Goal: Task Accomplishment & Management: Manage account settings

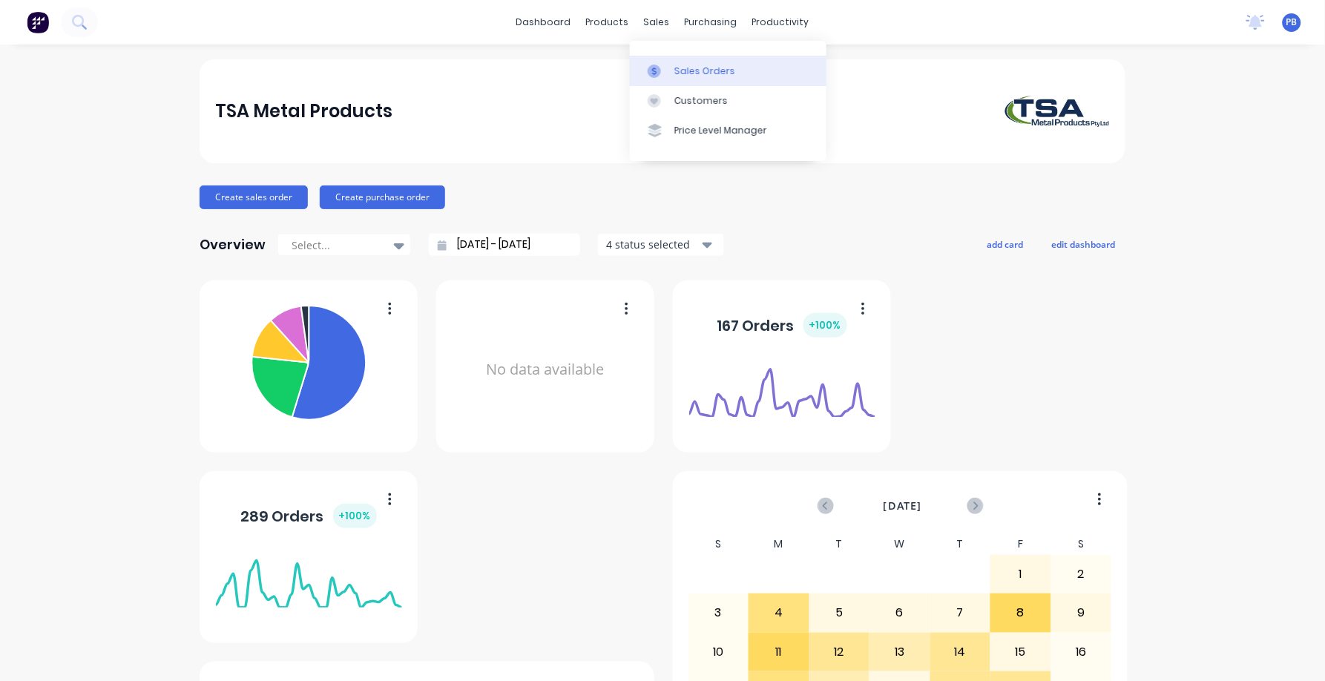
click at [693, 65] on div "Sales Orders" at bounding box center [705, 71] width 61 height 13
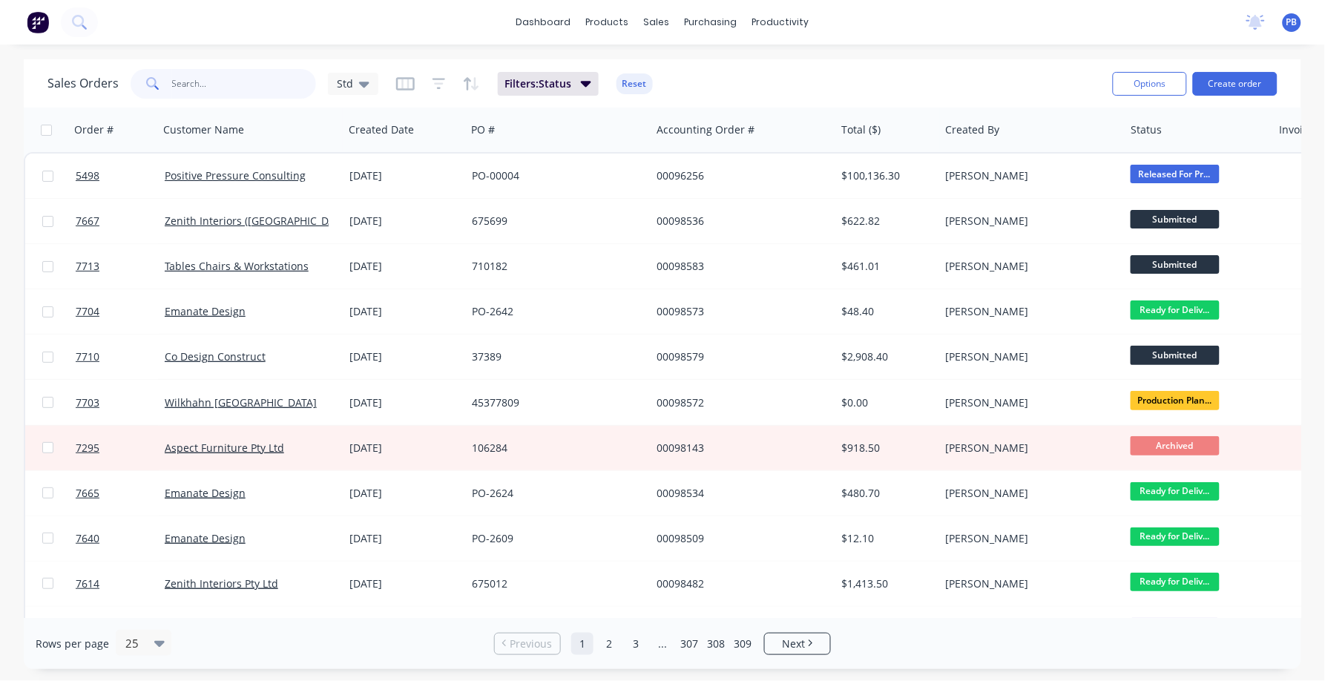
click at [218, 92] on input "text" at bounding box center [244, 84] width 145 height 30
type input "7613"
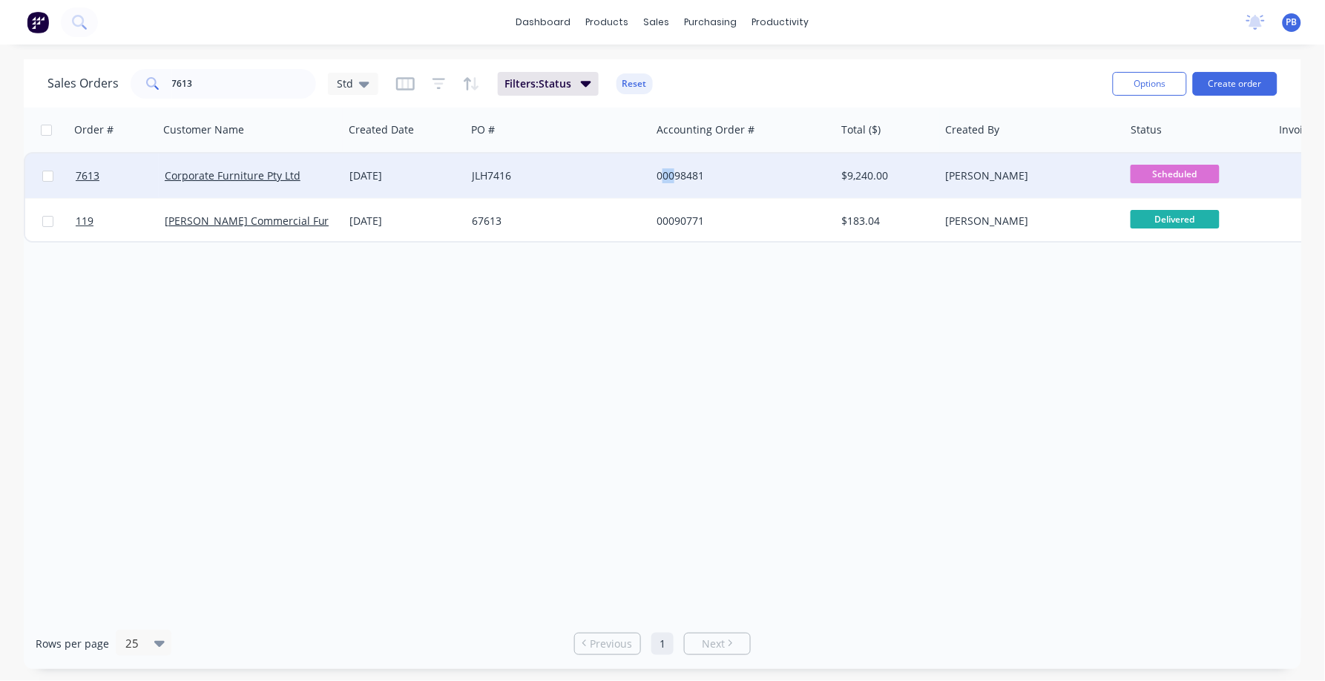
click at [673, 180] on div "00098481" at bounding box center [739, 175] width 165 height 15
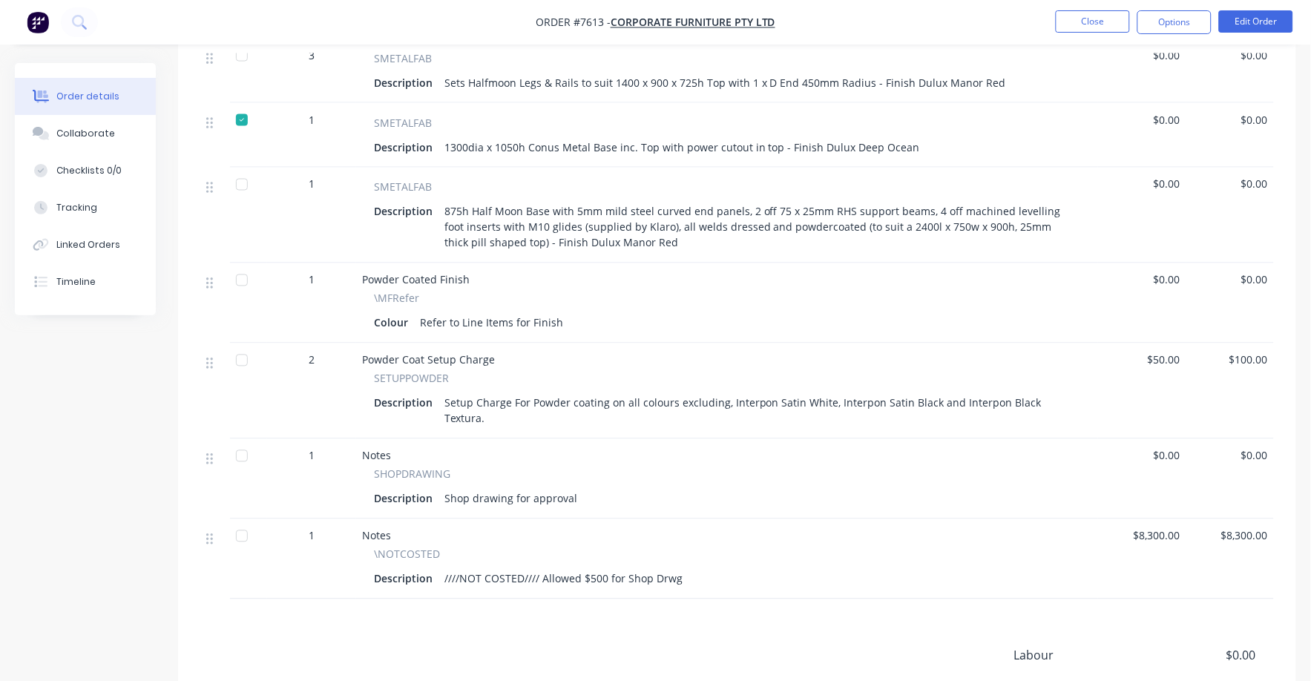
scroll to position [557, 0]
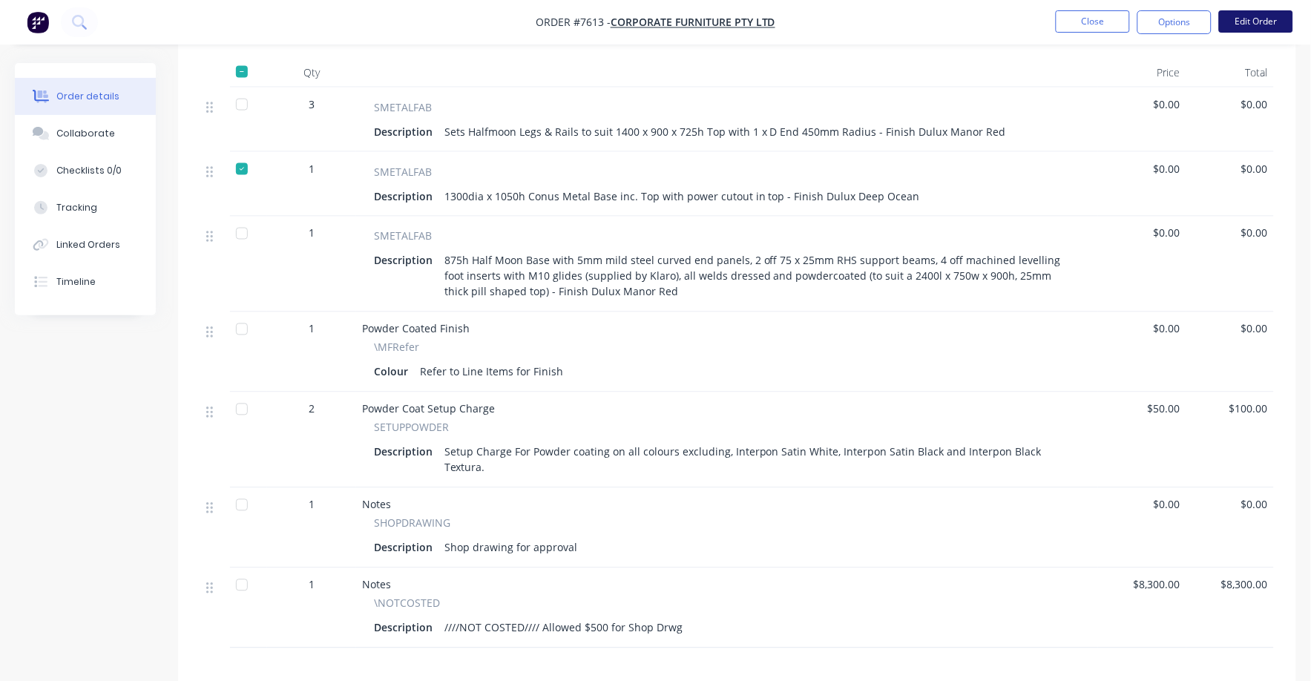
click at [1265, 19] on button "Edit Order" at bounding box center [1256, 21] width 74 height 22
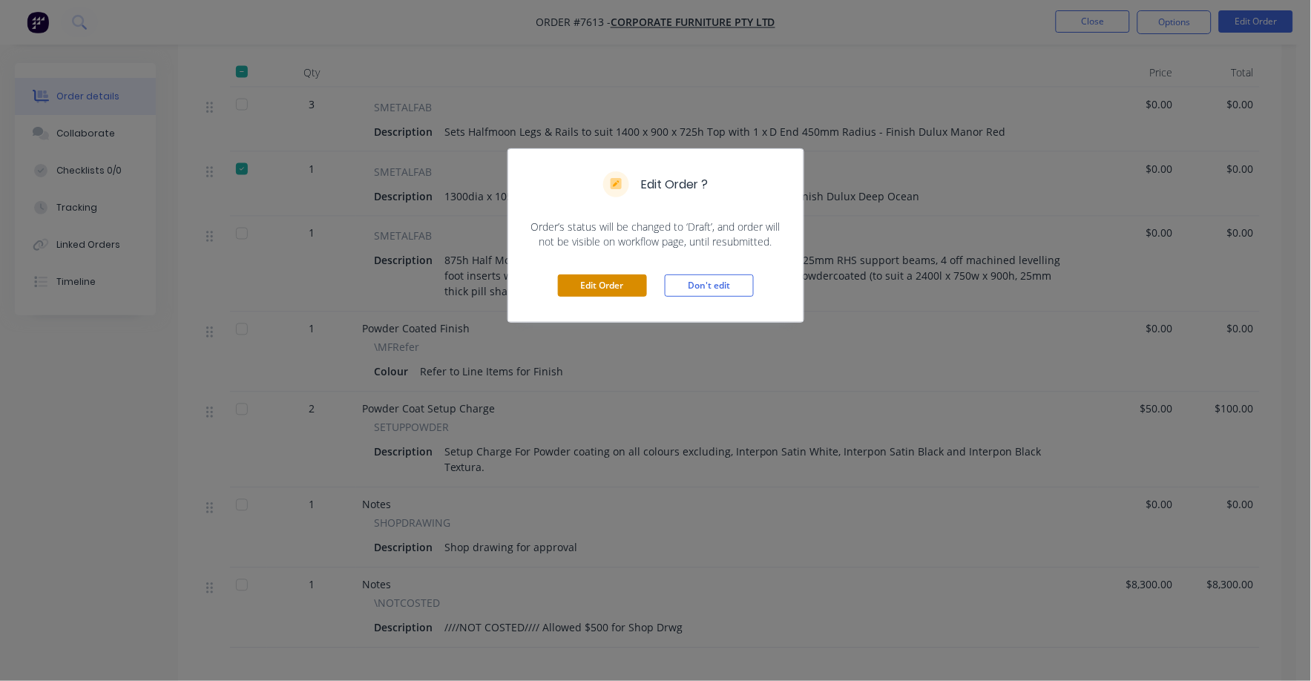
click at [615, 295] on button "Edit Order" at bounding box center [602, 286] width 89 height 22
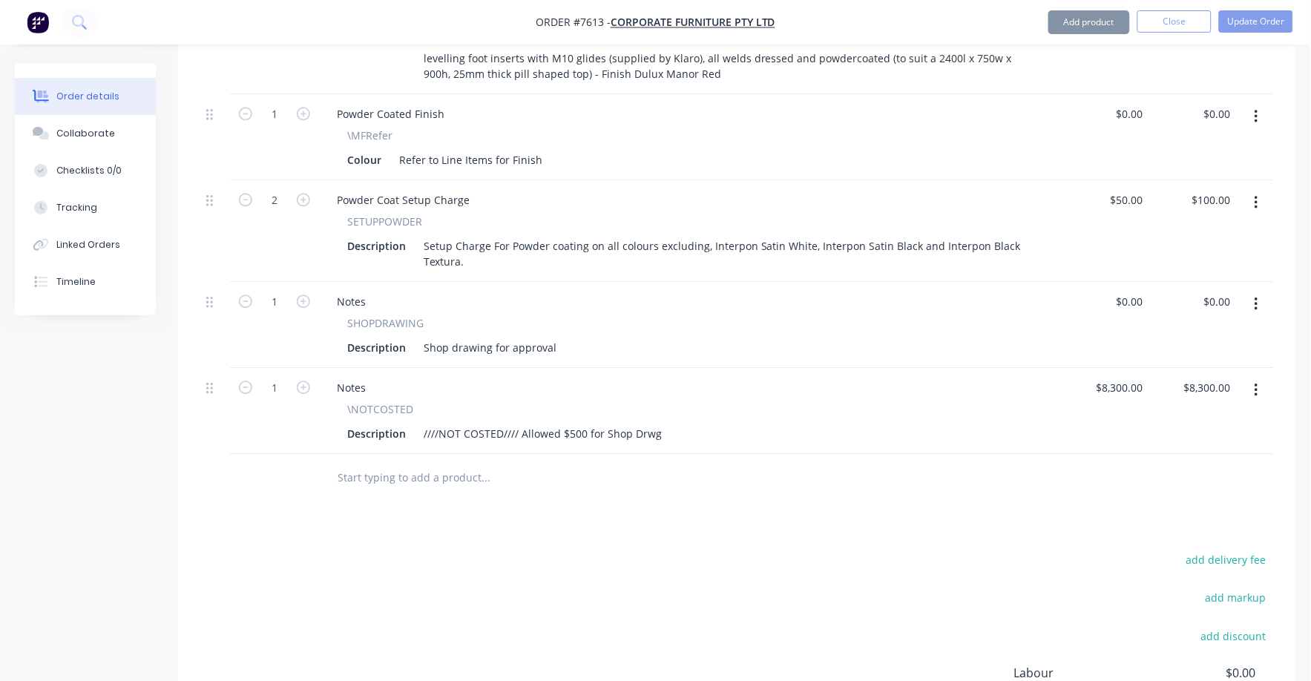
scroll to position [928, 0]
click at [452, 461] on input "text" at bounding box center [485, 476] width 297 height 30
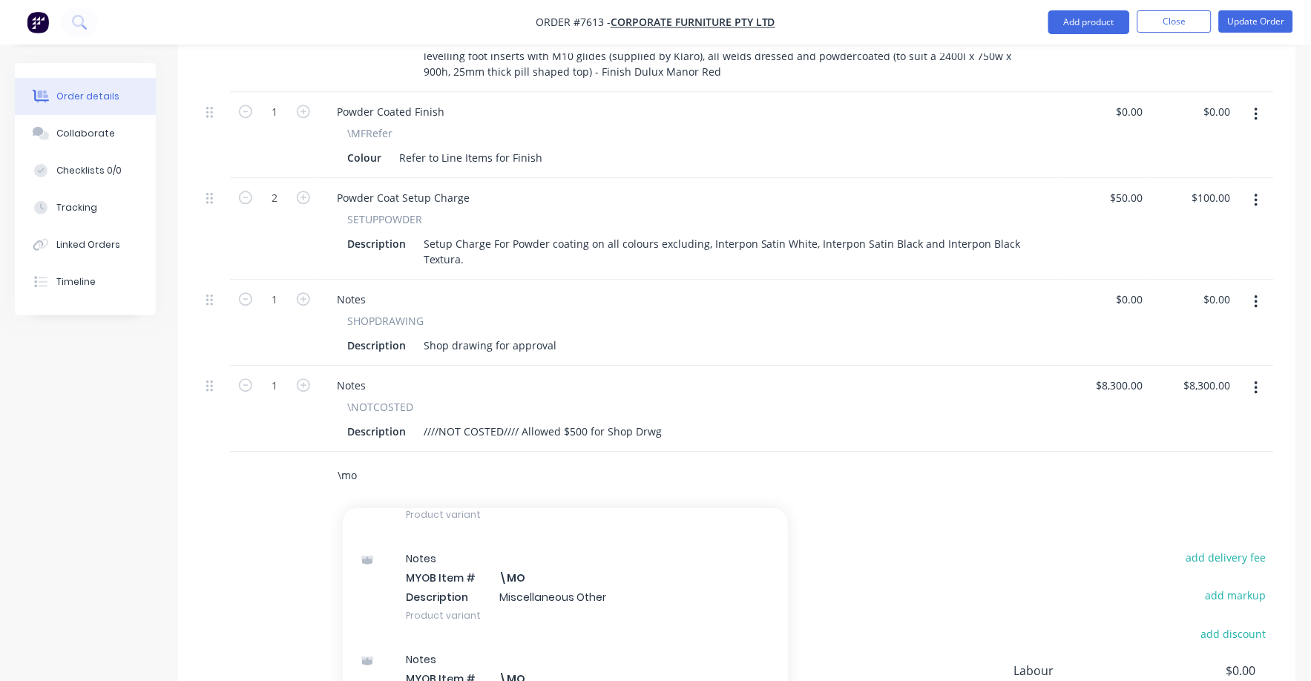
scroll to position [278, 0]
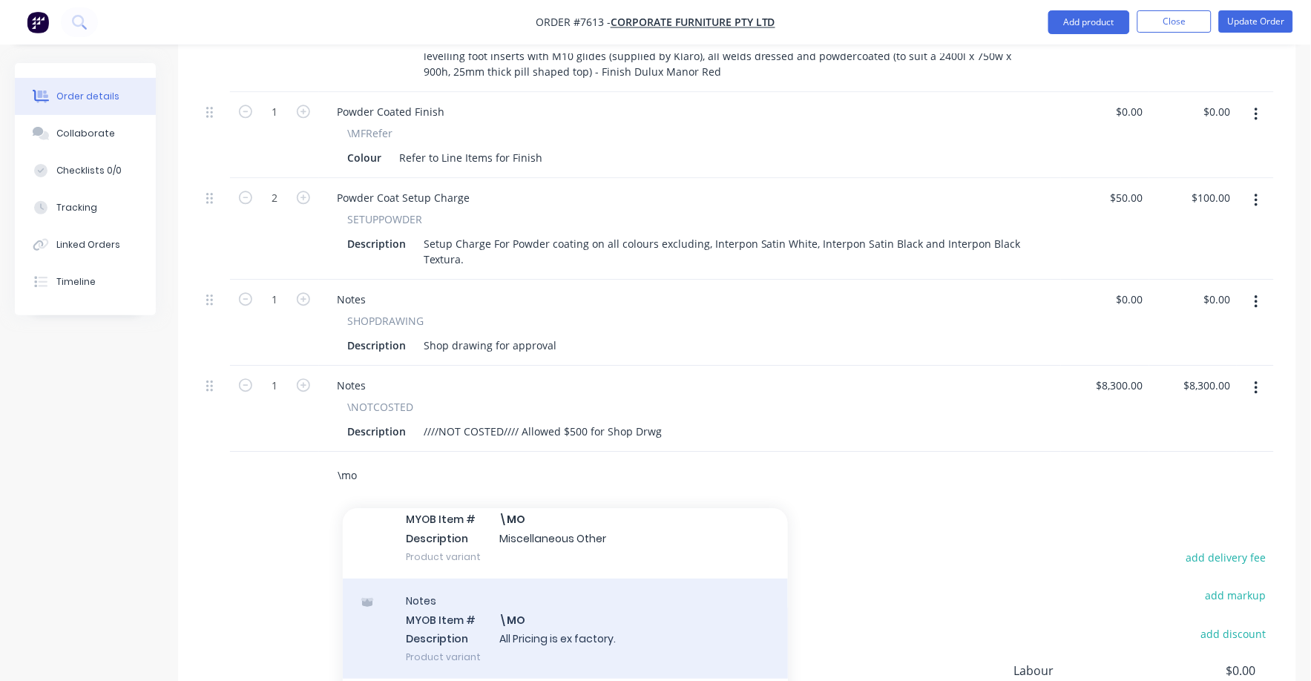
type input "\mo"
click at [517, 579] on div "Notes MYOB Item # \MO Description All Pricing is ex factory. Product variant" at bounding box center [565, 629] width 445 height 100
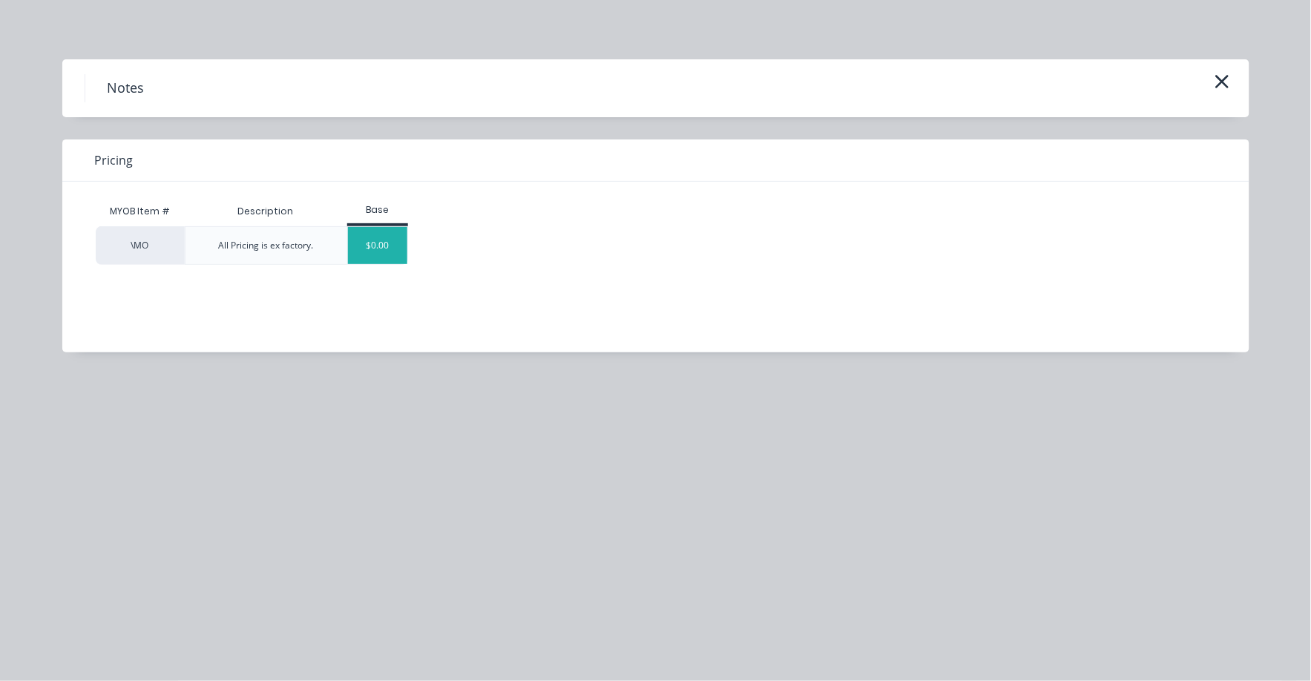
click at [384, 248] on div "$0.00" at bounding box center [378, 245] width 60 height 37
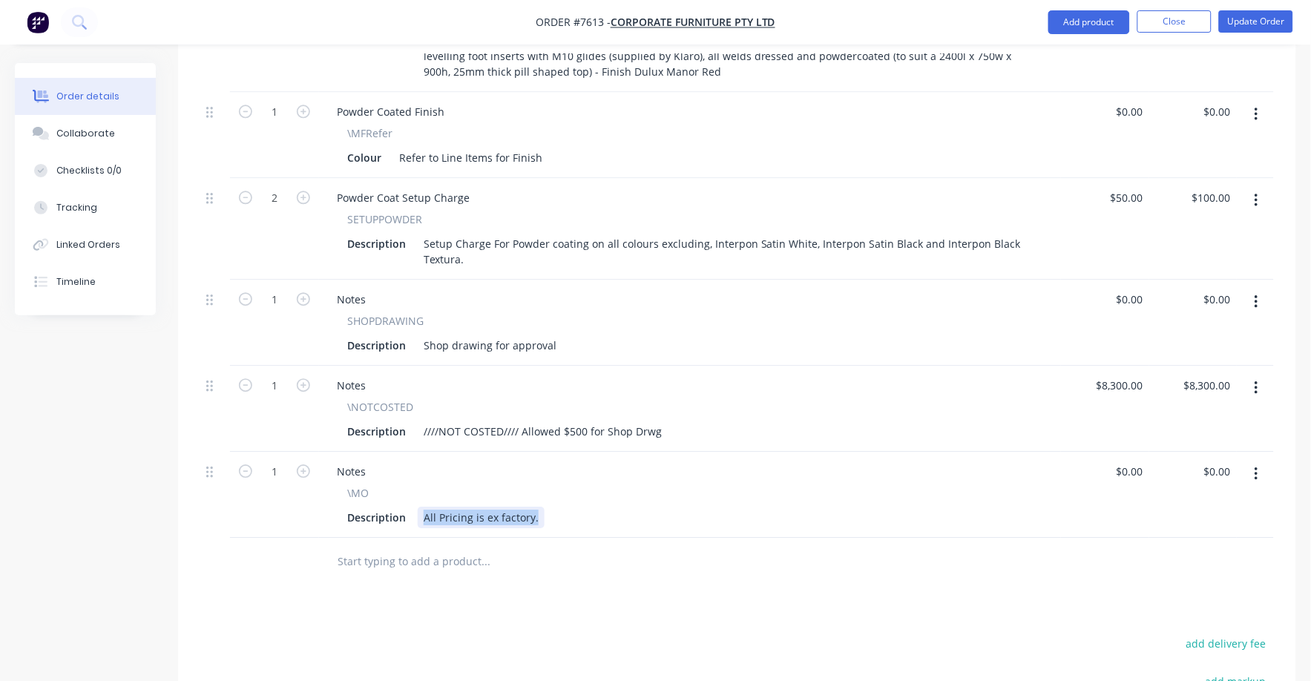
drag, startPoint x: 425, startPoint y: 430, endPoint x: 547, endPoint y: 432, distance: 122.5
click at [547, 507] on div "Description All Pricing is ex factory." at bounding box center [687, 518] width 692 height 22
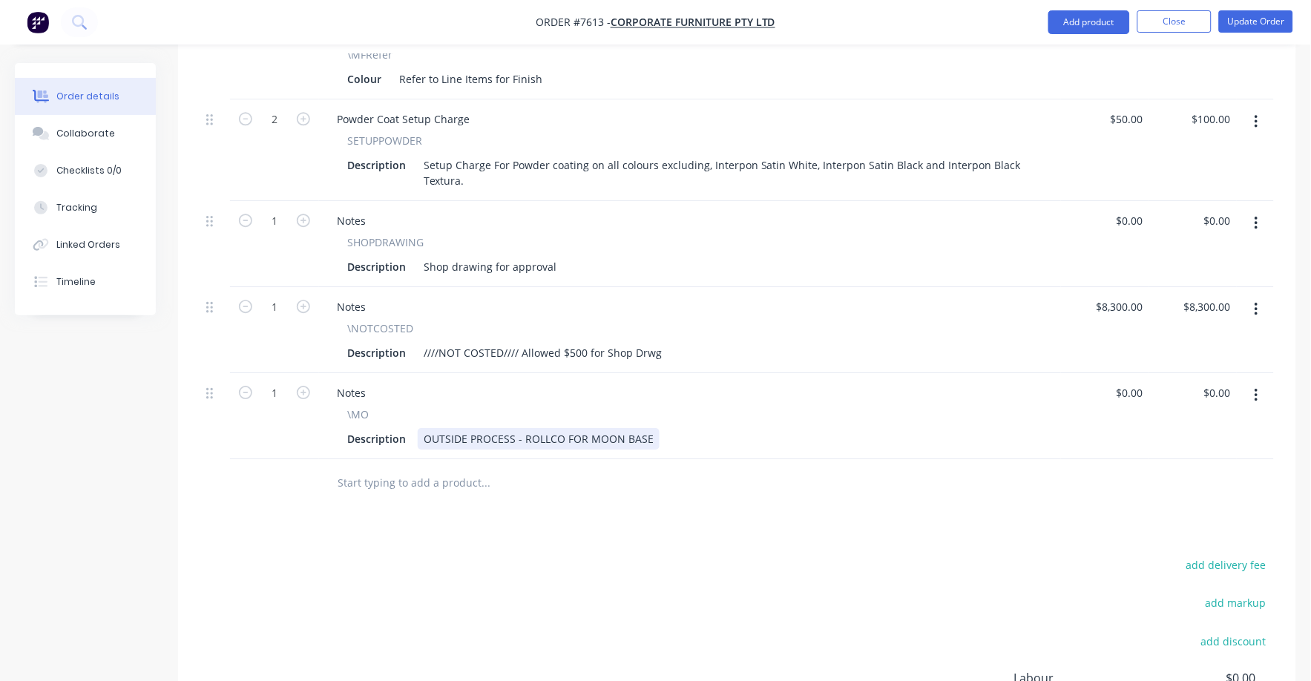
scroll to position [1003, 0]
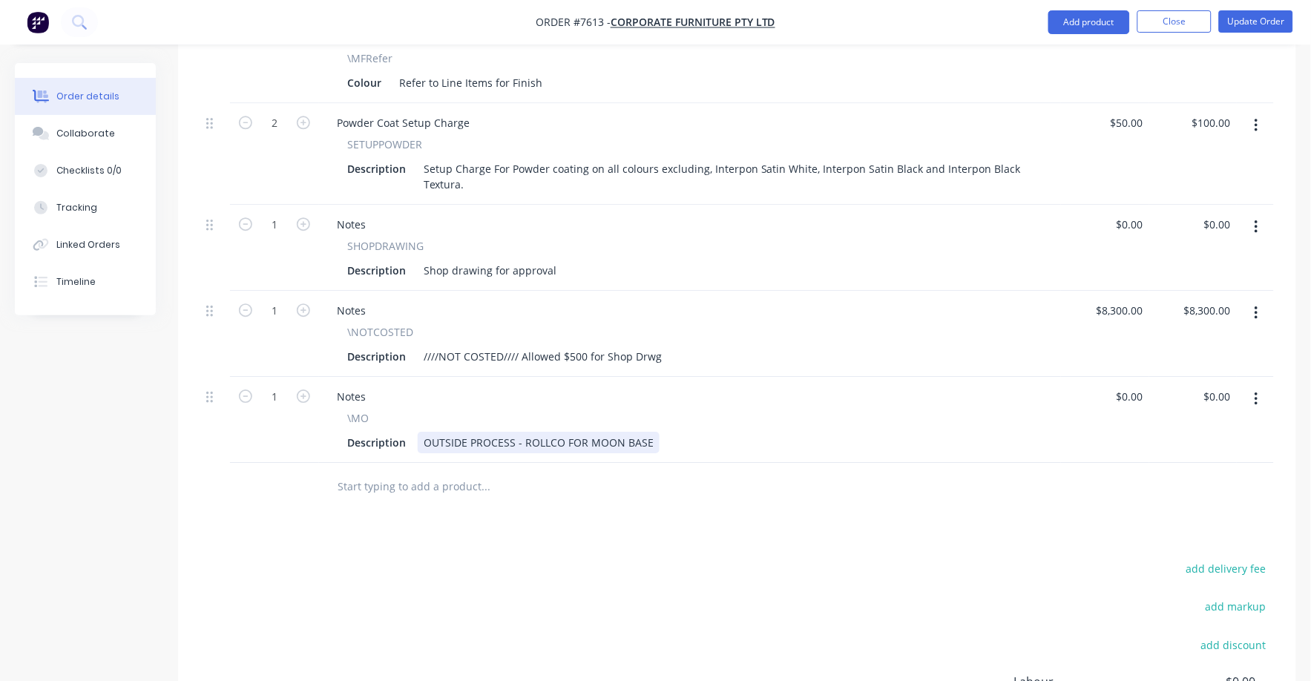
click at [588, 432] on div "OUTSIDE PROCESS - ROLLCO FOR MOON BASE" at bounding box center [539, 443] width 242 height 22
click at [677, 432] on div "OUTSIDE PROCESS - ROLLCO FOR HALF MOON BASE" at bounding box center [552, 443] width 269 height 22
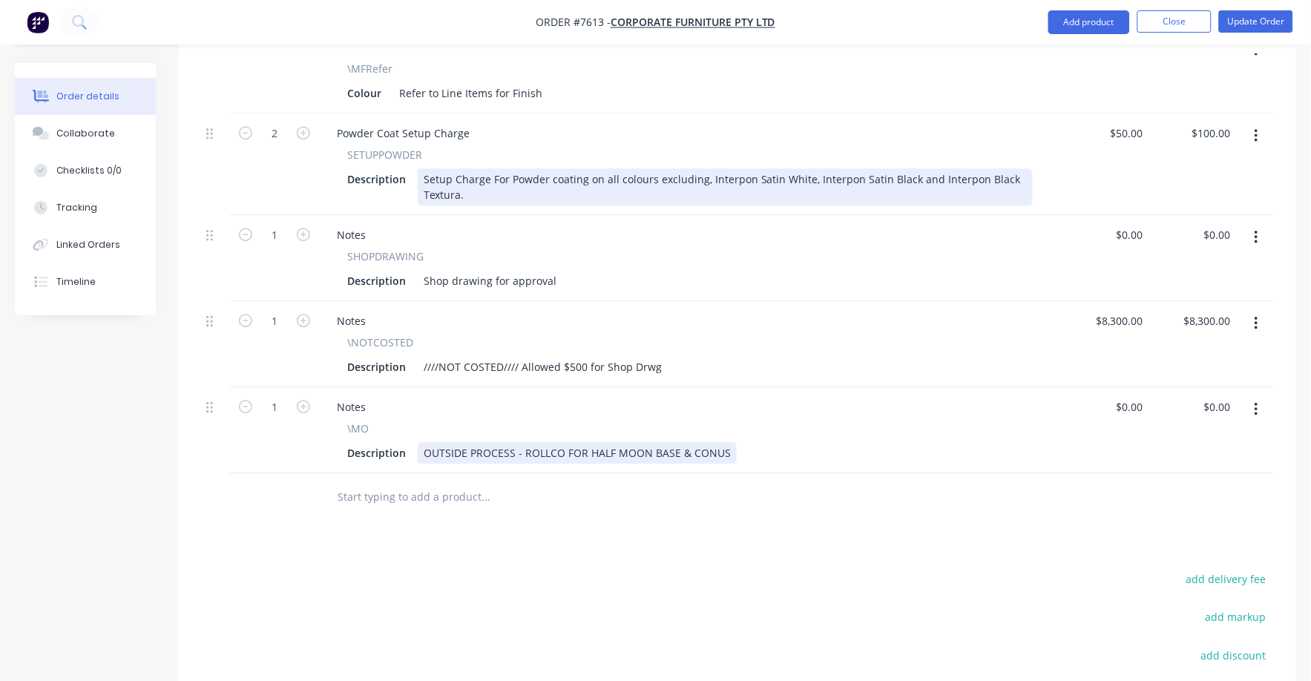
scroll to position [724, 0]
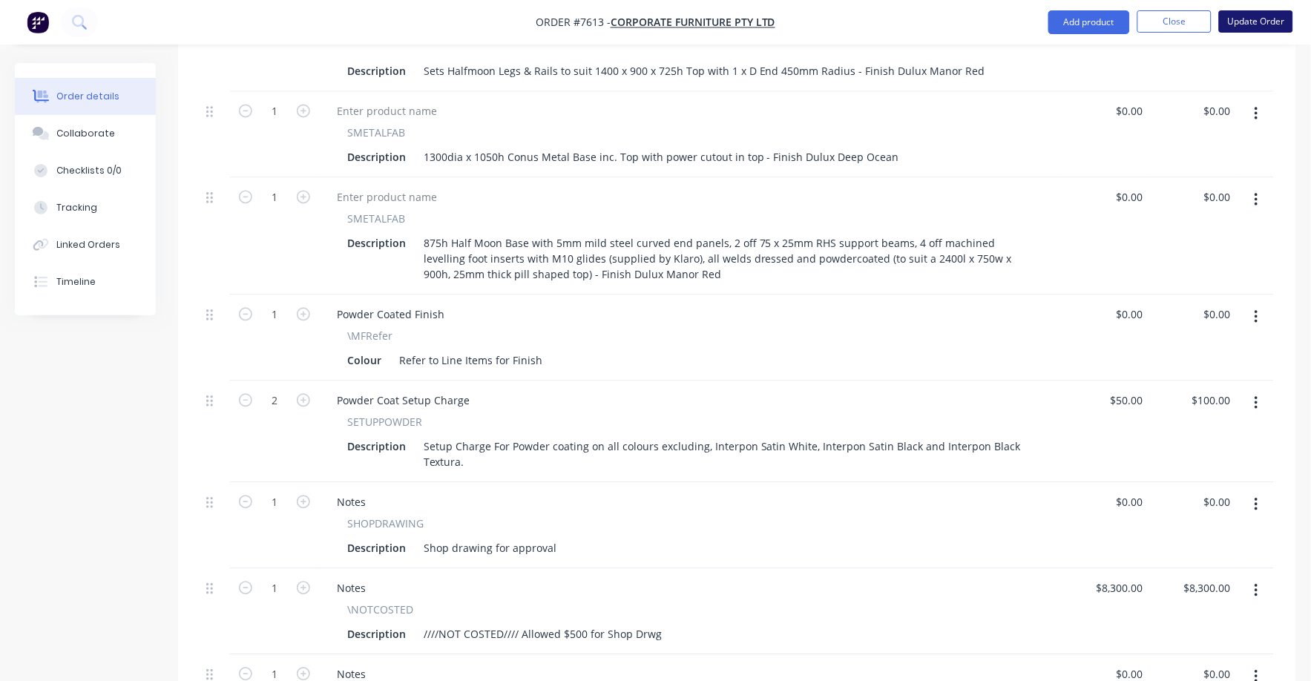
click at [1266, 14] on button "Update Order" at bounding box center [1256, 21] width 74 height 22
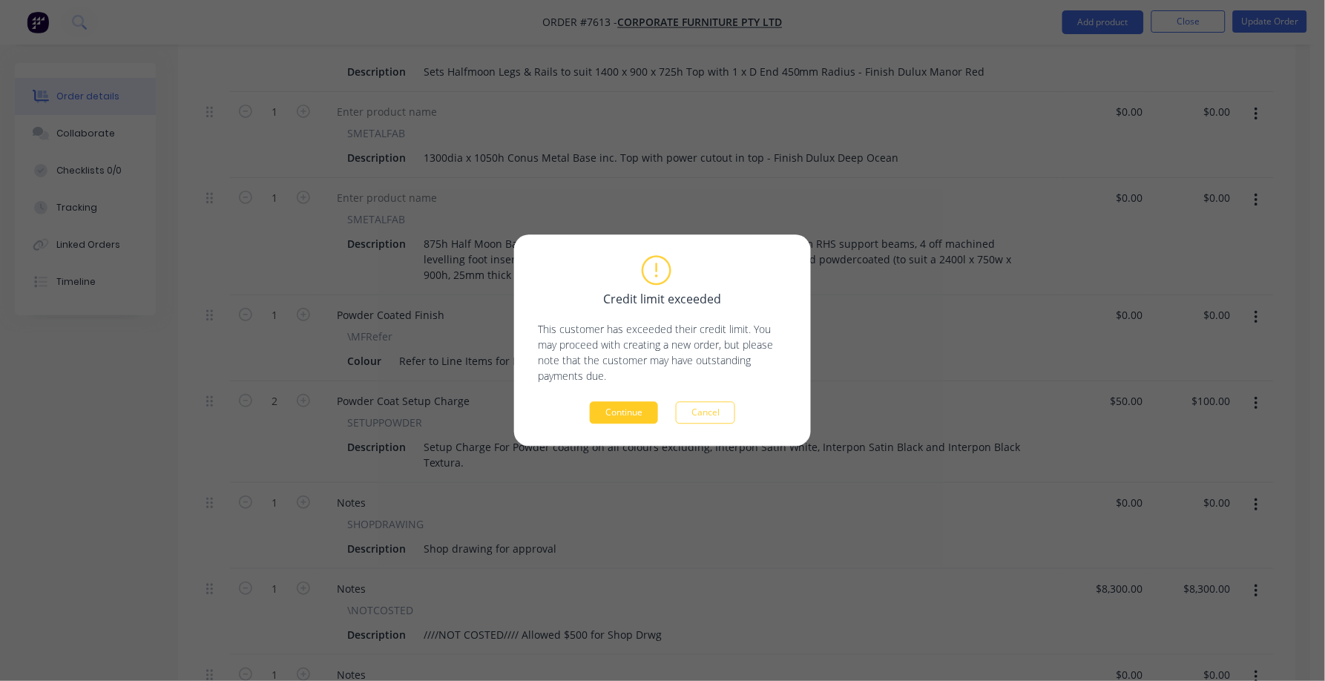
click at [623, 404] on button "Continue" at bounding box center [624, 413] width 68 height 22
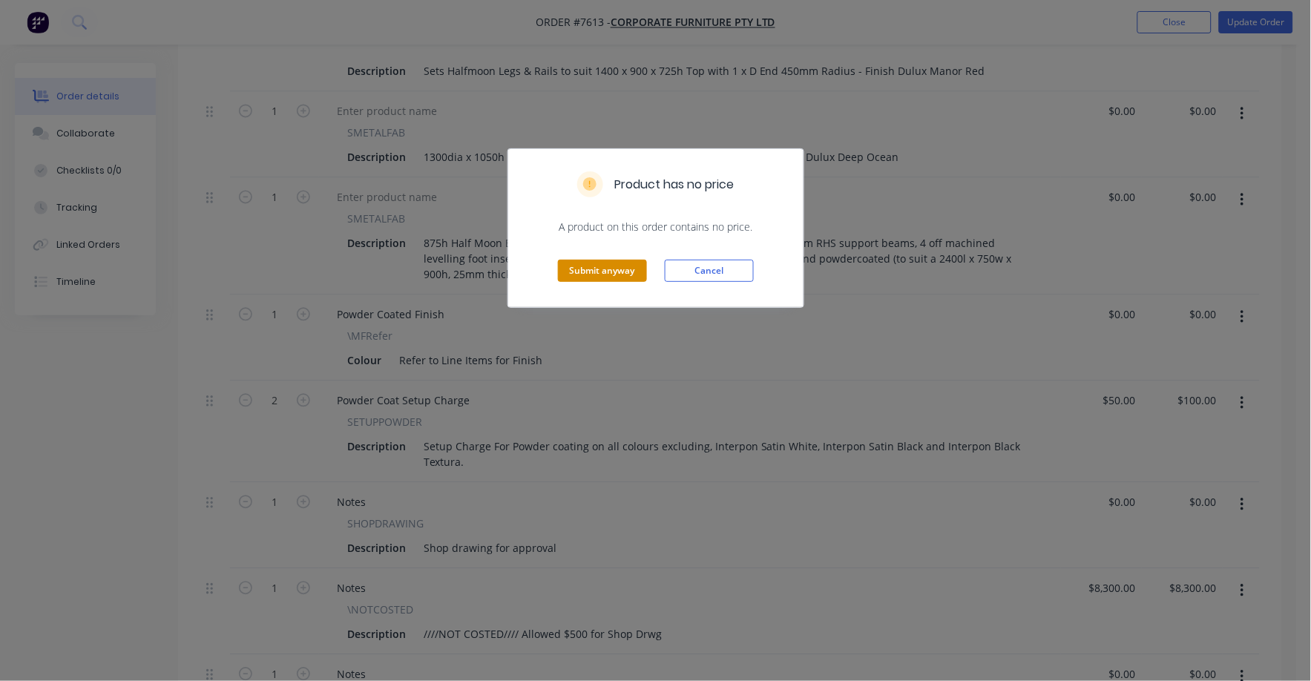
click at [615, 268] on button "Submit anyway" at bounding box center [602, 271] width 89 height 22
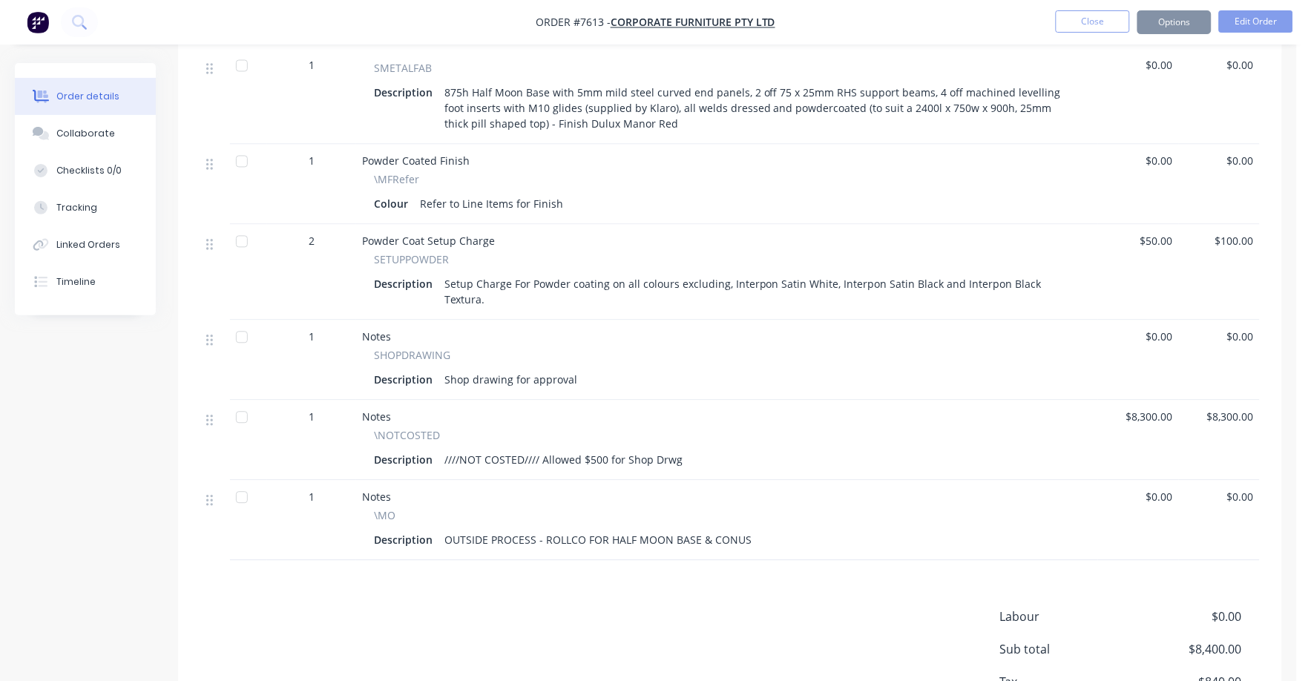
scroll to position [681, 0]
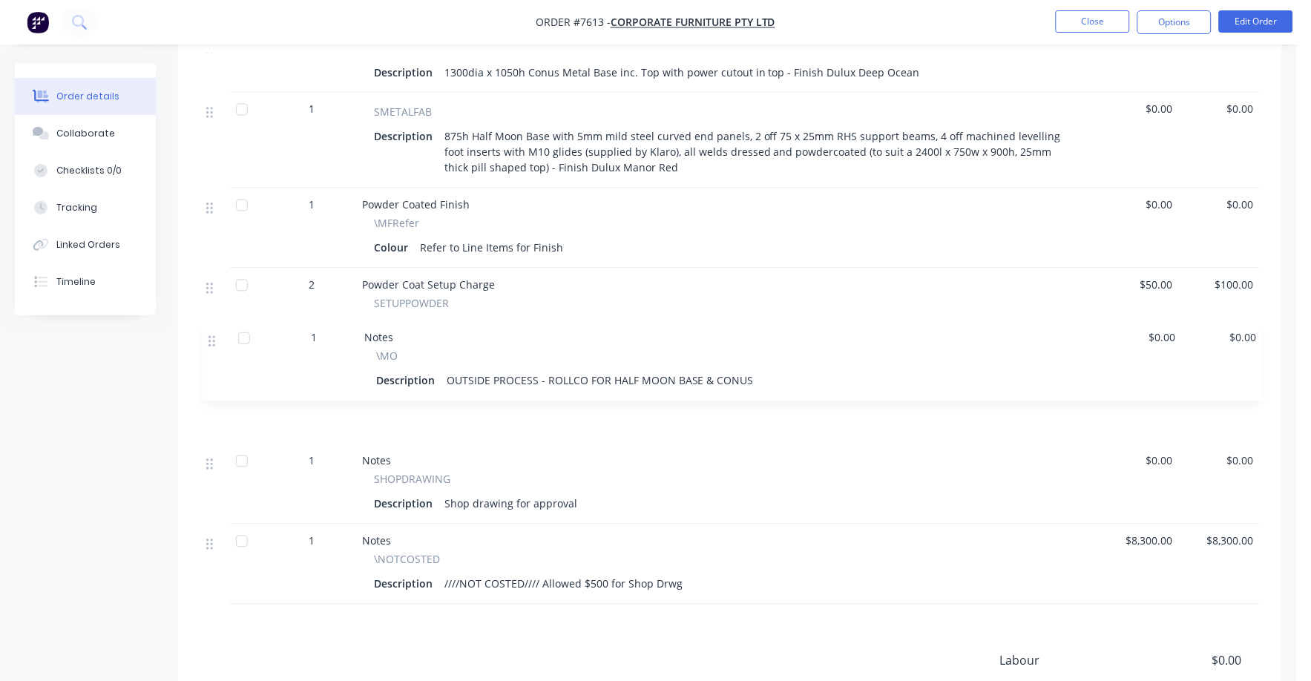
drag, startPoint x: 209, startPoint y: 491, endPoint x: 212, endPoint y: 339, distance: 152.2
click at [212, 339] on div "3 SMETALFAB Description Sets Halfmoon Legs & Rails to suit 1400 x 900 x 725h To…" at bounding box center [730, 284] width 1060 height 641
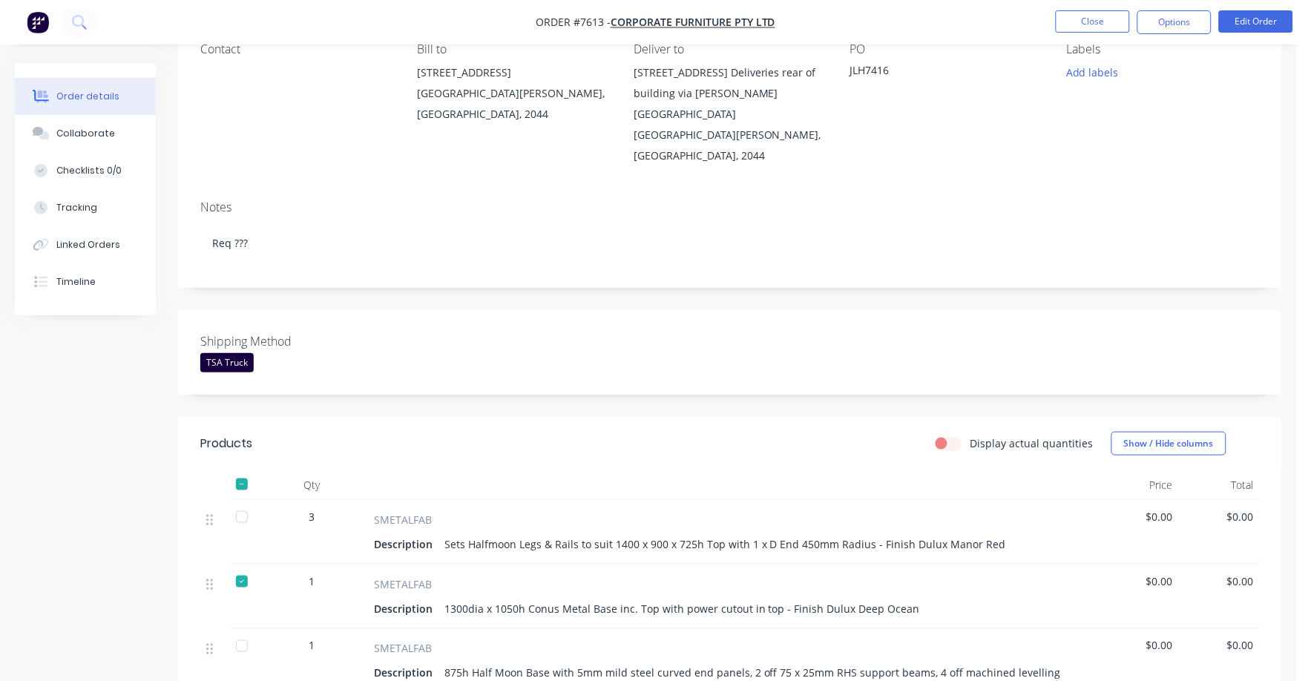
scroll to position [0, 0]
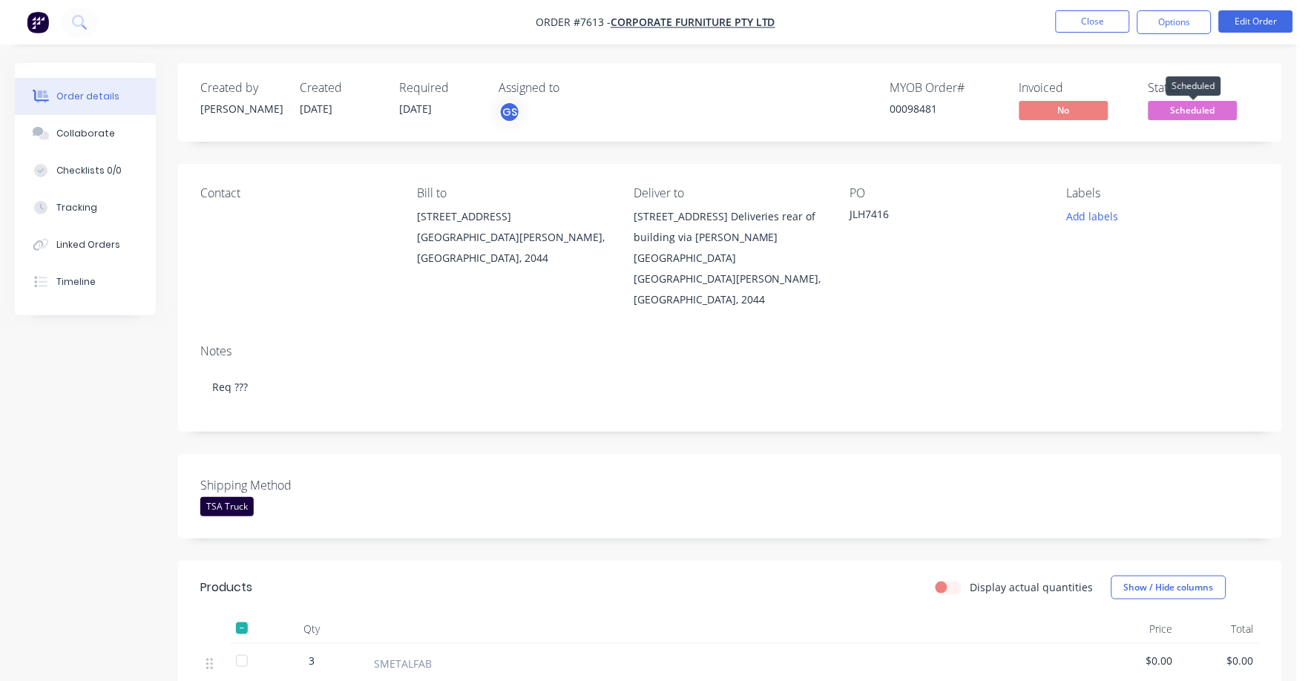
click at [1193, 105] on span "Scheduled" at bounding box center [1193, 110] width 89 height 19
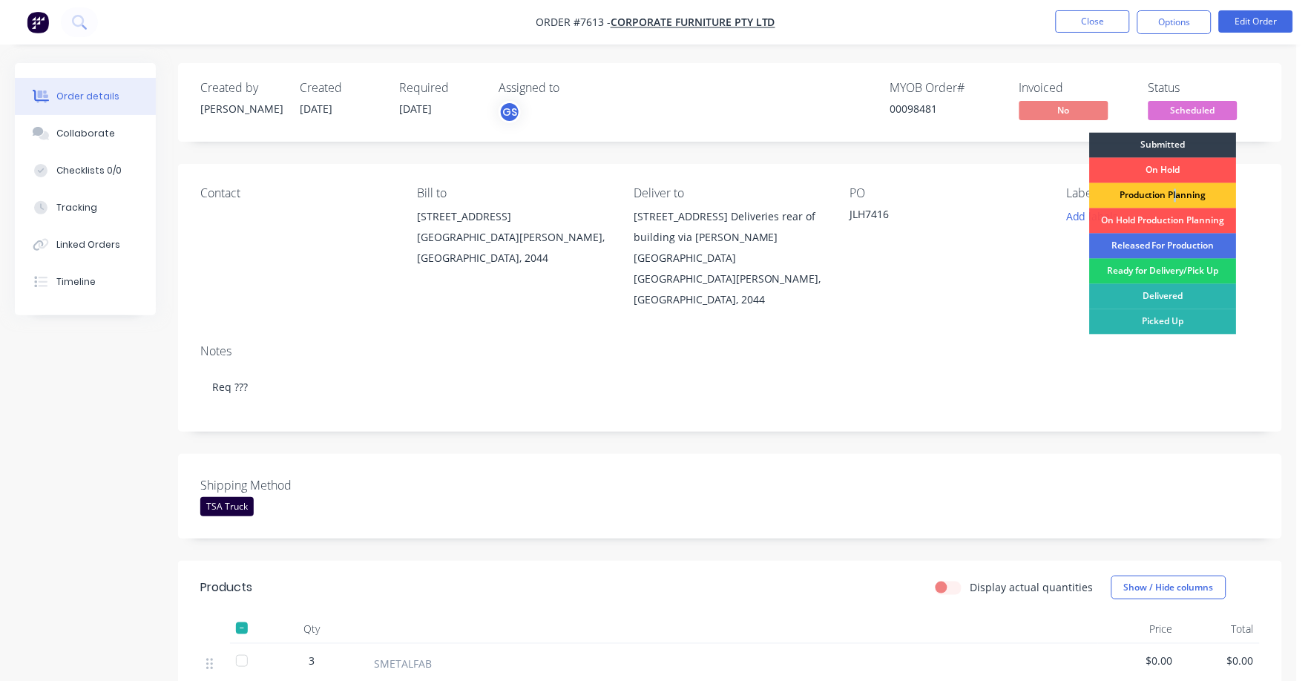
click at [1176, 196] on div "Production Planning" at bounding box center [1163, 195] width 147 height 25
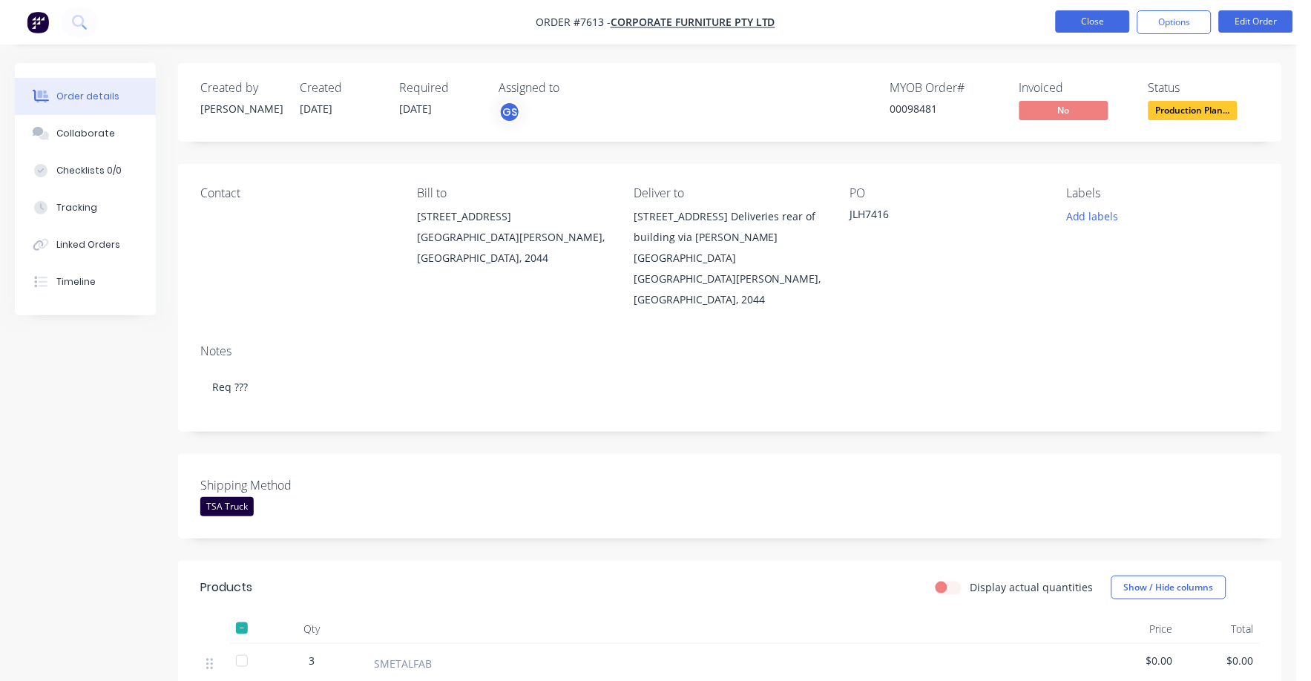
click at [1102, 19] on button "Close" at bounding box center [1093, 21] width 74 height 22
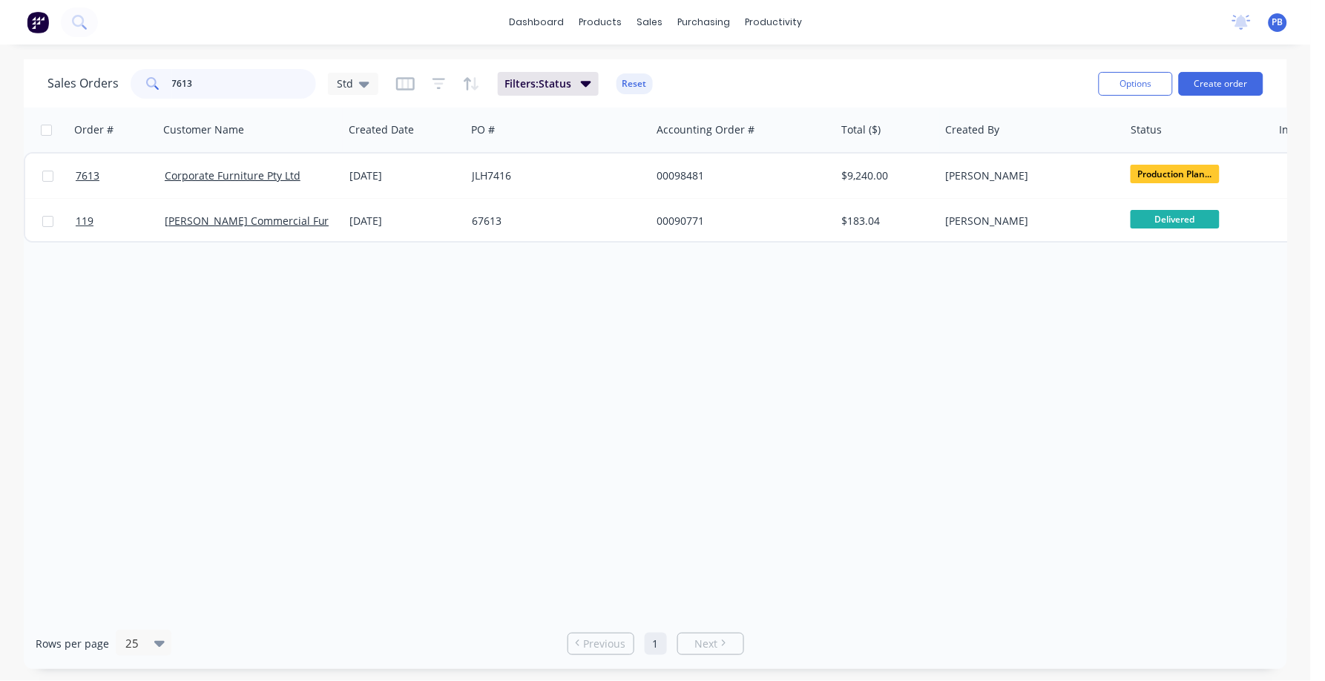
drag, startPoint x: 171, startPoint y: 84, endPoint x: 160, endPoint y: 84, distance: 11.1
click at [160, 84] on div "7613" at bounding box center [224, 84] width 186 height 30
type input "7615"
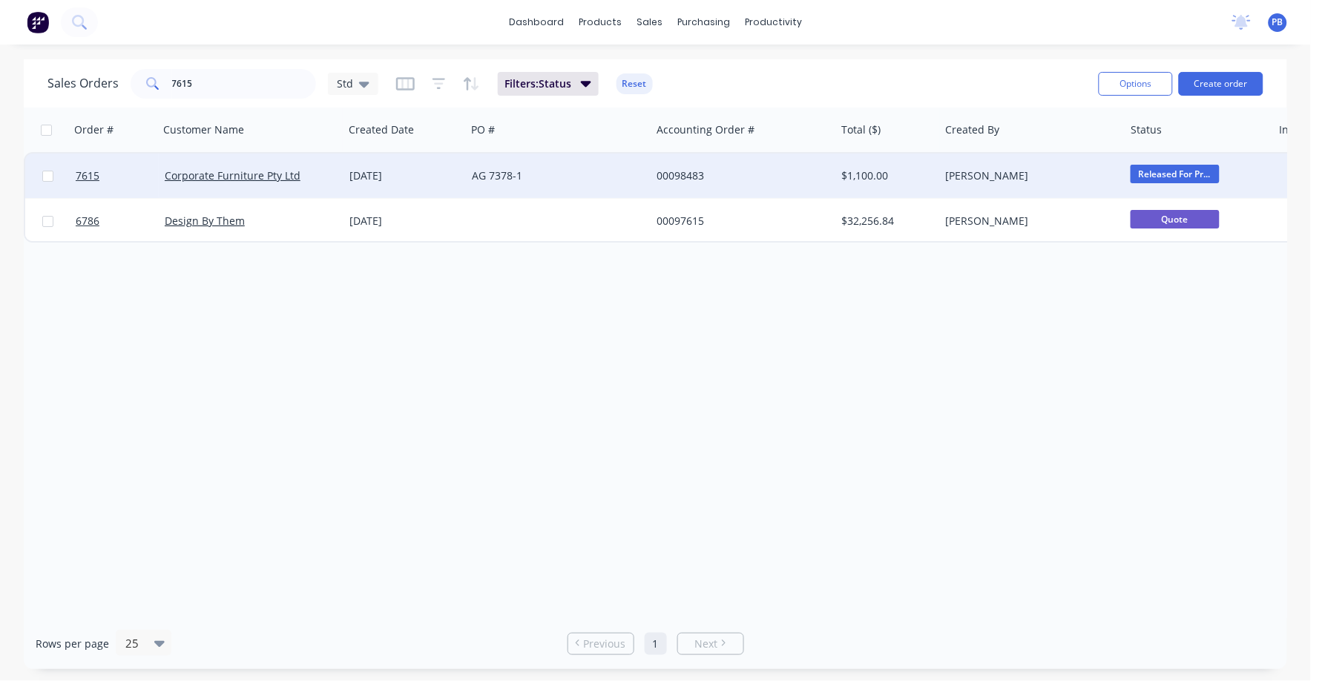
click at [691, 173] on div "00098483" at bounding box center [739, 175] width 165 height 15
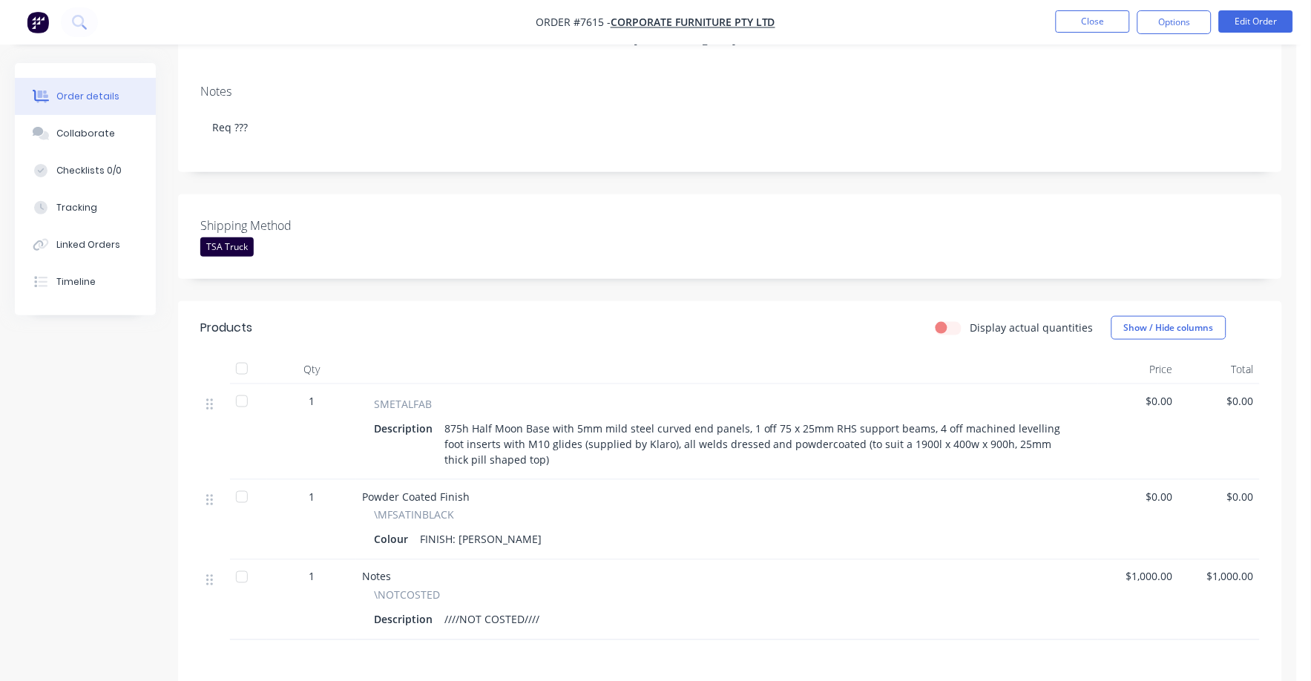
scroll to position [278, 0]
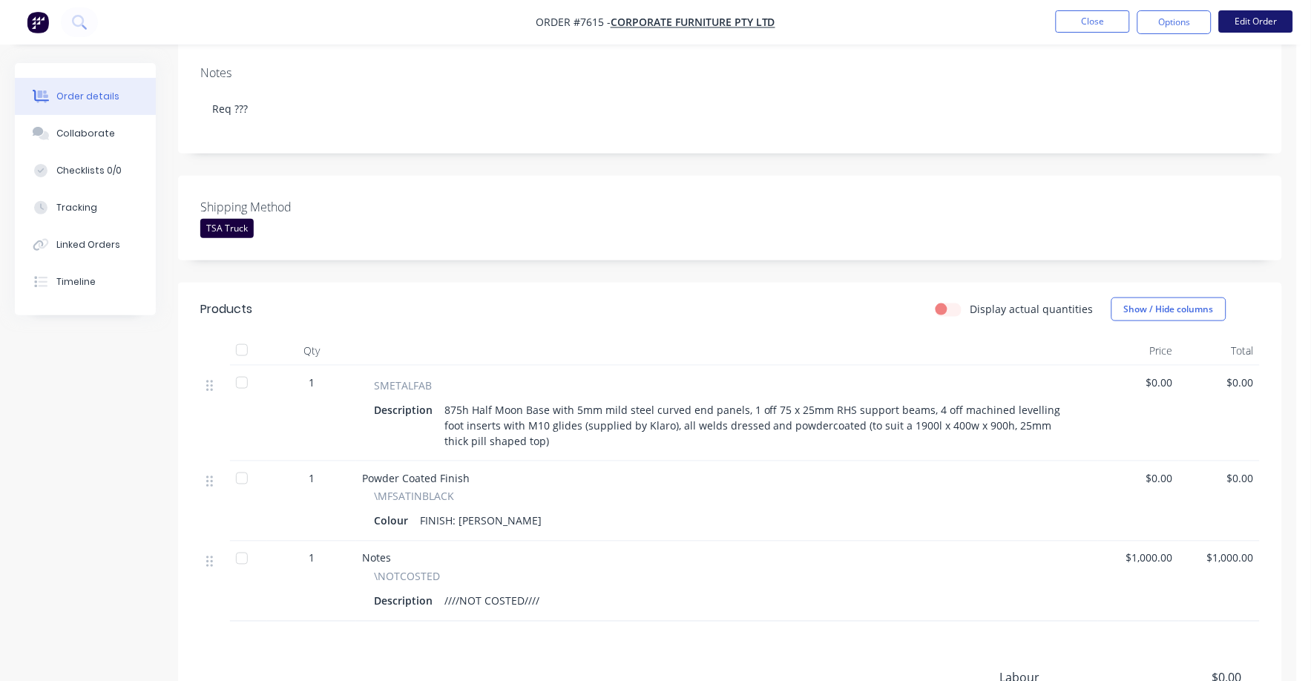
click at [1265, 24] on button "Edit Order" at bounding box center [1256, 21] width 74 height 22
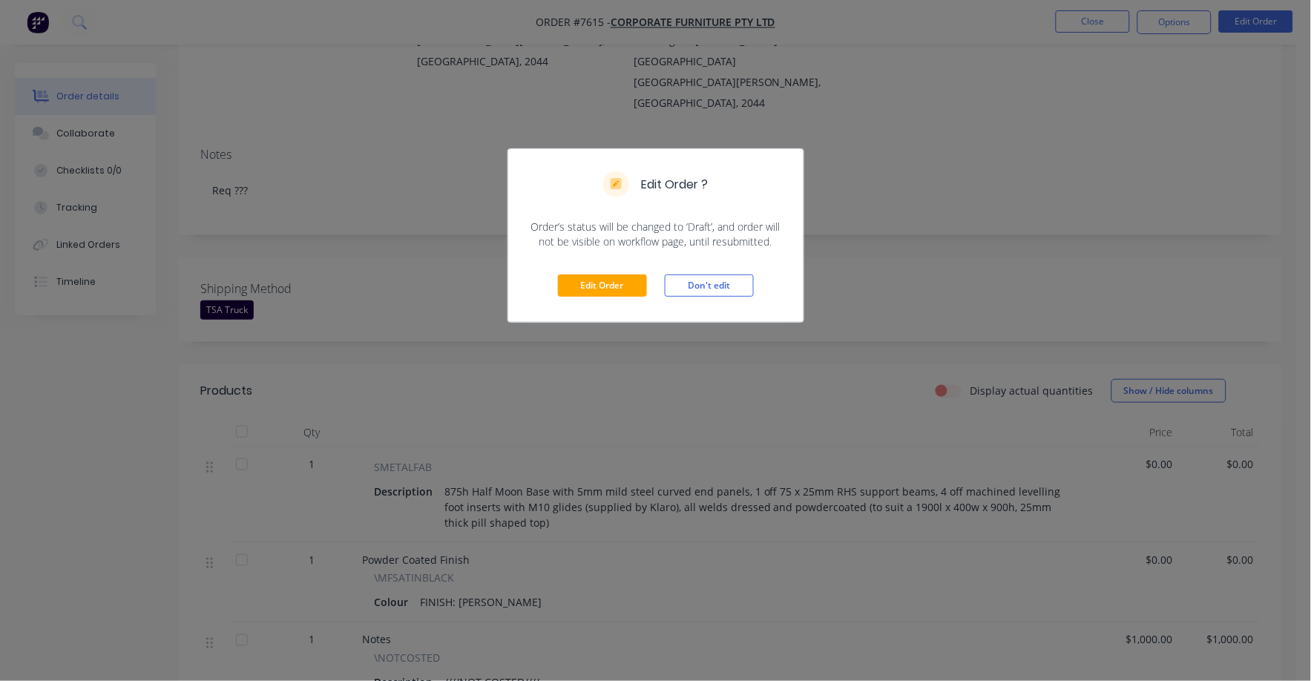
scroll to position [0, 0]
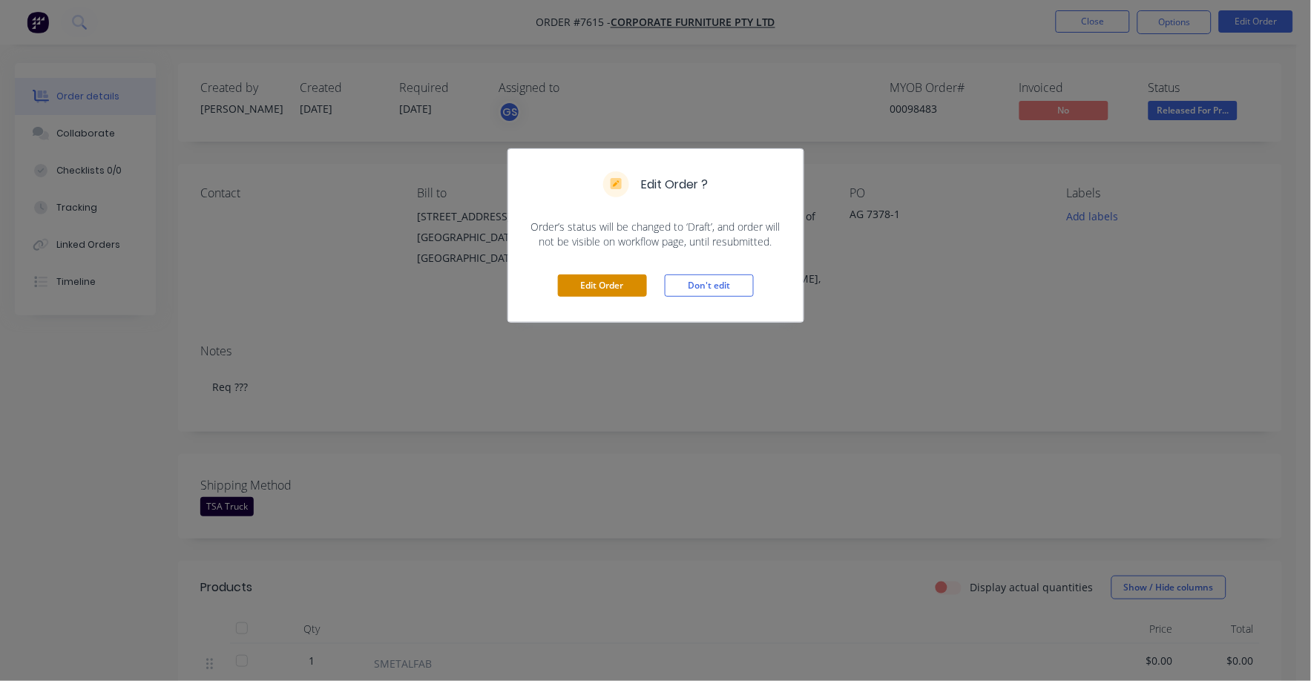
click at [609, 284] on button "Edit Order" at bounding box center [602, 286] width 89 height 22
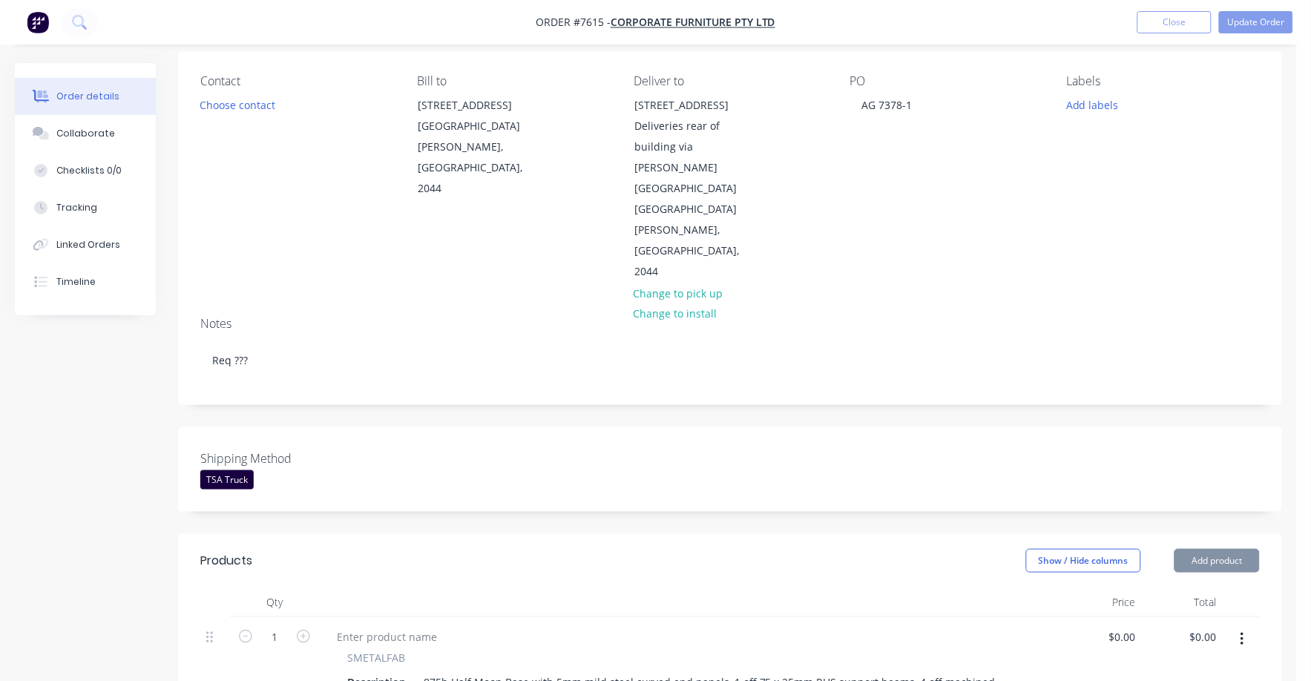
scroll to position [464, 0]
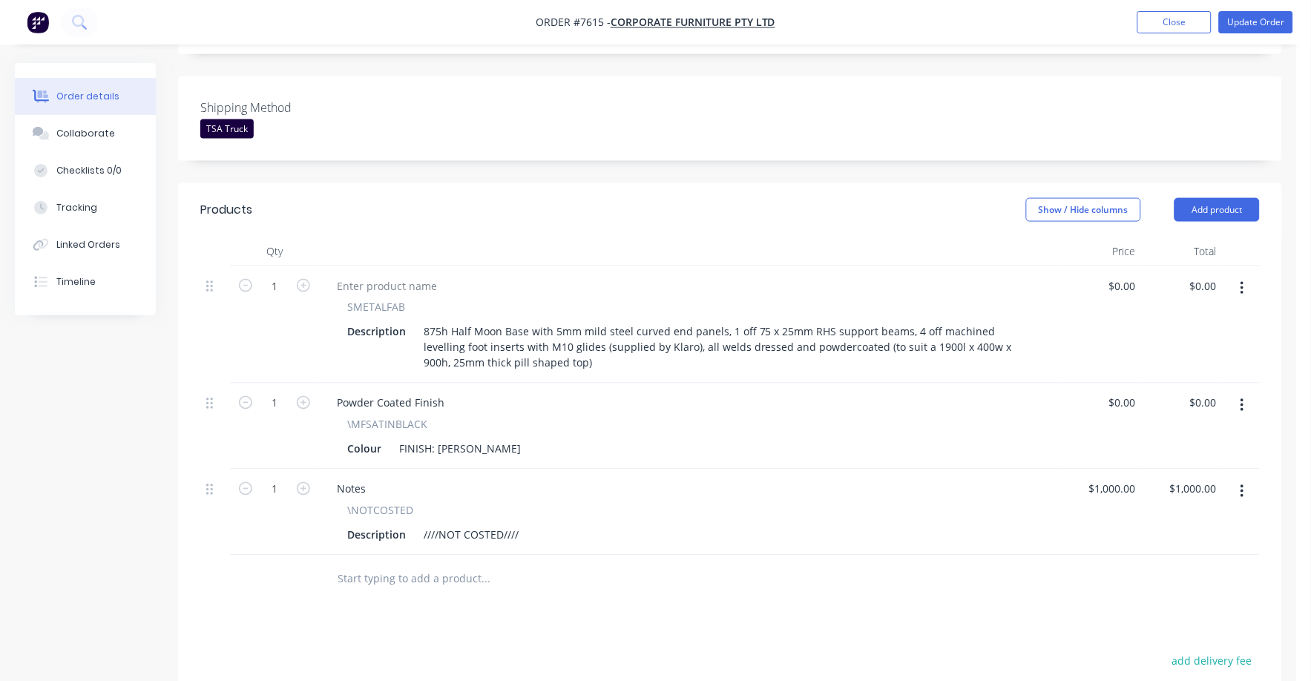
click at [428, 565] on input "text" at bounding box center [485, 580] width 297 height 30
type input "\mo"
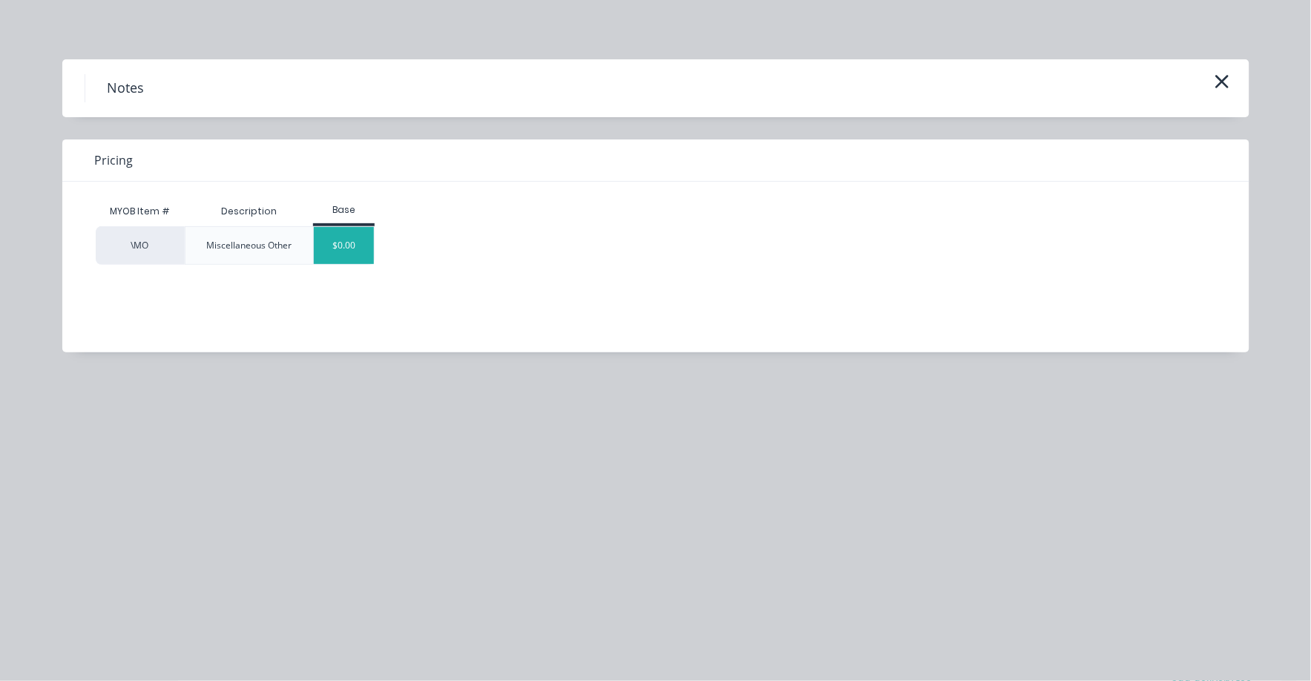
click at [353, 251] on div "$0.00" at bounding box center [344, 245] width 60 height 37
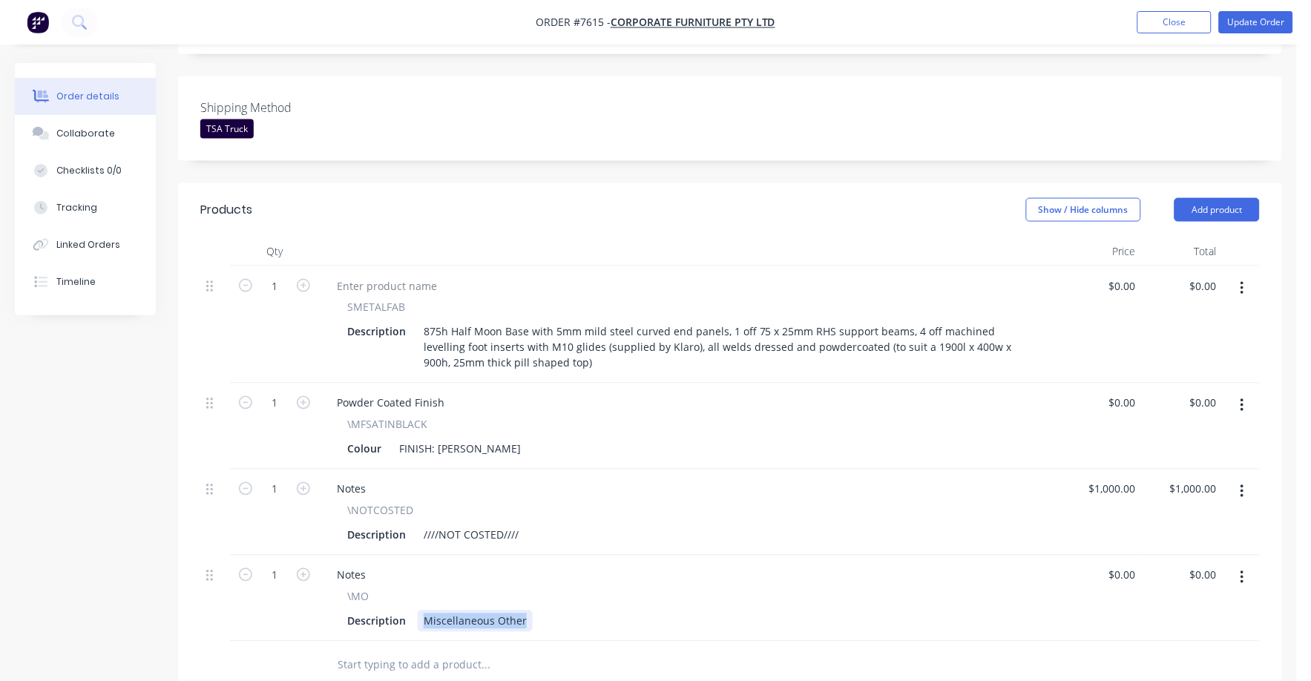
drag, startPoint x: 422, startPoint y: 538, endPoint x: 586, endPoint y: 551, distance: 163.8
click at [586, 556] on div "Notes \MO Description Miscellaneous Other" at bounding box center [690, 599] width 742 height 86
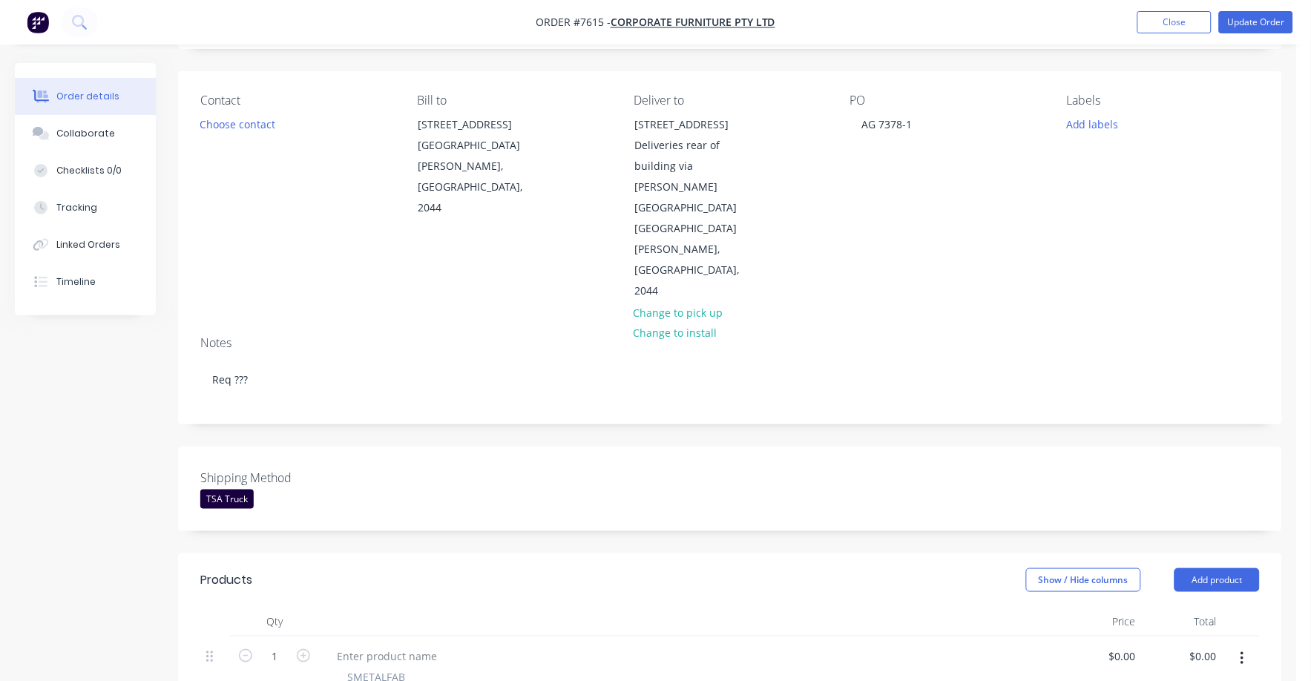
scroll to position [92, 0]
click at [1274, 13] on button "Update Order" at bounding box center [1256, 22] width 74 height 22
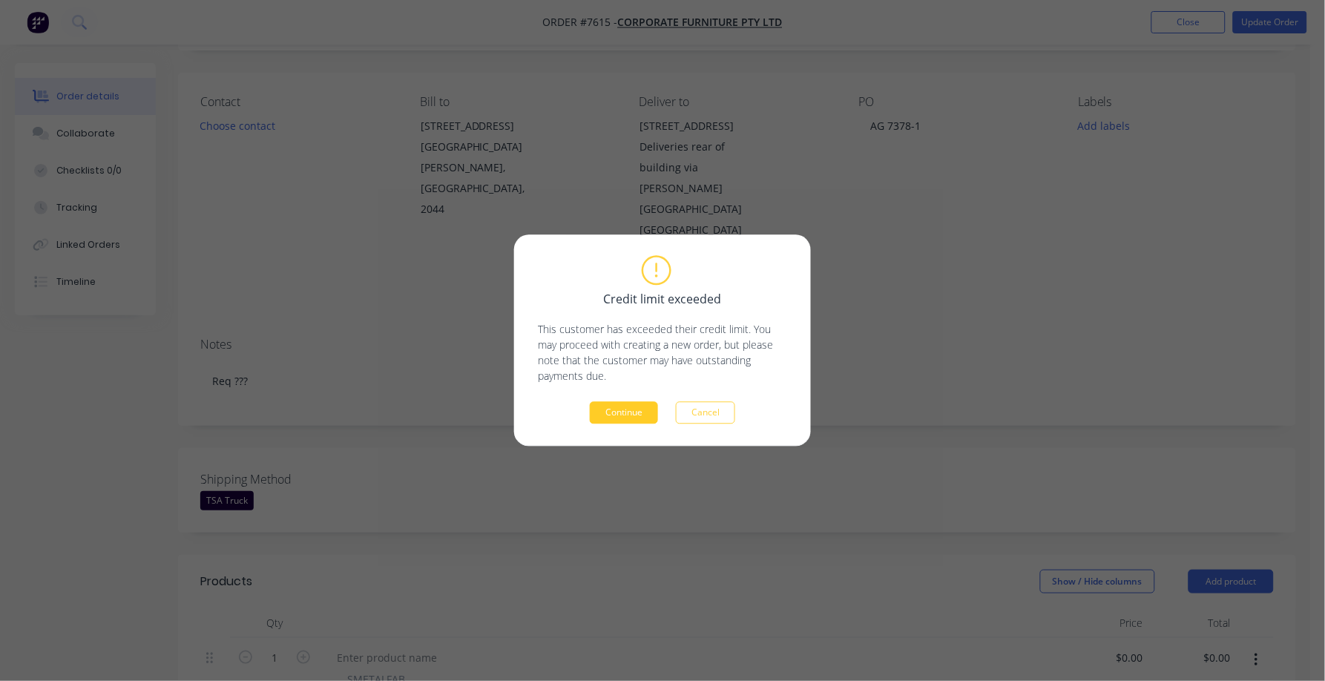
click at [629, 416] on button "Continue" at bounding box center [624, 413] width 68 height 22
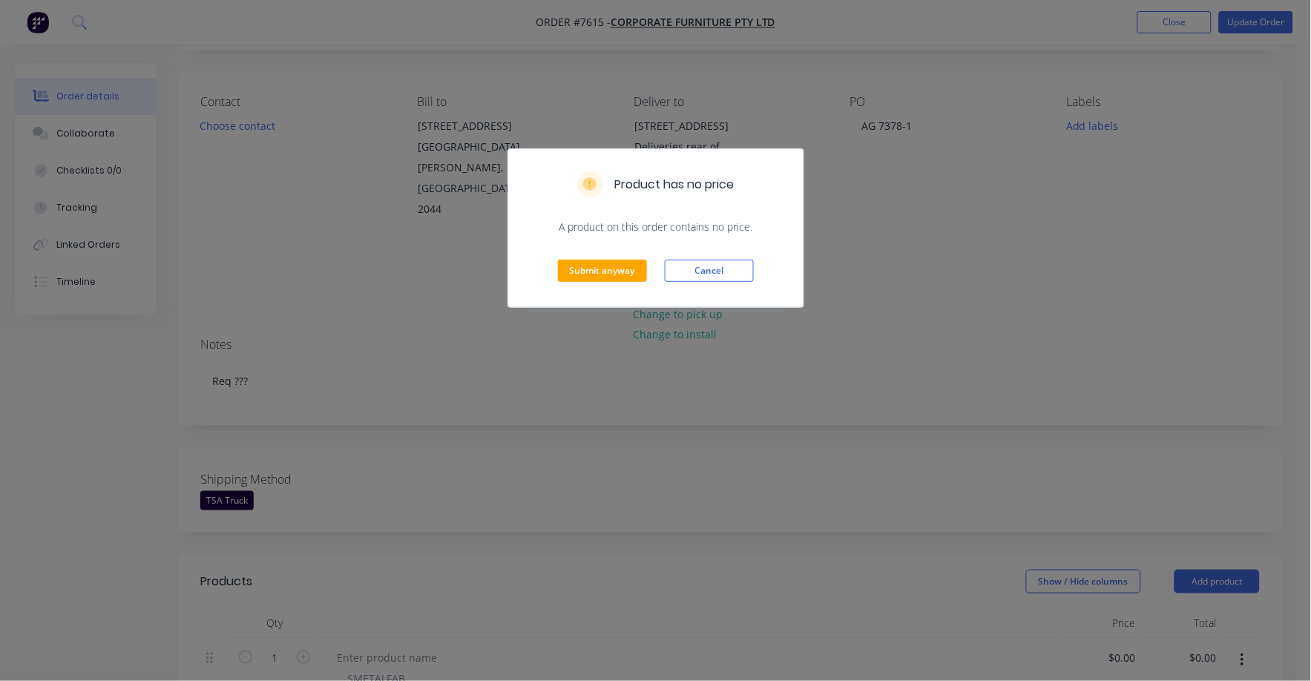
click at [578, 256] on div "Submit anyway Cancel" at bounding box center [655, 271] width 295 height 73
click at [608, 274] on button "Submit anyway" at bounding box center [602, 271] width 89 height 22
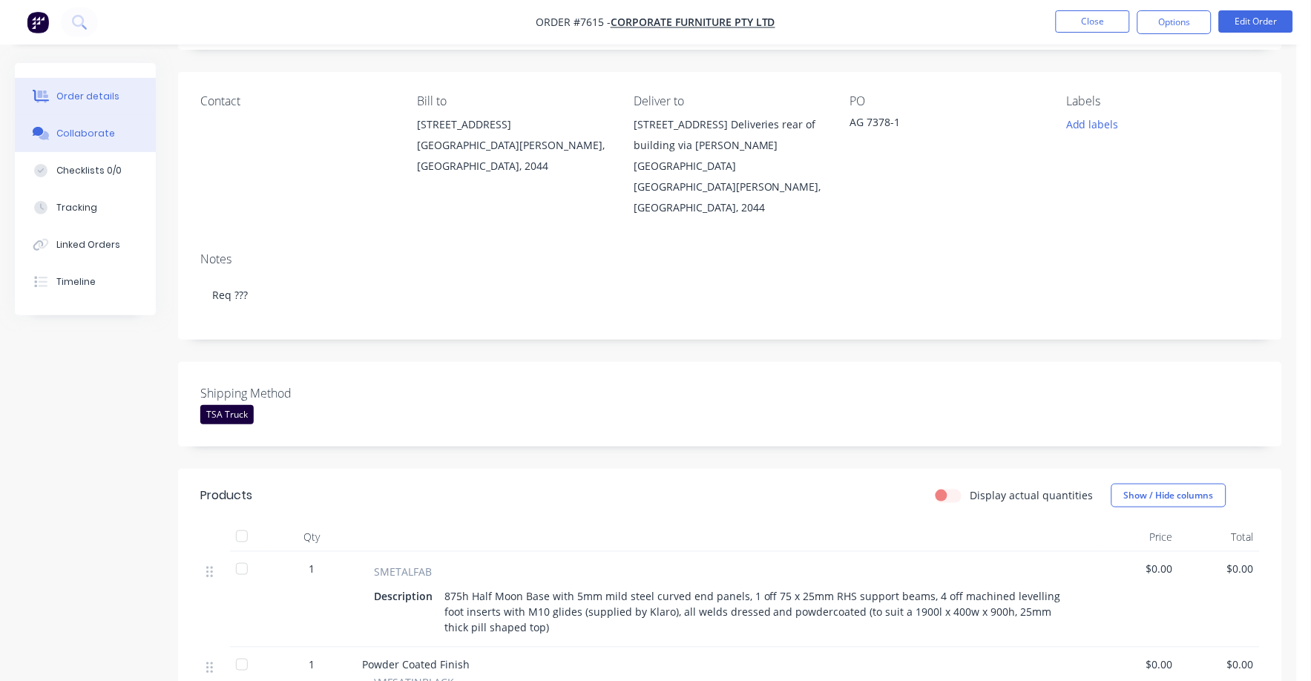
click at [94, 132] on div "Collaborate" at bounding box center [85, 133] width 59 height 13
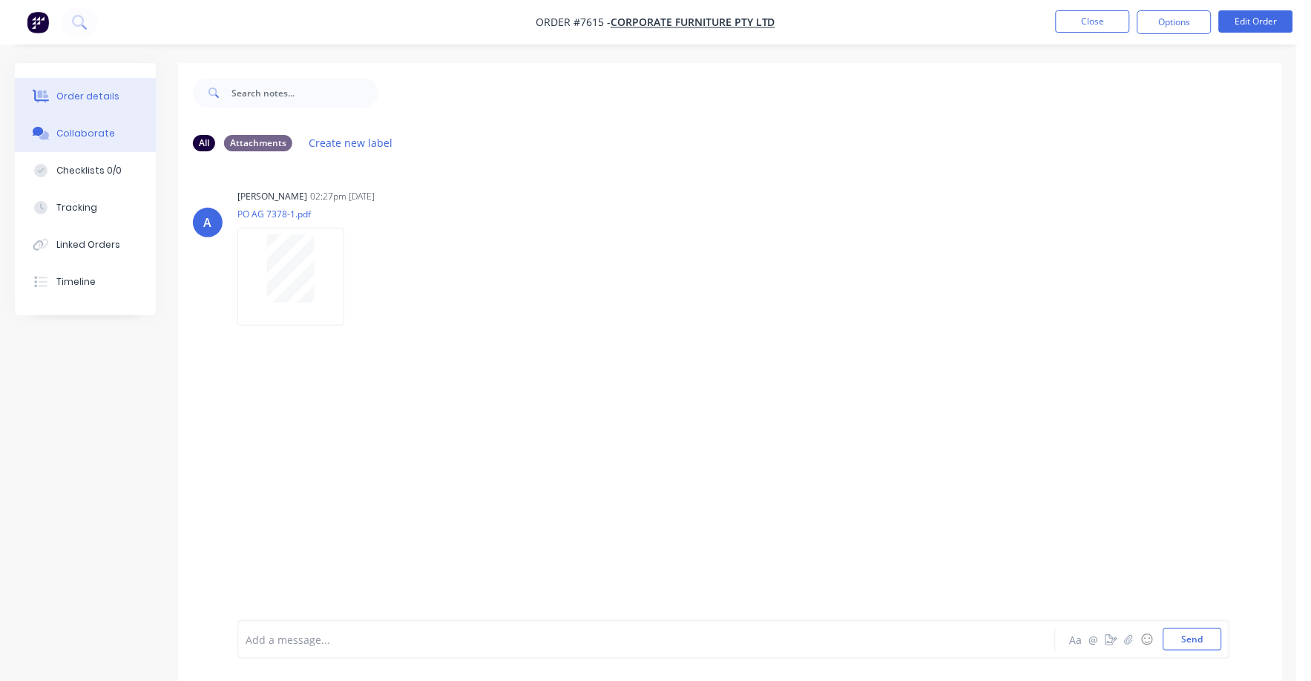
click at [90, 95] on div "Order details" at bounding box center [87, 96] width 63 height 13
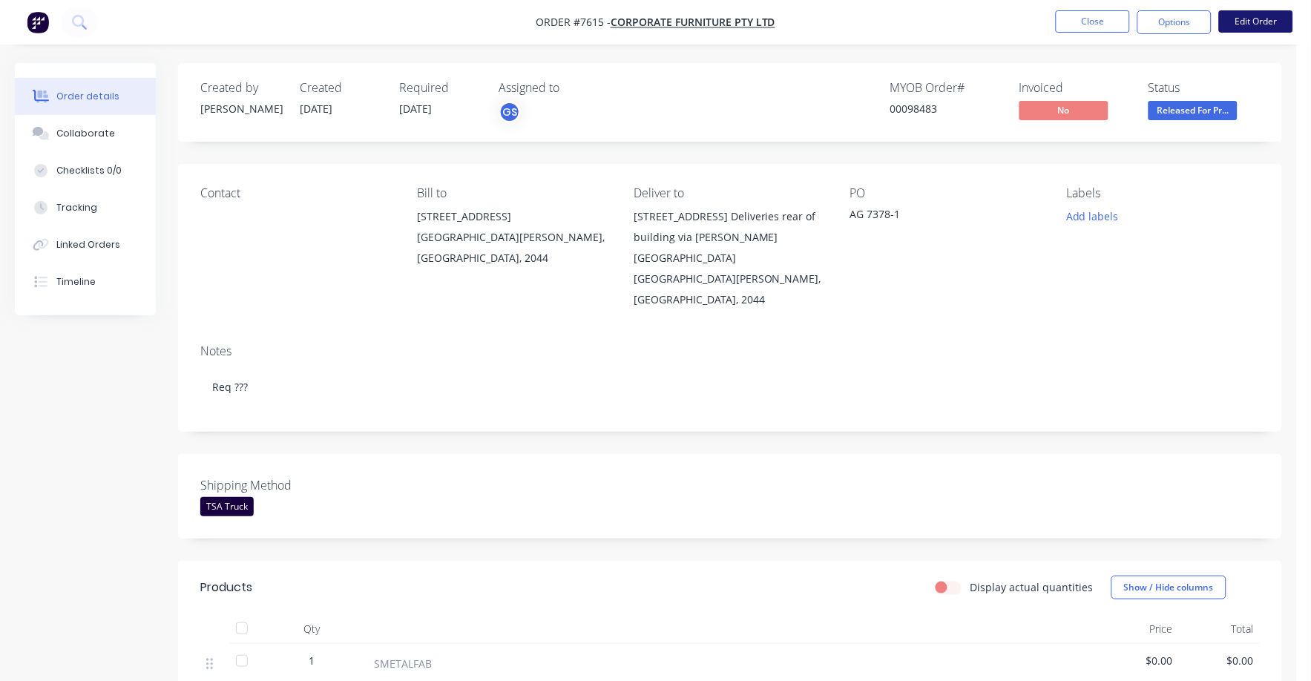
click at [1255, 14] on button "Edit Order" at bounding box center [1256, 21] width 74 height 22
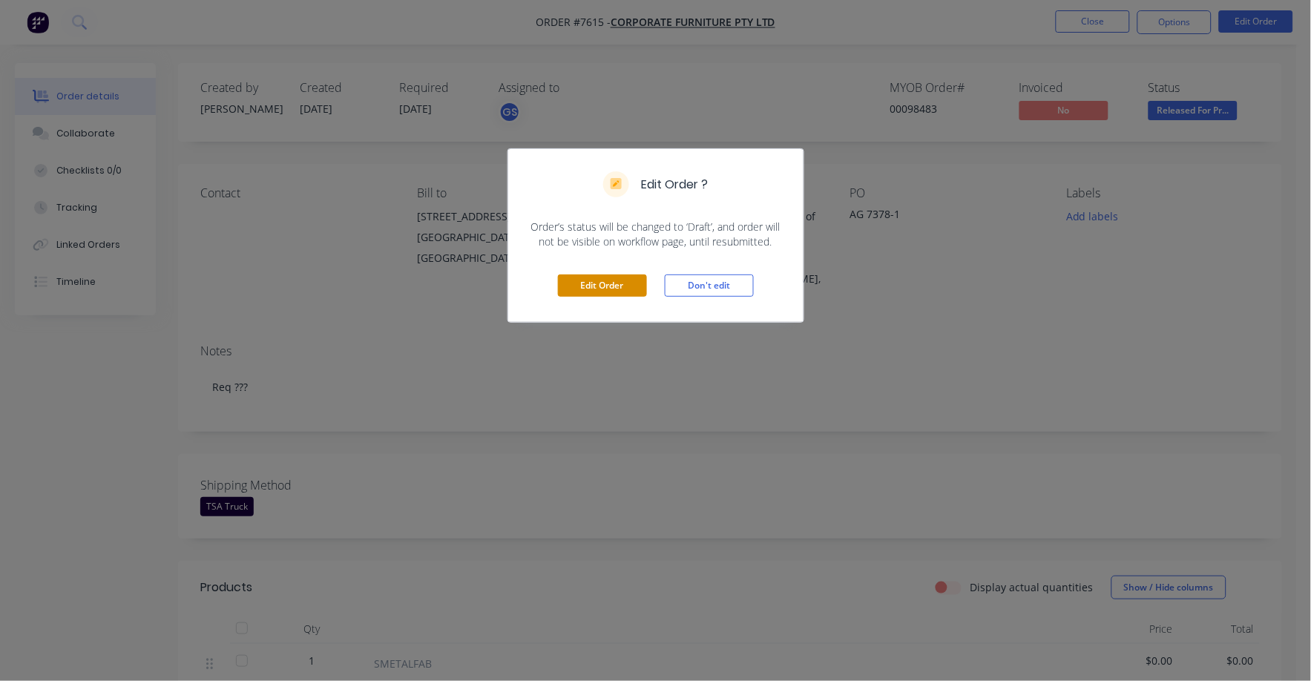
click at [592, 283] on button "Edit Order" at bounding box center [602, 286] width 89 height 22
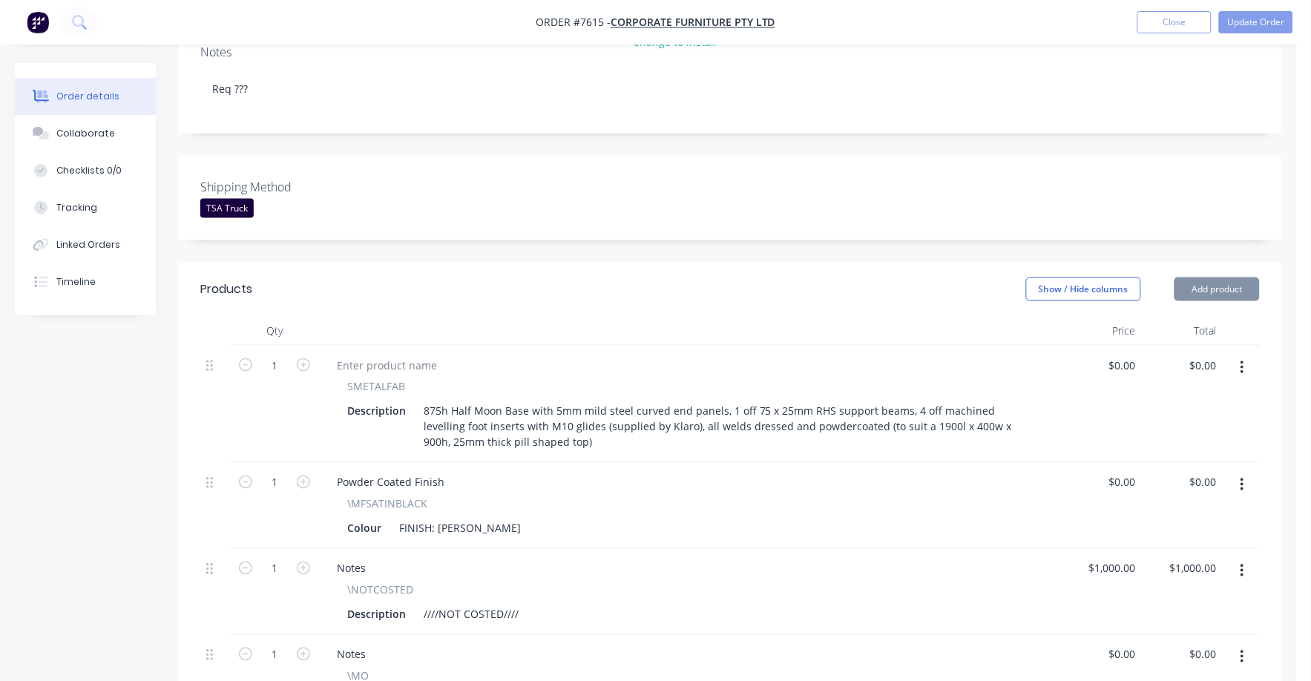
scroll to position [464, 0]
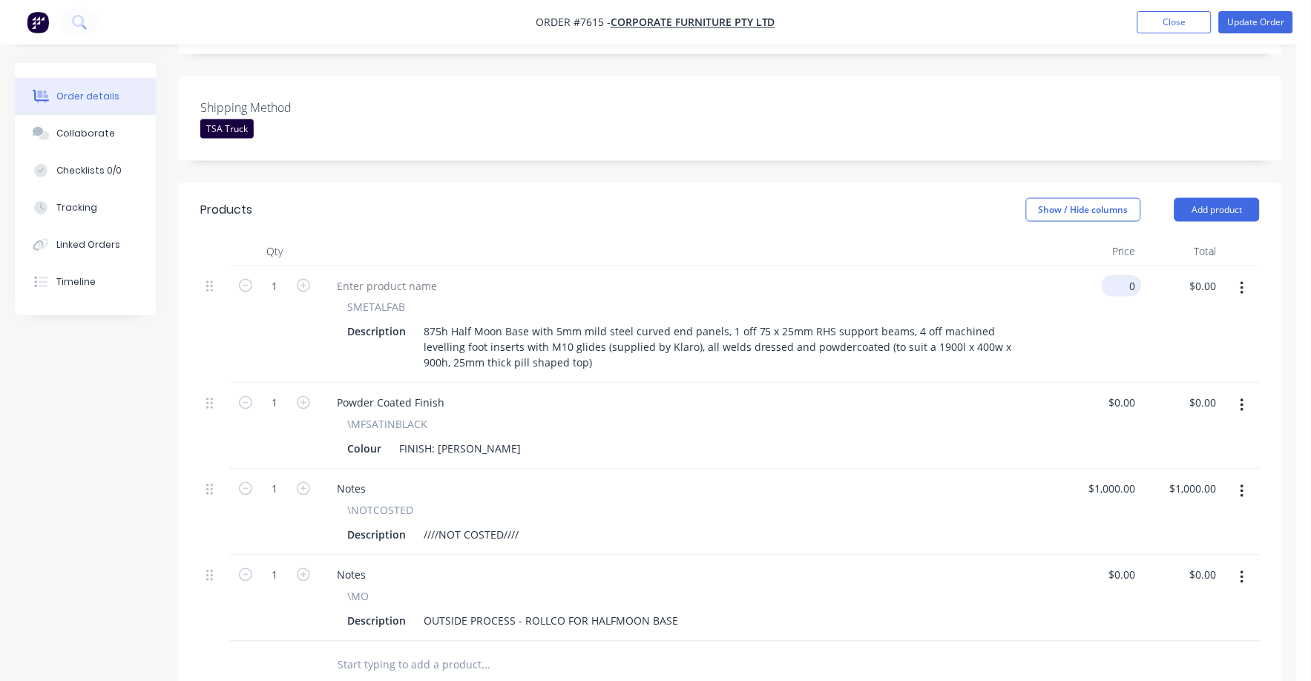
drag, startPoint x: 1127, startPoint y: 197, endPoint x: 1140, endPoint y: 200, distance: 13.7
click at [1125, 275] on input "0" at bounding box center [1125, 286] width 34 height 22
type input "$1,307.00"
click at [953, 384] on div "Powder Coated Finish \MFSATINBLACK Colour FINISH: Satin Black" at bounding box center [690, 427] width 742 height 86
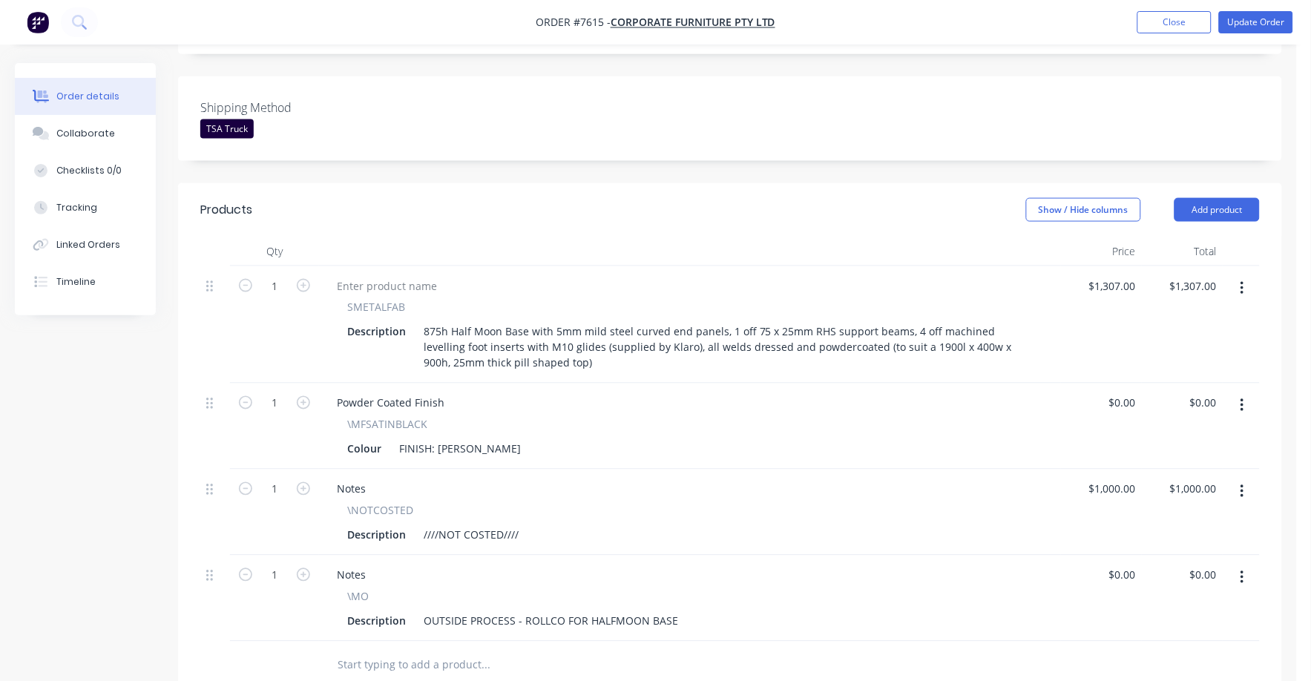
click at [1239, 479] on button "button" at bounding box center [1242, 492] width 35 height 27
click at [1150, 609] on div "Delete" at bounding box center [1190, 620] width 114 height 22
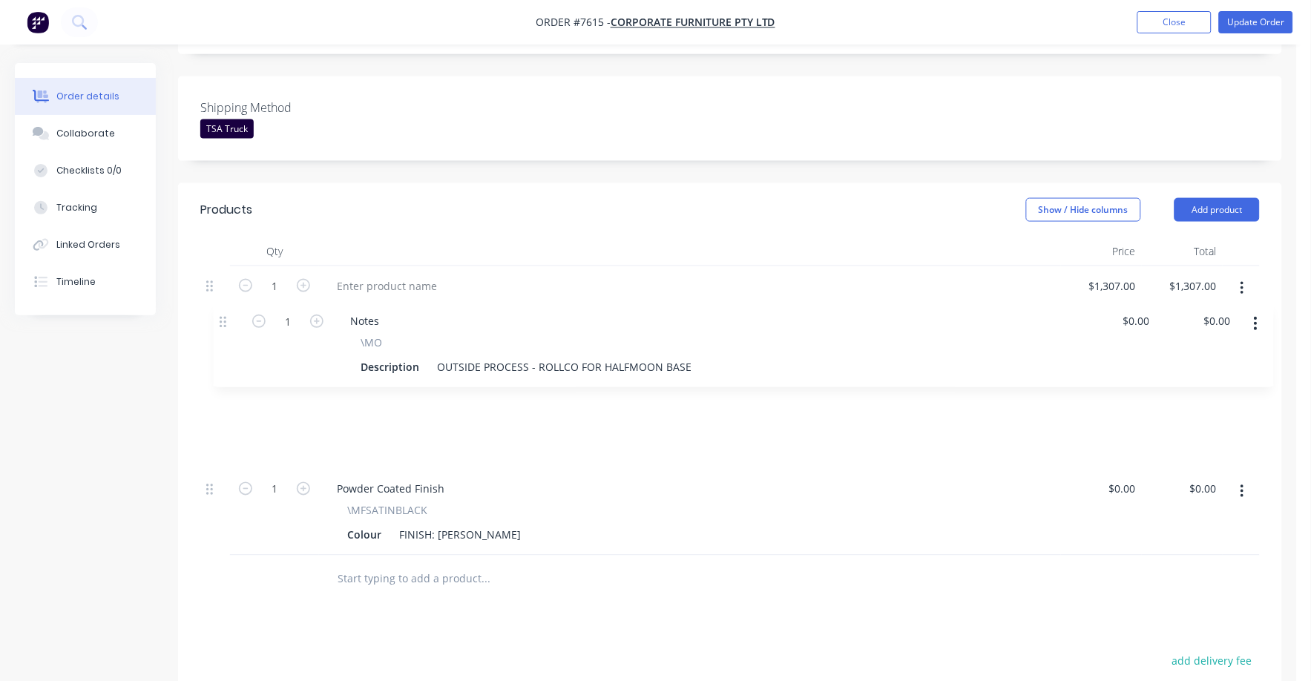
drag, startPoint x: 209, startPoint y: 404, endPoint x: 225, endPoint y: 312, distance: 93.3
click at [225, 312] on div "1 SMETALFAB Description 875h Half Moon Base with 5mm mild steel curved end pane…" at bounding box center [730, 410] width 1060 height 289
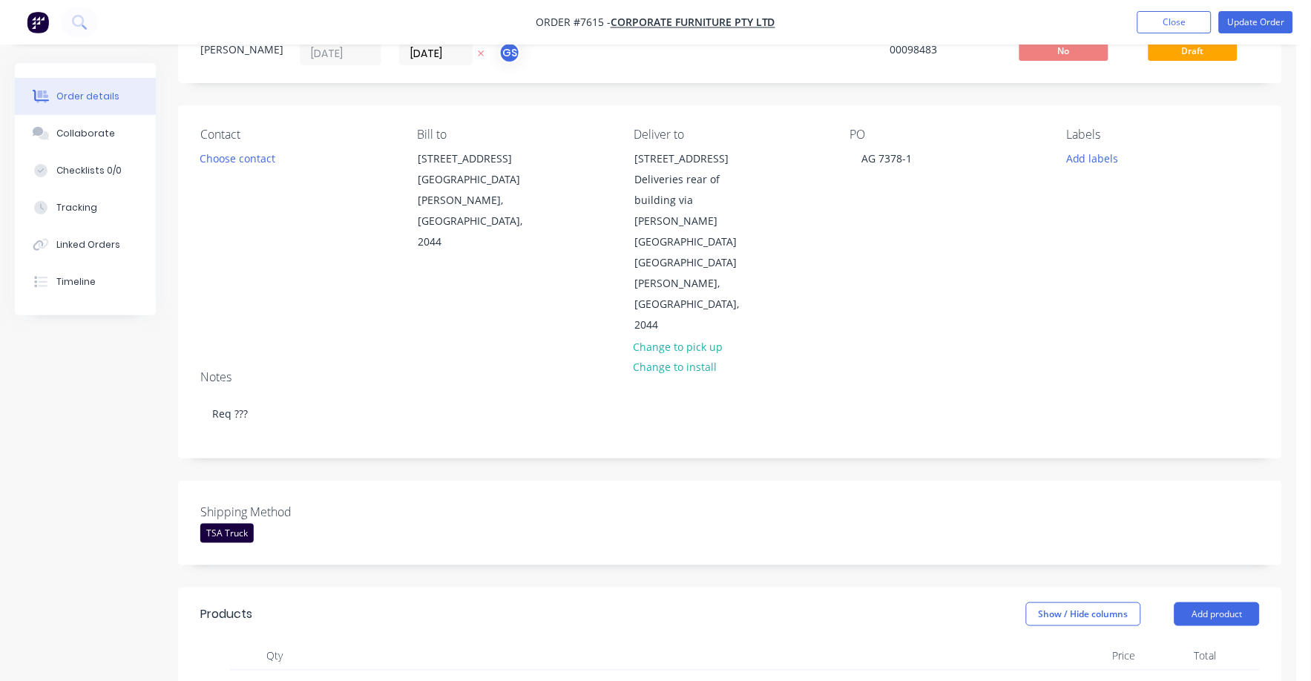
scroll to position [0, 0]
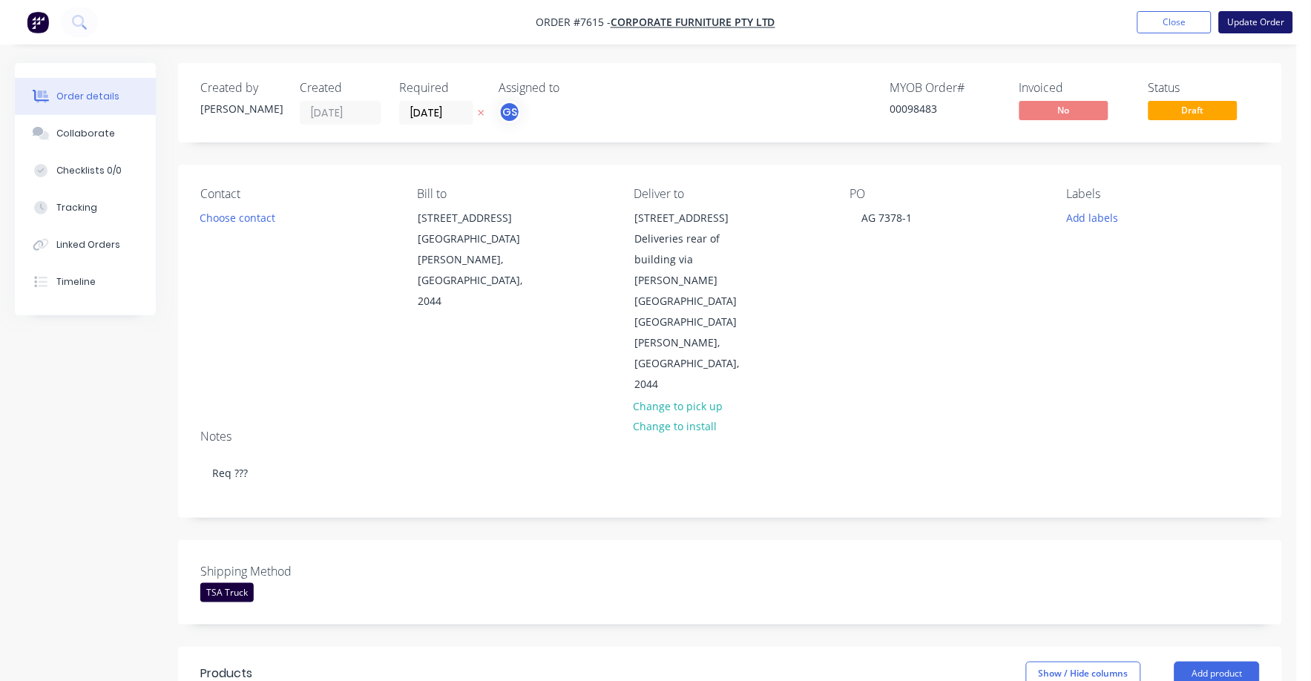
click at [1248, 16] on button "Update Order" at bounding box center [1256, 22] width 74 height 22
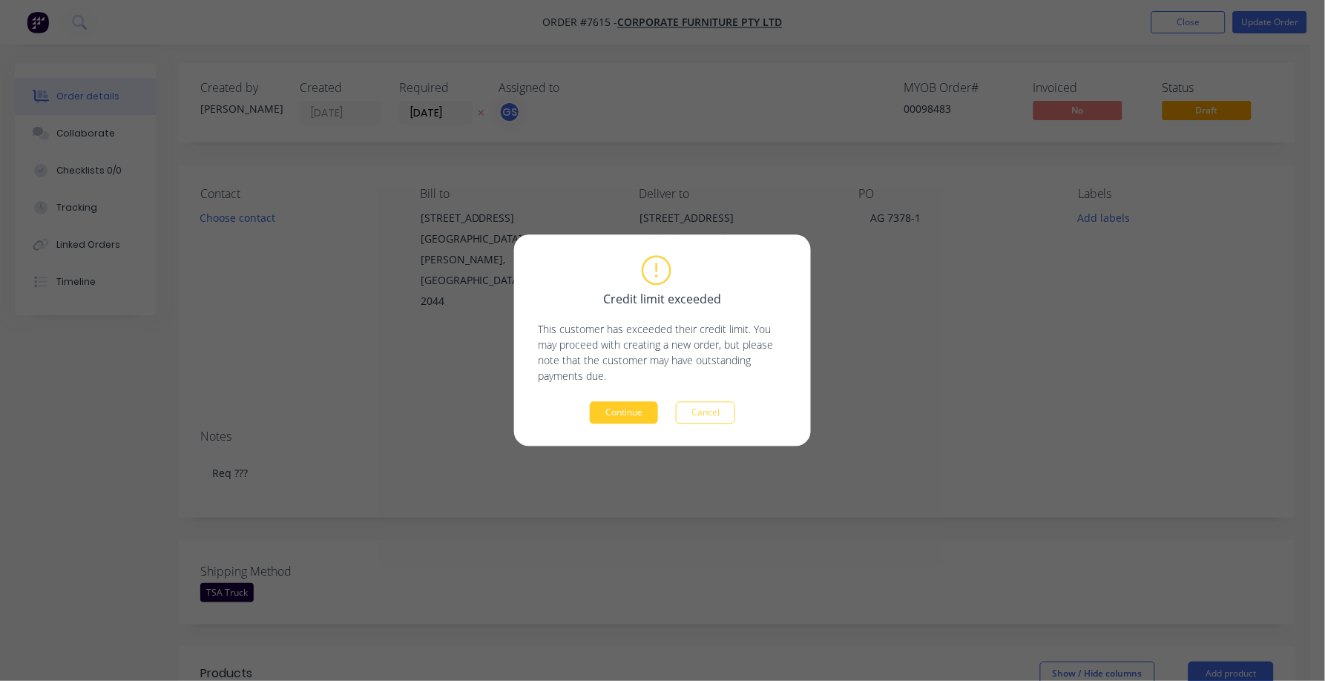
click at [640, 416] on button "Continue" at bounding box center [624, 413] width 68 height 22
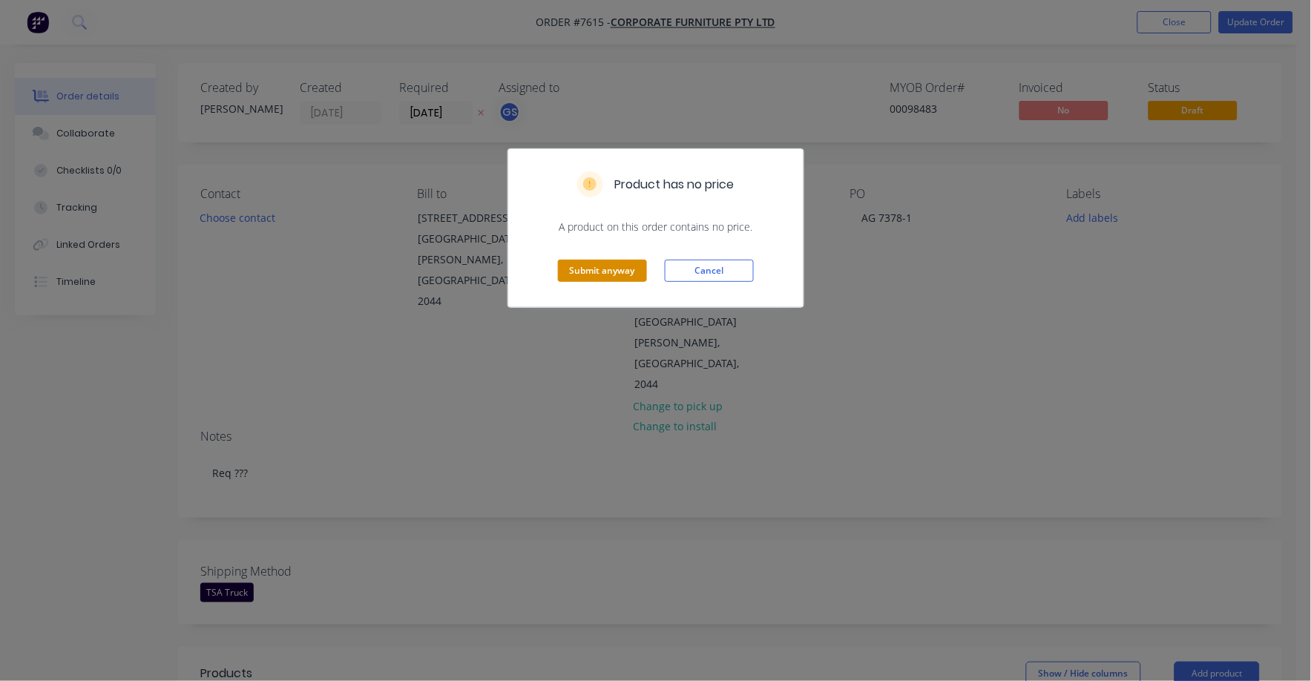
click at [595, 272] on button "Submit anyway" at bounding box center [602, 271] width 89 height 22
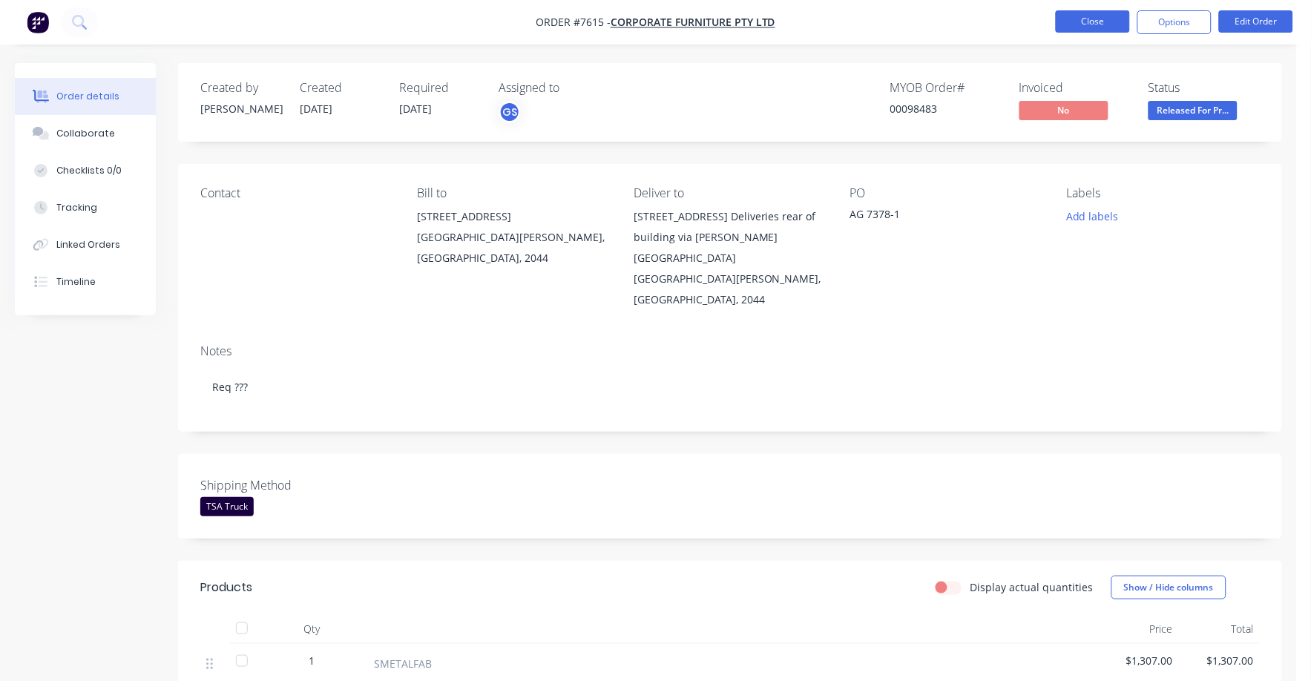
click at [1096, 20] on button "Close" at bounding box center [1093, 21] width 74 height 22
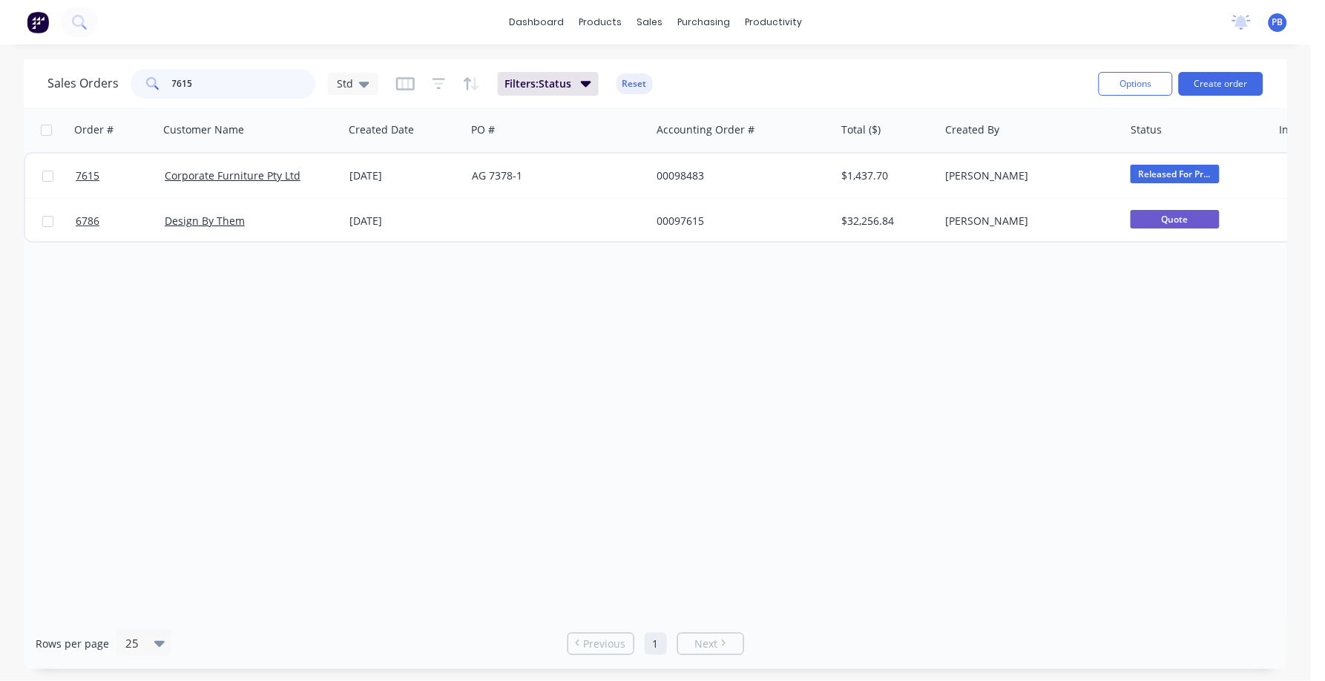
drag, startPoint x: 199, startPoint y: 83, endPoint x: 146, endPoint y: 82, distance: 52.7
click at [146, 82] on div "7615" at bounding box center [224, 84] width 186 height 30
type input "7185"
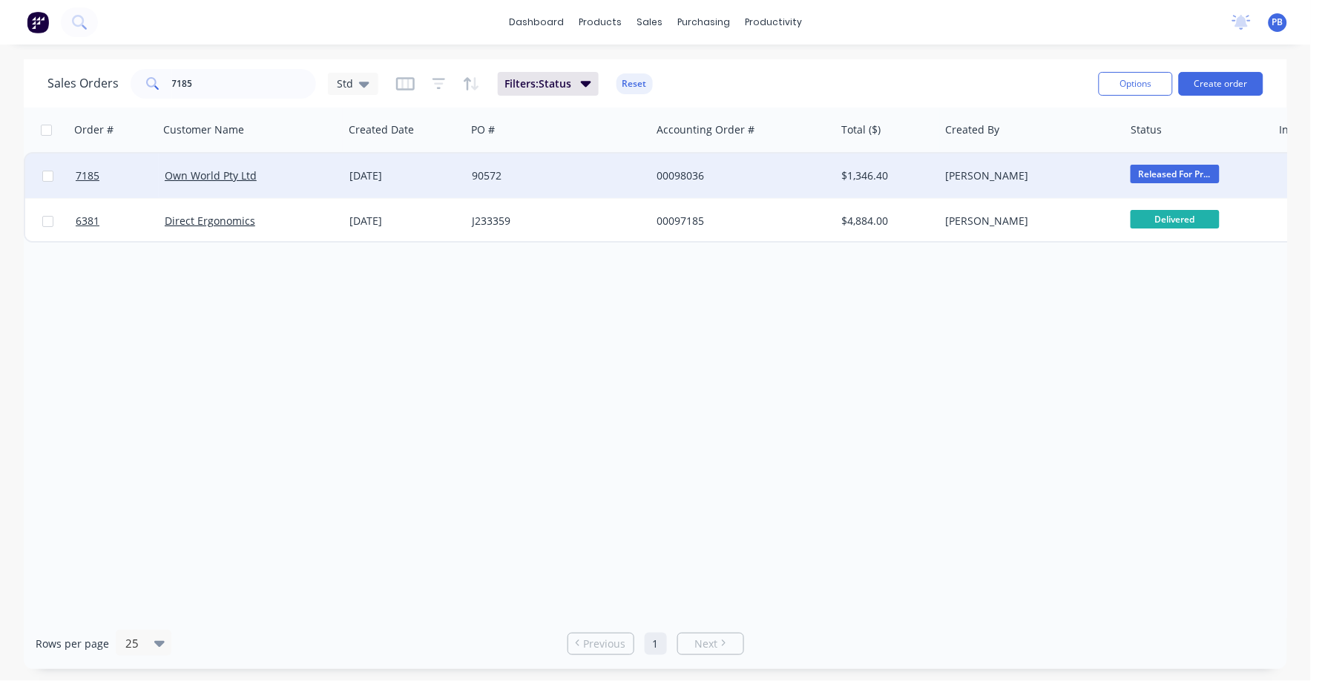
click at [683, 172] on div "00098036" at bounding box center [739, 175] width 165 height 15
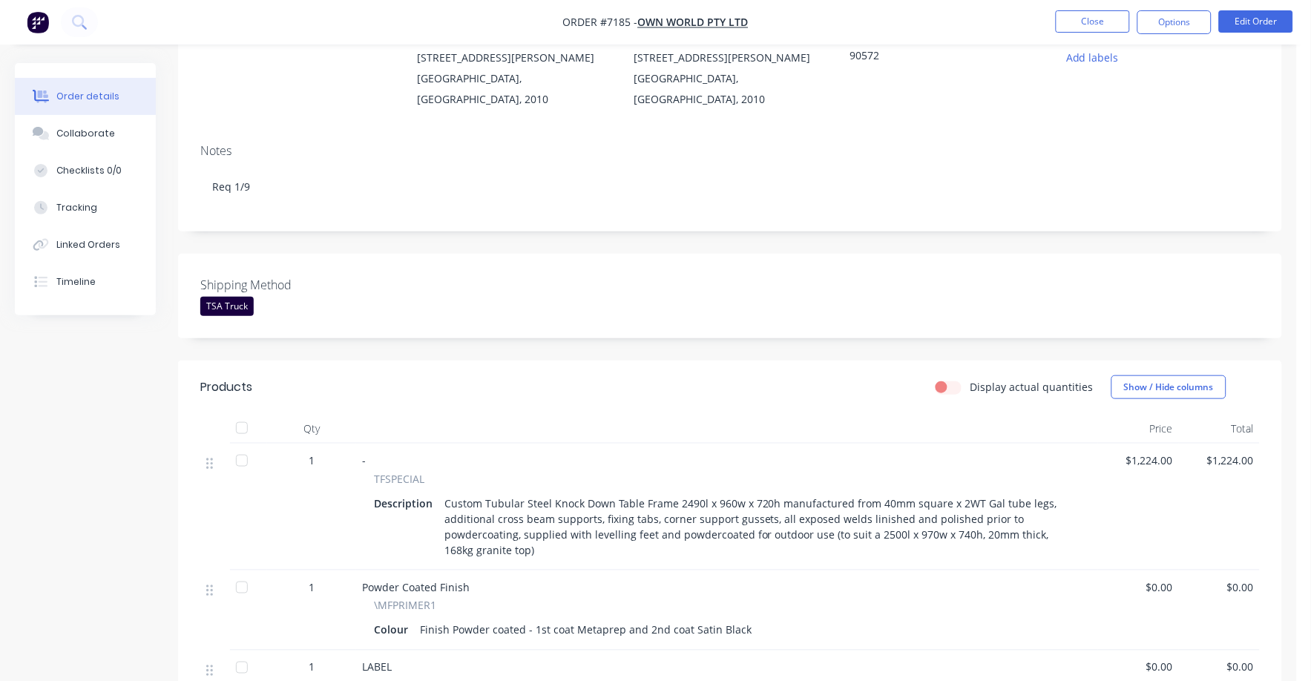
scroll to position [278, 0]
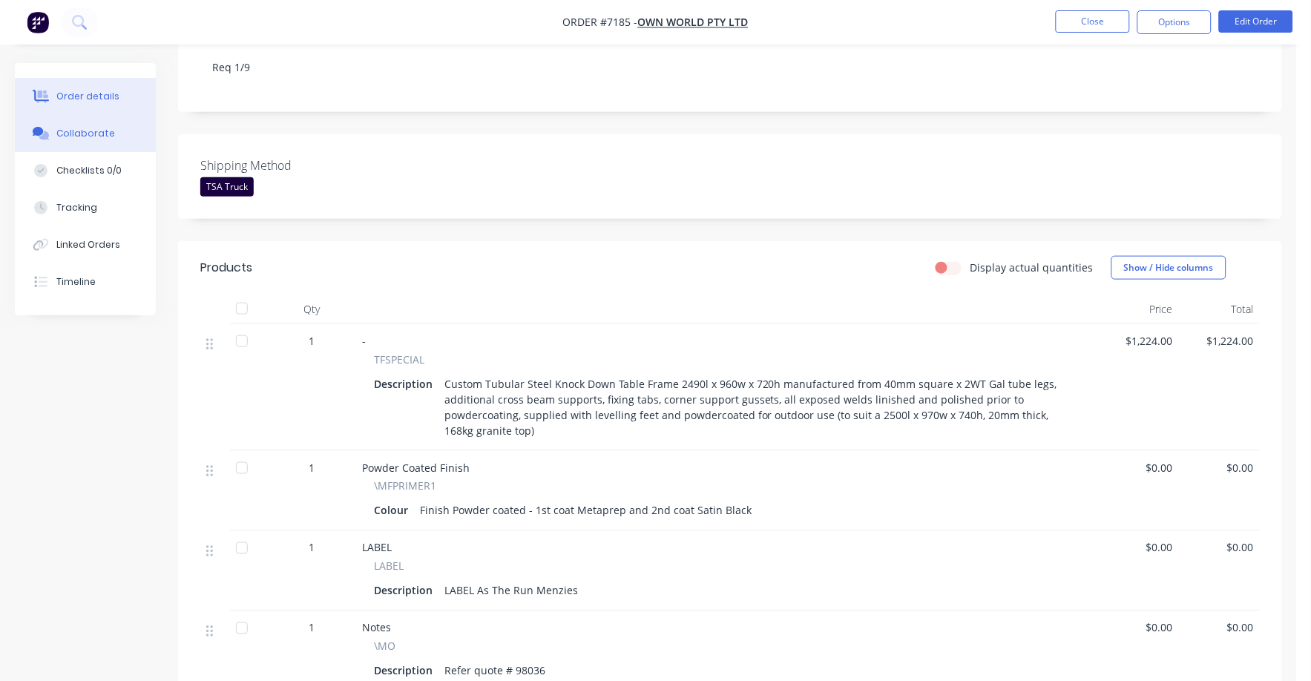
click at [94, 130] on div "Collaborate" at bounding box center [85, 133] width 59 height 13
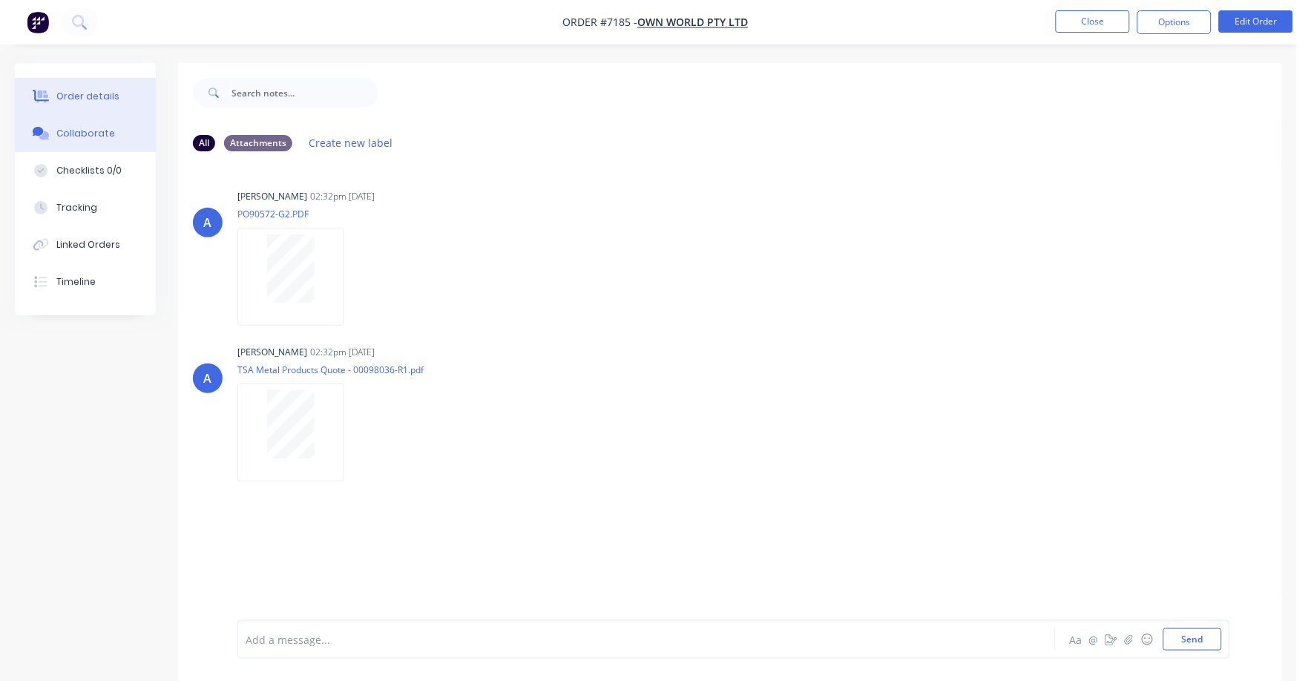
click at [72, 85] on button "Order details" at bounding box center [85, 96] width 141 height 37
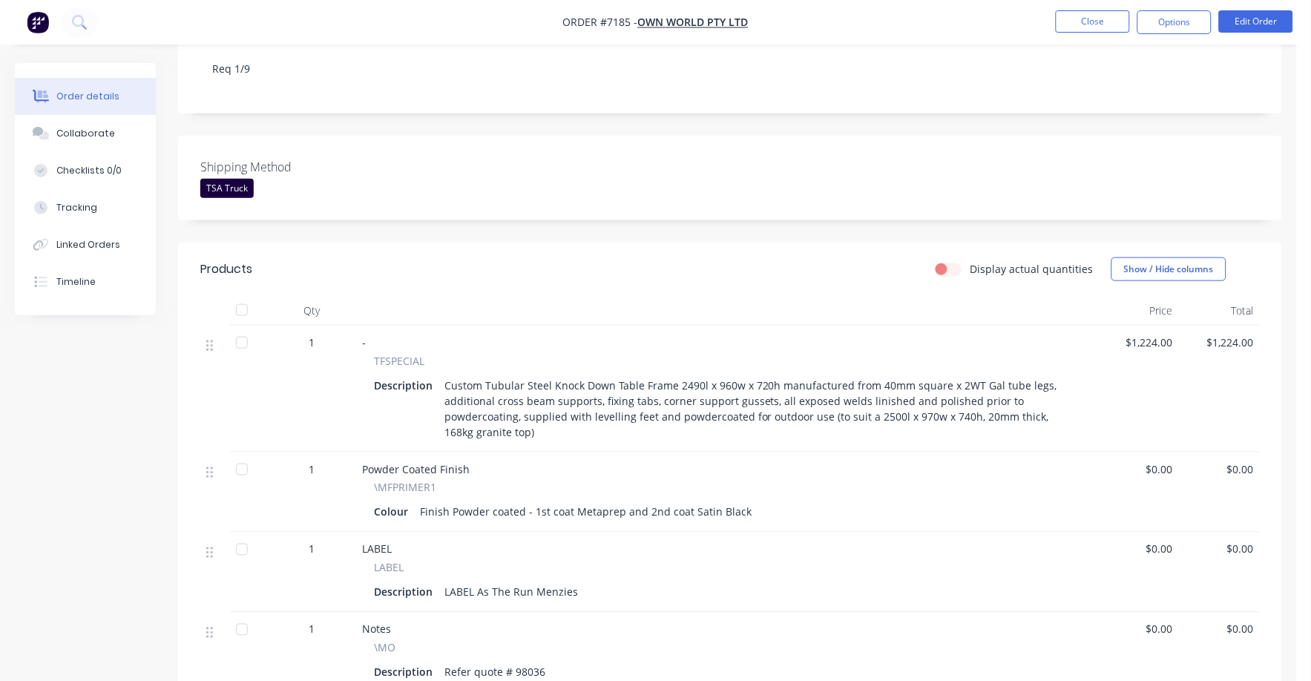
scroll to position [278, 0]
click at [86, 134] on div "Collaborate" at bounding box center [85, 133] width 59 height 13
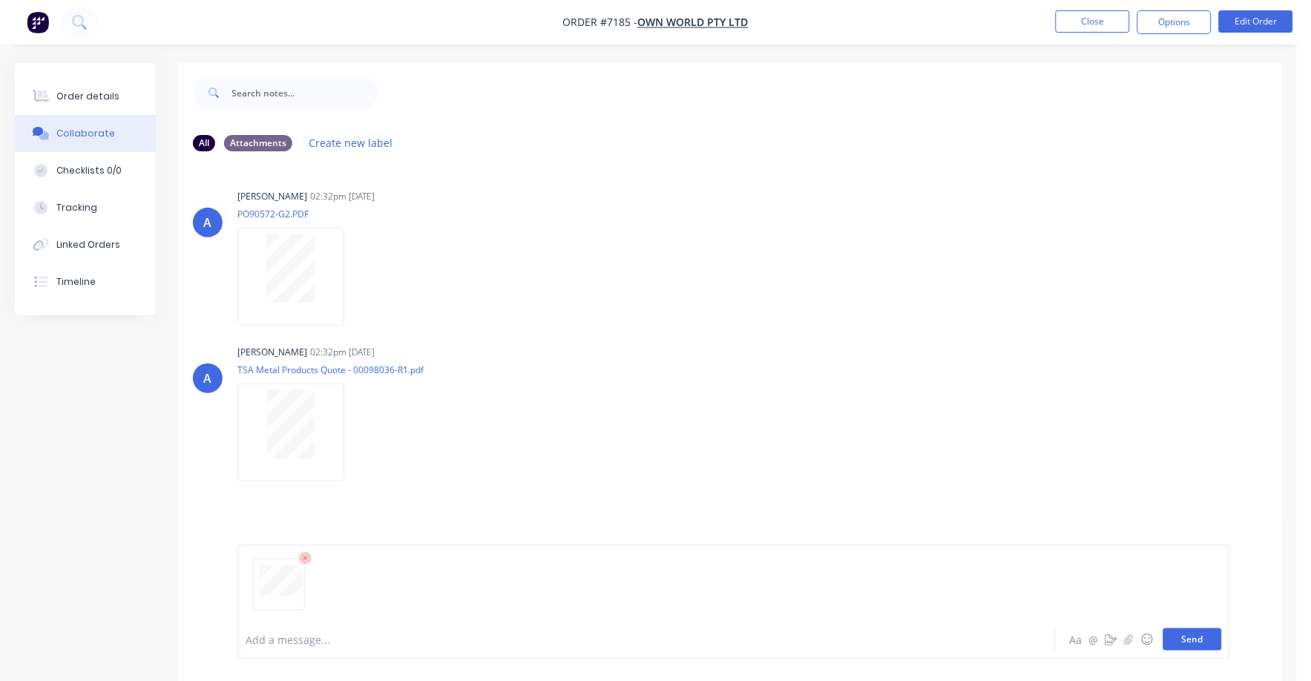
click at [1195, 640] on button "Send" at bounding box center [1193, 640] width 59 height 22
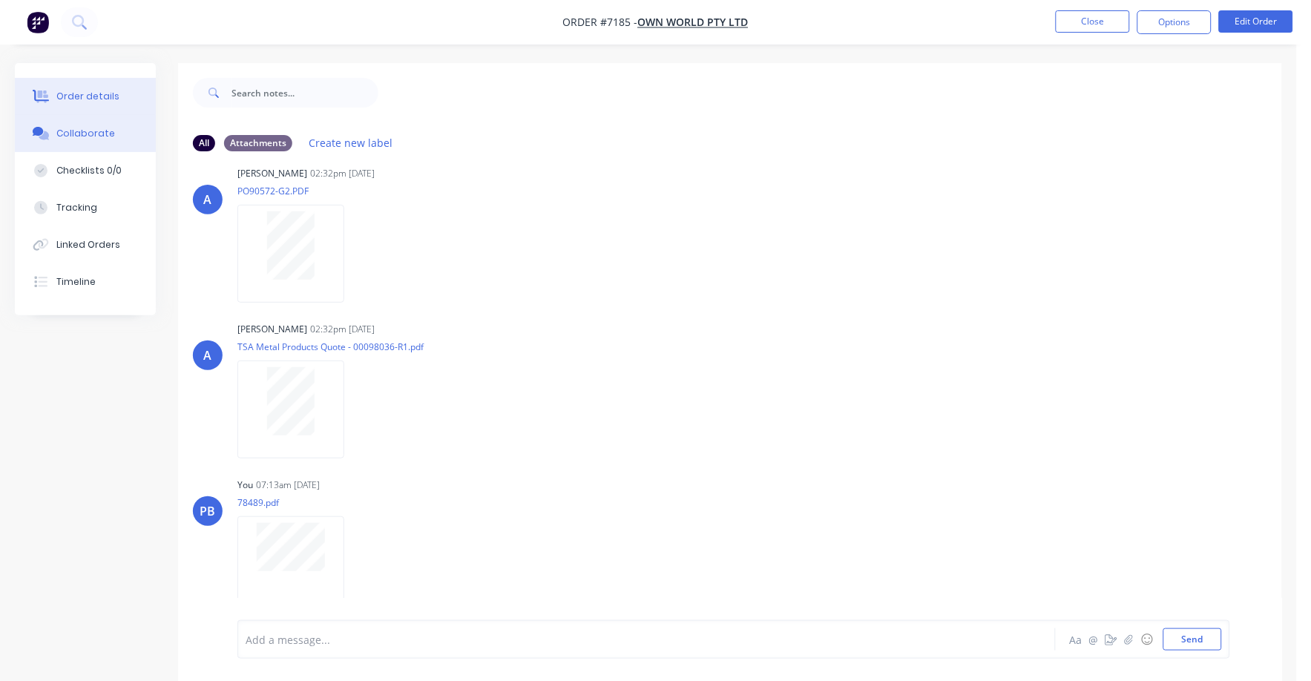
click at [90, 87] on button "Order details" at bounding box center [85, 96] width 141 height 37
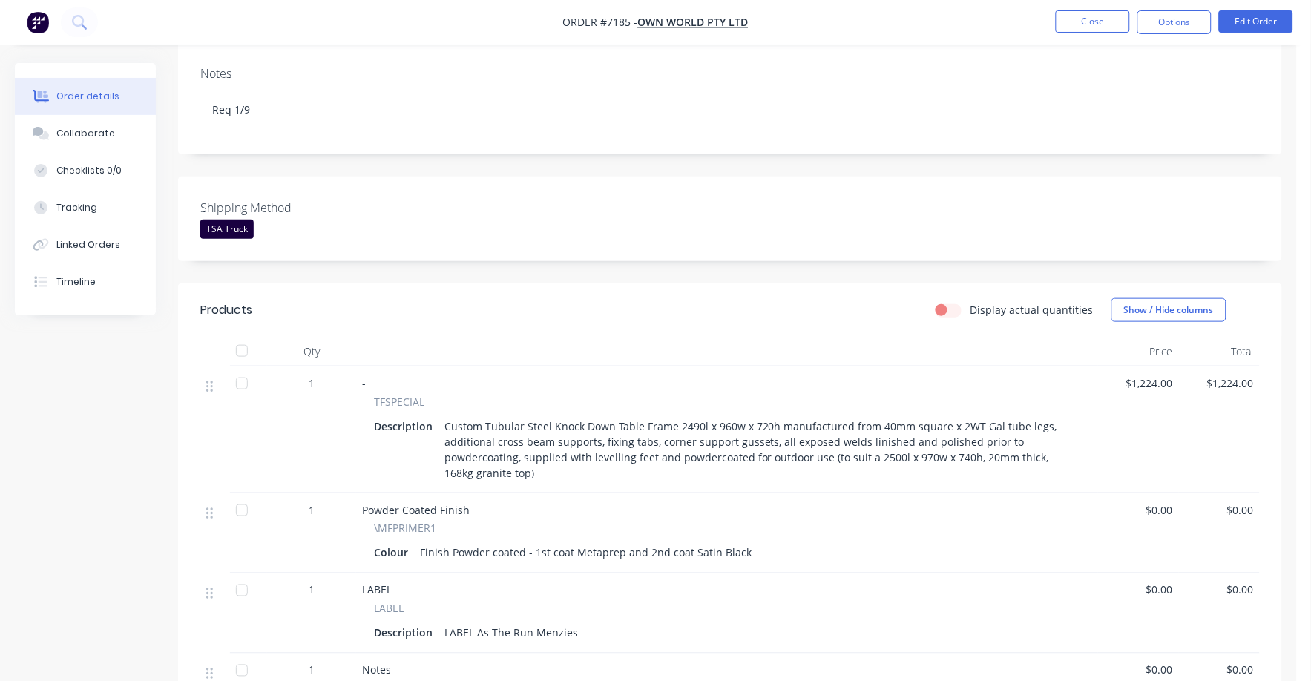
scroll to position [278, 0]
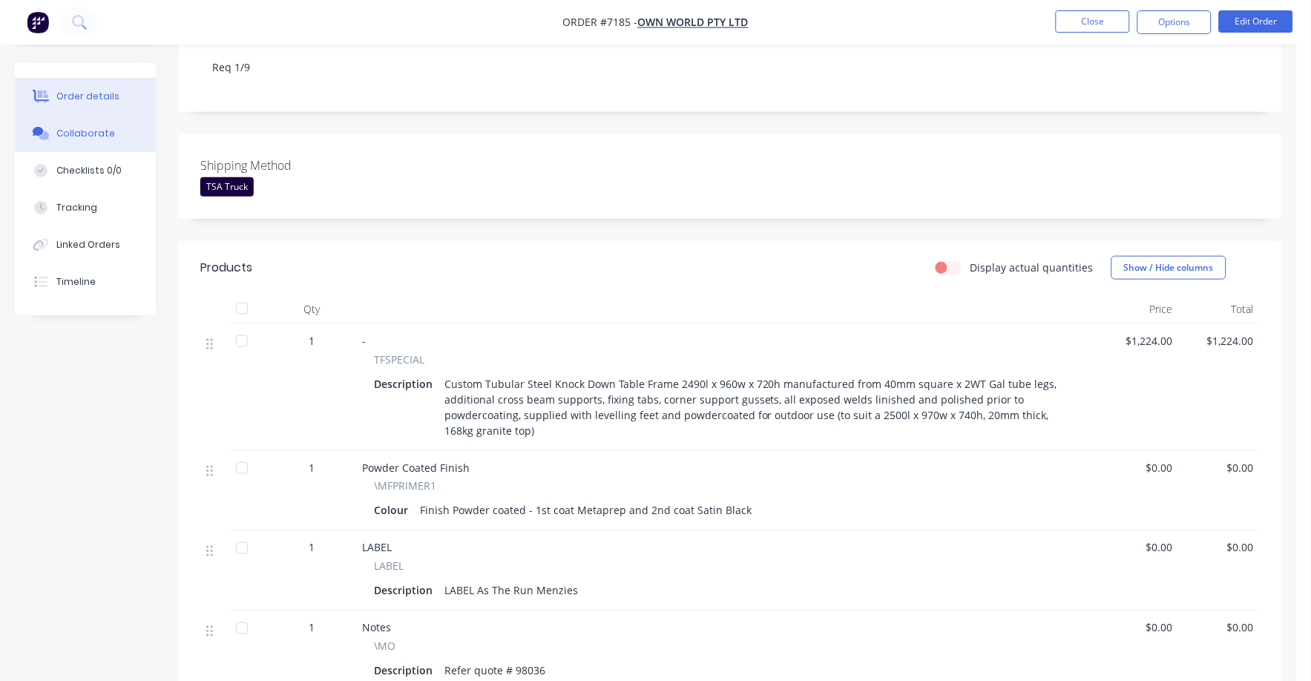
click at [96, 127] on div "Collaborate" at bounding box center [85, 133] width 59 height 13
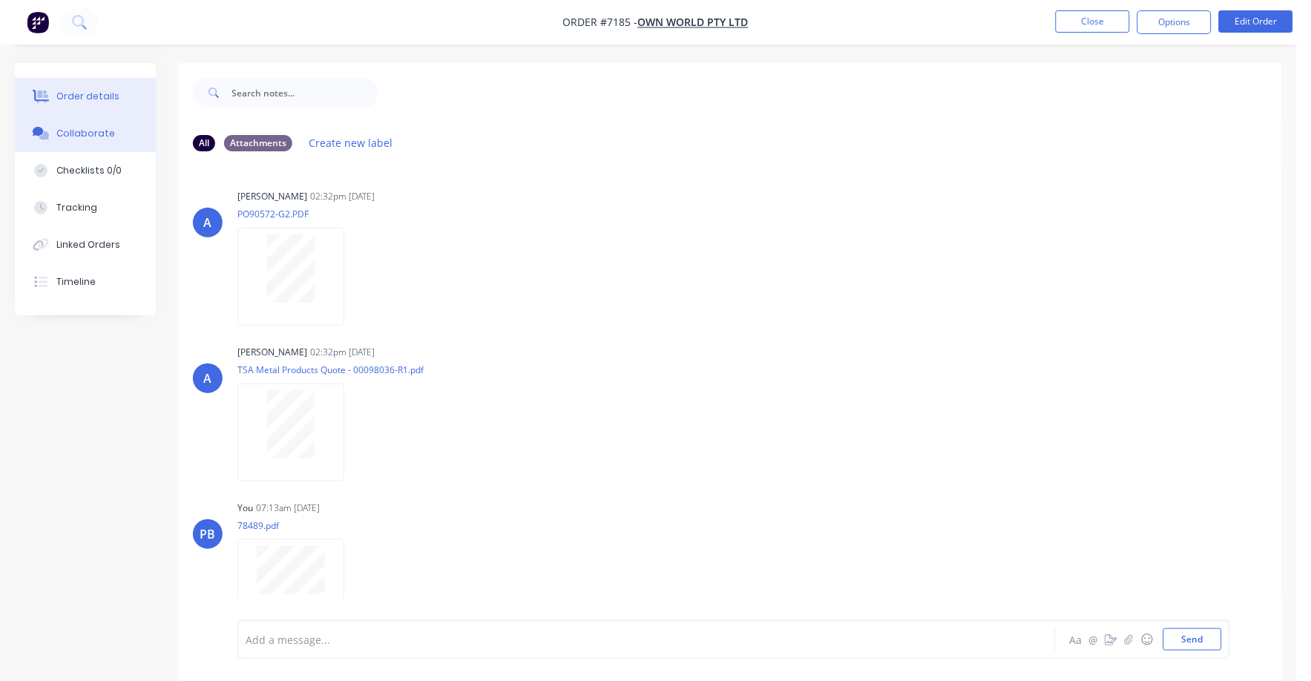
click at [94, 90] on div "Order details" at bounding box center [87, 96] width 63 height 13
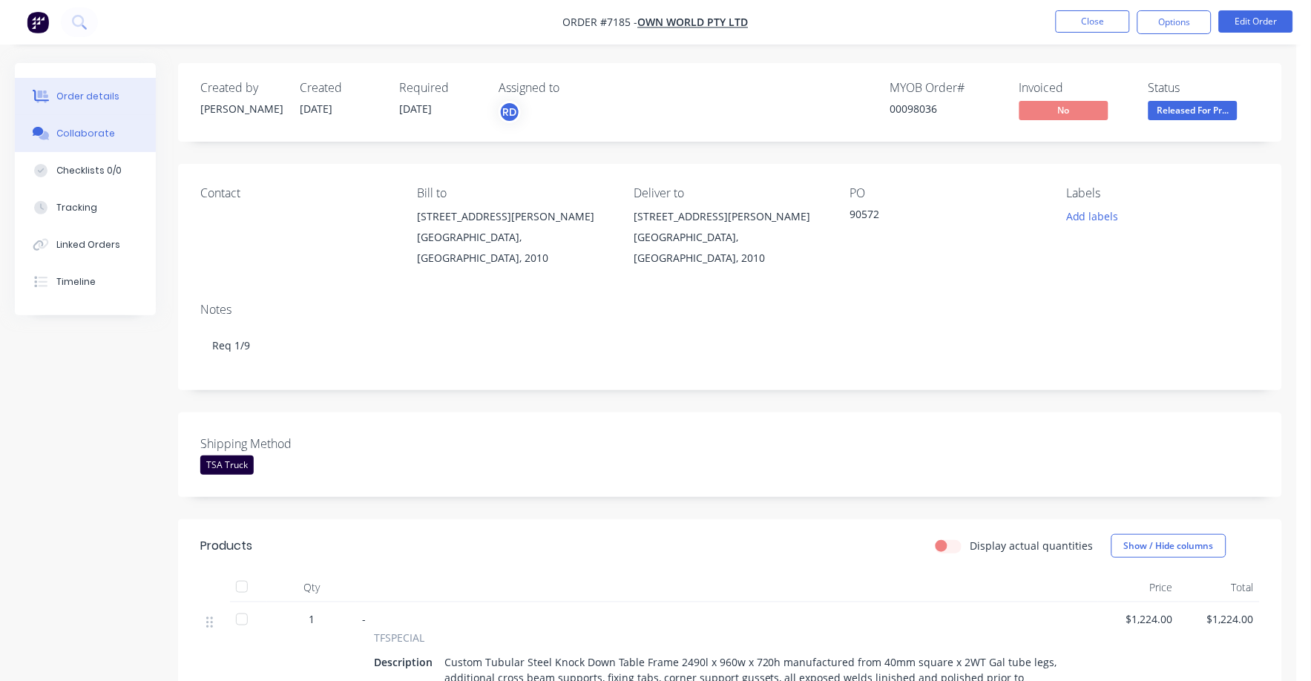
click at [88, 125] on button "Collaborate" at bounding box center [85, 133] width 141 height 37
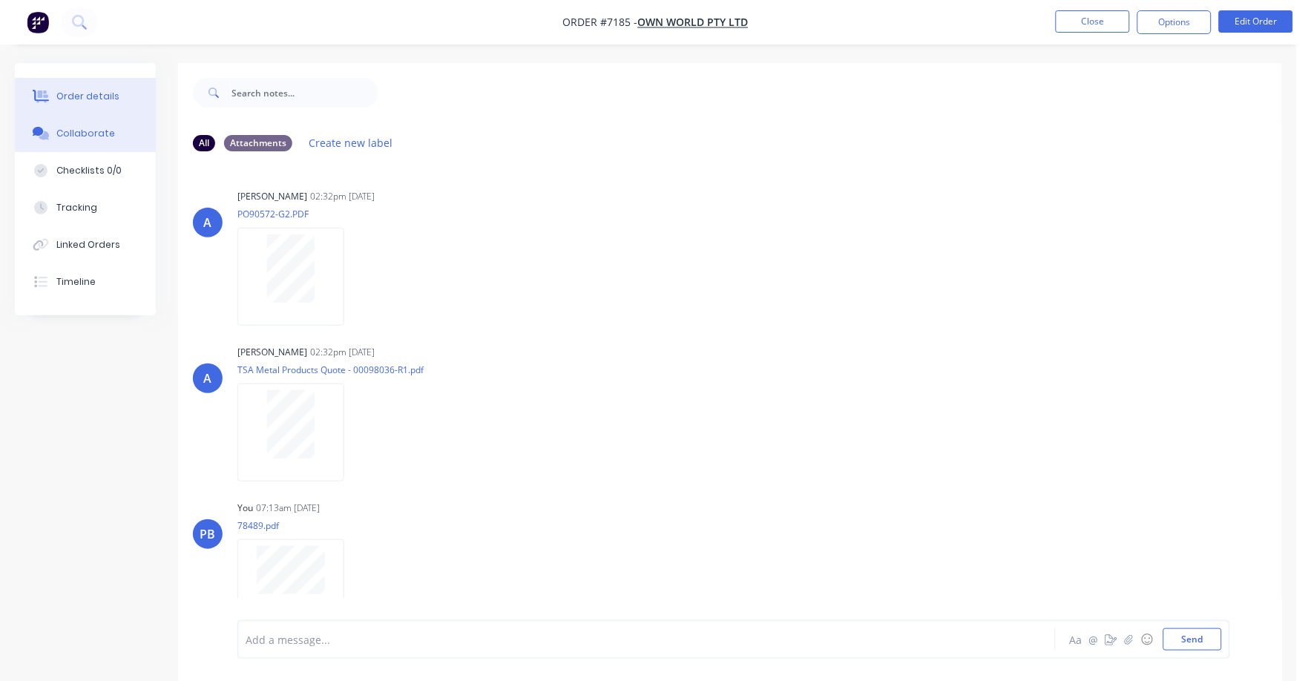
click at [65, 82] on button "Order details" at bounding box center [85, 96] width 141 height 37
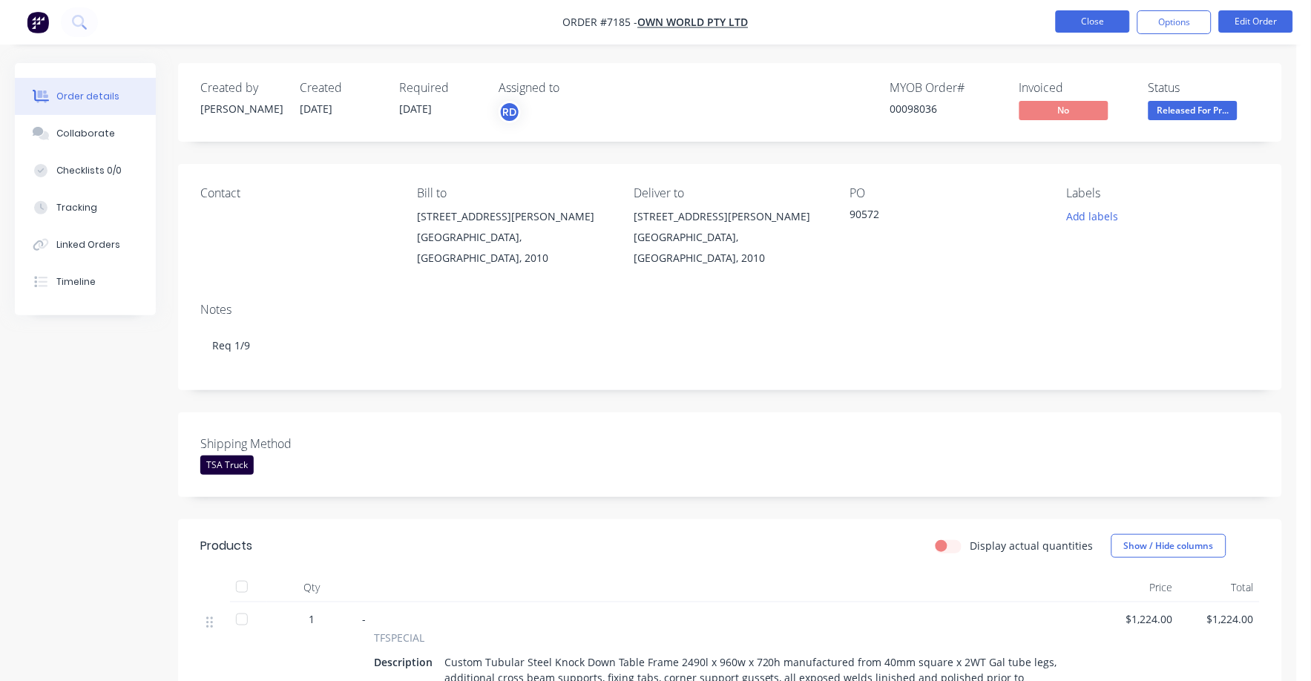
click at [1098, 12] on button "Close" at bounding box center [1093, 21] width 74 height 22
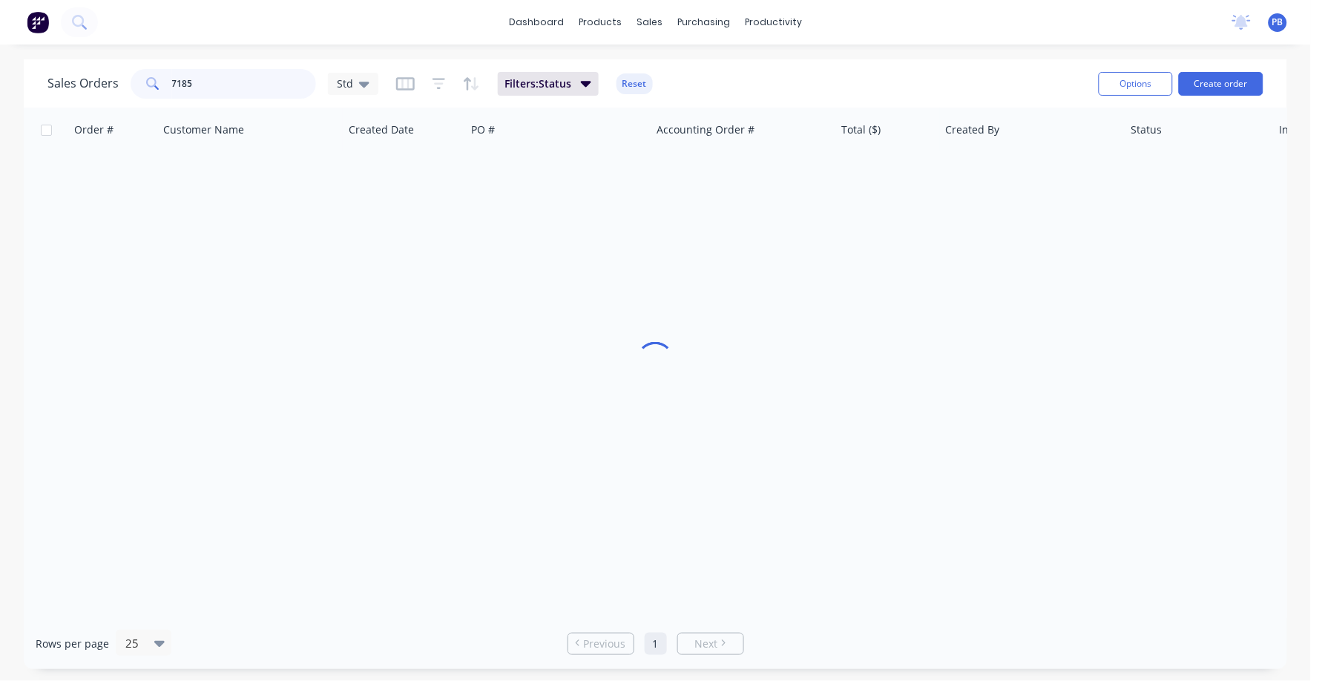
drag, startPoint x: 220, startPoint y: 84, endPoint x: 166, endPoint y: 76, distance: 55.4
click at [166, 76] on div "7185" at bounding box center [224, 84] width 186 height 30
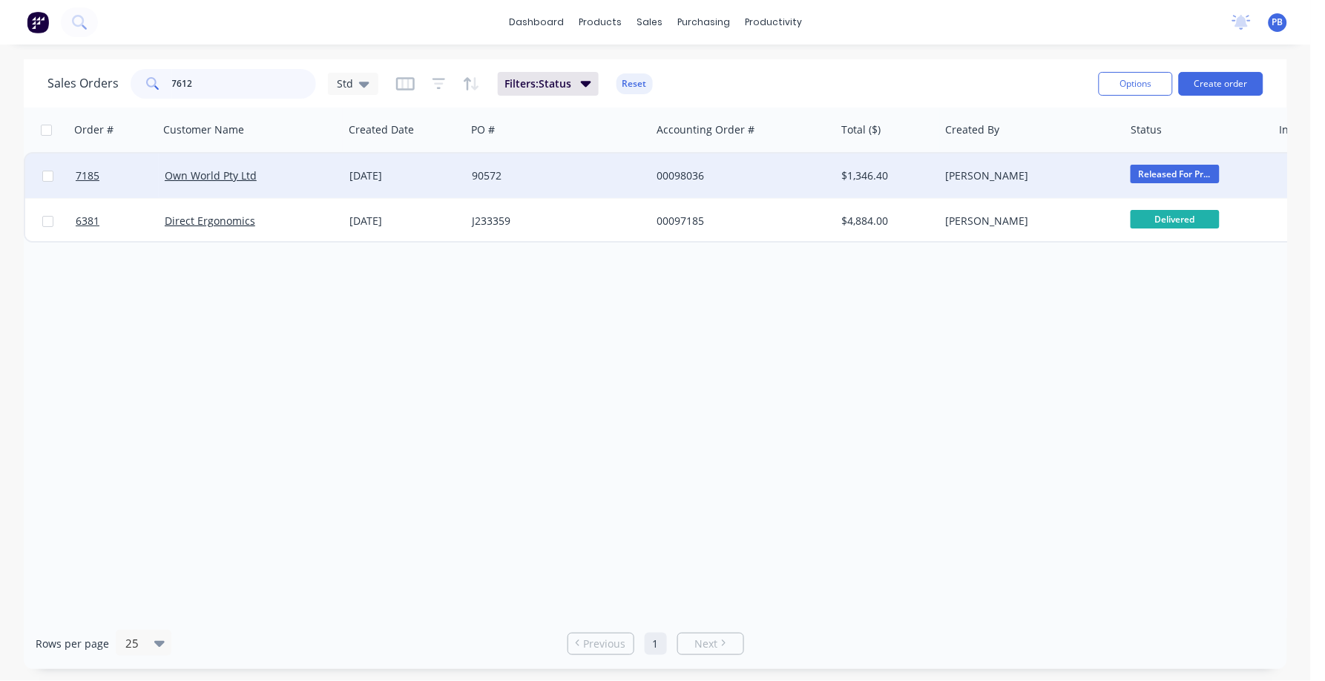
type input "7612"
click at [686, 172] on div "00098479" at bounding box center [739, 175] width 165 height 15
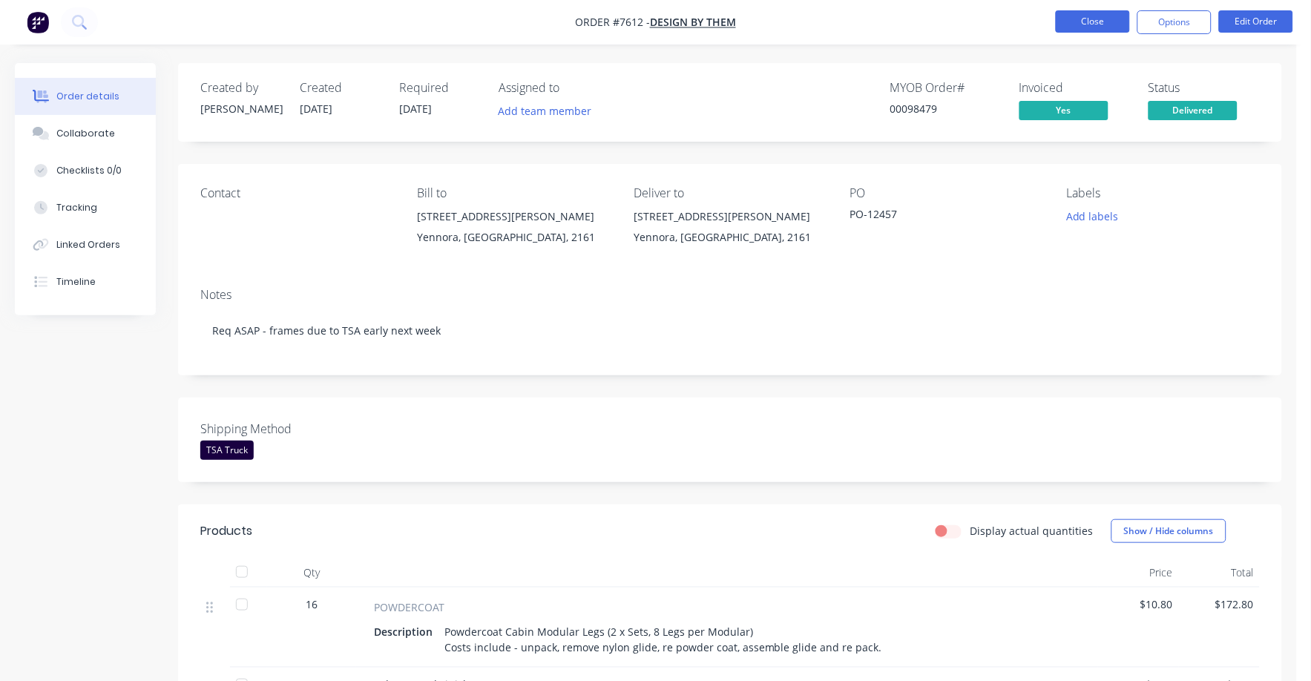
click at [1101, 23] on button "Close" at bounding box center [1093, 21] width 74 height 22
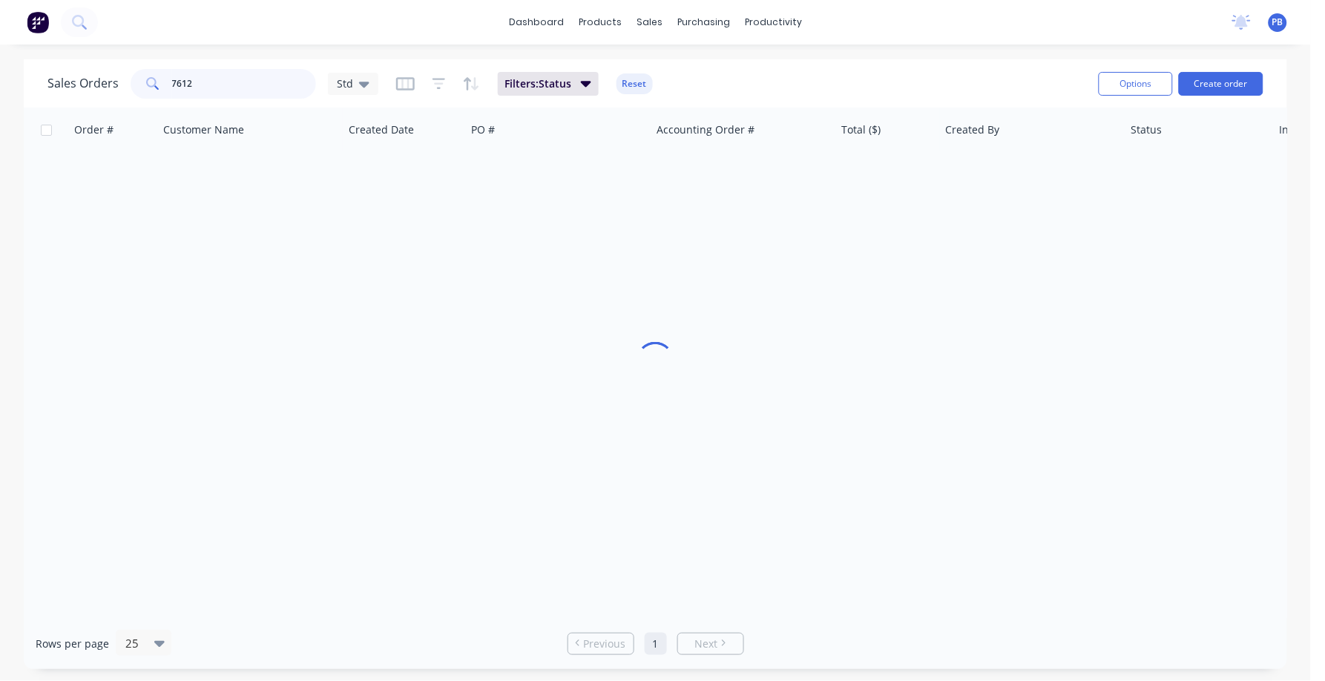
drag, startPoint x: 237, startPoint y: 79, endPoint x: 130, endPoint y: 72, distance: 107.9
click at [131, 72] on div "7612" at bounding box center [224, 84] width 186 height 30
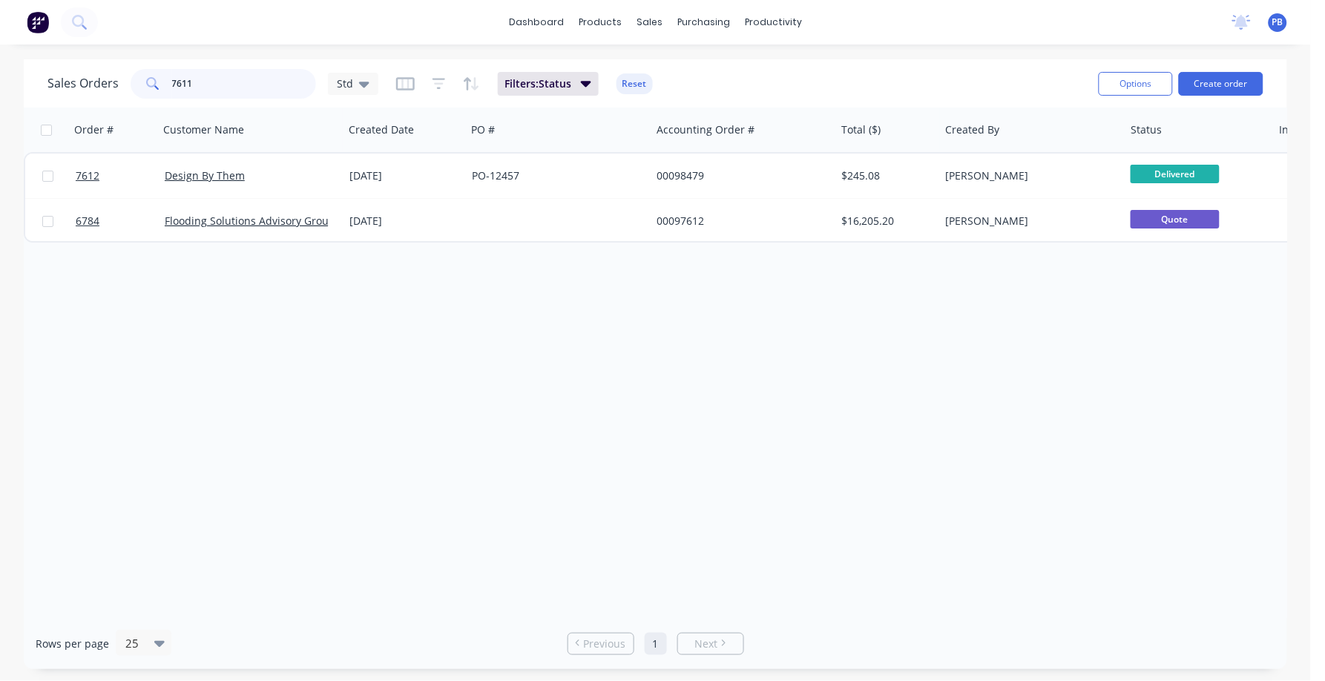
type input "7611"
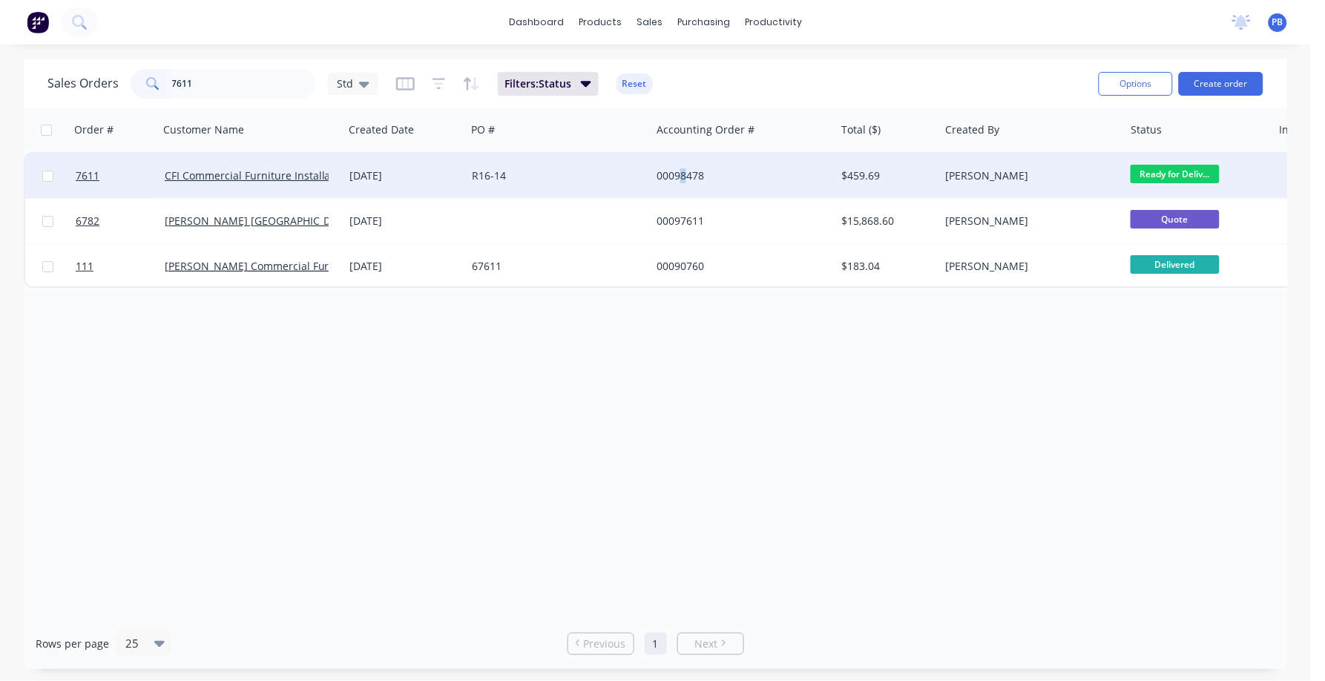
click at [684, 168] on div "00098478" at bounding box center [739, 175] width 165 height 15
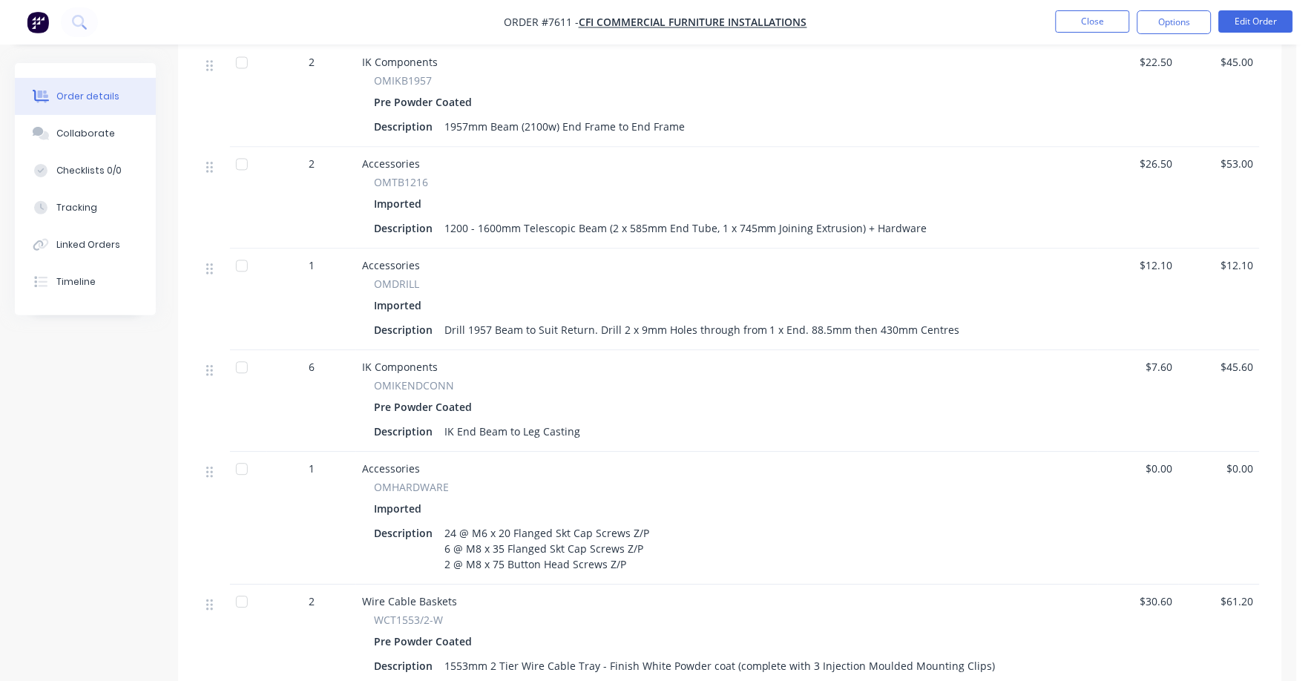
scroll to position [370, 0]
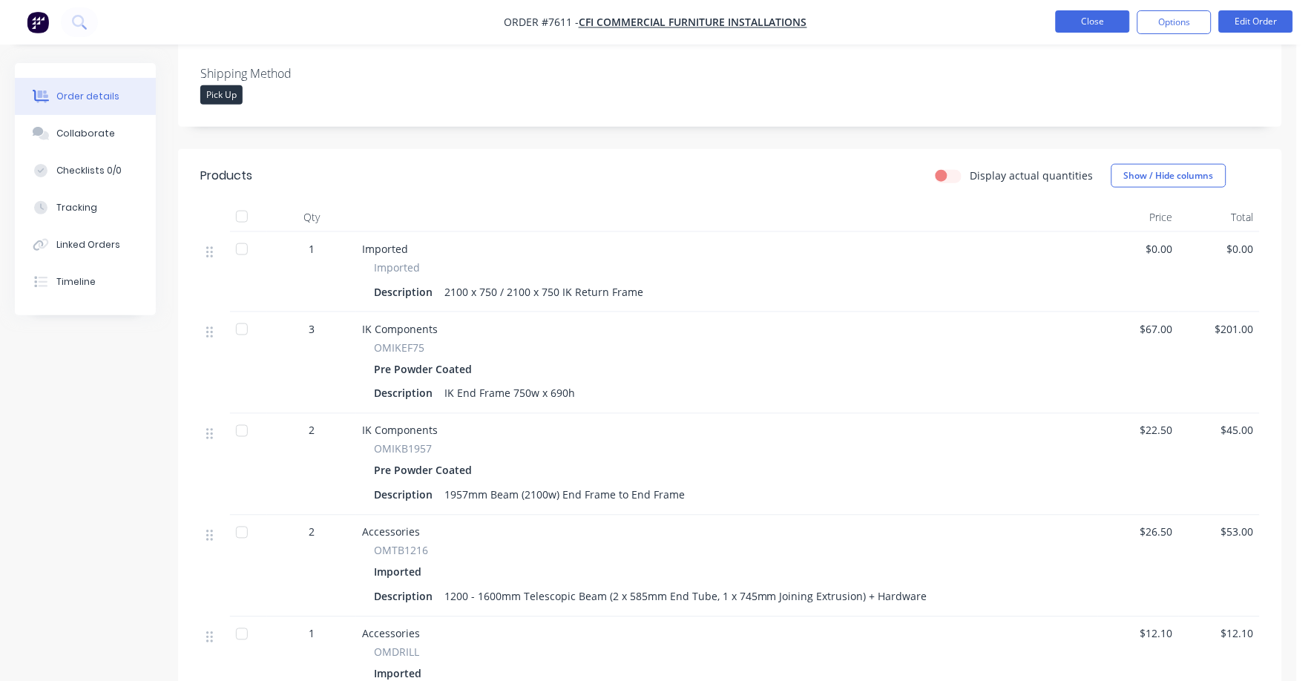
click at [1102, 21] on button "Close" at bounding box center [1093, 21] width 74 height 22
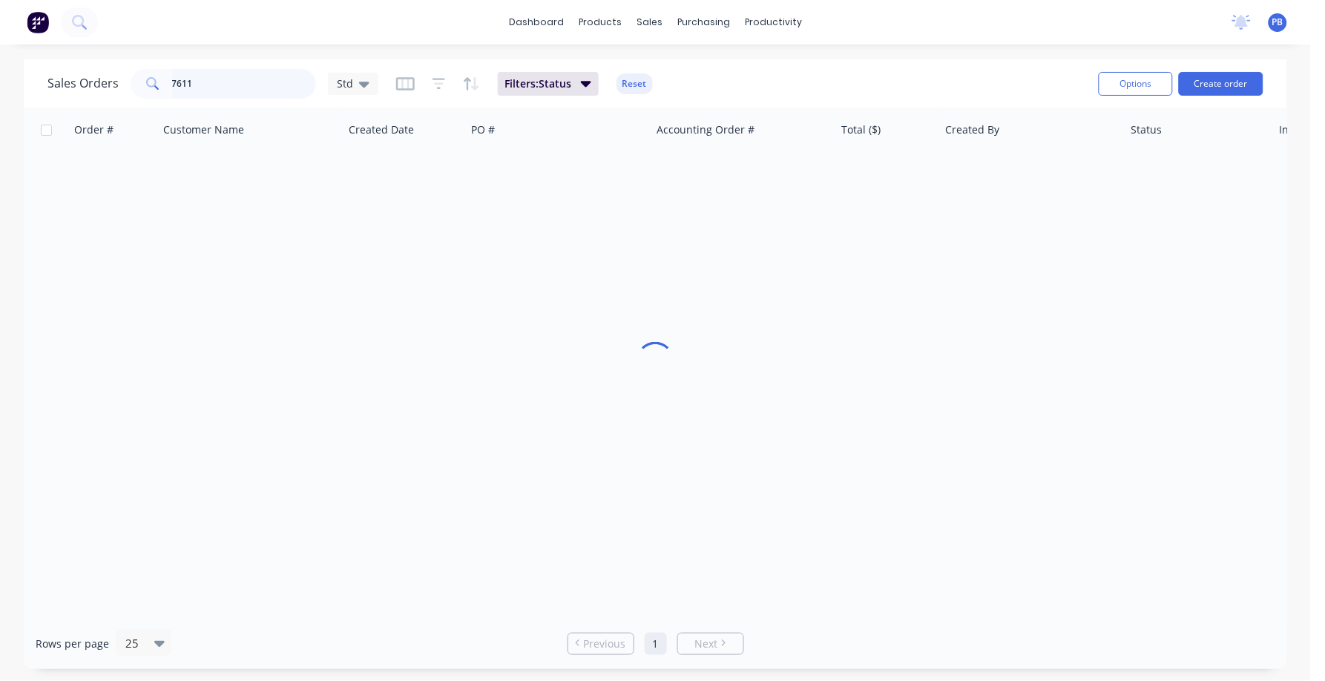
drag, startPoint x: 217, startPoint y: 88, endPoint x: 102, endPoint y: 75, distance: 115.1
click at [100, 75] on div "Sales Orders 7611 Std" at bounding box center [212, 84] width 331 height 30
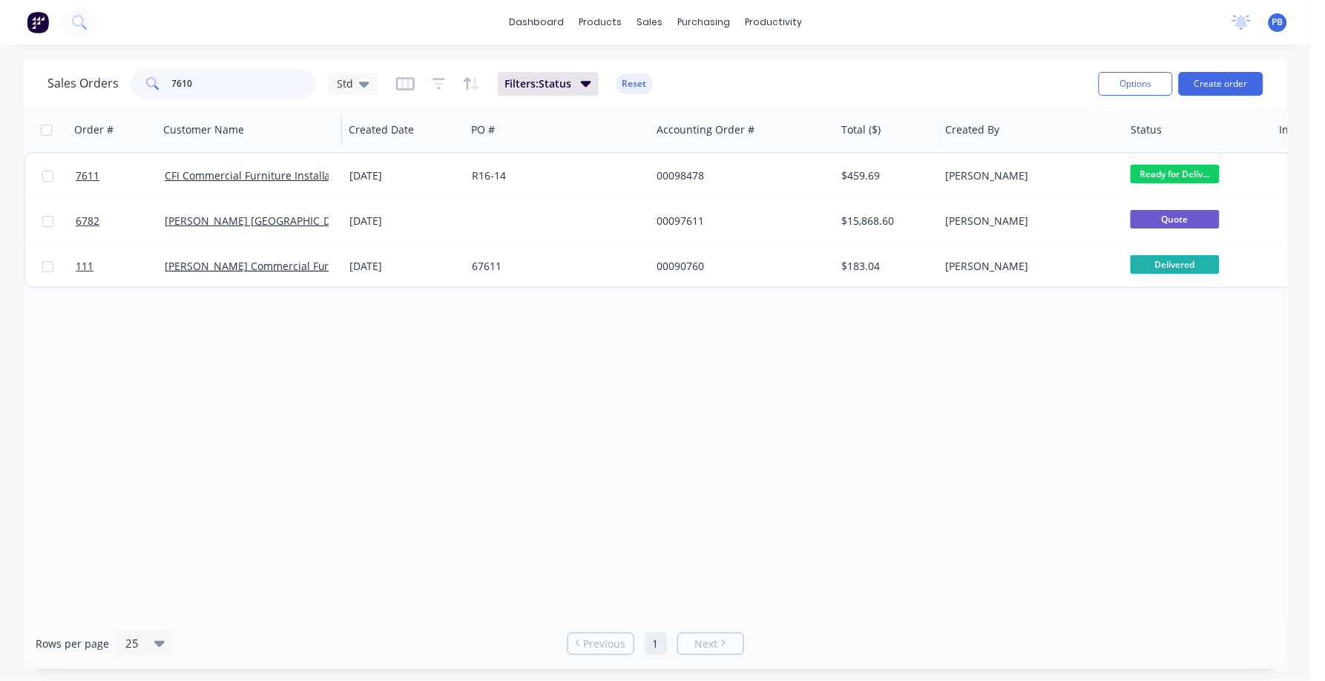
type input "7610"
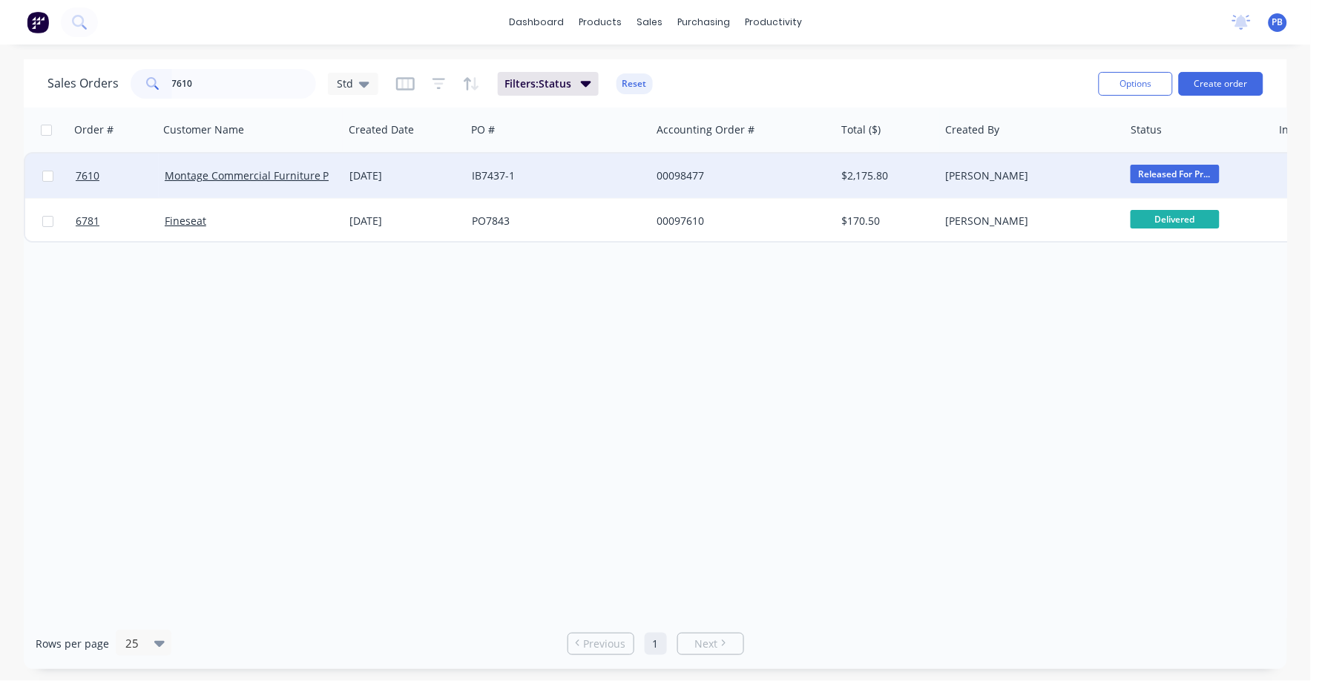
click at [684, 168] on div "00098477" at bounding box center [739, 175] width 165 height 15
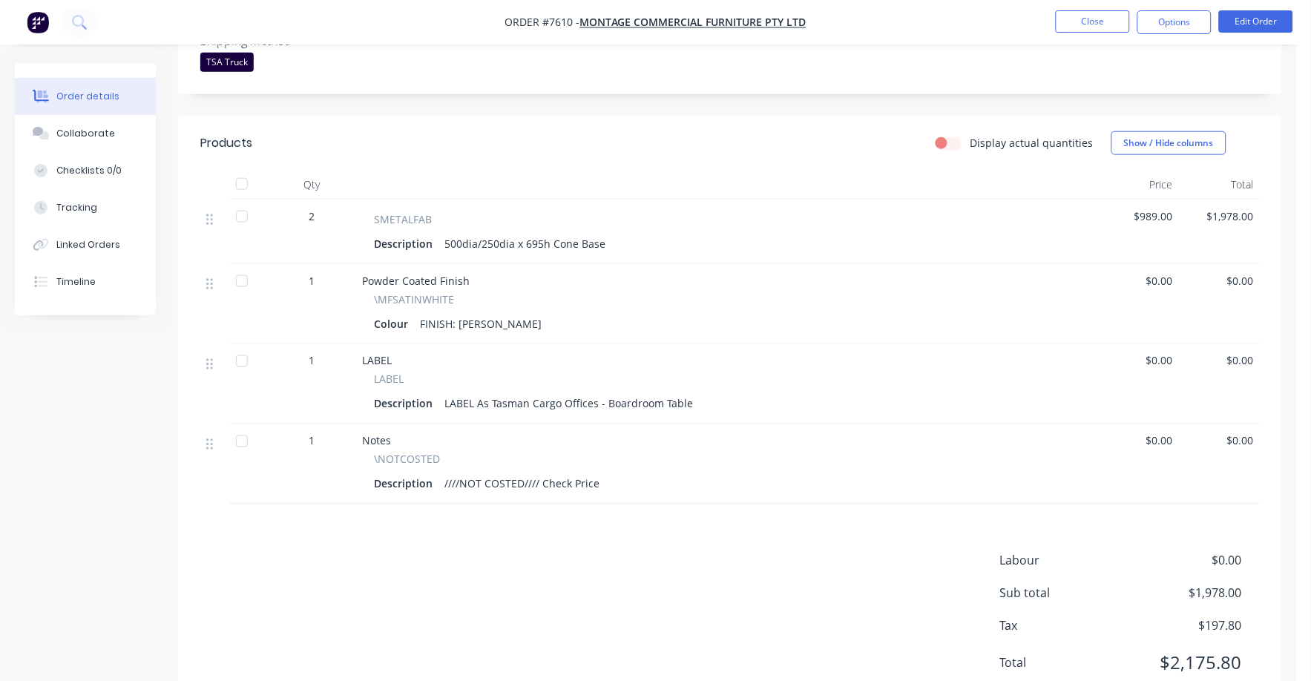
scroll to position [444, 0]
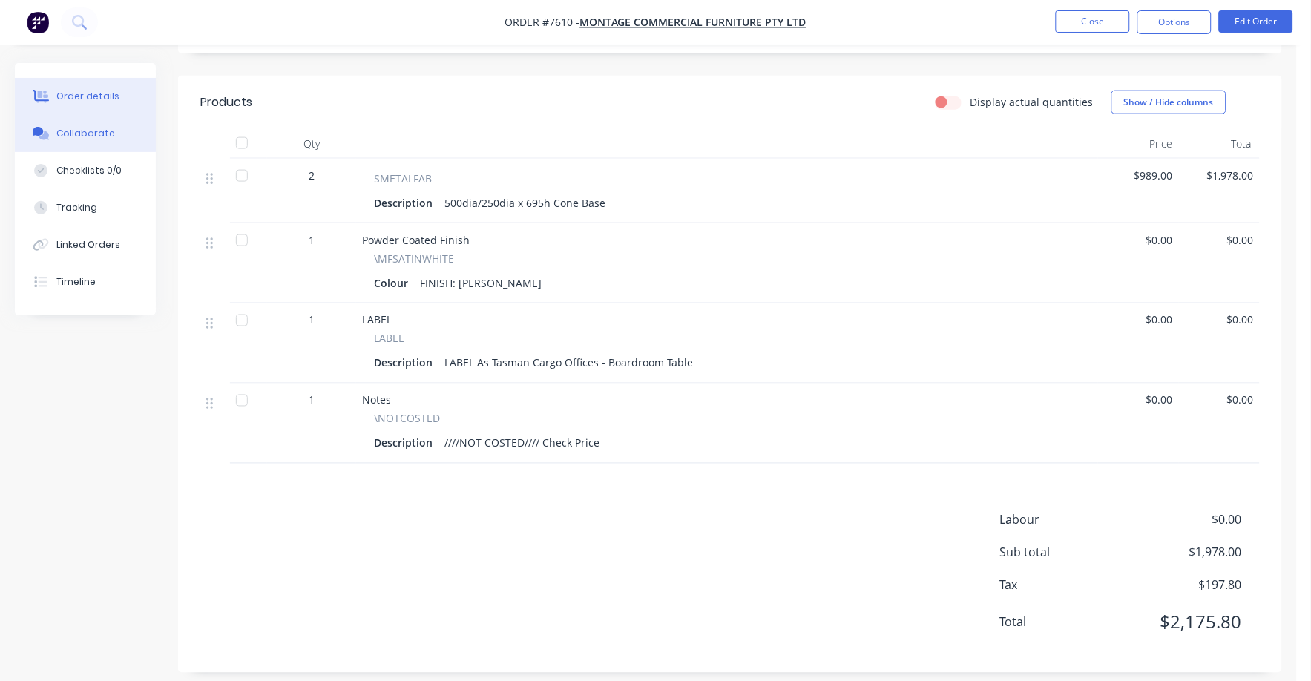
click at [84, 128] on div "Collaborate" at bounding box center [85, 133] width 59 height 13
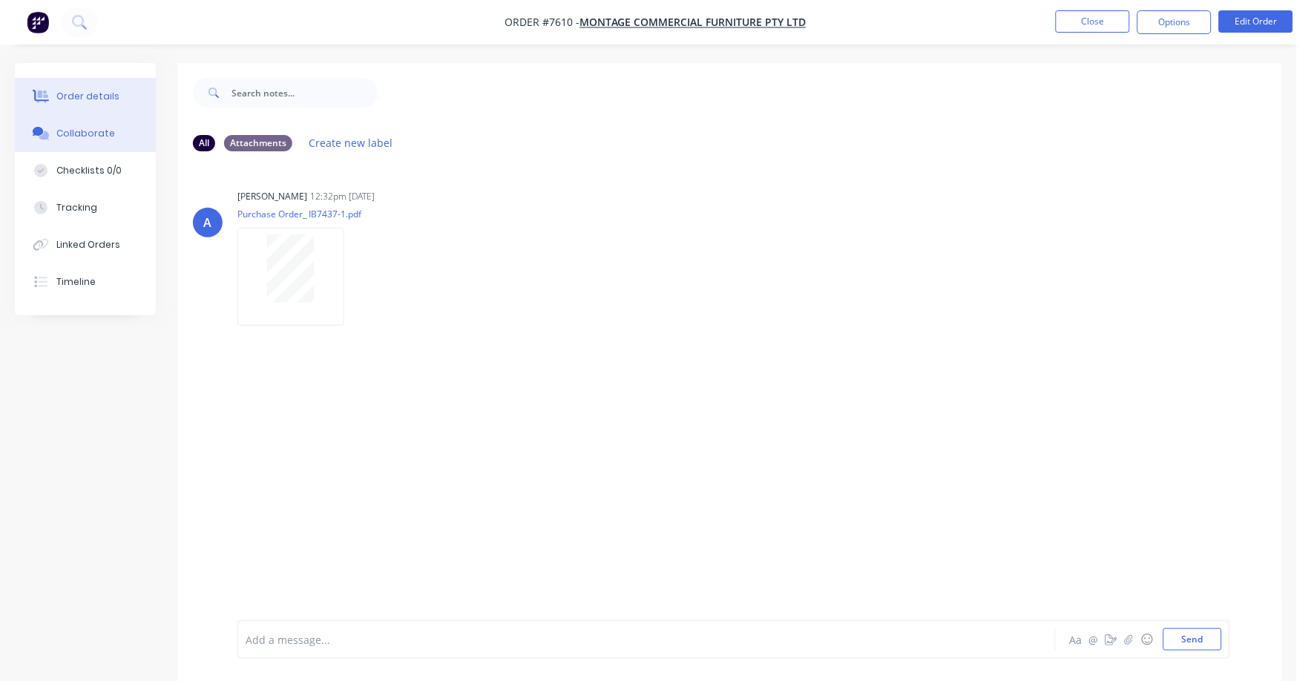
click at [95, 91] on div "Order details" at bounding box center [87, 96] width 63 height 13
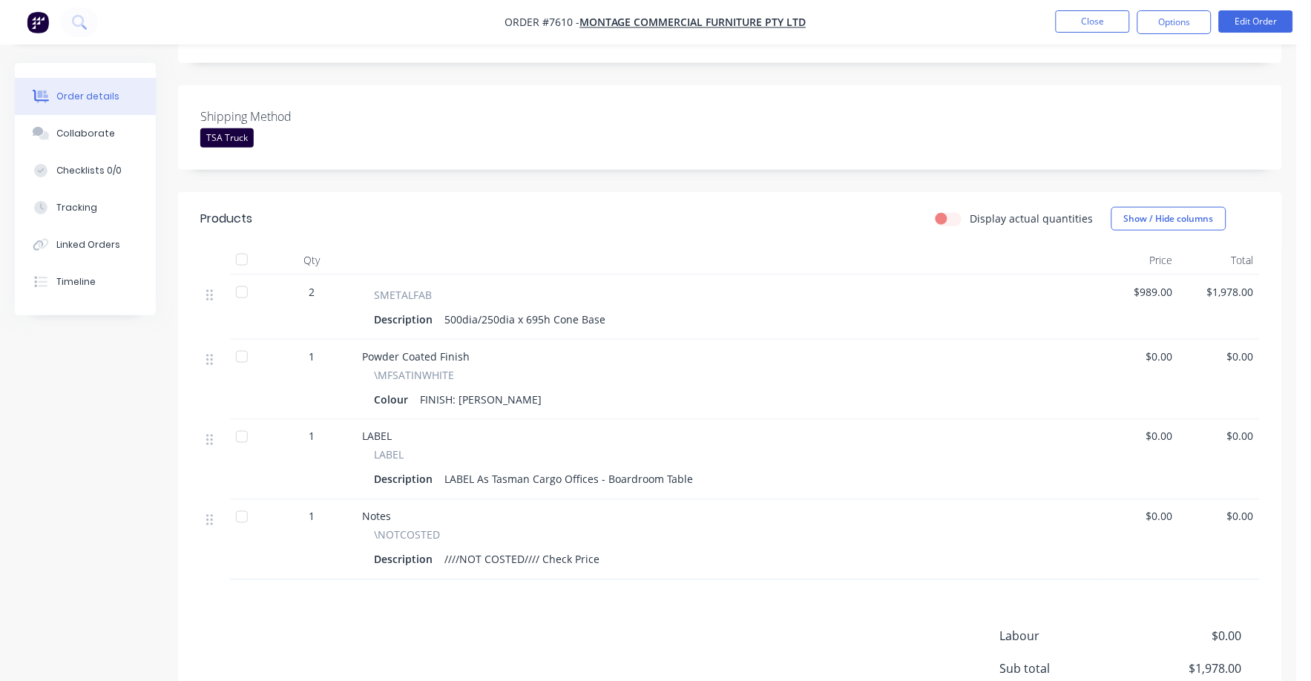
scroll to position [370, 0]
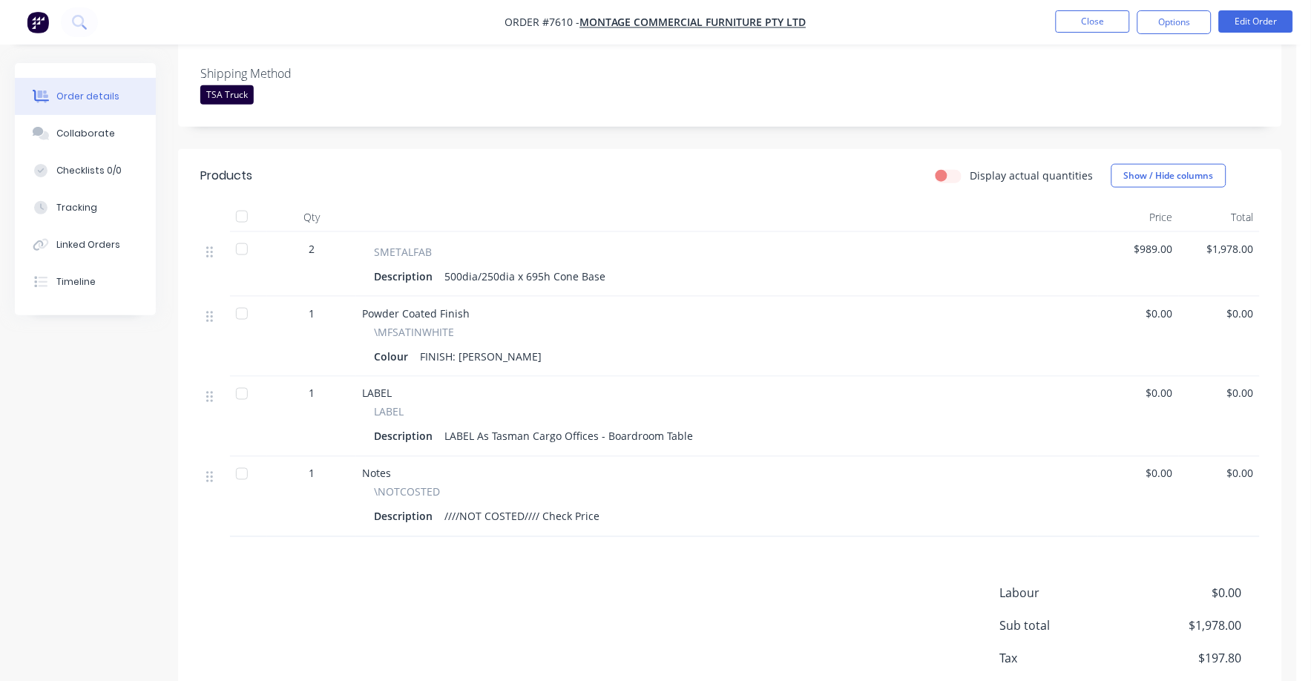
click at [1162, 241] on span "$989.00" at bounding box center [1138, 249] width 69 height 16
click at [1246, 16] on button "Edit Order" at bounding box center [1256, 21] width 74 height 22
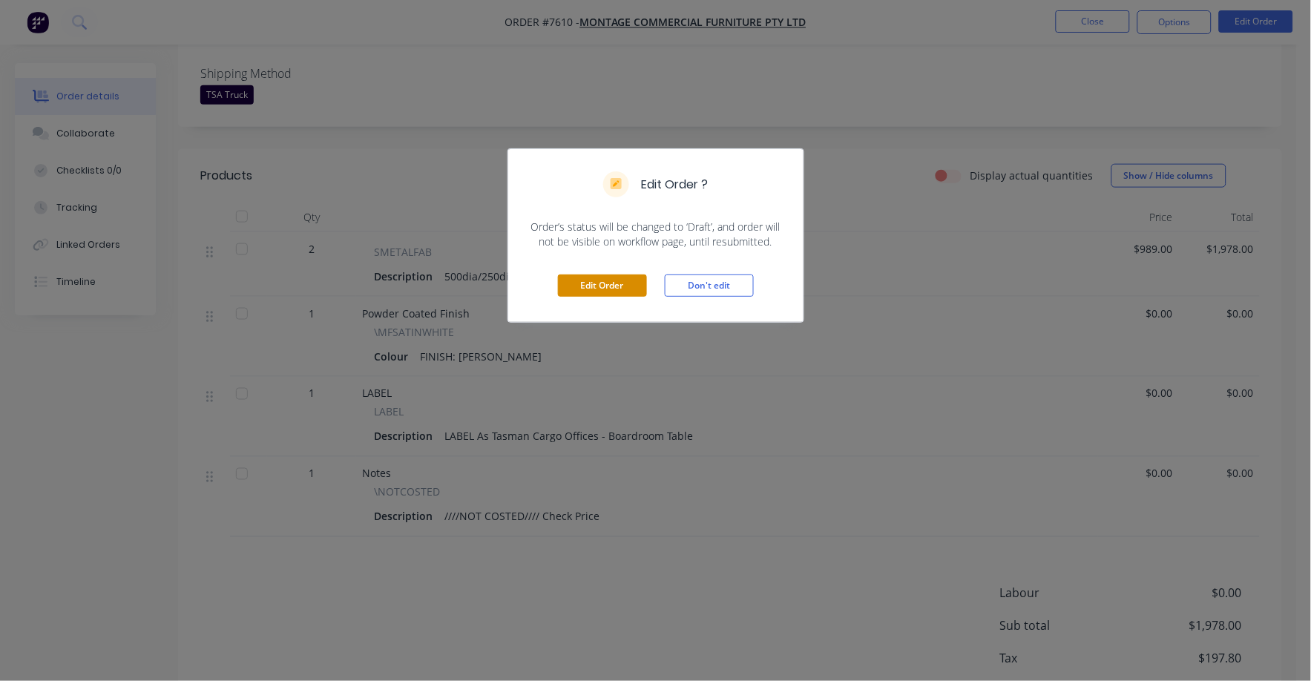
click at [627, 278] on button "Edit Order" at bounding box center [602, 286] width 89 height 22
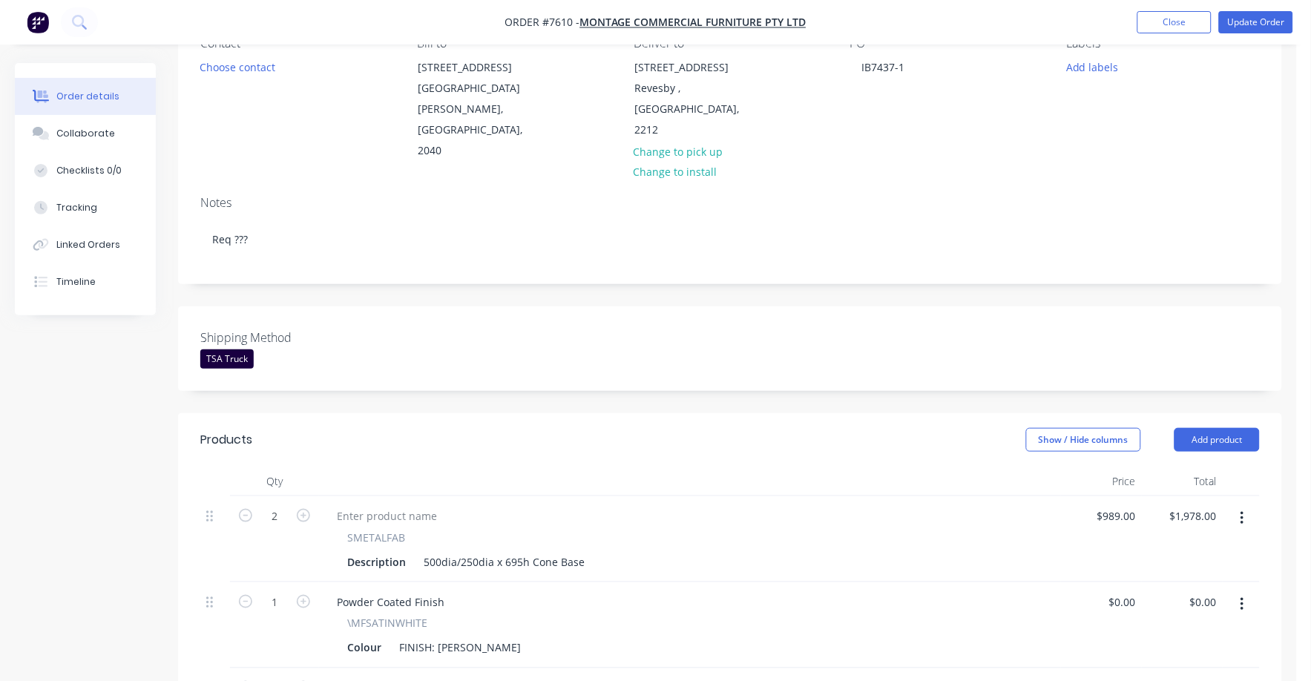
scroll to position [185, 0]
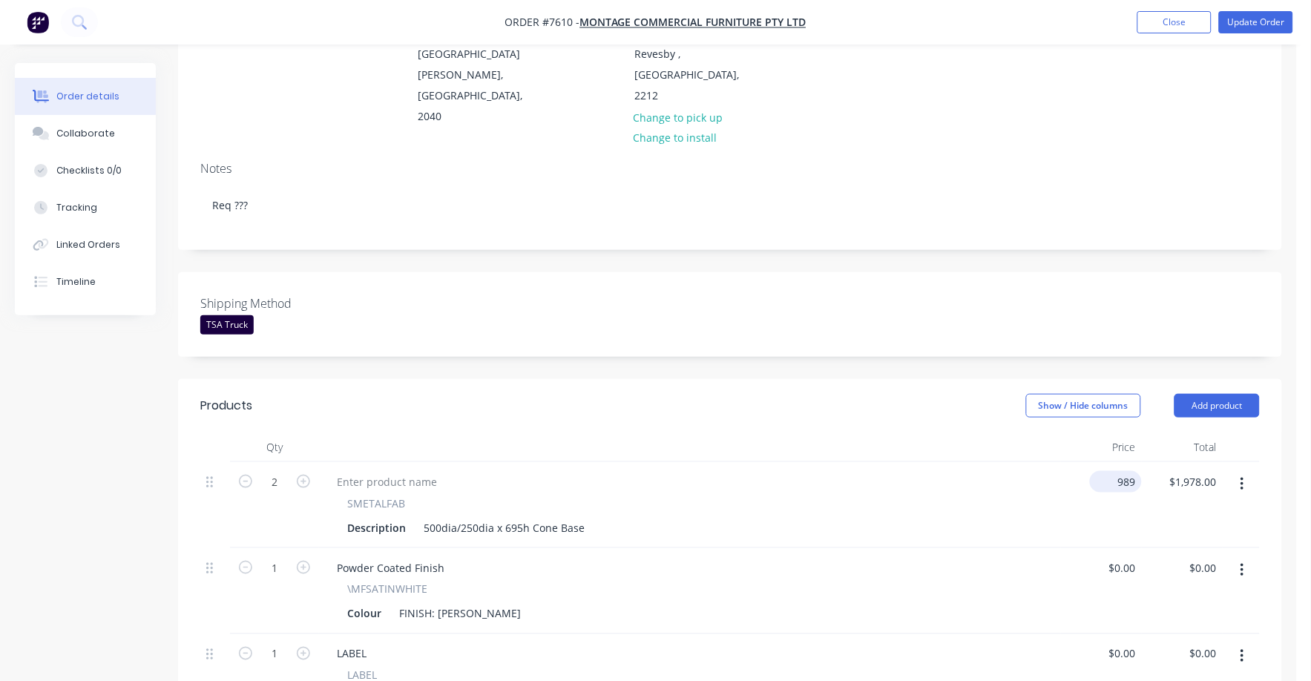
click at [1132, 471] on input "989" at bounding box center [1119, 482] width 46 height 22
type input "$979.00"
type input "$1,958.00"
click at [1059, 492] on div "SMETALFAB Description 500dia/250dia x 695h Cone Base" at bounding box center [690, 505] width 742 height 86
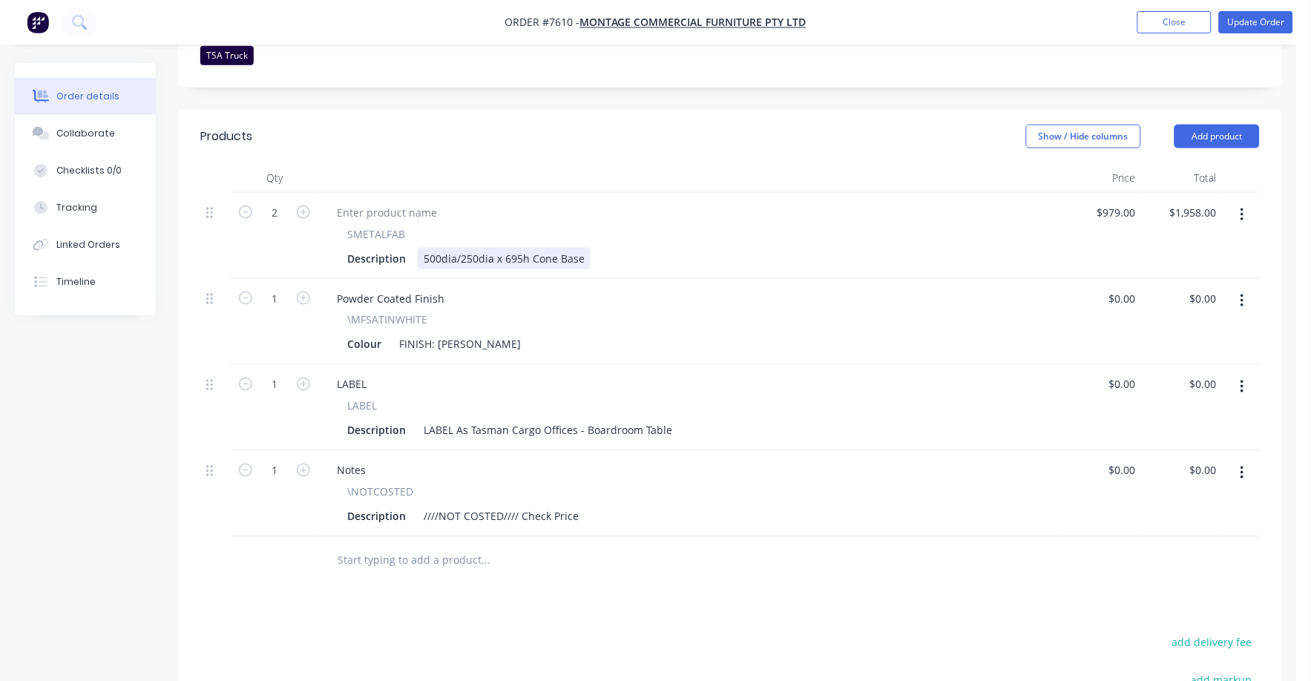
scroll to position [464, 0]
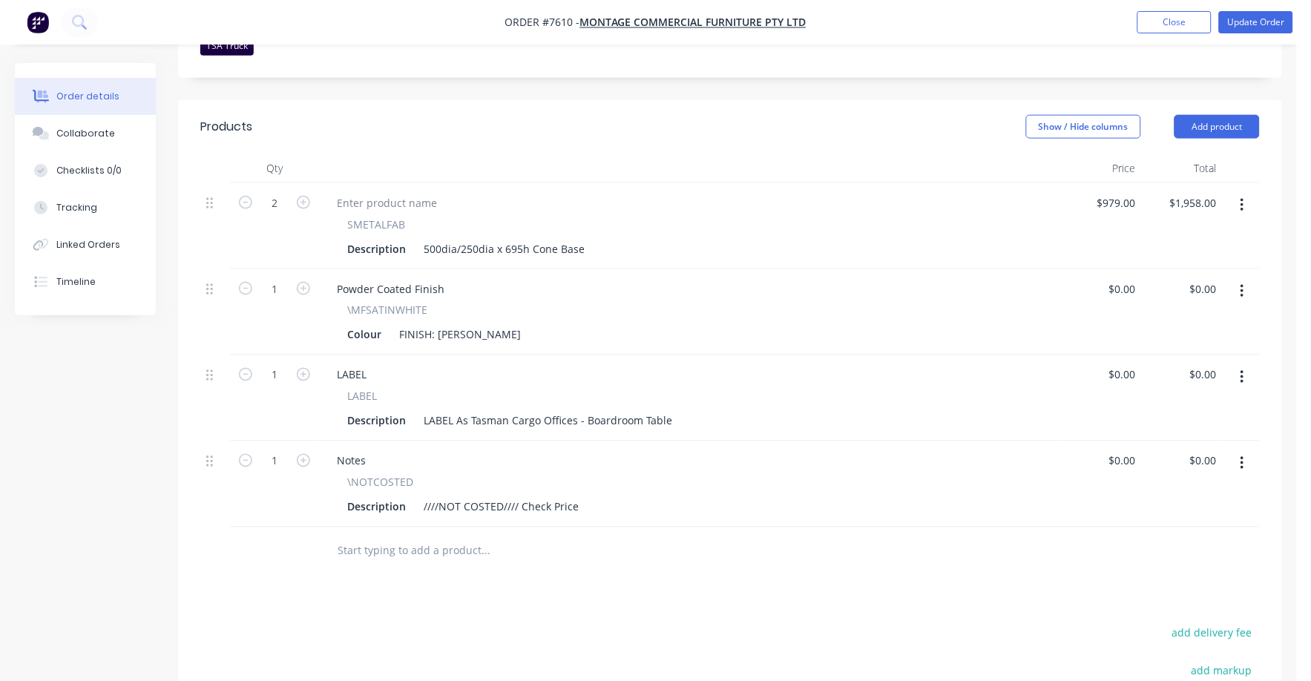
click at [1239, 450] on button "button" at bounding box center [1242, 463] width 35 height 27
click at [1156, 581] on div "Delete" at bounding box center [1190, 592] width 114 height 22
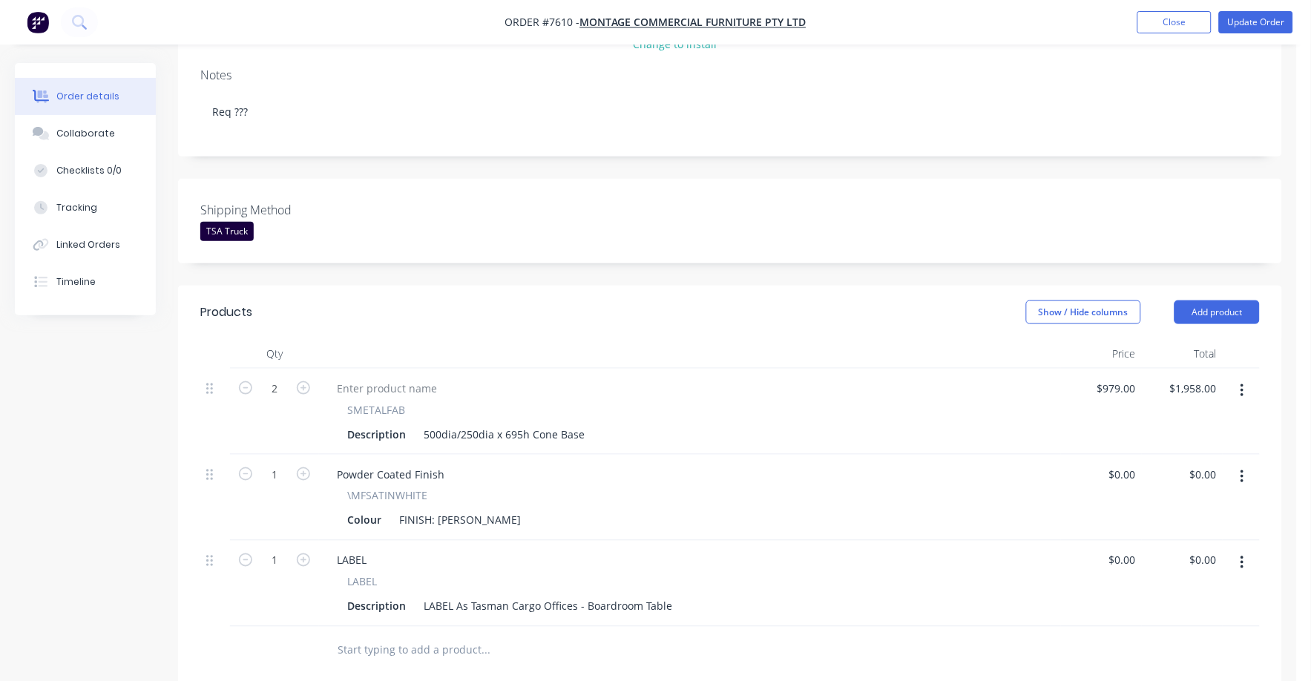
scroll to position [370, 0]
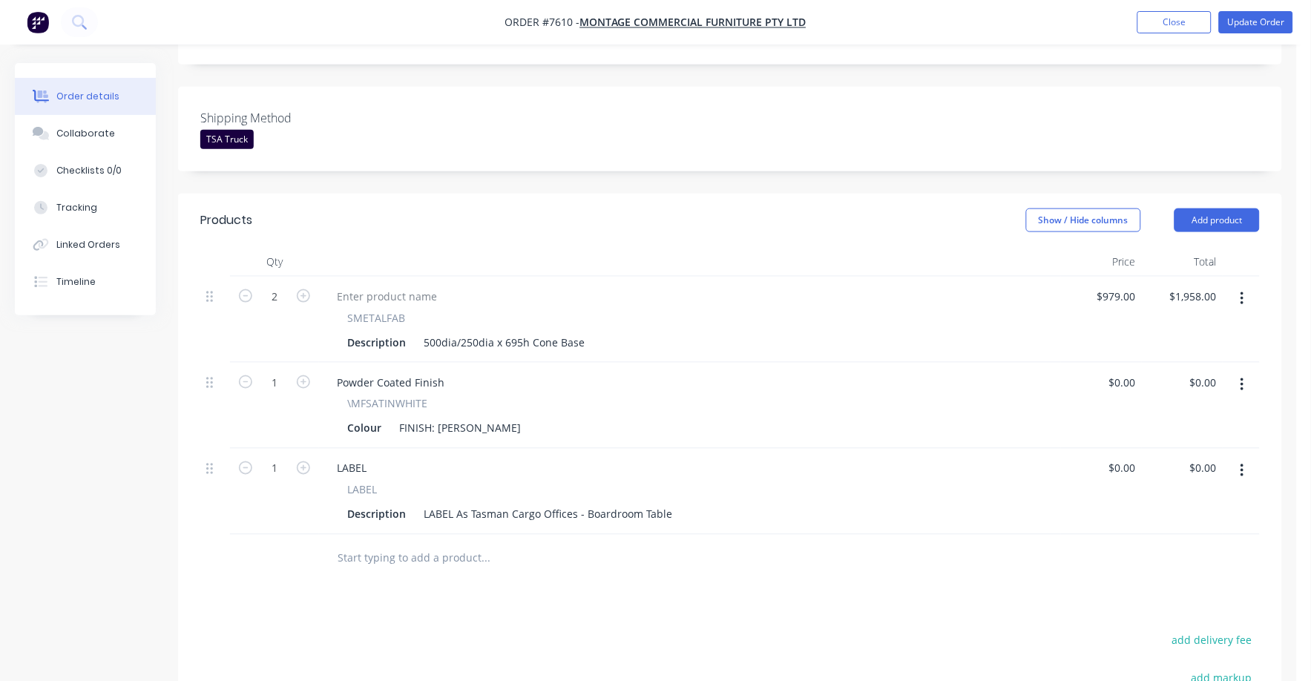
click at [358, 544] on input "text" at bounding box center [485, 559] width 297 height 30
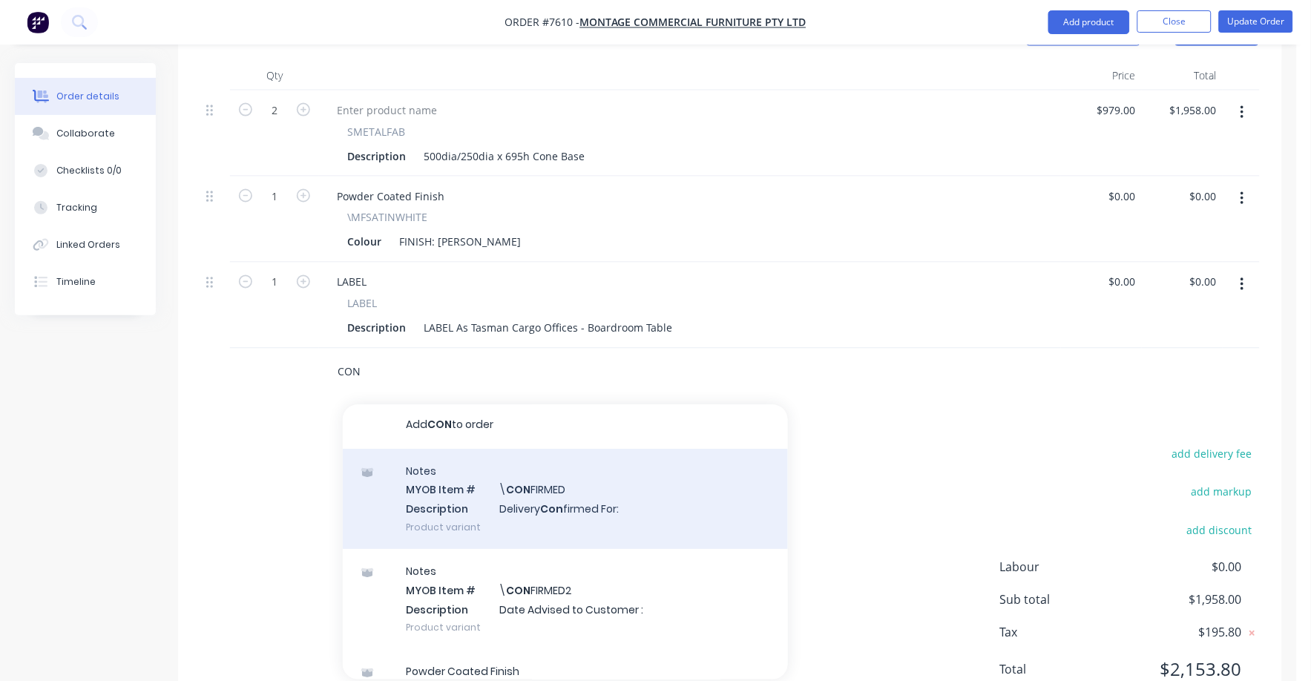
scroll to position [0, 0]
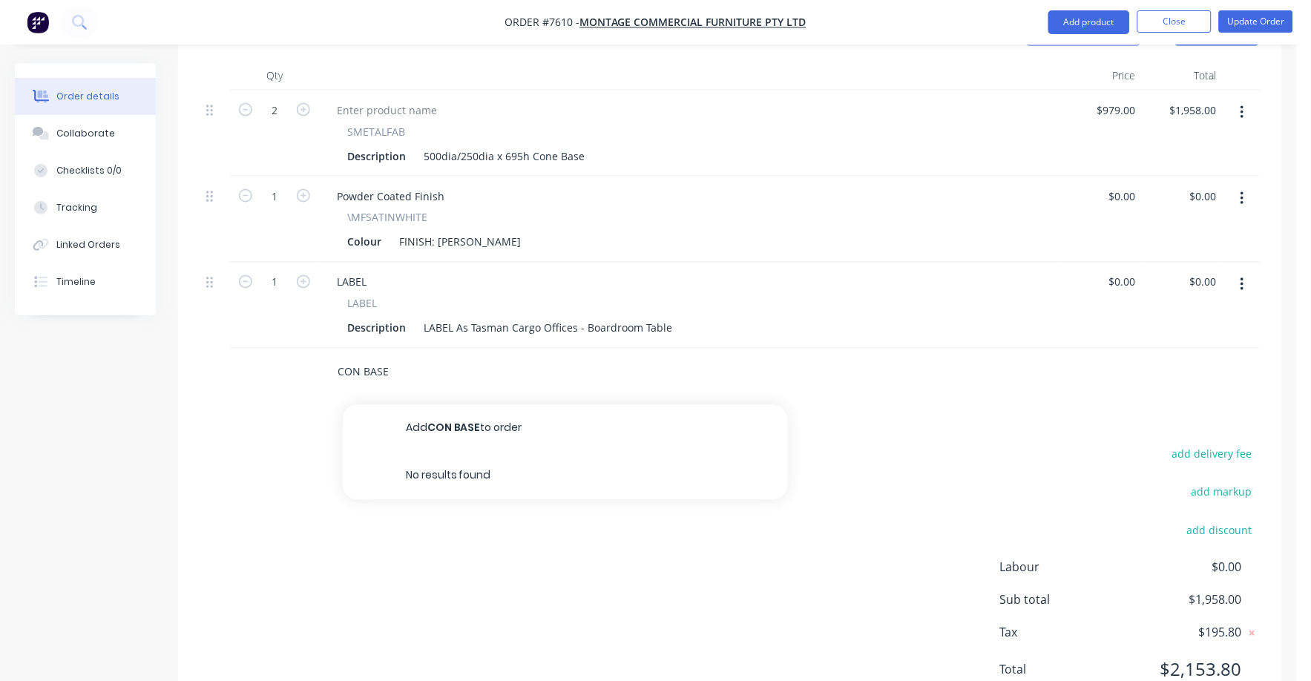
drag, startPoint x: 395, startPoint y: 330, endPoint x: 312, endPoint y: 321, distance: 83.6
click at [312, 349] on div "CON BASE Add CON BASE to order No results found" at bounding box center [730, 373] width 1060 height 48
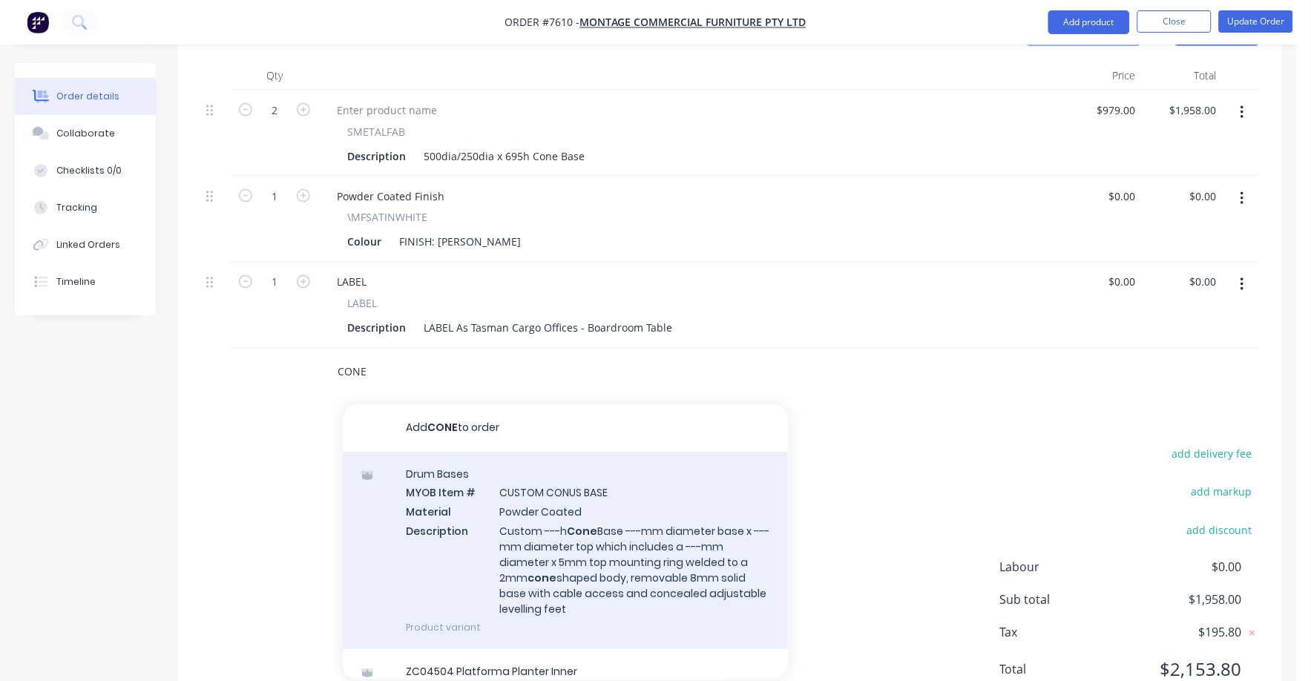
type input "CONE"
click at [615, 533] on div "Drum Bases MYOB Item # CUSTOM CONUS BASE Material Powder Coated Description Cus…" at bounding box center [565, 551] width 445 height 197
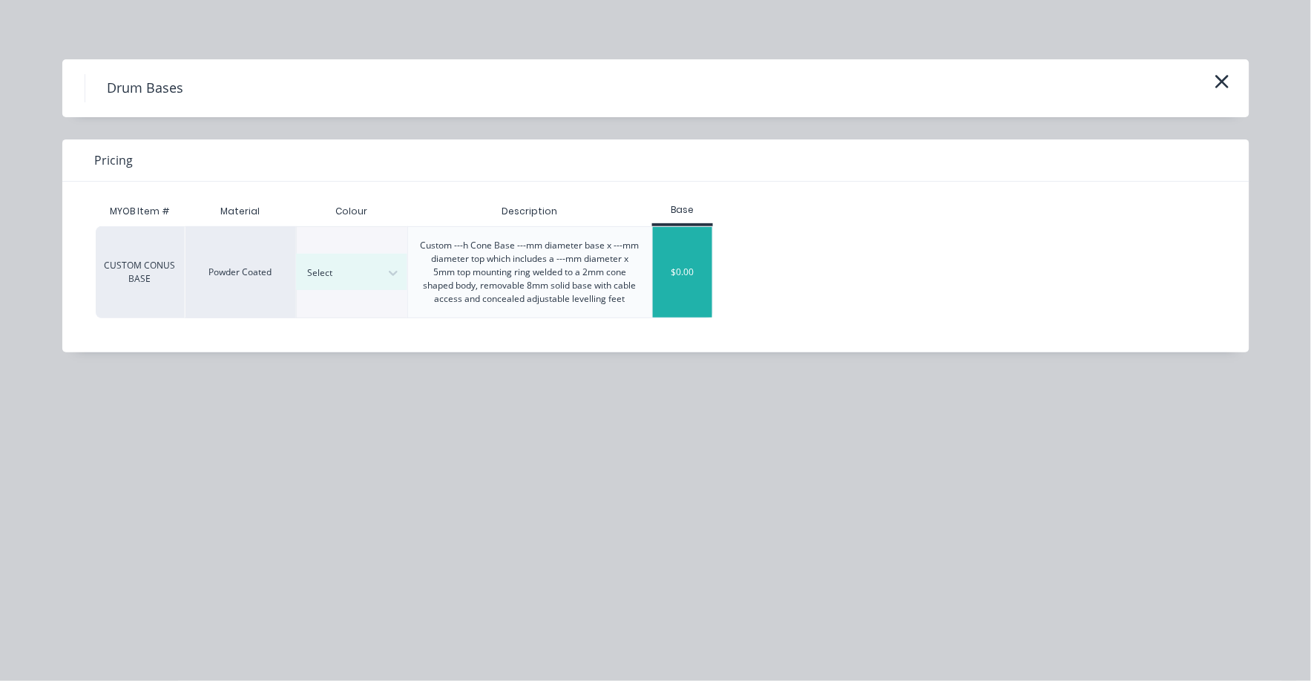
click at [682, 269] on div "$0.00" at bounding box center [683, 272] width 60 height 91
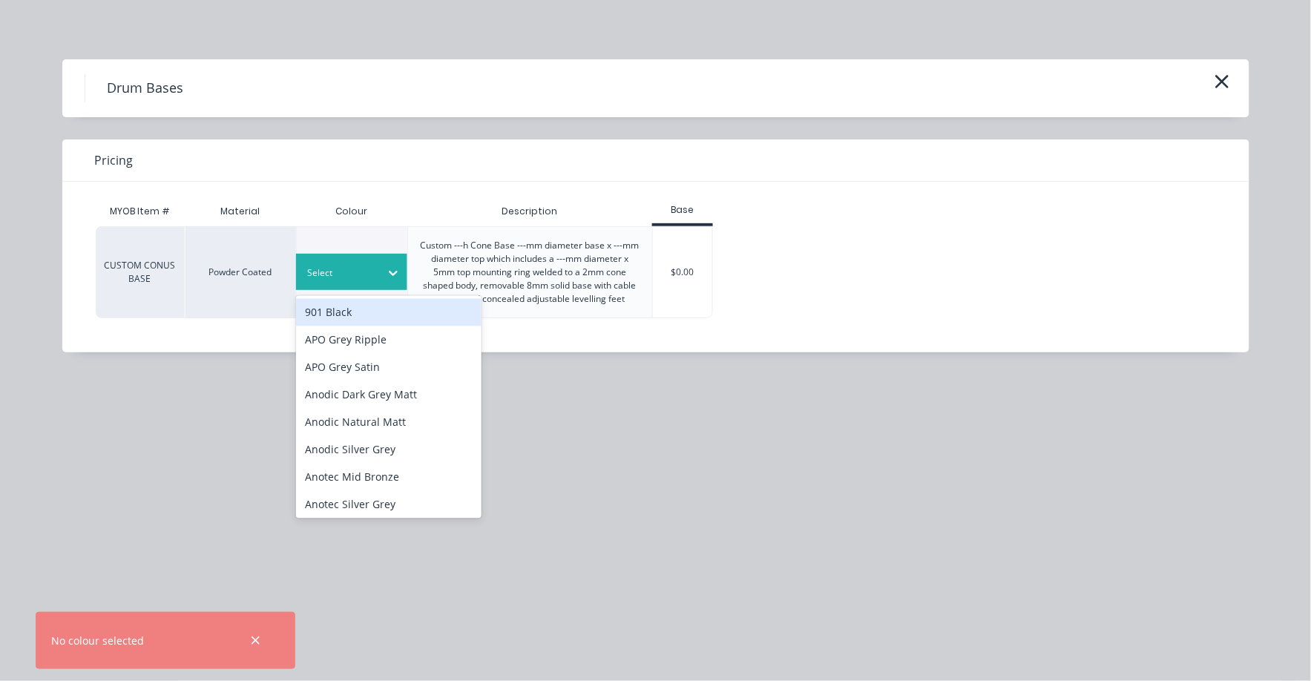
click at [388, 274] on icon at bounding box center [393, 273] width 15 height 15
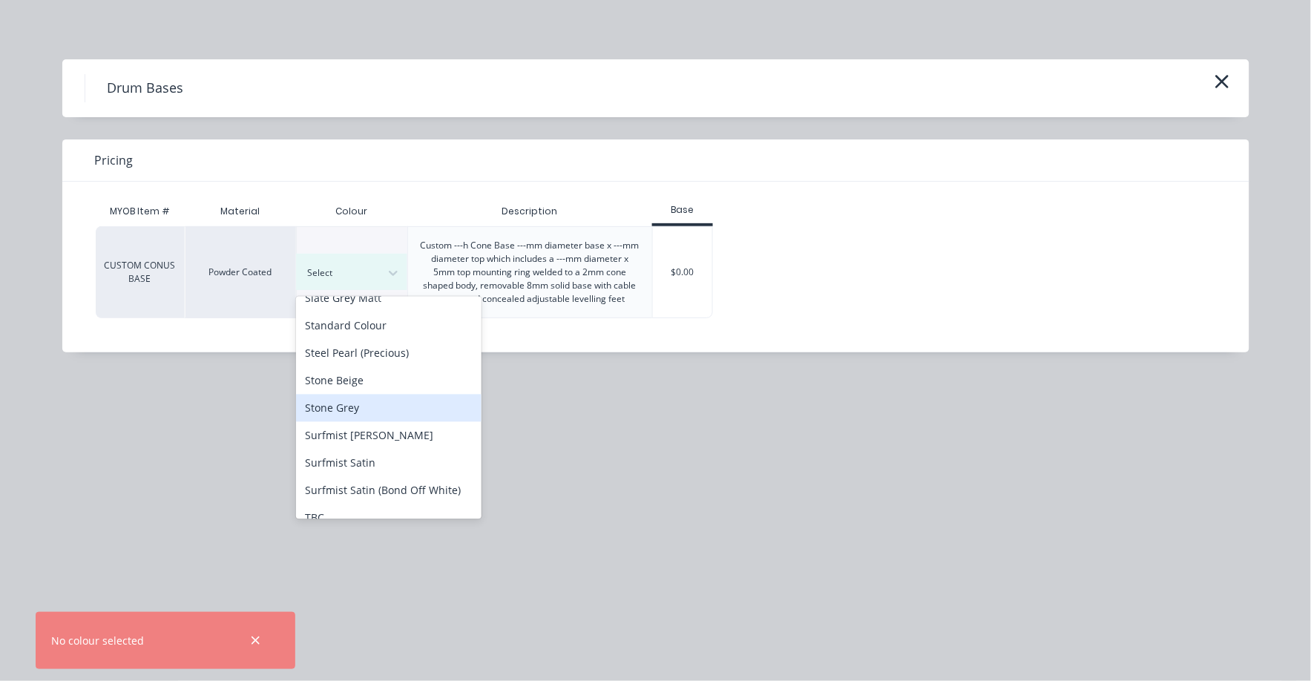
scroll to position [3176, 0]
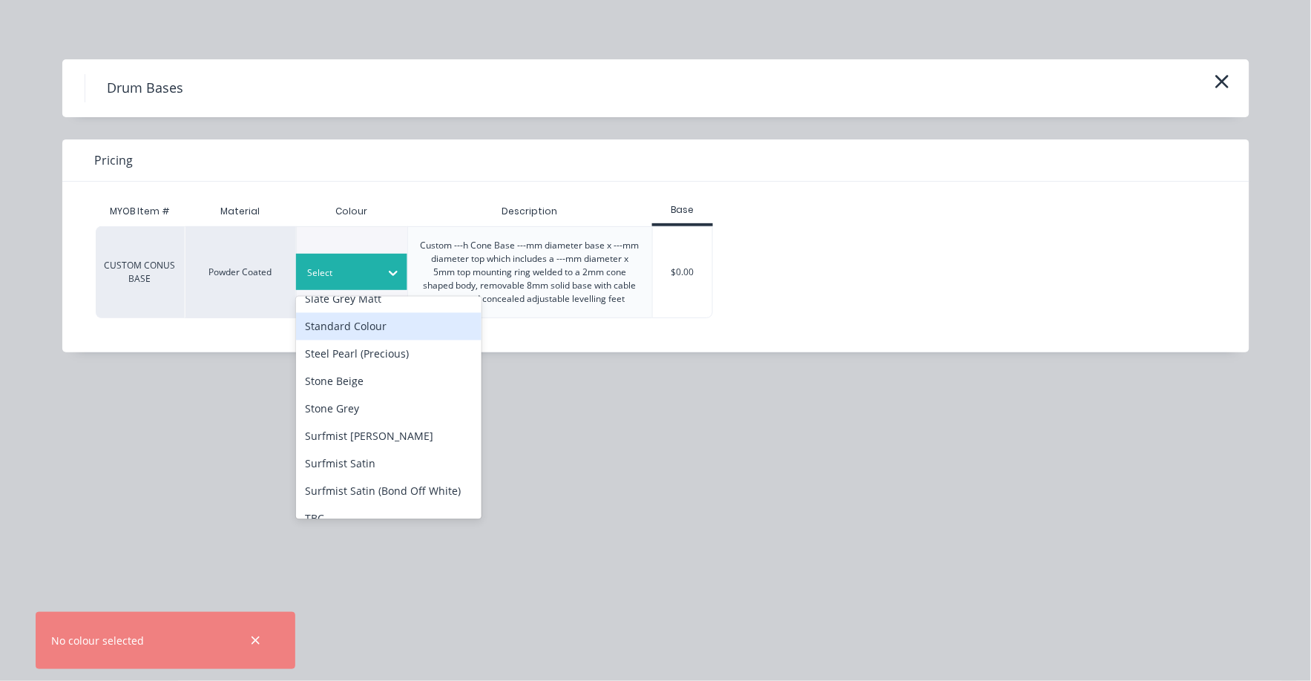
click at [347, 272] on div at bounding box center [340, 273] width 67 height 16
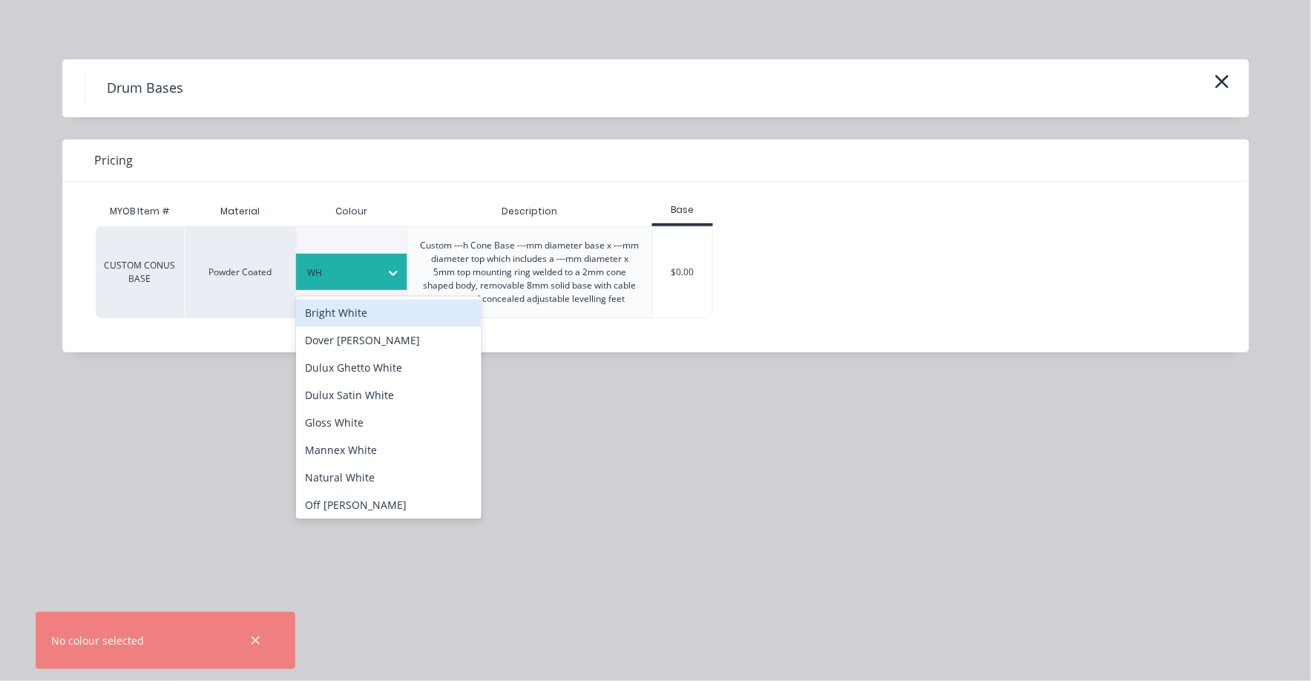
type input "WHI"
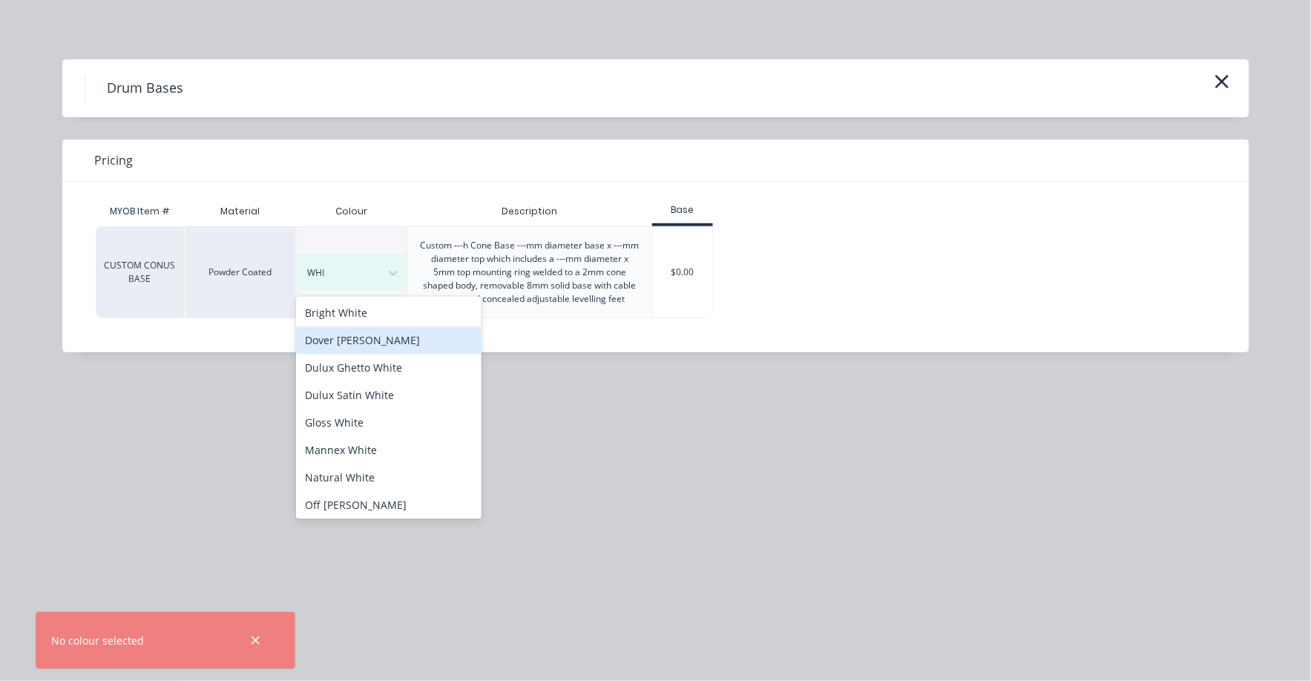
scroll to position [92, 0]
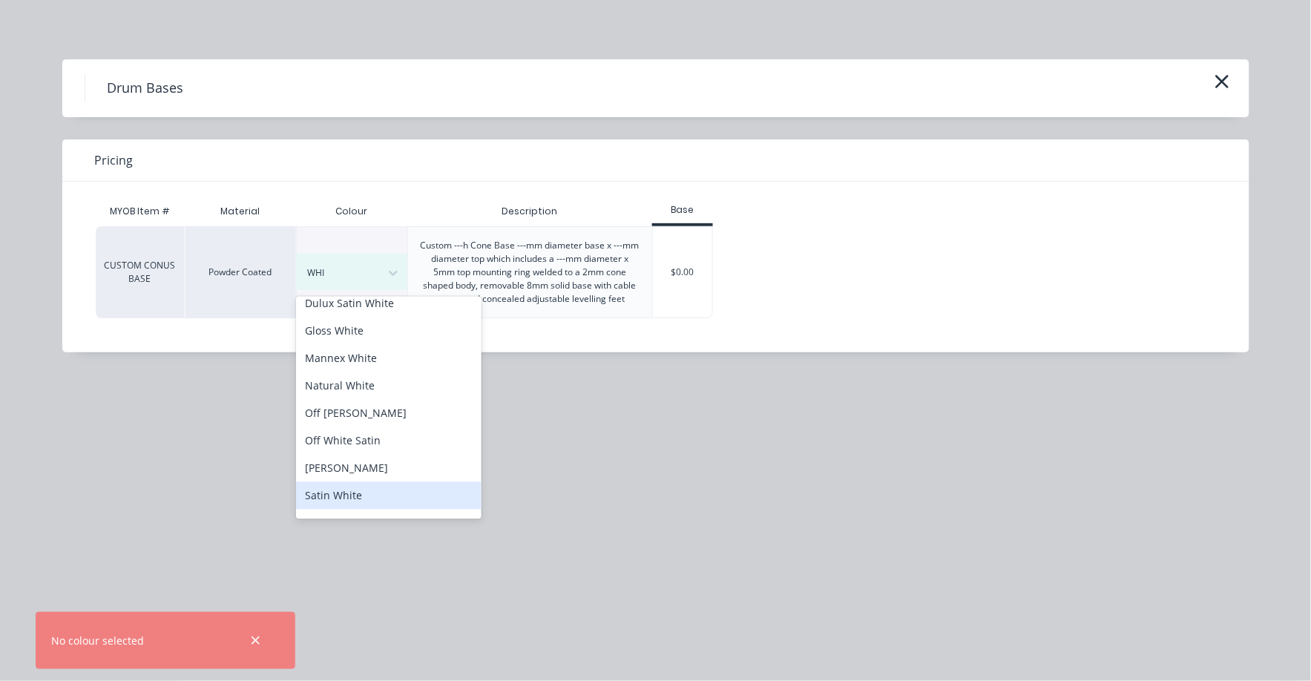
click at [353, 492] on div "Satin White" at bounding box center [389, 495] width 186 height 27
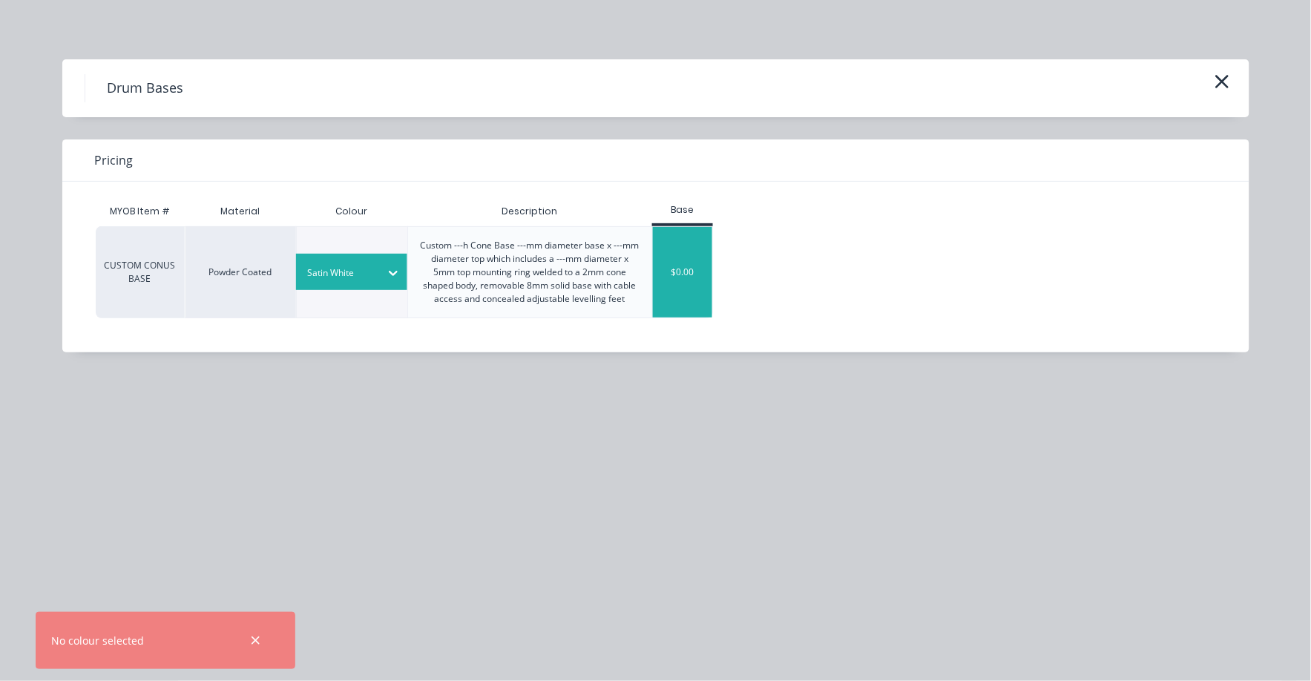
click at [691, 265] on div "$0.00" at bounding box center [683, 272] width 60 height 91
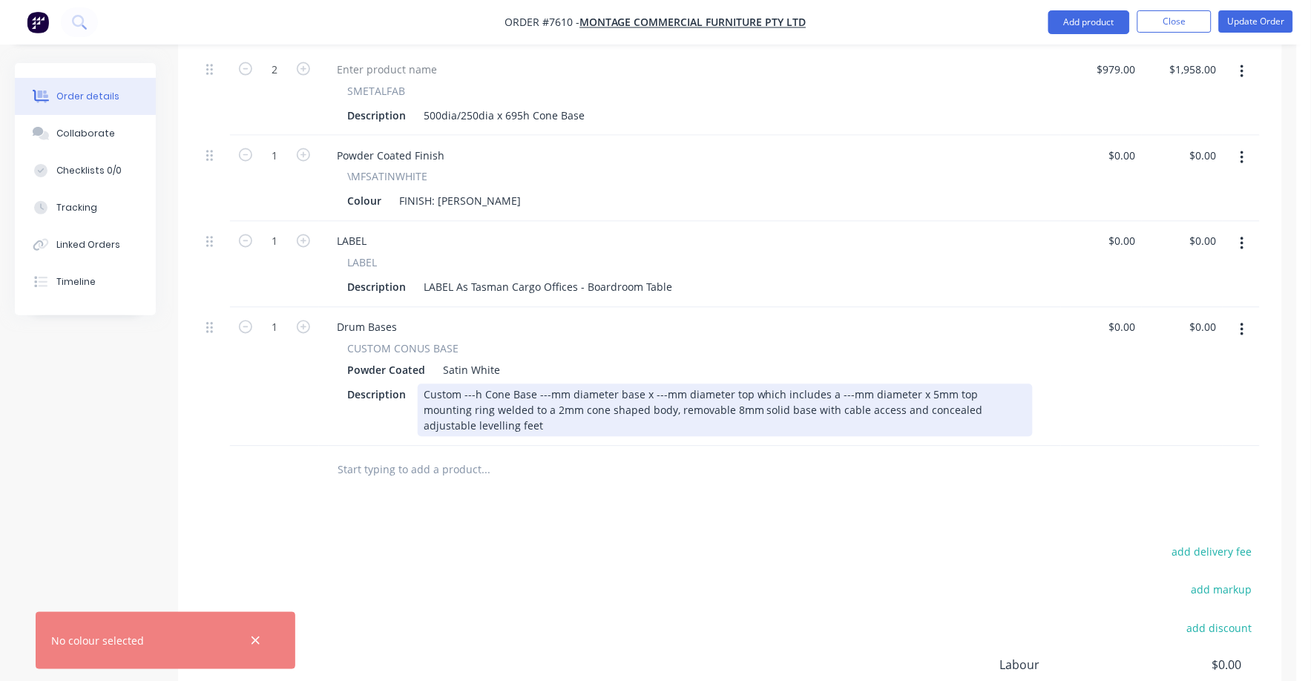
click at [473, 384] on div "Custom ---h Cone Base ---mm diameter base x ---mm diameter top which includes a…" at bounding box center [725, 410] width 615 height 53
click at [562, 384] on div "Custom ---695h Cone Base ---mm diameter base x ---mm diameter top which include…" at bounding box center [725, 410] width 615 height 53
click at [694, 384] on div "Custom ---695h Cone Base ---500mm diameter base x ---mm diameter top which incl…" at bounding box center [725, 410] width 615 height 53
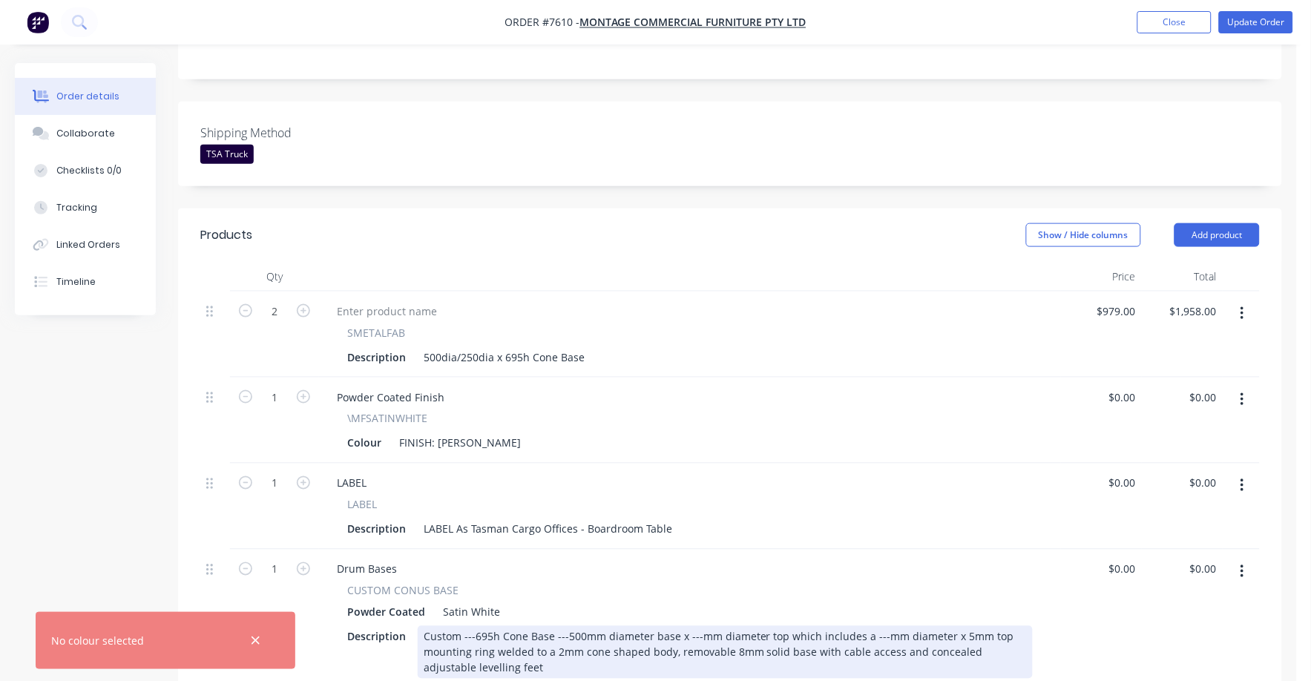
scroll to position [464, 0]
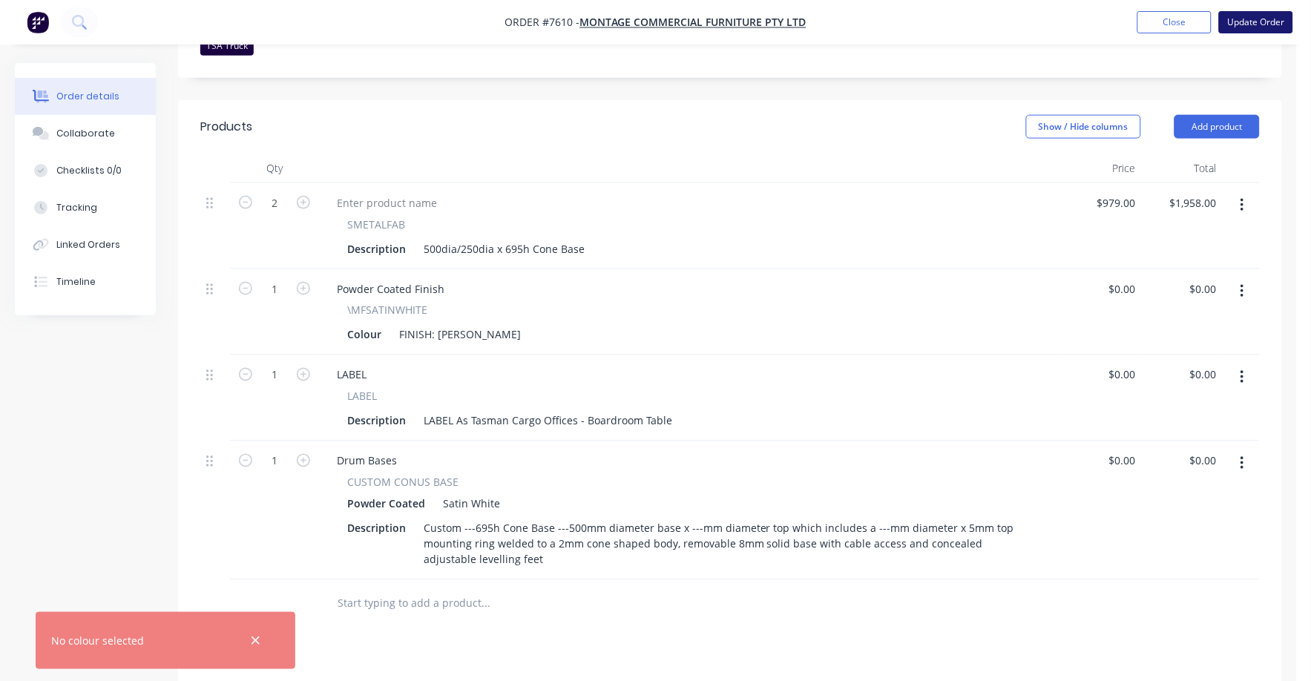
click at [1255, 11] on button "Update Order" at bounding box center [1256, 22] width 74 height 22
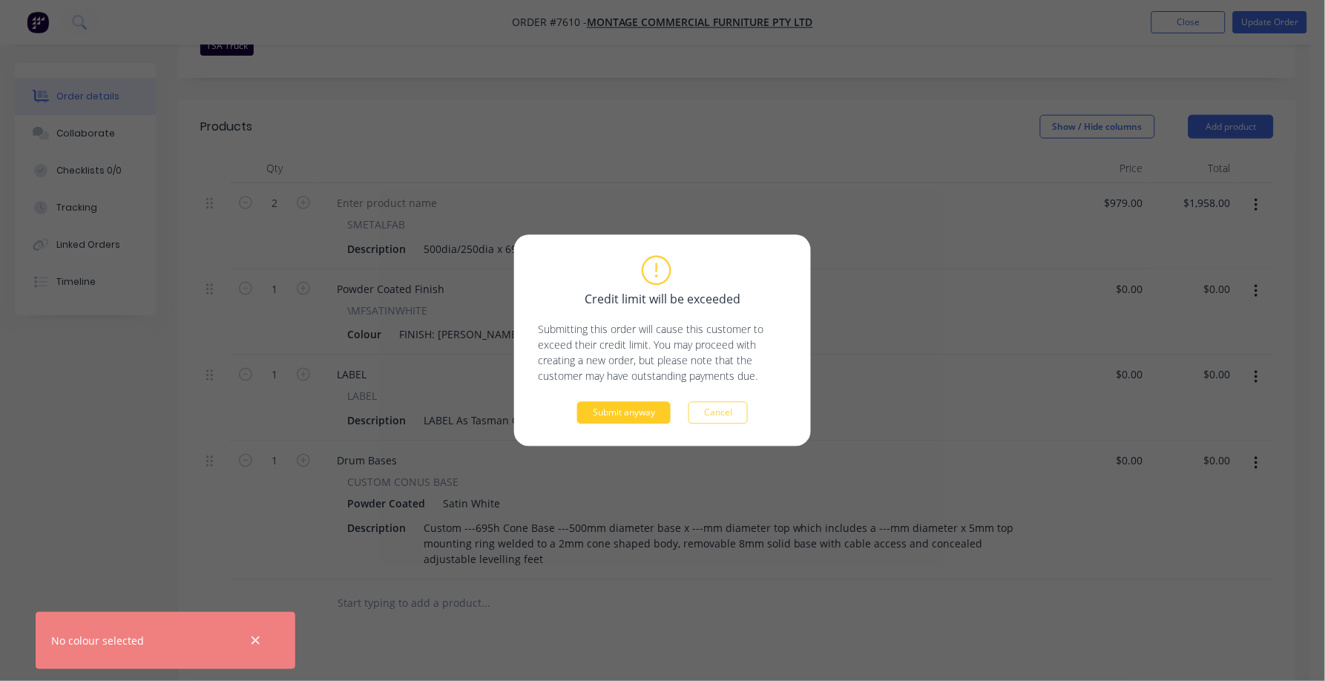
click at [640, 411] on button "Submit anyway" at bounding box center [624, 413] width 94 height 22
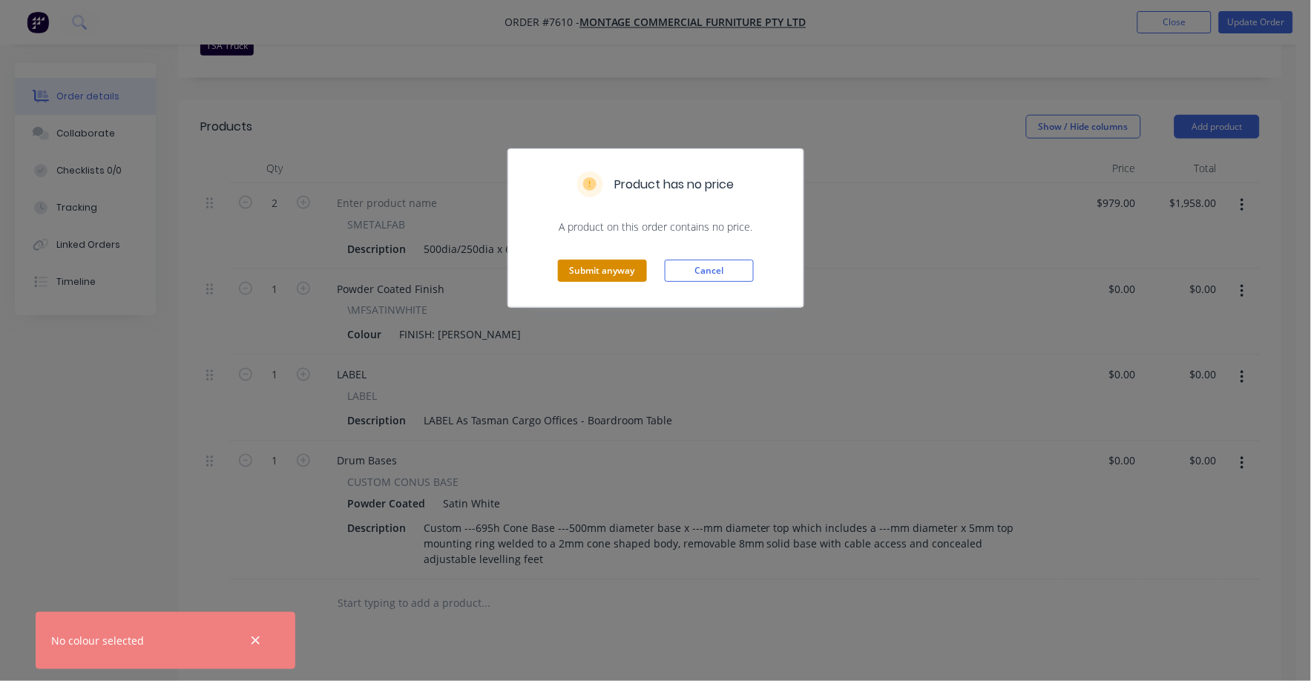
click at [617, 262] on button "Submit anyway" at bounding box center [602, 271] width 89 height 22
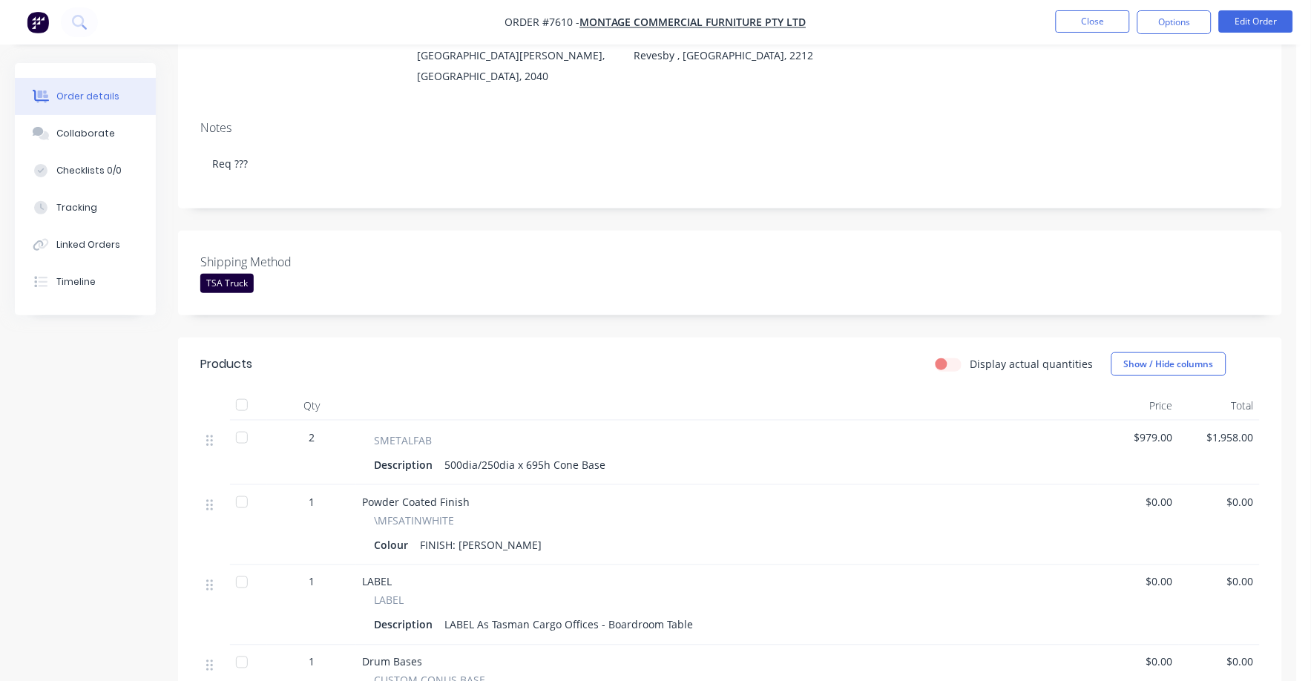
scroll to position [185, 0]
click at [100, 127] on div "Collaborate" at bounding box center [85, 133] width 59 height 13
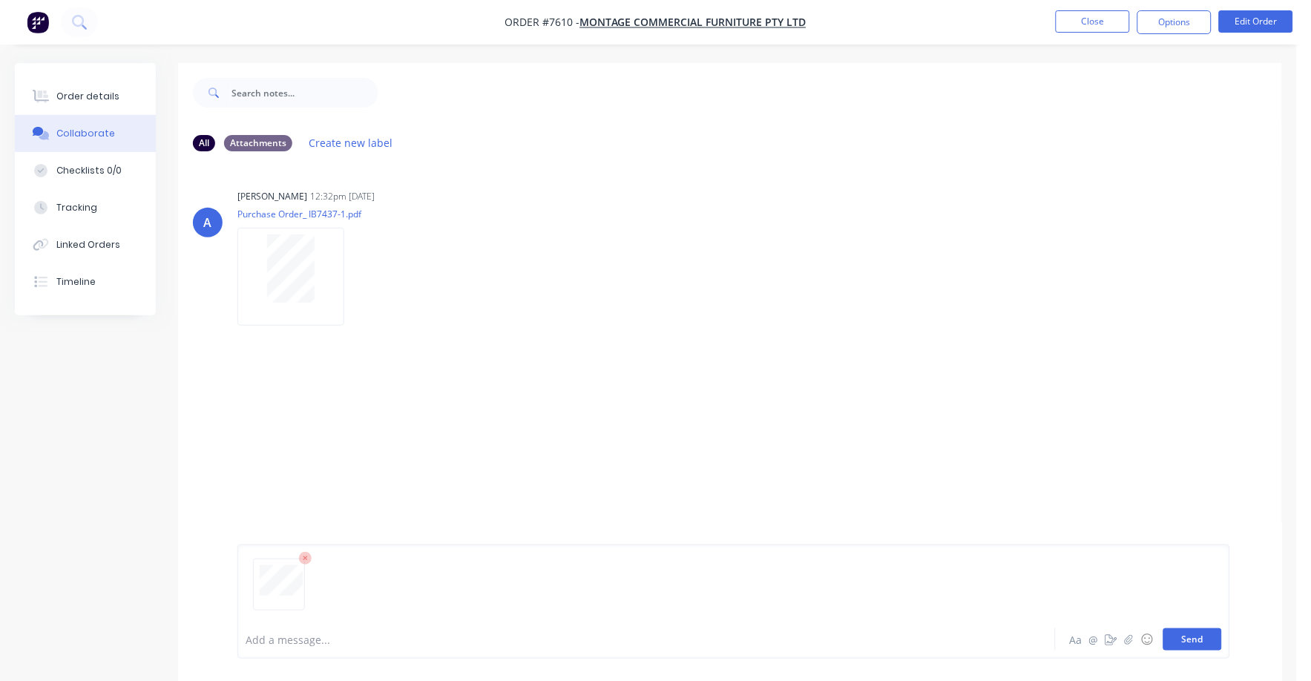
drag, startPoint x: 1184, startPoint y: 649, endPoint x: 1174, endPoint y: 638, distance: 14.2
click at [1183, 649] on button "Send" at bounding box center [1193, 640] width 59 height 22
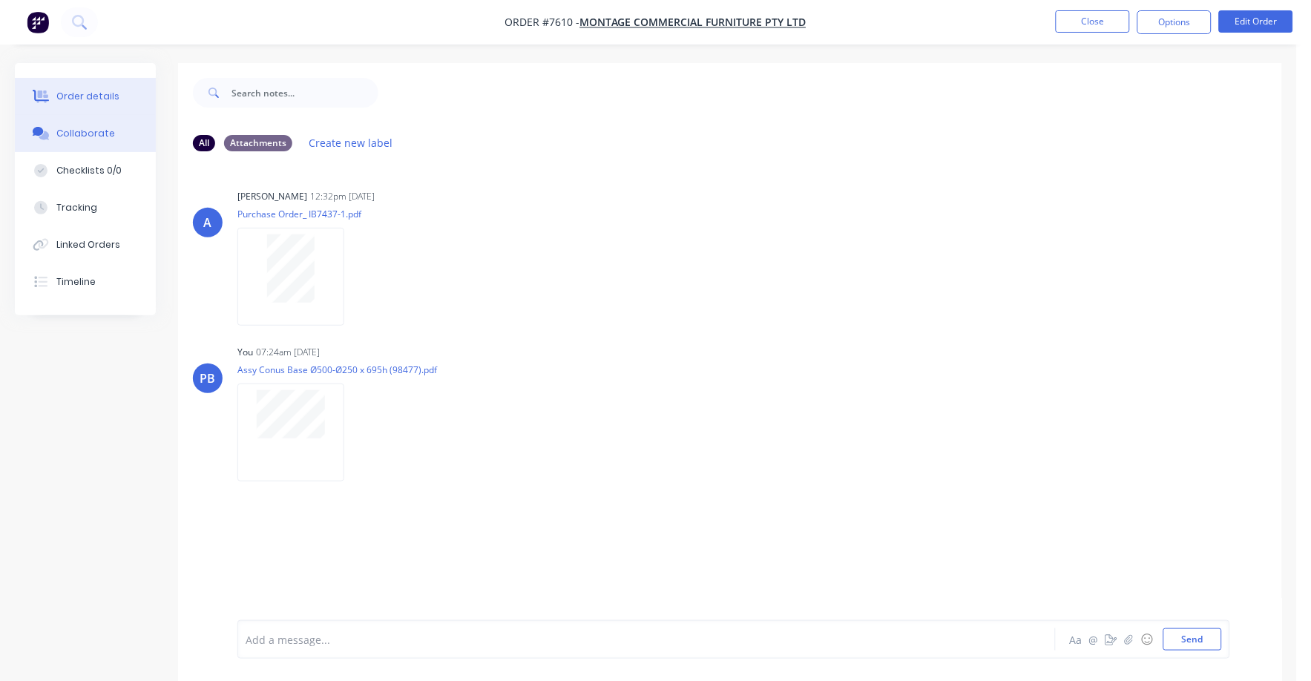
click at [98, 96] on div "Order details" at bounding box center [87, 96] width 63 height 13
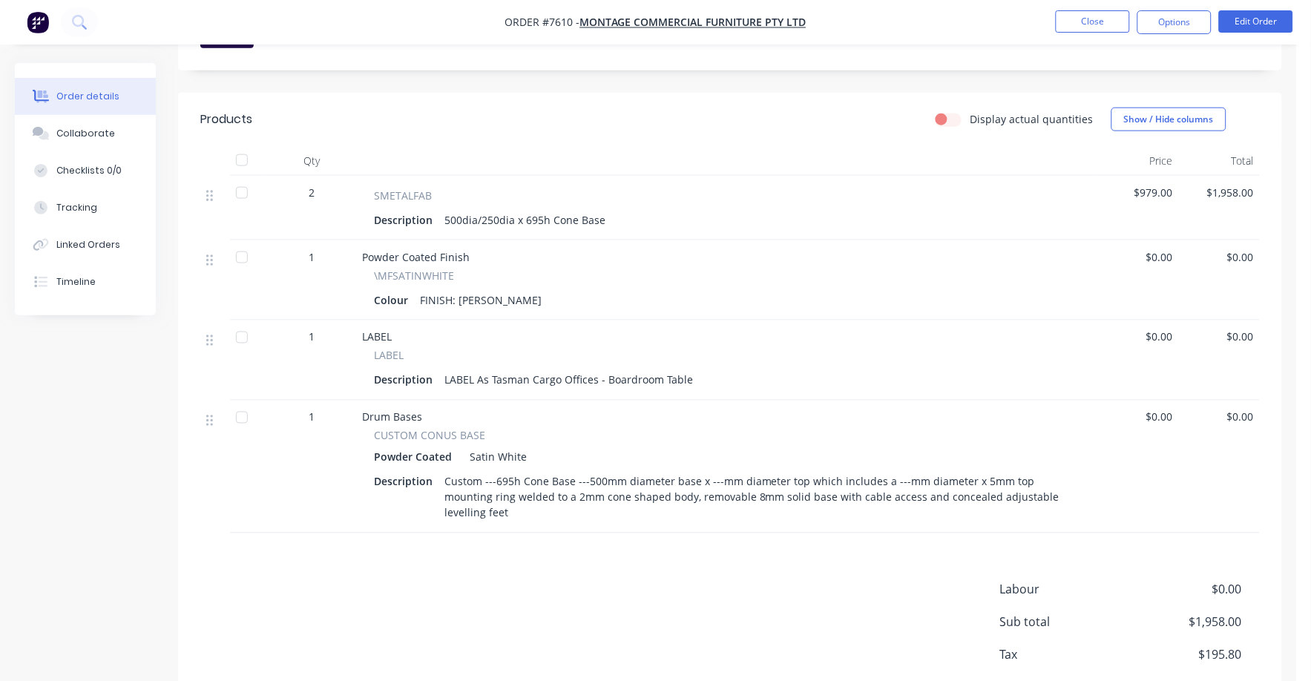
scroll to position [464, 0]
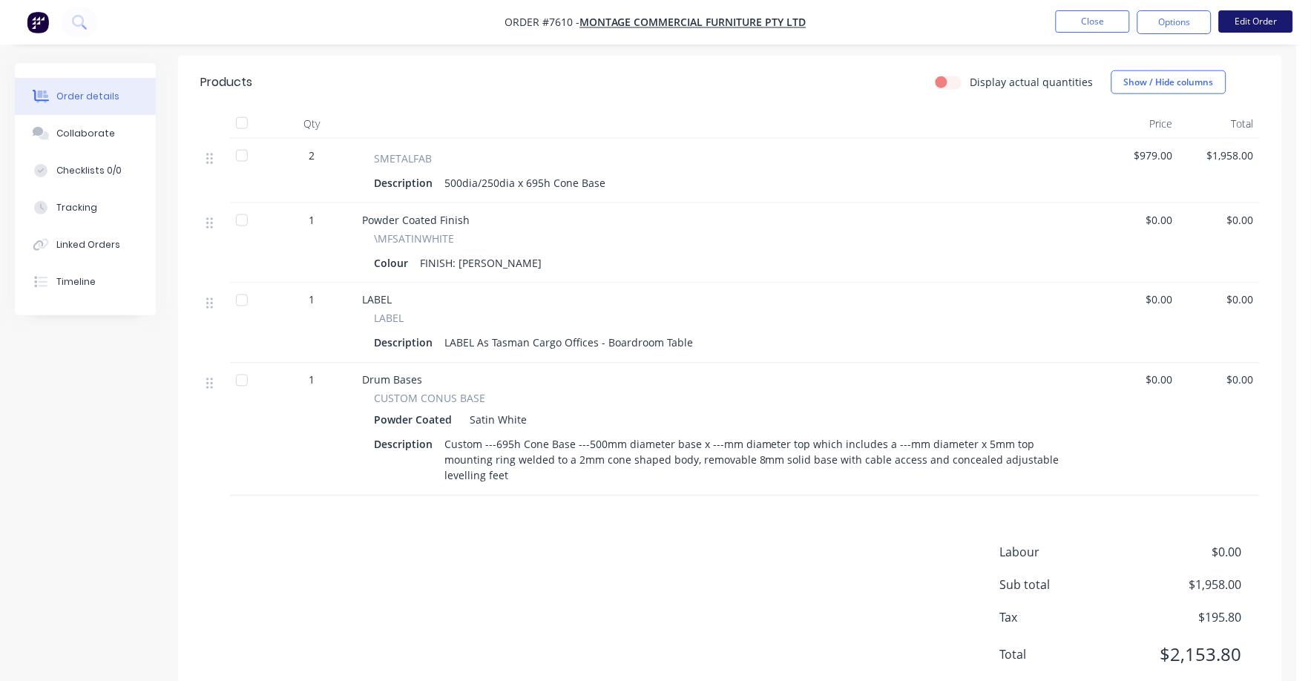
click at [1250, 22] on button "Edit Order" at bounding box center [1256, 21] width 74 height 22
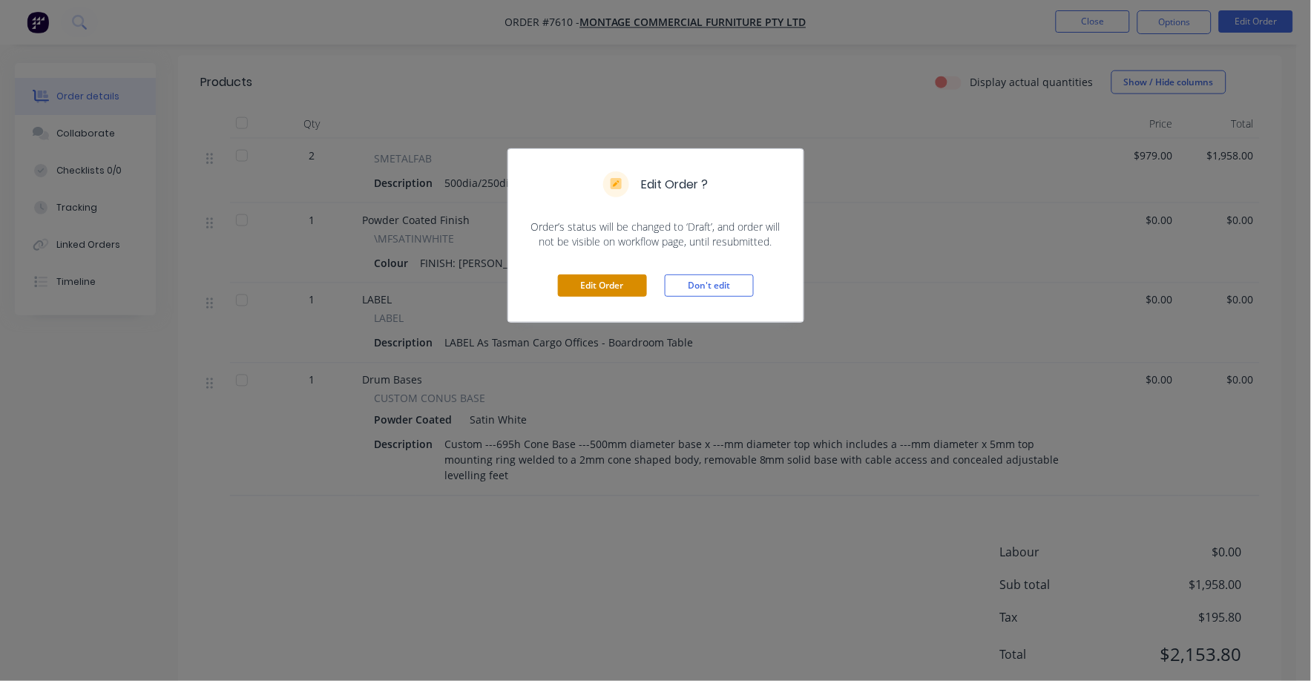
click at [617, 282] on button "Edit Order" at bounding box center [602, 286] width 89 height 22
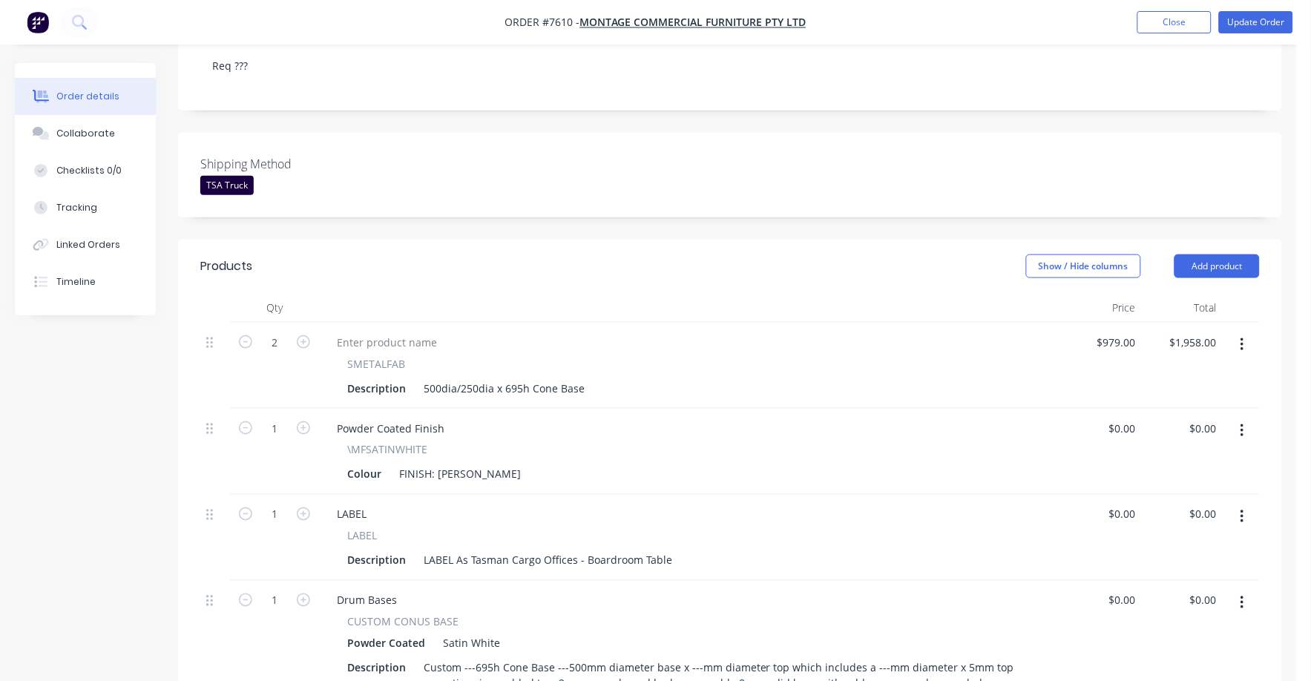
scroll to position [370, 0]
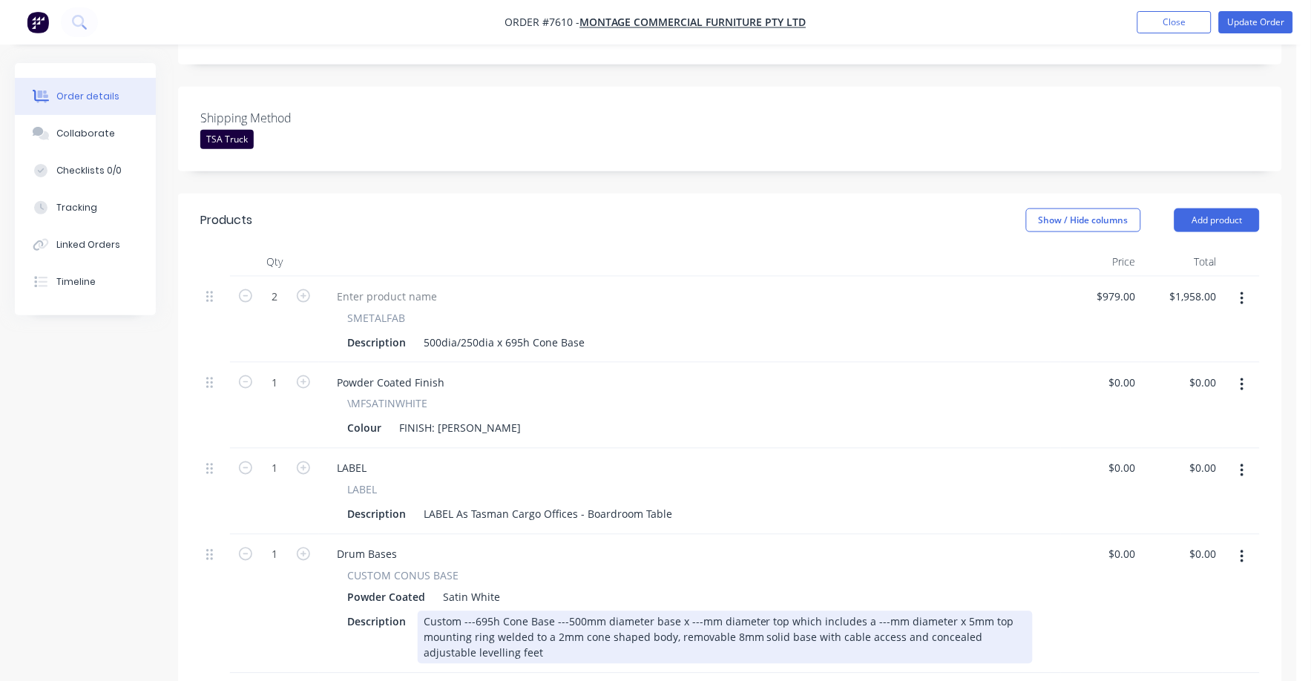
click at [695, 612] on div "Custom ---695h Cone Base ---500mm diameter base x ---mm diameter top which incl…" at bounding box center [725, 638] width 615 height 53
click at [564, 612] on div "Custom ---695h Cone Base ---500mm diameter base x ---250mm diameter top which i…" at bounding box center [725, 638] width 615 height 53
click at [684, 612] on div "Custom ---695h Cone Base 500mm diameter base x ---250mm diameter top which incl…" at bounding box center [725, 638] width 615 height 53
click at [873, 612] on div "Custom ---695h Cone Base 500mm diameter base x 250mm diameter top which include…" at bounding box center [725, 638] width 615 height 53
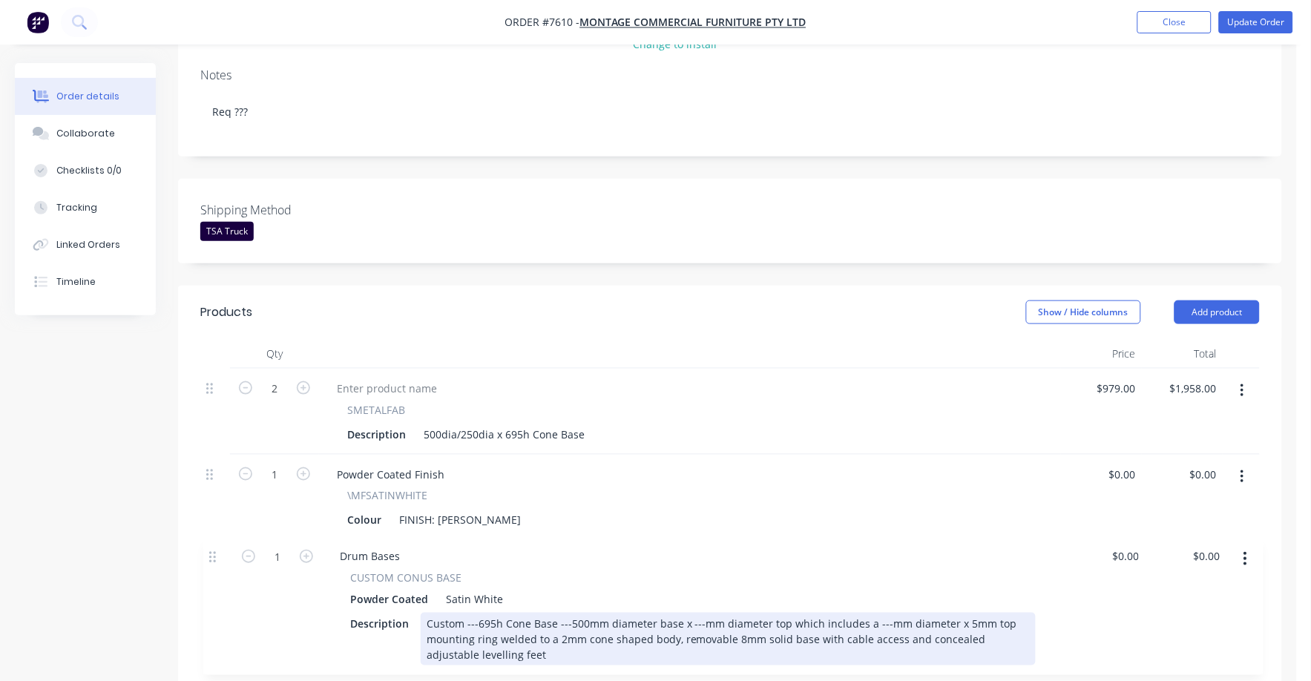
scroll to position [284, 0]
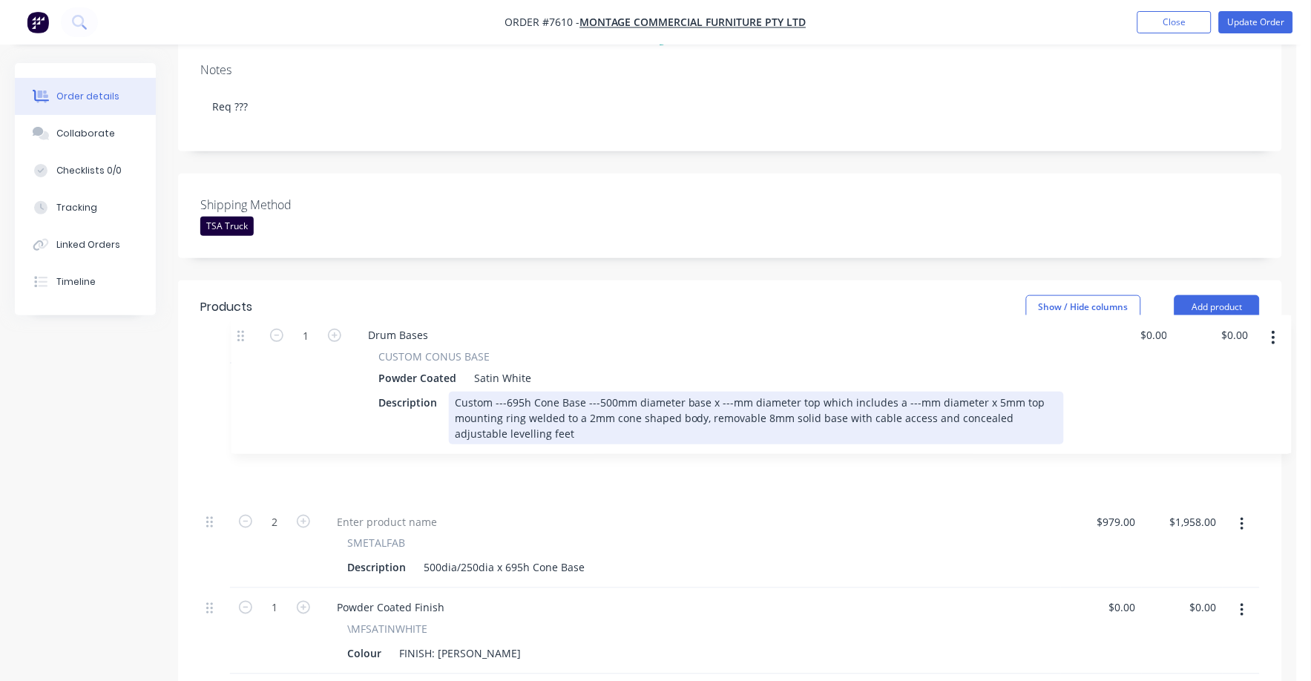
drag, startPoint x: 208, startPoint y: 608, endPoint x: 239, endPoint y: 330, distance: 279.3
click at [239, 364] on div "2 SMETALFAB Description 500dia/250dia x 695h Cone Base $979.00 $979.00 $1,958.0…" at bounding box center [730, 562] width 1060 height 397
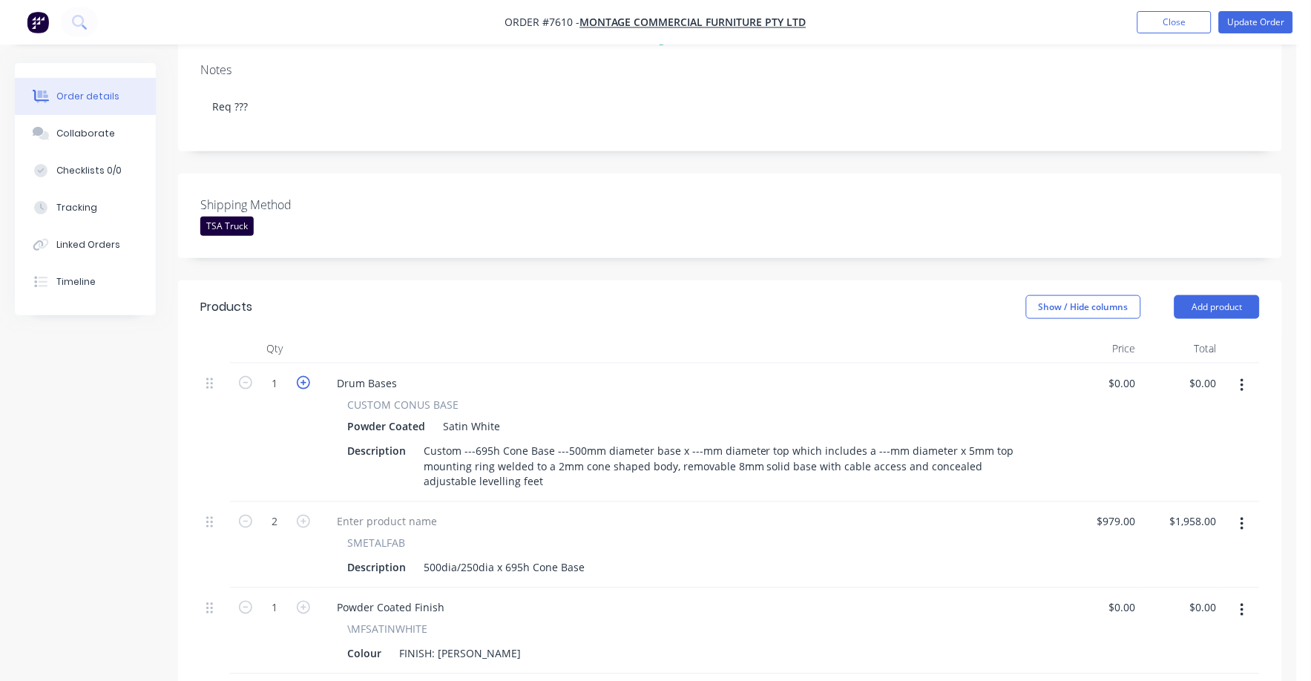
click at [308, 376] on icon "button" at bounding box center [303, 382] width 13 height 13
type input "2"
click at [1140, 373] on input "0" at bounding box center [1133, 384] width 17 height 22
type input "$979.00"
type input "$1,958.00"
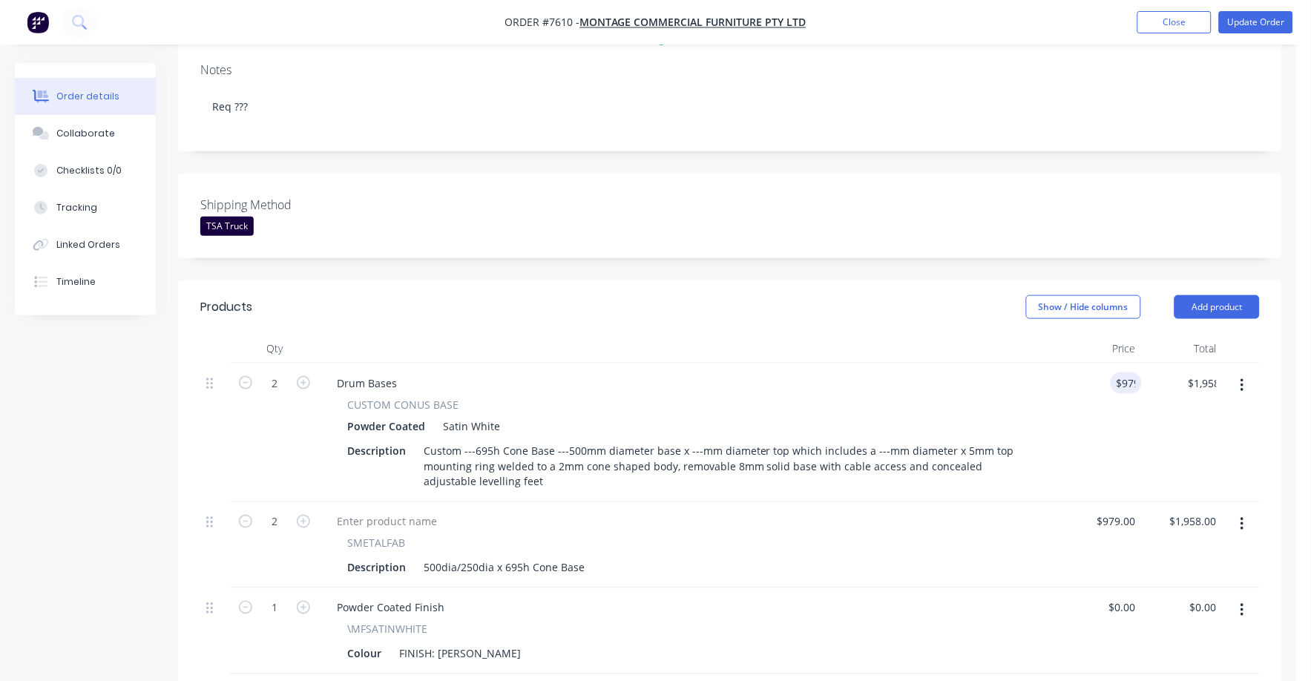
drag, startPoint x: 1101, startPoint y: 423, endPoint x: 1121, endPoint y: 433, distance: 22.2
click at [1101, 424] on div "$979.00 979" at bounding box center [1101, 433] width 81 height 139
click at [1242, 518] on icon "button" at bounding box center [1242, 524] width 3 height 13
click at [1175, 642] on div "Delete" at bounding box center [1190, 653] width 114 height 22
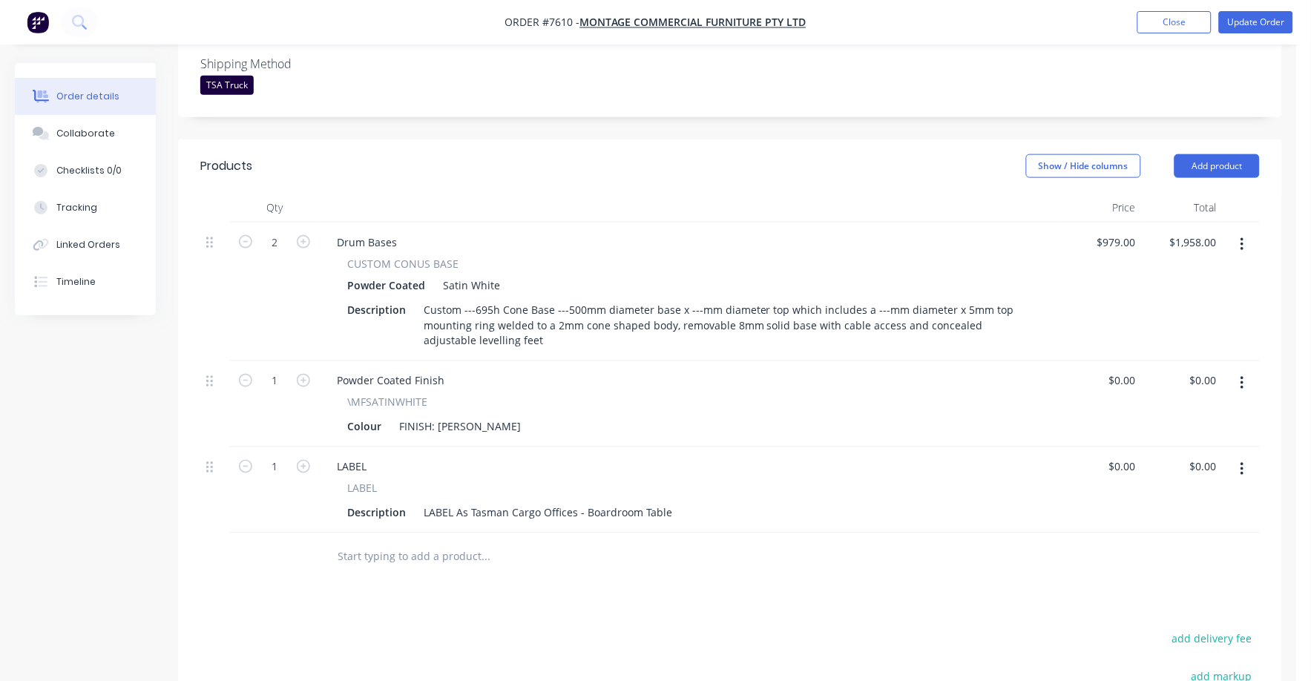
scroll to position [469, 0]
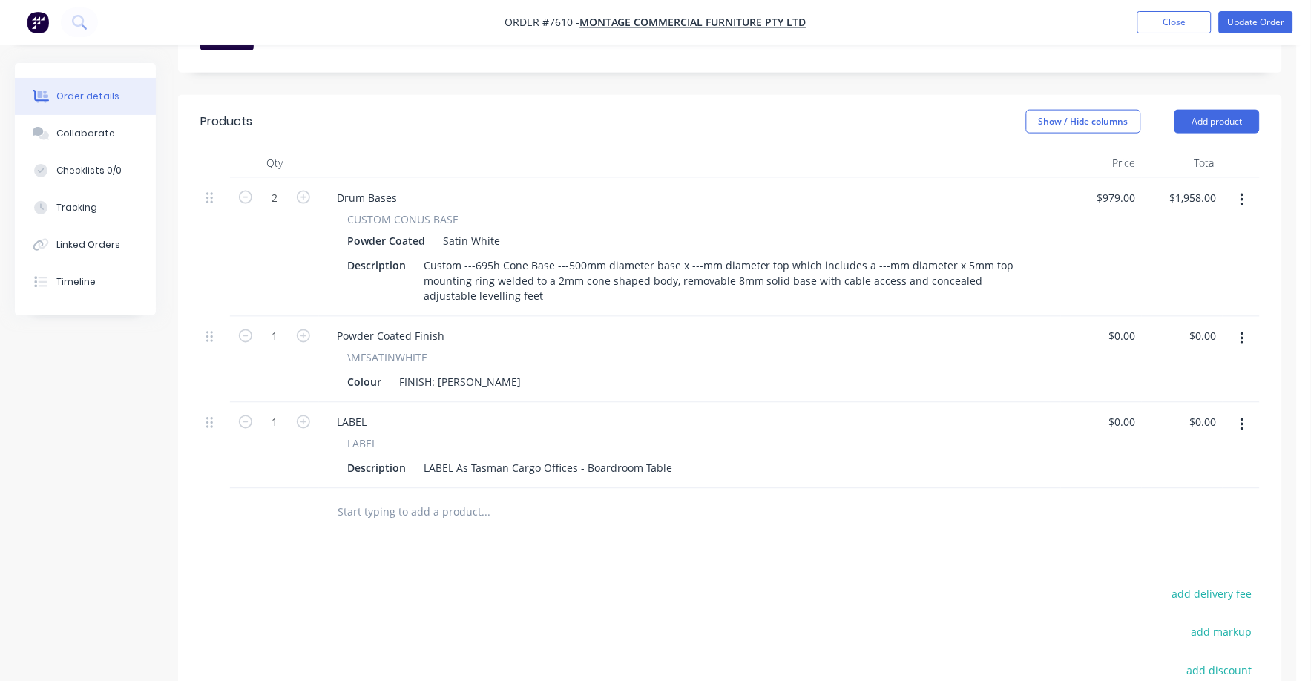
click at [410, 498] on input "text" at bounding box center [485, 513] width 297 height 30
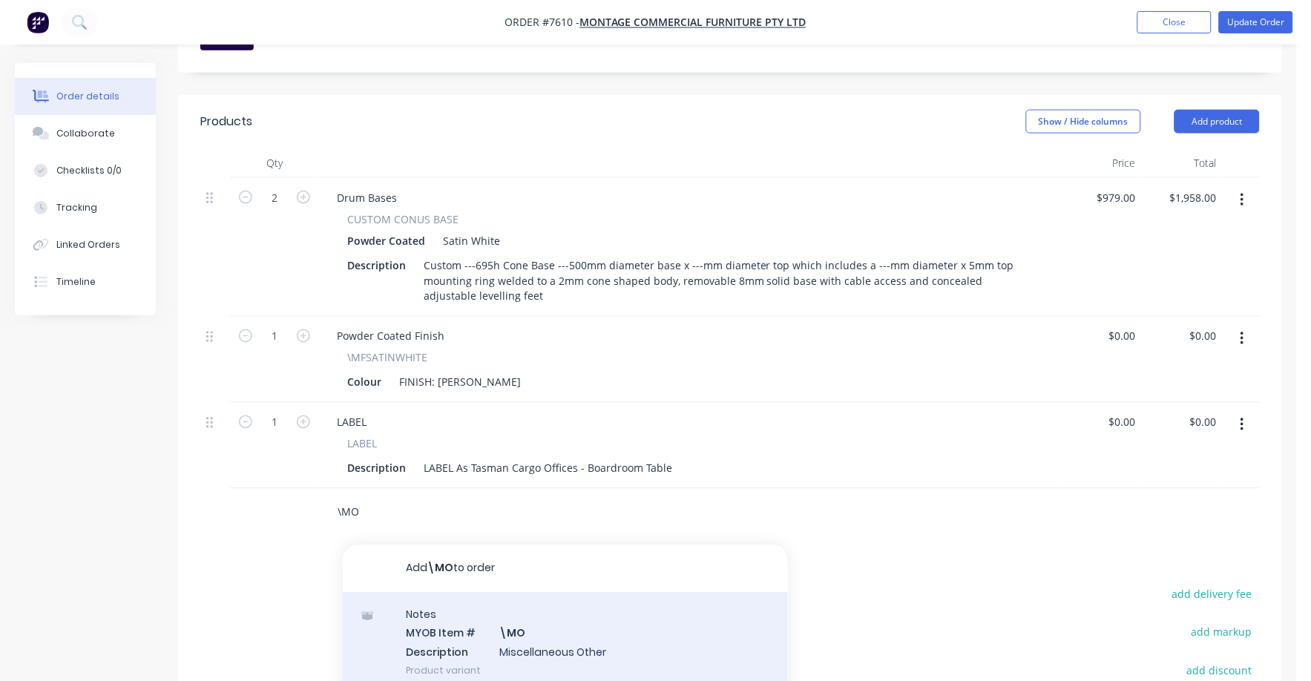
type input "\MO"
click at [526, 609] on div "Notes MYOB Item # \MO Description Miscellaneous Other Product variant" at bounding box center [565, 643] width 445 height 100
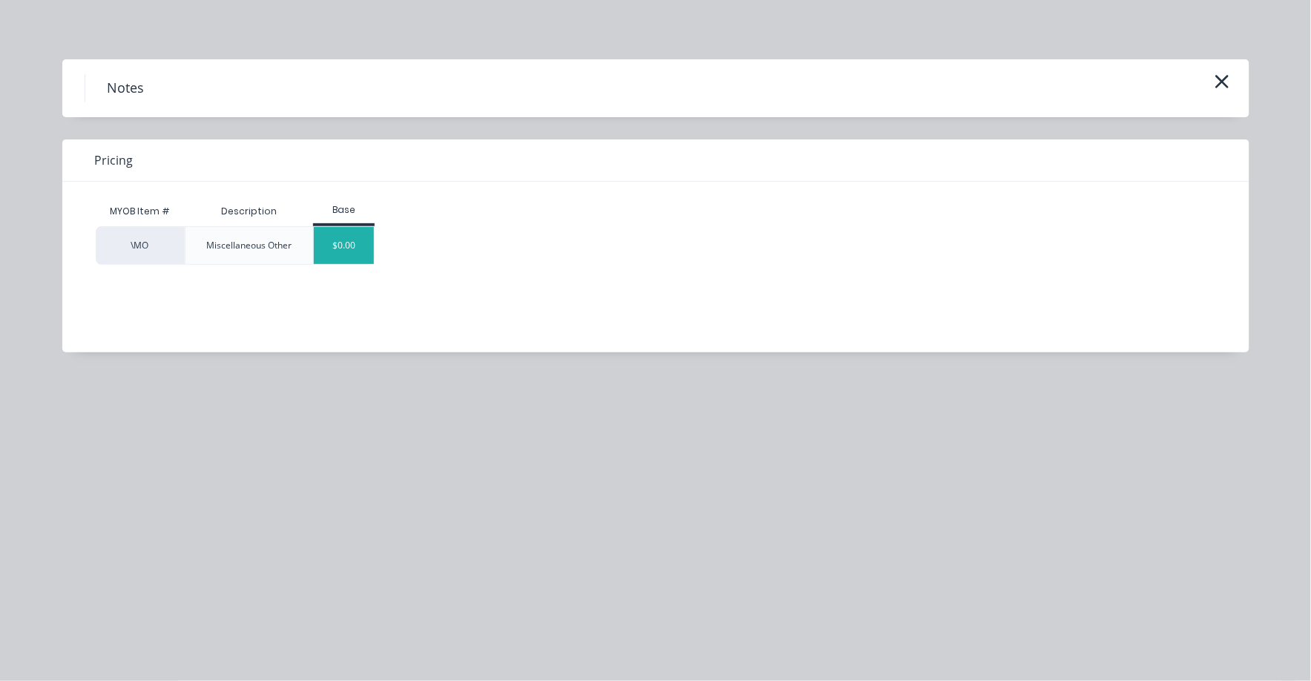
click at [349, 244] on div "$0.00" at bounding box center [344, 245] width 60 height 37
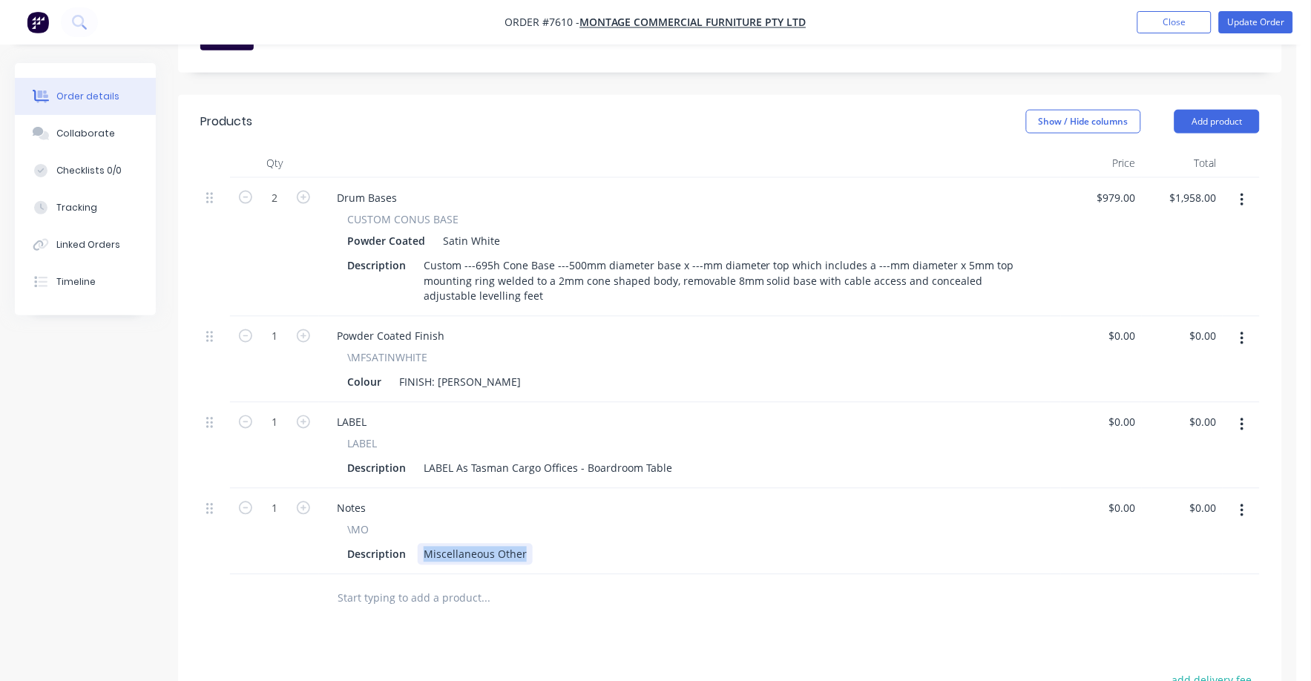
drag, startPoint x: 425, startPoint y: 511, endPoint x: 556, endPoint y: 526, distance: 131.5
click at [556, 526] on div "Notes \MO Description Miscellaneous Other" at bounding box center [690, 532] width 742 height 86
click at [604, 584] on input "text" at bounding box center [485, 599] width 297 height 30
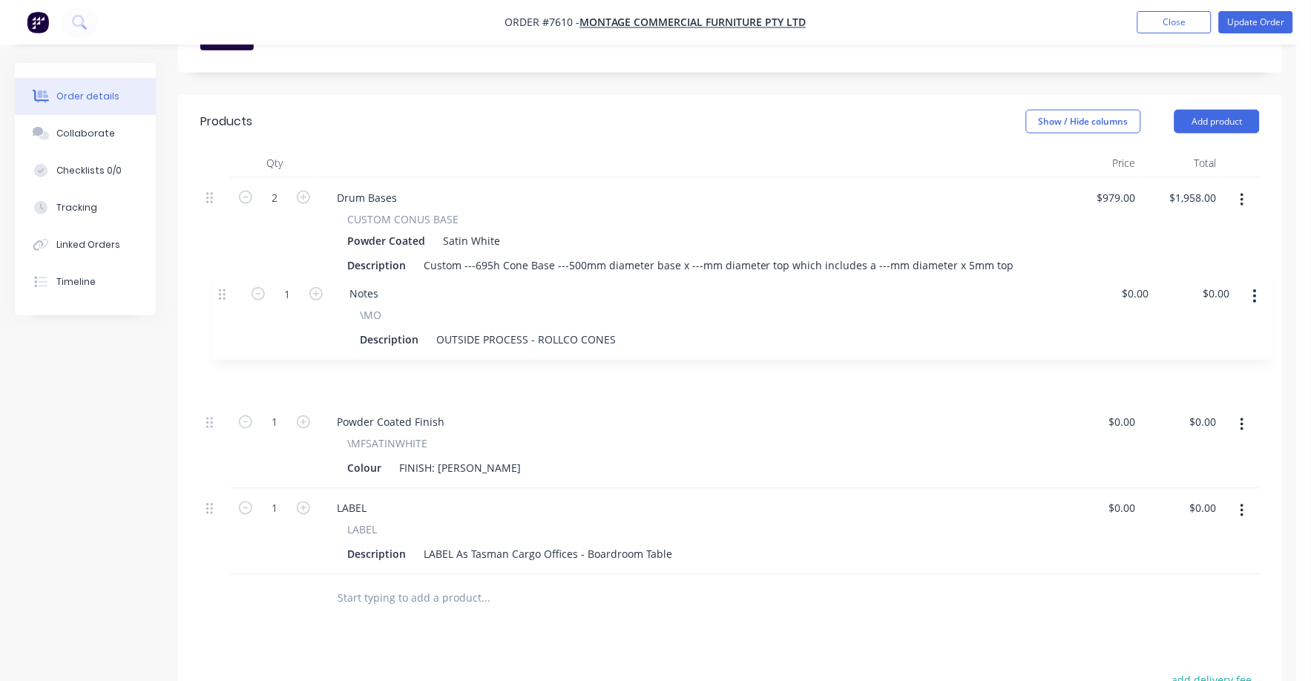
drag, startPoint x: 212, startPoint y: 470, endPoint x: 227, endPoint y: 281, distance: 189.1
click at [227, 281] on div "2 Drum Bases CUSTOM CONUS BASE Powder Coated Satin White Description Custom ---…" at bounding box center [730, 376] width 1060 height 397
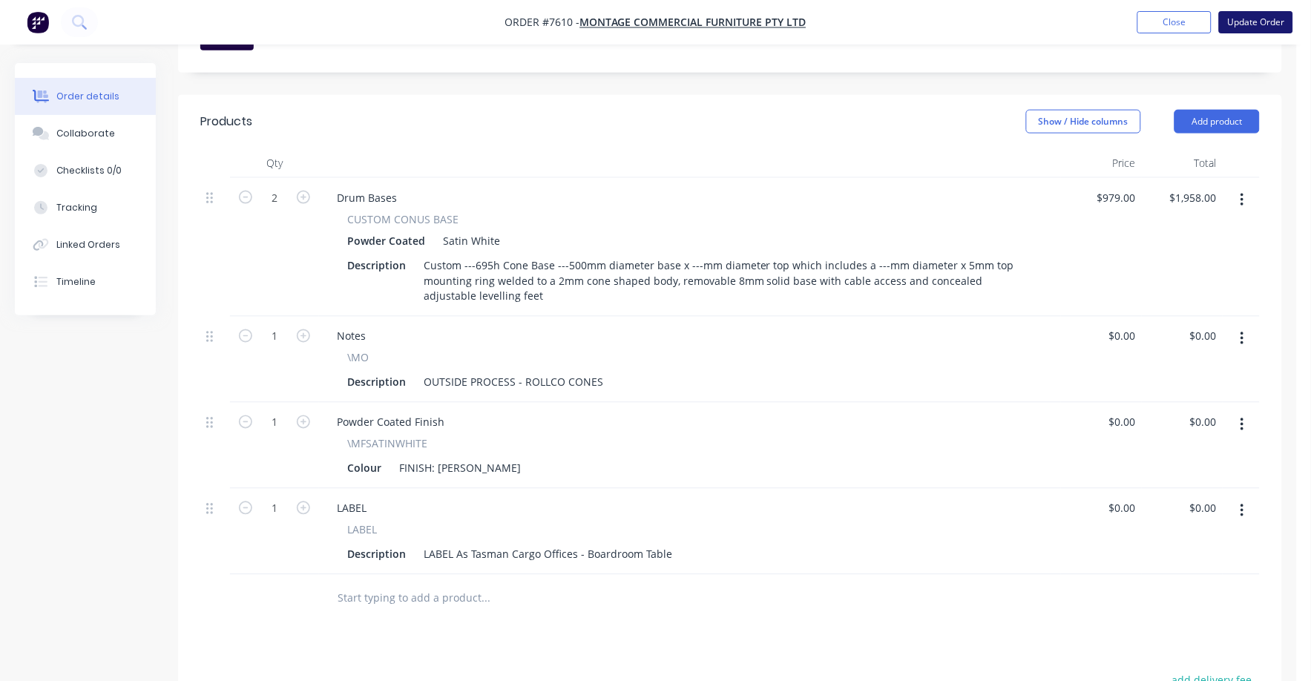
click at [1268, 24] on button "Update Order" at bounding box center [1256, 22] width 74 height 22
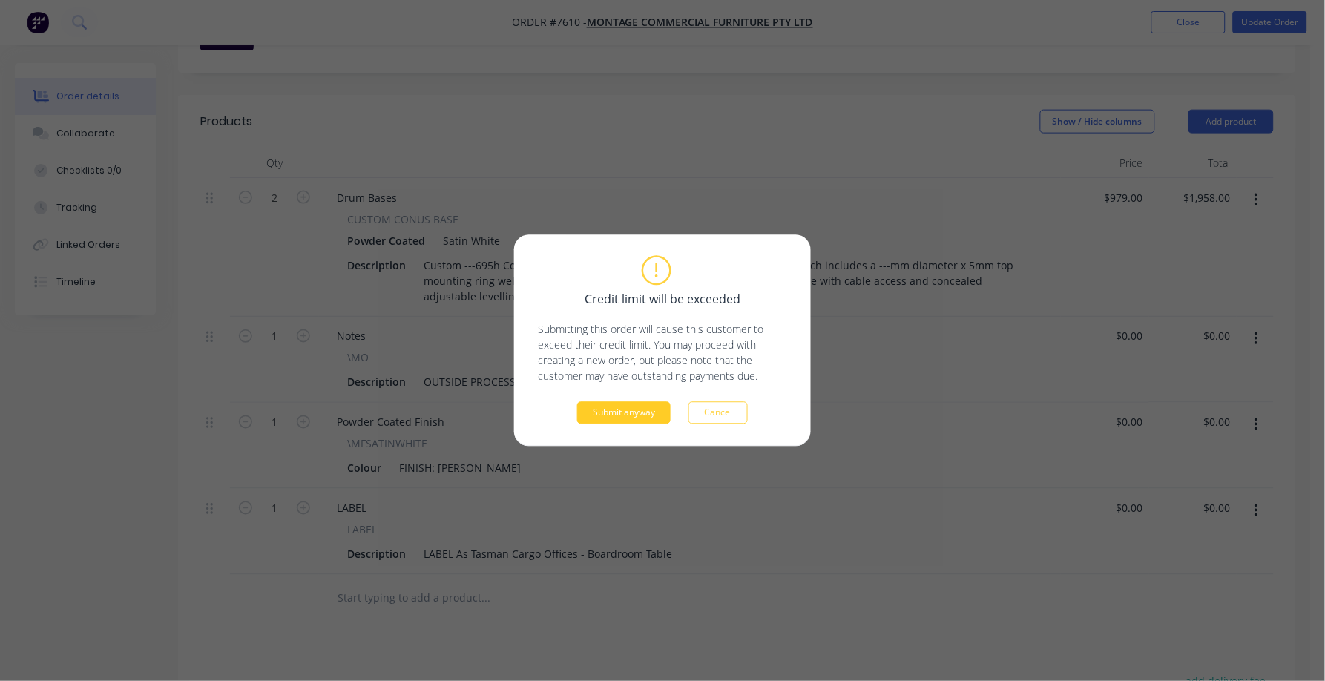
click at [629, 408] on button "Submit anyway" at bounding box center [624, 413] width 94 height 22
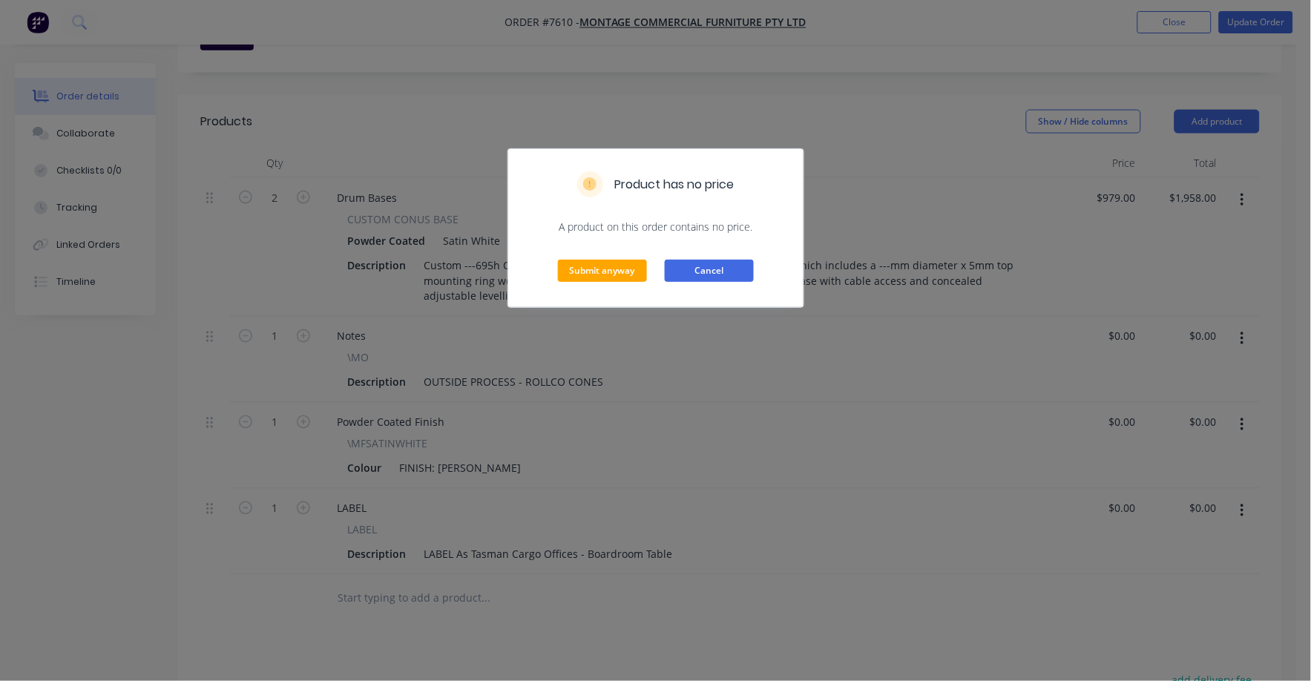
click at [716, 269] on button "Cancel" at bounding box center [709, 271] width 89 height 22
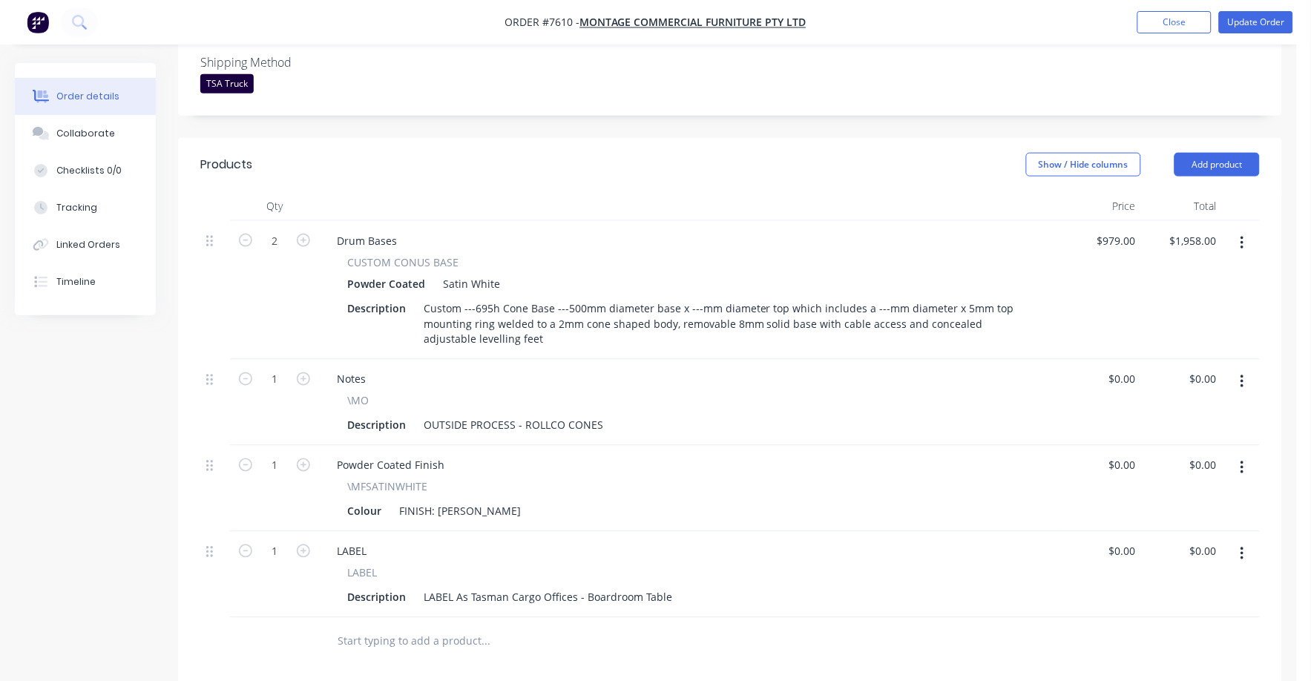
scroll to position [376, 0]
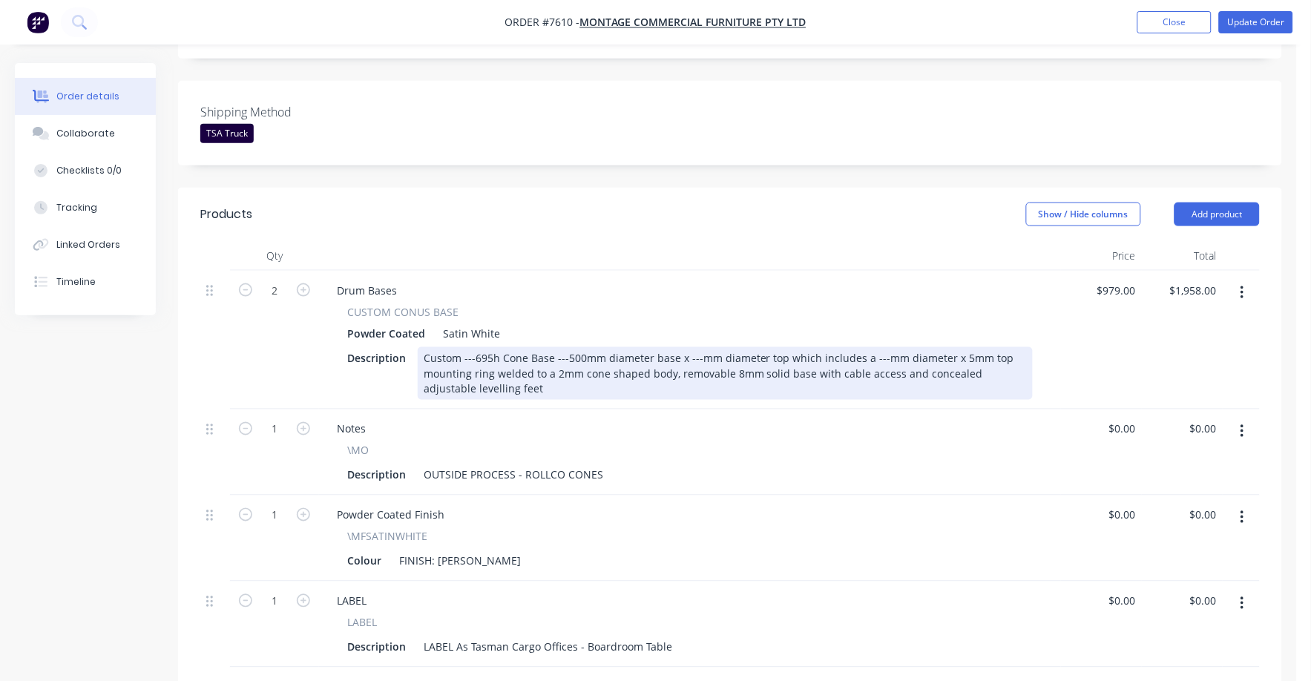
click at [476, 347] on div "Custom ---695h Cone Base ---500mm diameter base x ---mm diameter top which incl…" at bounding box center [725, 373] width 615 height 53
click at [473, 347] on div "Custom ---695h Cone Base ---500mm diameter base x ---mm diameter top which incl…" at bounding box center [725, 373] width 615 height 53
click at [552, 347] on div "Custom 695h Cone Base ---500mm diameter base x ---mm diameter top which include…" at bounding box center [725, 373] width 615 height 53
click at [674, 347] on div "Custom 695h Cone Base 500mm diameter base x ---mm diameter top which includes a…" at bounding box center [725, 373] width 615 height 53
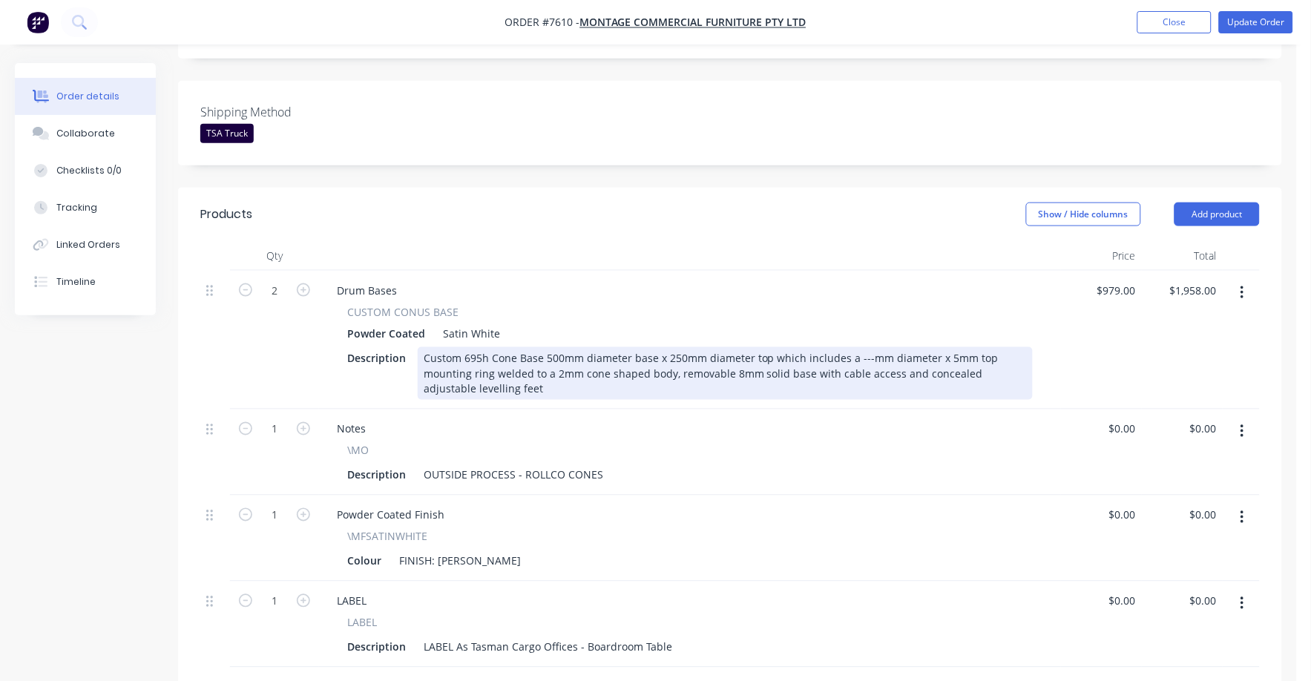
click at [860, 347] on div "Custom 695h Cone Base 500mm diameter base x 250mm diameter top which includes a…" at bounding box center [725, 373] width 615 height 53
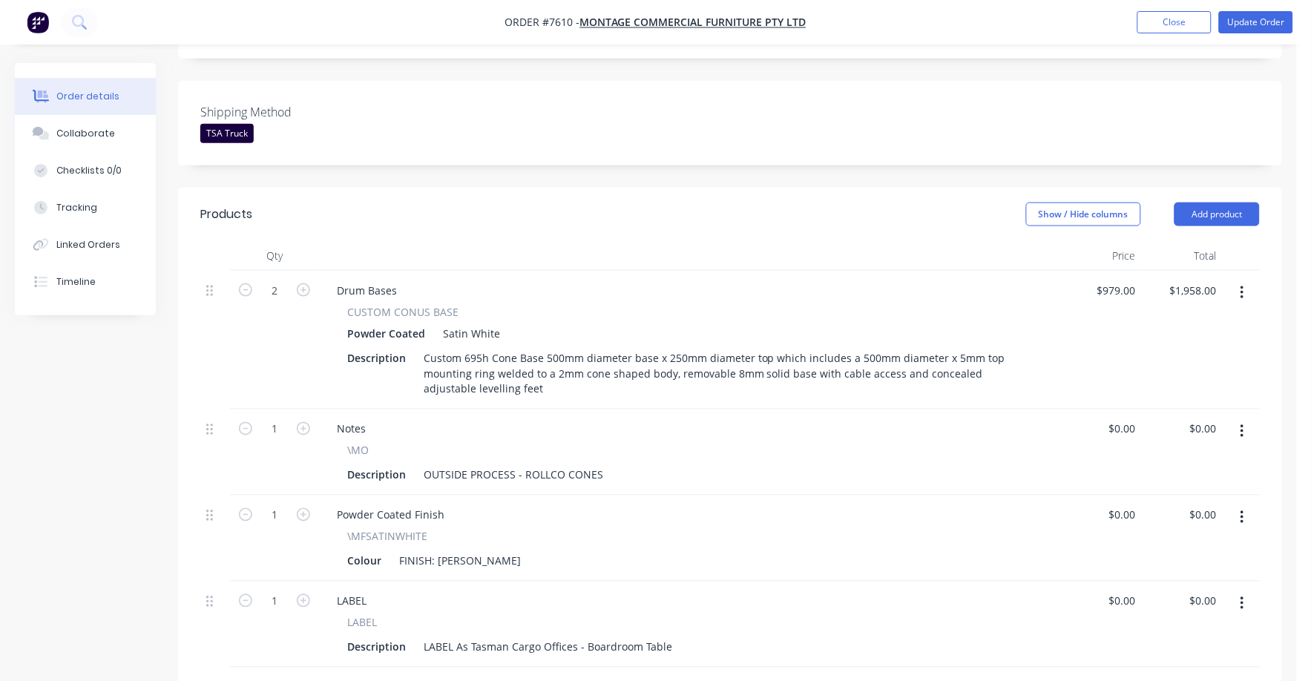
click at [917, 443] on div "\MO" at bounding box center [690, 451] width 686 height 16
click at [888, 443] on div "\MO Description OUTSIDE PROCESS - ROLLCO CONES" at bounding box center [690, 464] width 730 height 43
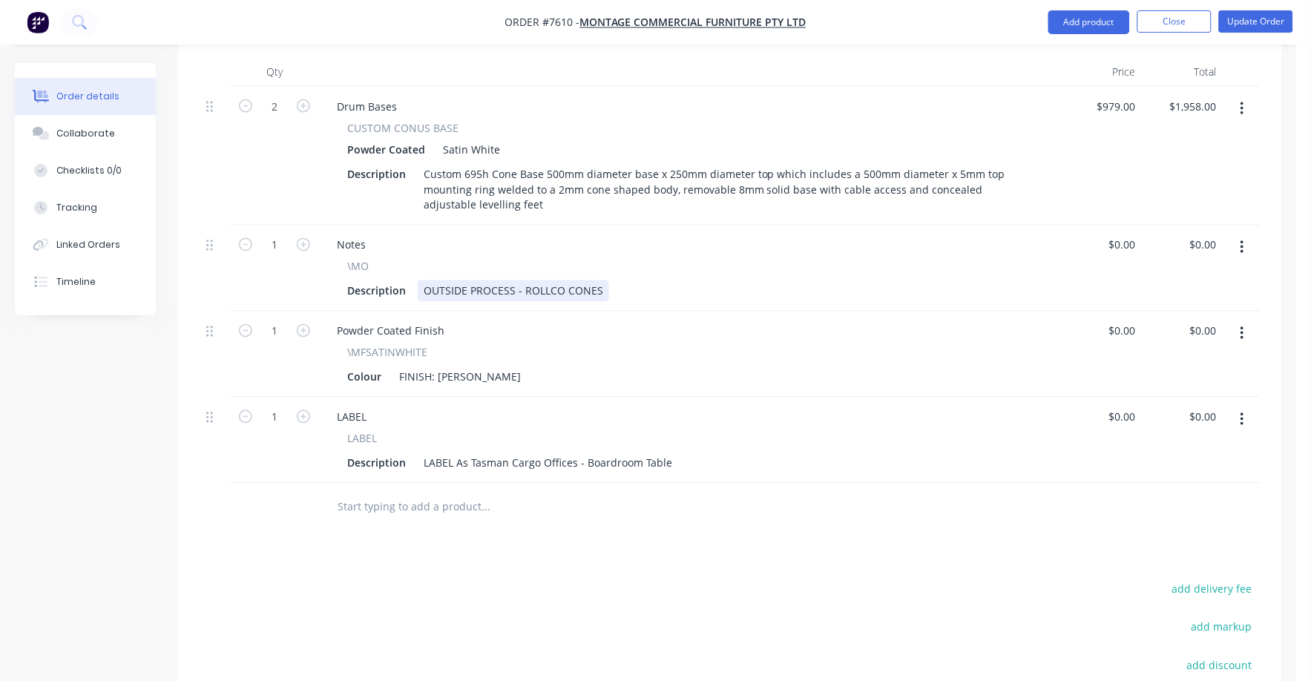
scroll to position [159, 0]
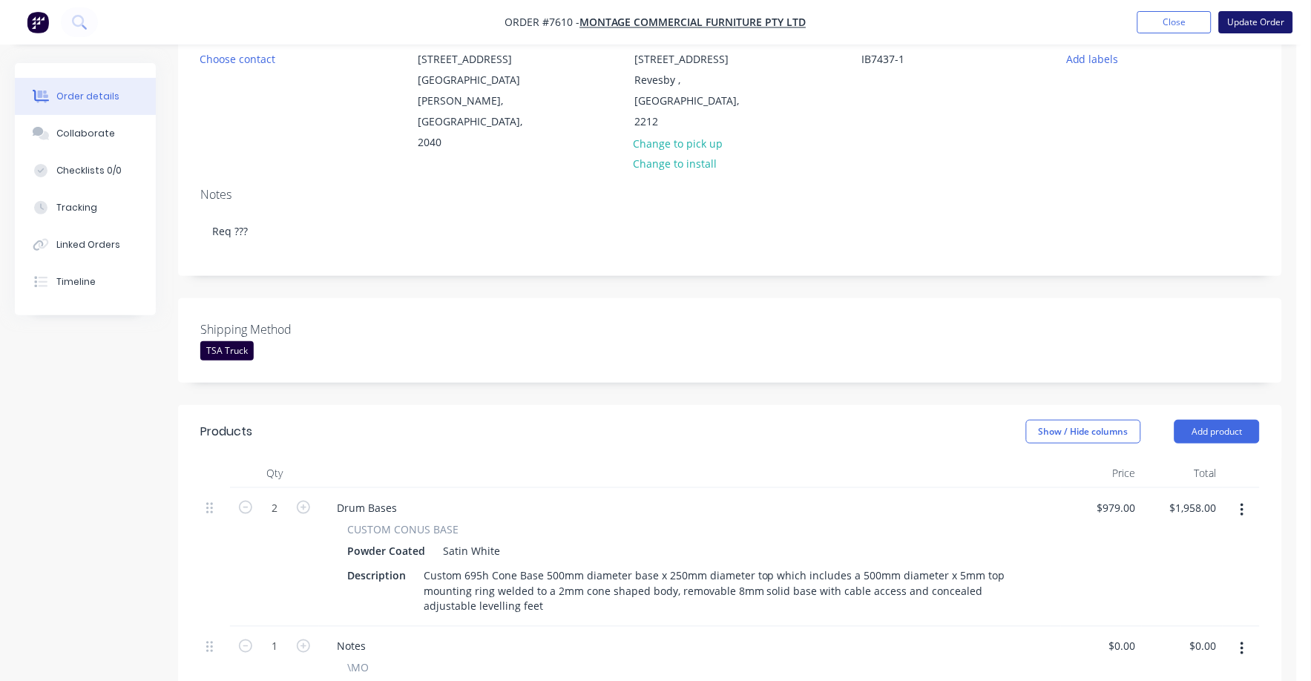
click at [1255, 22] on button "Update Order" at bounding box center [1256, 22] width 74 height 22
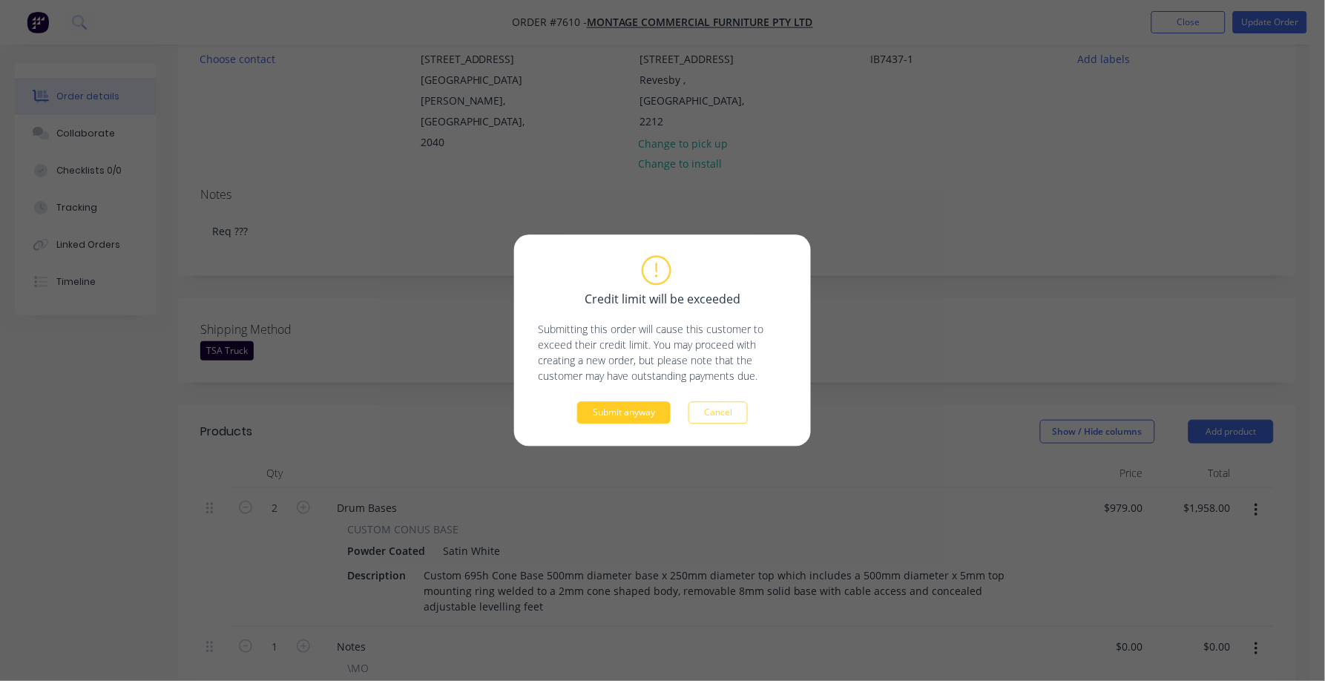
click at [639, 410] on button "Submit anyway" at bounding box center [624, 413] width 94 height 22
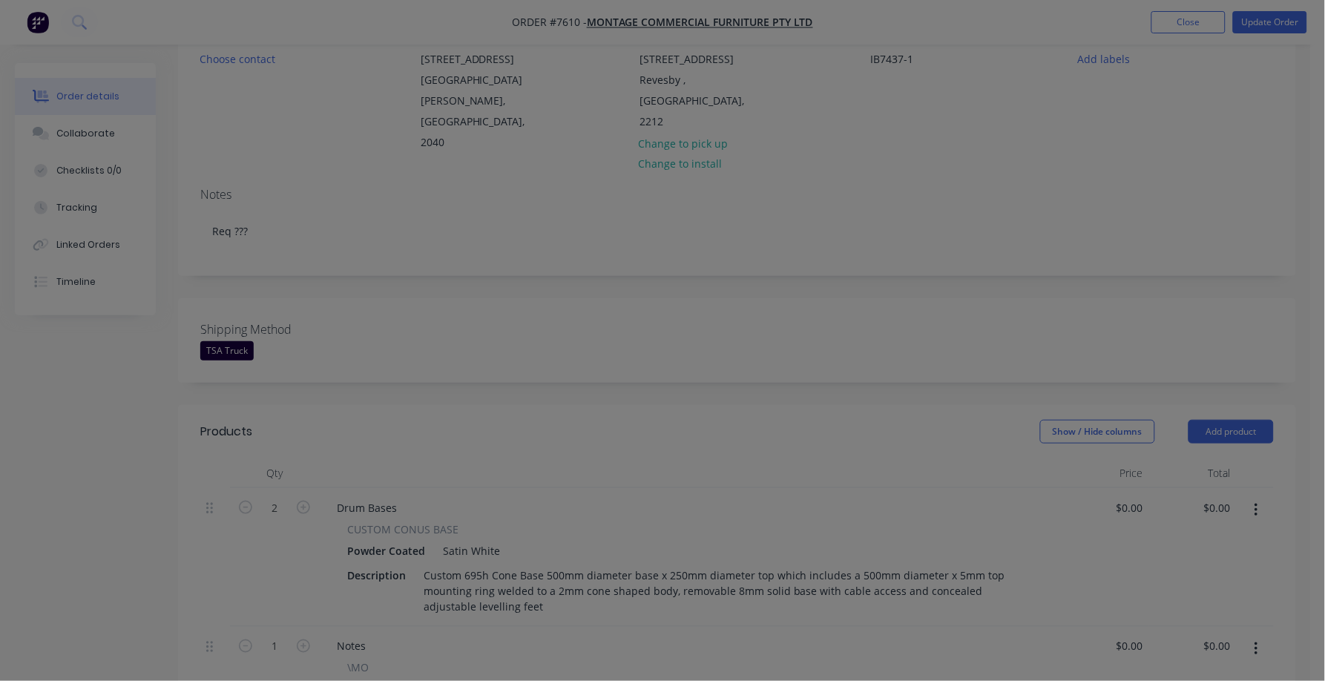
type input "$979.00"
type input "$1,958.00"
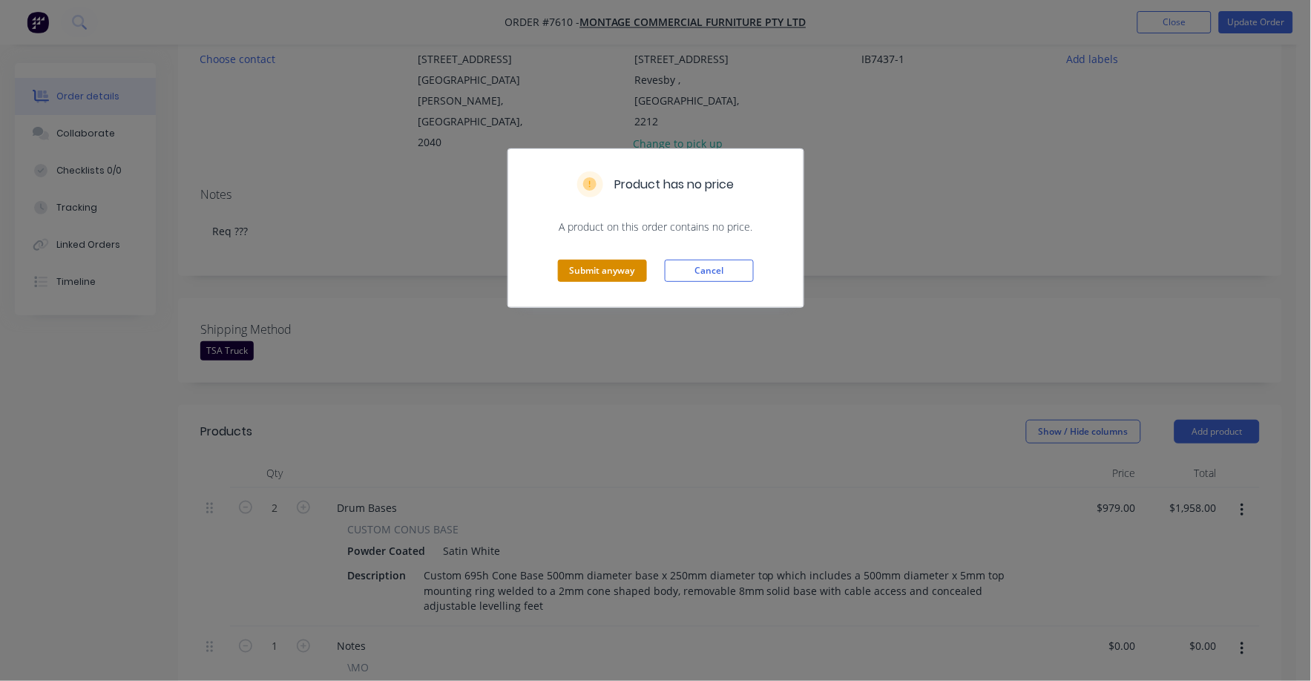
click at [614, 269] on button "Submit anyway" at bounding box center [602, 271] width 89 height 22
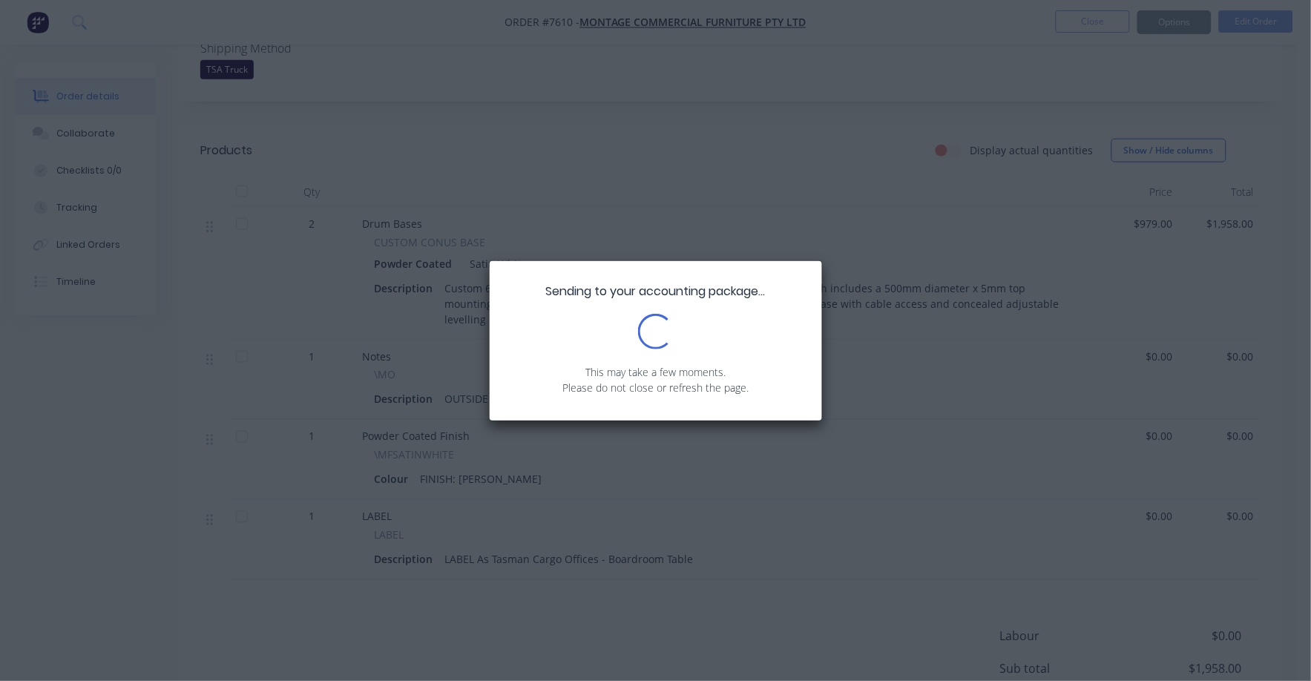
scroll to position [344, 0]
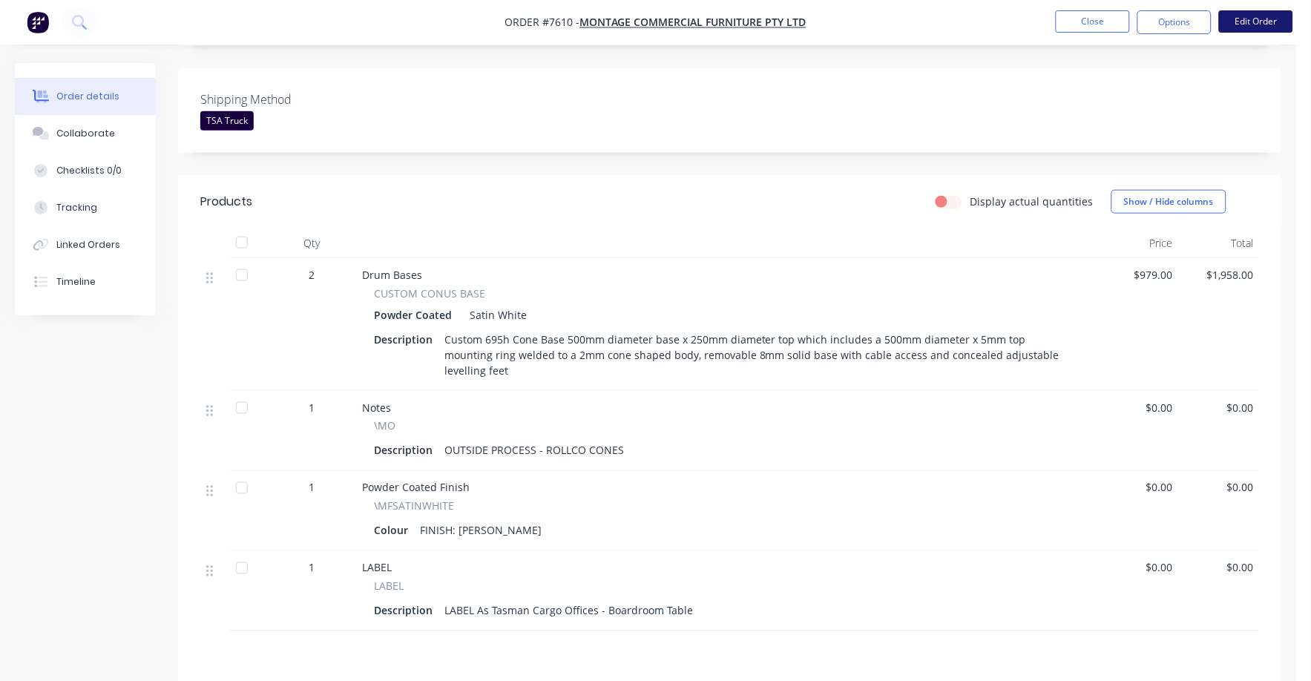
click at [1271, 13] on button "Edit Order" at bounding box center [1256, 21] width 74 height 22
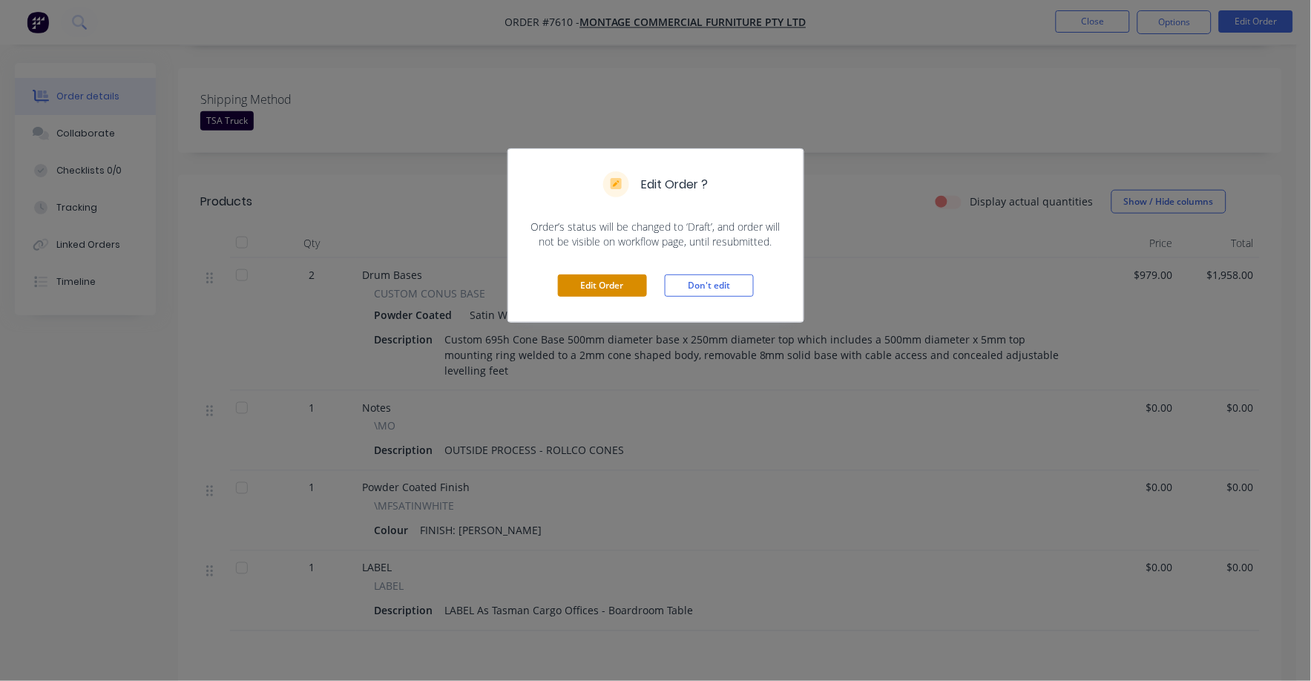
click at [620, 275] on button "Edit Order" at bounding box center [602, 286] width 89 height 22
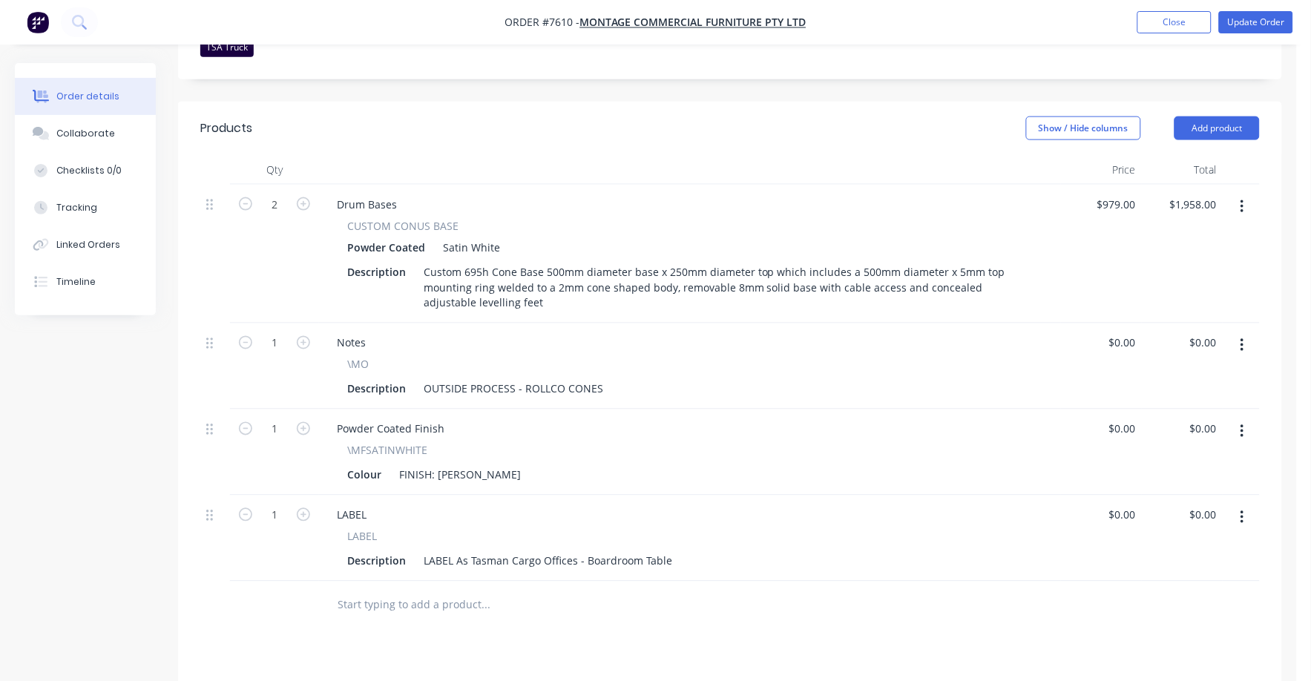
scroll to position [464, 0]
click at [1252, 417] on button "button" at bounding box center [1242, 430] width 35 height 27
click at [1145, 548] on div "Delete" at bounding box center [1190, 559] width 114 height 22
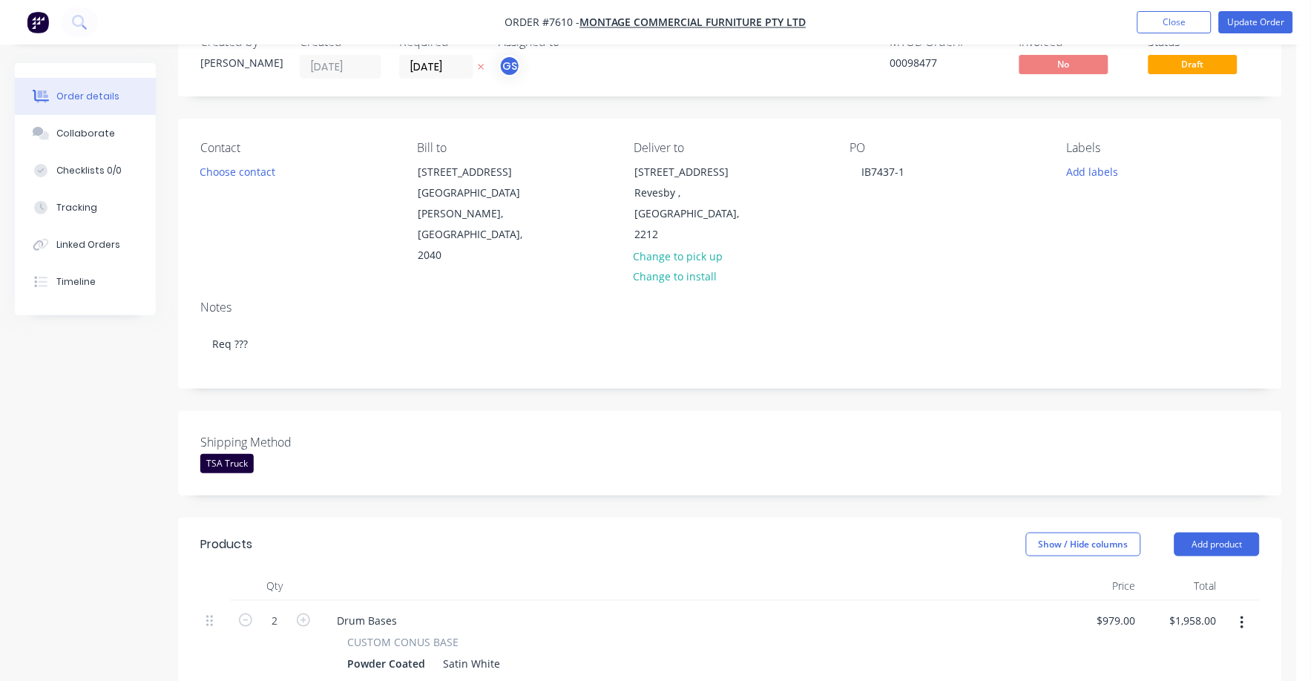
scroll to position [0, 0]
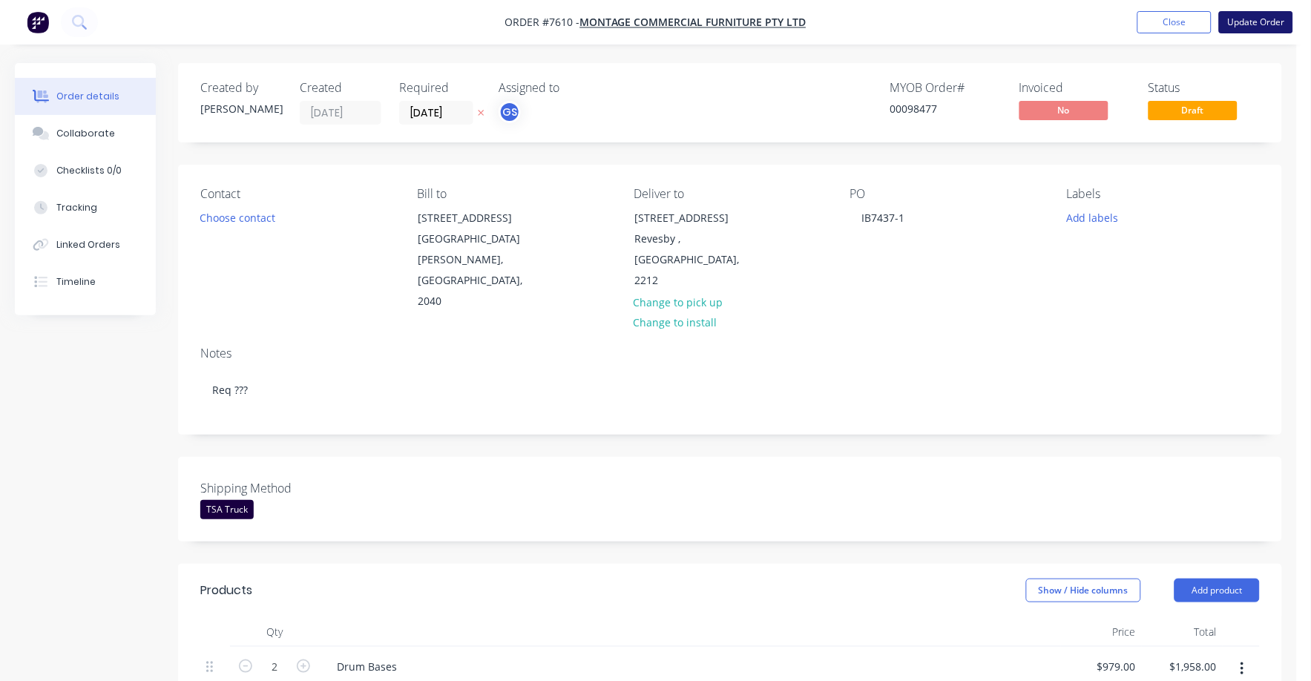
click at [1262, 26] on button "Update Order" at bounding box center [1256, 22] width 74 height 22
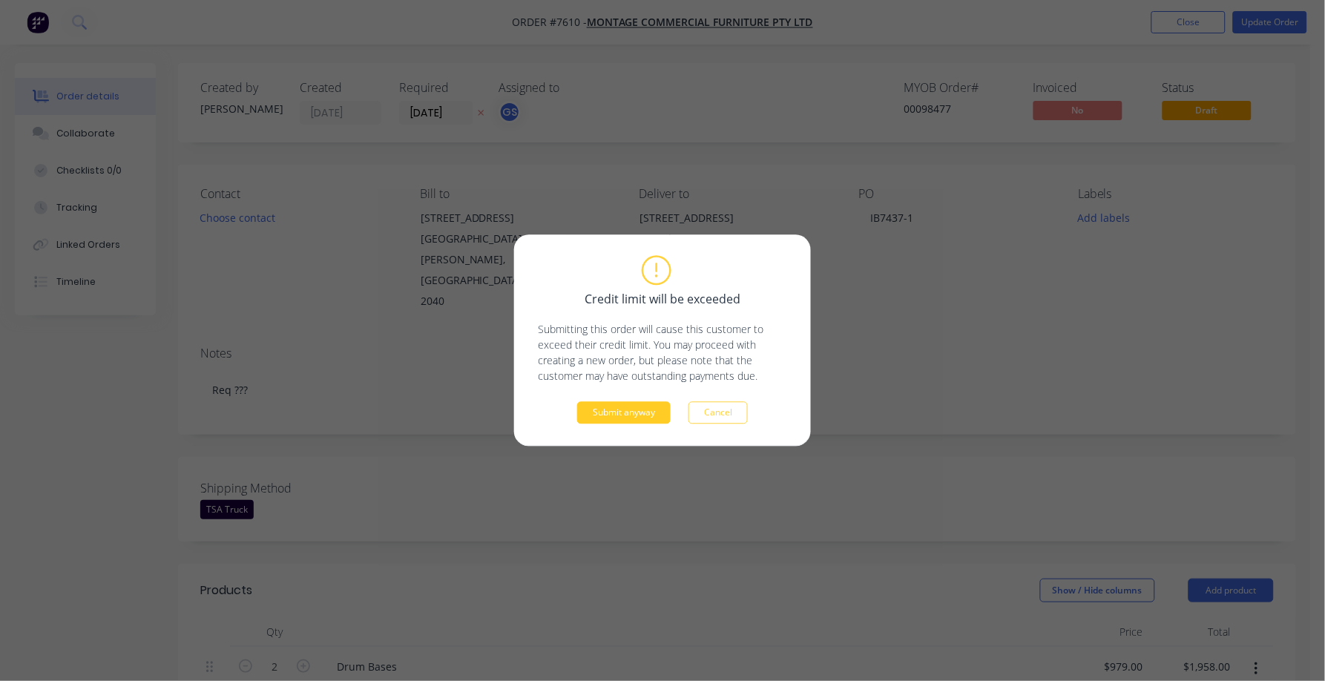
click at [640, 412] on button "Submit anyway" at bounding box center [624, 413] width 94 height 22
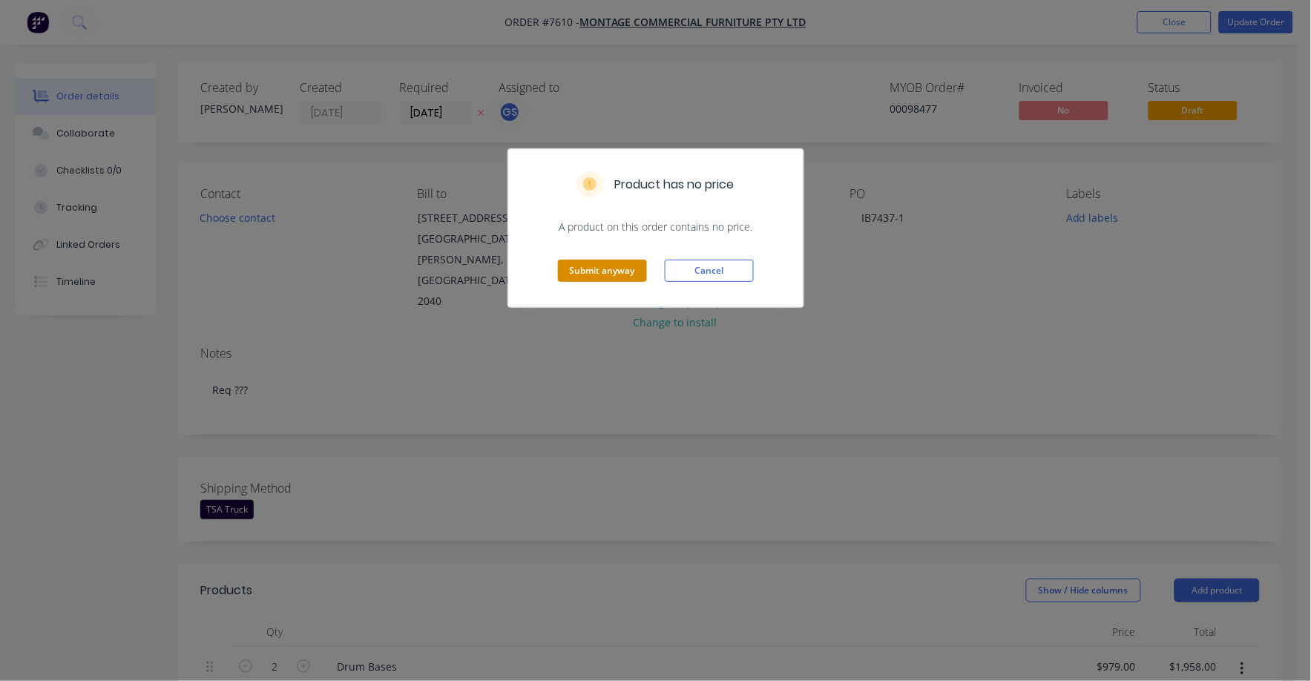
click at [602, 268] on button "Submit anyway" at bounding box center [602, 271] width 89 height 22
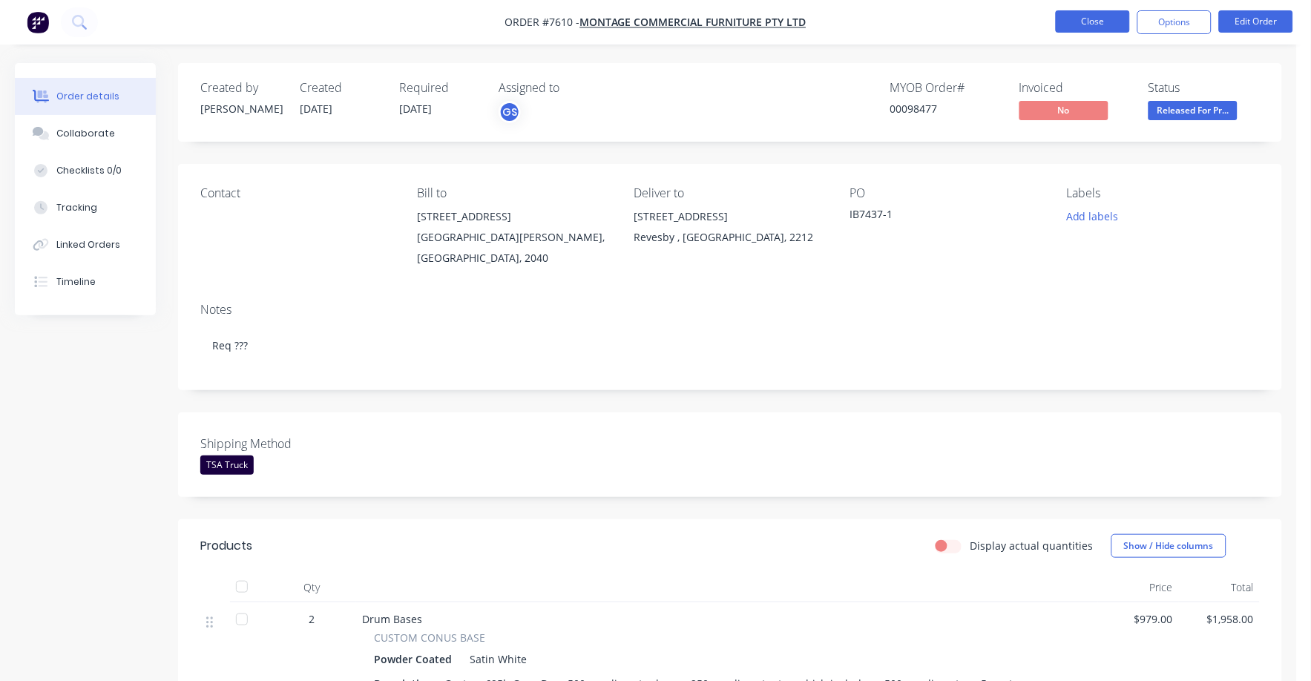
click at [1081, 27] on button "Close" at bounding box center [1093, 21] width 74 height 22
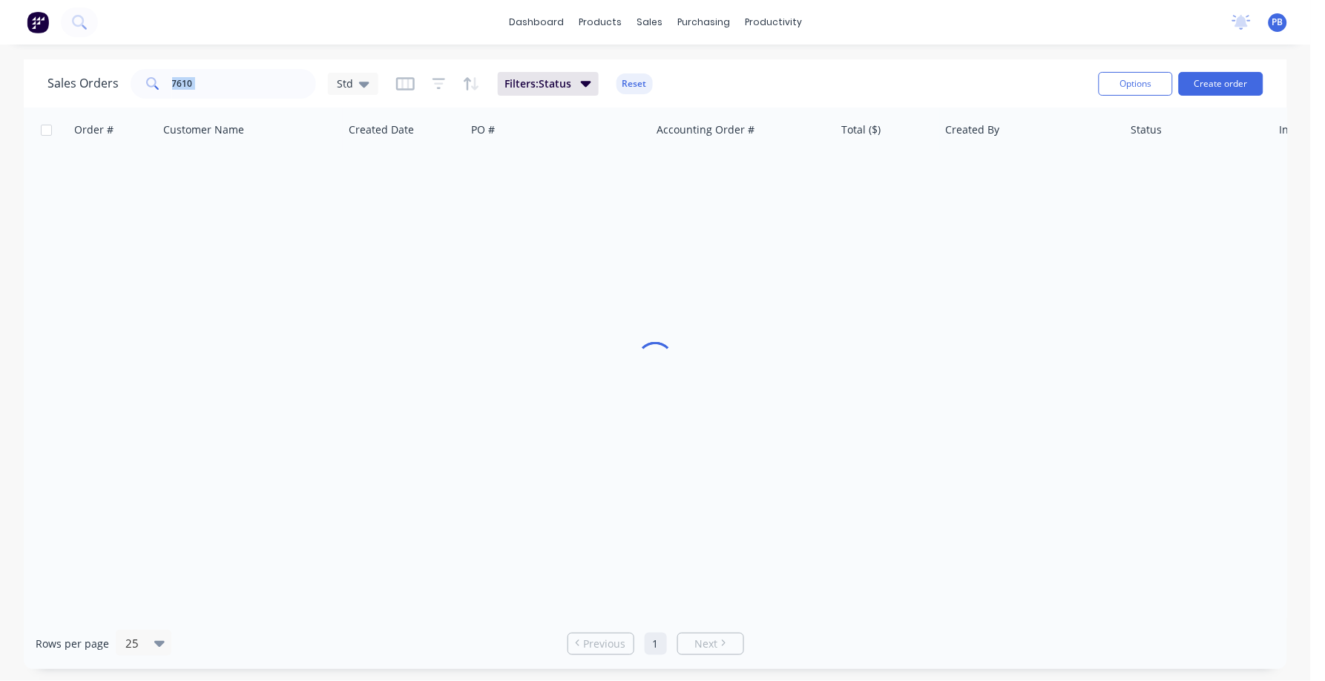
drag, startPoint x: 330, startPoint y: 102, endPoint x: 160, endPoint y: 79, distance: 171.4
click at [160, 79] on div "Sales Orders 7610 Std Filters: Status Reset Options Create order" at bounding box center [656, 83] width 1264 height 48
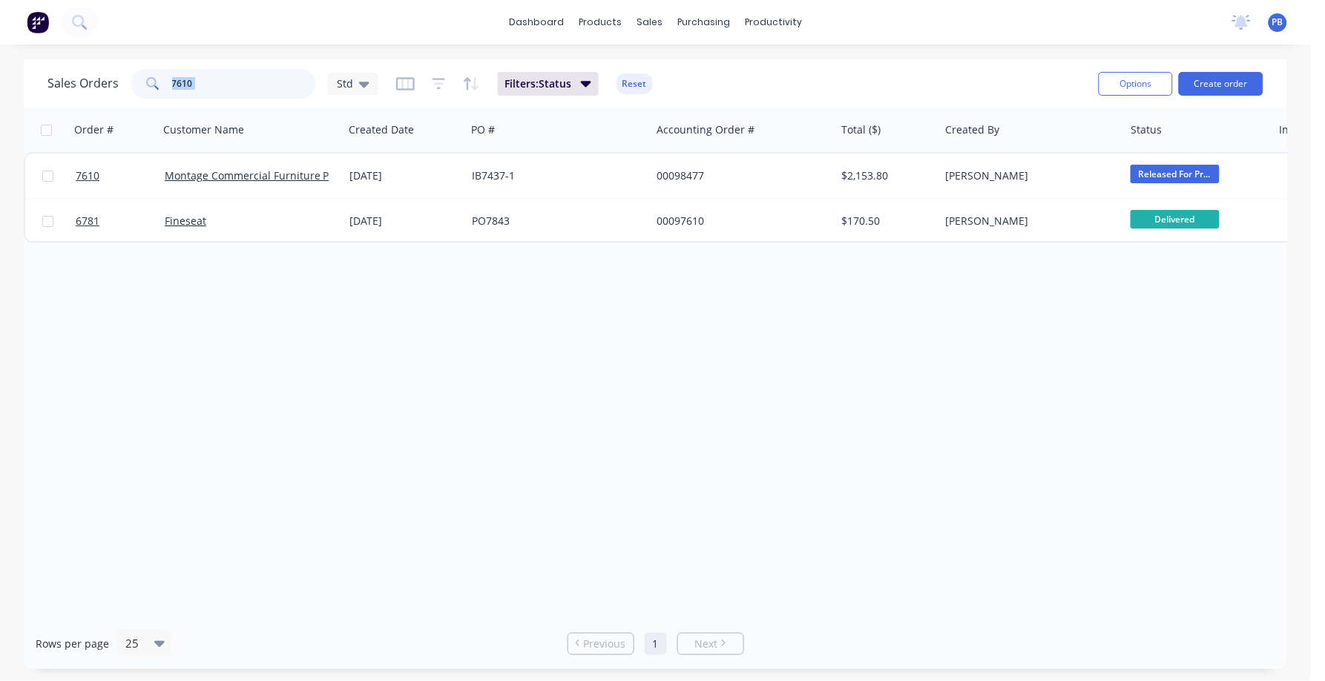
click at [215, 75] on input "7610" at bounding box center [244, 84] width 145 height 30
click at [215, 80] on input "7610" at bounding box center [244, 84] width 145 height 30
type input "6309"
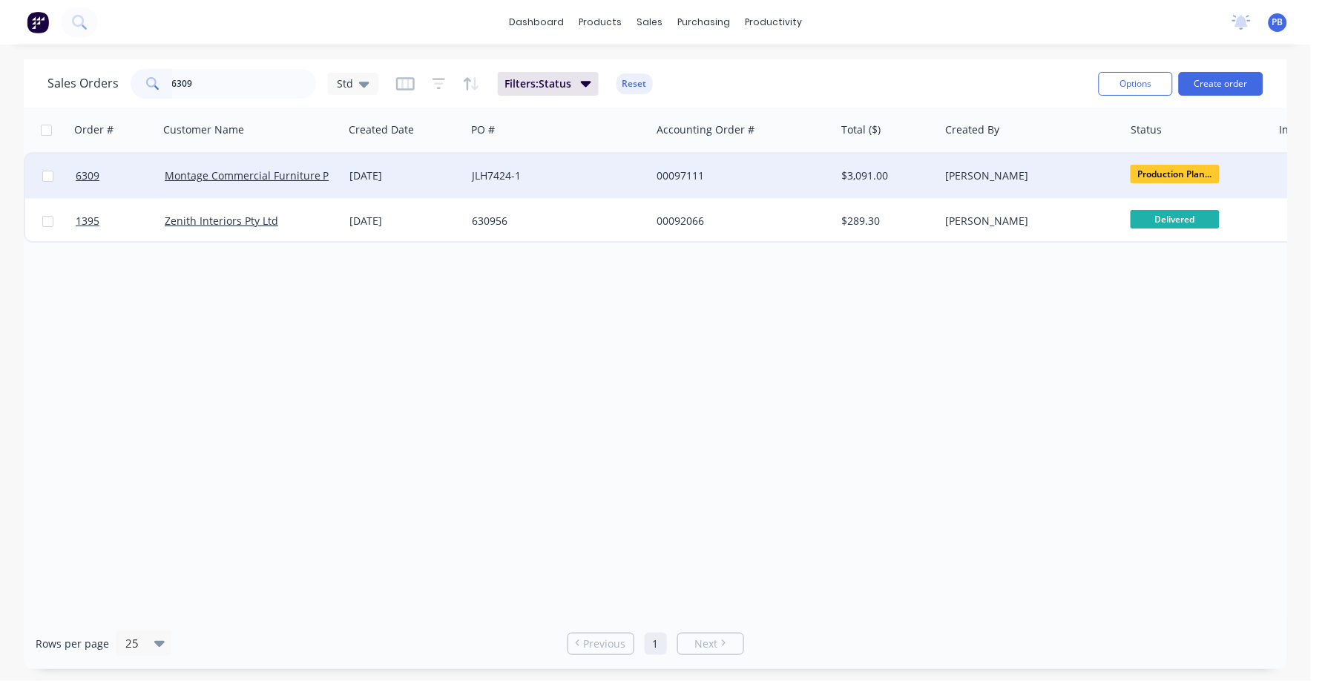
click at [691, 171] on div "00097111" at bounding box center [739, 175] width 165 height 15
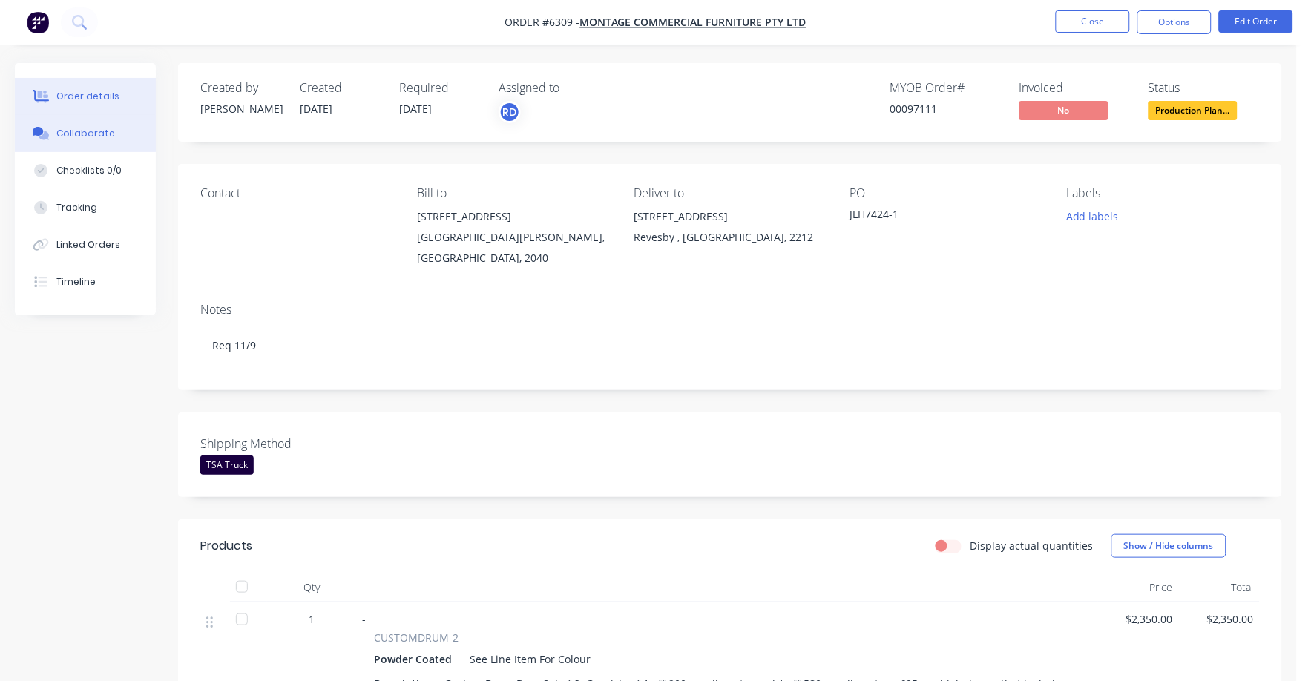
click at [82, 127] on div "Collaborate" at bounding box center [85, 133] width 59 height 13
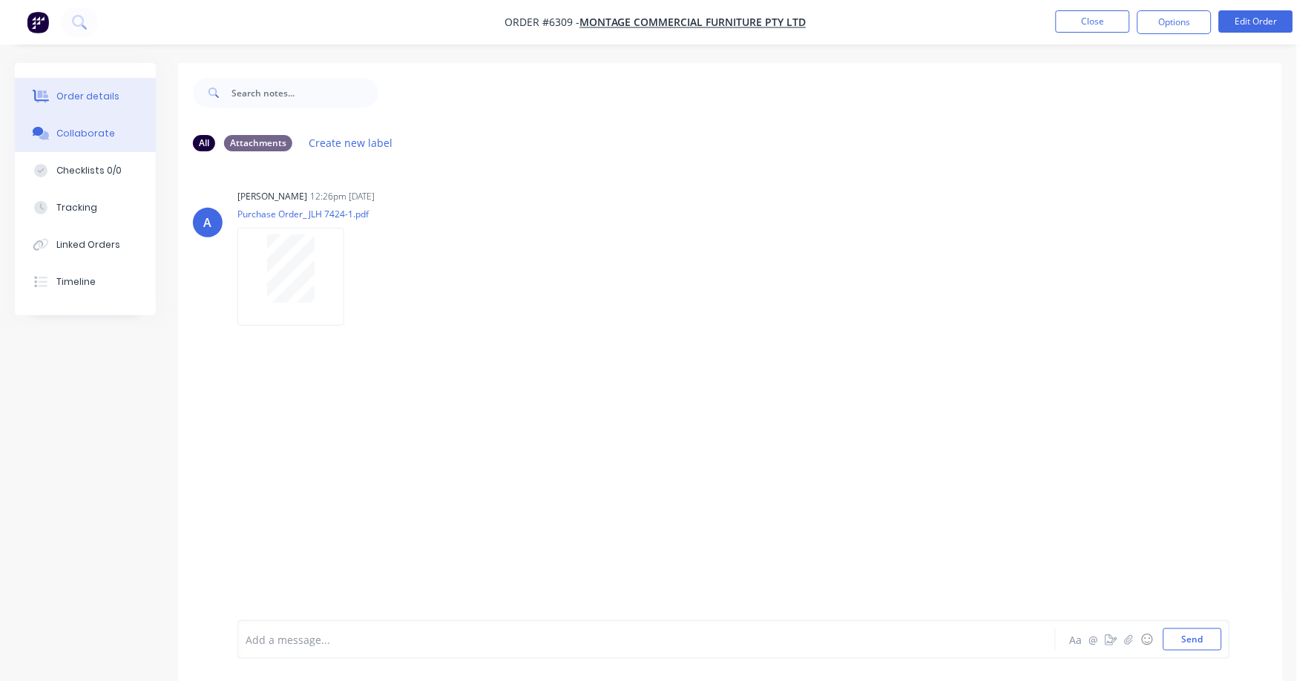
click at [79, 90] on div "Order details" at bounding box center [87, 96] width 63 height 13
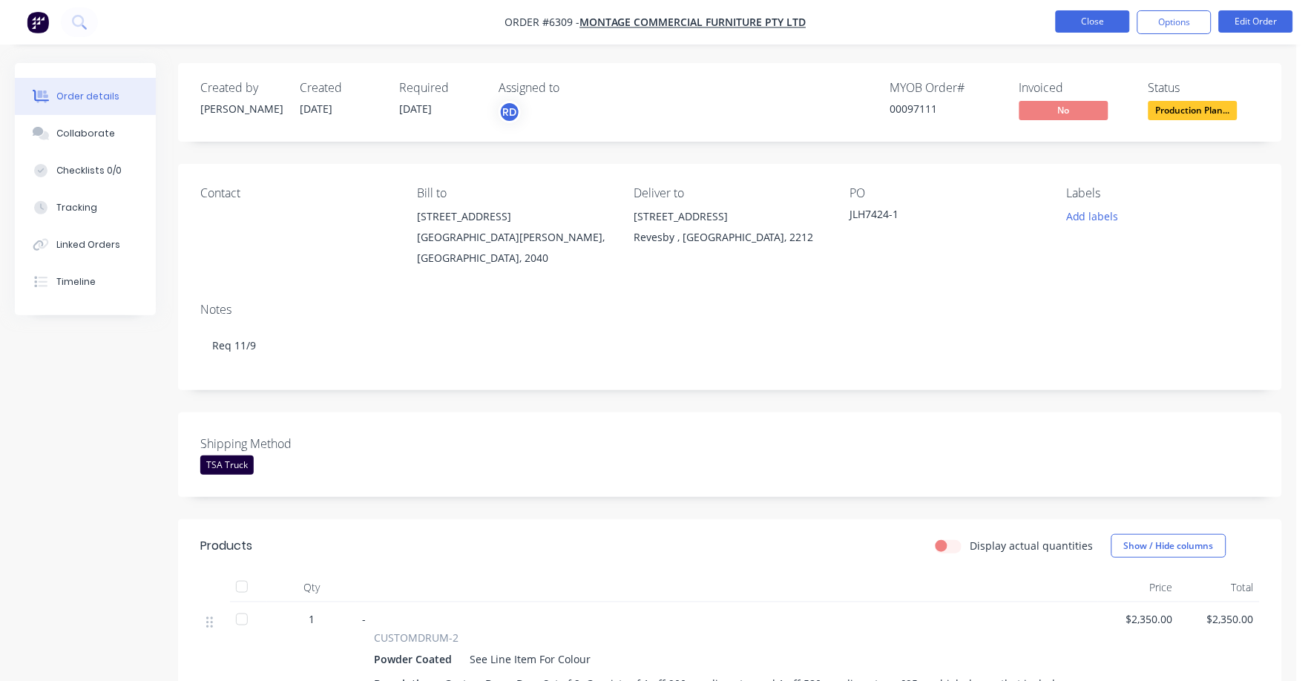
click at [1118, 16] on button "Close" at bounding box center [1093, 21] width 74 height 22
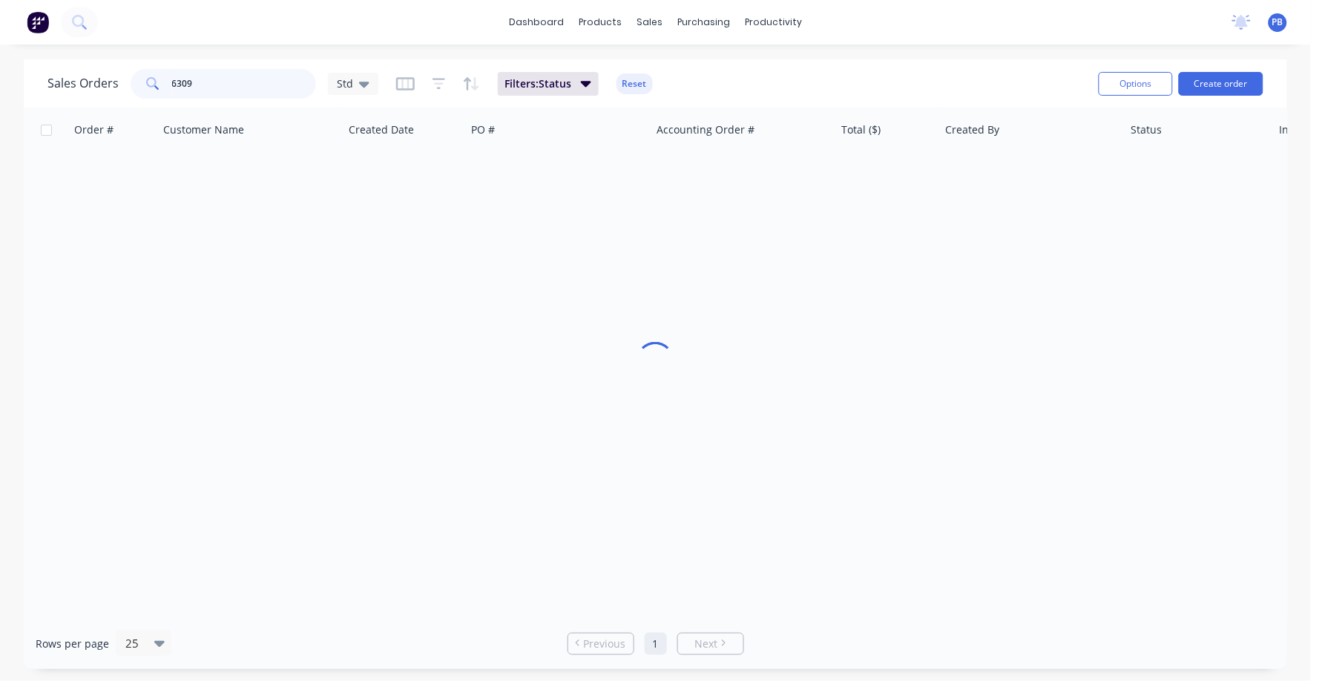
drag, startPoint x: 207, startPoint y: 85, endPoint x: 142, endPoint y: 78, distance: 65.7
click at [142, 78] on div "6309" at bounding box center [224, 84] width 186 height 30
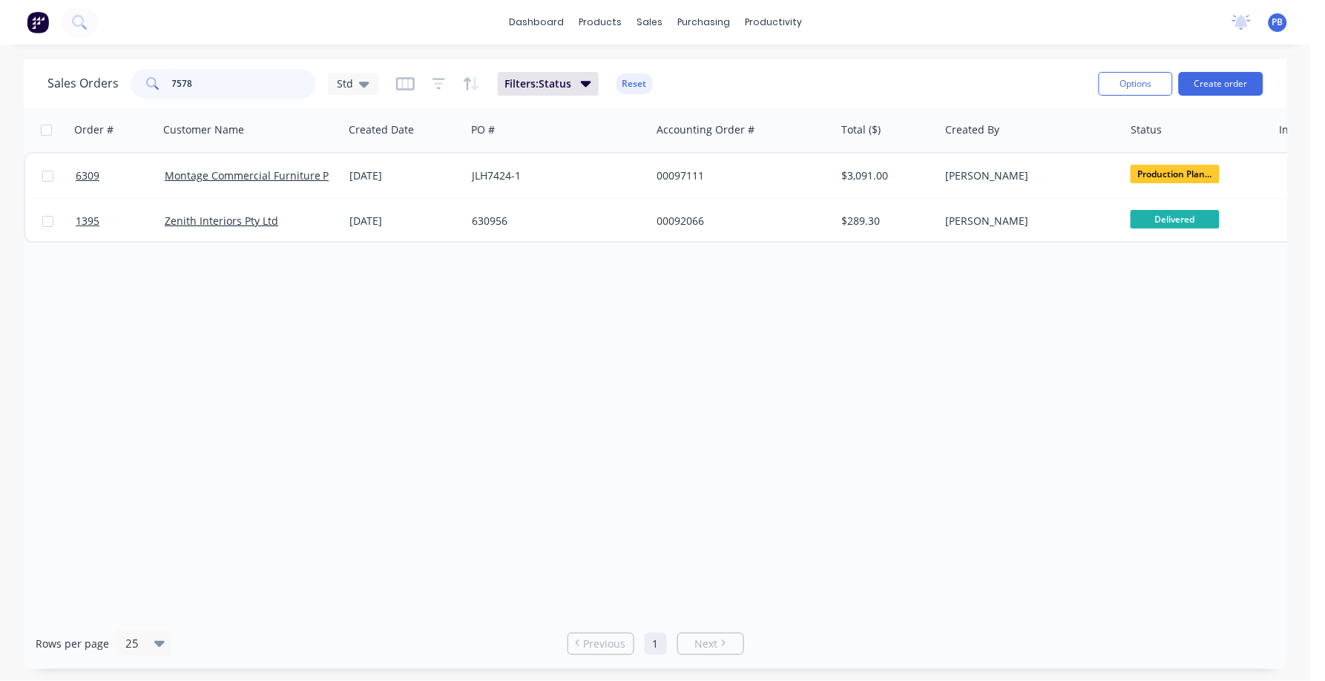
type input "7578"
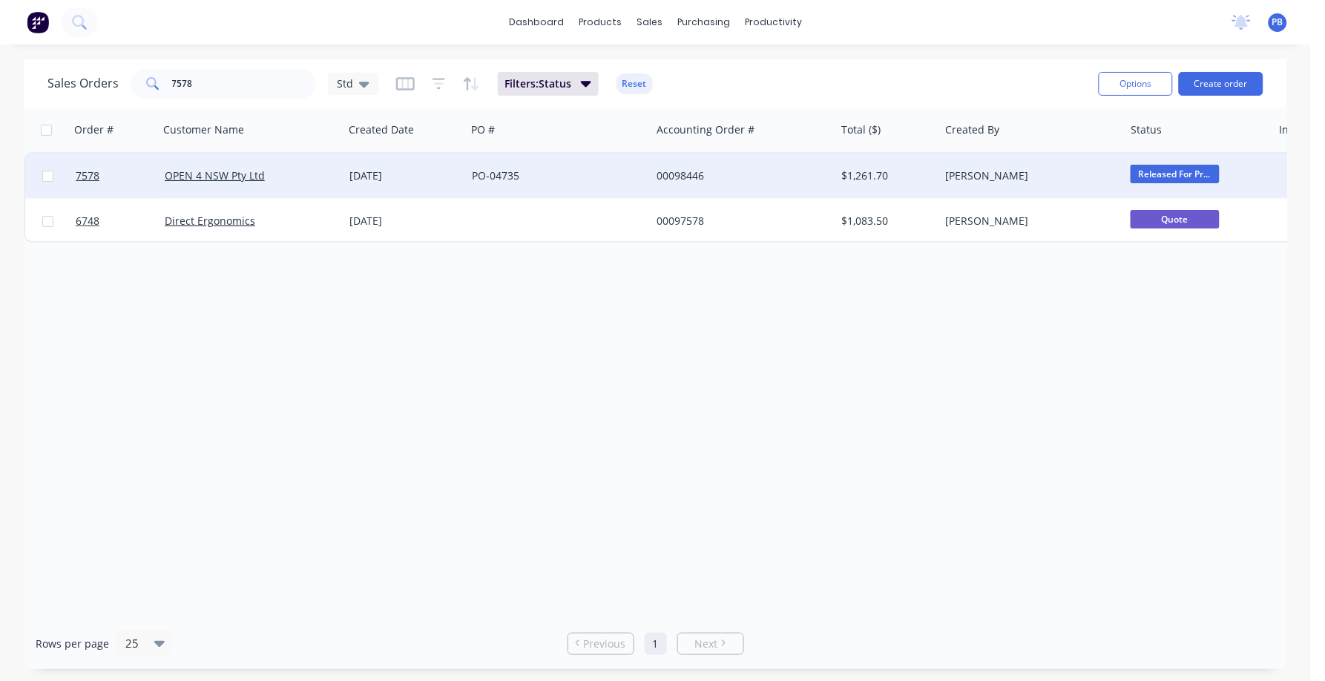
click at [698, 171] on div "00098446" at bounding box center [739, 175] width 165 height 15
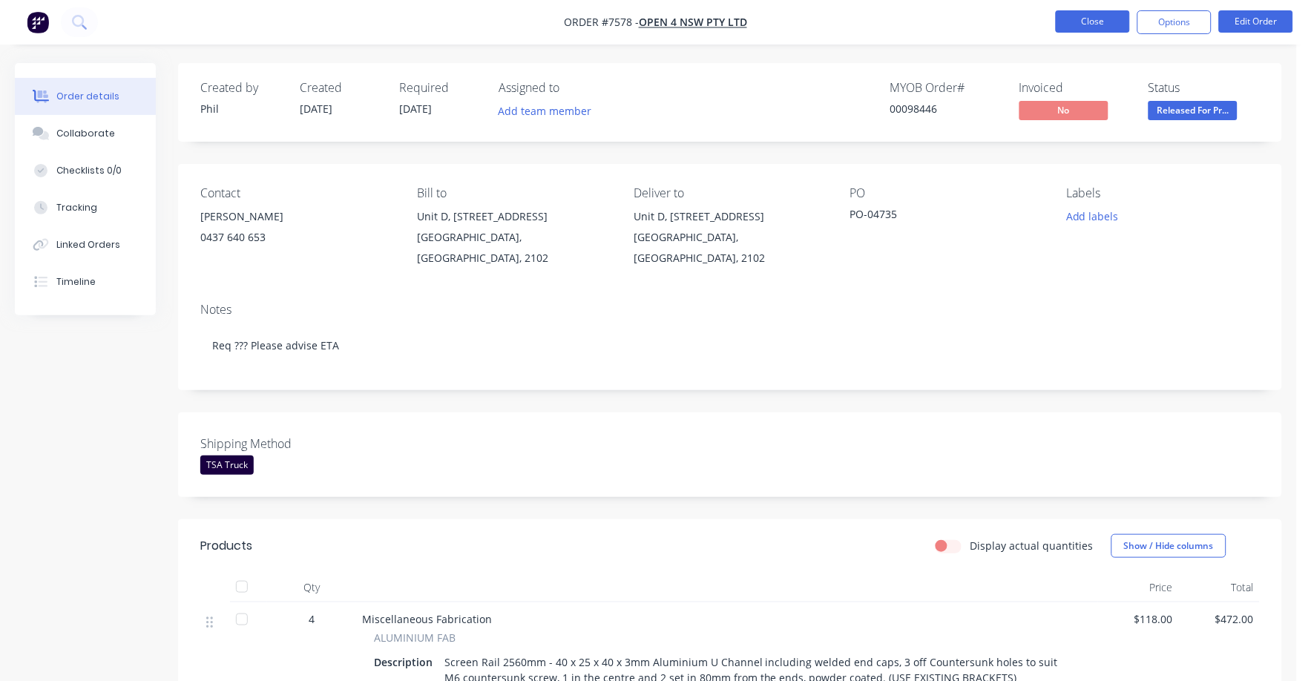
click at [1081, 23] on button "Close" at bounding box center [1093, 21] width 74 height 22
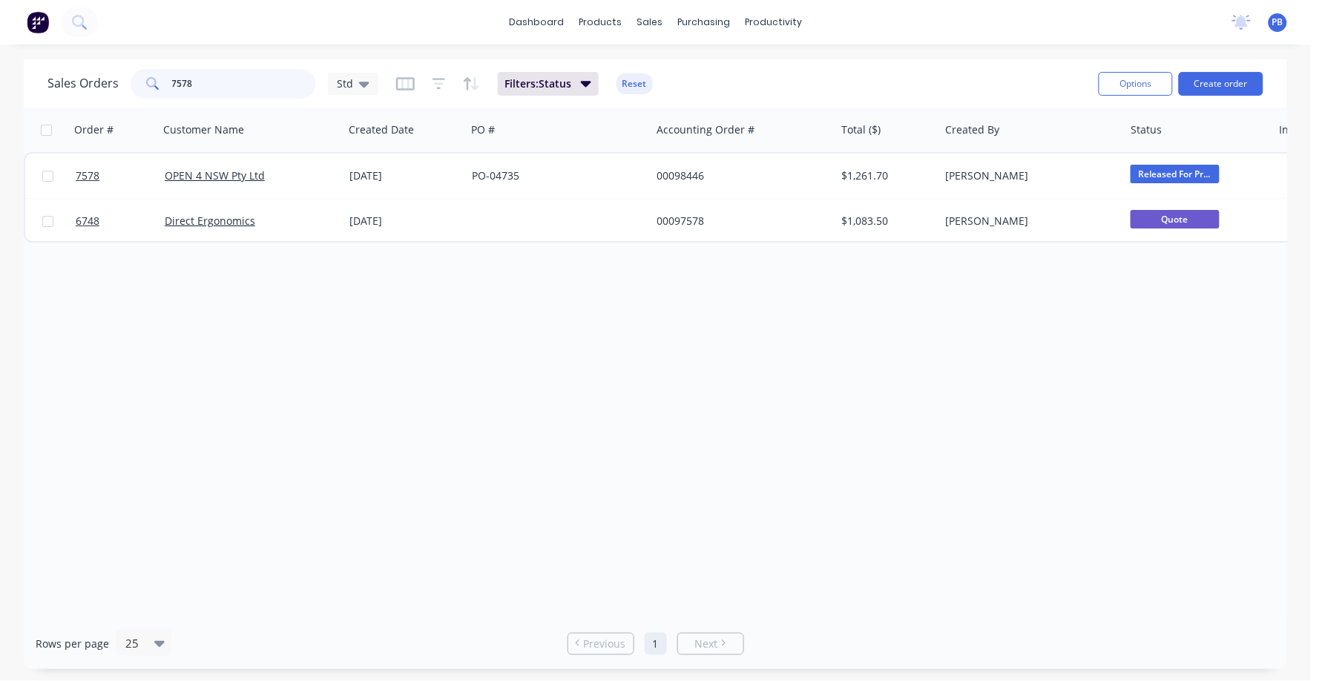
drag, startPoint x: 229, startPoint y: 94, endPoint x: 148, endPoint y: 80, distance: 81.3
click at [148, 80] on div "7578" at bounding box center [224, 84] width 186 height 30
type input "7597"
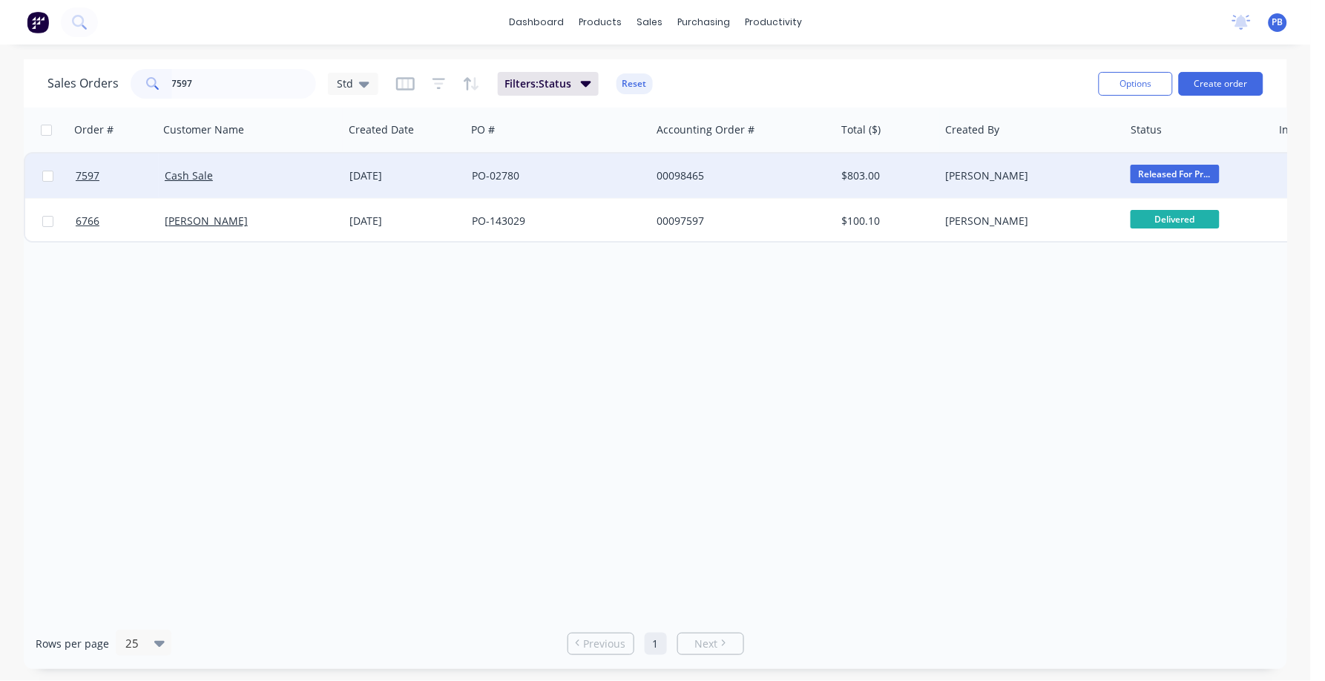
click at [694, 173] on div "00098465" at bounding box center [739, 175] width 165 height 15
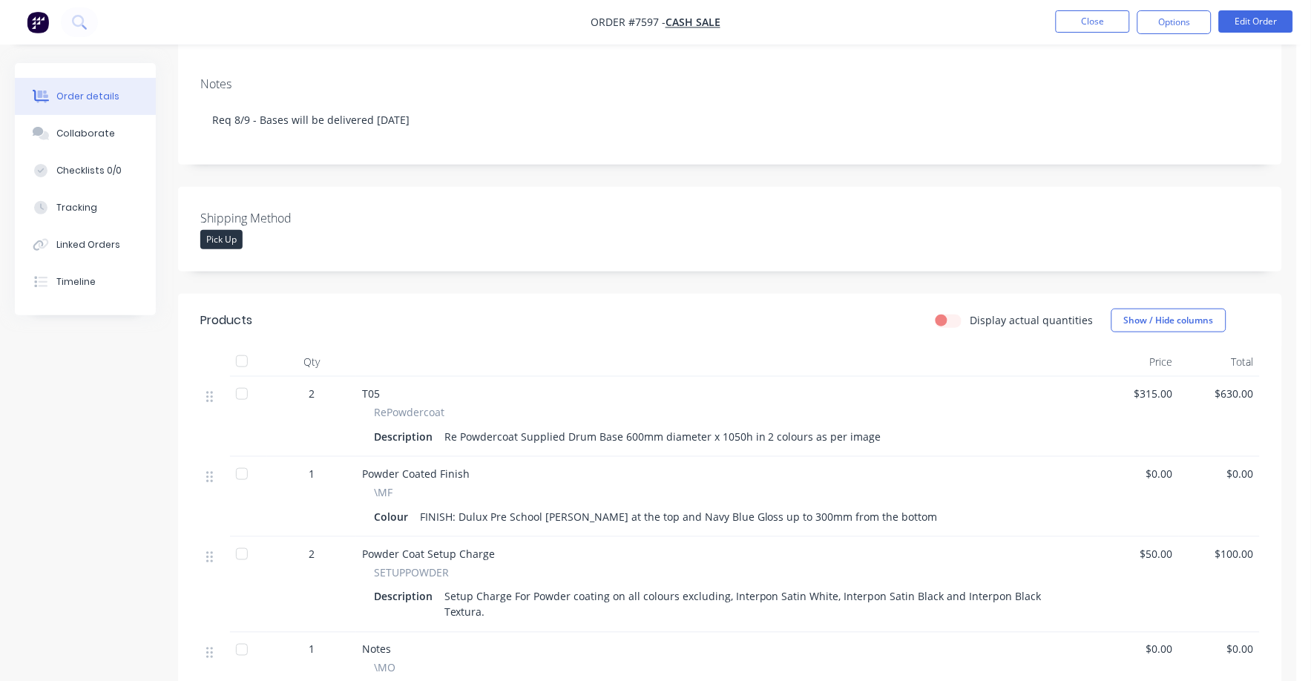
scroll to position [185, 0]
click at [91, 128] on div "Collaborate" at bounding box center [85, 133] width 59 height 13
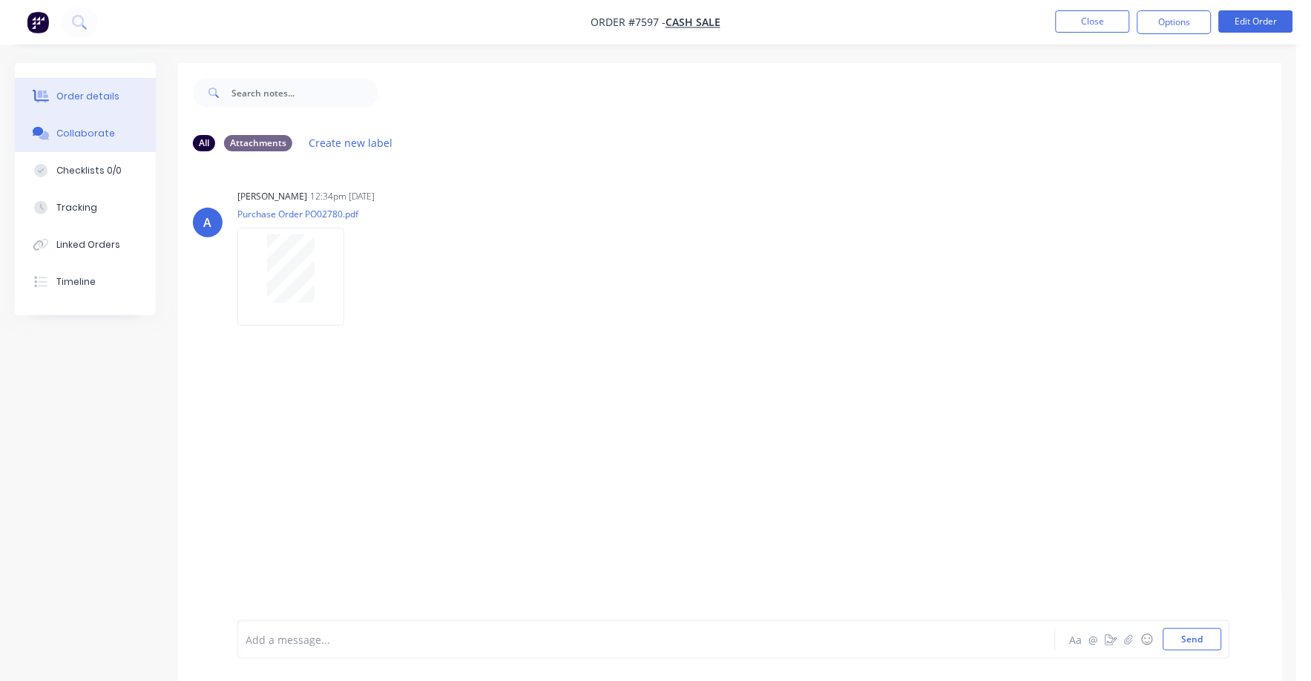
click at [88, 90] on div "Order details" at bounding box center [87, 96] width 63 height 13
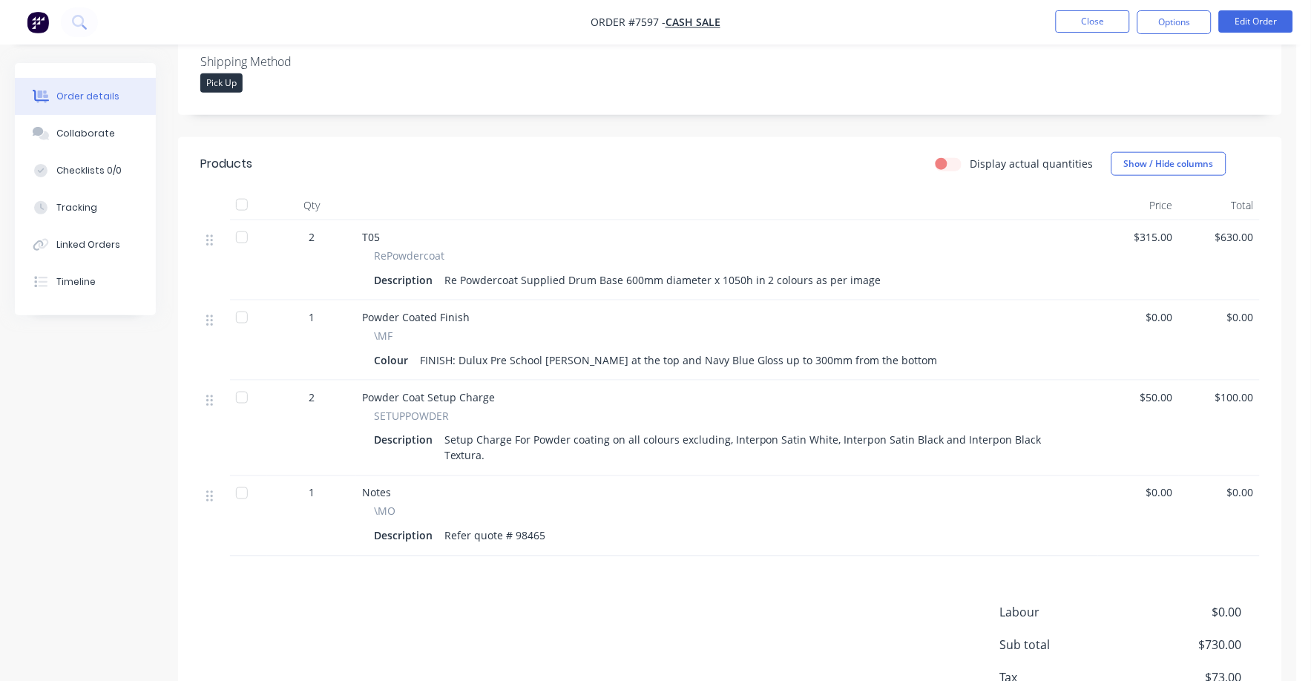
scroll to position [370, 0]
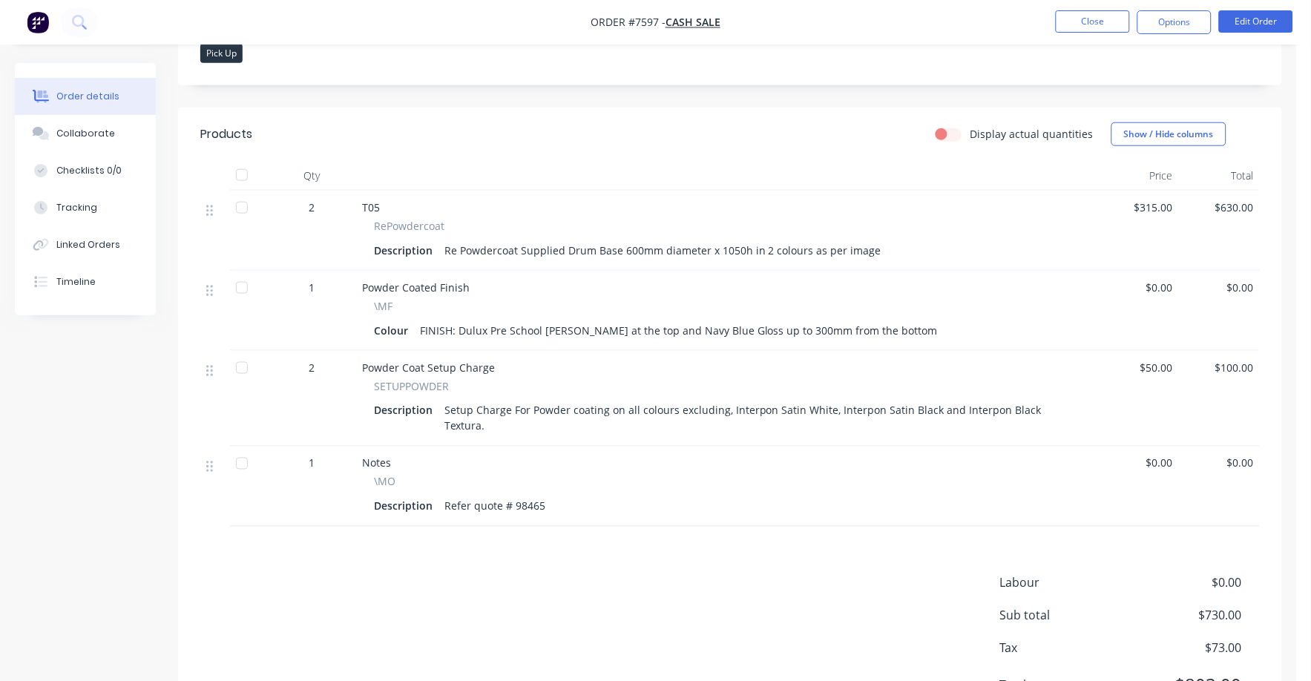
click at [876, 248] on div "Description Re Powdercoat Supplied Drum Base 600mm diameter x 1050h in 2 colour…" at bounding box center [727, 251] width 707 height 22
click at [884, 246] on div "Description Re Powdercoat Supplied Drum Base 600mm diameter x 1050h in 2 colour…" at bounding box center [727, 251] width 707 height 22
click at [873, 246] on div "Re Powdercoat Supplied Drum Base 600mm diameter x 1050h in 2 colours as per ima…" at bounding box center [663, 251] width 449 height 22
click at [1233, 17] on button "Edit Order" at bounding box center [1256, 21] width 74 height 22
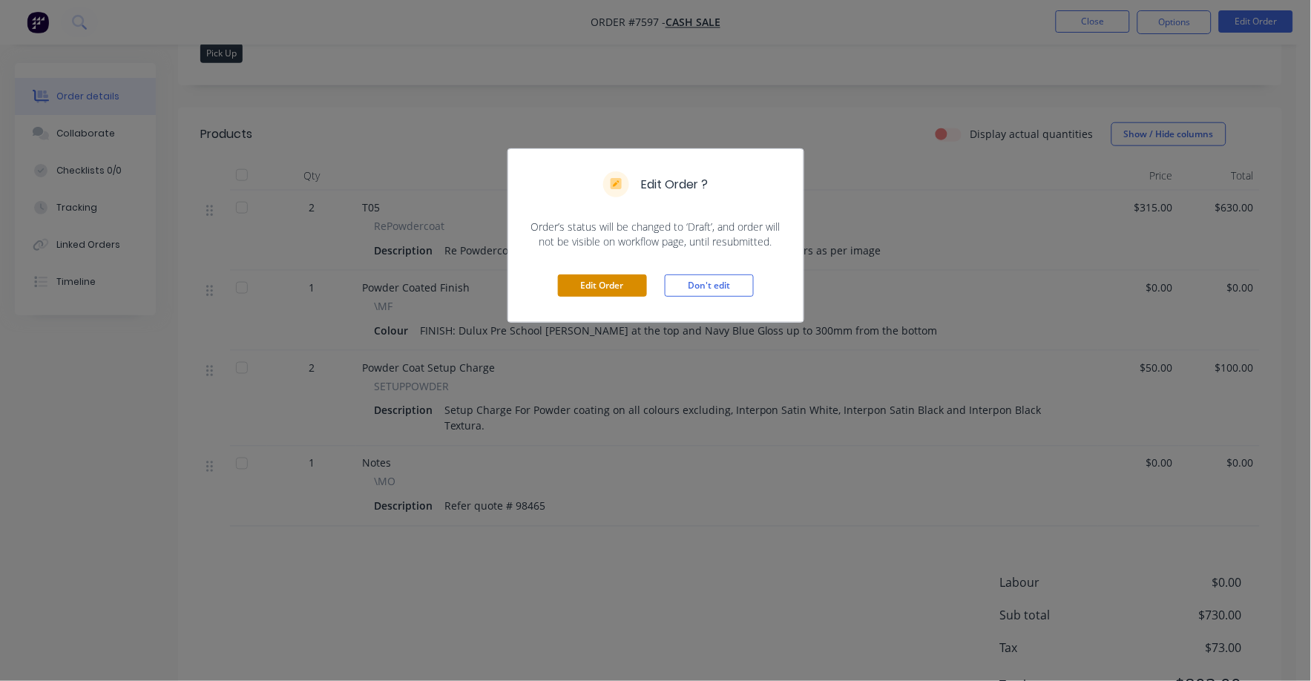
click at [618, 285] on button "Edit Order" at bounding box center [602, 286] width 89 height 22
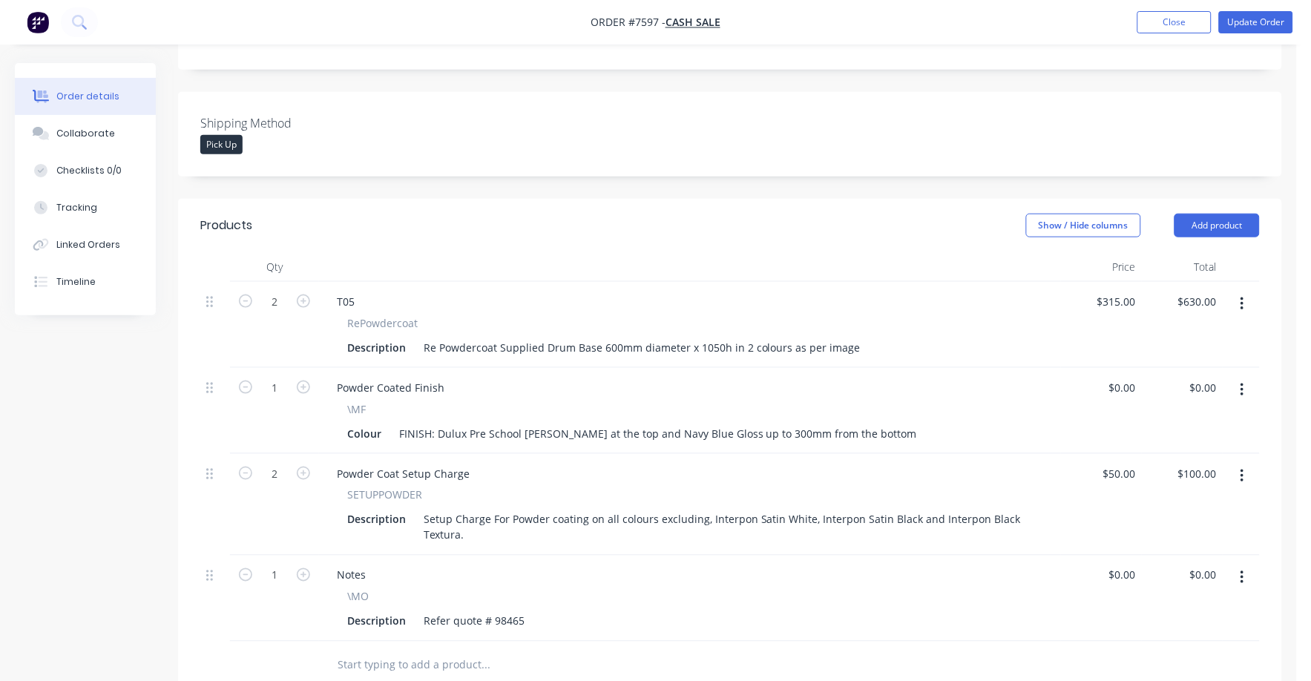
scroll to position [278, 0]
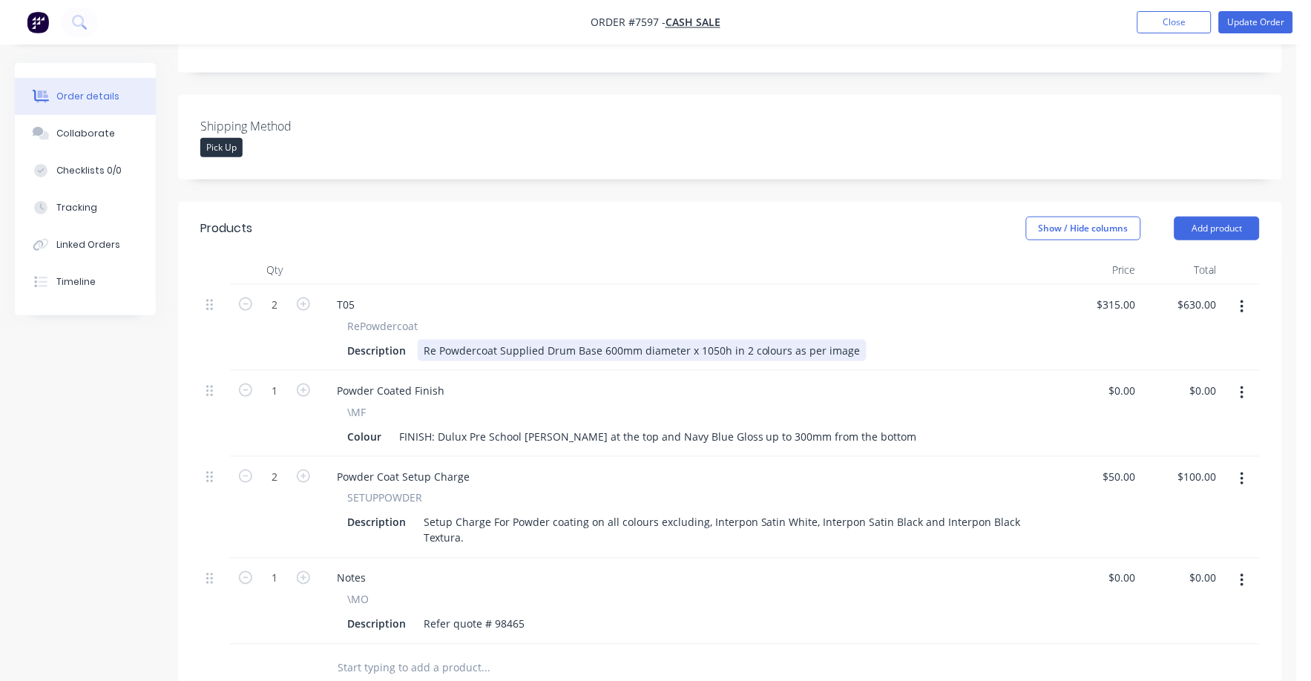
click at [741, 349] on div "Re Powdercoat Supplied Drum Base 600mm diameter x 1050h in 2 colours as per ima…" at bounding box center [642, 351] width 449 height 22
click at [740, 349] on div "Re Powdercoat Supplied Drum Base 600mm diameter x 1050h in 2 colours as per ima…" at bounding box center [642, 351] width 449 height 22
click at [921, 284] on div at bounding box center [690, 270] width 742 height 30
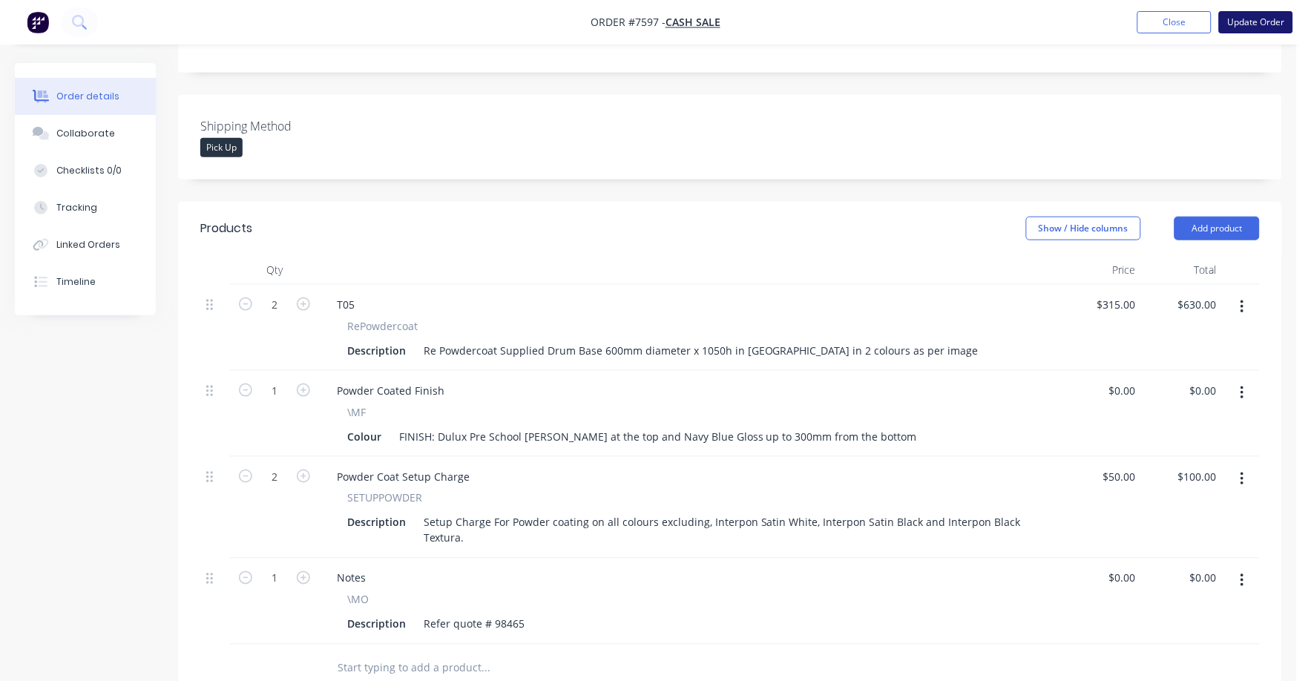
click at [1262, 19] on button "Update Order" at bounding box center [1256, 22] width 74 height 22
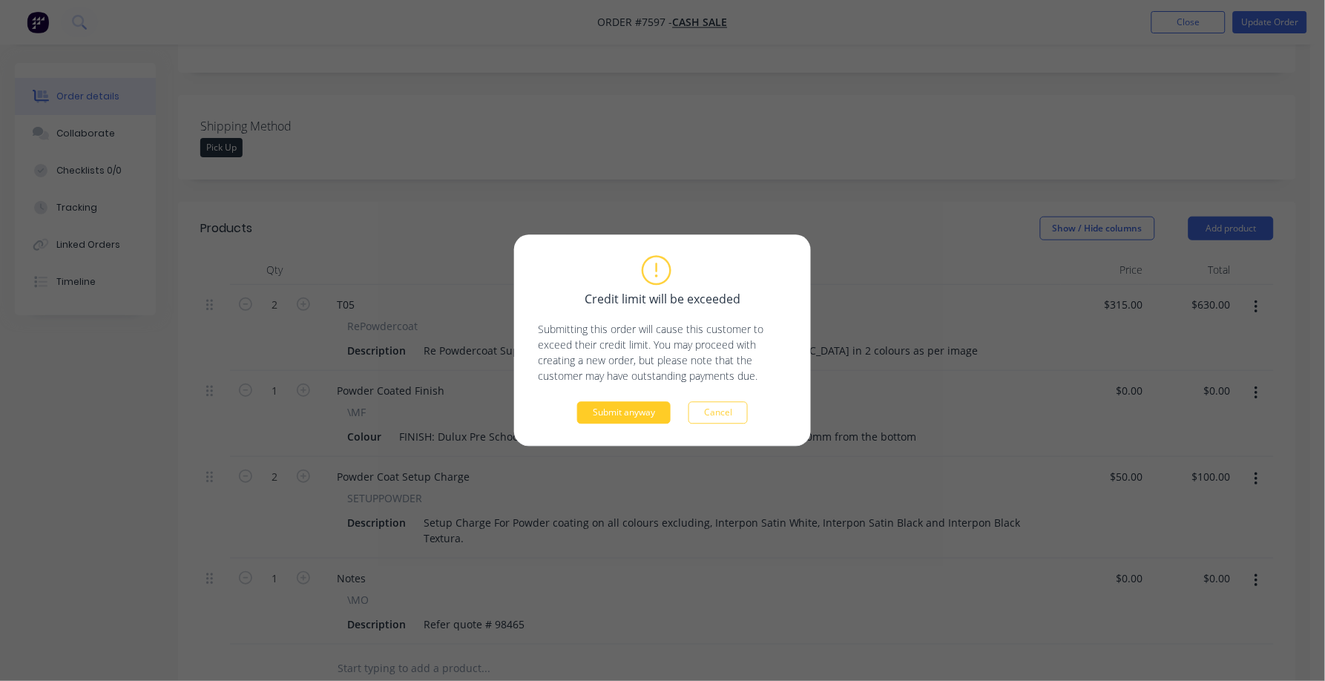
click at [649, 406] on button "Submit anyway" at bounding box center [624, 413] width 94 height 22
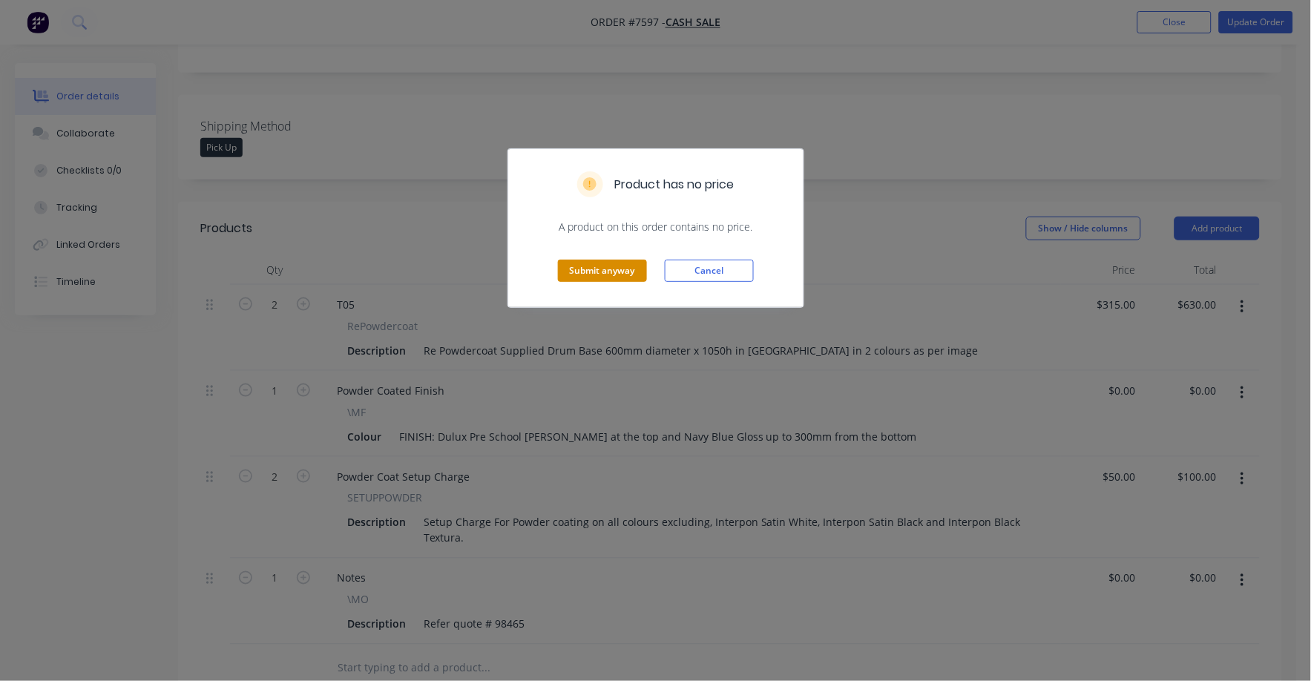
click at [600, 261] on button "Submit anyway" at bounding box center [602, 271] width 89 height 22
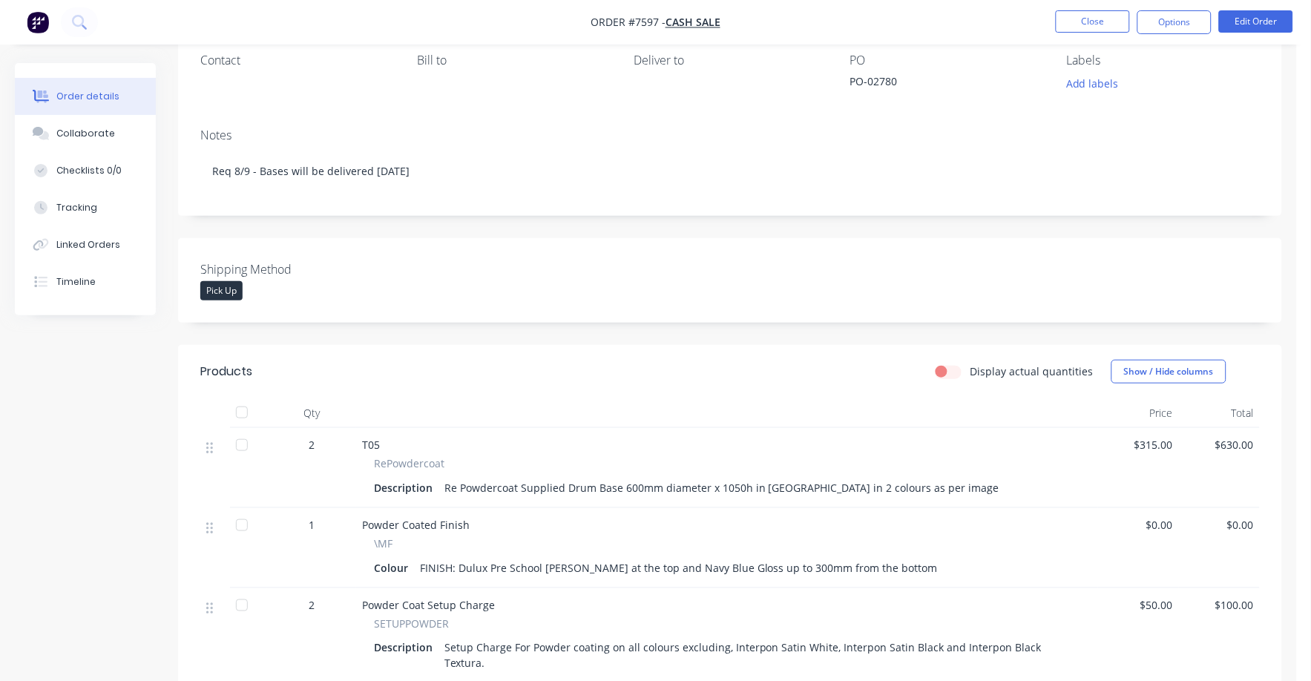
scroll to position [0, 0]
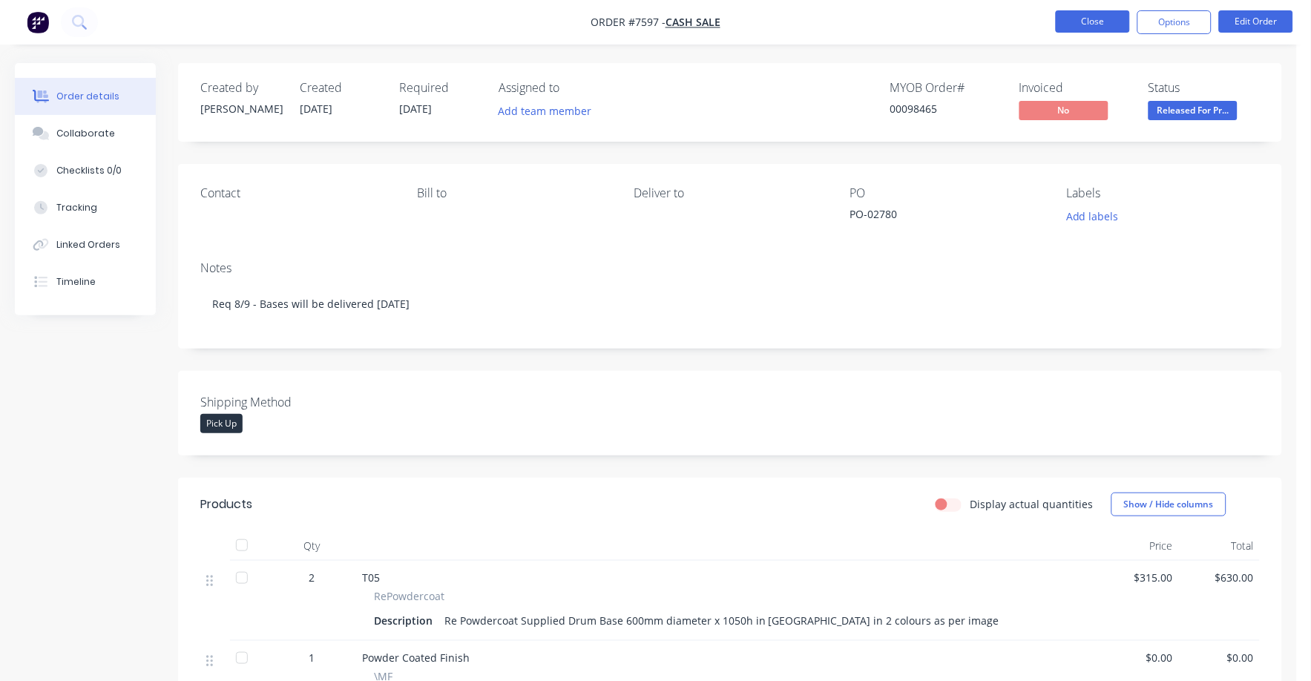
click at [1096, 20] on button "Close" at bounding box center [1093, 21] width 74 height 22
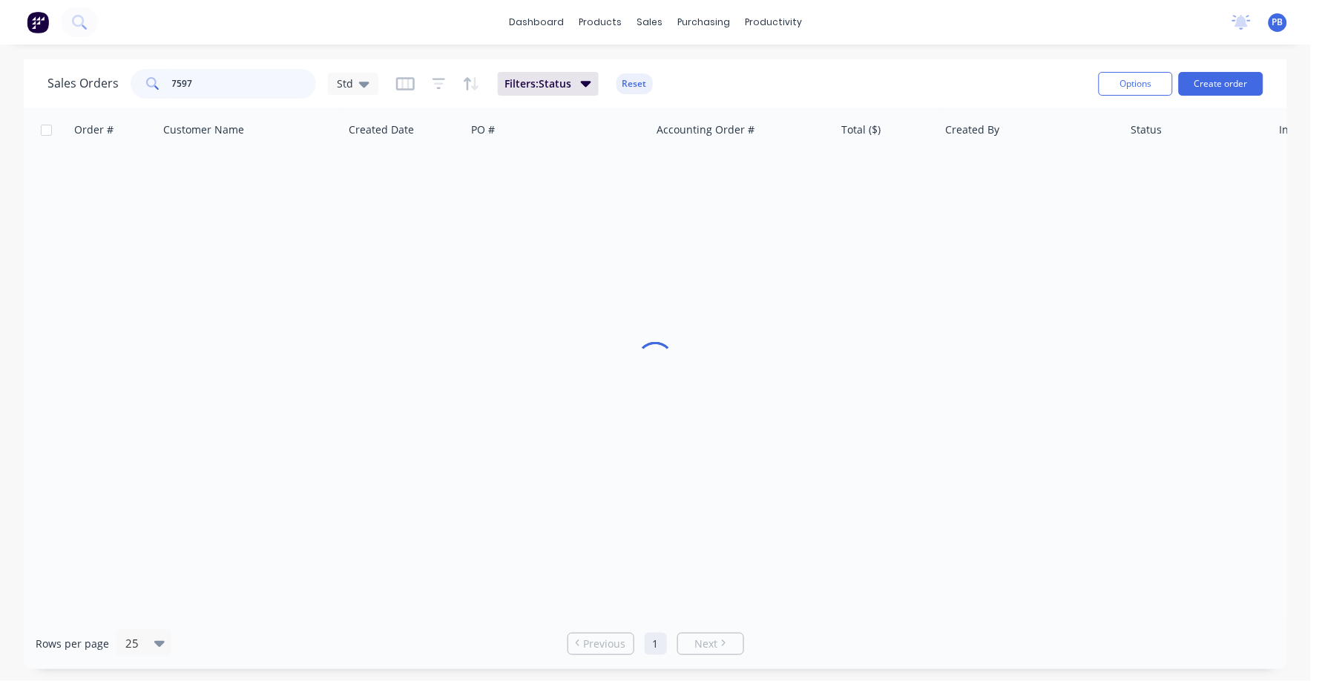
drag, startPoint x: 220, startPoint y: 83, endPoint x: 131, endPoint y: 76, distance: 89.3
click at [131, 76] on div "7597" at bounding box center [224, 84] width 186 height 30
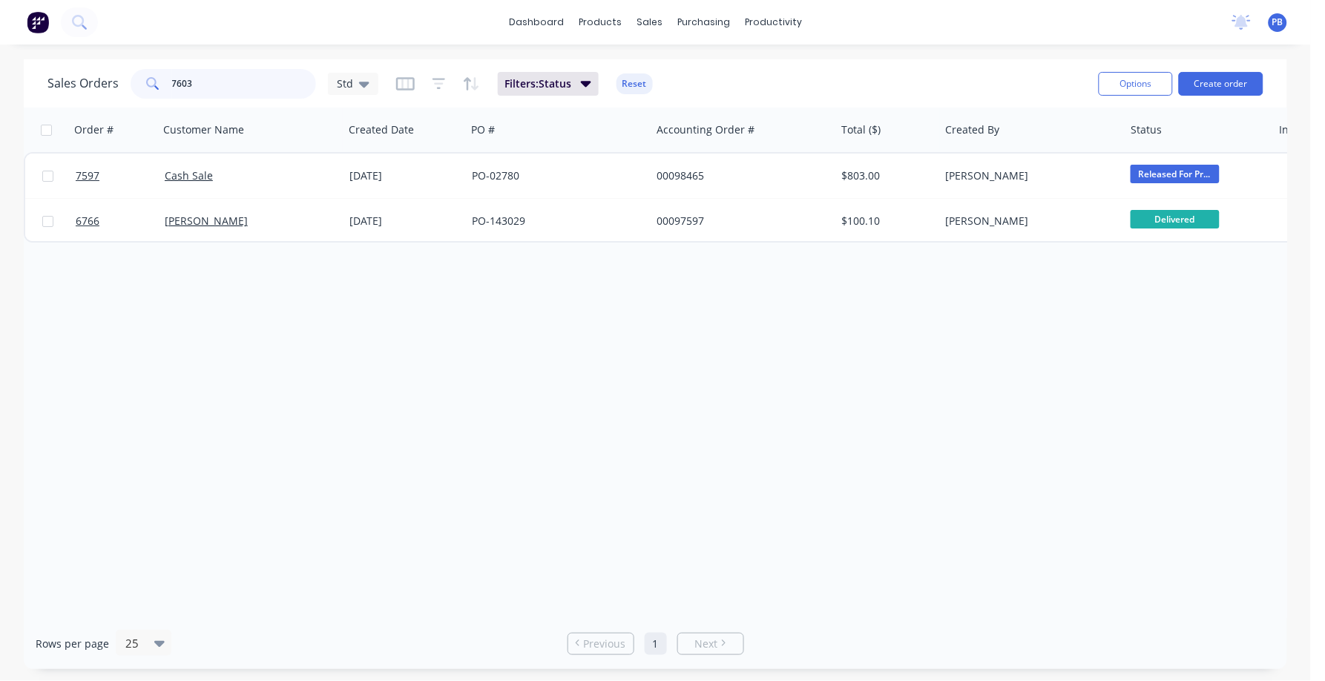
type input "7603"
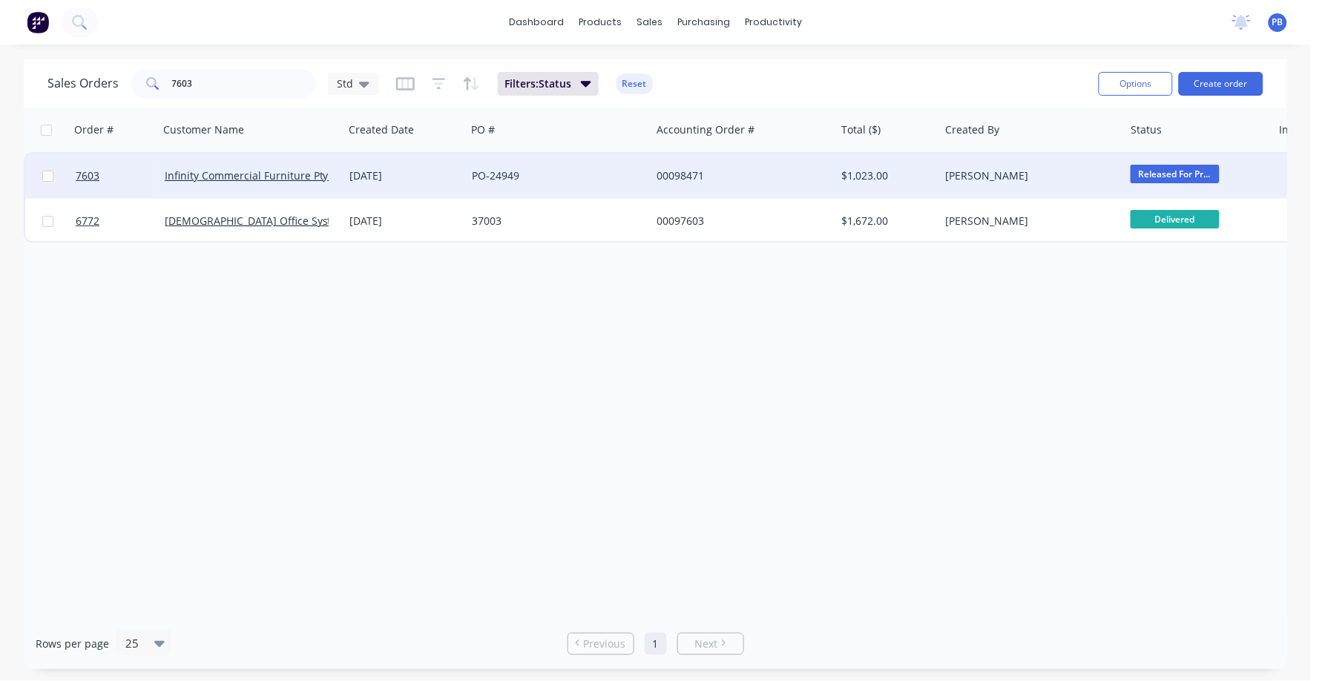
click at [689, 176] on div "00098471" at bounding box center [739, 175] width 165 height 15
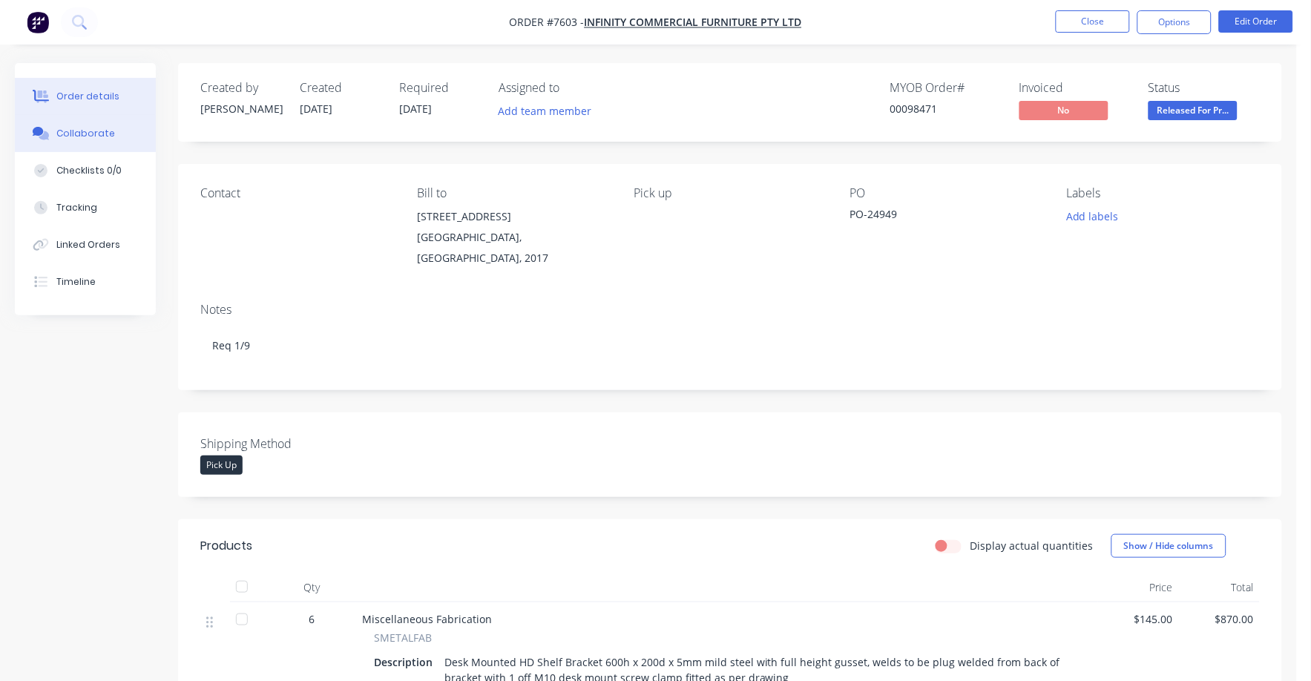
click at [88, 128] on div "Collaborate" at bounding box center [85, 133] width 59 height 13
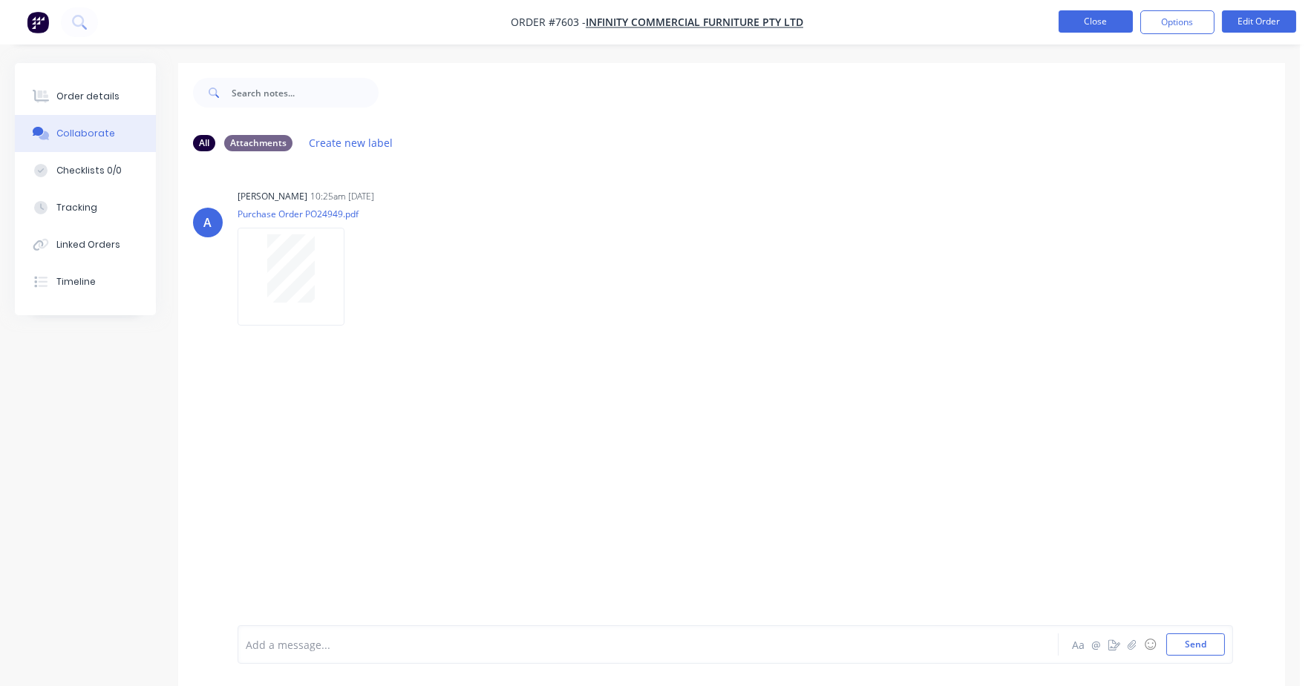
click at [1080, 14] on button "Close" at bounding box center [1095, 21] width 74 height 22
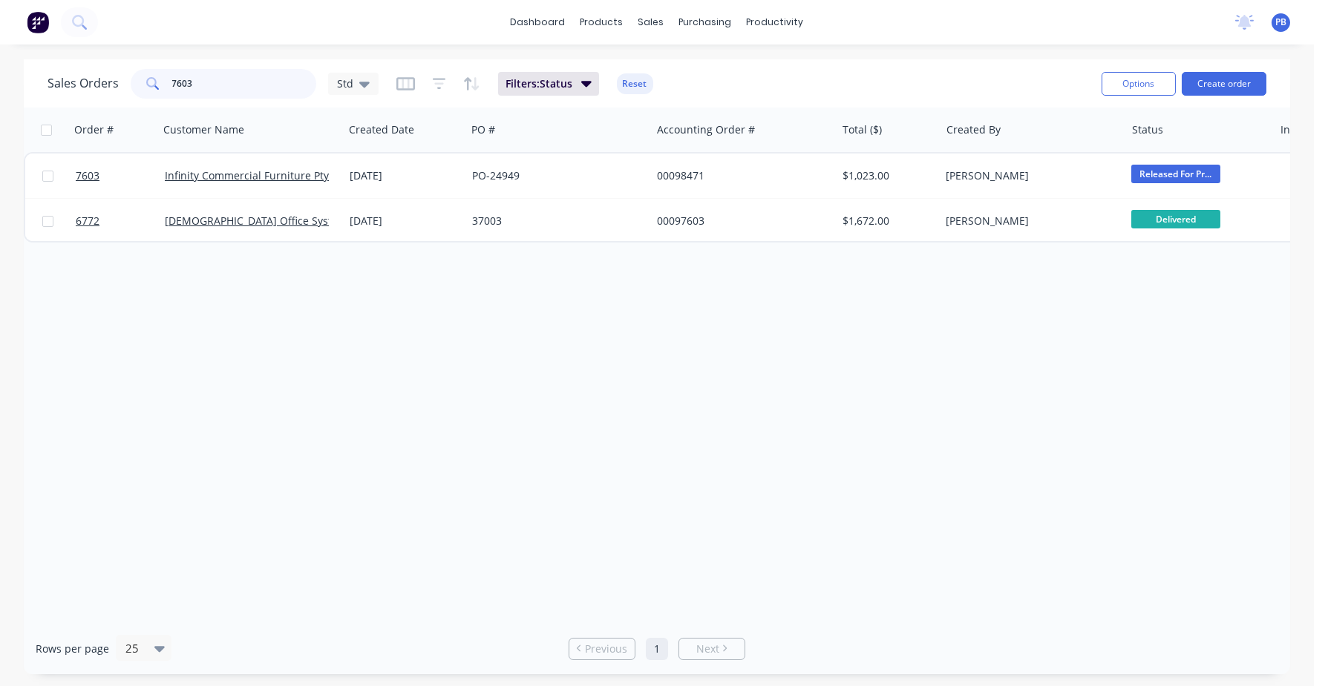
drag, startPoint x: 283, startPoint y: 91, endPoint x: 104, endPoint y: 69, distance: 180.2
click at [104, 69] on div "Sales Orders 7603 Std" at bounding box center [212, 84] width 331 height 30
type input "7597"
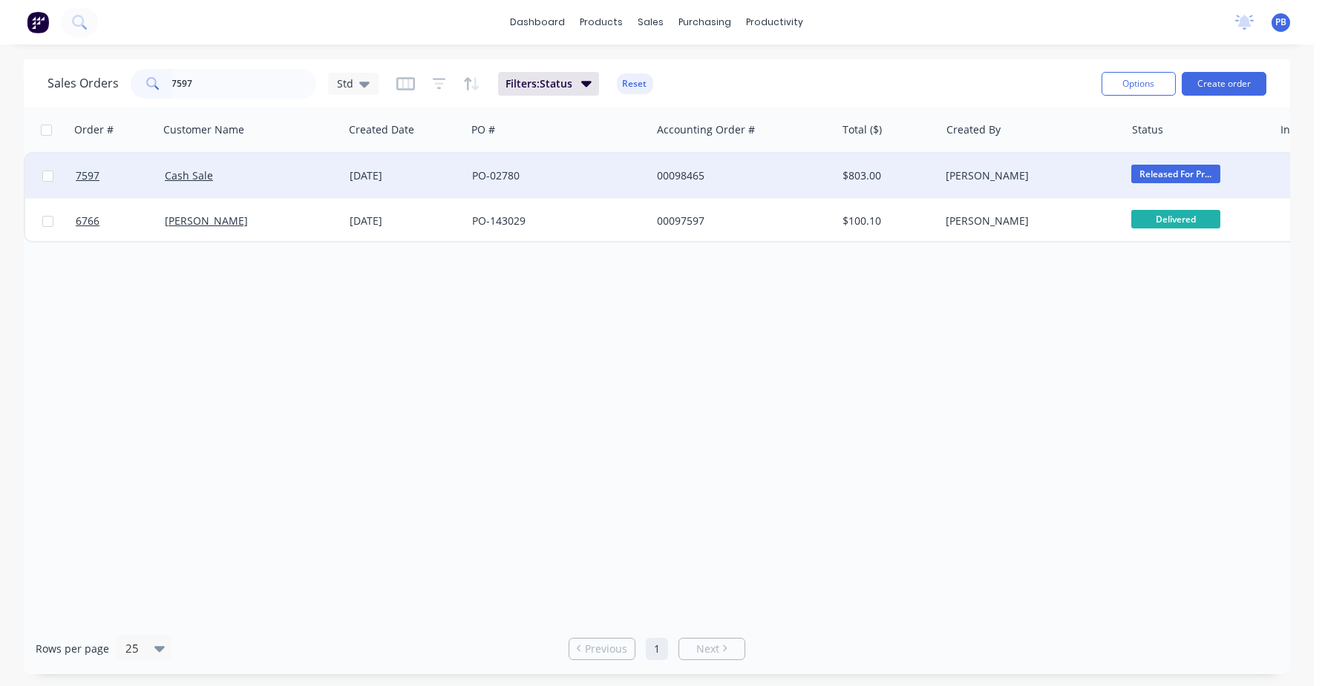
click at [695, 168] on div "00098465" at bounding box center [739, 175] width 165 height 15
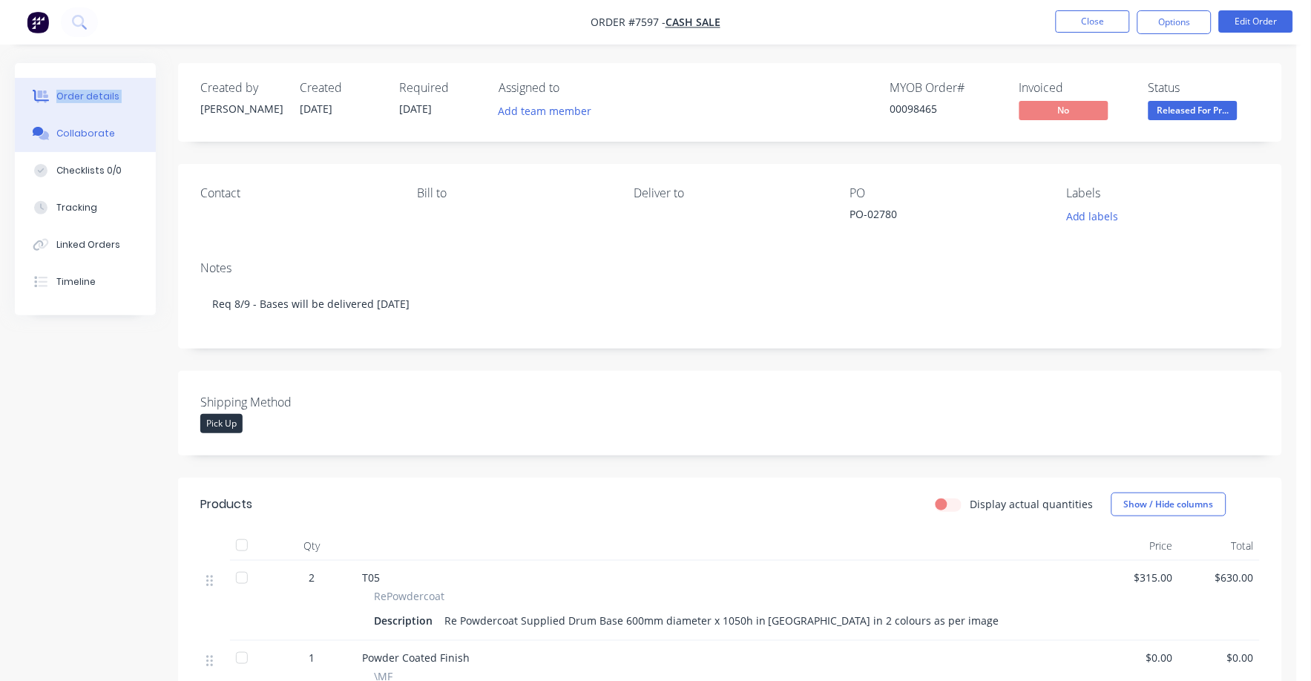
drag, startPoint x: 839, startPoint y: 8, endPoint x: 17, endPoint y: 145, distance: 832.8
click at [17, 145] on div "Order #7597 - Cash Sale Close Options Edit Order Order details Collaborate Chec…" at bounding box center [648, 564] width 1297 height 1129
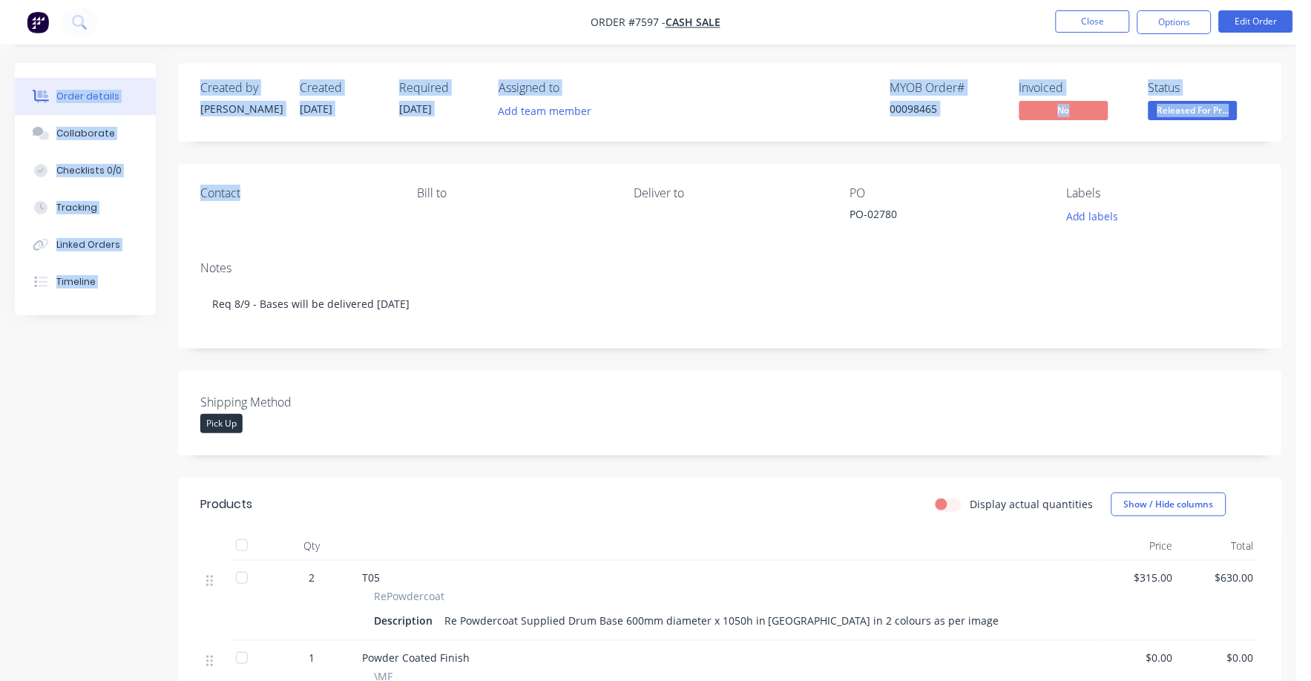
drag, startPoint x: 810, startPoint y: 10, endPoint x: 281, endPoint y: 160, distance: 550.0
click at [281, 160] on div "Order #7597 - Cash Sale Close Options Edit Order Order details Collaborate Chec…" at bounding box center [648, 564] width 1297 height 1129
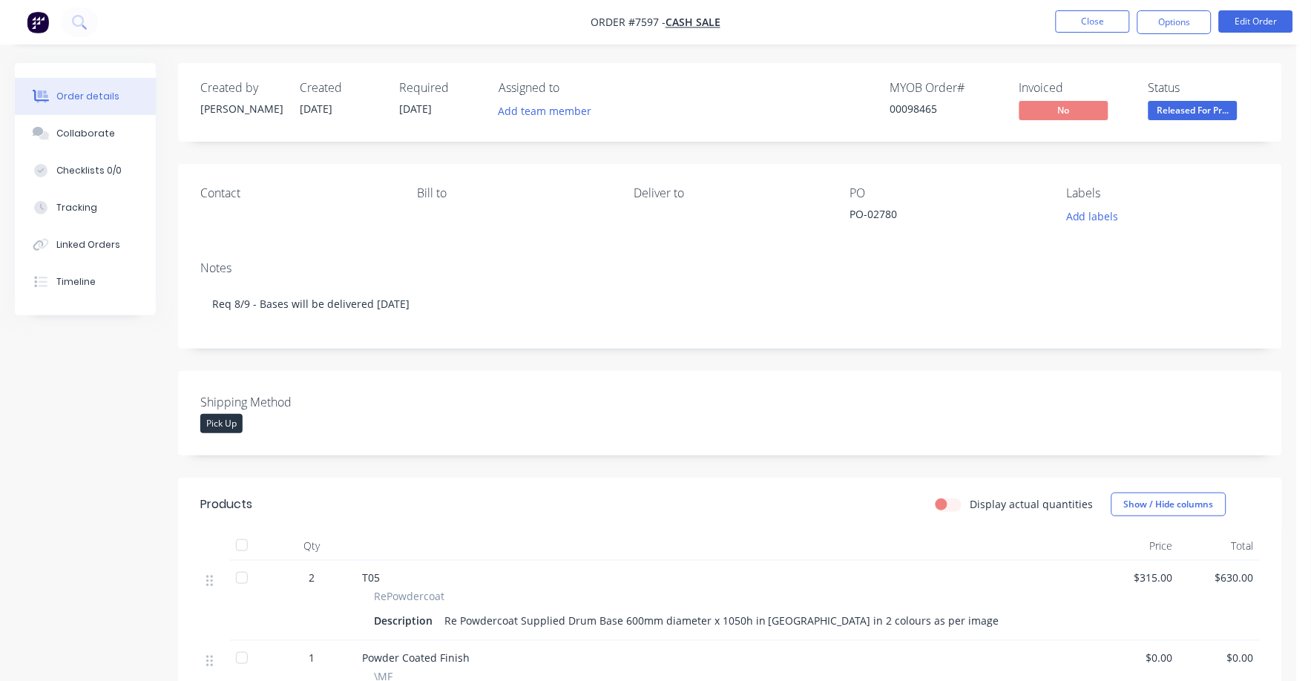
click at [841, 17] on nav "Order #7597 - Cash Sale Close Options Edit Order" at bounding box center [655, 22] width 1311 height 45
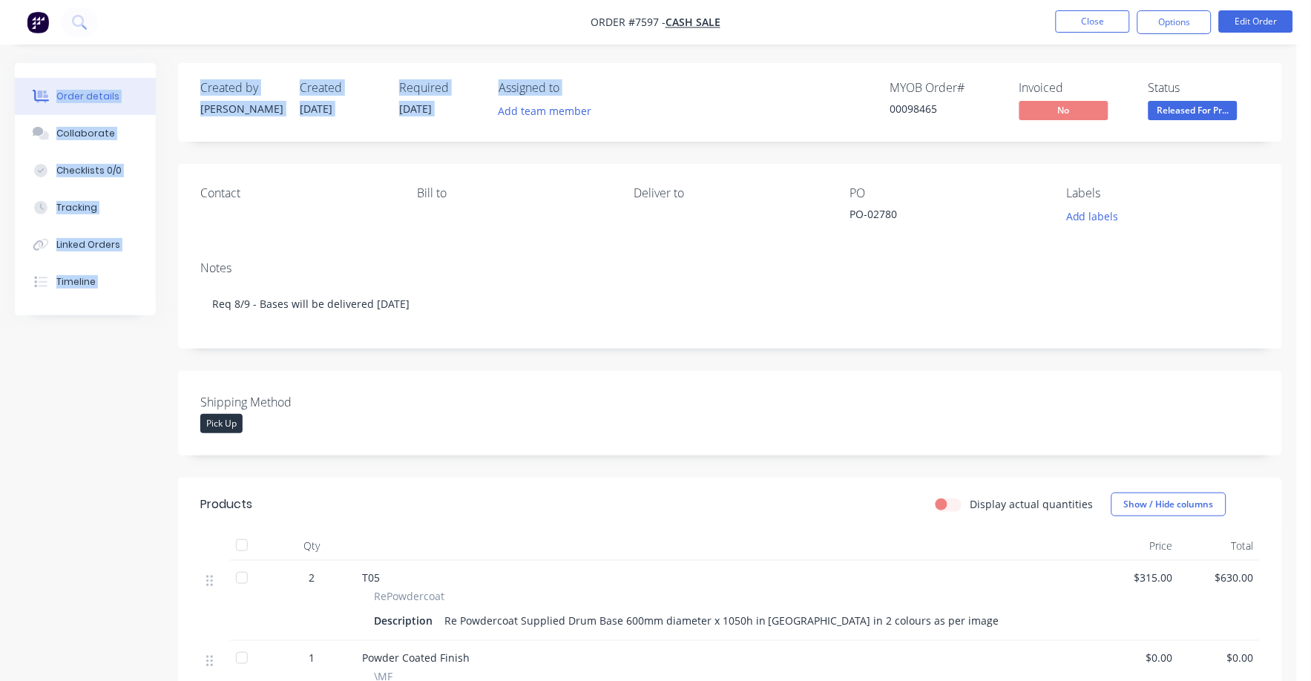
drag, startPoint x: 803, startPoint y: 22, endPoint x: 785, endPoint y: 79, distance: 59.9
click at [785, 79] on div "Order #7597 - Cash Sale Close Options Edit Order Order details Collaborate Chec…" at bounding box center [648, 564] width 1297 height 1129
drag, startPoint x: 785, startPoint y: 79, endPoint x: 775, endPoint y: 88, distance: 13.2
click at [775, 88] on div "MYOB Order # 00098465 Invoiced No Status Released For Pr..." at bounding box center [953, 102] width 613 height 43
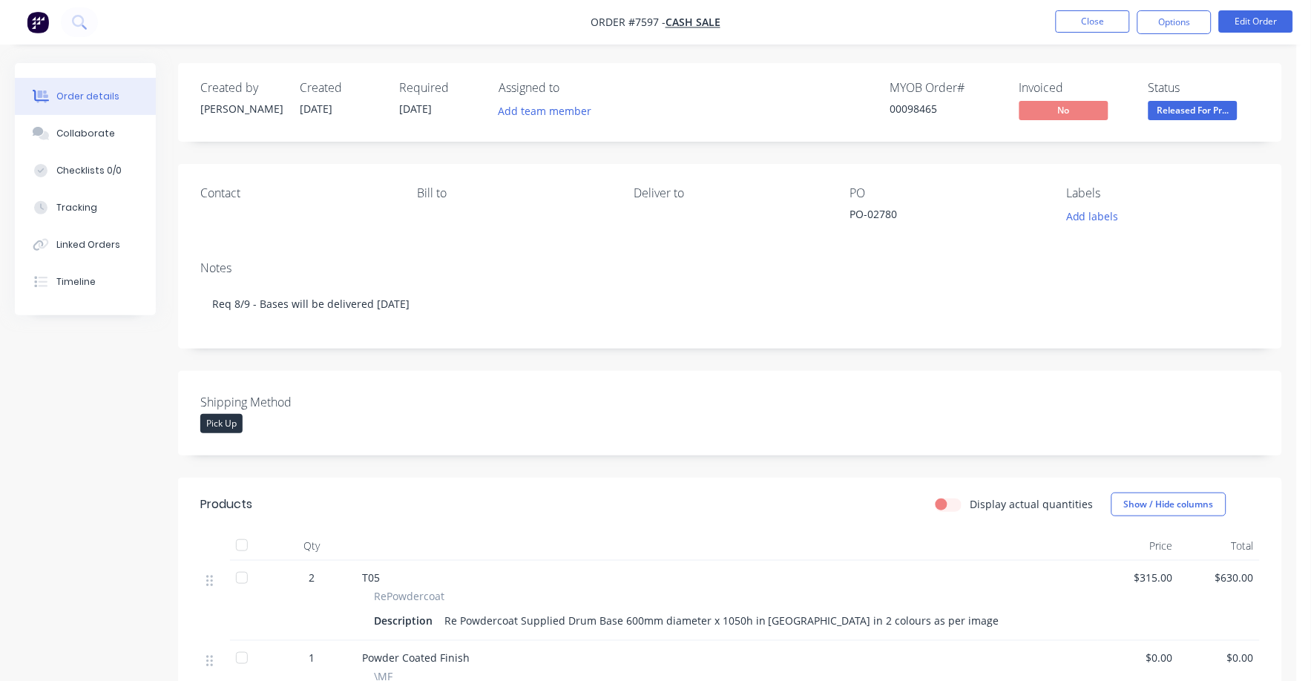
click at [194, 262] on div "Notes Req 8/9 - Bases will be delivered in 2 weeks" at bounding box center [730, 298] width 1104 height 99
click at [91, 130] on div "Collaborate" at bounding box center [85, 133] width 59 height 13
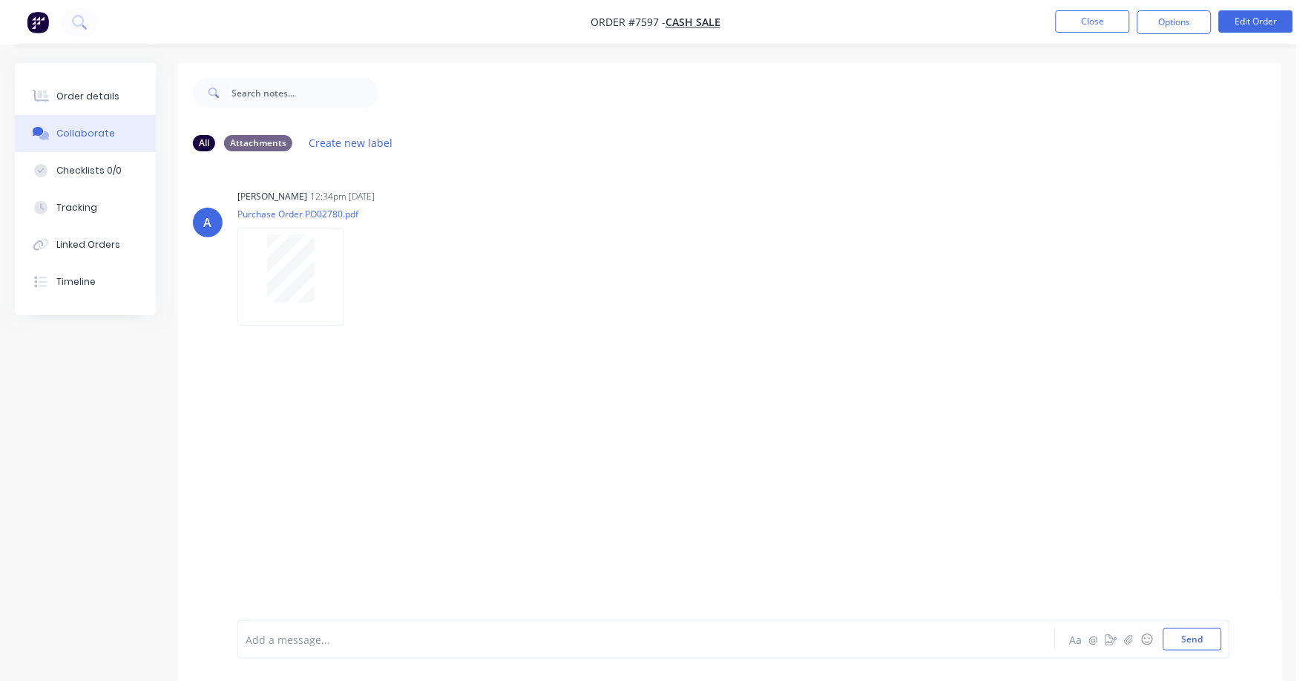
drag, startPoint x: 570, startPoint y: 434, endPoint x: 1017, endPoint y: 377, distance: 450.4
click at [1039, 376] on div "A Allisa 12:34pm 08/08/25 Purchase Order PO02780.pdf Labels Download" at bounding box center [730, 391] width 1104 height 457
click at [678, 402] on div "A Allisa 12:34pm 08/08/25 Purchase Order PO02780.pdf Labels Download" at bounding box center [730, 391] width 1104 height 457
click at [1196, 638] on button "Send" at bounding box center [1193, 640] width 59 height 22
click at [307, 438] on img at bounding box center [290, 432] width 107 height 97
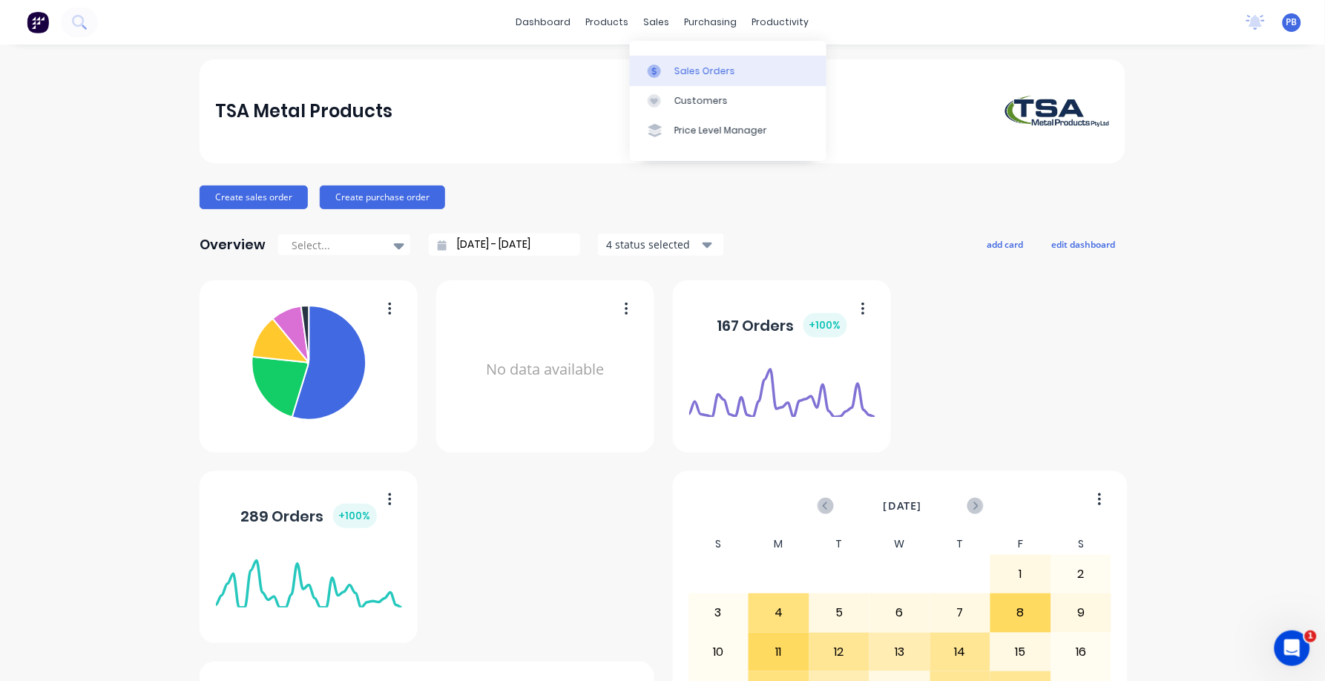
click at [687, 65] on div "Sales Orders" at bounding box center [705, 71] width 61 height 13
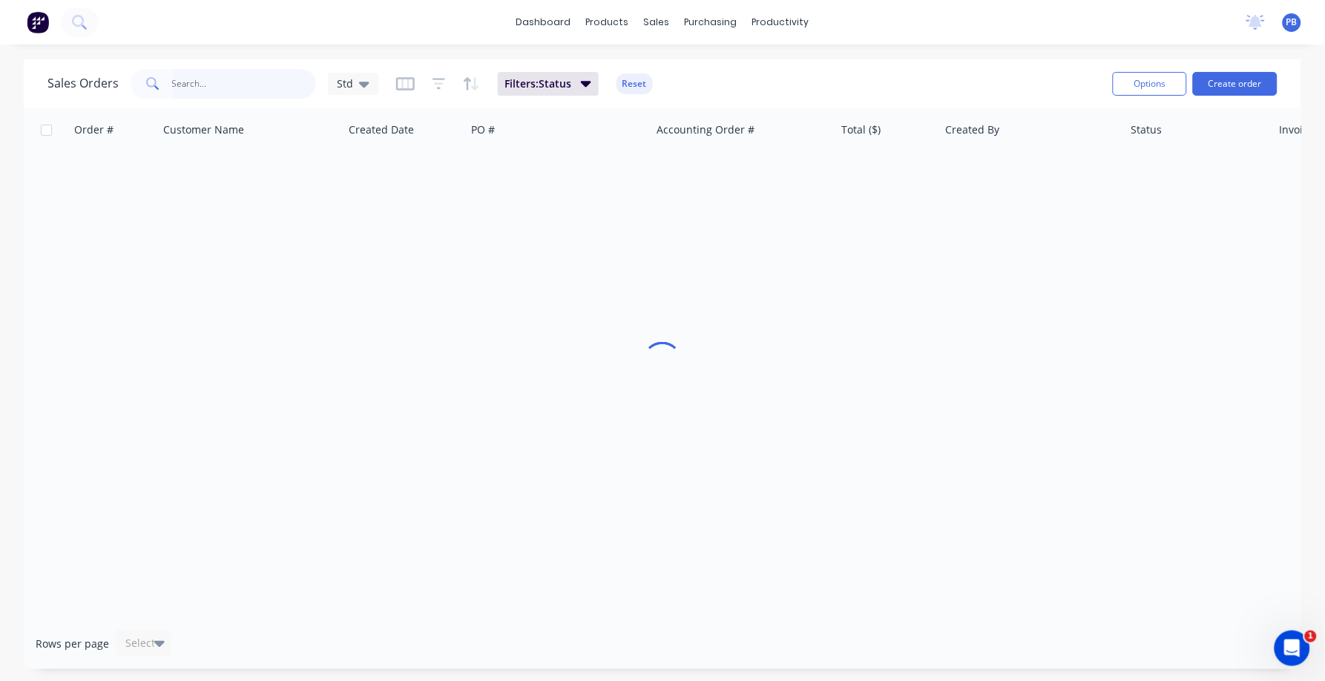
click at [209, 72] on input "text" at bounding box center [244, 84] width 145 height 30
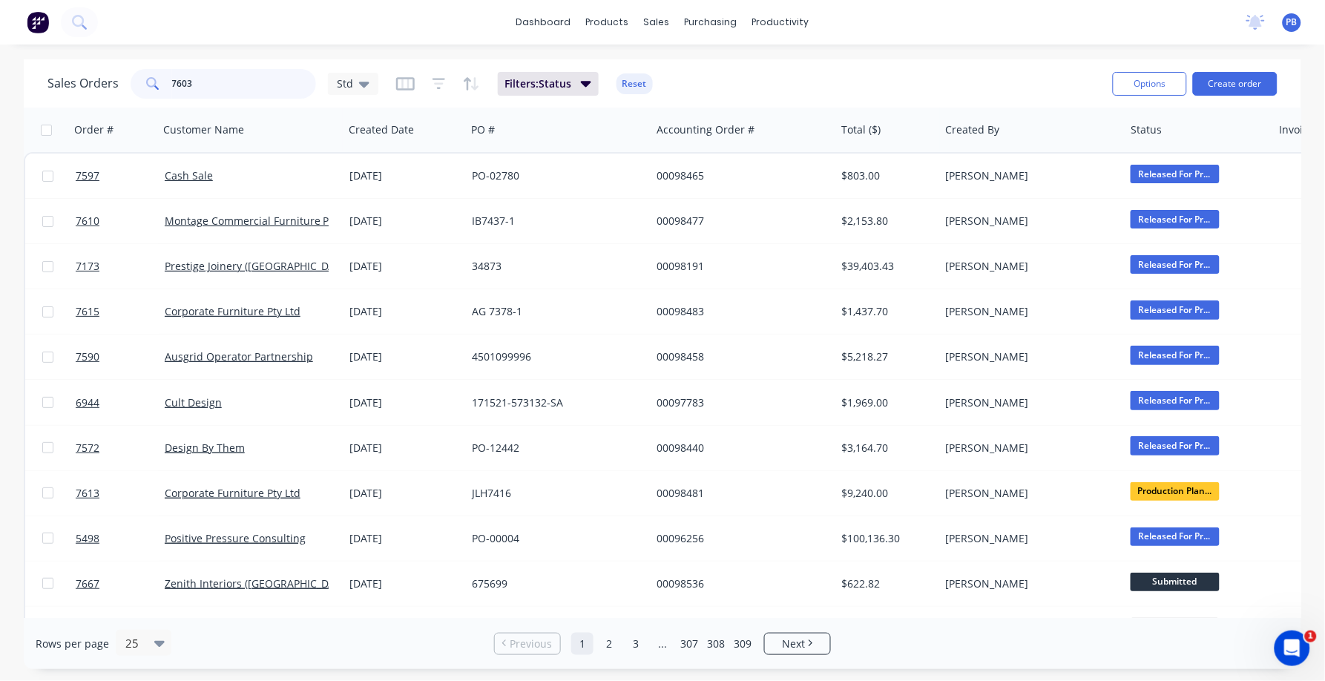
type input "7603"
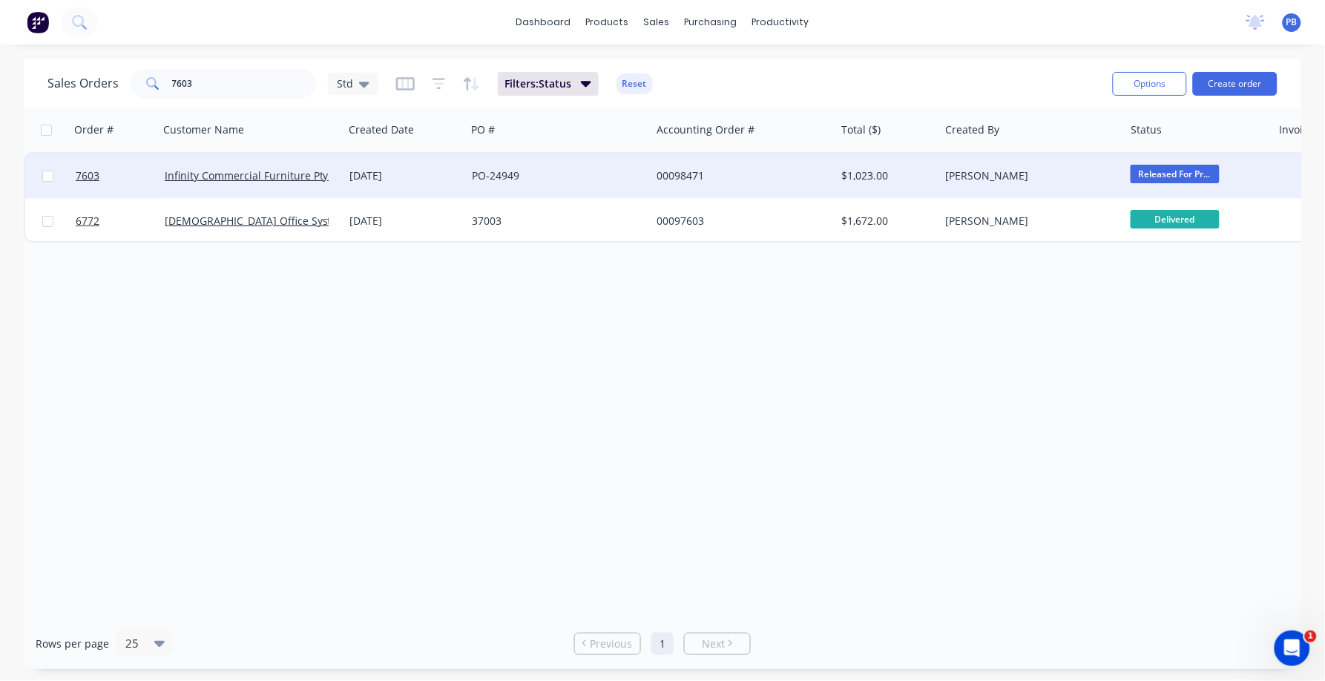
click at [701, 169] on div "00098471" at bounding box center [739, 175] width 165 height 15
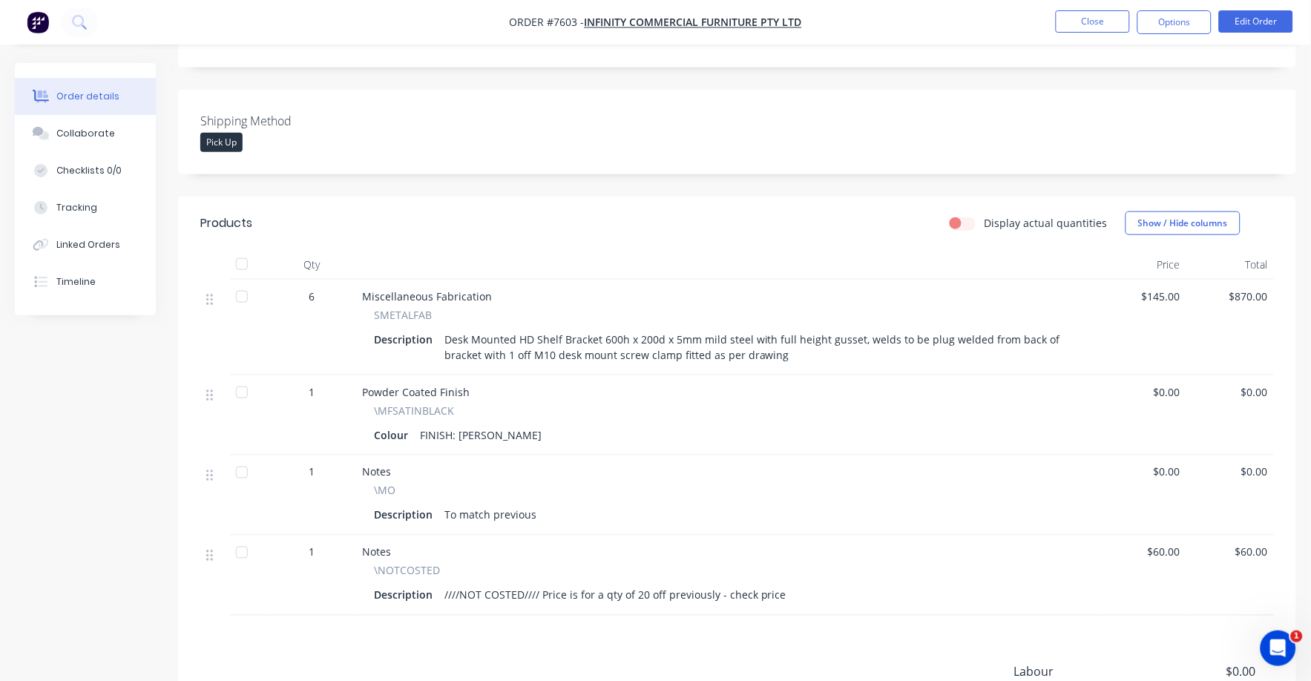
scroll to position [370, 0]
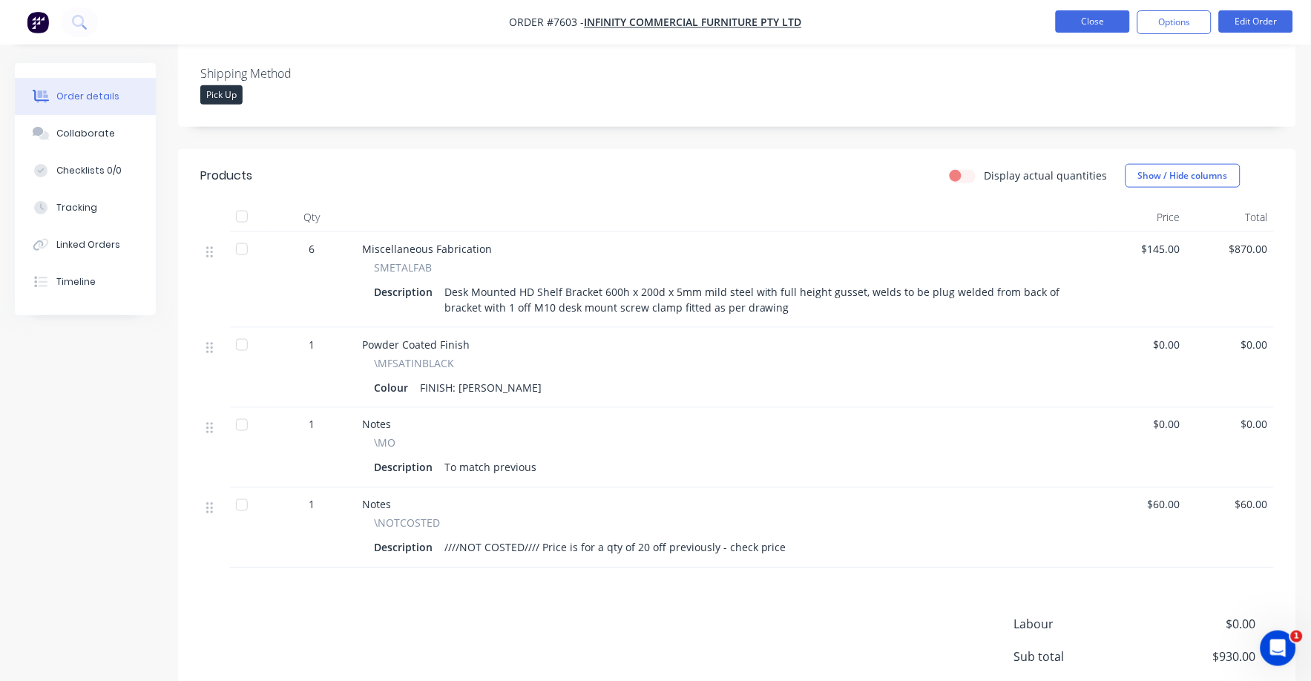
click at [1083, 10] on button "Close" at bounding box center [1093, 21] width 74 height 22
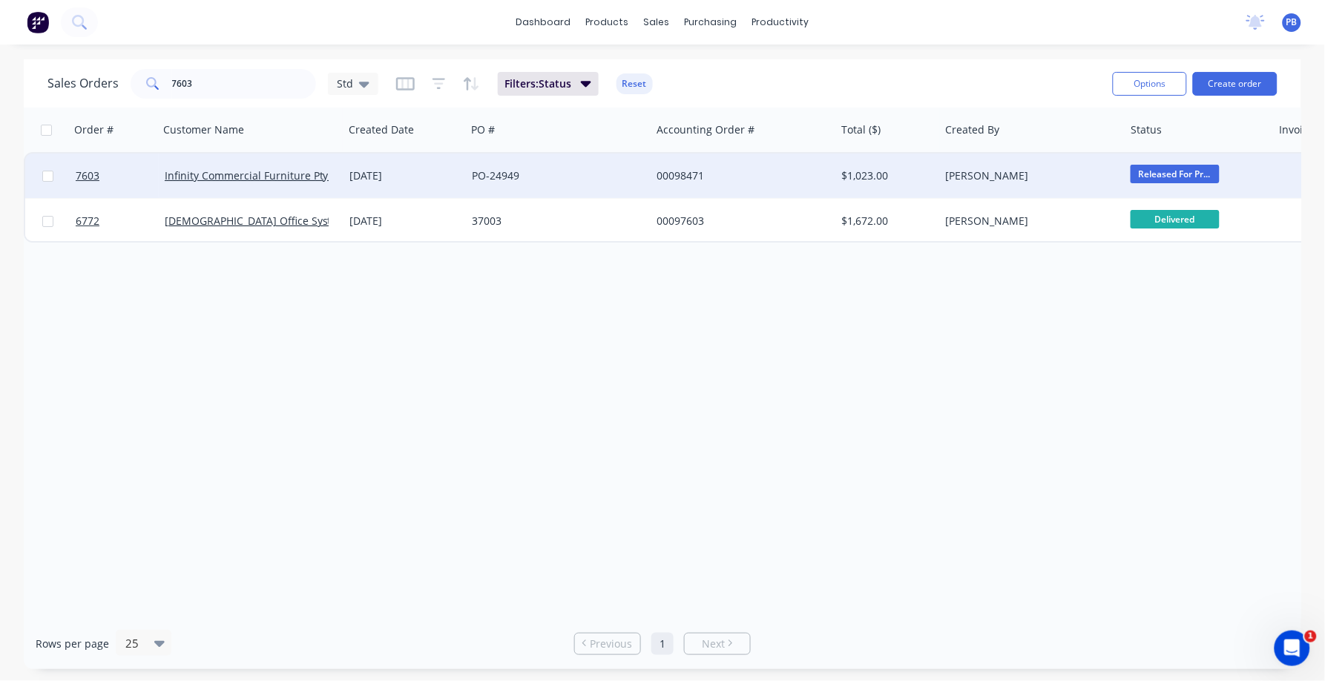
click at [677, 168] on div "00098471" at bounding box center [739, 175] width 165 height 15
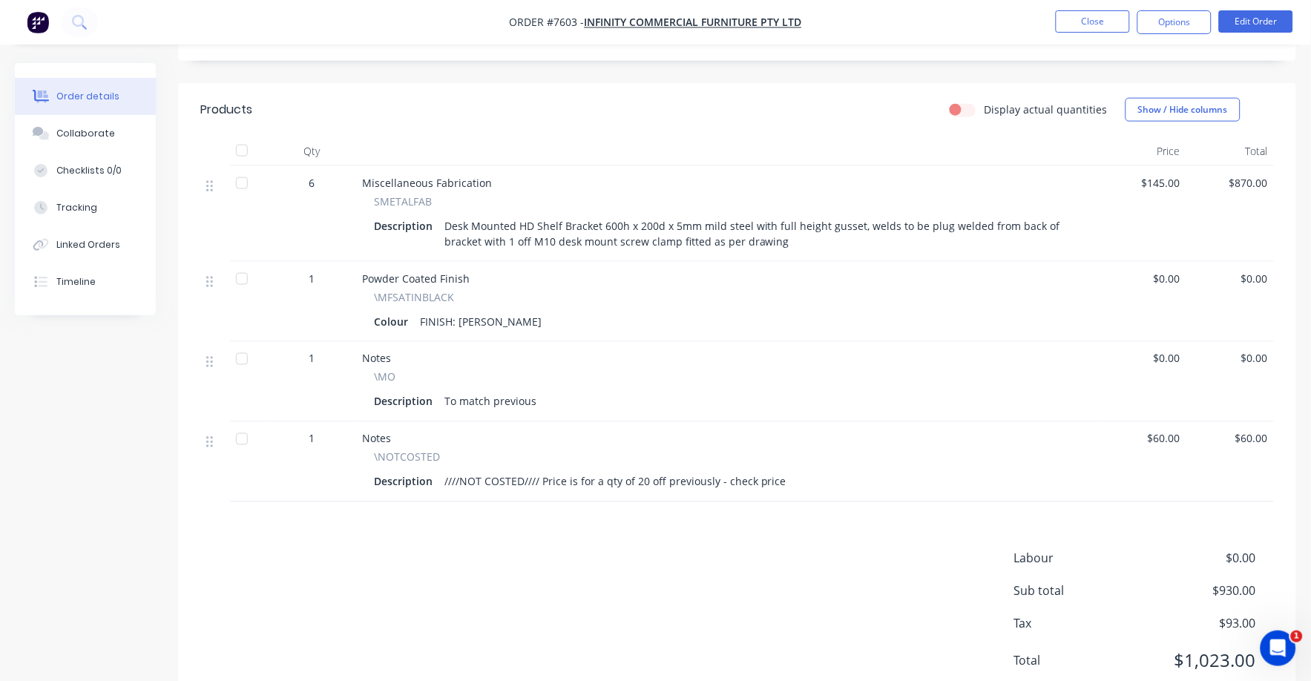
scroll to position [464, 0]
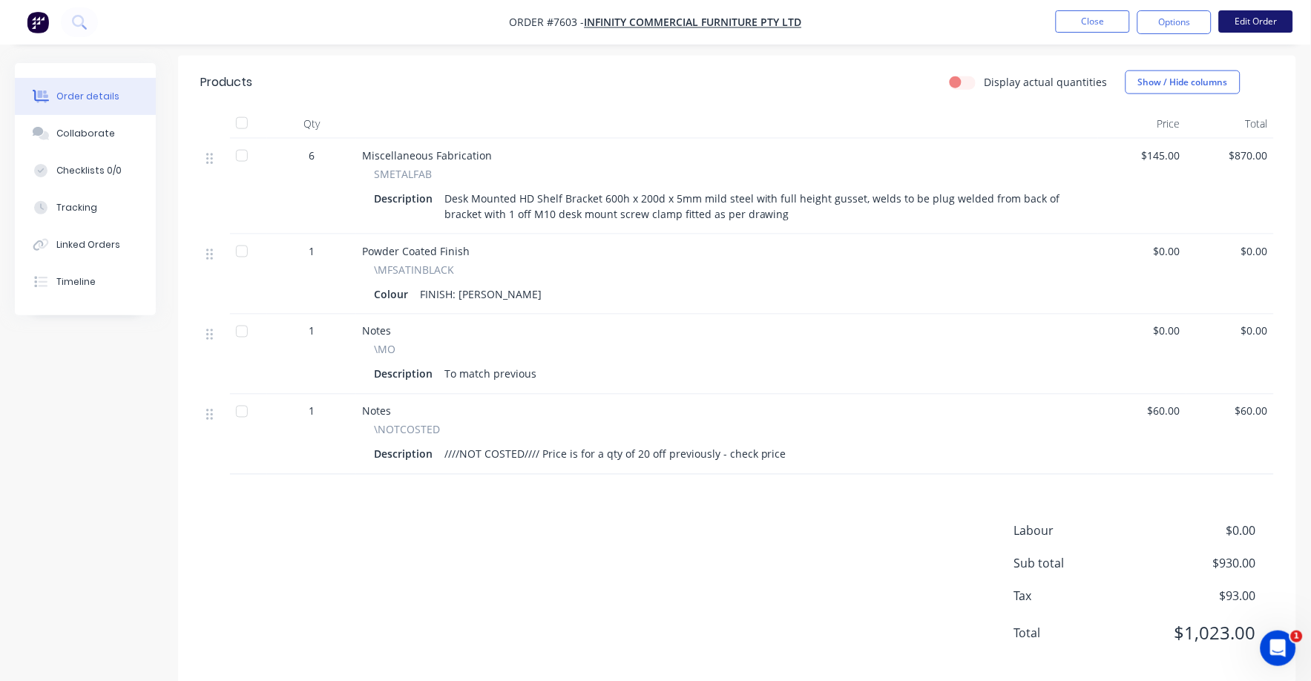
click at [1253, 20] on button "Edit Order" at bounding box center [1256, 21] width 74 height 22
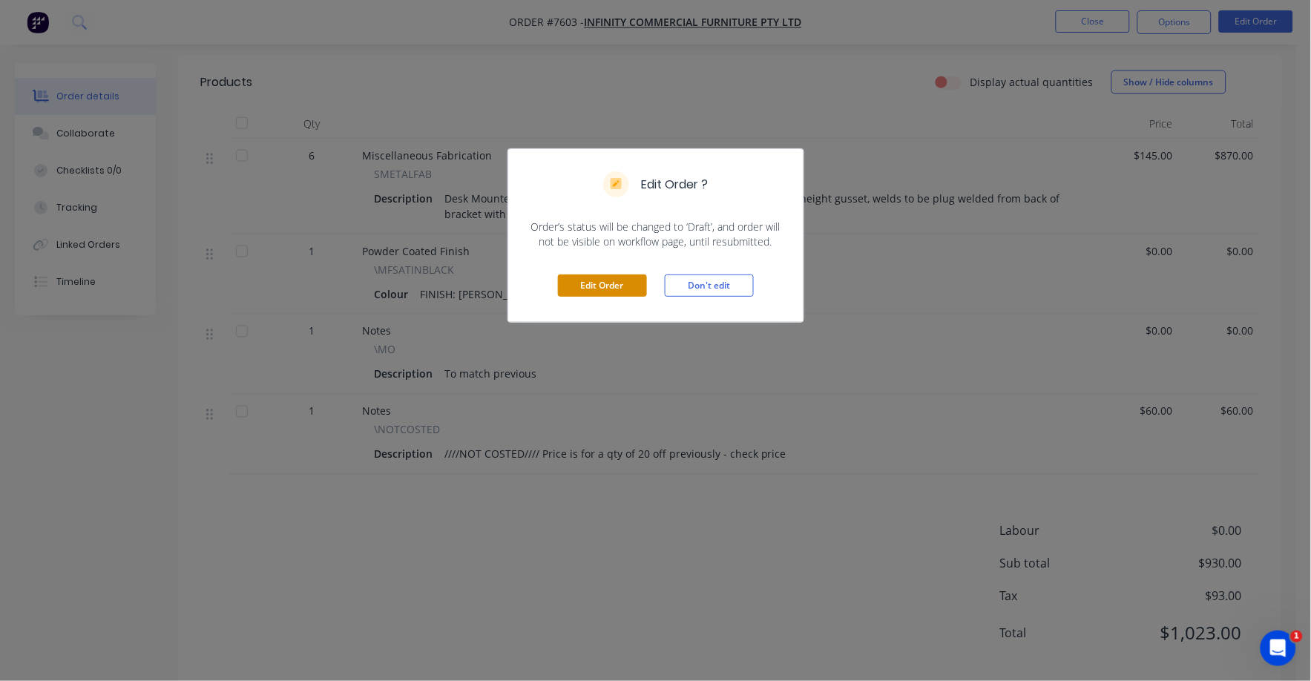
click at [610, 295] on button "Edit Order" at bounding box center [602, 286] width 89 height 22
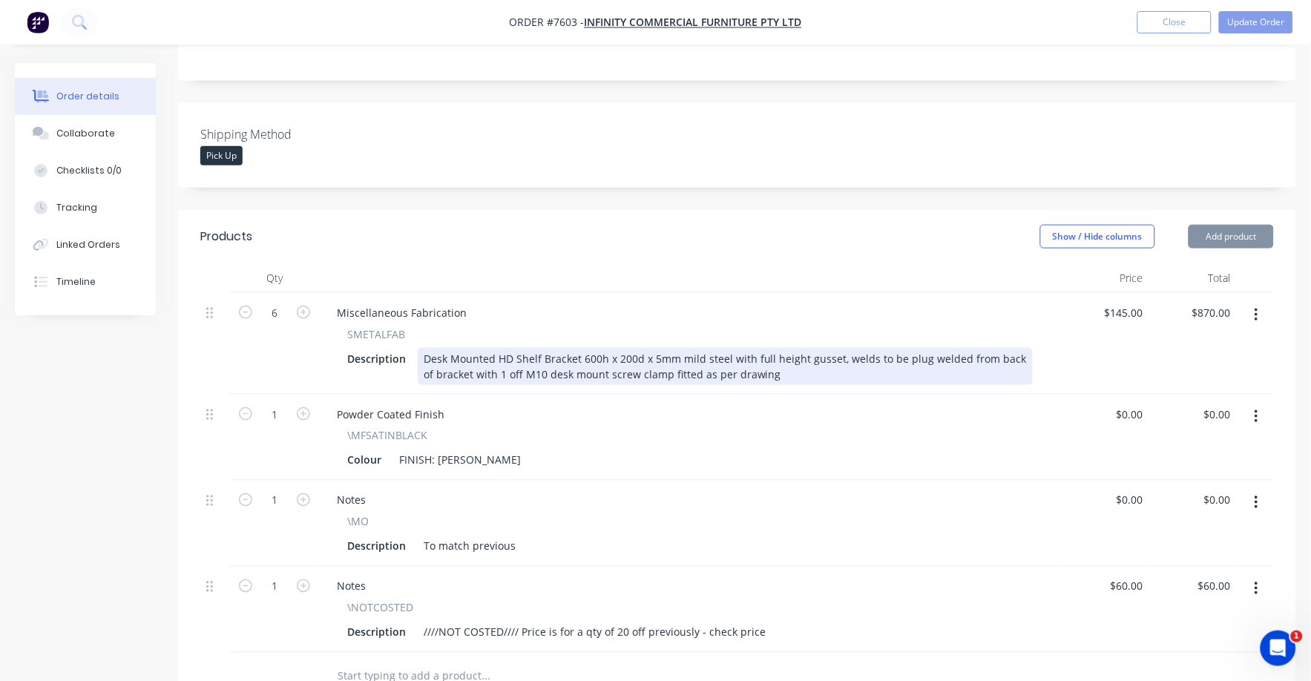
scroll to position [370, 0]
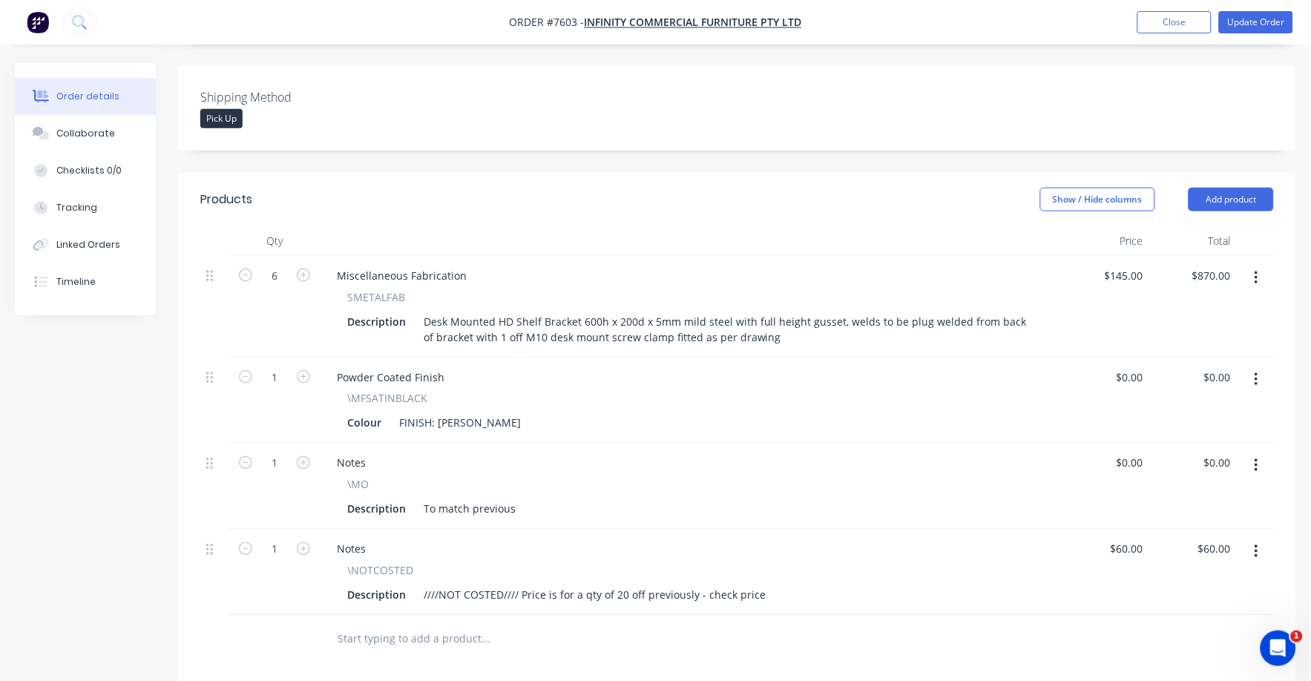
click at [1259, 544] on icon "button" at bounding box center [1257, 552] width 4 height 16
click at [1168, 669] on div "Delete" at bounding box center [1204, 680] width 114 height 22
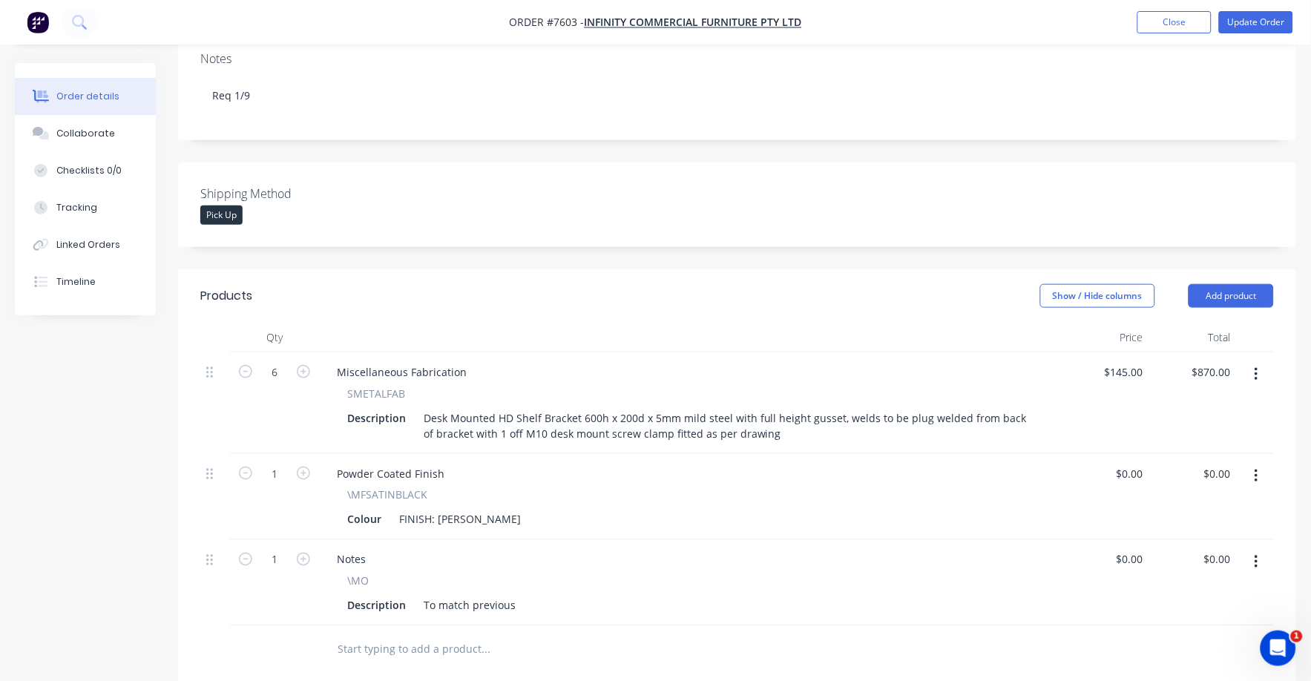
scroll to position [0, 0]
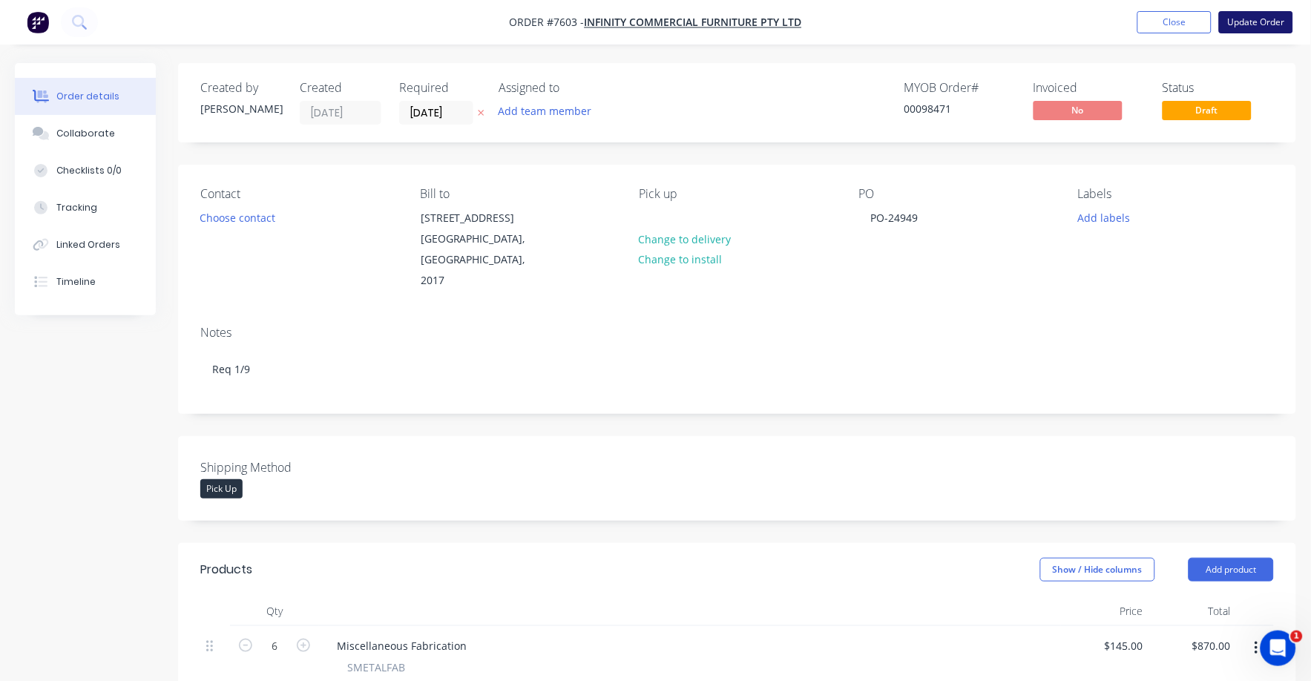
click at [1266, 13] on button "Update Order" at bounding box center [1256, 22] width 74 height 22
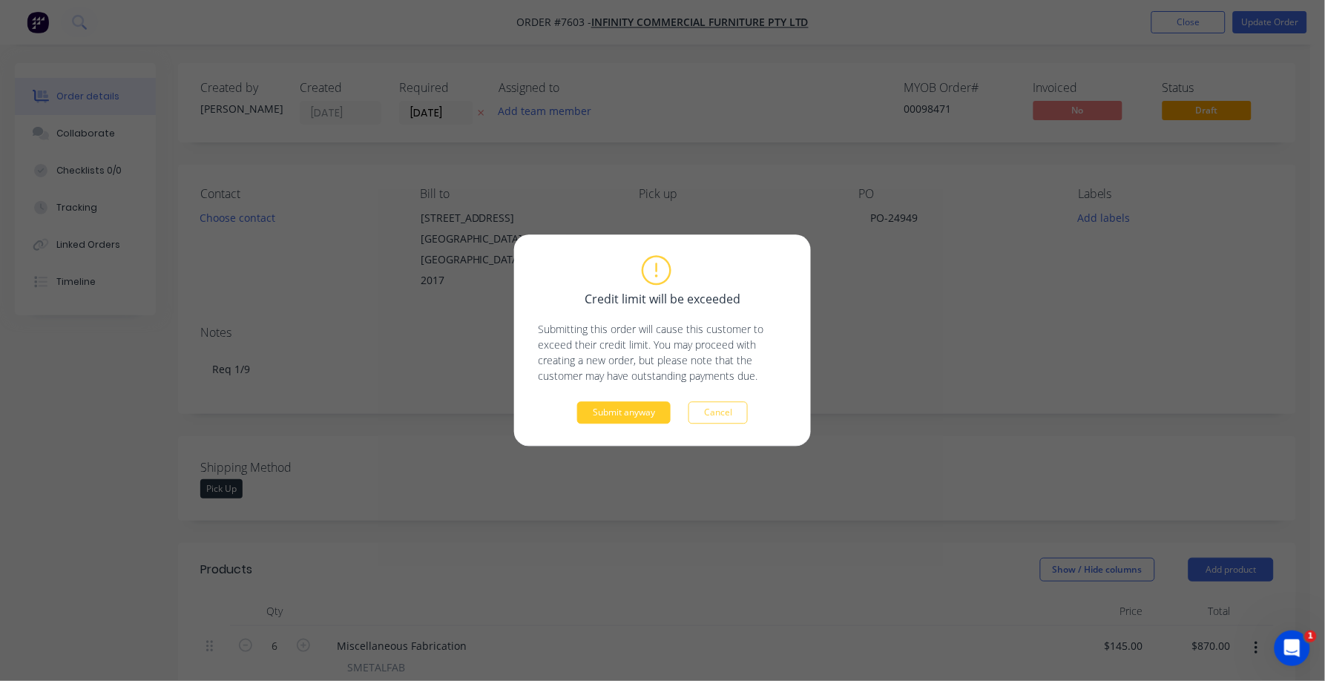
click at [616, 415] on button "Submit anyway" at bounding box center [624, 413] width 94 height 22
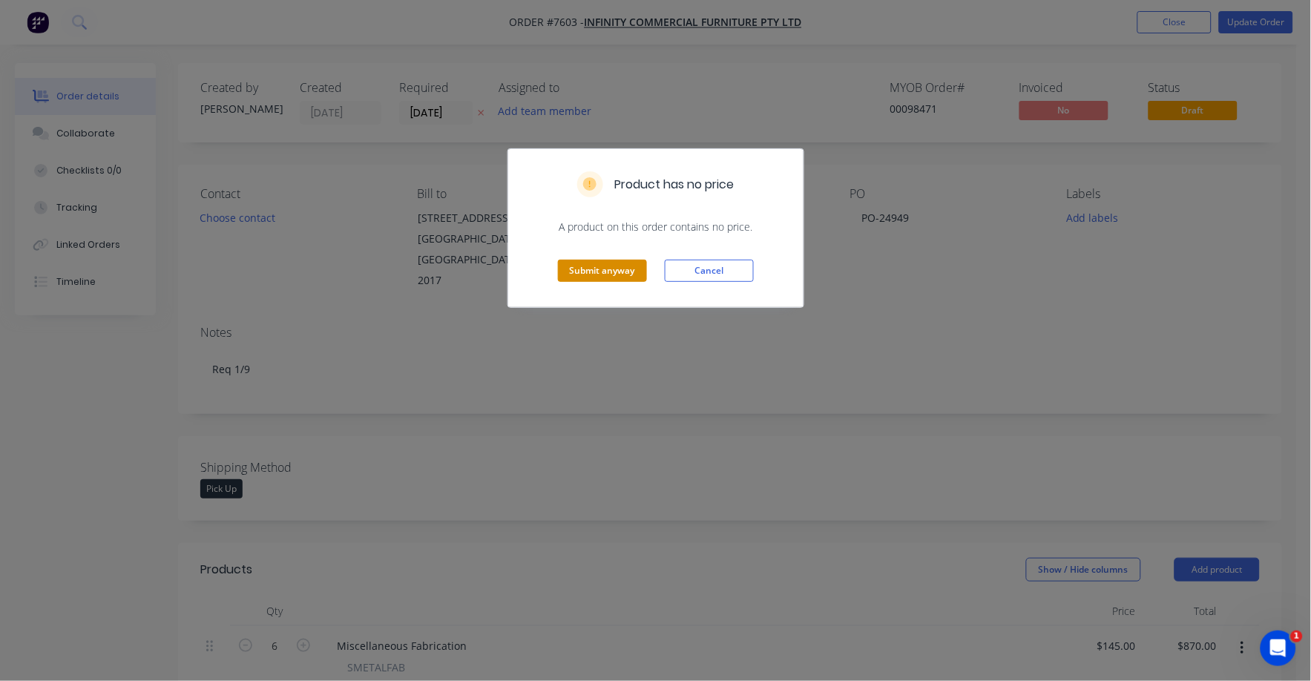
click at [597, 273] on button "Submit anyway" at bounding box center [602, 271] width 89 height 22
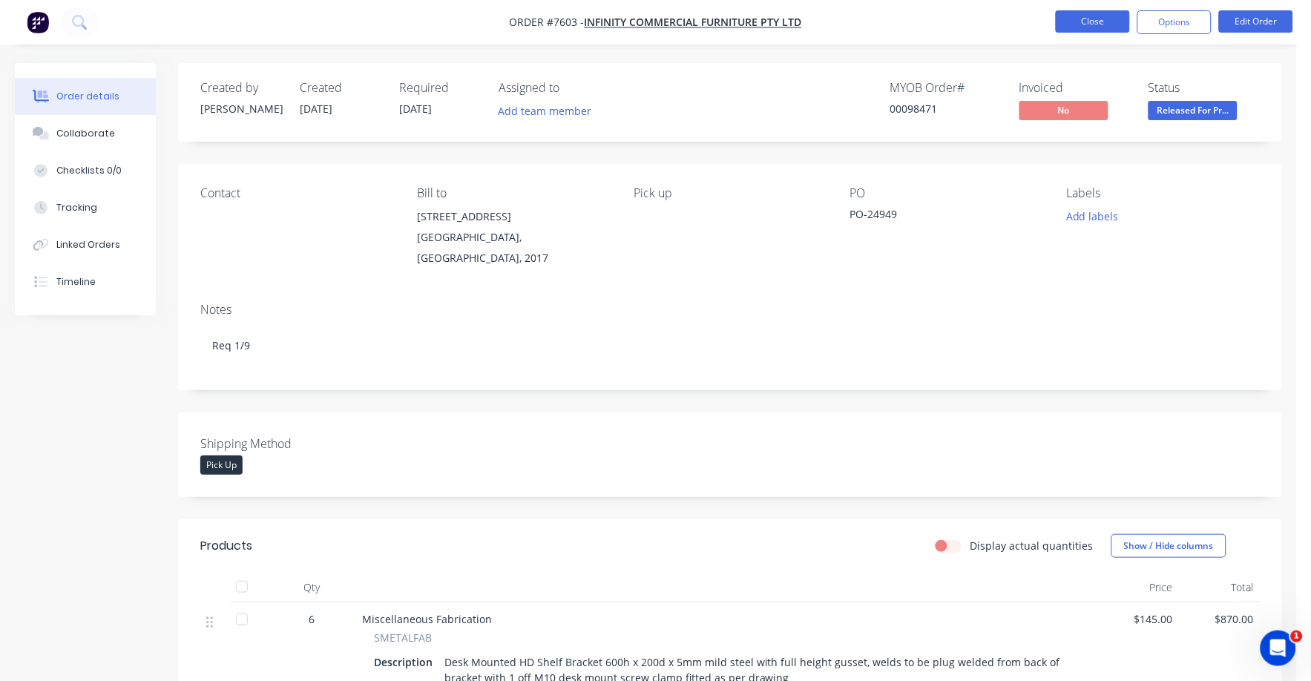
click at [1075, 16] on button "Close" at bounding box center [1093, 21] width 74 height 22
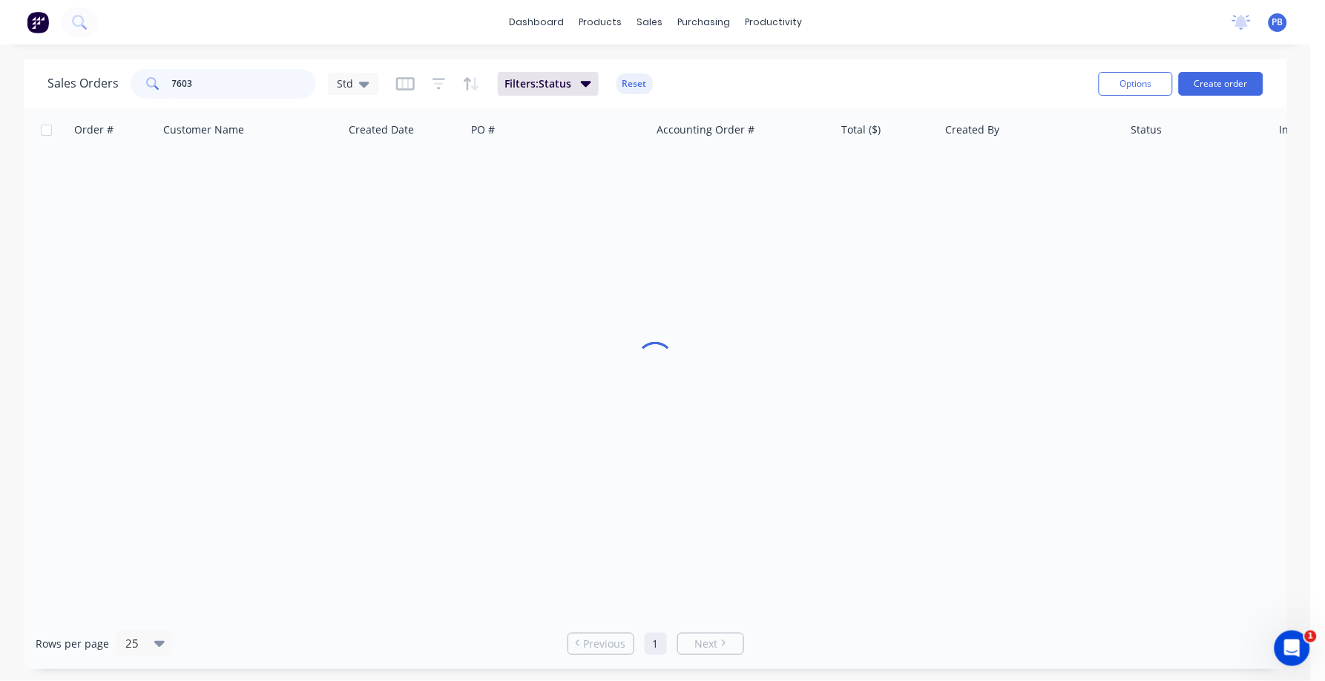
drag, startPoint x: 269, startPoint y: 88, endPoint x: 120, endPoint y: 65, distance: 150.8
click at [120, 65] on div "Sales Orders 7603 Std Filters: Status Reset" at bounding box center [567, 83] width 1040 height 36
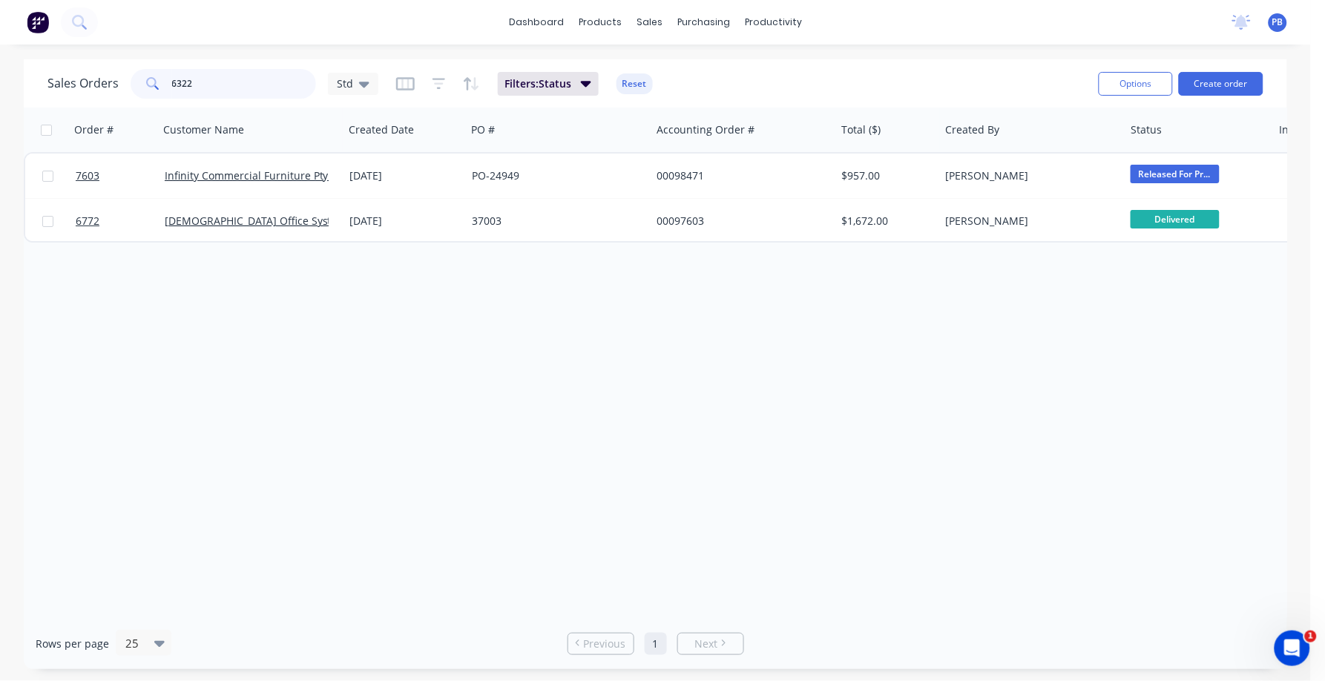
type input "6322"
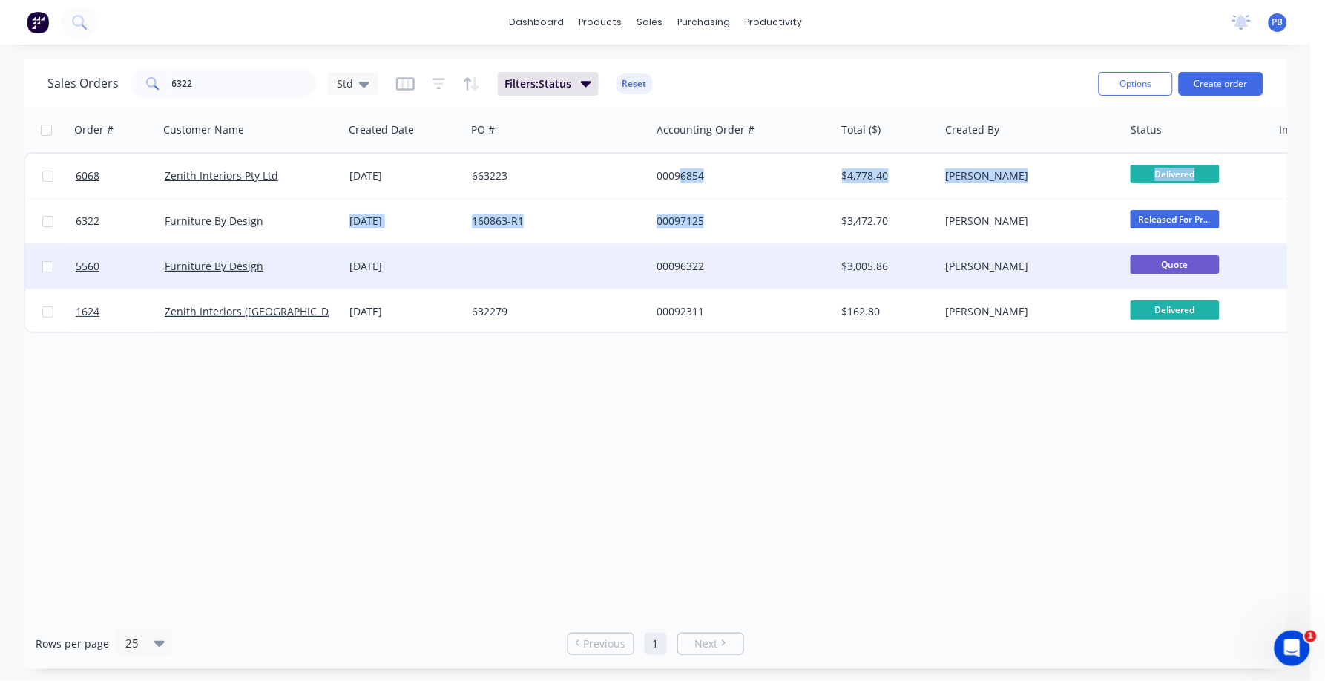
drag, startPoint x: 683, startPoint y: 169, endPoint x: 747, endPoint y: 258, distance: 109.4
click at [747, 258] on div "6068 Zenith Interiors Pty Ltd [DATE] 663223 00096854 $4,778.40 [PERSON_NAME] De…" at bounding box center [718, 242] width 1388 height 181
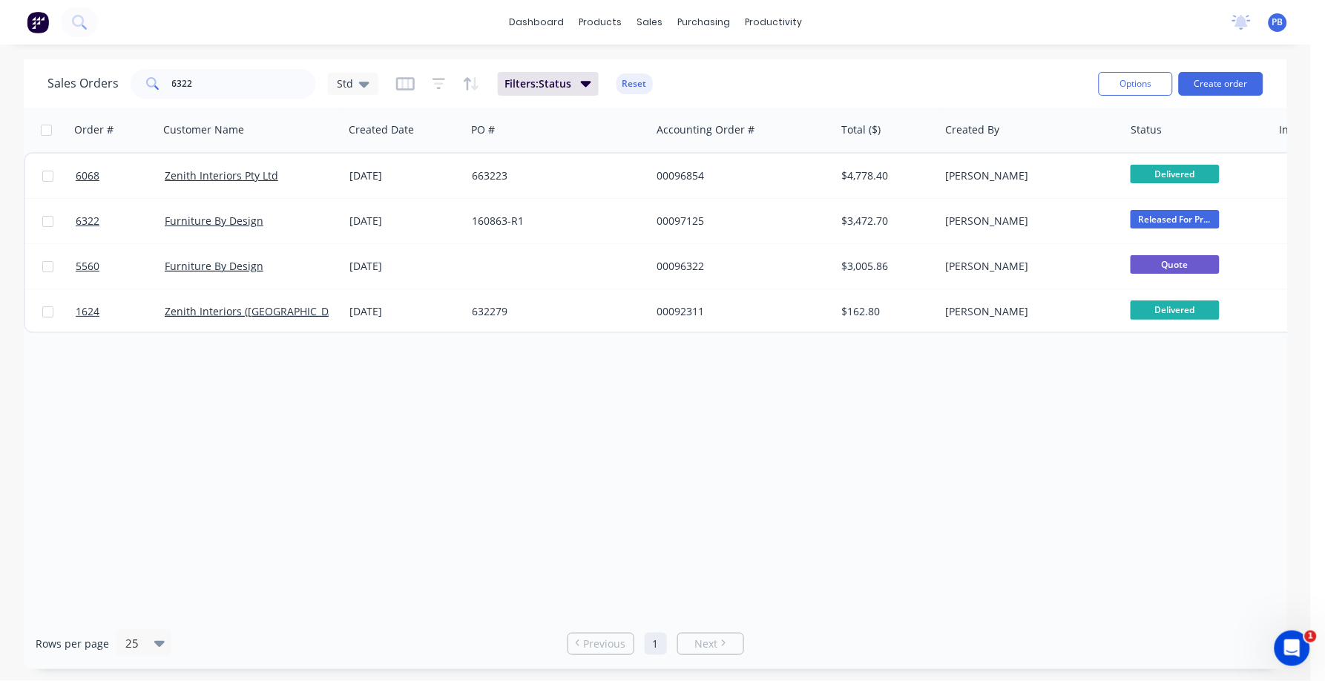
click at [508, 412] on div "Order # Customer Name Created Date PO # Accounting Order # Total ($) Created By…" at bounding box center [656, 363] width 1264 height 511
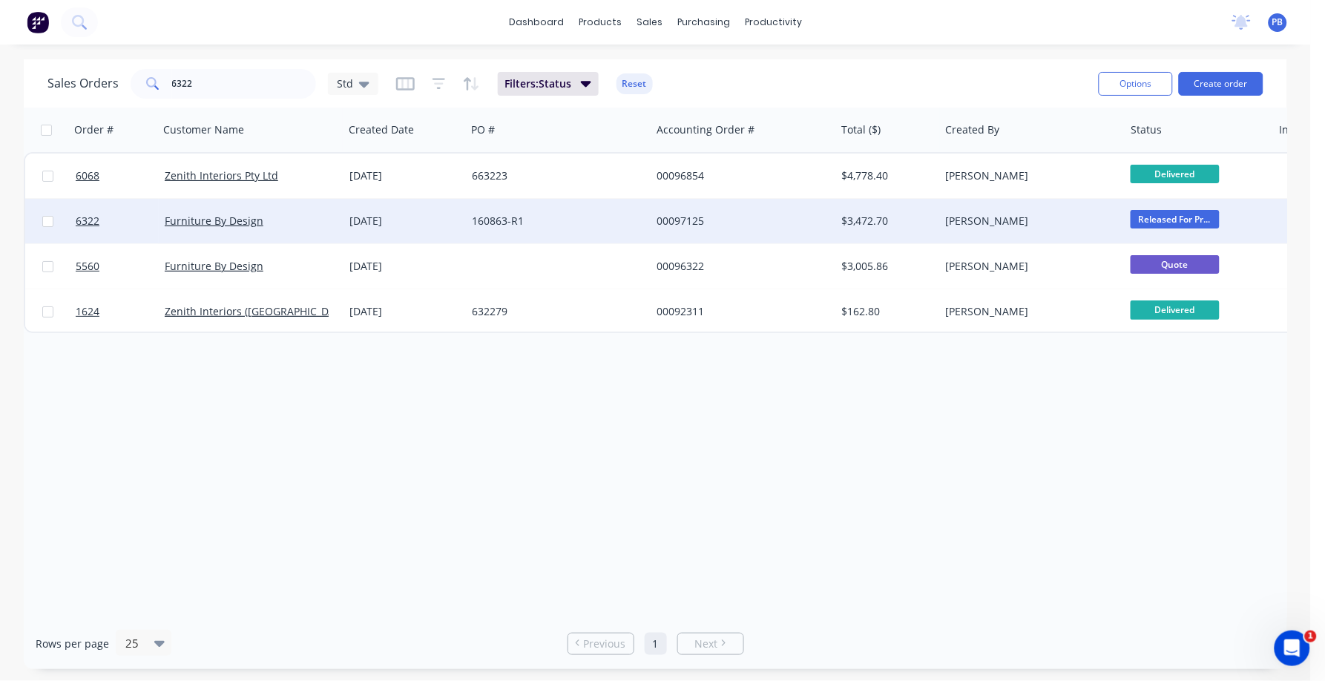
click at [687, 220] on div "00097125" at bounding box center [739, 221] width 165 height 15
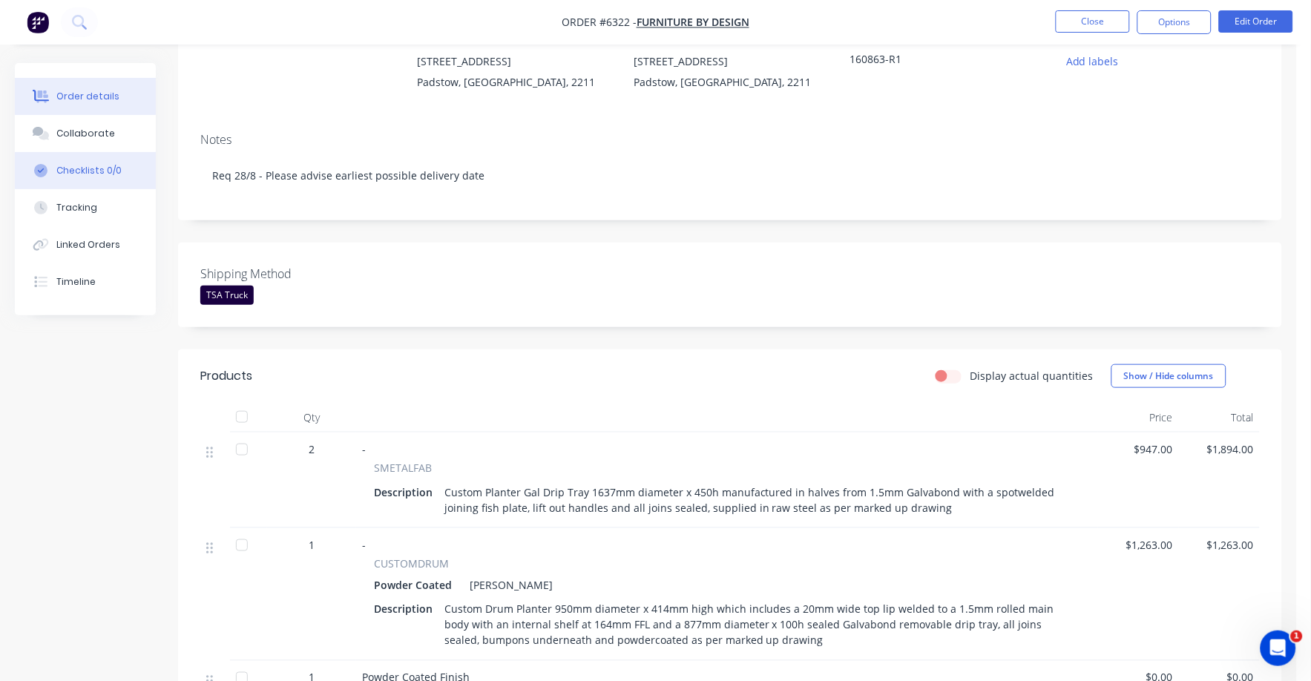
scroll to position [144, 0]
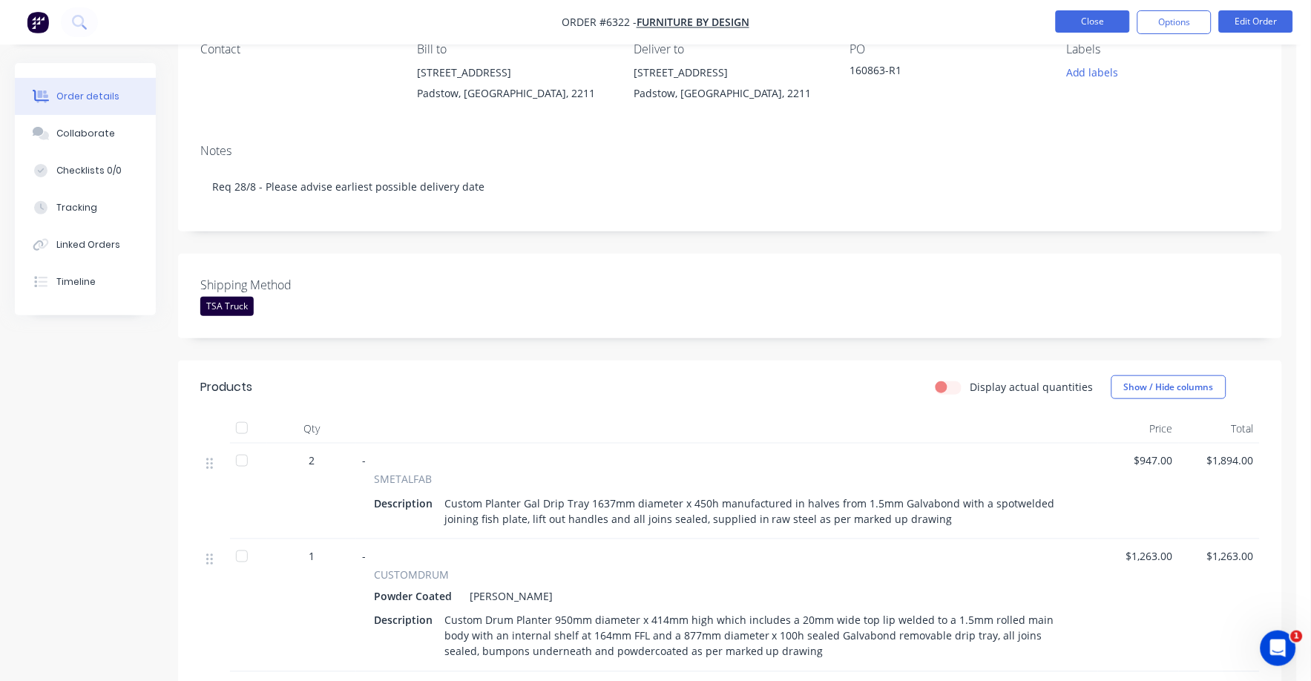
click at [1112, 20] on button "Close" at bounding box center [1093, 21] width 74 height 22
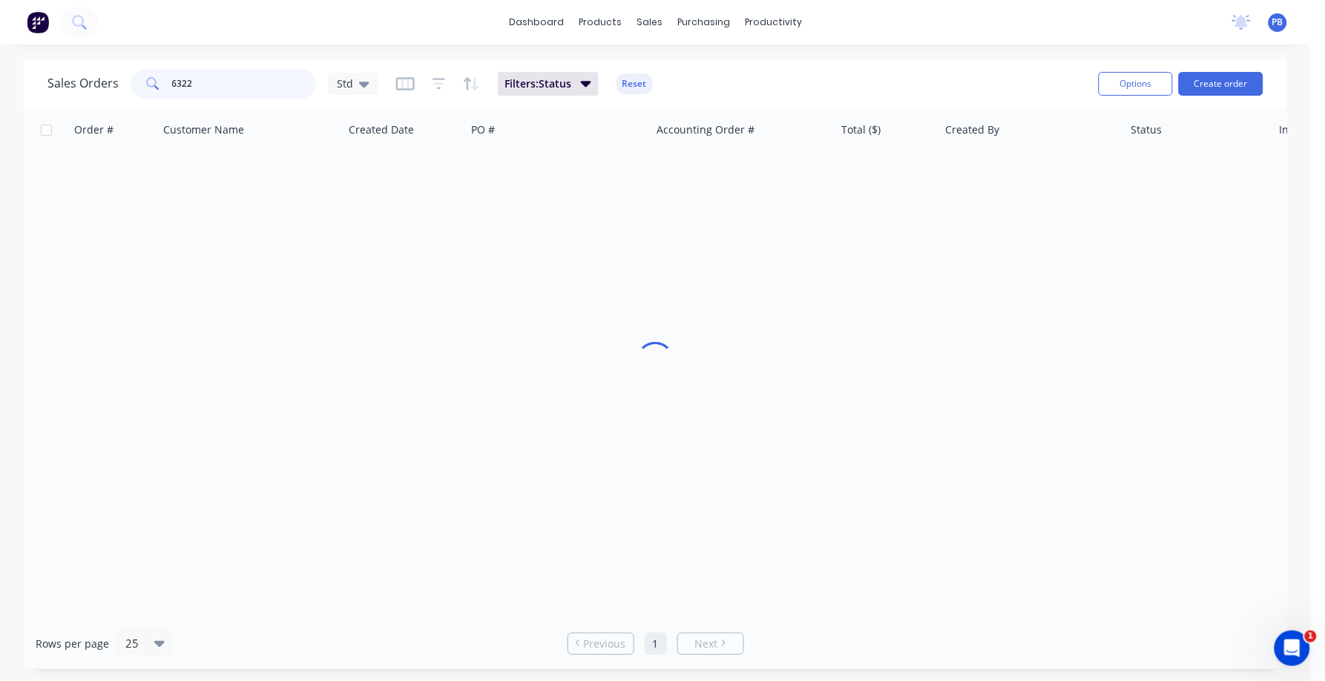
drag, startPoint x: 208, startPoint y: 91, endPoint x: 97, endPoint y: 81, distance: 111.1
click at [97, 81] on div "Sales Orders 6322 Std" at bounding box center [212, 84] width 331 height 30
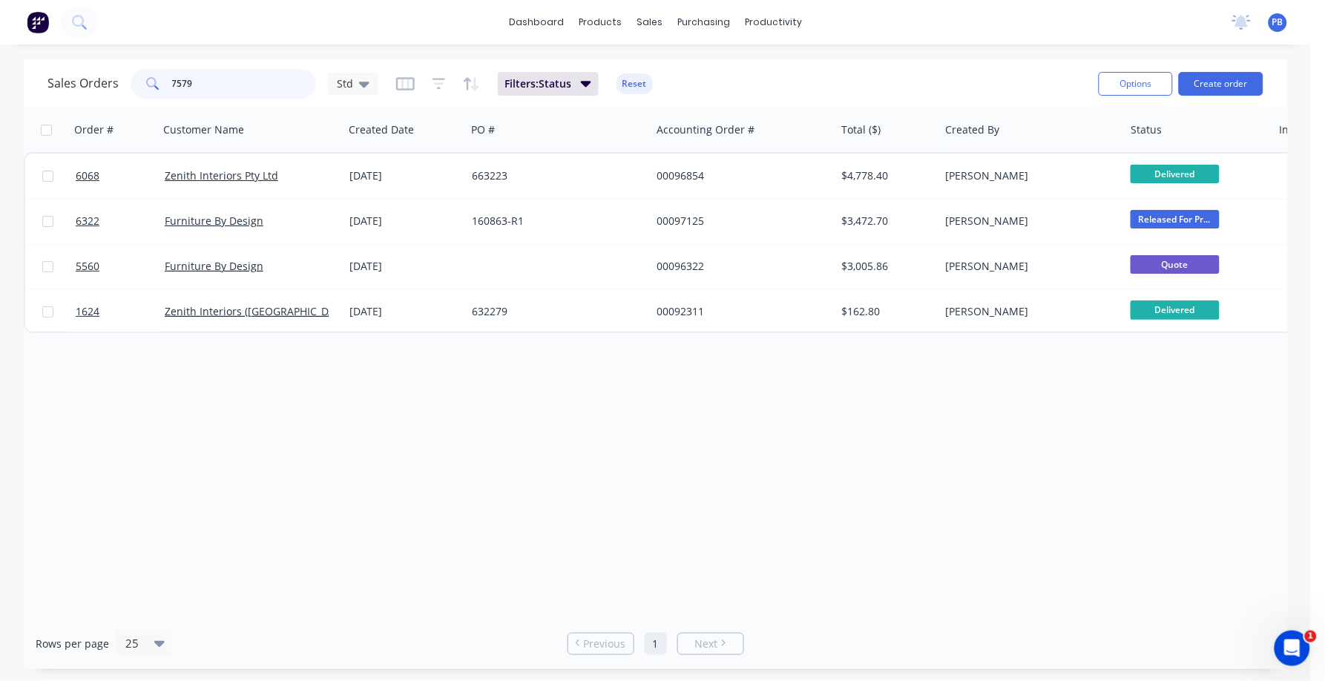
type input "7579"
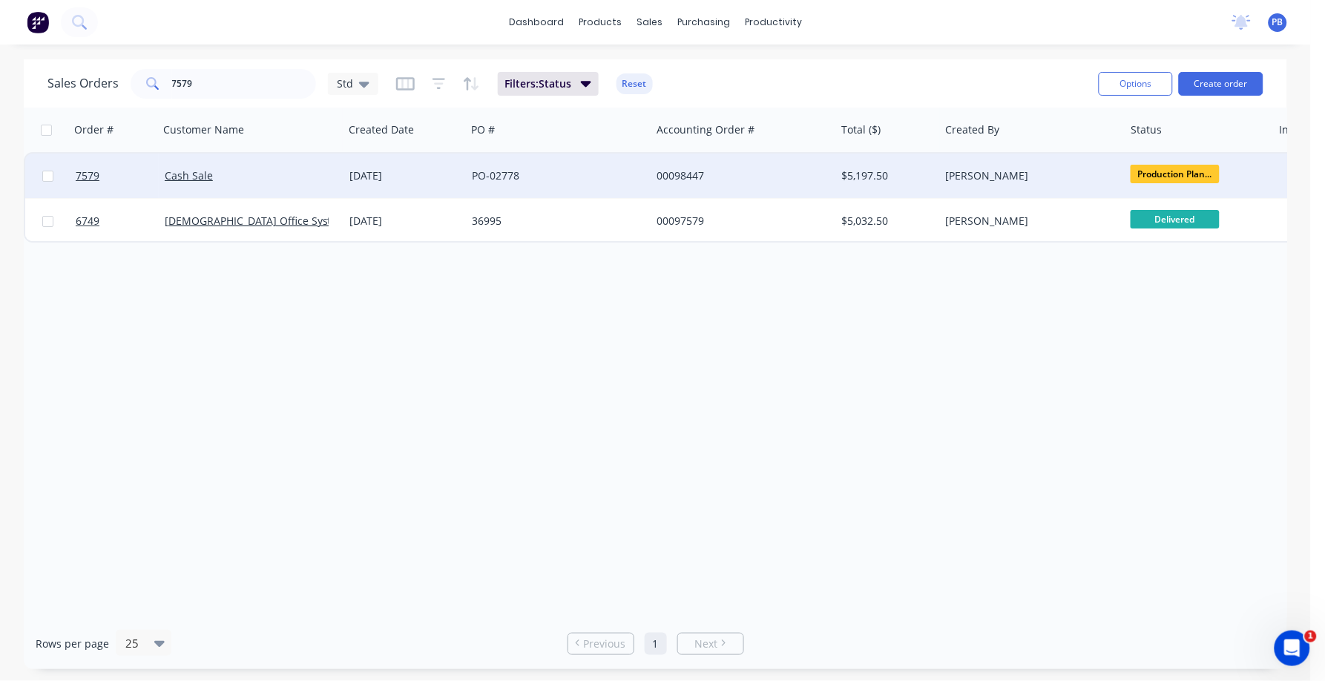
click at [695, 168] on div "00098447" at bounding box center [739, 175] width 165 height 15
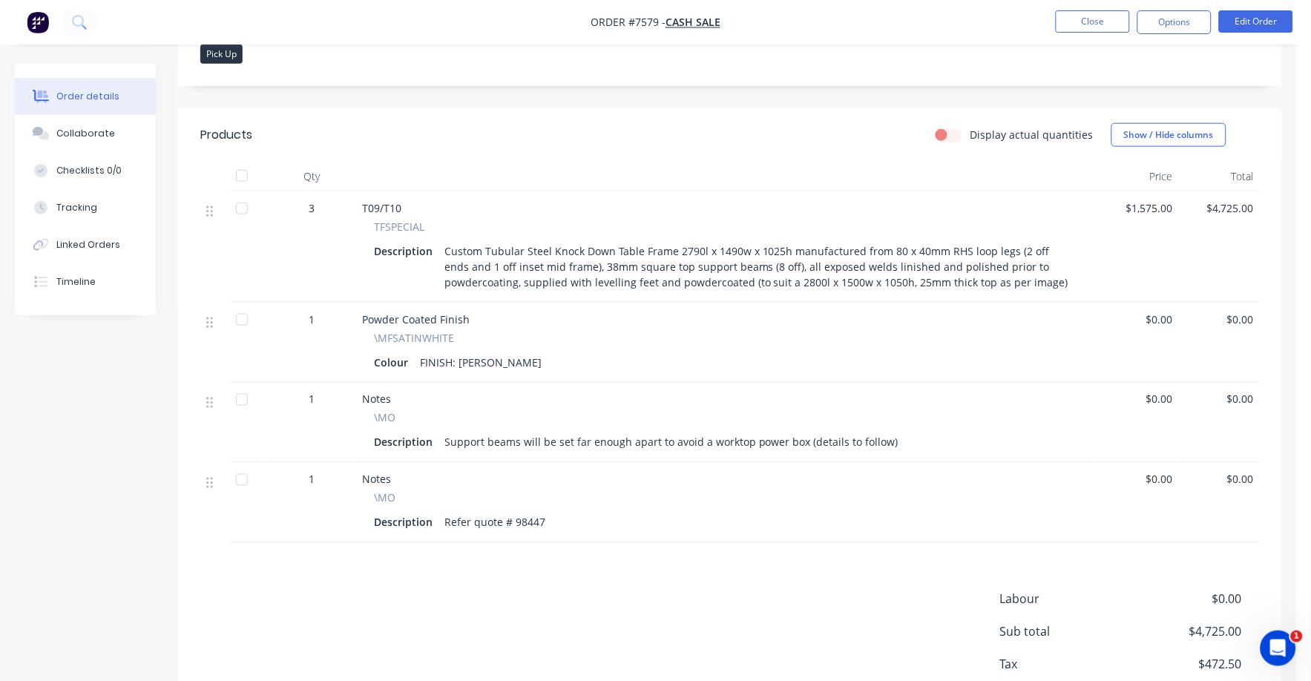
scroll to position [370, 0]
click at [94, 137] on div "Collaborate" at bounding box center [85, 133] width 59 height 13
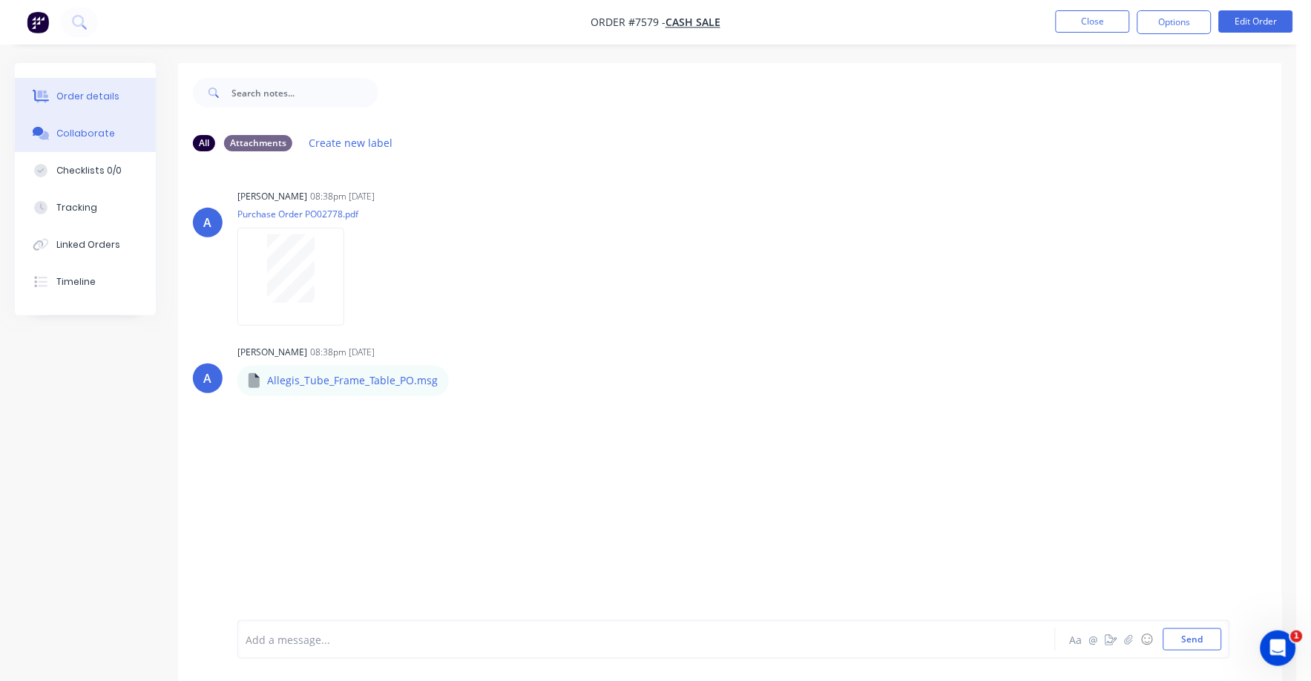
click at [102, 94] on div "Order details" at bounding box center [87, 96] width 63 height 13
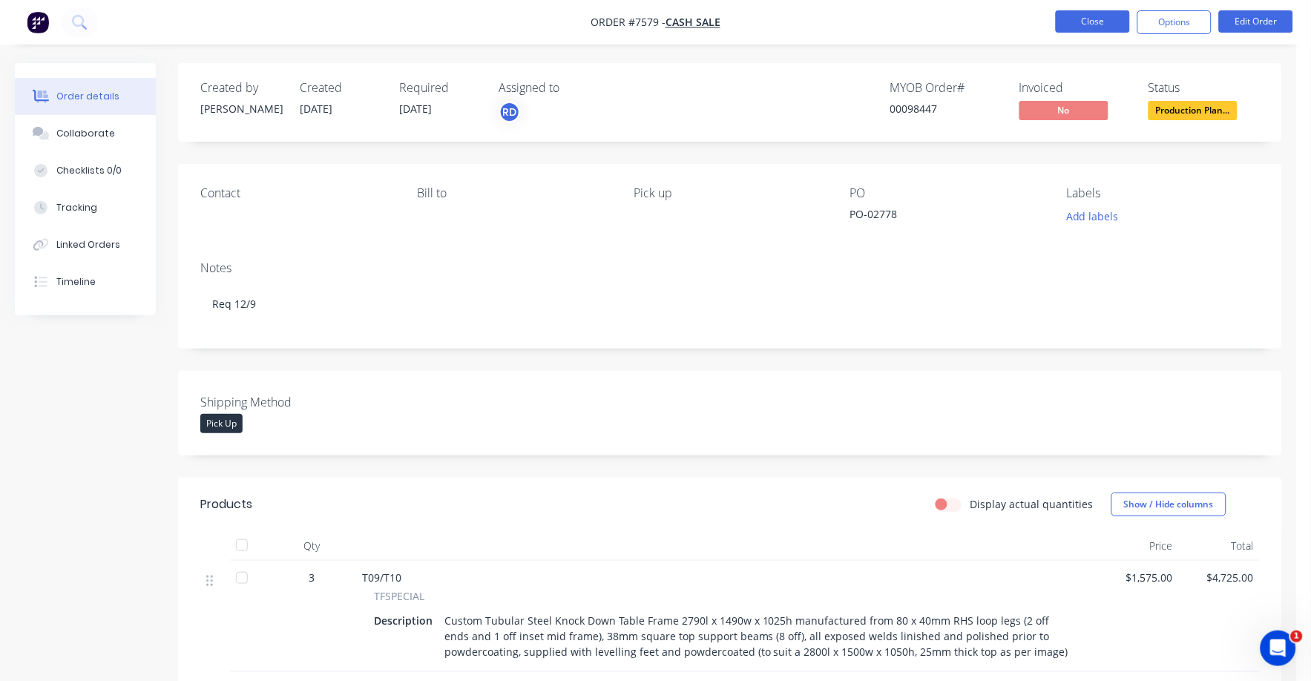
click at [1093, 16] on button "Close" at bounding box center [1093, 21] width 74 height 22
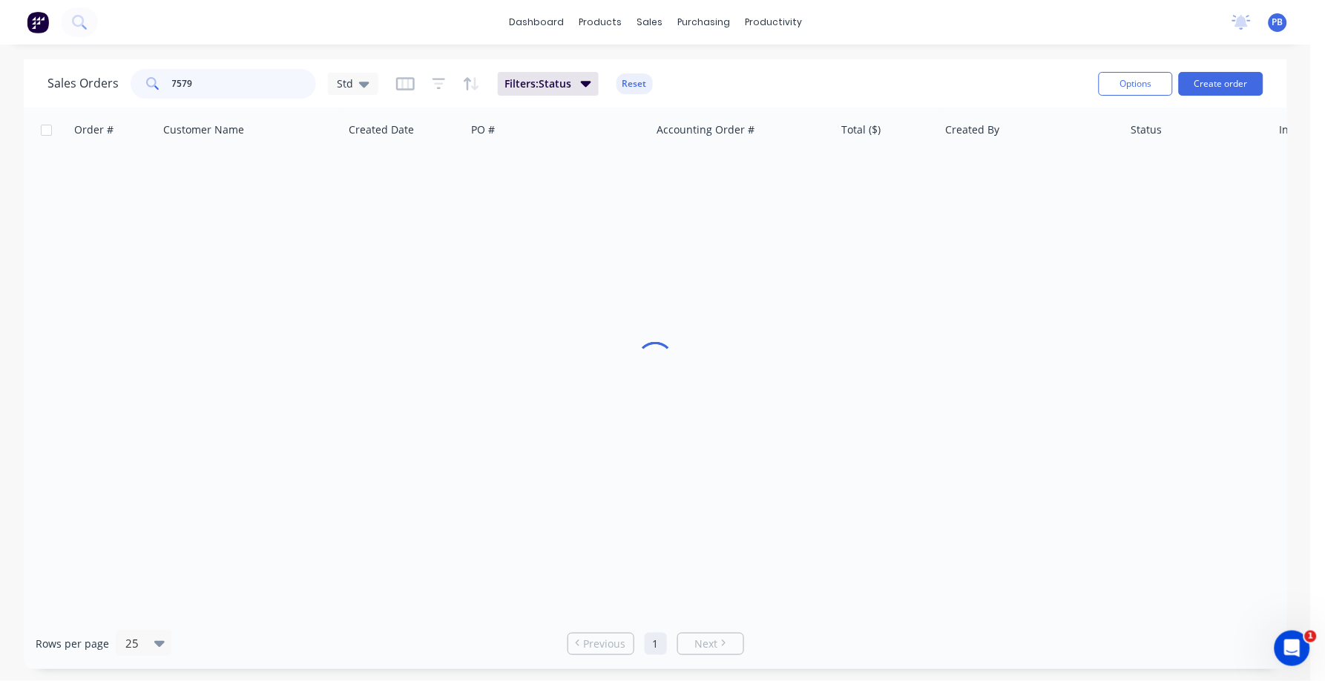
drag, startPoint x: 245, startPoint y: 81, endPoint x: 146, endPoint y: 74, distance: 98.9
click at [146, 74] on div "7579" at bounding box center [224, 84] width 186 height 30
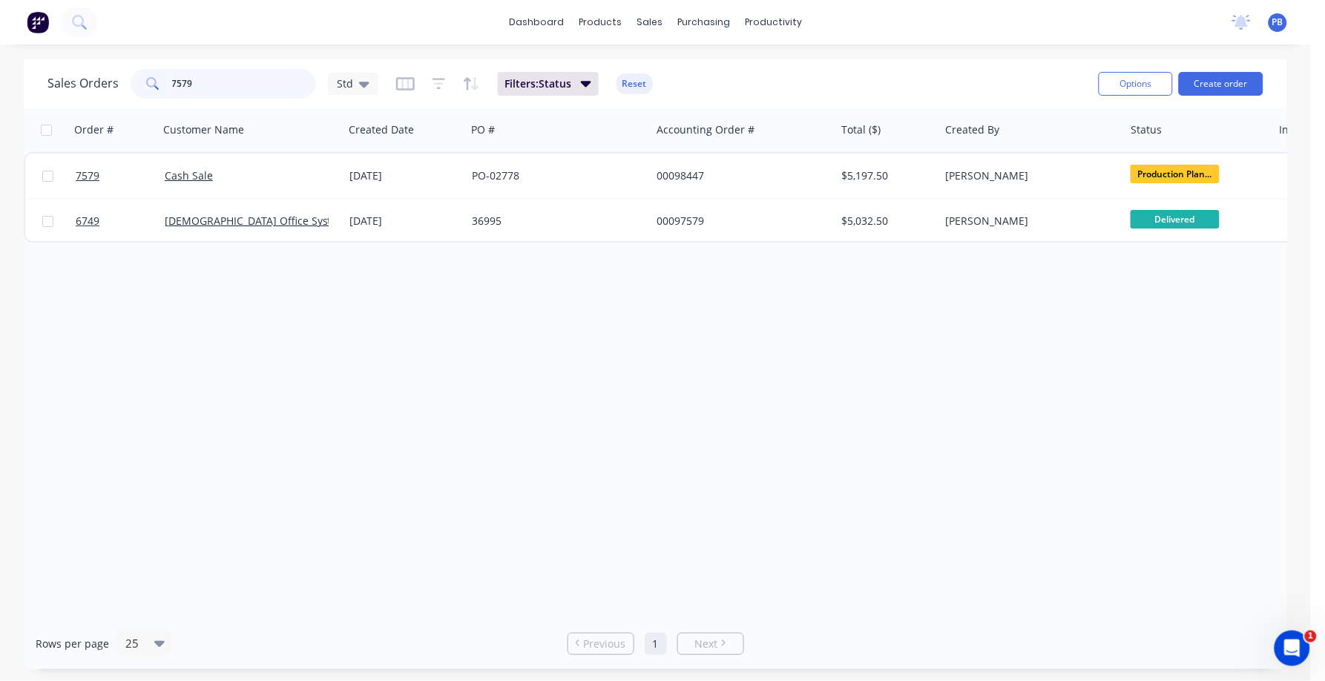
click at [225, 70] on input "7579" at bounding box center [244, 84] width 145 height 30
click at [224, 81] on input "7579" at bounding box center [244, 84] width 145 height 30
click at [224, 82] on input "7579" at bounding box center [244, 84] width 145 height 30
click at [205, 85] on input "7579" at bounding box center [244, 84] width 145 height 30
click at [199, 89] on input "7579" at bounding box center [244, 84] width 145 height 30
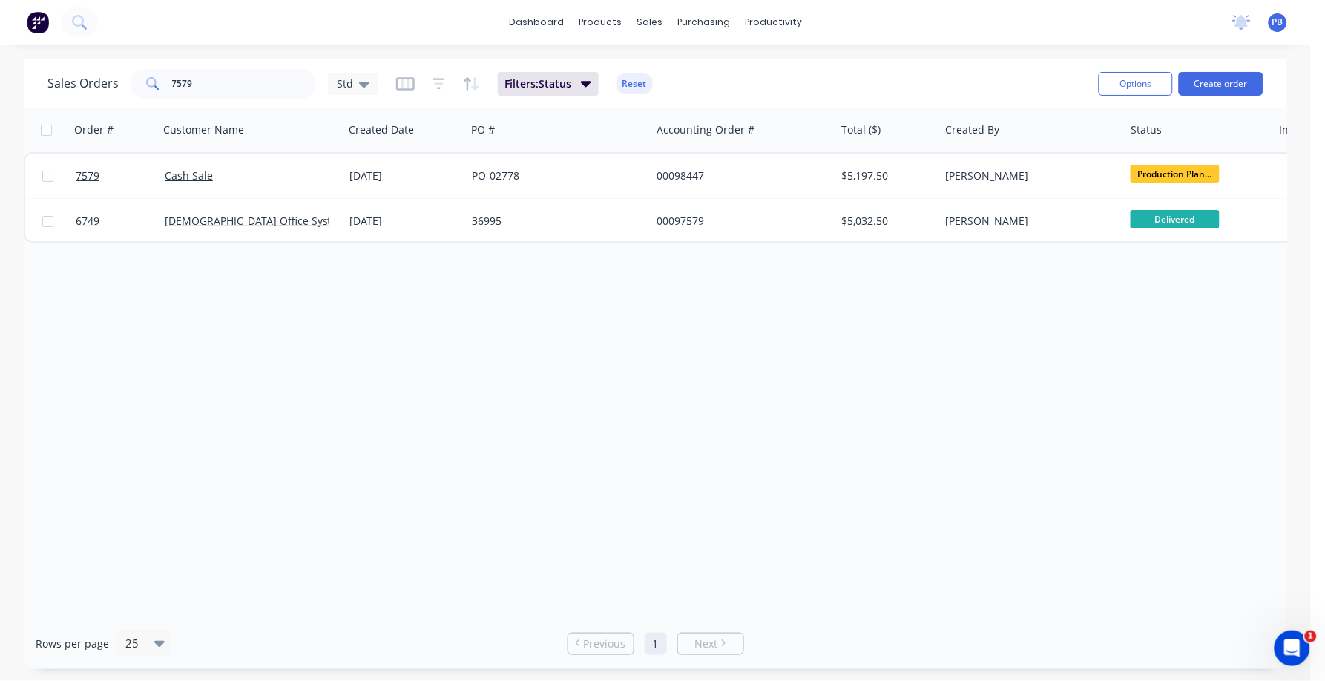
drag, startPoint x: 168, startPoint y: 82, endPoint x: 239, endPoint y: 90, distance: 70.9
click at [239, 90] on div "7579" at bounding box center [224, 84] width 186 height 30
drag, startPoint x: 170, startPoint y: 82, endPoint x: 201, endPoint y: 82, distance: 31.2
click at [201, 82] on input "7579" at bounding box center [244, 84] width 145 height 30
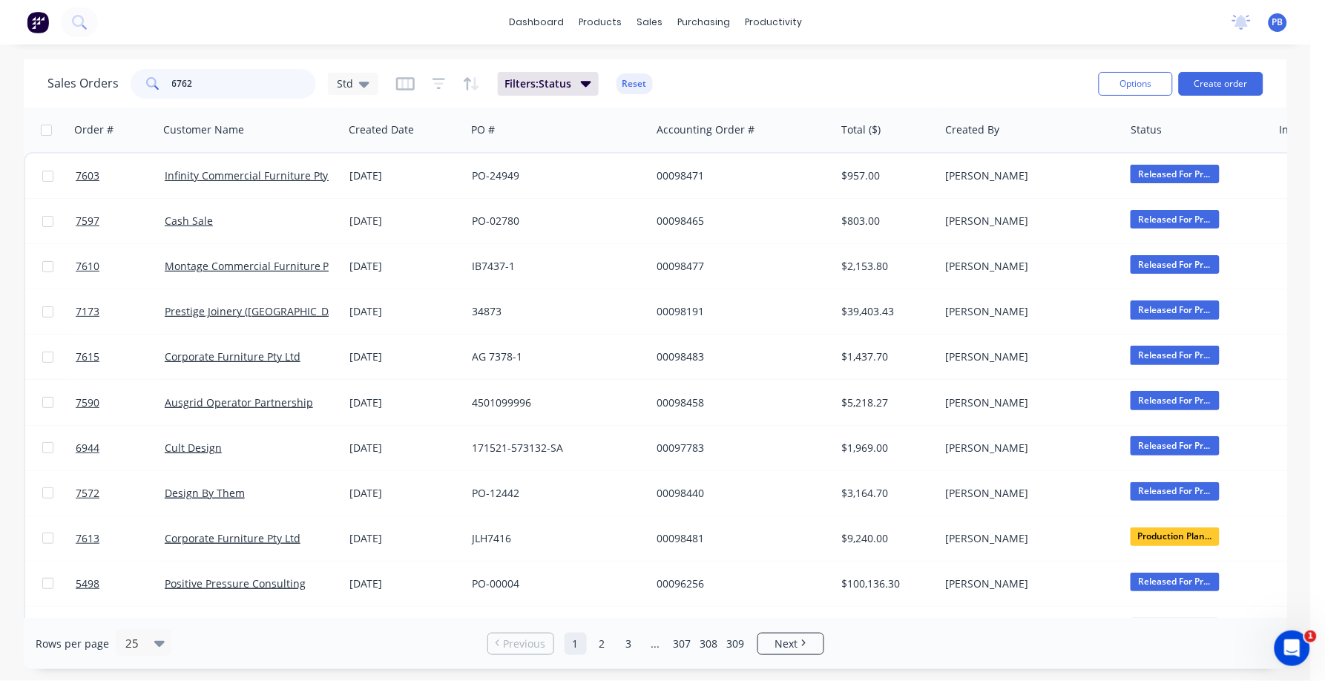
type input "6762"
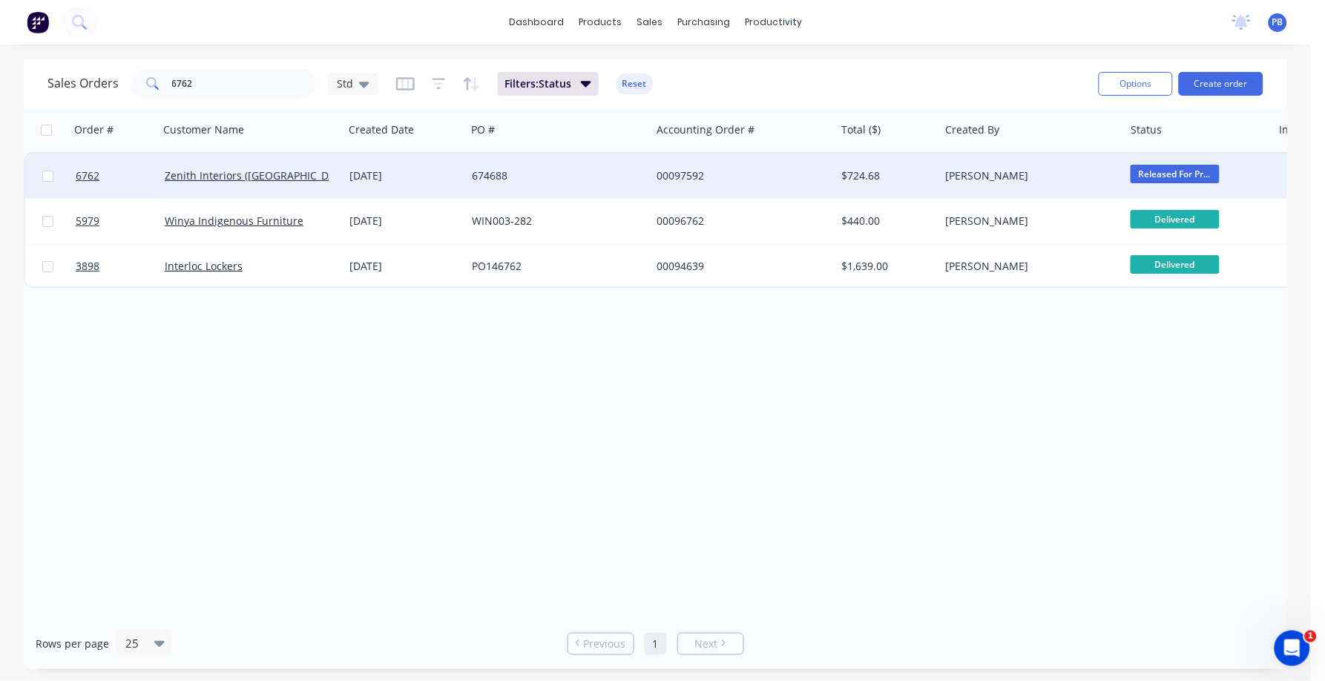
click at [676, 175] on div "00097592" at bounding box center [739, 175] width 165 height 15
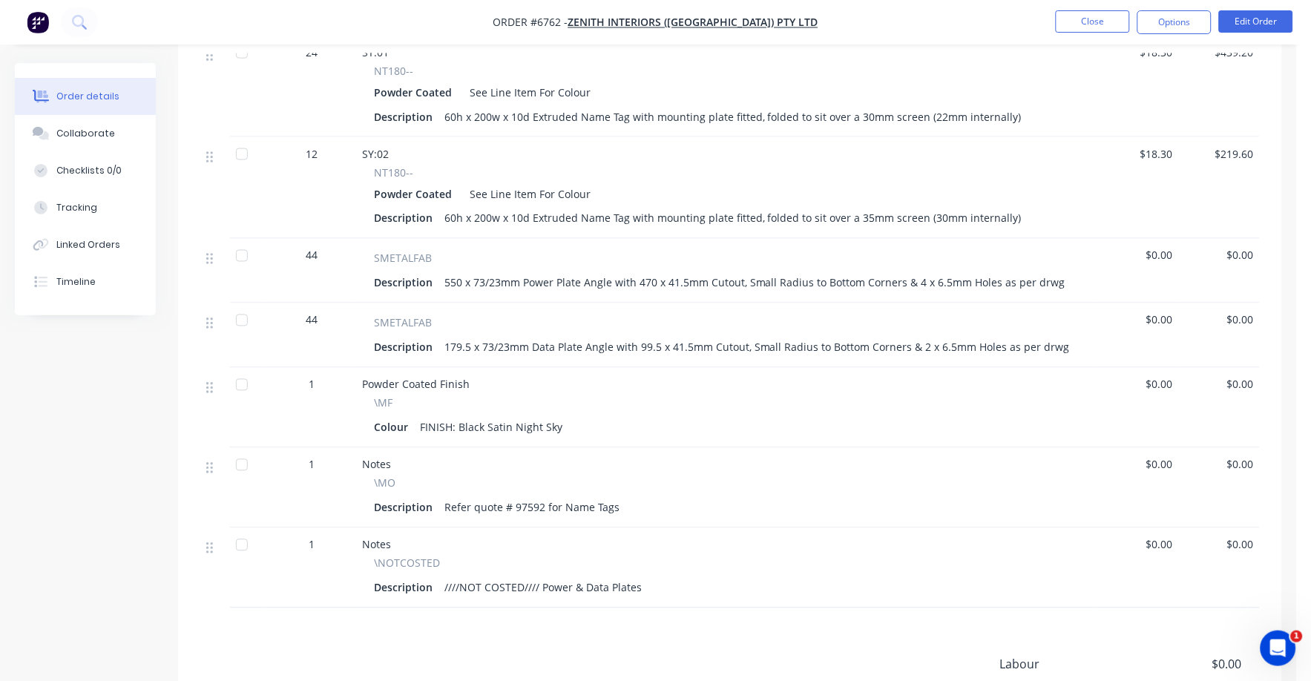
scroll to position [649, 0]
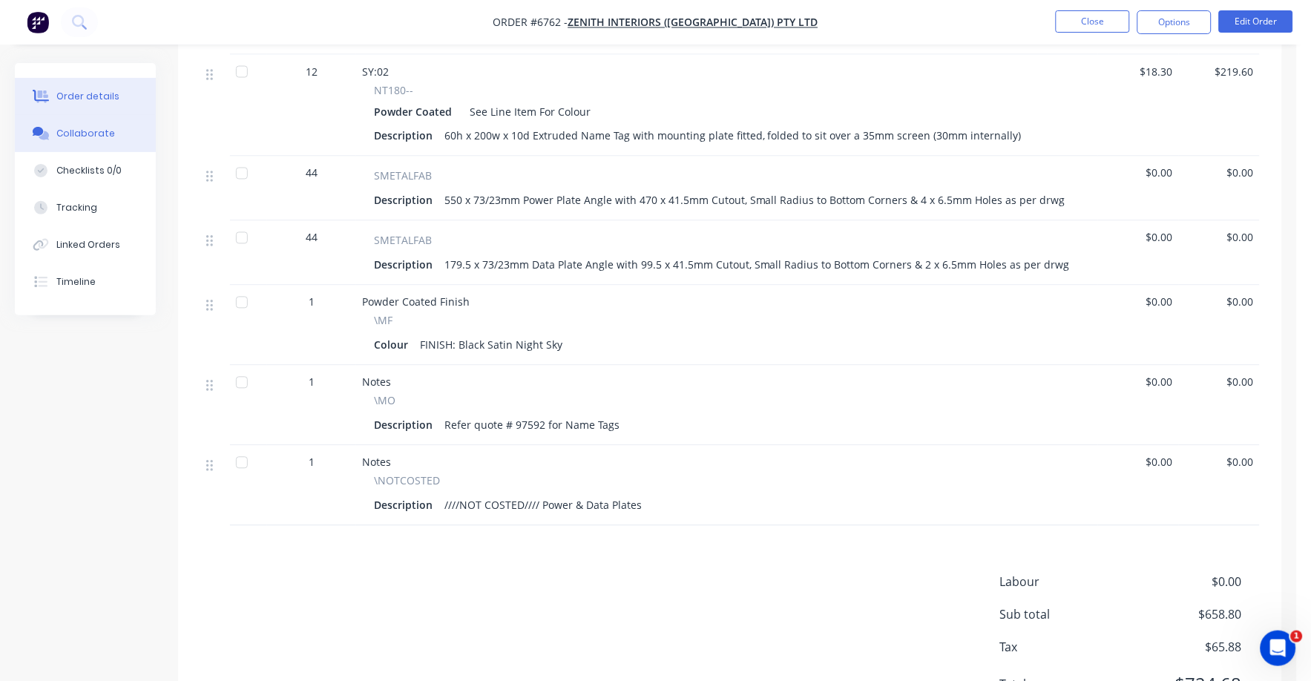
click at [91, 125] on button "Collaborate" at bounding box center [85, 133] width 141 height 37
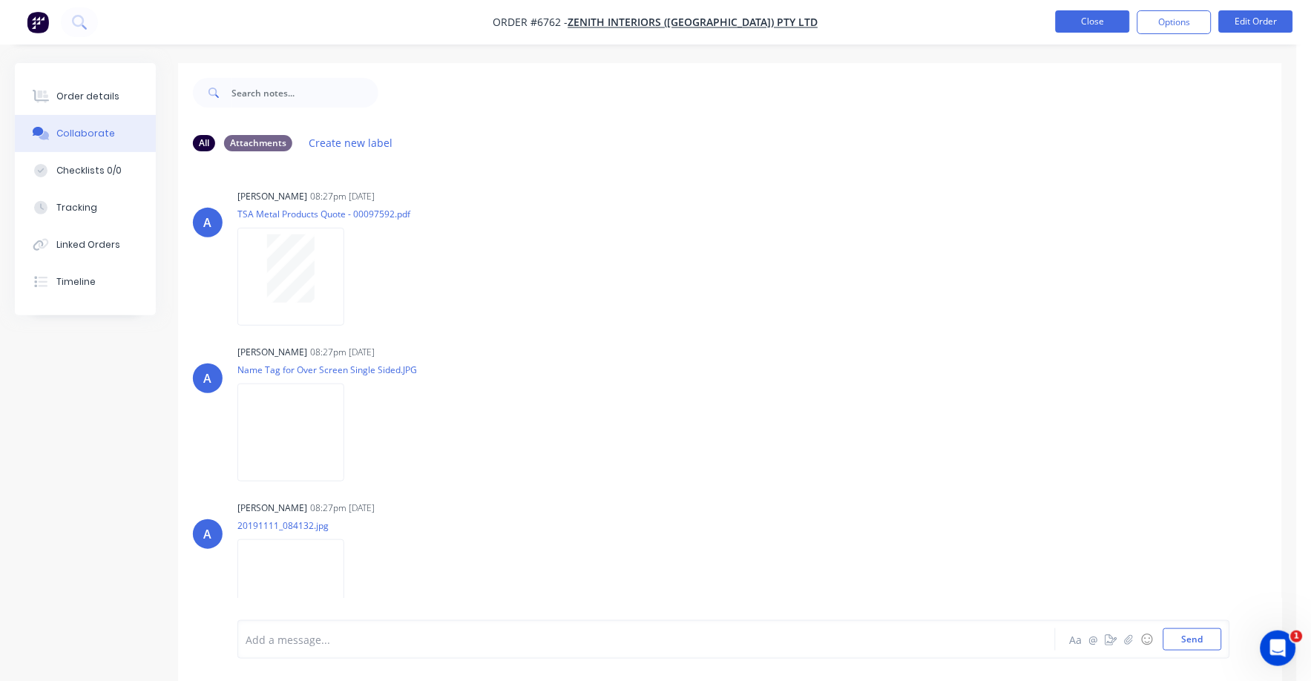
click at [1085, 14] on button "Close" at bounding box center [1093, 21] width 74 height 22
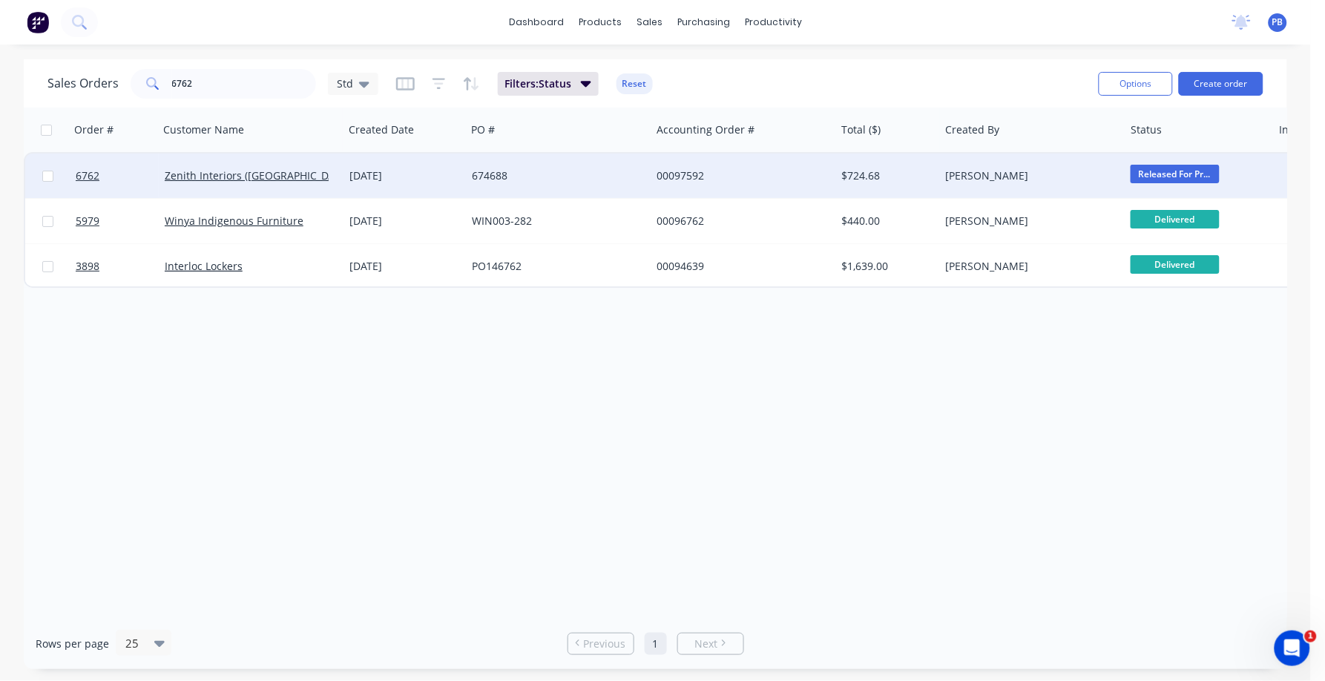
click at [689, 171] on div "00097592" at bounding box center [739, 175] width 165 height 15
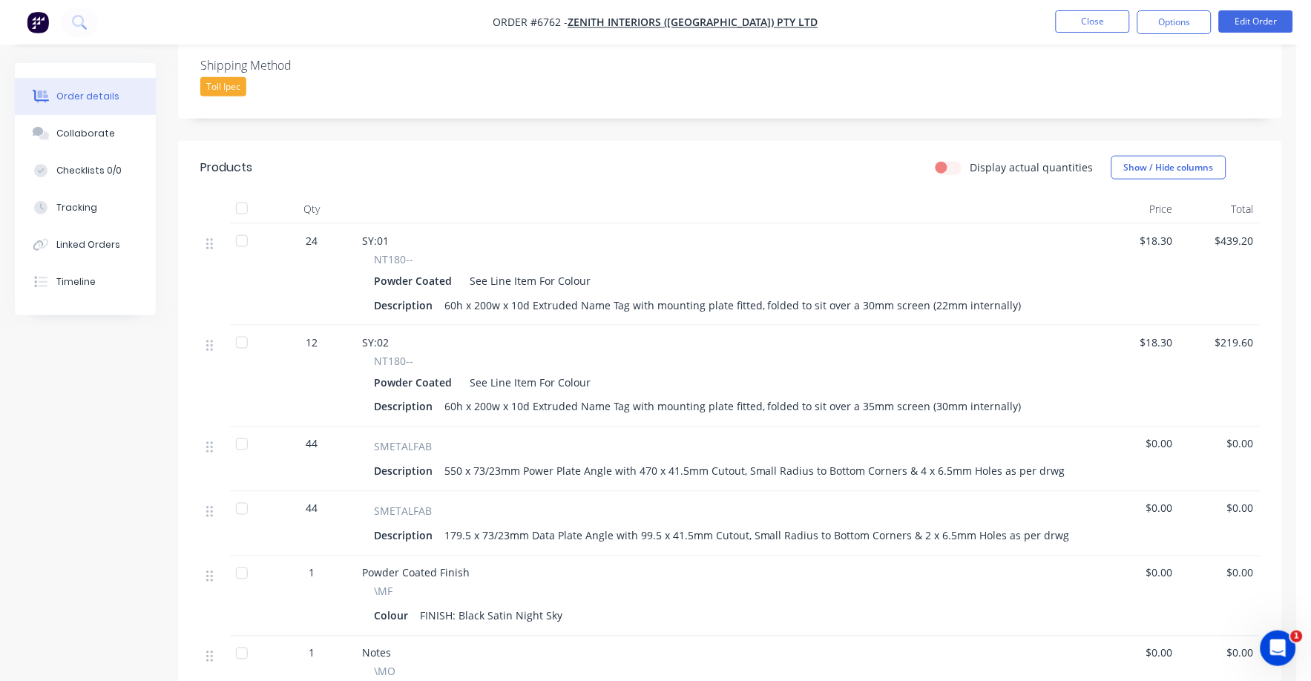
scroll to position [370, 0]
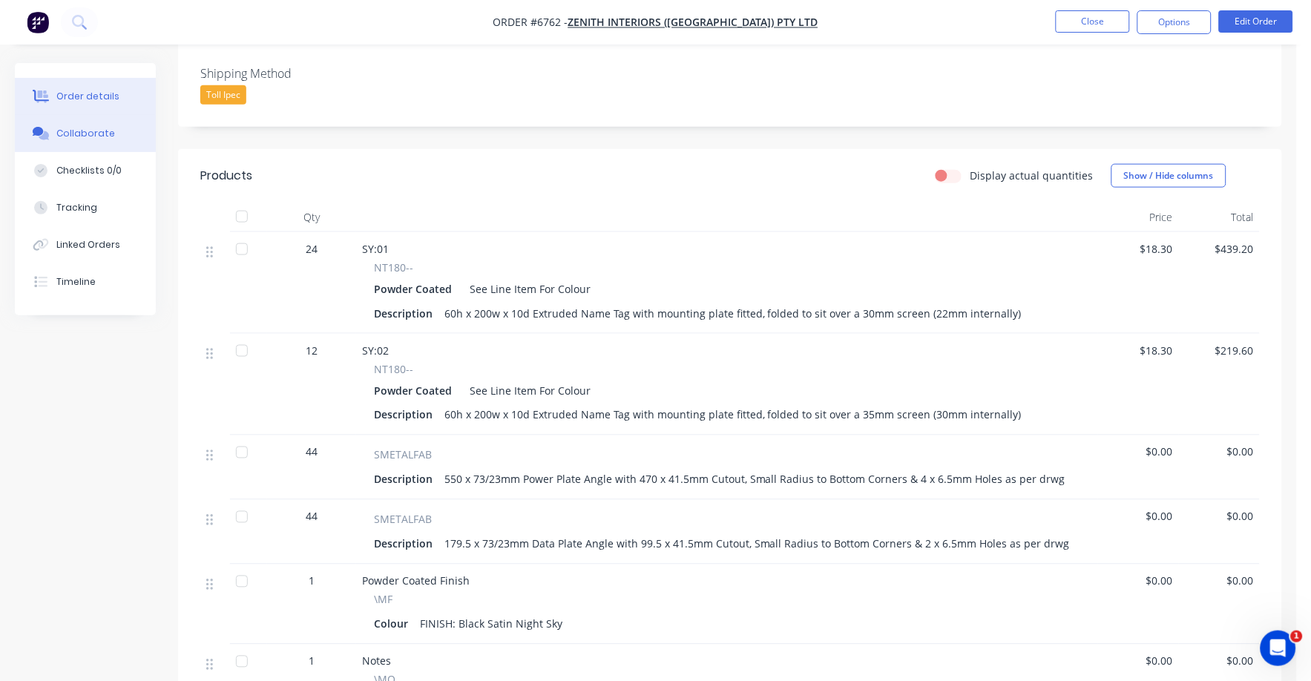
click at [95, 129] on div "Collaborate" at bounding box center [85, 133] width 59 height 13
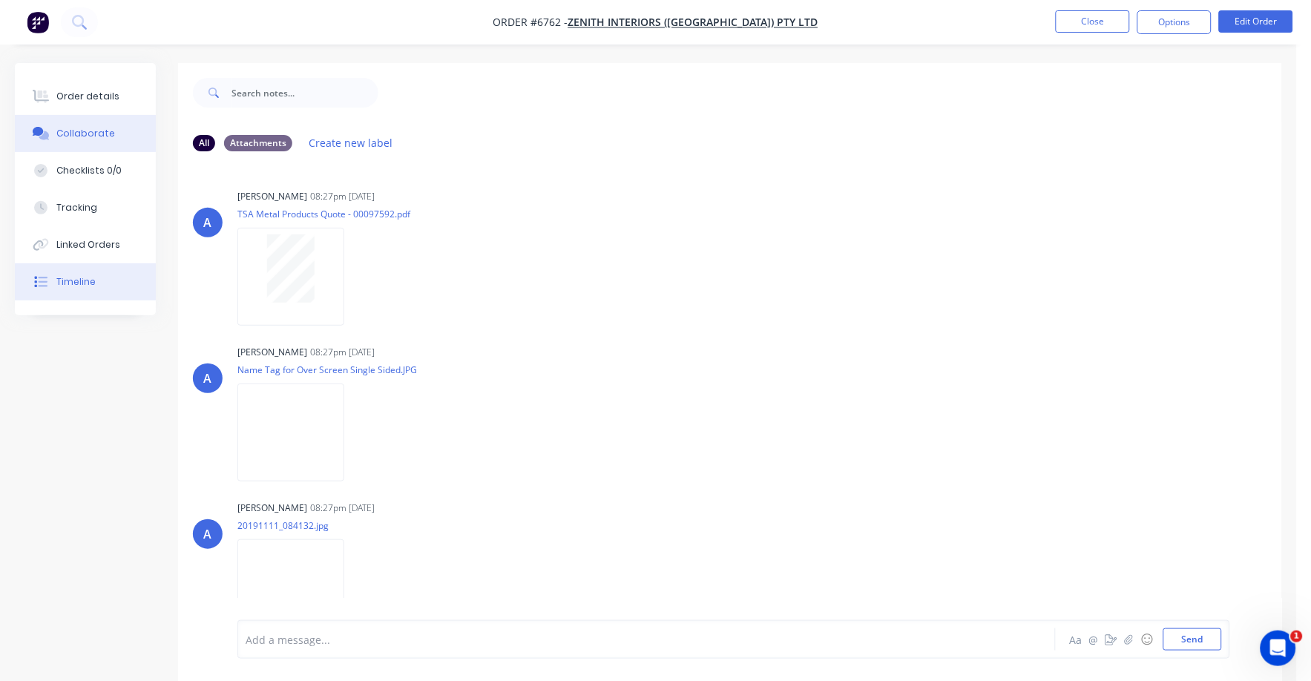
click at [84, 279] on div "Timeline" at bounding box center [75, 281] width 39 height 13
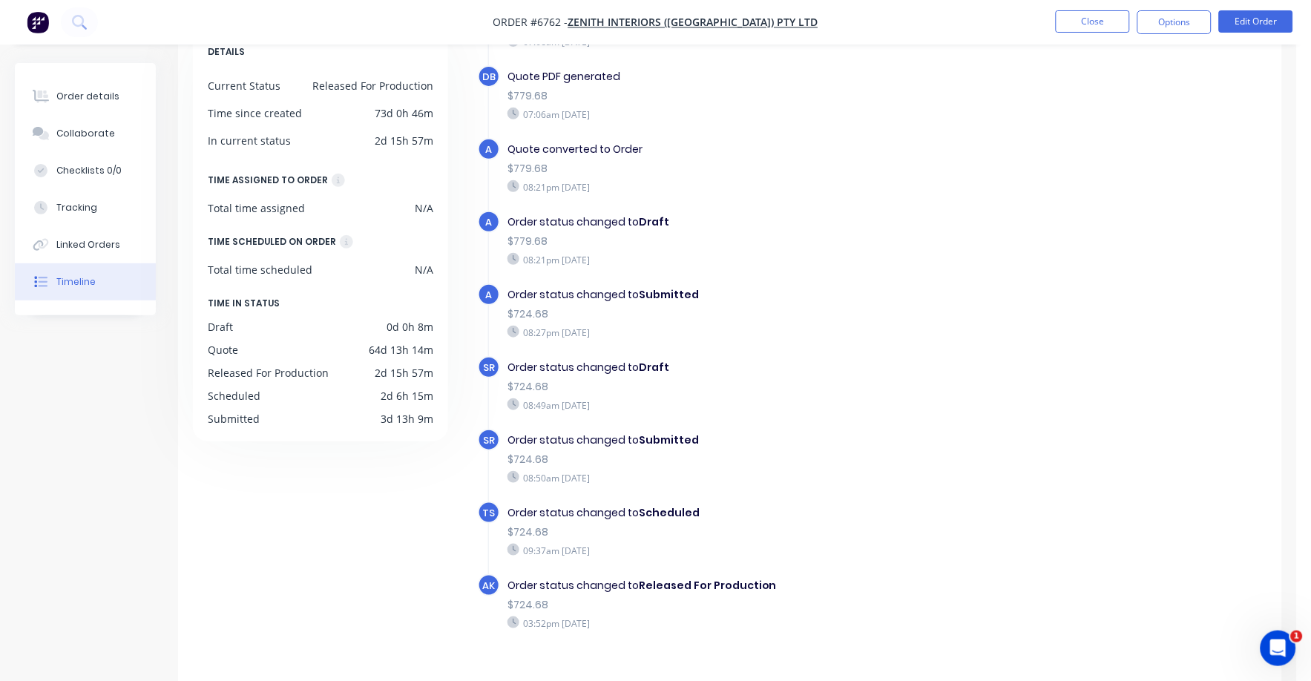
scroll to position [114, 0]
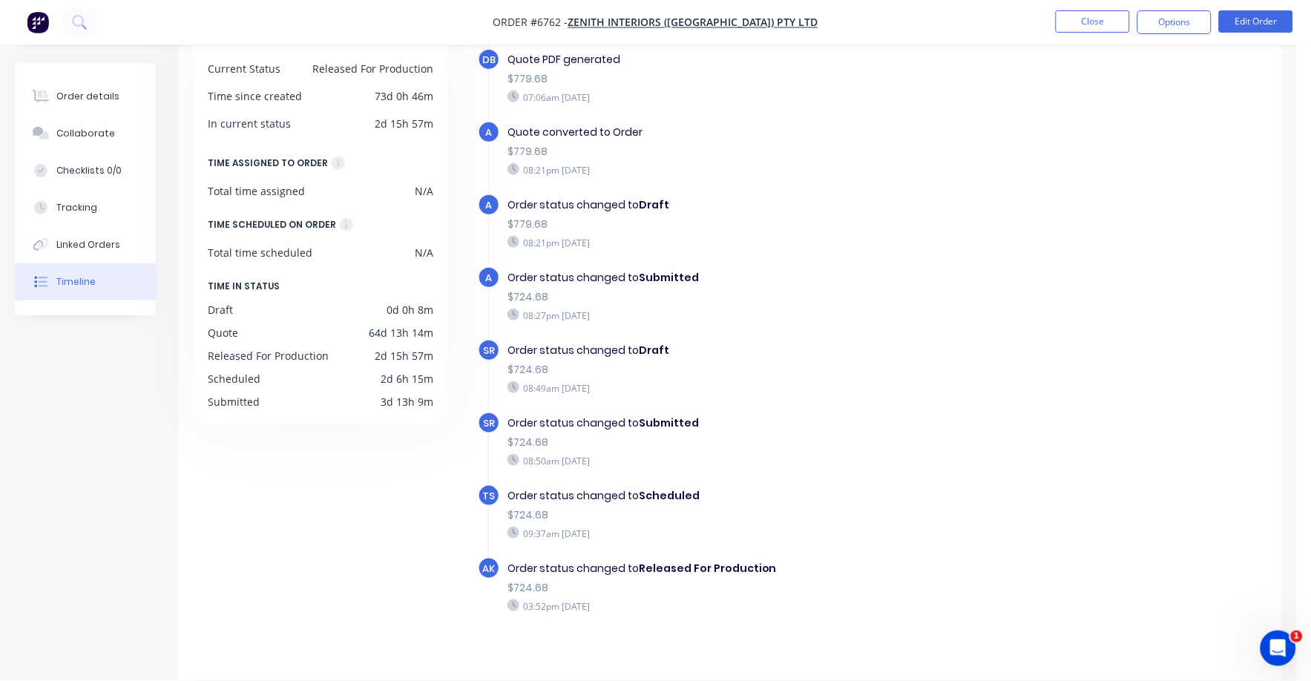
drag, startPoint x: 94, startPoint y: 97, endPoint x: 74, endPoint y: 75, distance: 29.5
click at [92, 97] on button "Order details" at bounding box center [85, 96] width 141 height 37
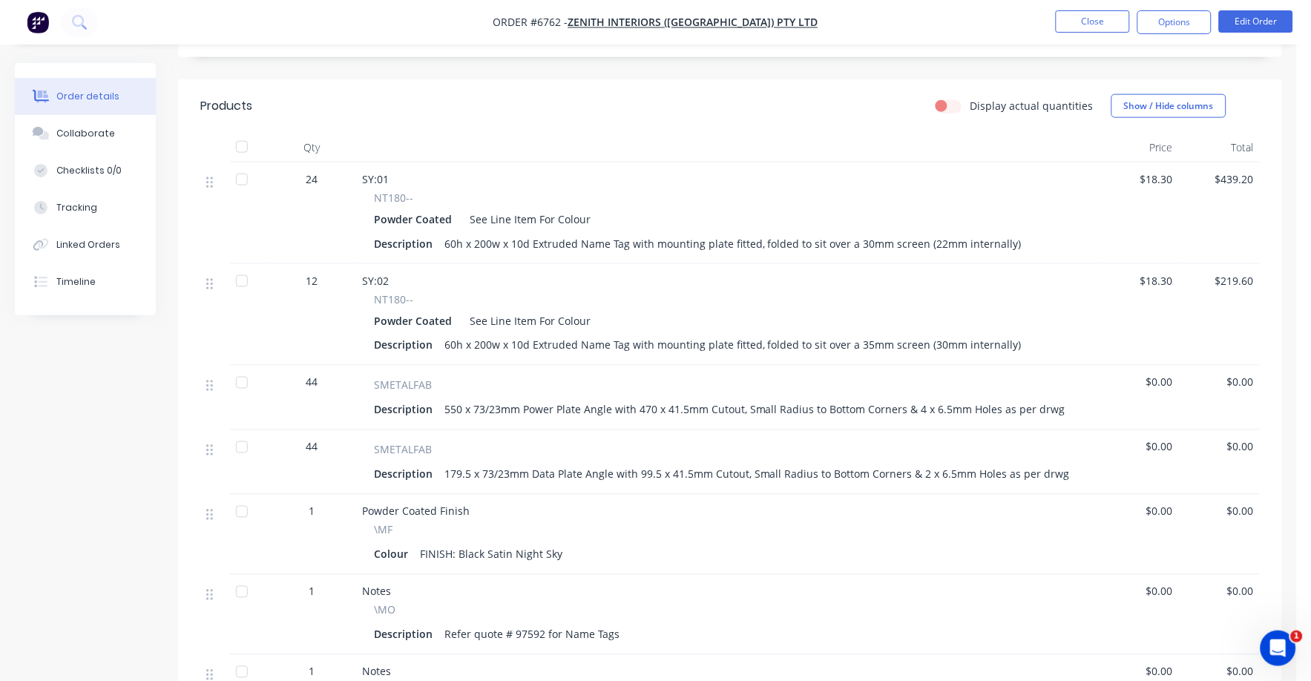
scroll to position [393, 0]
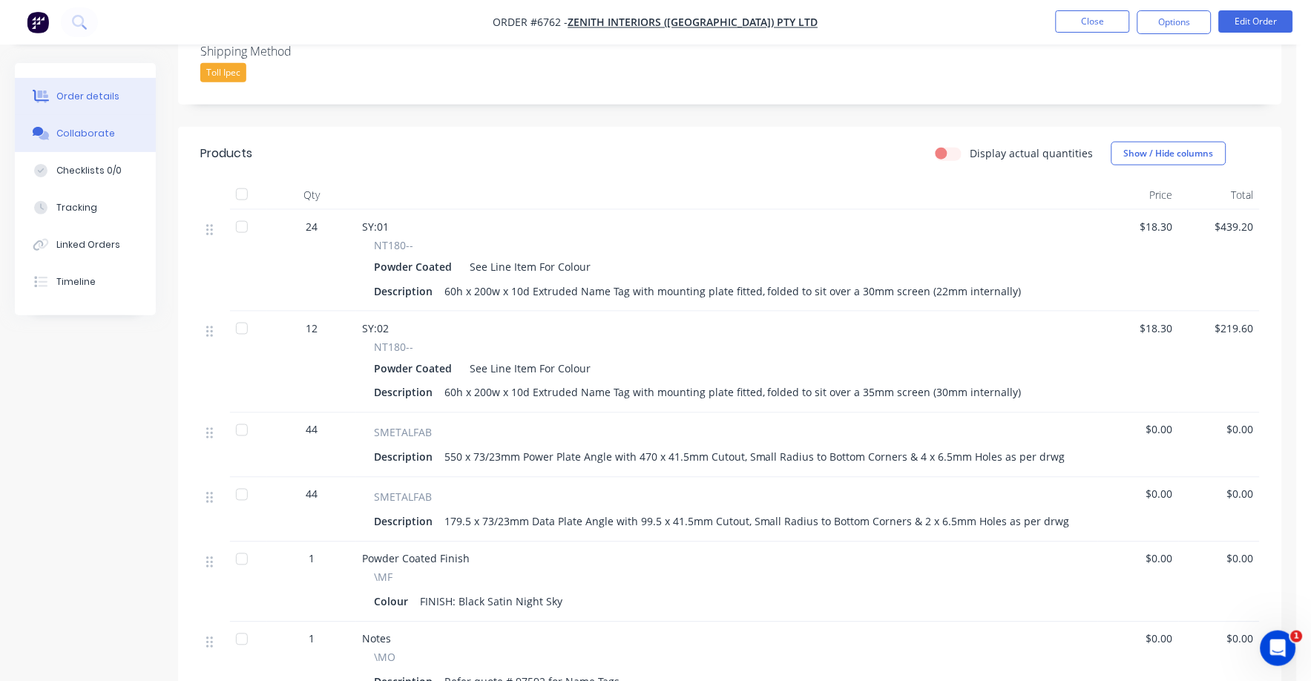
click at [77, 134] on div "Collaborate" at bounding box center [85, 133] width 59 height 13
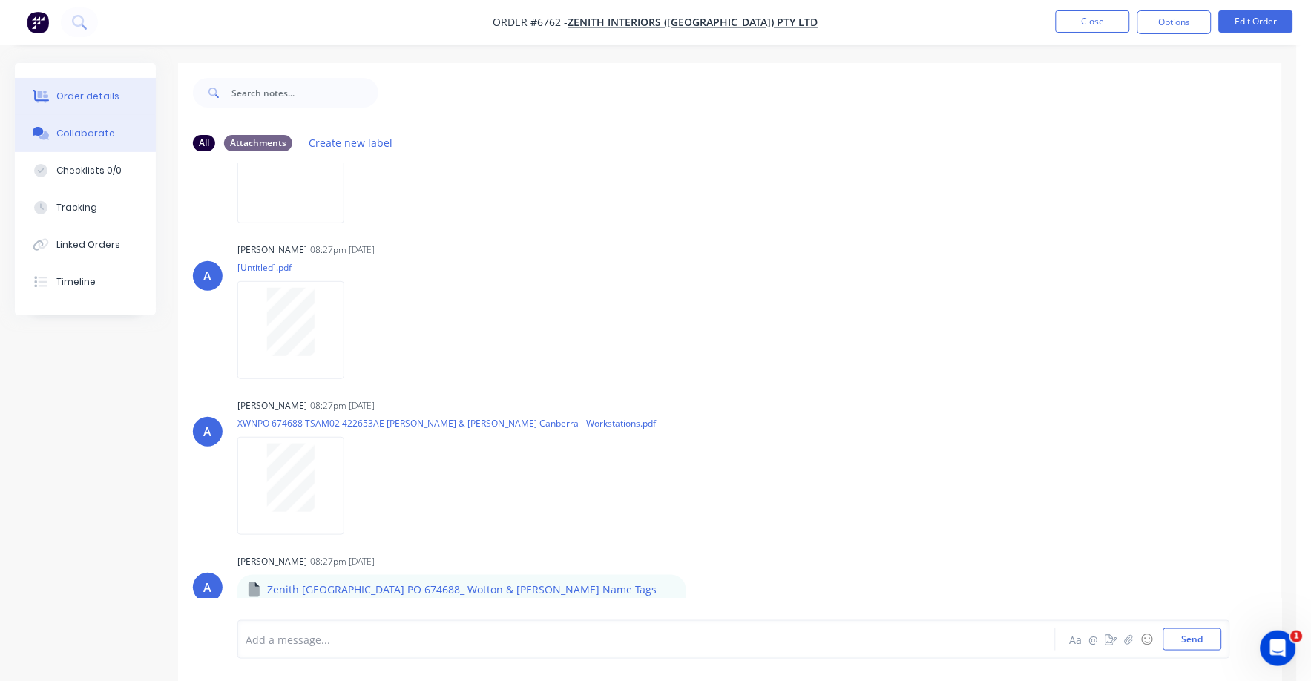
click at [88, 91] on div "Order details" at bounding box center [87, 96] width 63 height 13
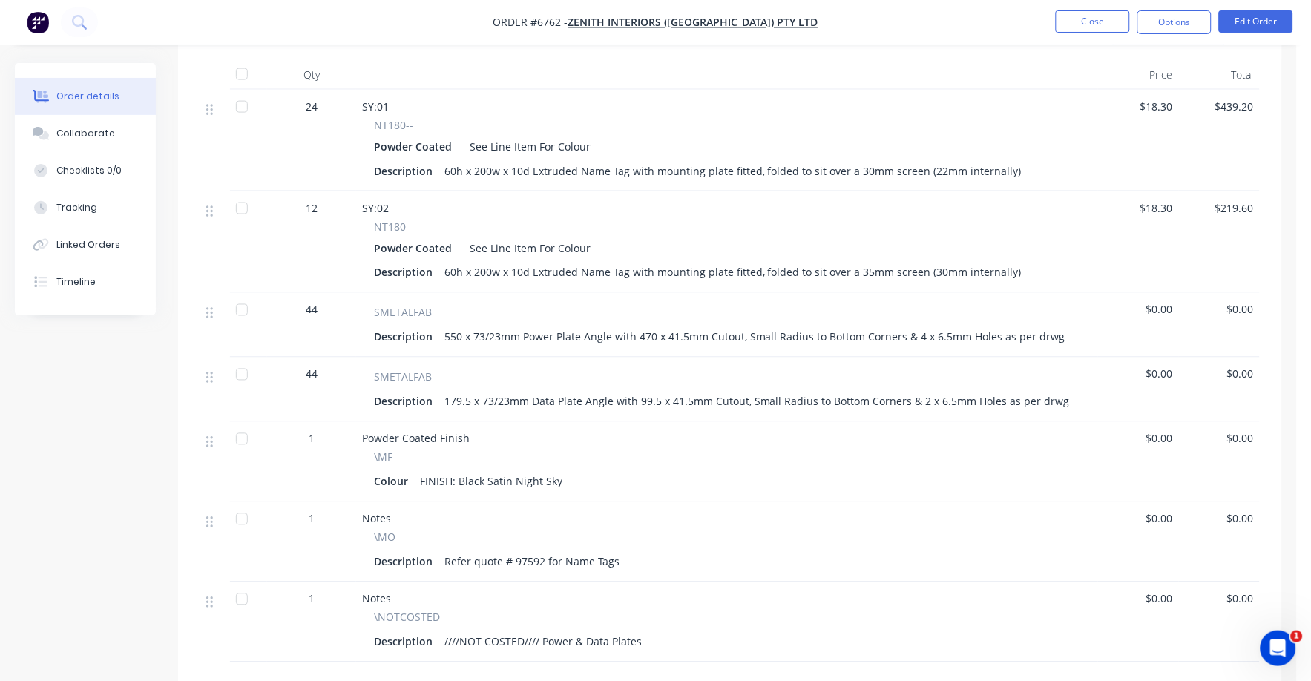
scroll to position [464, 0]
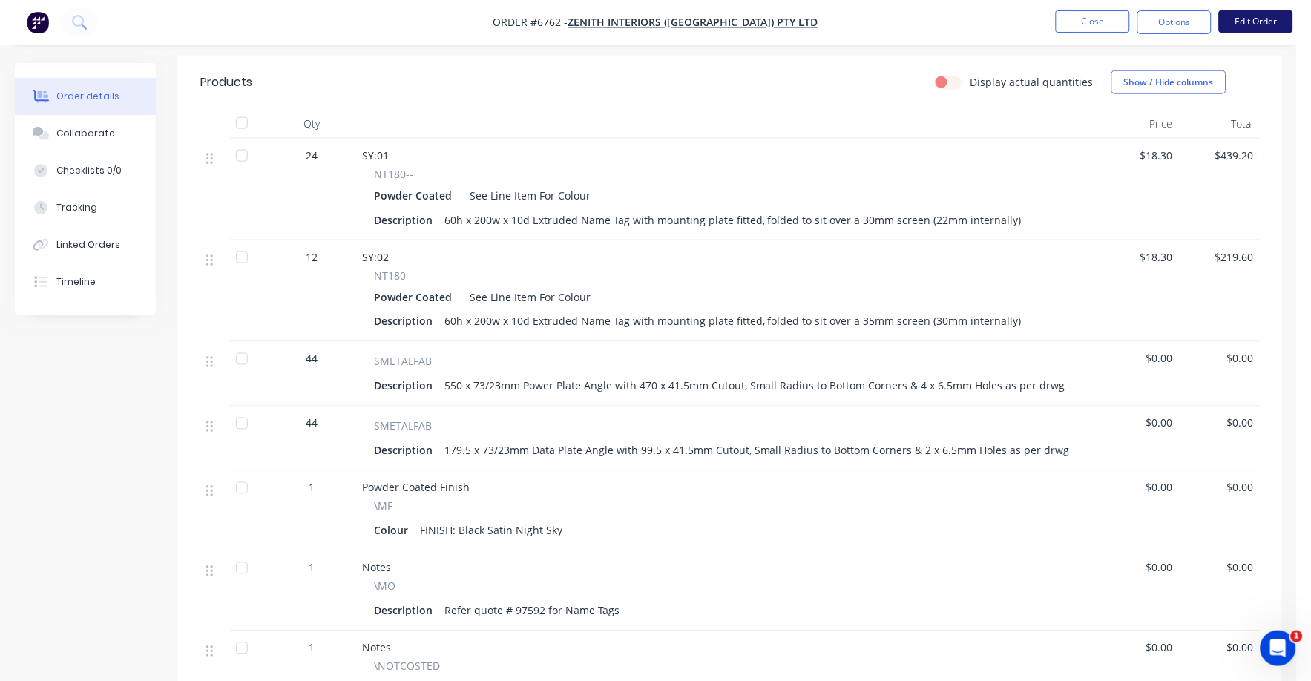
click at [1261, 10] on button "Edit Order" at bounding box center [1256, 21] width 74 height 22
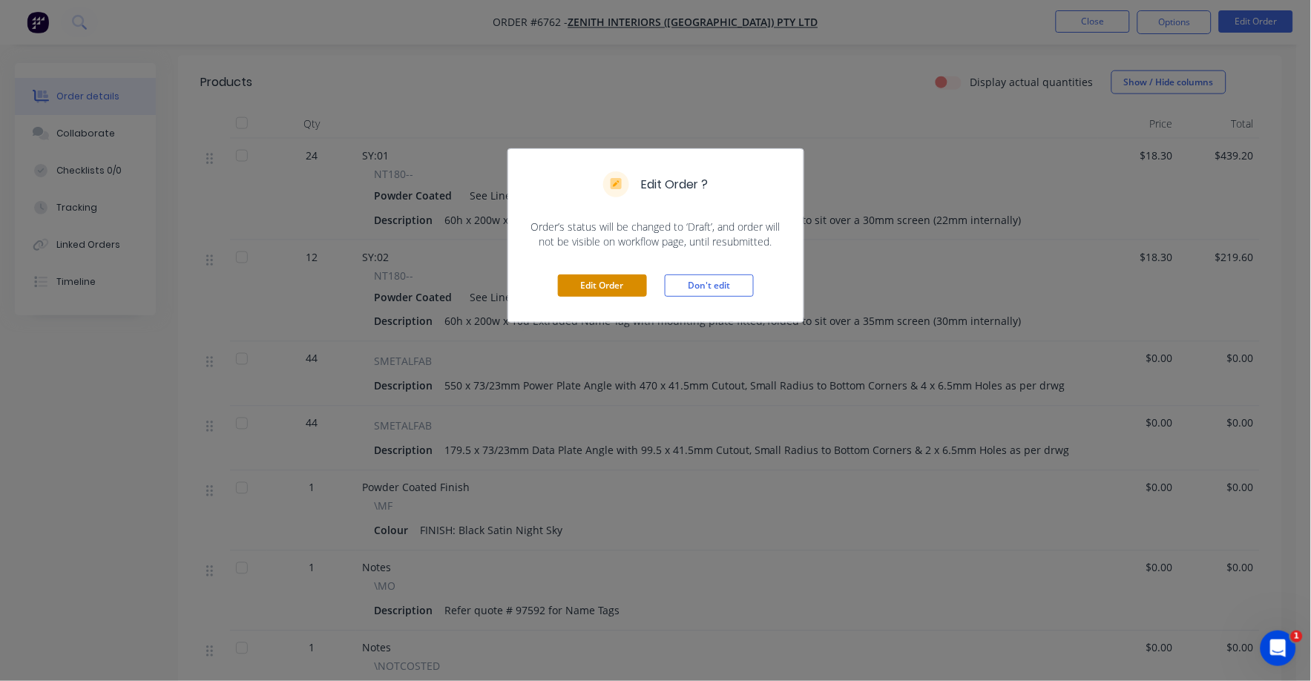
click at [606, 288] on button "Edit Order" at bounding box center [602, 286] width 89 height 22
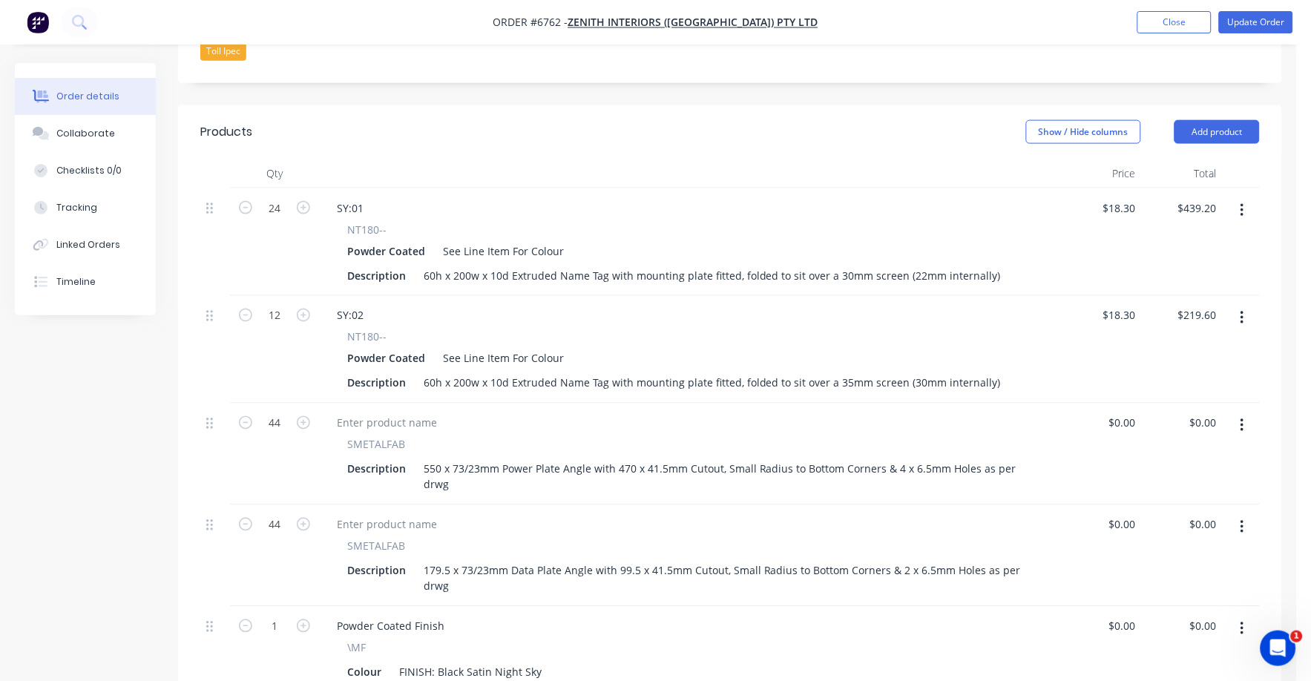
scroll to position [557, 0]
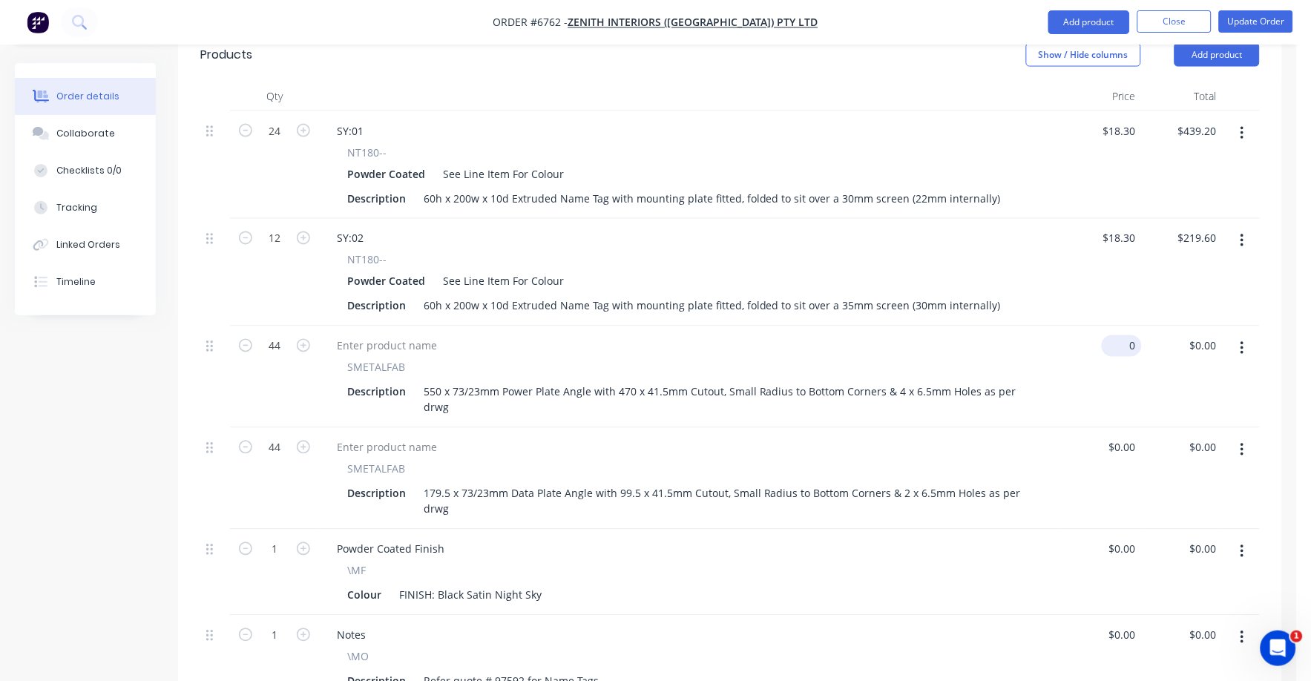
click at [1126, 335] on input "0" at bounding box center [1125, 346] width 34 height 22
click at [1159, 327] on div "$0.00 $0.00" at bounding box center [1182, 378] width 81 height 102
click at [1138, 335] on input "0" at bounding box center [1133, 346] width 17 height 22
click at [1074, 428] on div "$0.00 $0.00" at bounding box center [1101, 479] width 81 height 102
click at [1132, 335] on input "0" at bounding box center [1125, 346] width 34 height 22
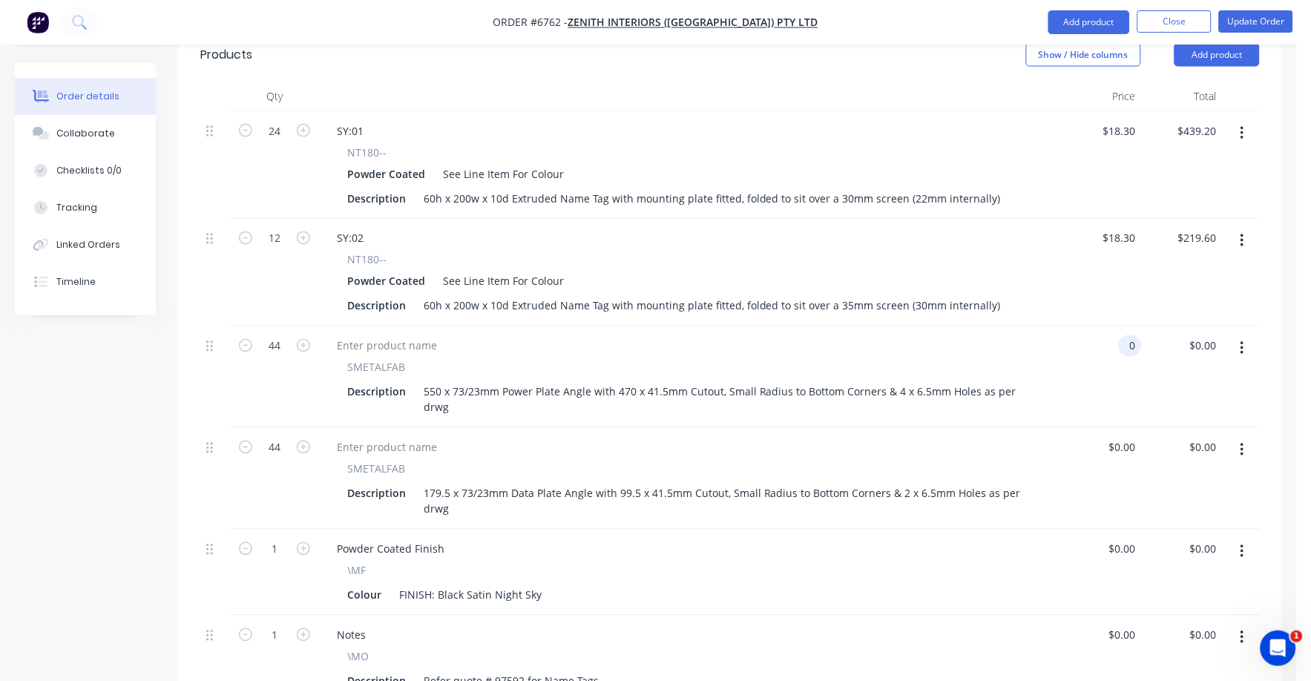
click at [1135, 335] on input "0" at bounding box center [1133, 346] width 17 height 22
type input "$18.45"
type input "$811.80"
click at [986, 437] on div at bounding box center [690, 448] width 730 height 22
click at [1268, 22] on button "Update Order" at bounding box center [1256, 21] width 74 height 22
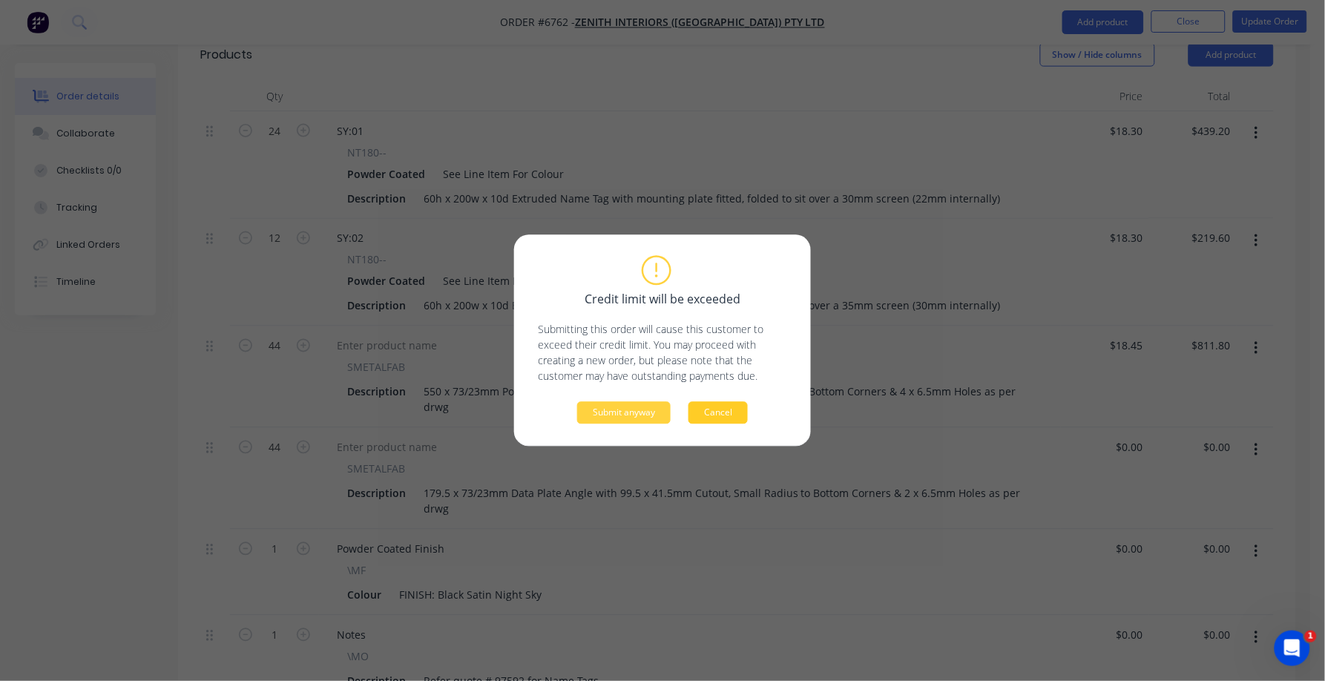
click at [729, 415] on button "Cancel" at bounding box center [718, 413] width 59 height 22
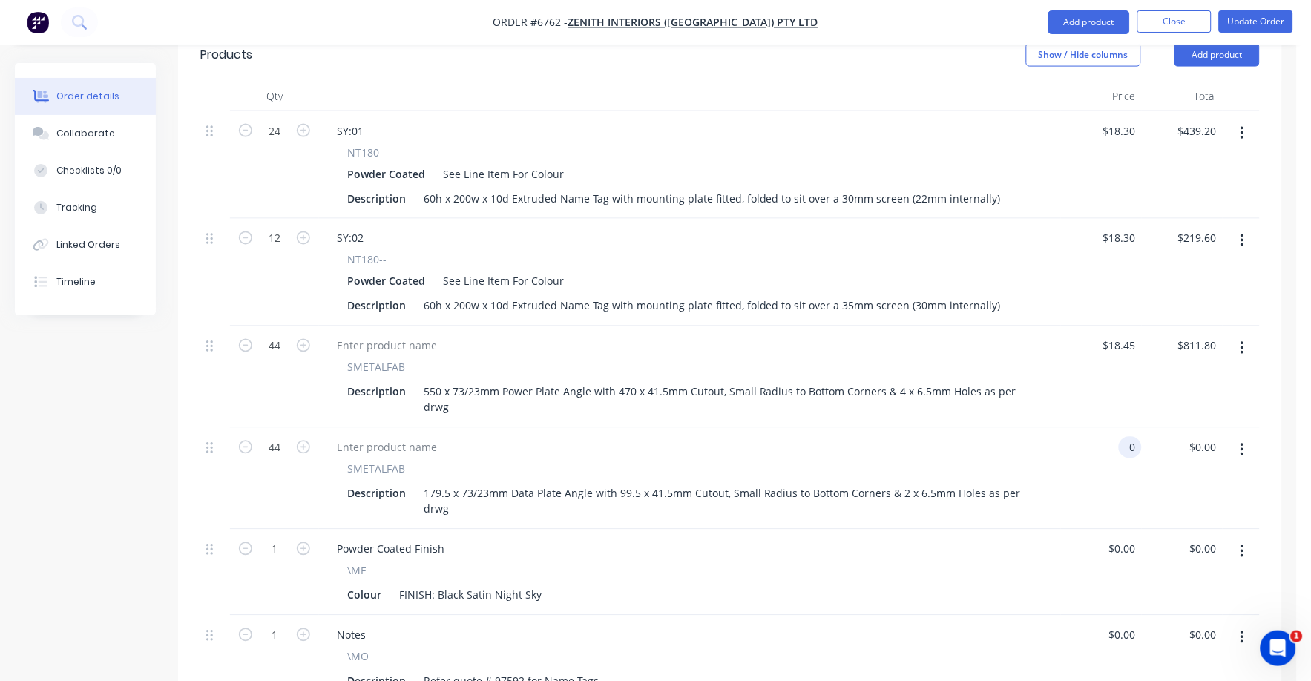
click at [1129, 437] on input "0" at bounding box center [1133, 448] width 17 height 22
type input "$13.00"
type input "$572.00"
click at [1020, 585] on div "Colour FINISH: Black Satin Night Sky" at bounding box center [687, 596] width 692 height 22
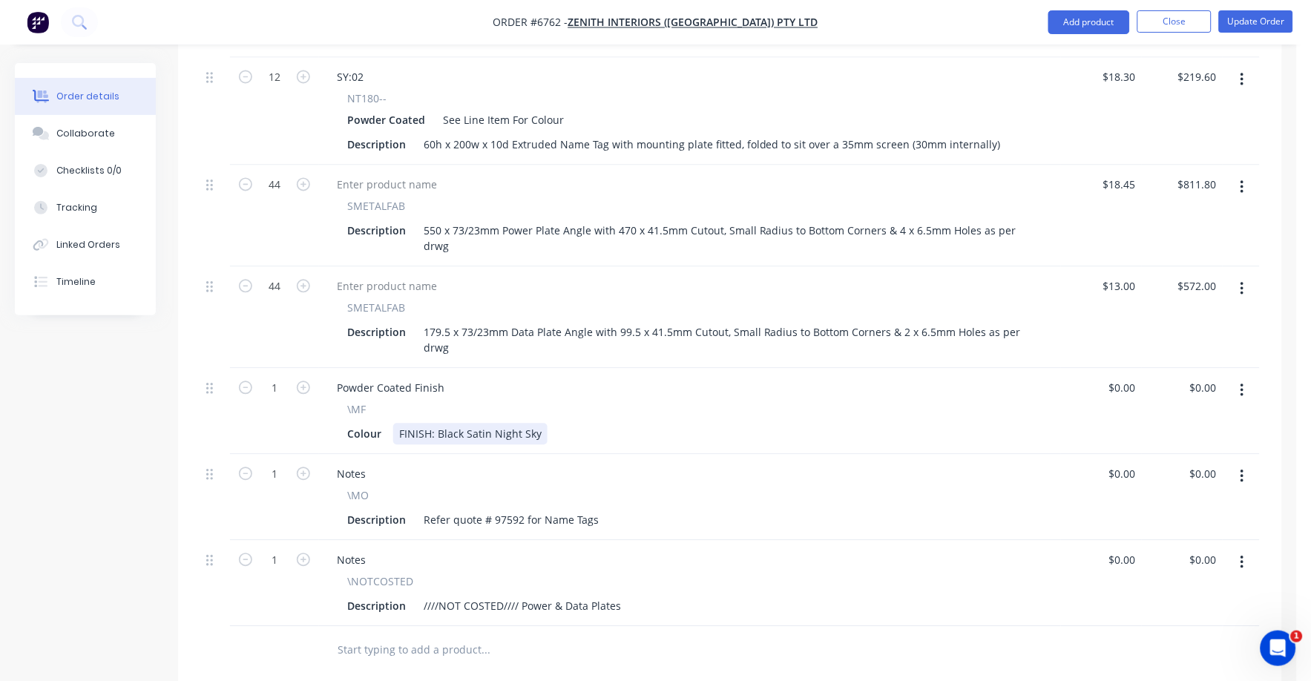
scroll to position [741, 0]
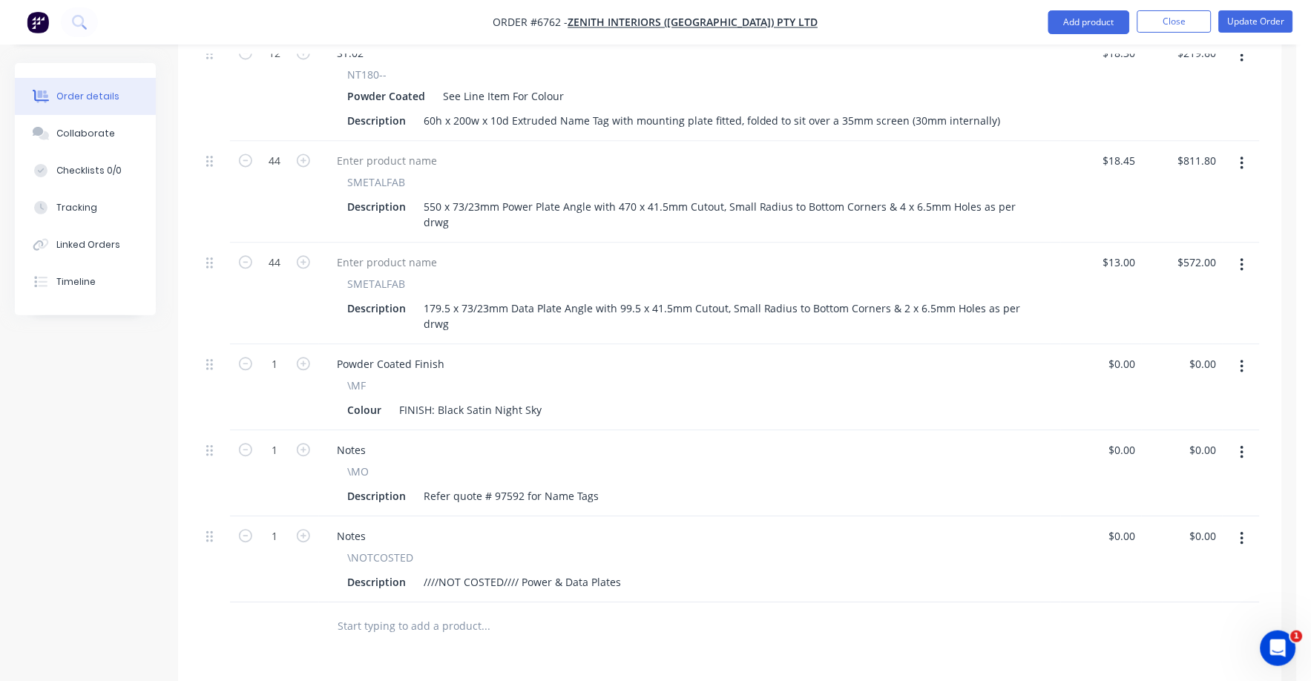
click at [1247, 526] on button "button" at bounding box center [1242, 539] width 35 height 27
click at [1164, 657] on div "Delete" at bounding box center [1190, 668] width 114 height 22
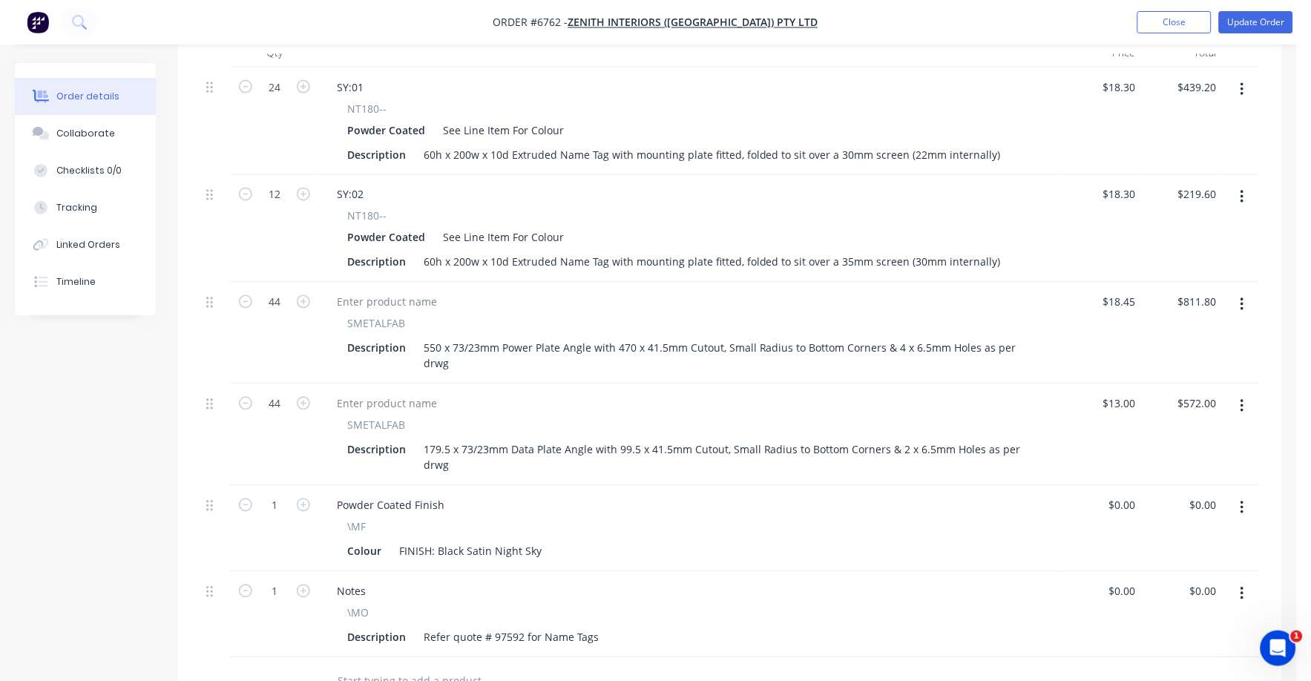
scroll to position [278, 0]
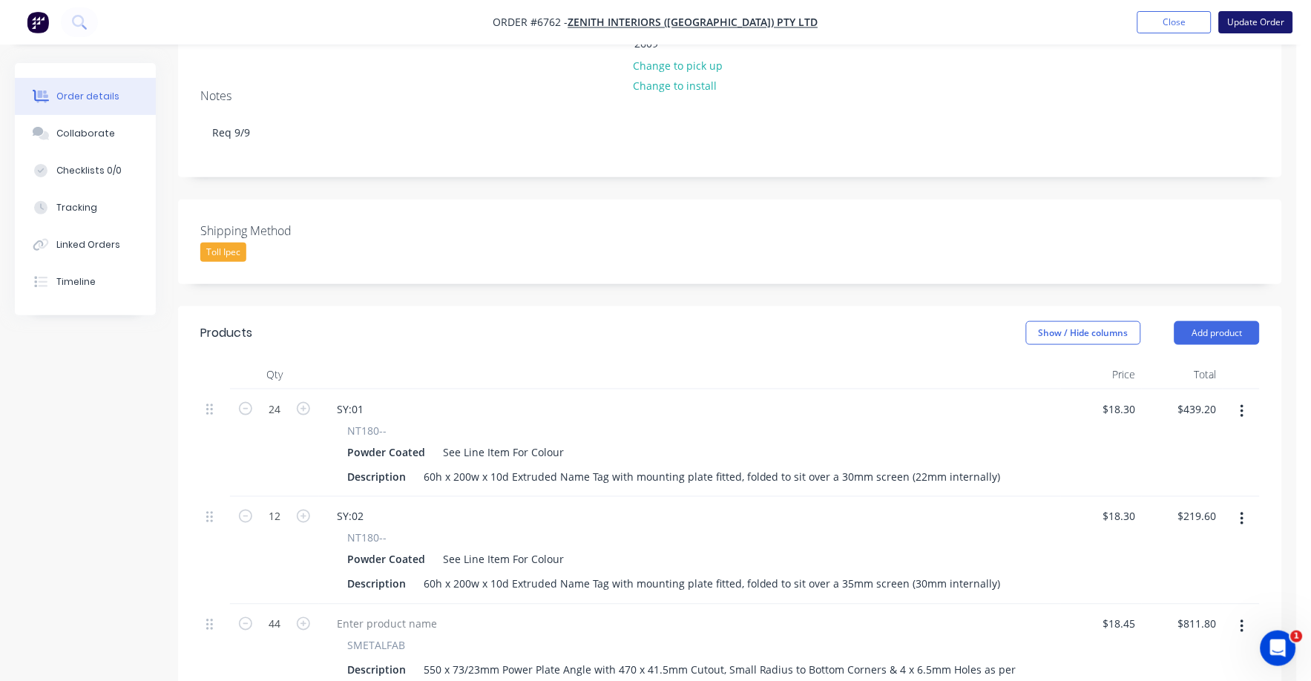
click at [1271, 19] on button "Update Order" at bounding box center [1256, 22] width 74 height 22
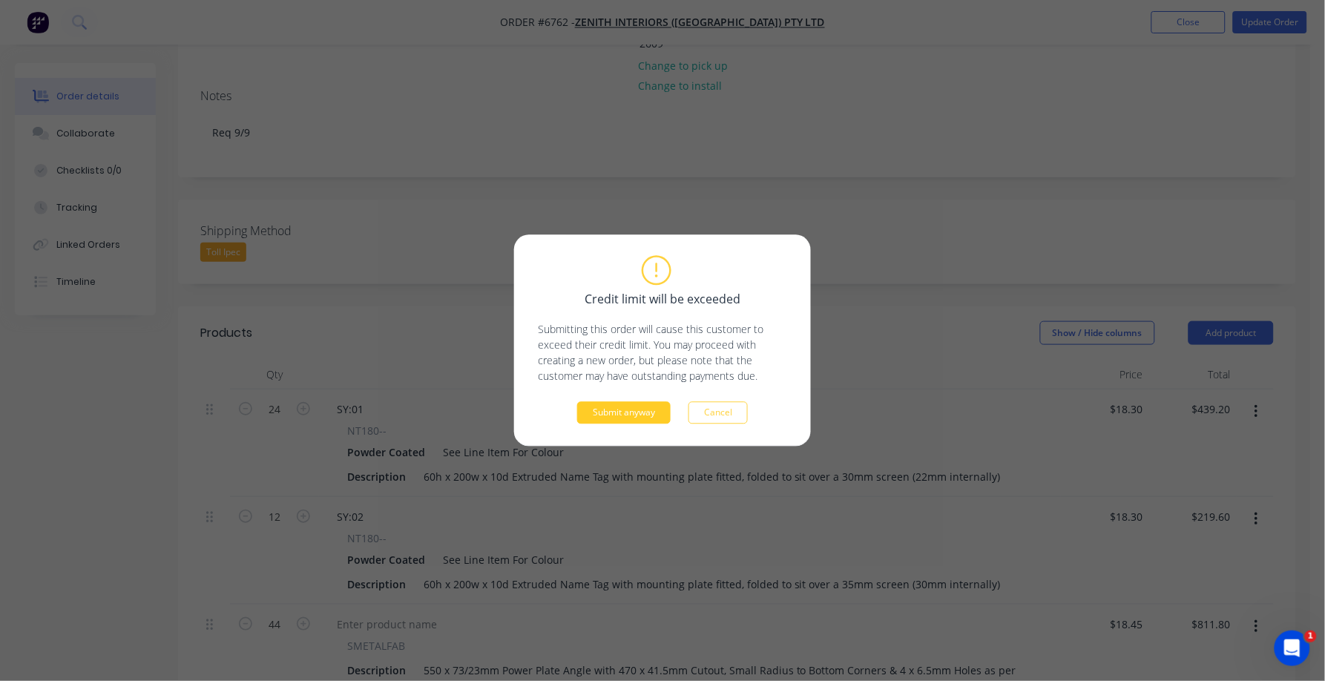
click at [623, 410] on button "Submit anyway" at bounding box center [624, 413] width 94 height 22
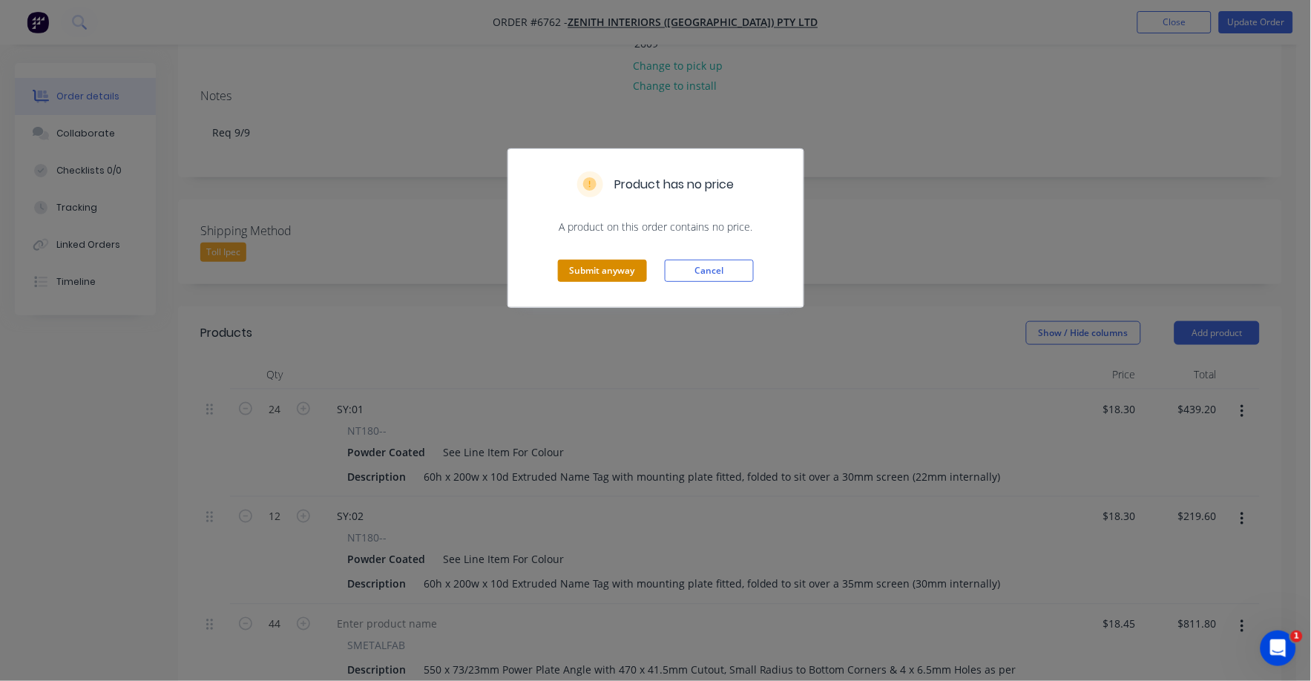
click at [609, 263] on button "Submit anyway" at bounding box center [602, 271] width 89 height 22
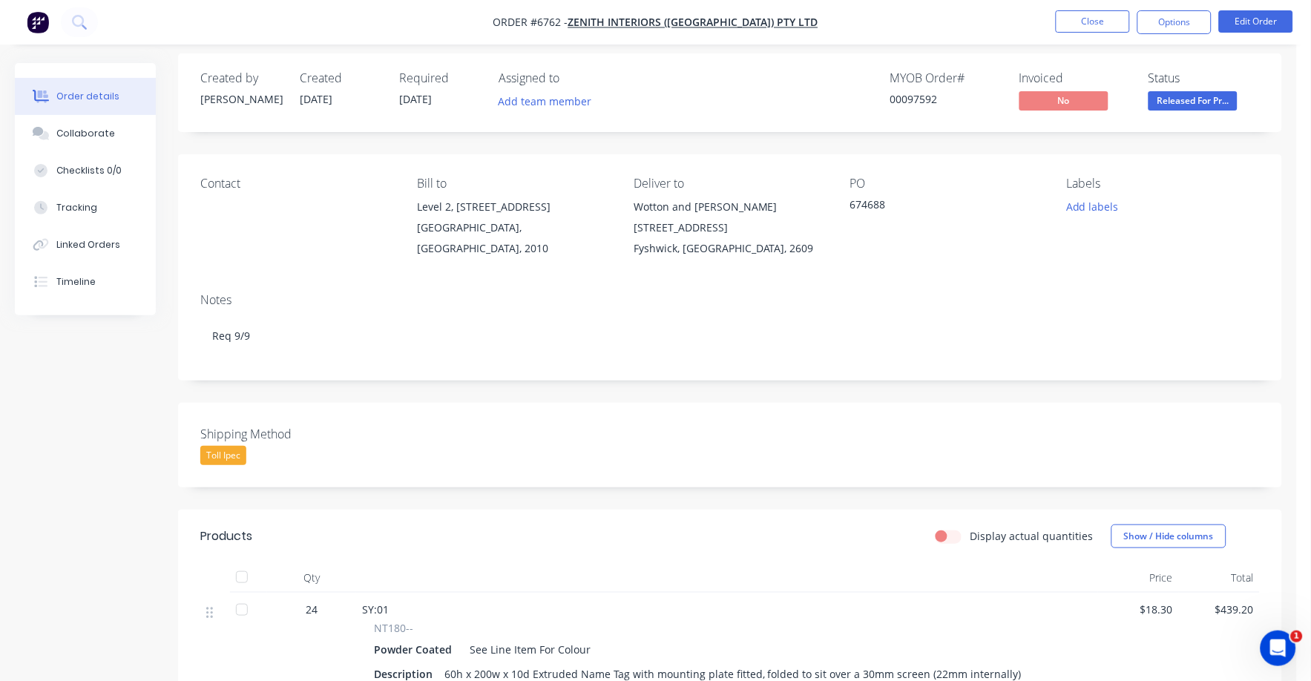
scroll to position [0, 0]
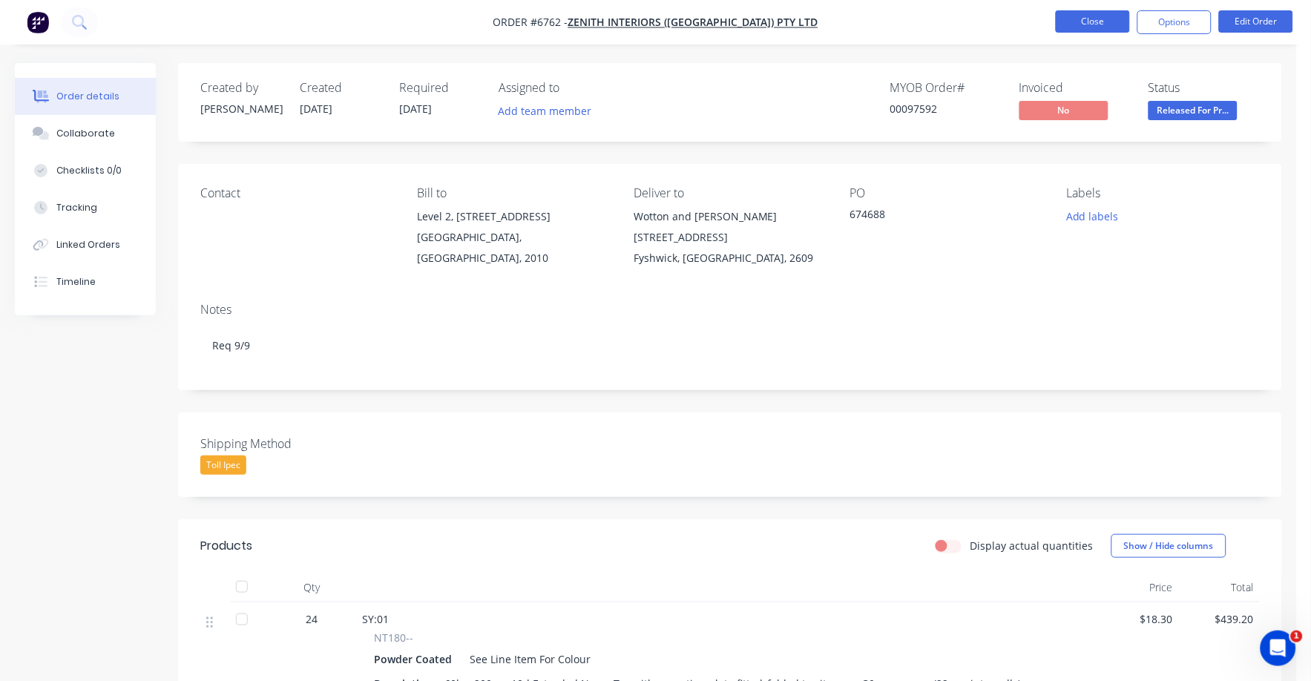
click at [1086, 12] on nav "Order #6762 - Zenith Interiors ([GEOGRAPHIC_DATA]) Pty Ltd Close Options Edit O…" at bounding box center [655, 22] width 1311 height 45
click at [1090, 24] on button "Close" at bounding box center [1093, 21] width 74 height 22
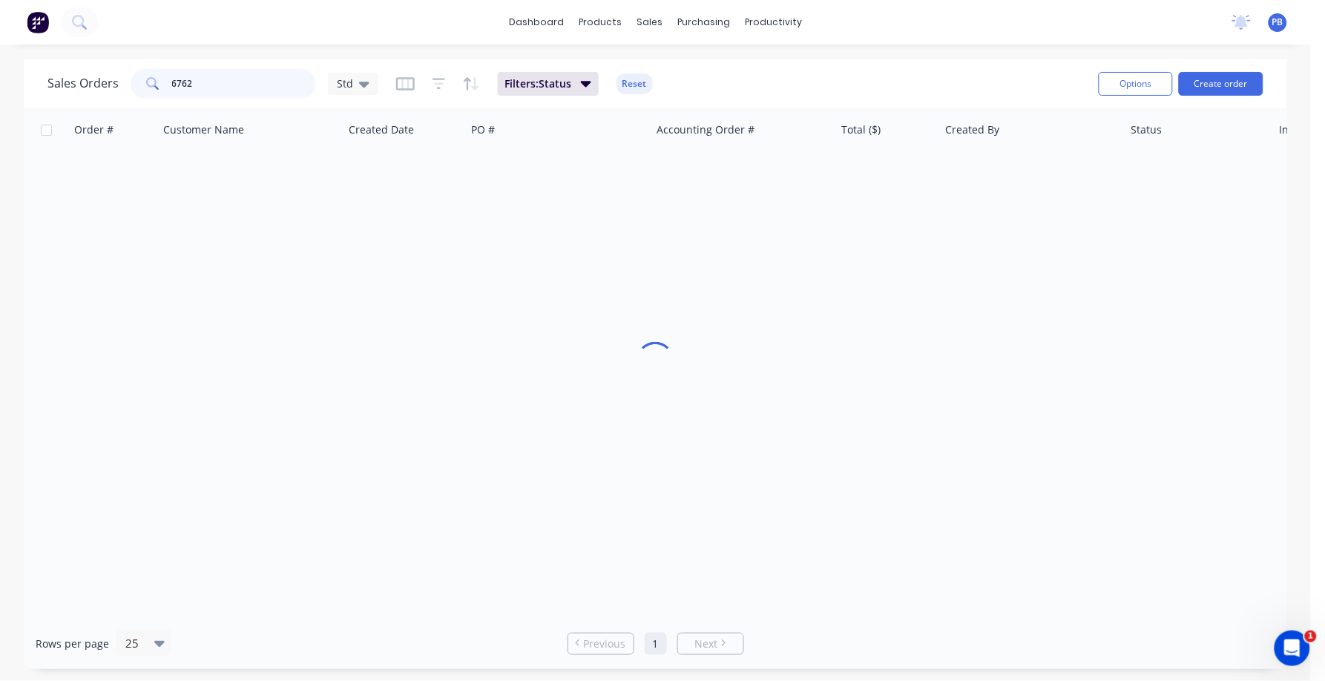
drag, startPoint x: 240, startPoint y: 85, endPoint x: 130, endPoint y: 81, distance: 110.7
click at [131, 81] on div "6762" at bounding box center [224, 84] width 186 height 30
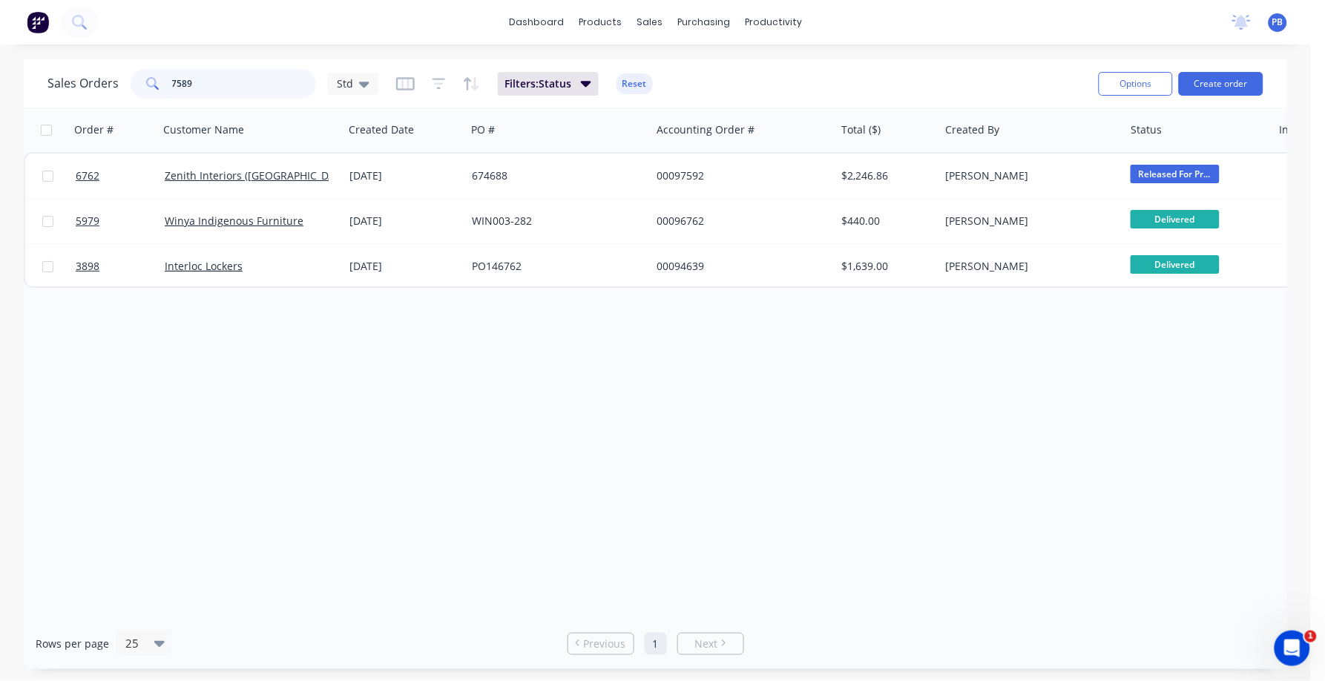
type input "7589"
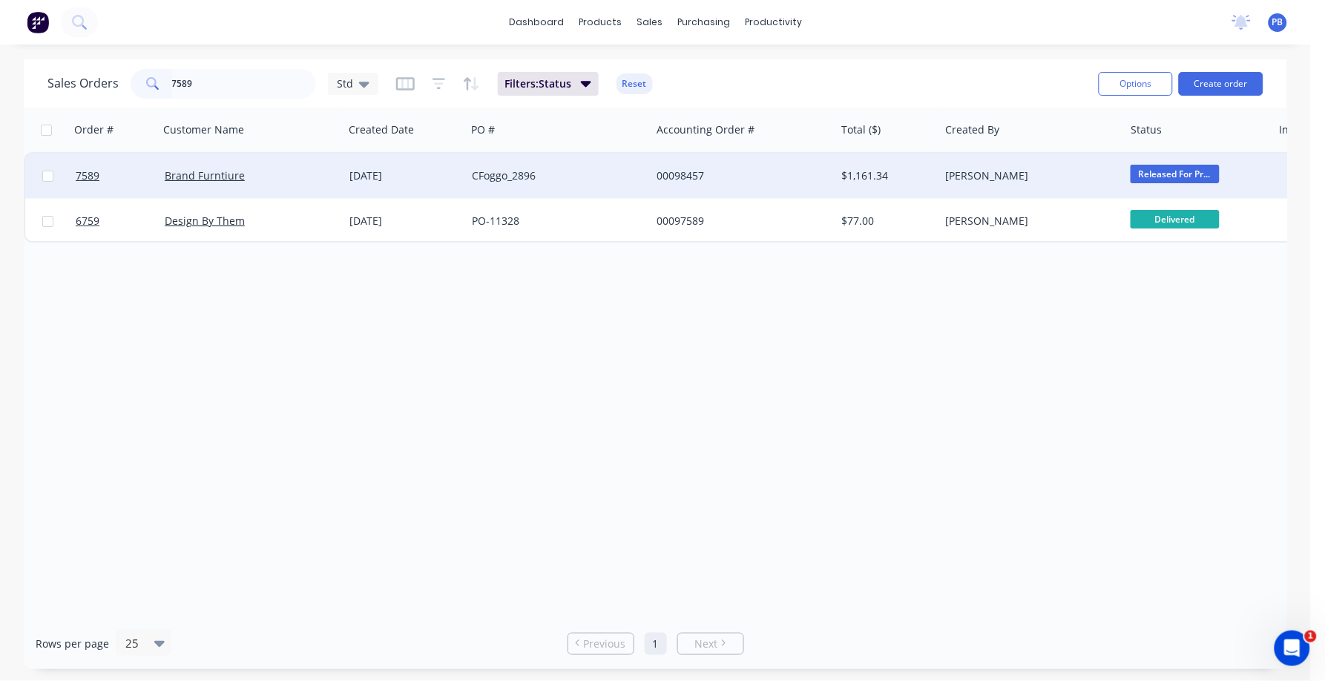
click at [671, 176] on div "00098457" at bounding box center [739, 175] width 165 height 15
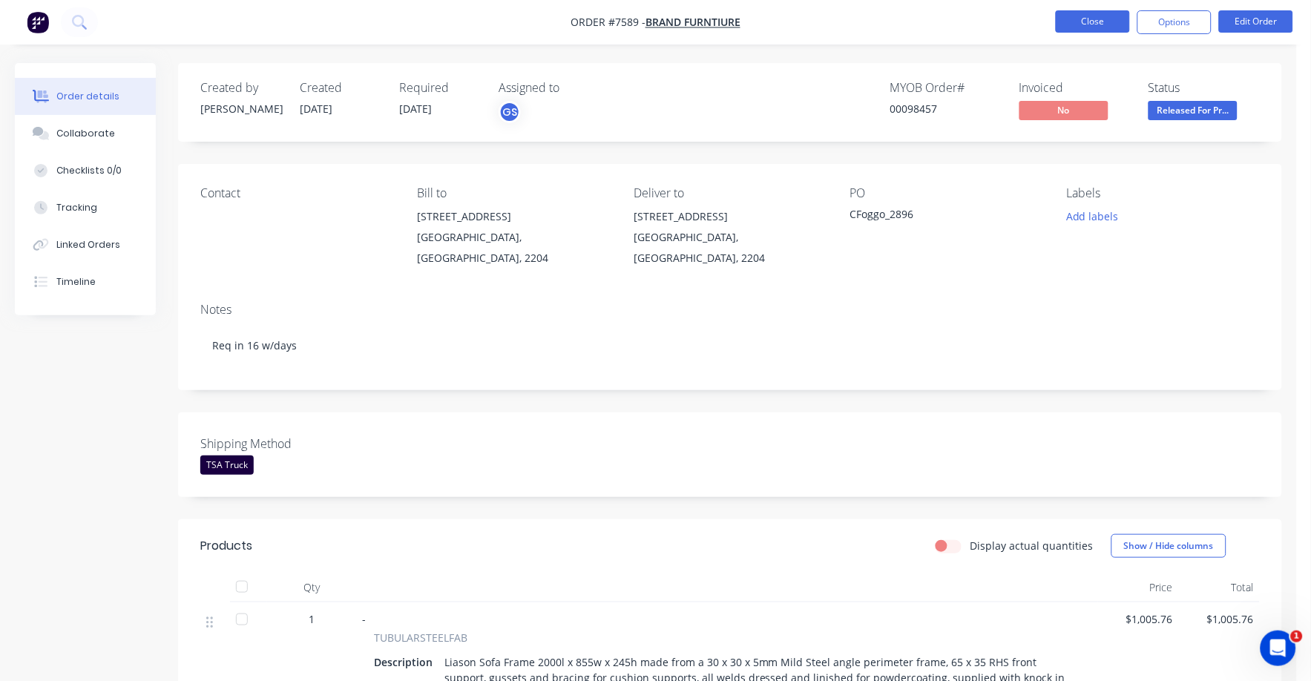
click at [1103, 24] on button "Close" at bounding box center [1093, 21] width 74 height 22
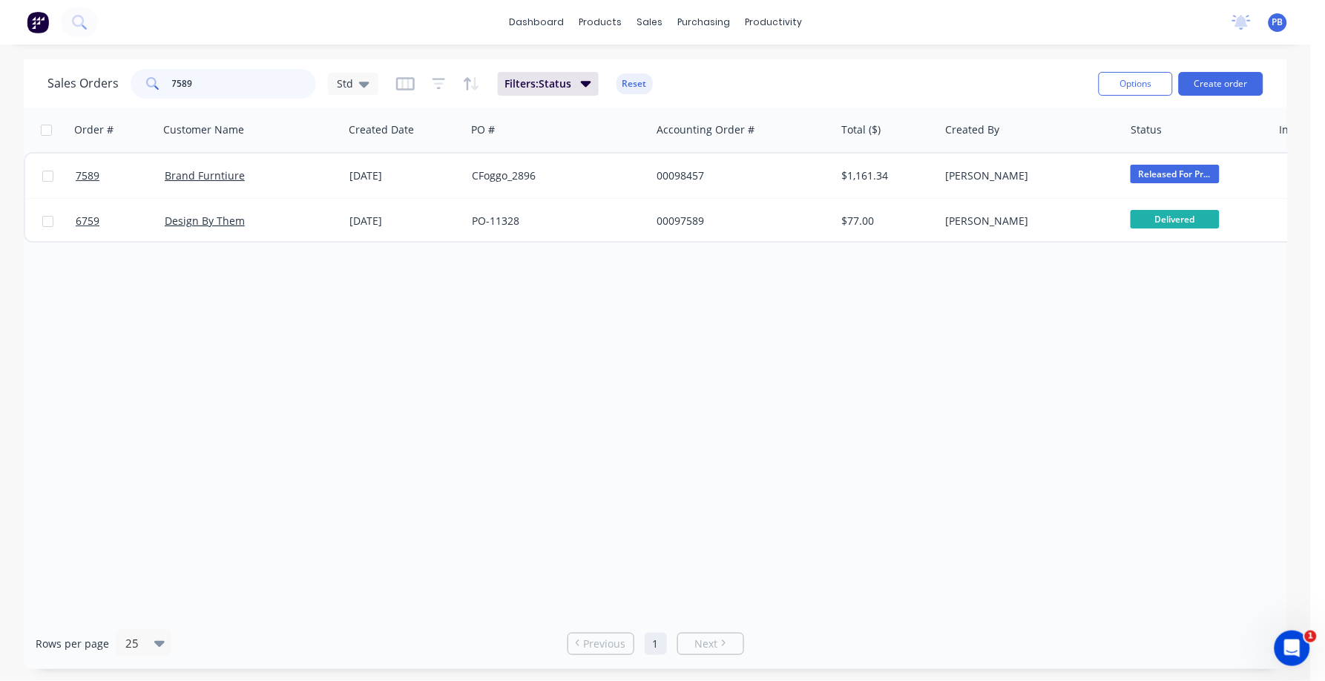
drag, startPoint x: 245, startPoint y: 85, endPoint x: 146, endPoint y: 82, distance: 98.8
click at [146, 82] on div "7589" at bounding box center [224, 84] width 186 height 30
type input "7588"
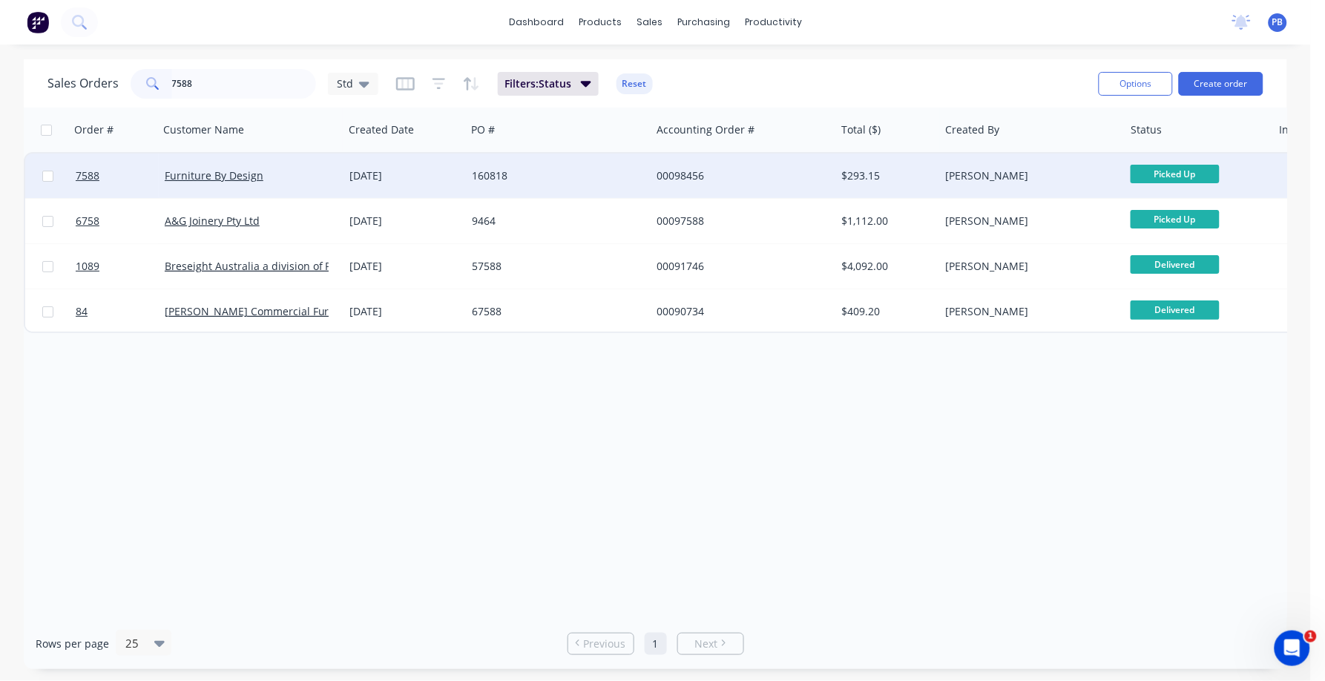
click at [687, 166] on div "00098456" at bounding box center [743, 176] width 185 height 45
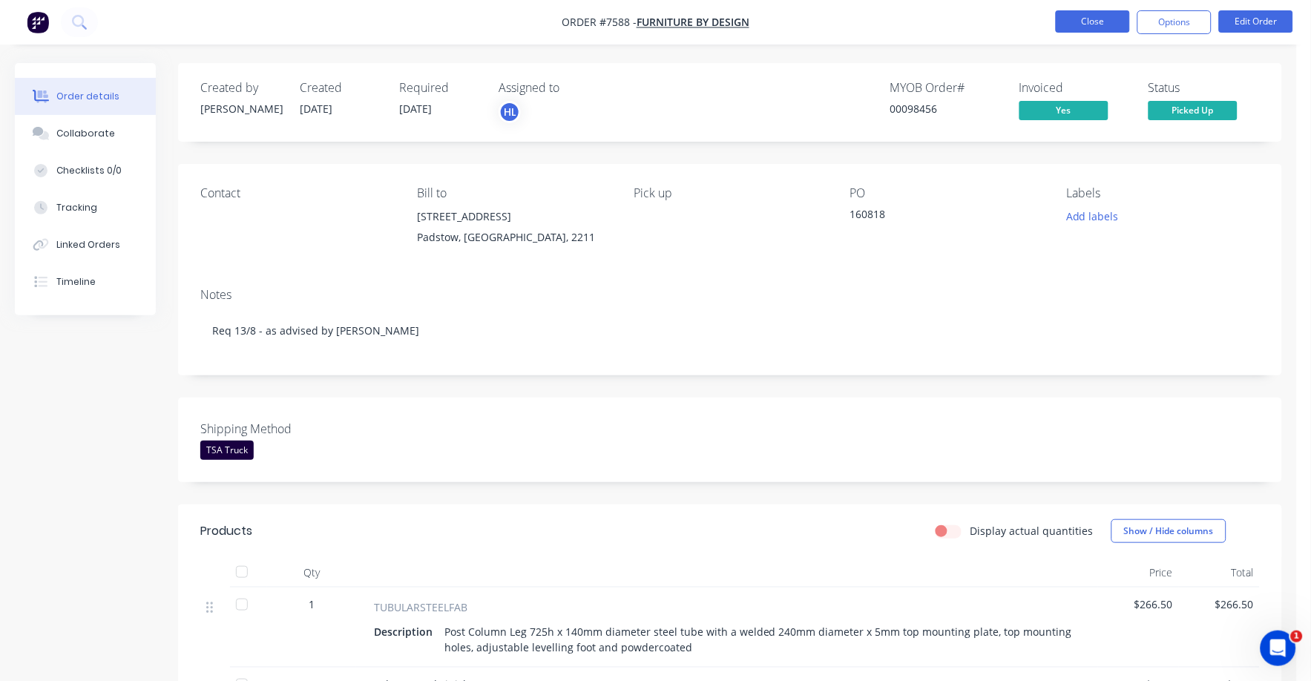
click at [1080, 13] on button "Close" at bounding box center [1093, 21] width 74 height 22
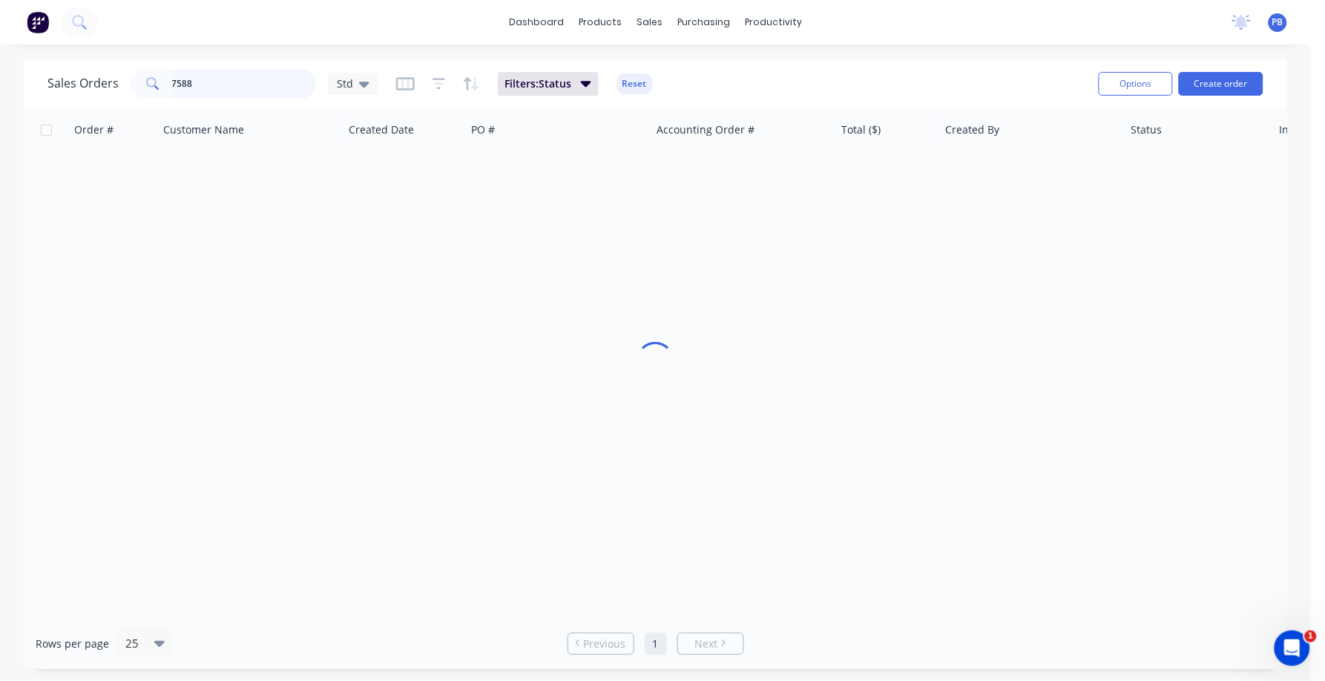
click at [133, 76] on div "7588" at bounding box center [224, 84] width 186 height 30
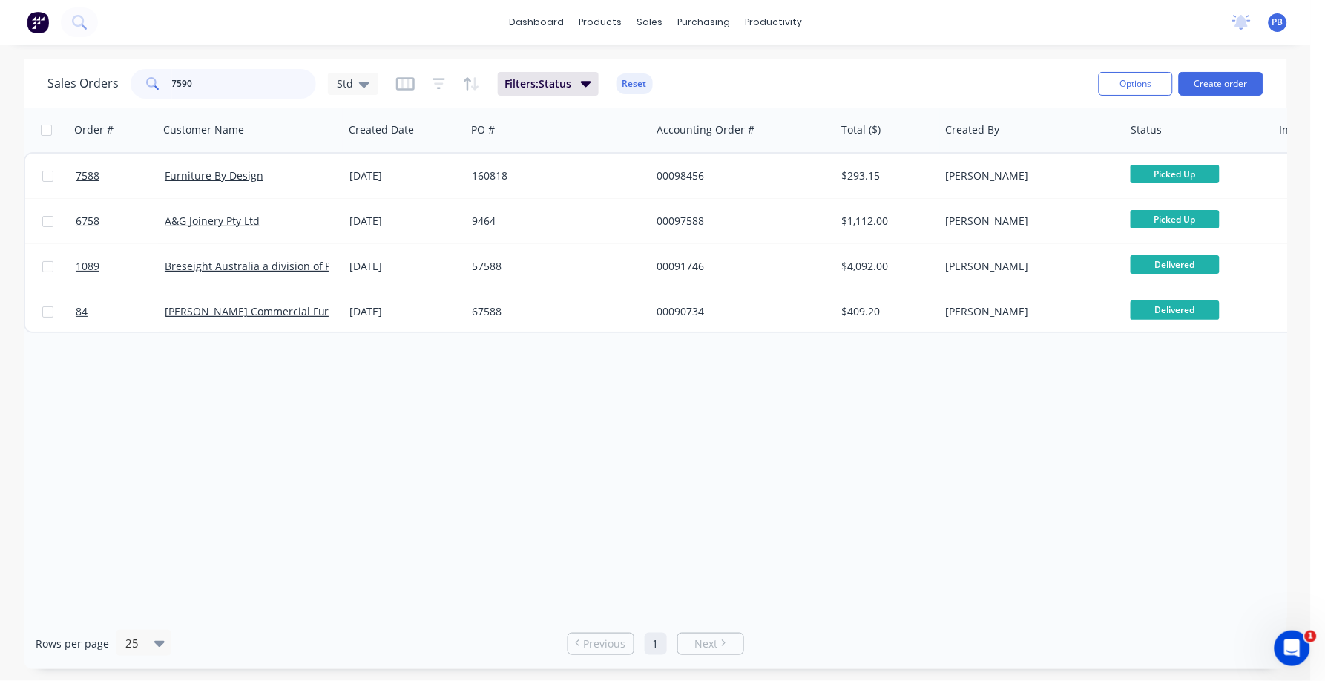
type input "7590"
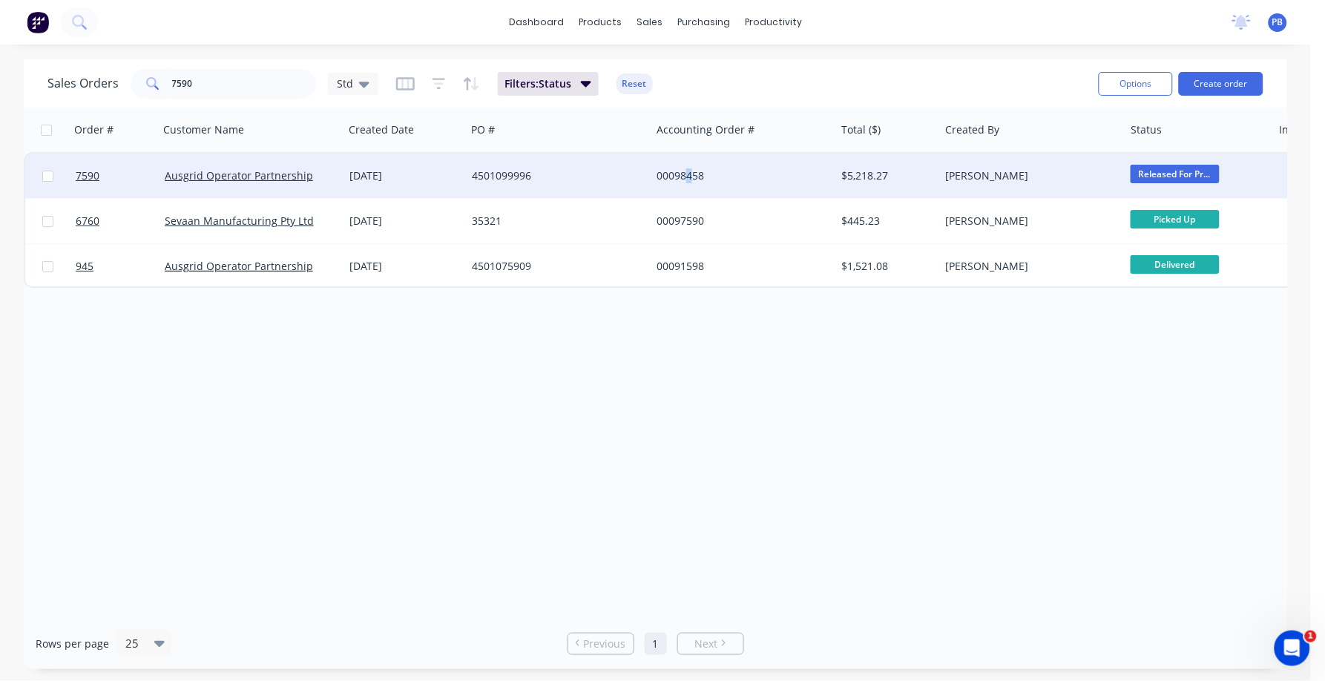
click at [689, 166] on div "00098458" at bounding box center [743, 176] width 185 height 45
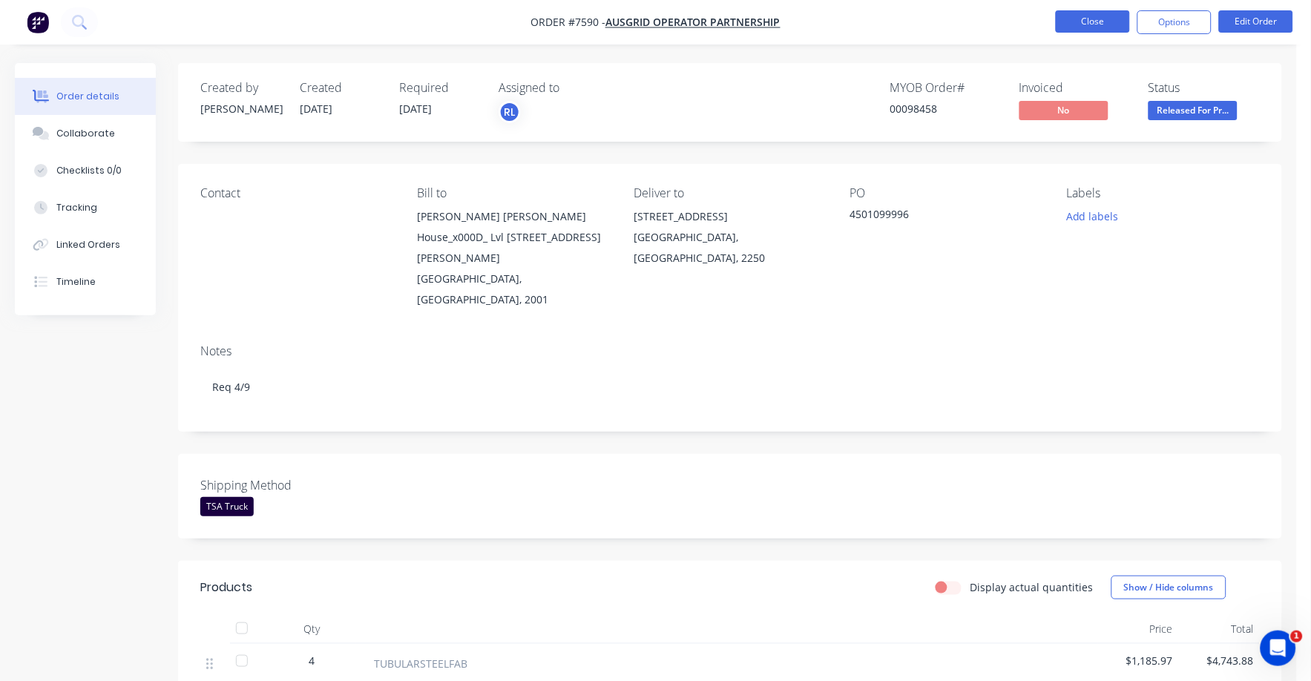
click at [1087, 19] on button "Close" at bounding box center [1093, 21] width 74 height 22
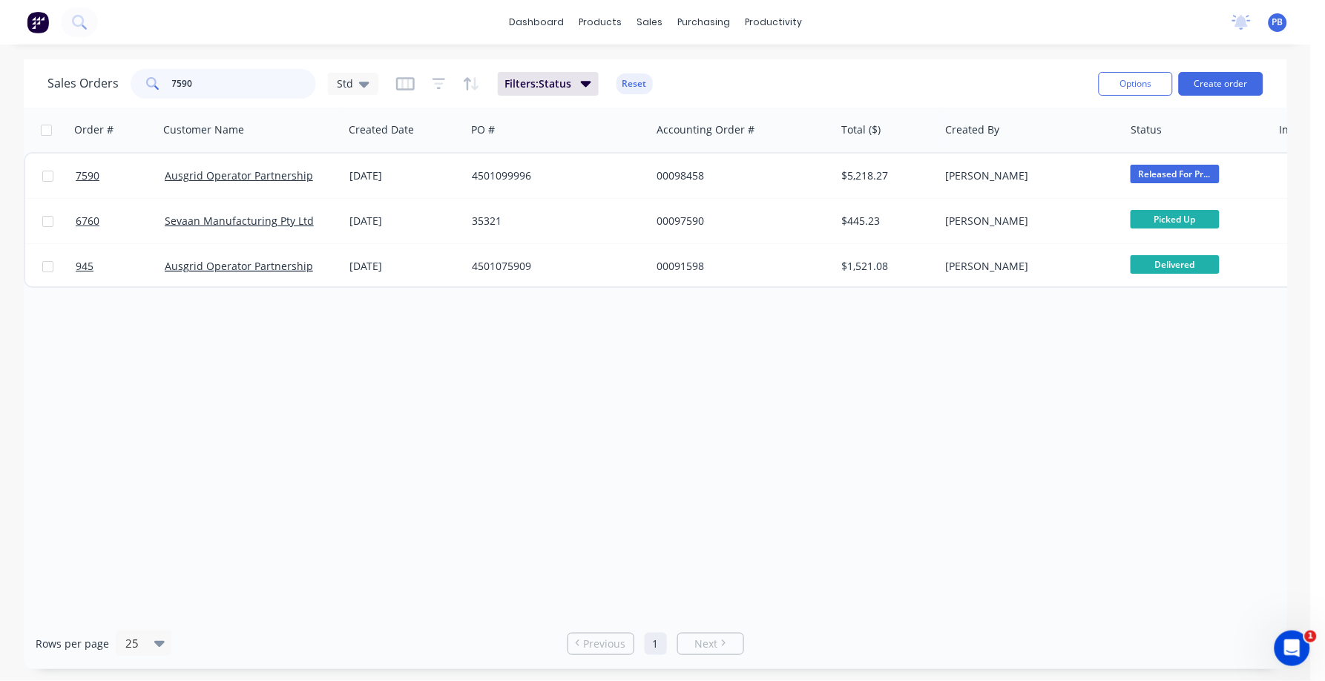
drag, startPoint x: 212, startPoint y: 69, endPoint x: 128, endPoint y: 74, distance: 84.8
click at [131, 74] on div "7590" at bounding box center [224, 84] width 186 height 30
type input "7618"
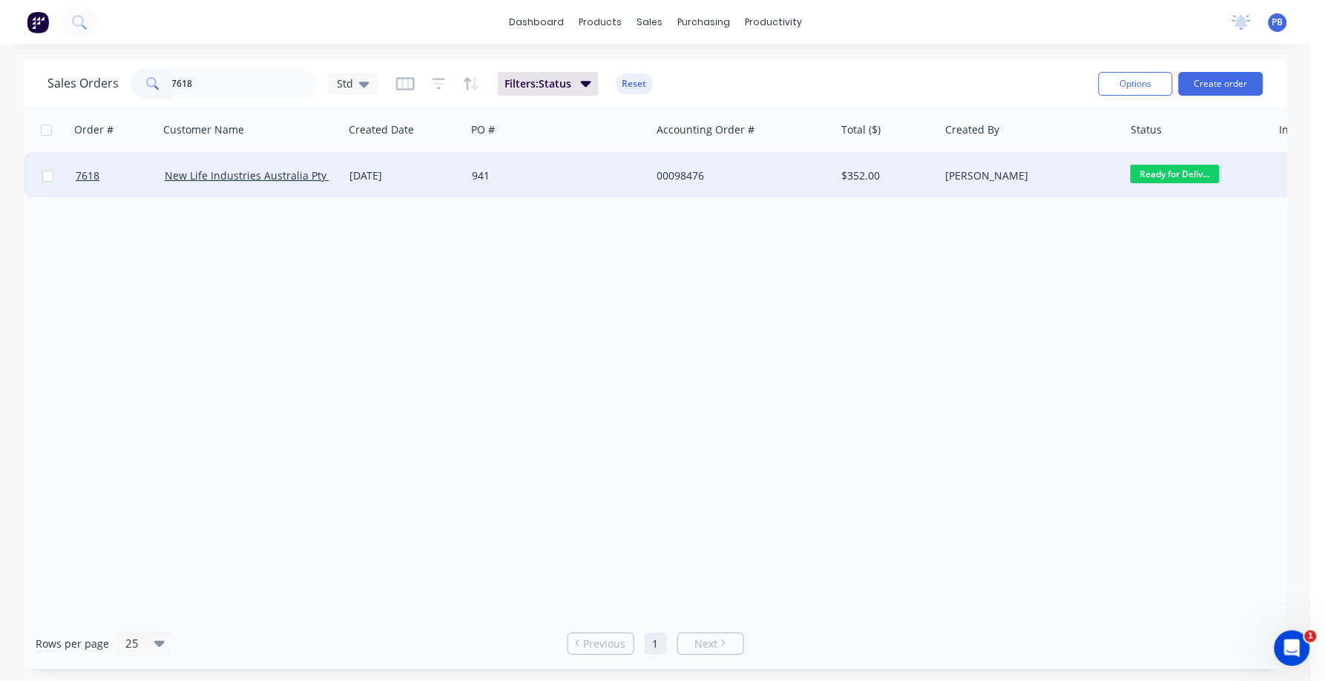
click at [691, 170] on div "00098476" at bounding box center [739, 175] width 165 height 15
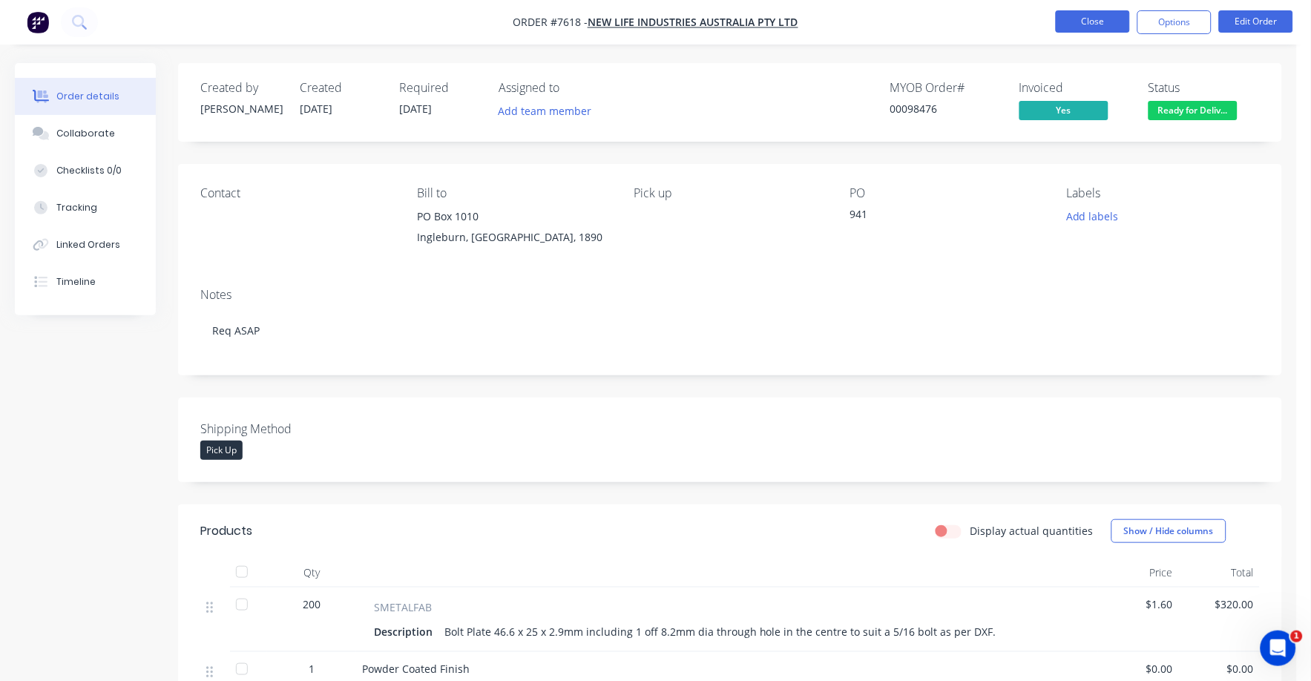
click at [1089, 19] on button "Close" at bounding box center [1093, 21] width 74 height 22
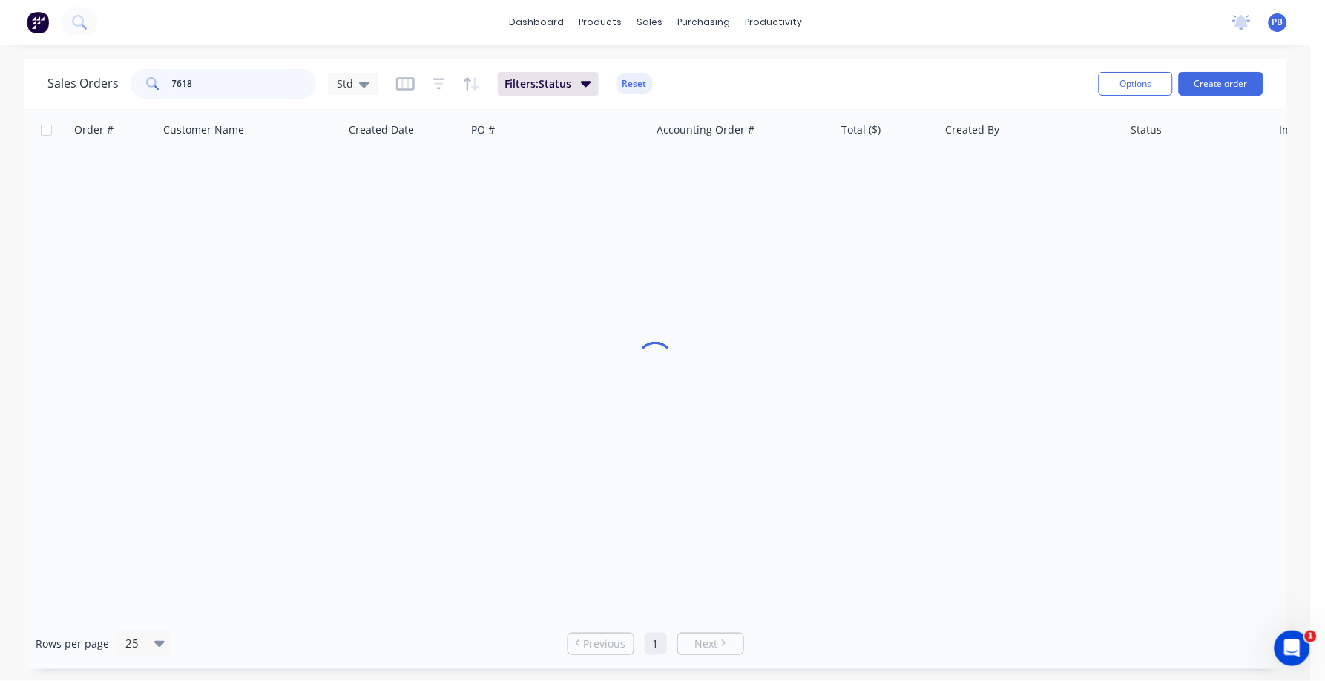
drag, startPoint x: 224, startPoint y: 87, endPoint x: 154, endPoint y: 80, distance: 70.1
click at [154, 80] on div "7618" at bounding box center [224, 84] width 186 height 30
type input "7598"
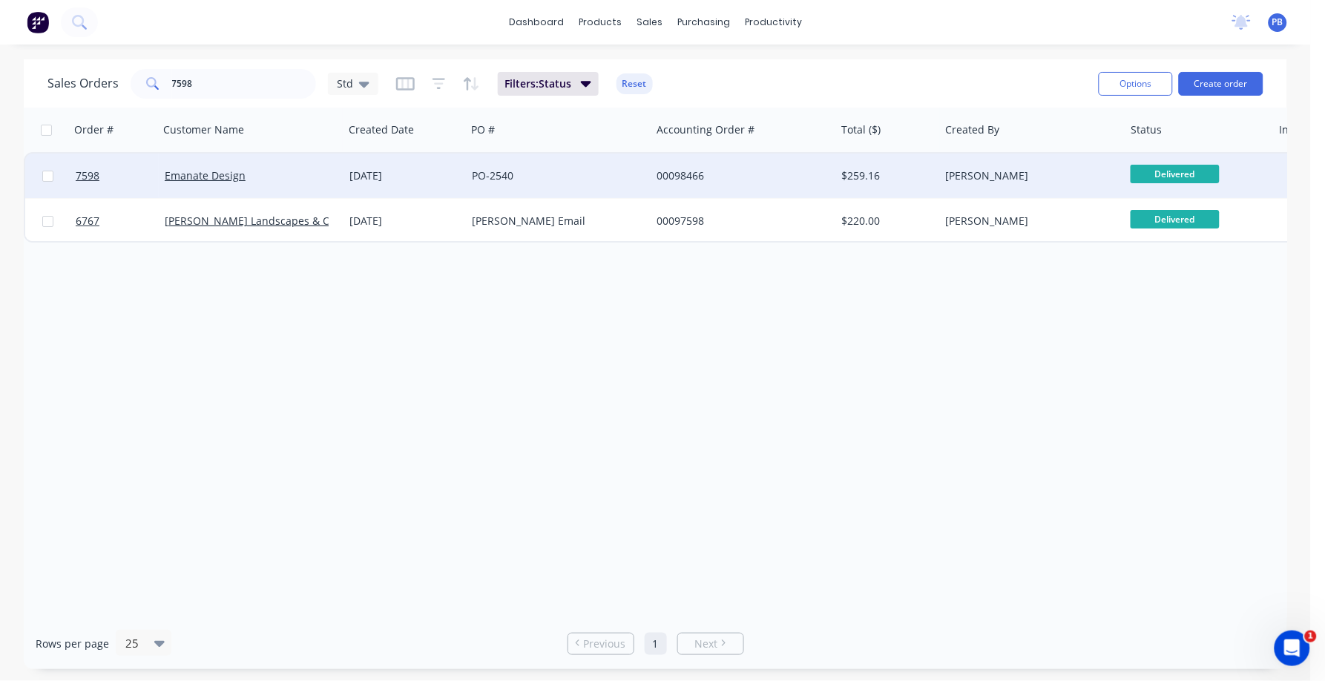
click at [675, 172] on div "00098466" at bounding box center [739, 175] width 165 height 15
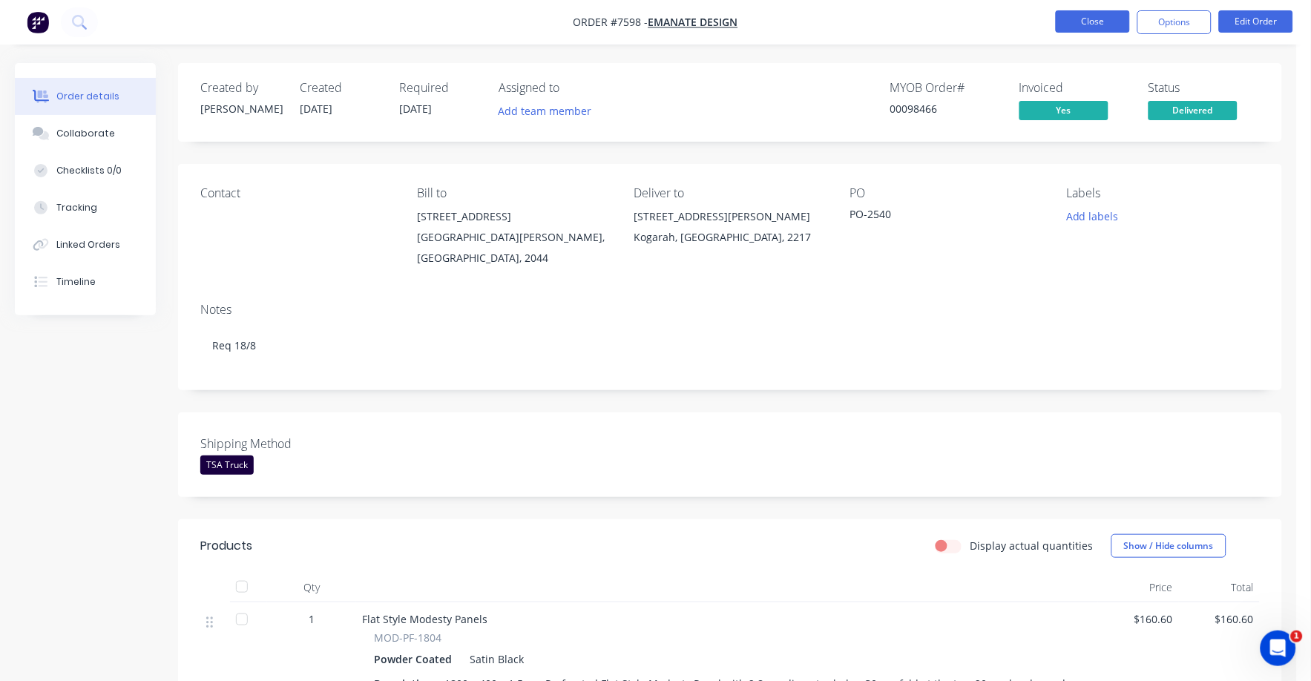
click at [1081, 17] on button "Close" at bounding box center [1093, 21] width 74 height 22
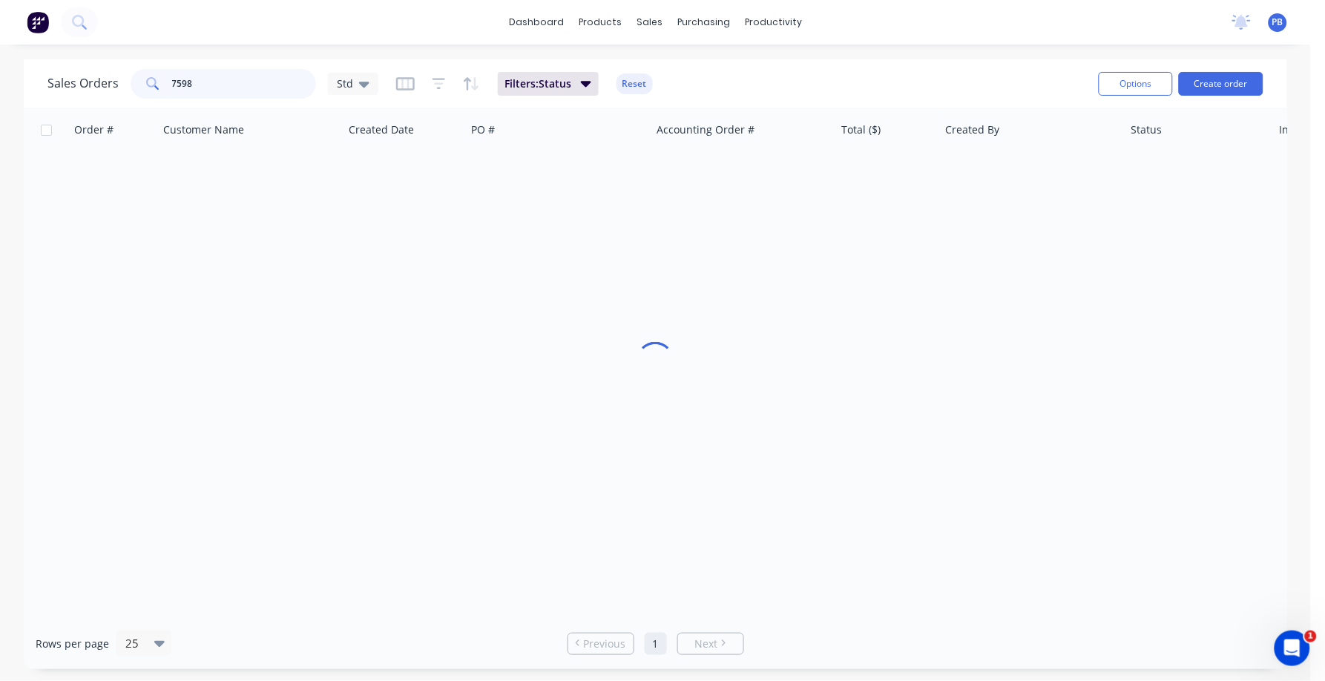
drag, startPoint x: 201, startPoint y: 78, endPoint x: 99, endPoint y: 69, distance: 102.8
click at [99, 69] on div "Sales Orders 7598 Std" at bounding box center [212, 84] width 331 height 30
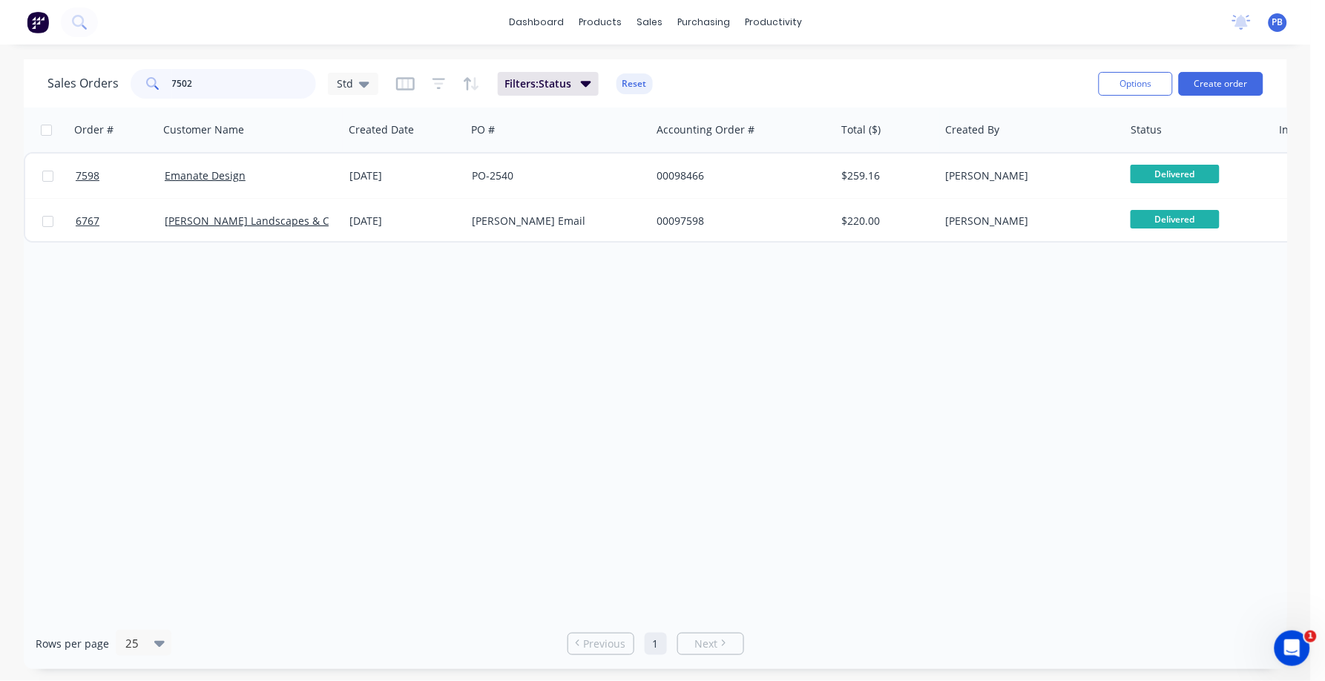
type input "7502"
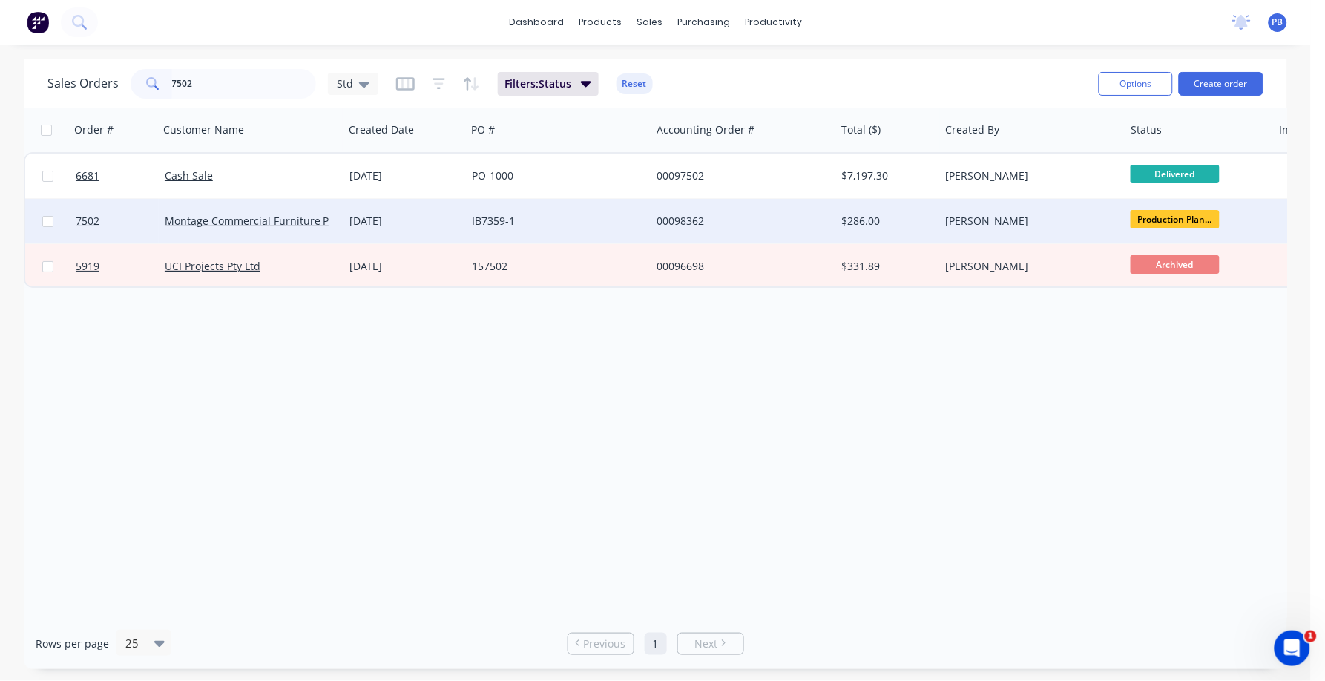
click at [691, 217] on div "00098362" at bounding box center [739, 221] width 165 height 15
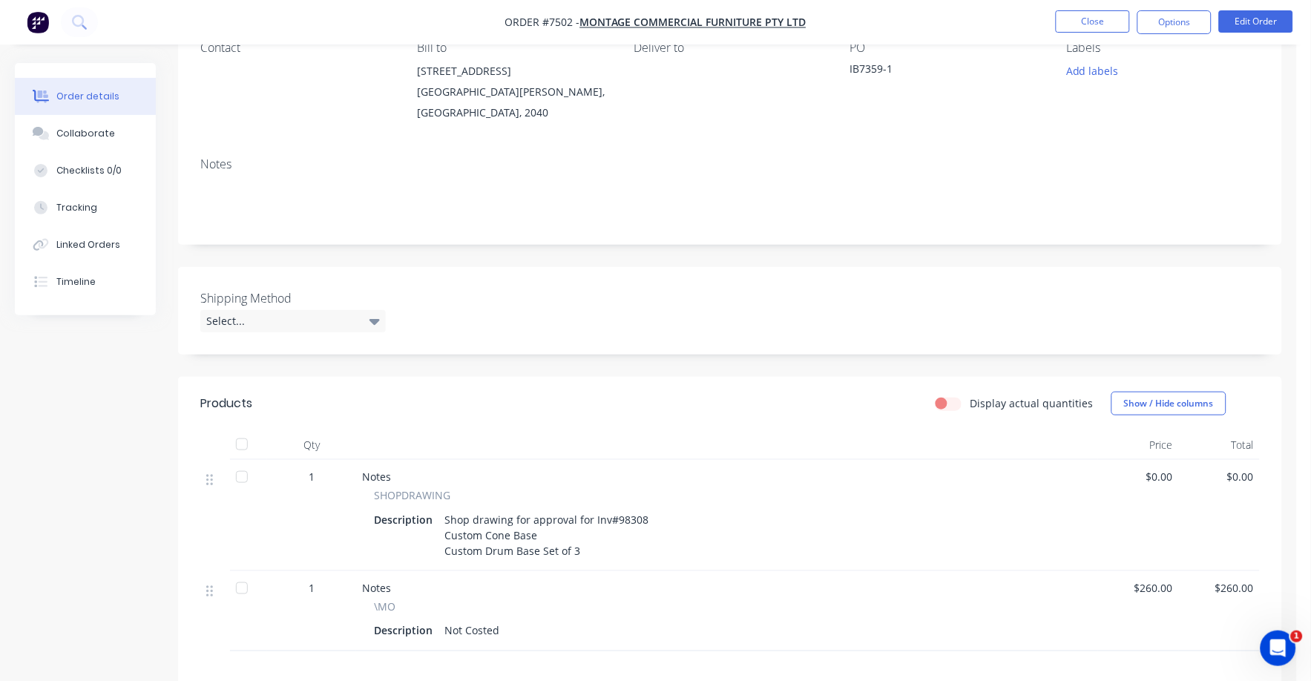
scroll to position [185, 0]
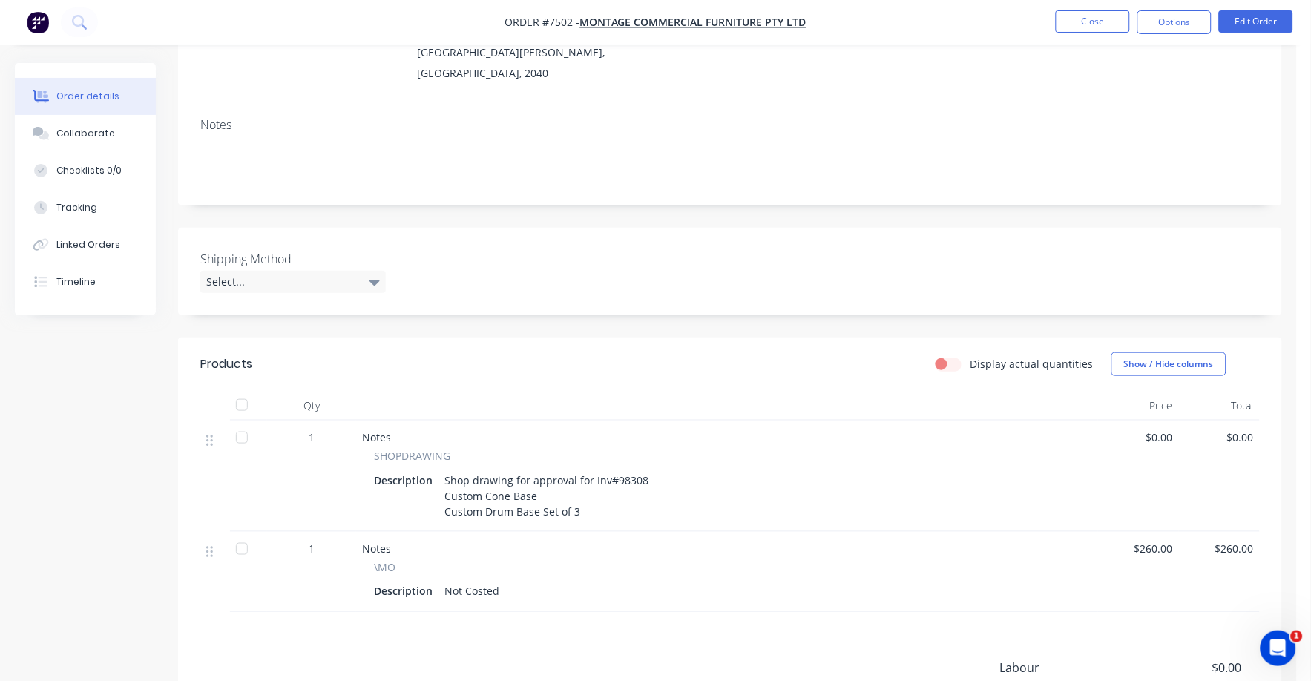
click at [652, 448] on div "SHOPDRAWING" at bounding box center [727, 456] width 707 height 16
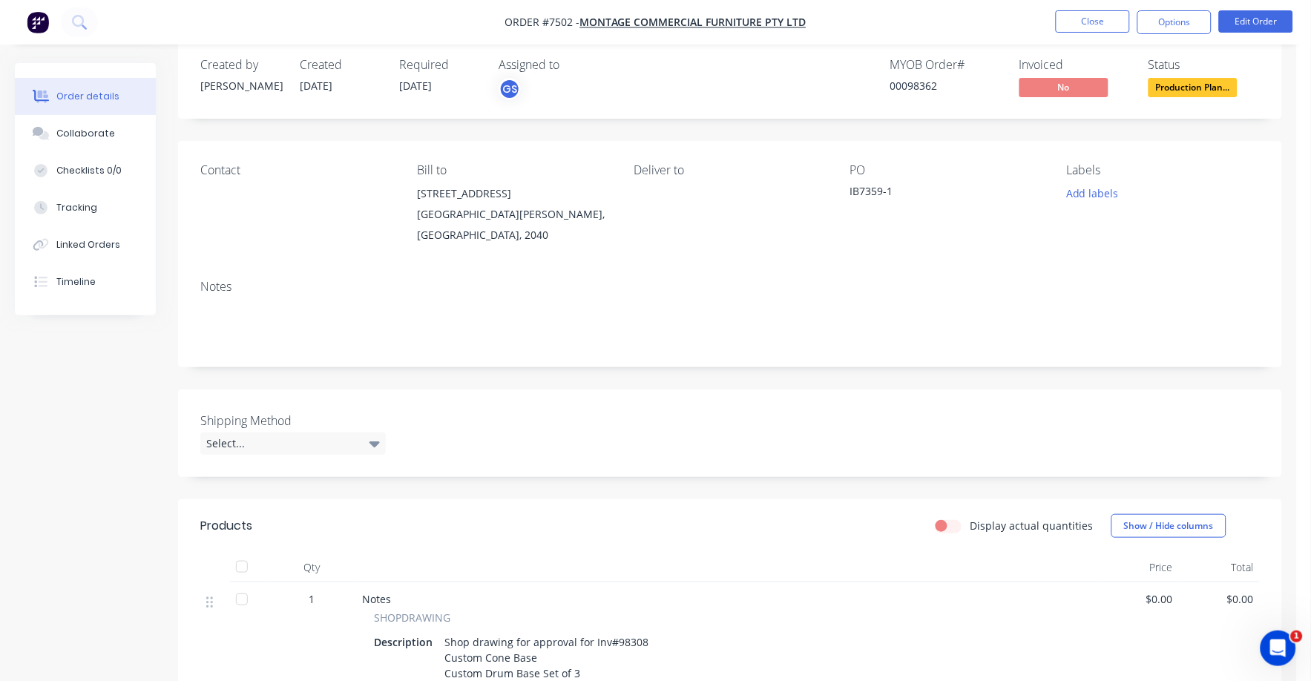
scroll to position [0, 0]
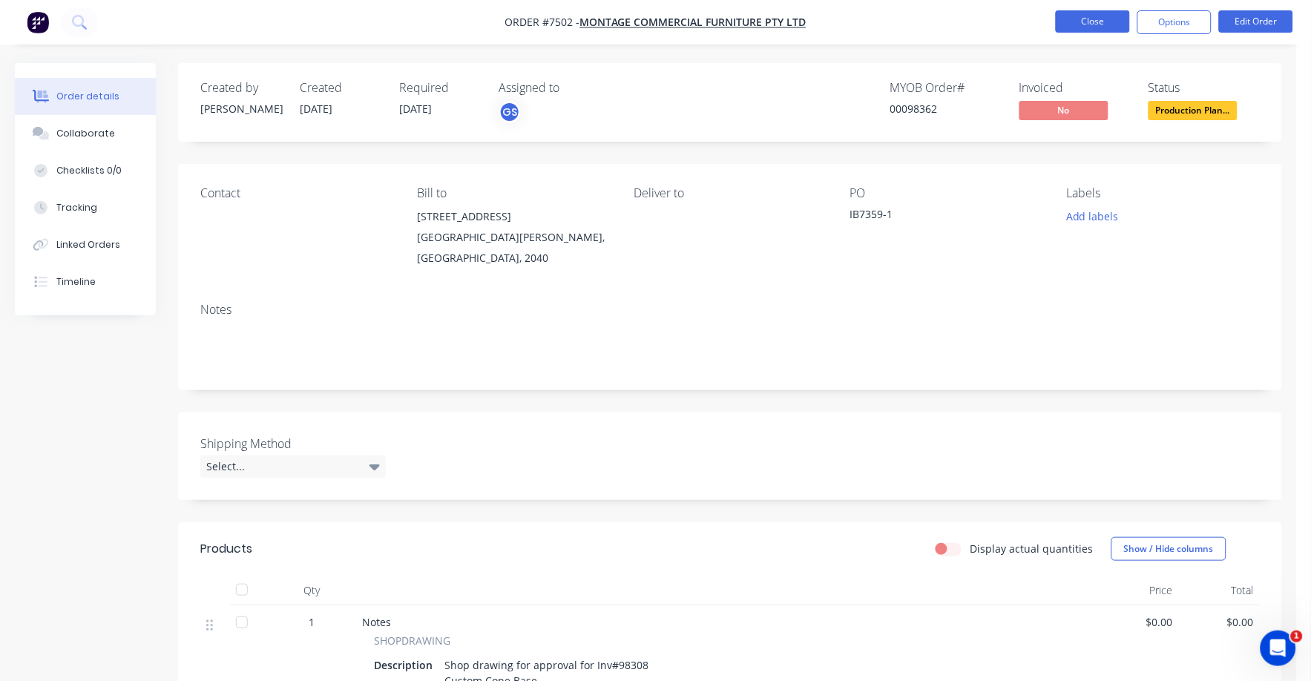
click at [1101, 20] on button "Close" at bounding box center [1093, 21] width 74 height 22
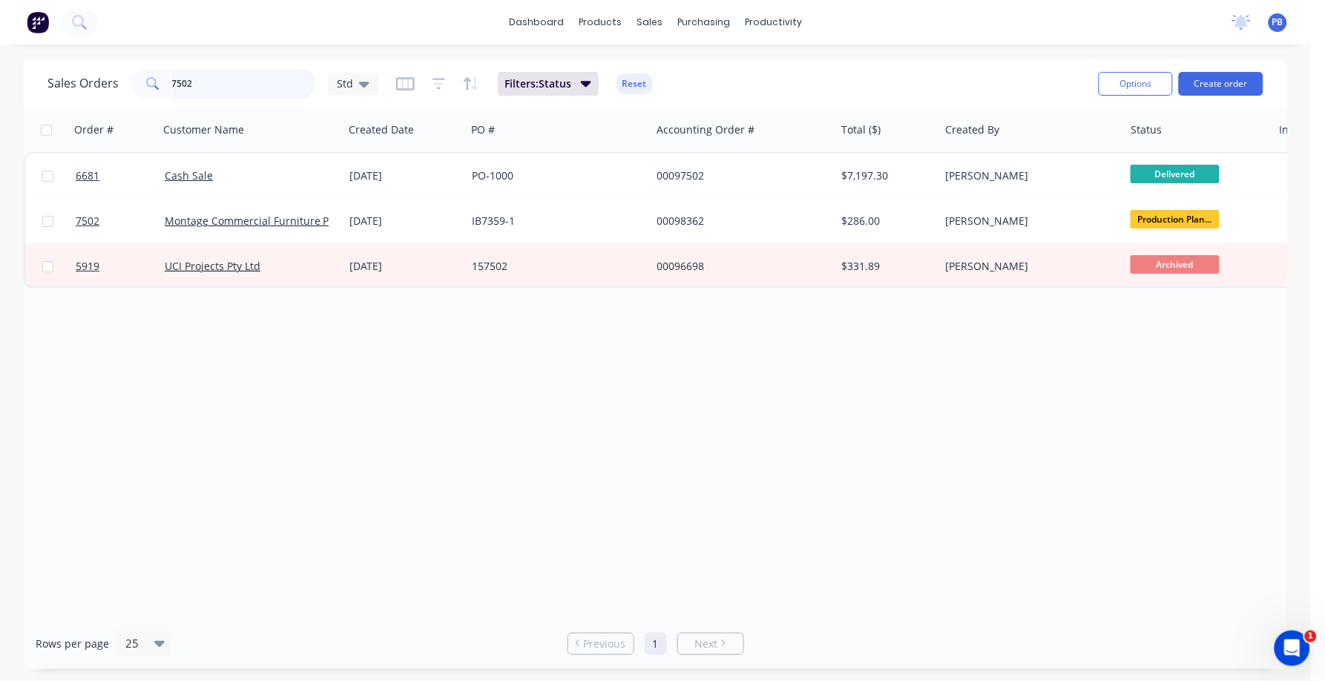
click at [232, 89] on input "7502" at bounding box center [244, 84] width 145 height 30
click at [230, 89] on input "7502" at bounding box center [244, 84] width 145 height 30
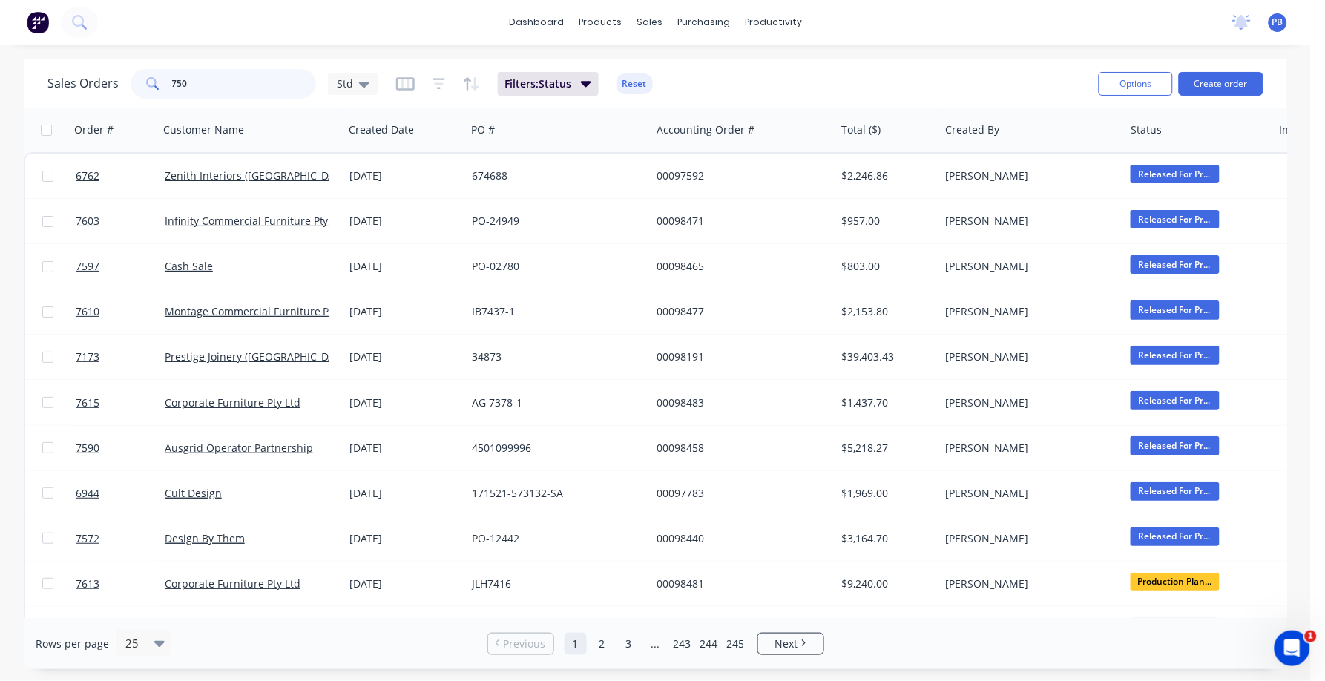
type input "7502"
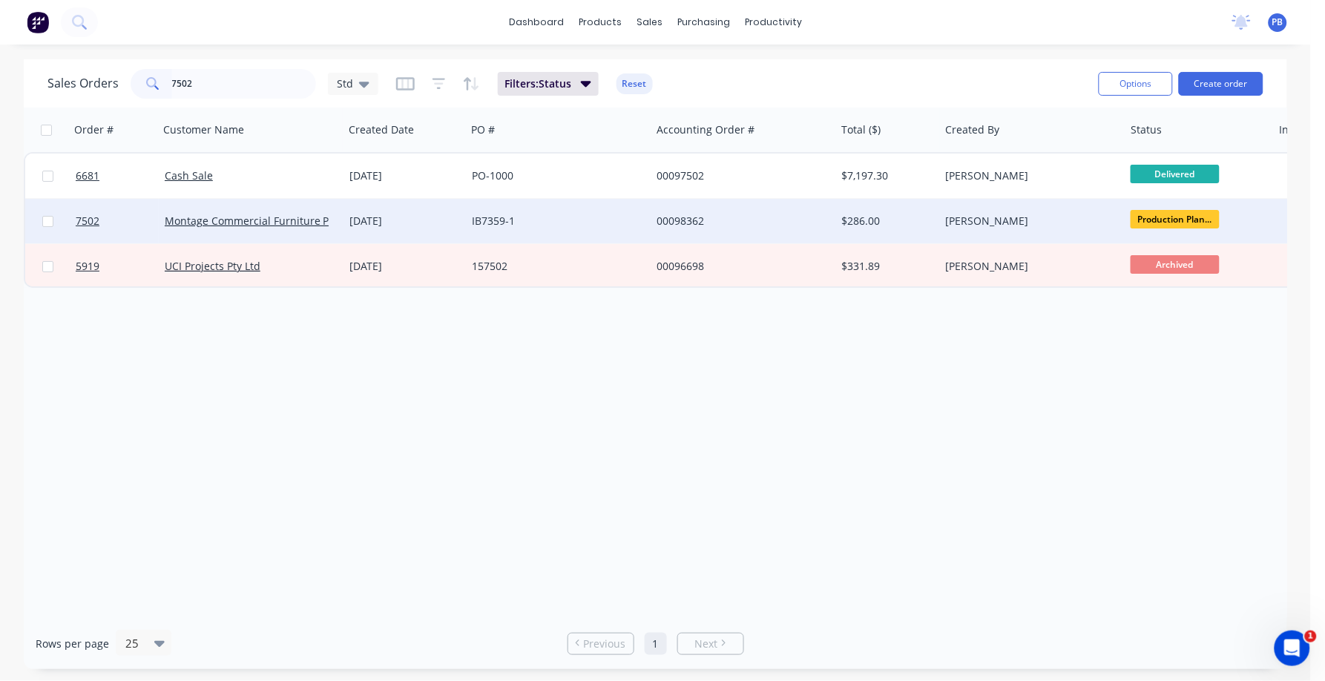
click at [688, 222] on div "00098362" at bounding box center [739, 221] width 165 height 15
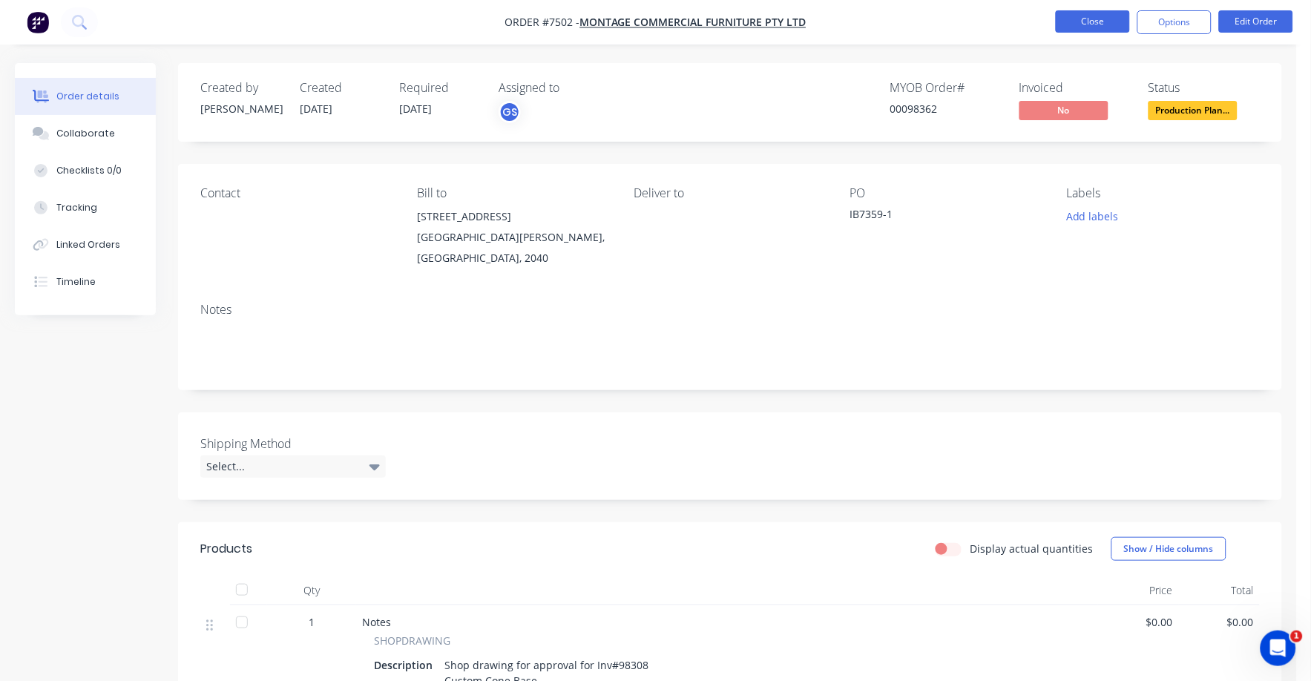
click at [1088, 20] on button "Close" at bounding box center [1093, 21] width 74 height 22
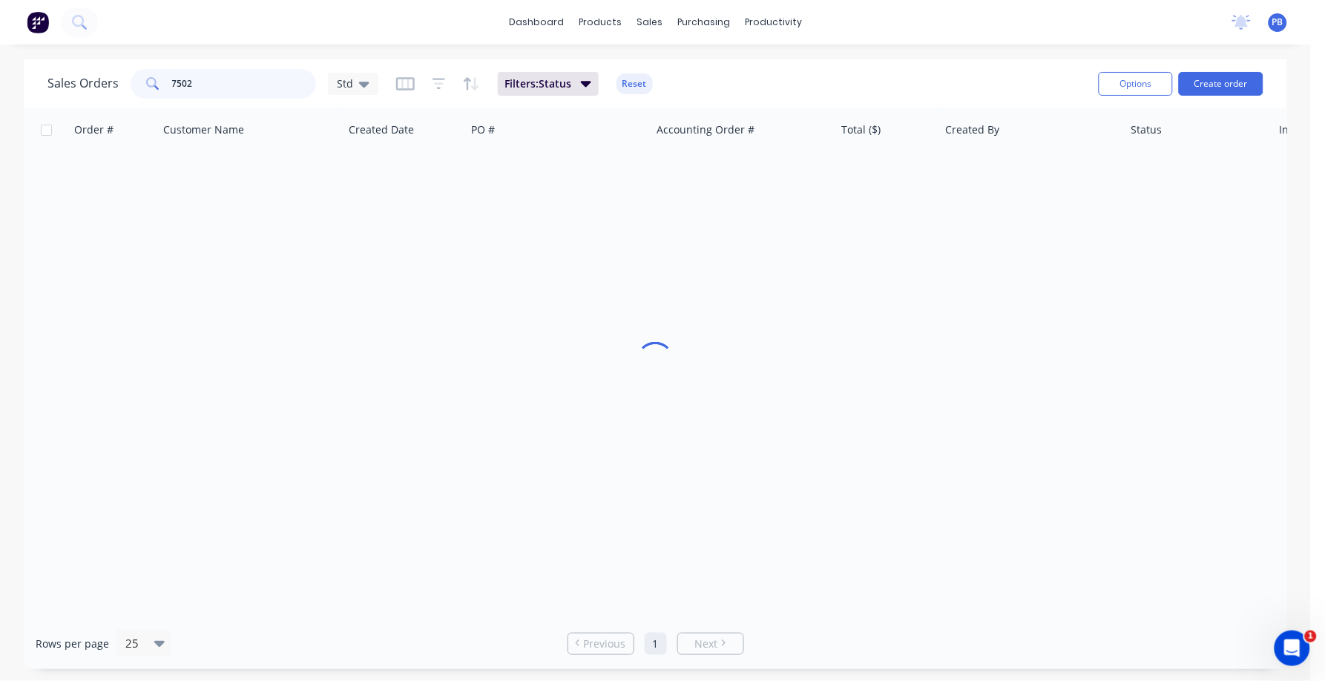
drag, startPoint x: 208, startPoint y: 77, endPoint x: 154, endPoint y: 78, distance: 54.2
click at [154, 78] on div "7502" at bounding box center [224, 84] width 186 height 30
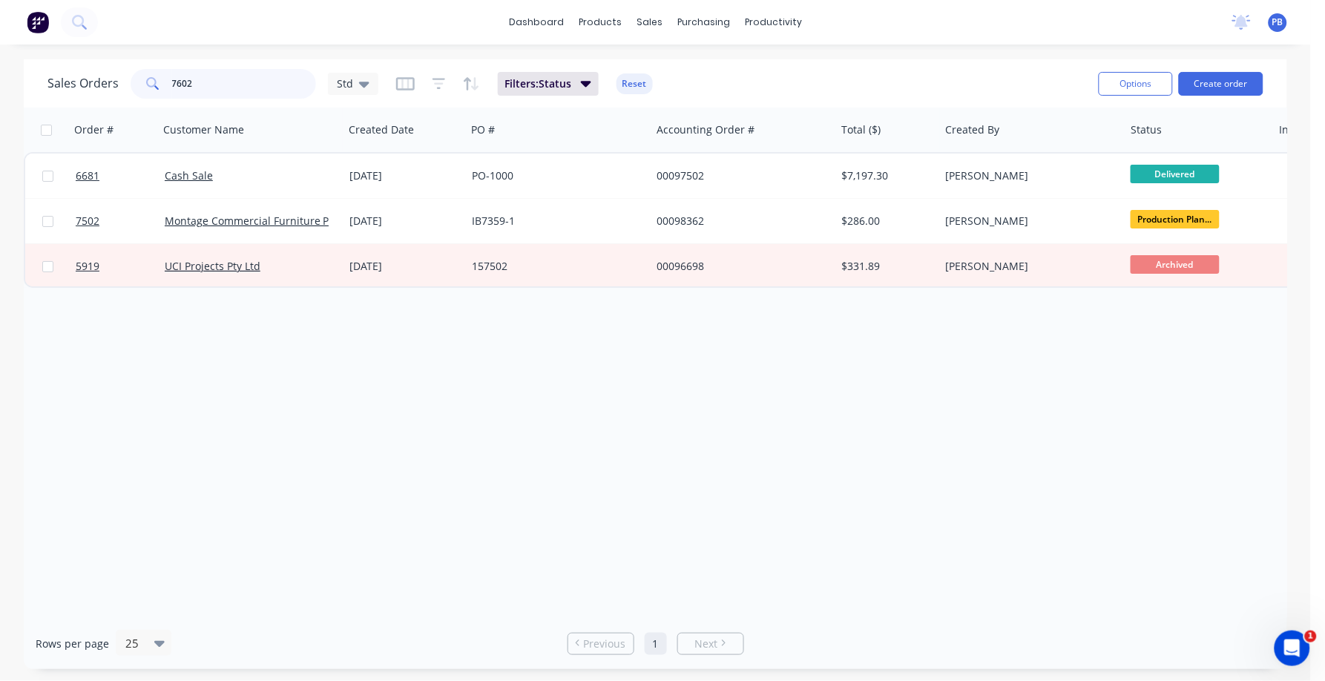
type input "7602"
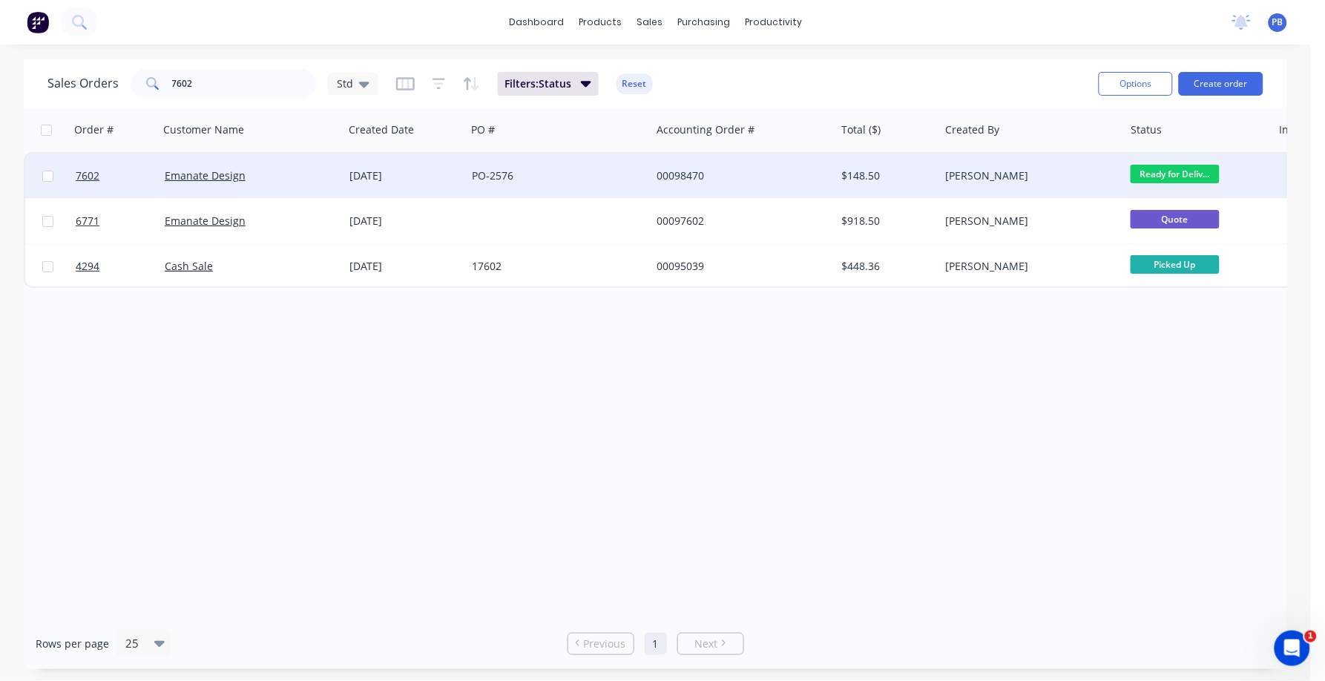
click at [686, 168] on div "00098470" at bounding box center [739, 175] width 165 height 15
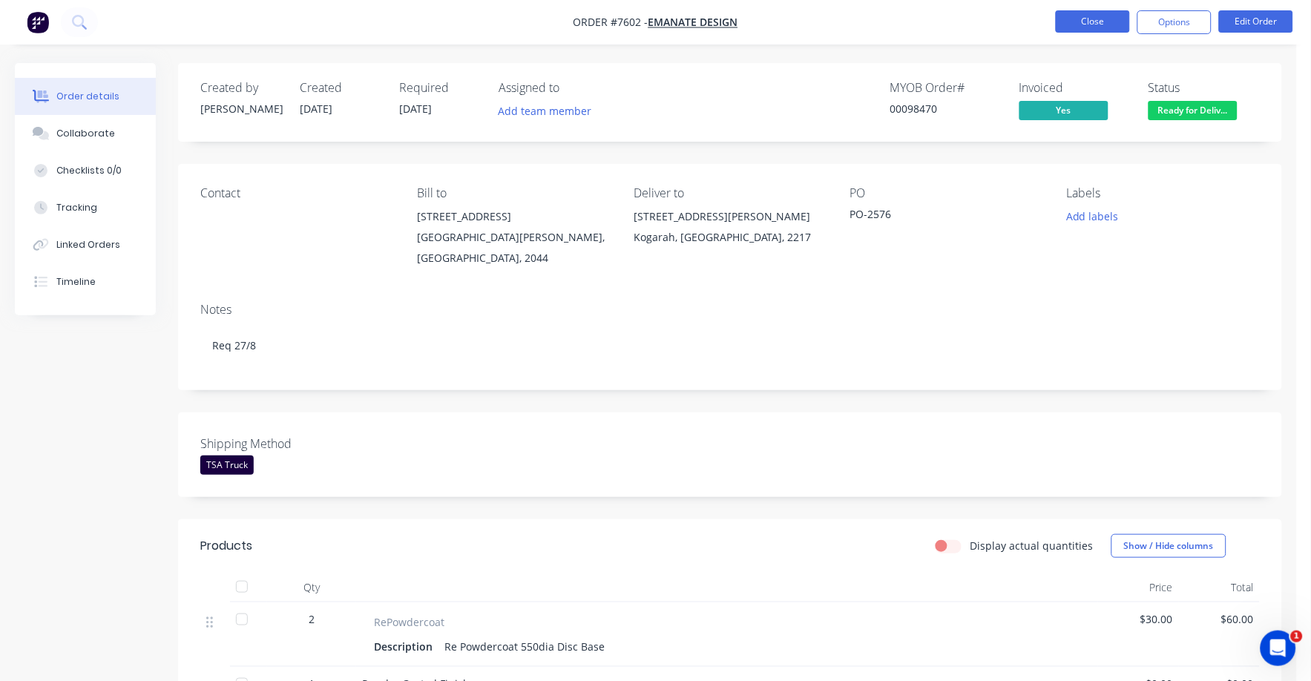
click at [1117, 20] on button "Close" at bounding box center [1093, 21] width 74 height 22
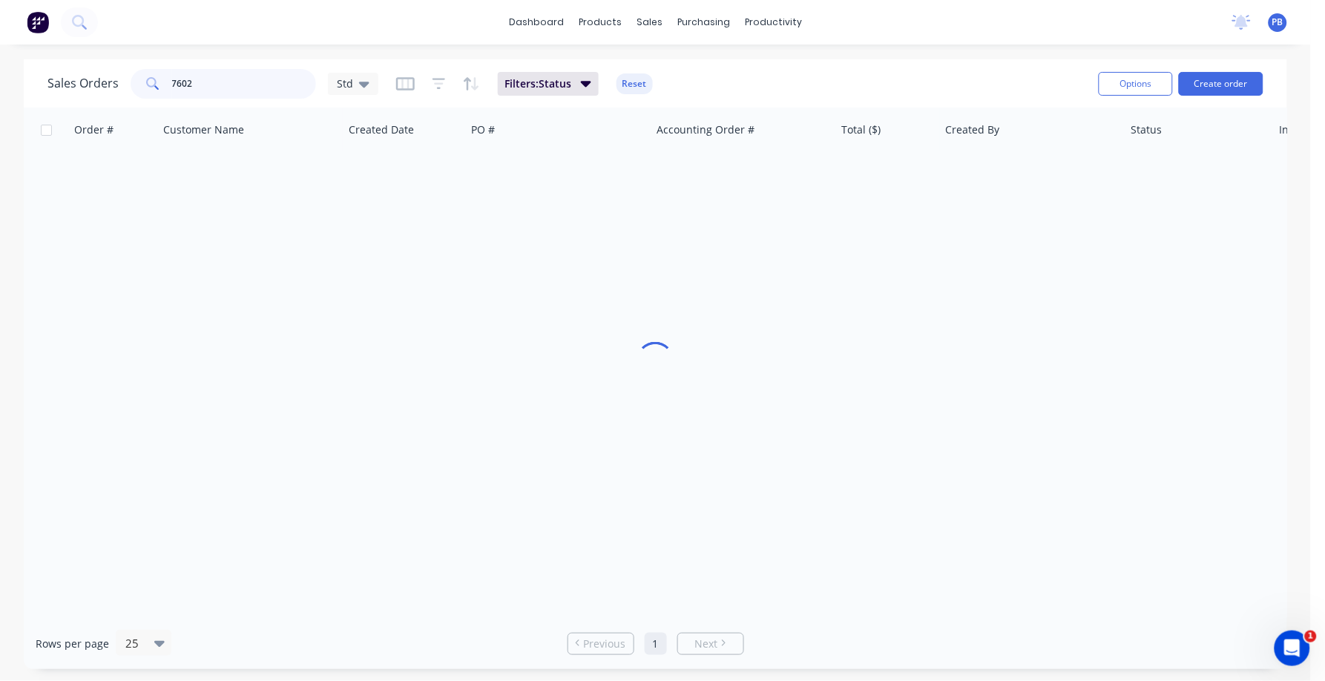
drag, startPoint x: 224, startPoint y: 89, endPoint x: 154, endPoint y: 81, distance: 70.2
click at [154, 81] on div "7602" at bounding box center [224, 84] width 186 height 30
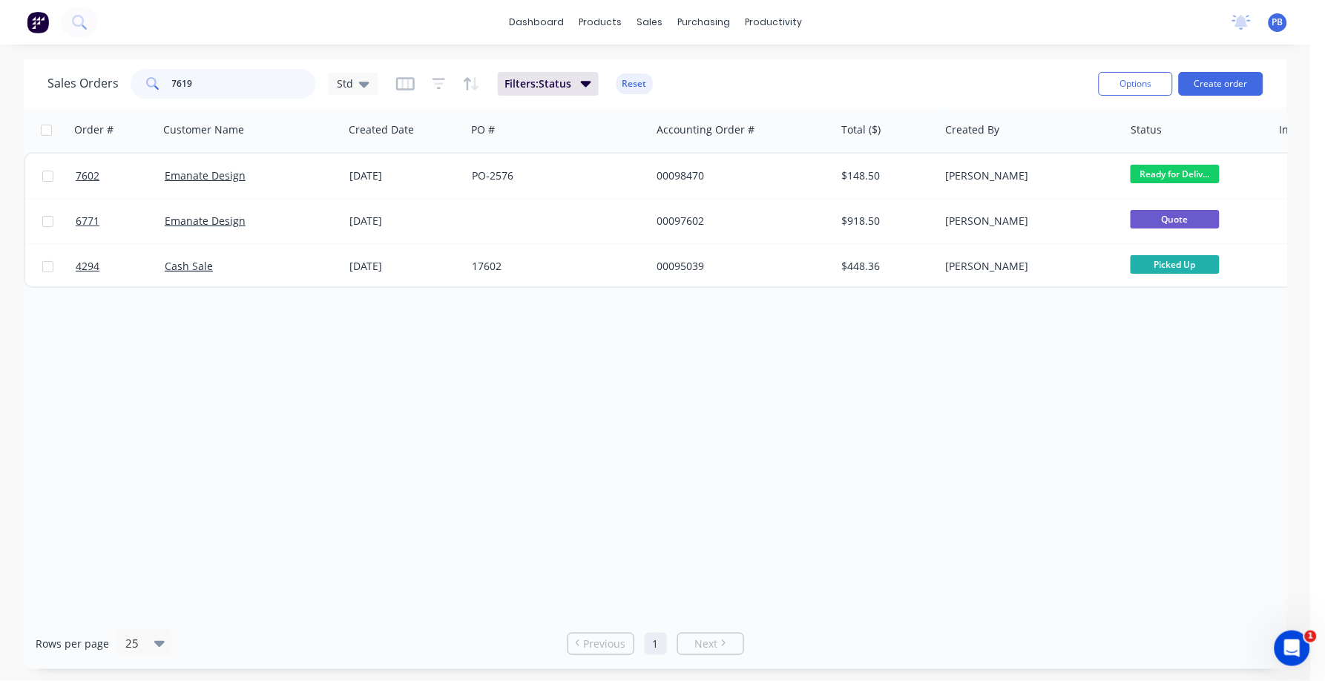
type input "7619"
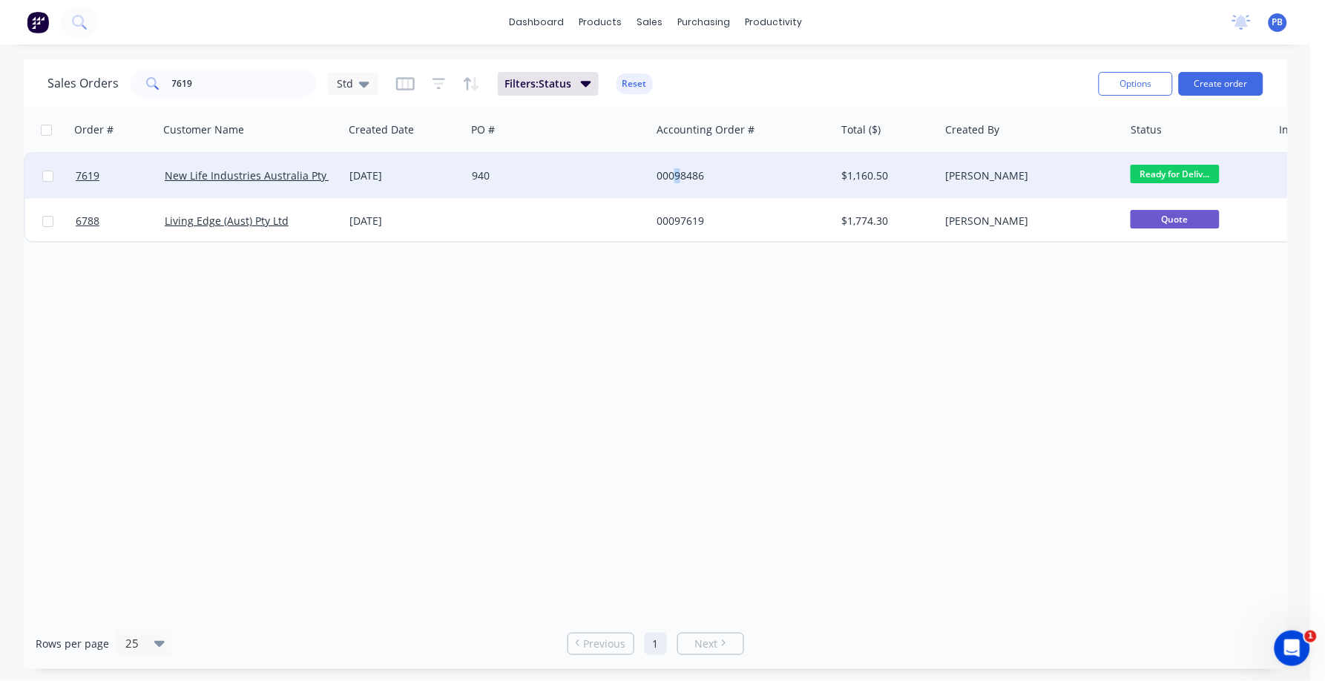
click at [677, 169] on div "00098486" at bounding box center [739, 175] width 165 height 15
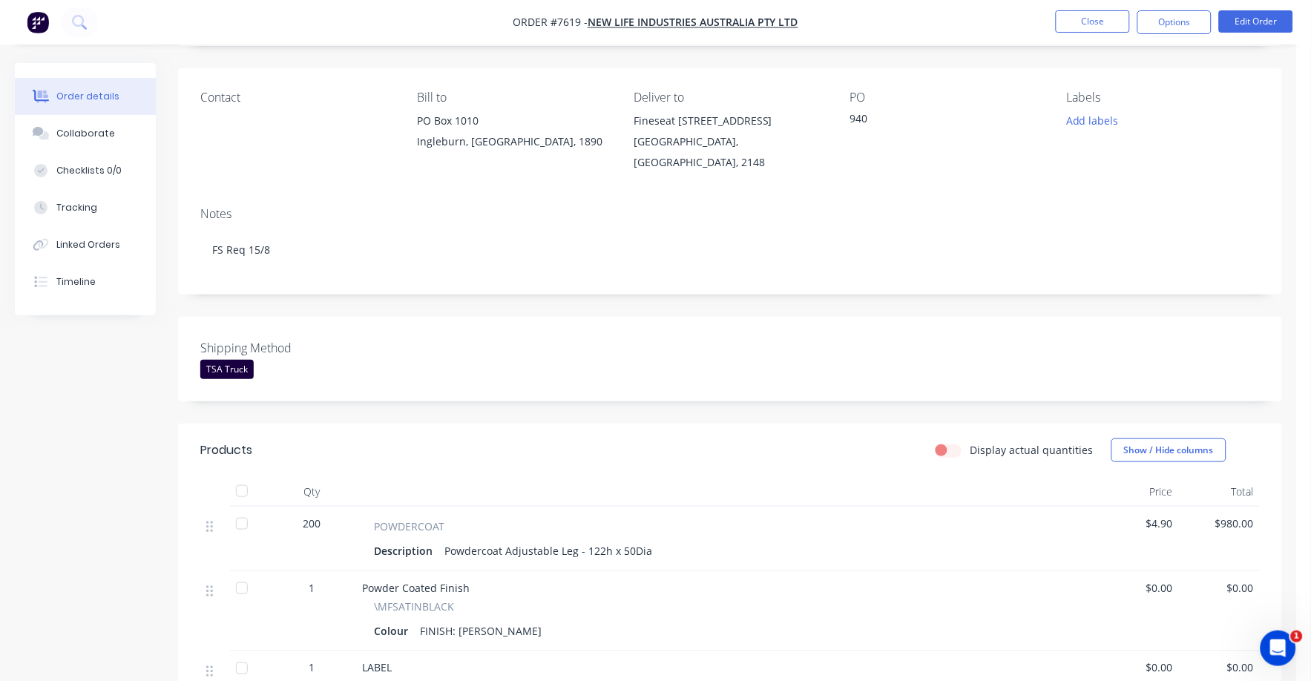
scroll to position [92, 0]
click at [1093, 16] on button "Close" at bounding box center [1093, 21] width 74 height 22
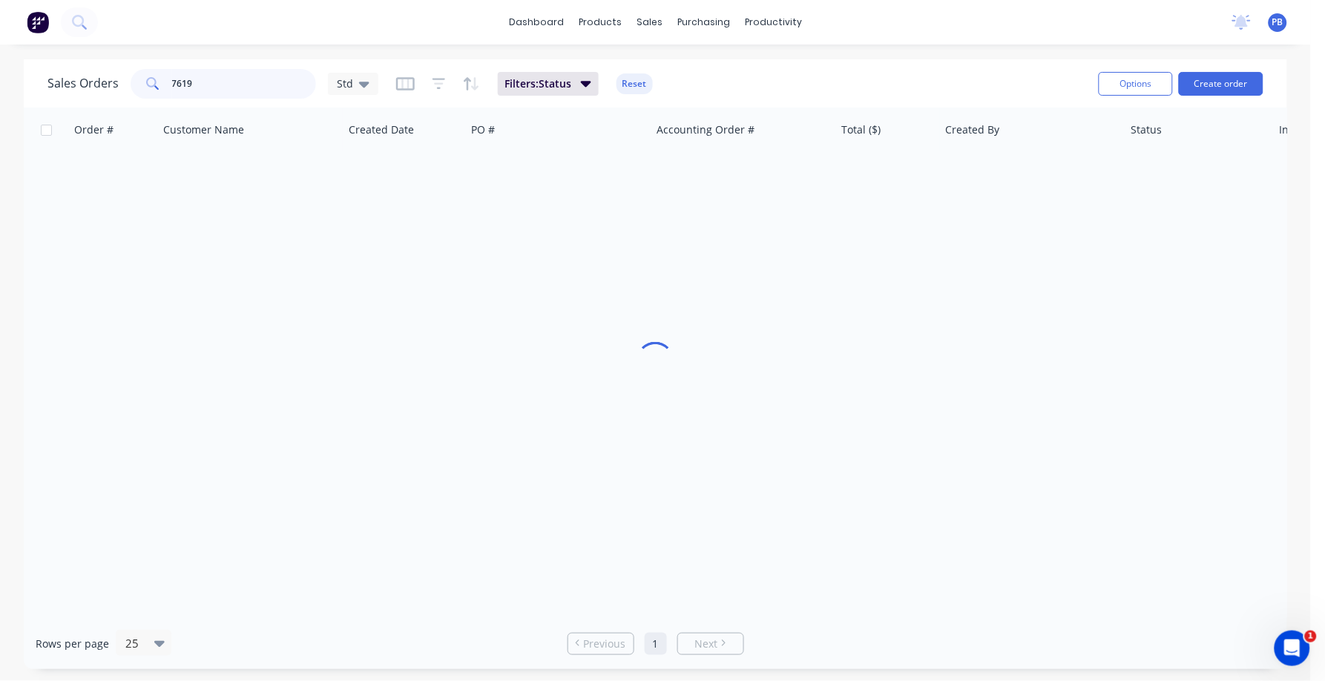
click at [134, 78] on div "7619" at bounding box center [224, 84] width 186 height 30
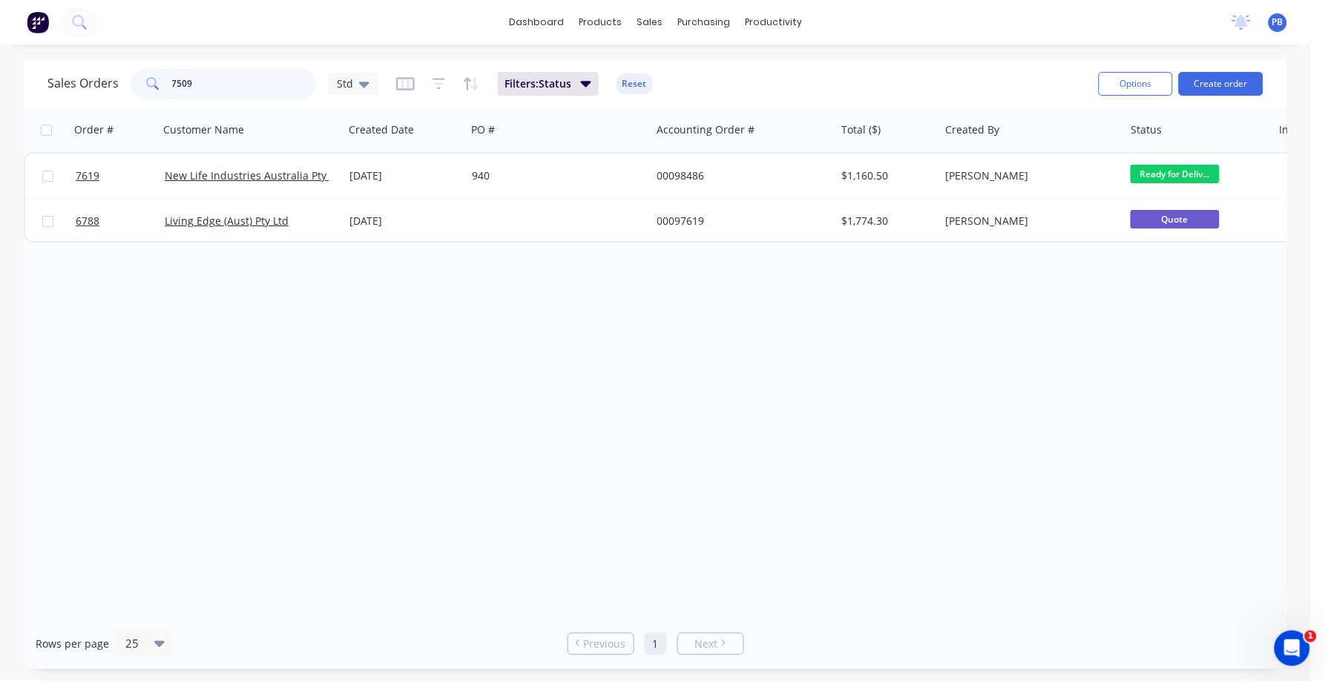
type input "7509"
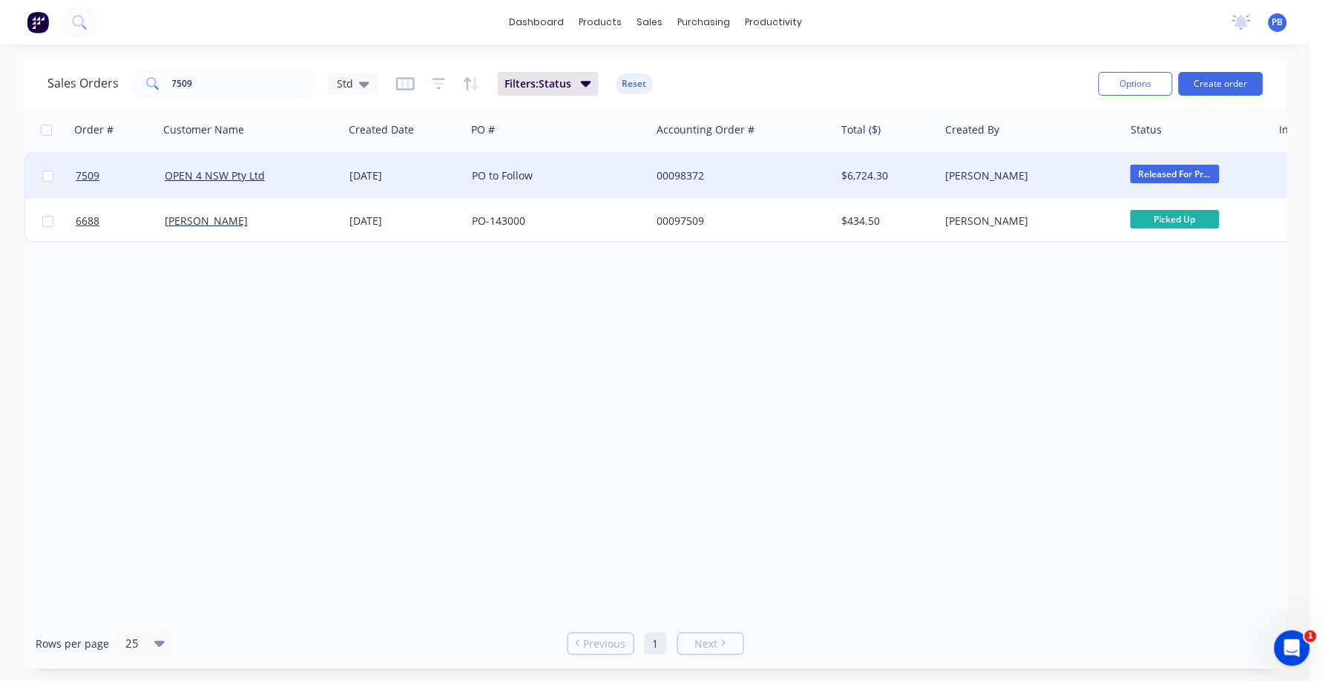
click at [689, 177] on div "00098372" at bounding box center [739, 175] width 165 height 15
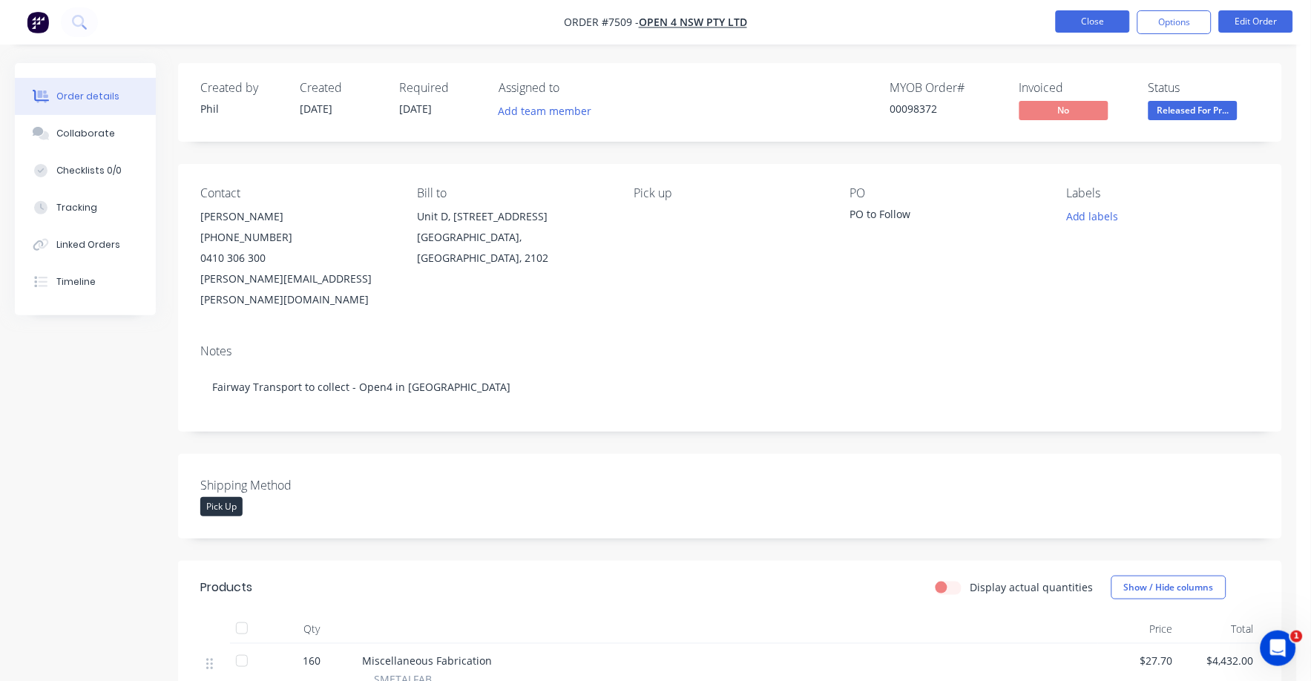
click at [1110, 16] on button "Close" at bounding box center [1093, 21] width 74 height 22
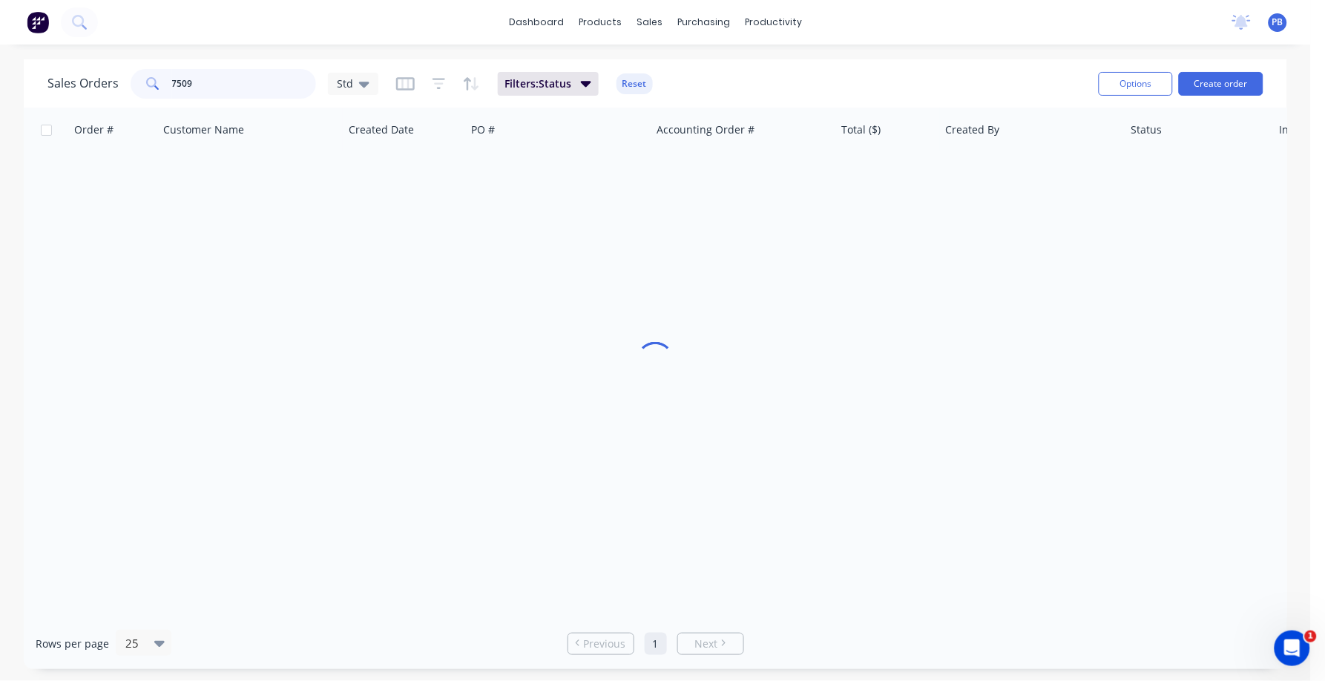
drag, startPoint x: 222, startPoint y: 69, endPoint x: 163, endPoint y: 75, distance: 58.9
click at [163, 75] on div "7509" at bounding box center [224, 84] width 186 height 30
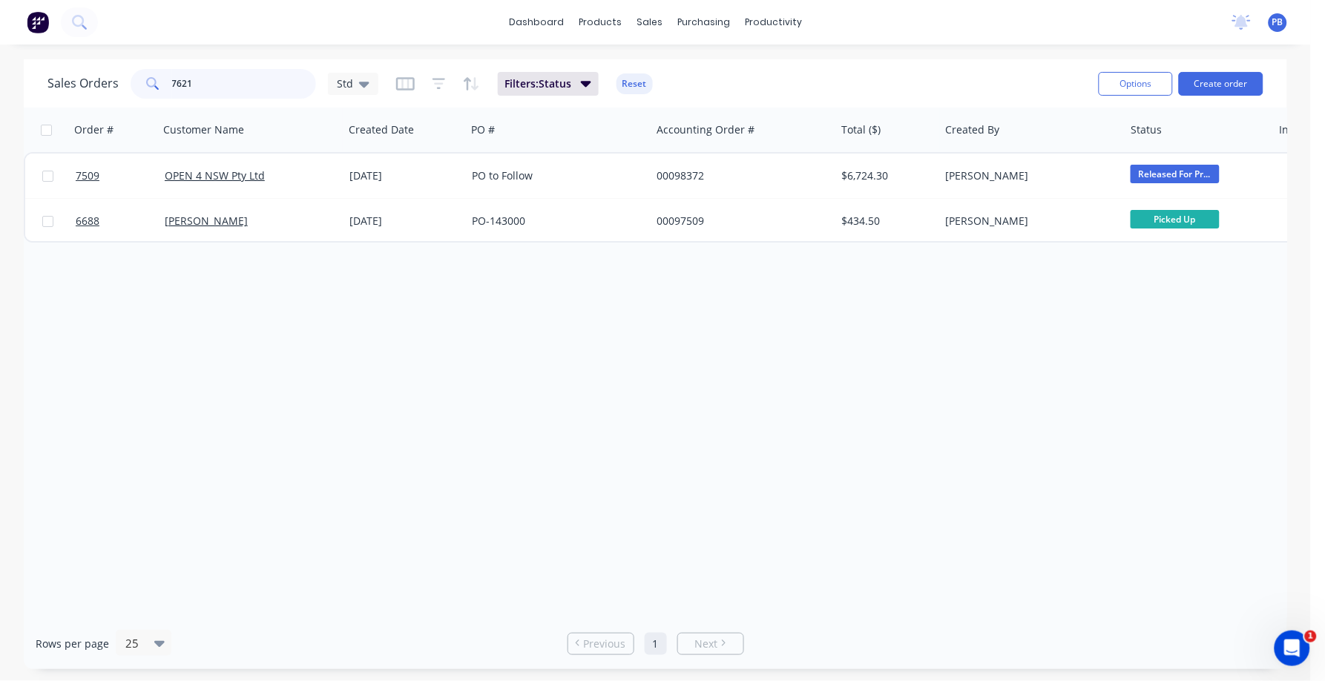
type input "7621"
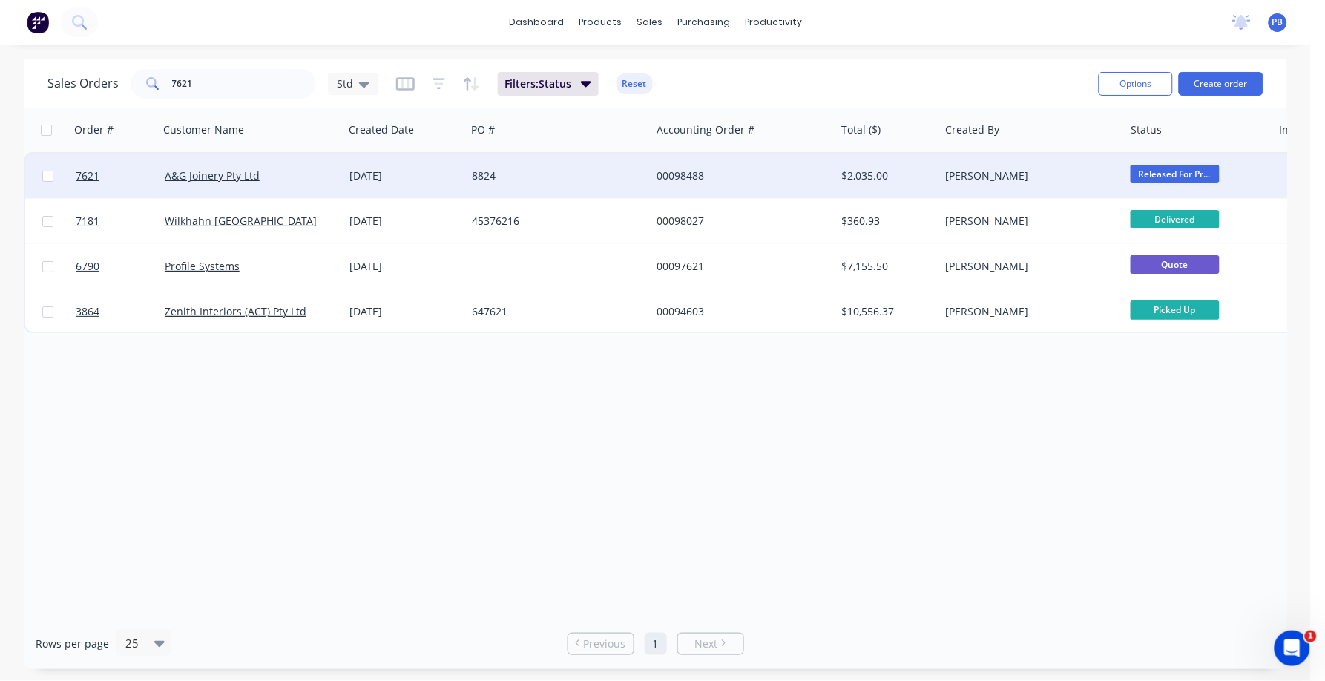
click at [681, 168] on div "00098488" at bounding box center [739, 175] width 165 height 15
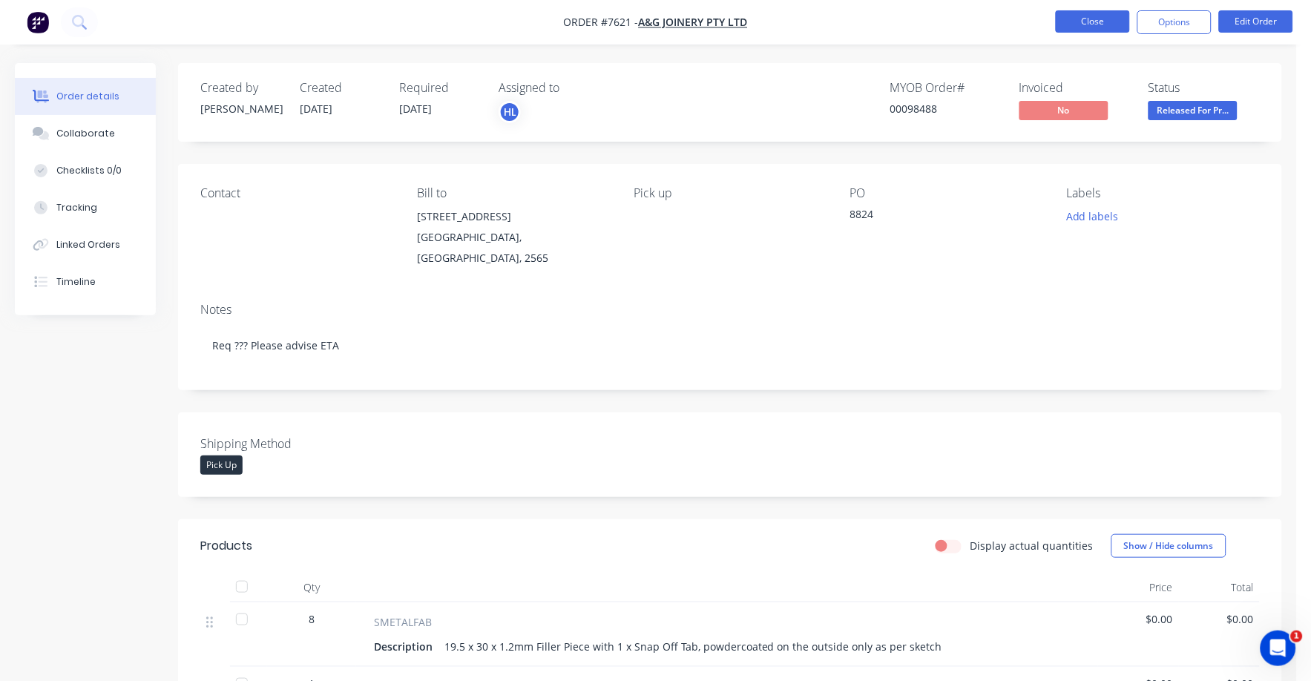
click at [1102, 22] on button "Close" at bounding box center [1093, 21] width 74 height 22
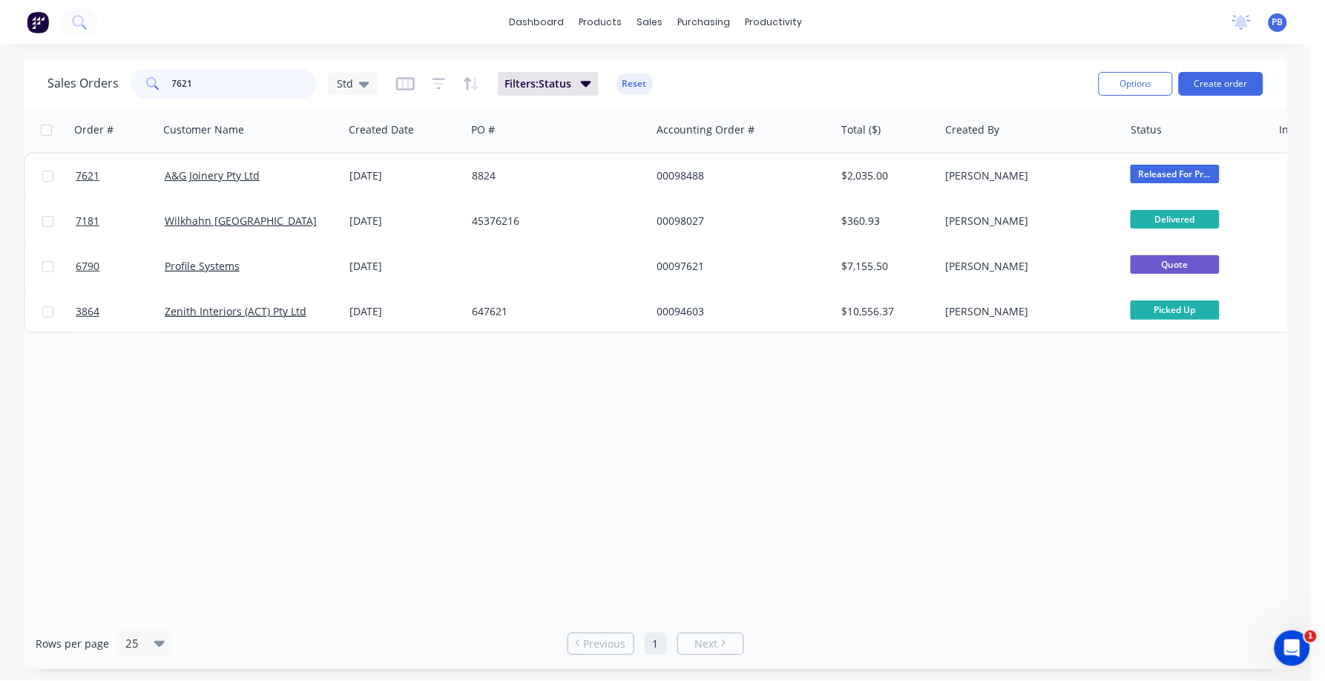
drag, startPoint x: 240, startPoint y: 85, endPoint x: 131, endPoint y: 79, distance: 108.5
click at [131, 79] on div "7621" at bounding box center [224, 84] width 186 height 30
type input "7623"
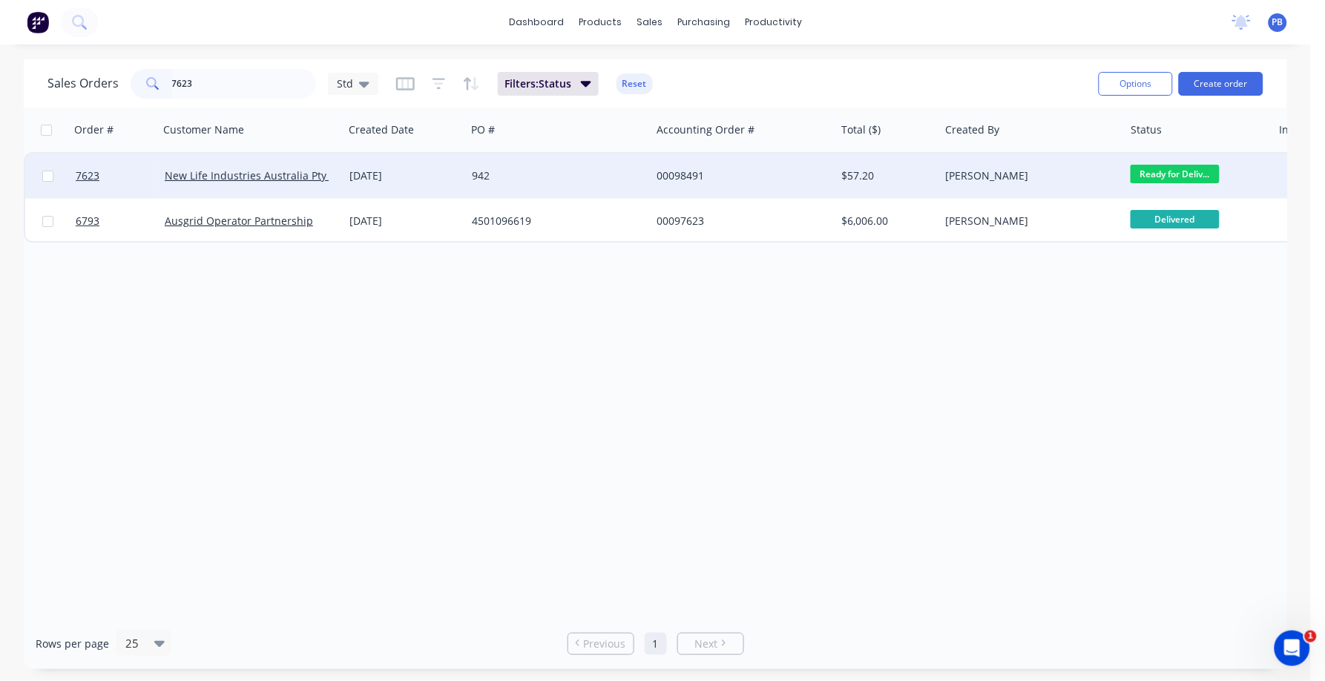
click at [686, 169] on div "00098491" at bounding box center [739, 175] width 165 height 15
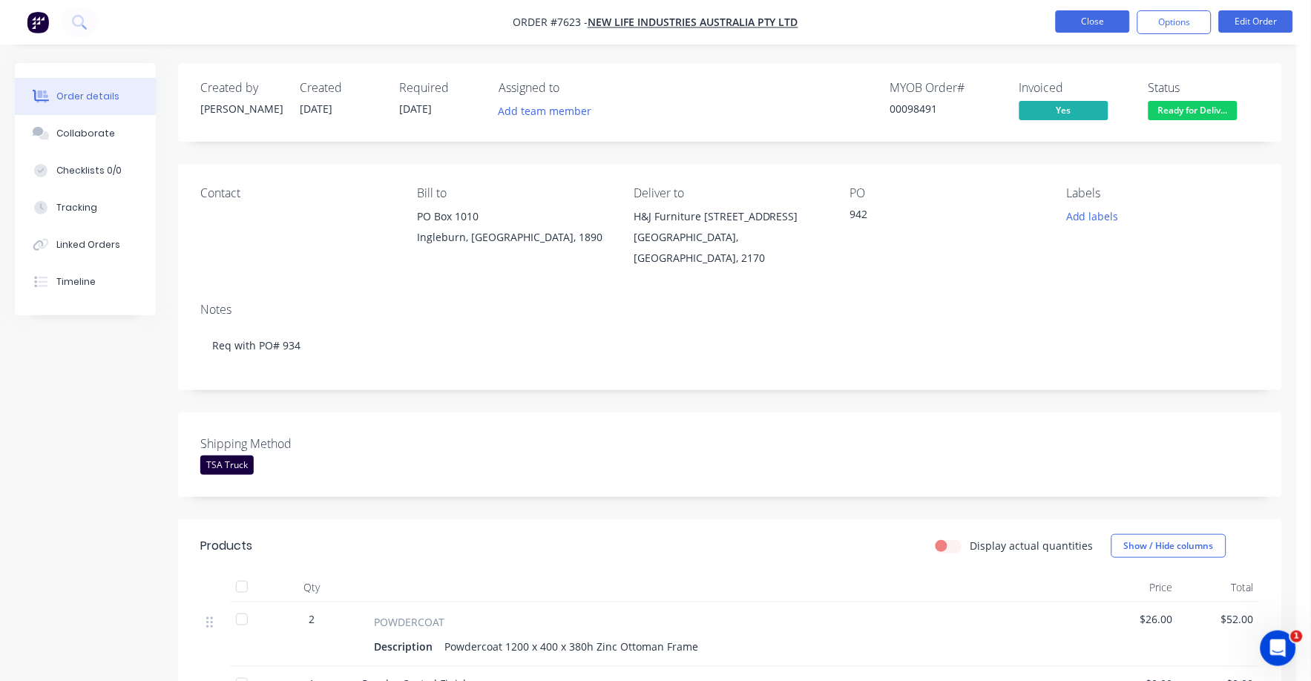
click at [1078, 19] on button "Close" at bounding box center [1093, 21] width 74 height 22
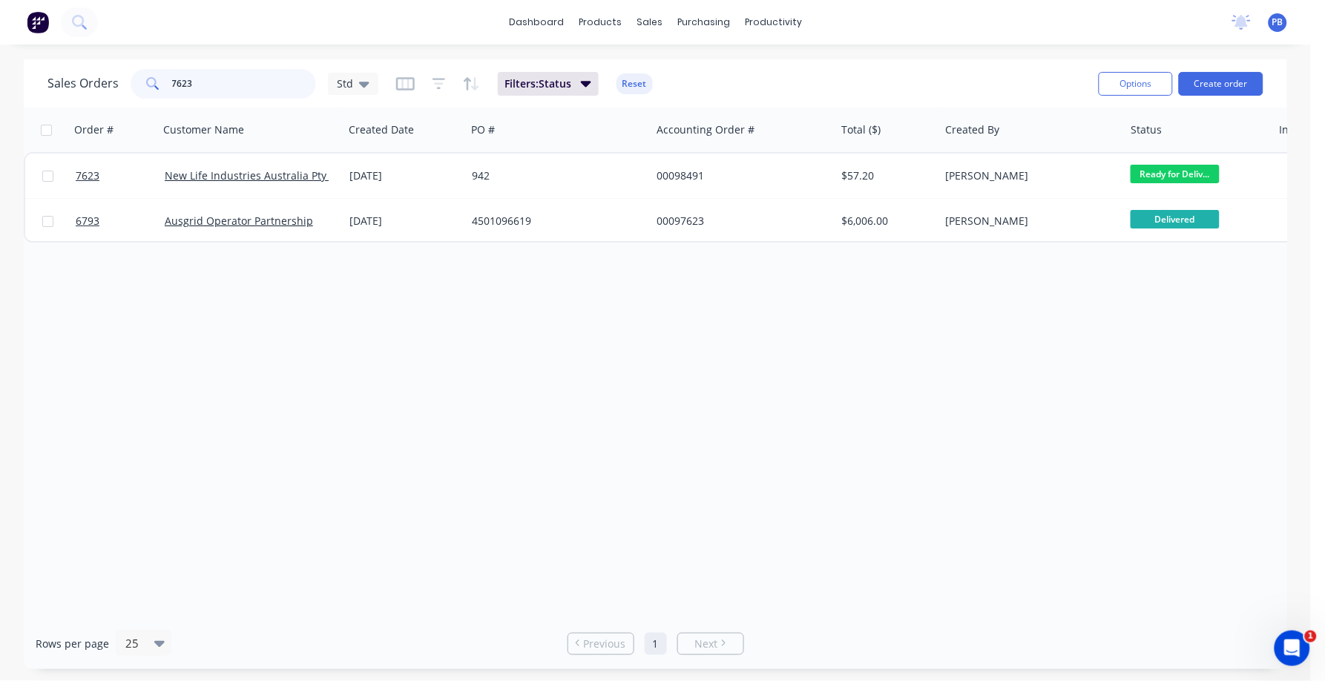
drag, startPoint x: 194, startPoint y: 81, endPoint x: 140, endPoint y: 78, distance: 53.5
click at [140, 78] on div "7623" at bounding box center [224, 84] width 186 height 30
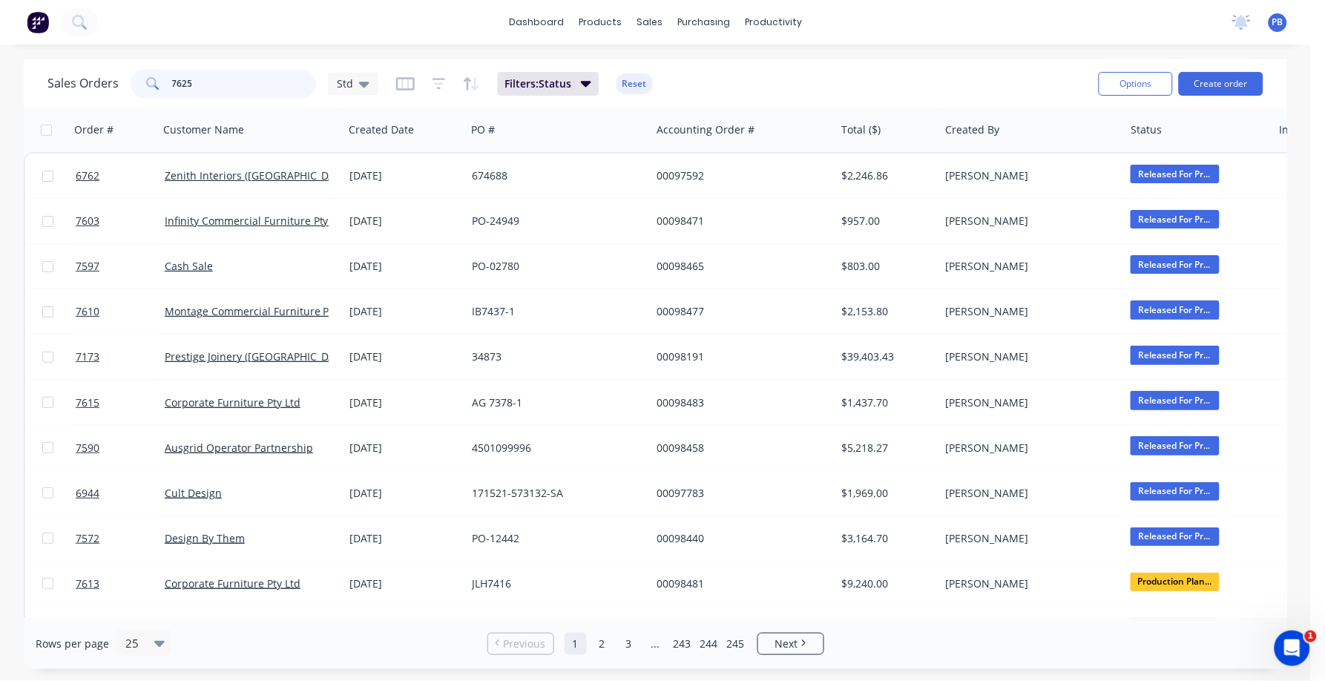
type input "7625"
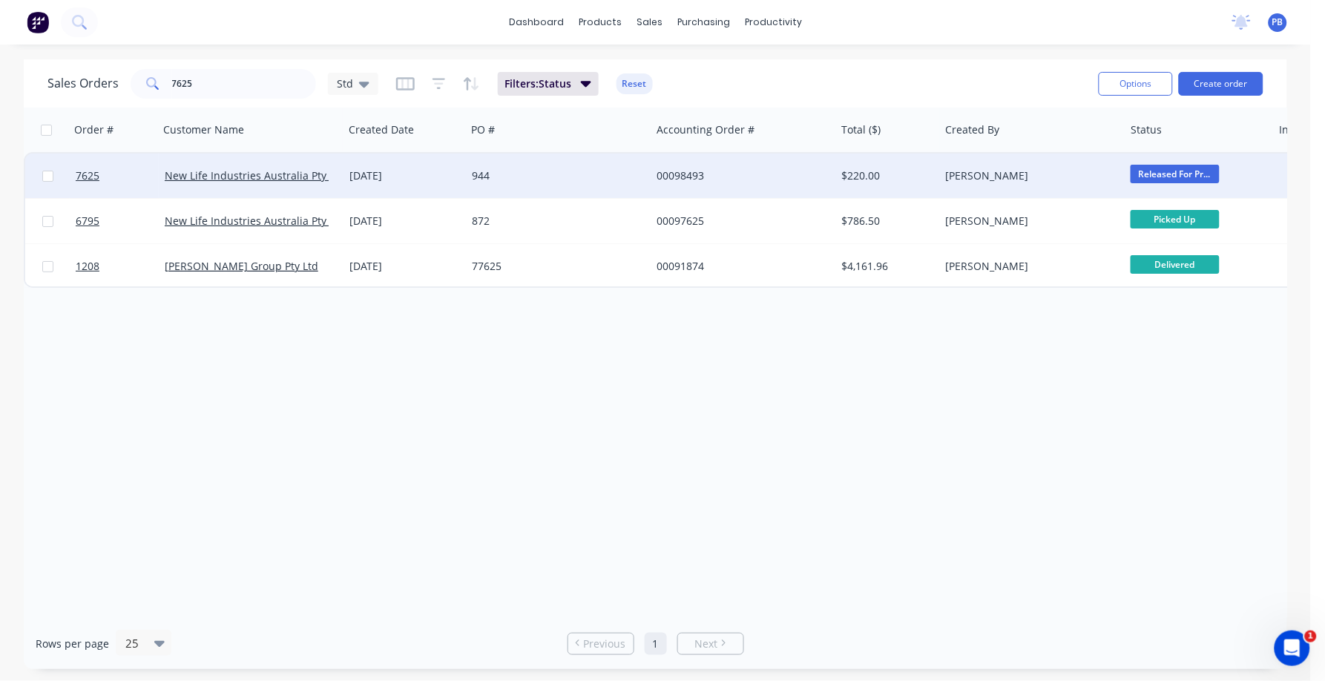
click at [695, 169] on div "00098493" at bounding box center [739, 175] width 165 height 15
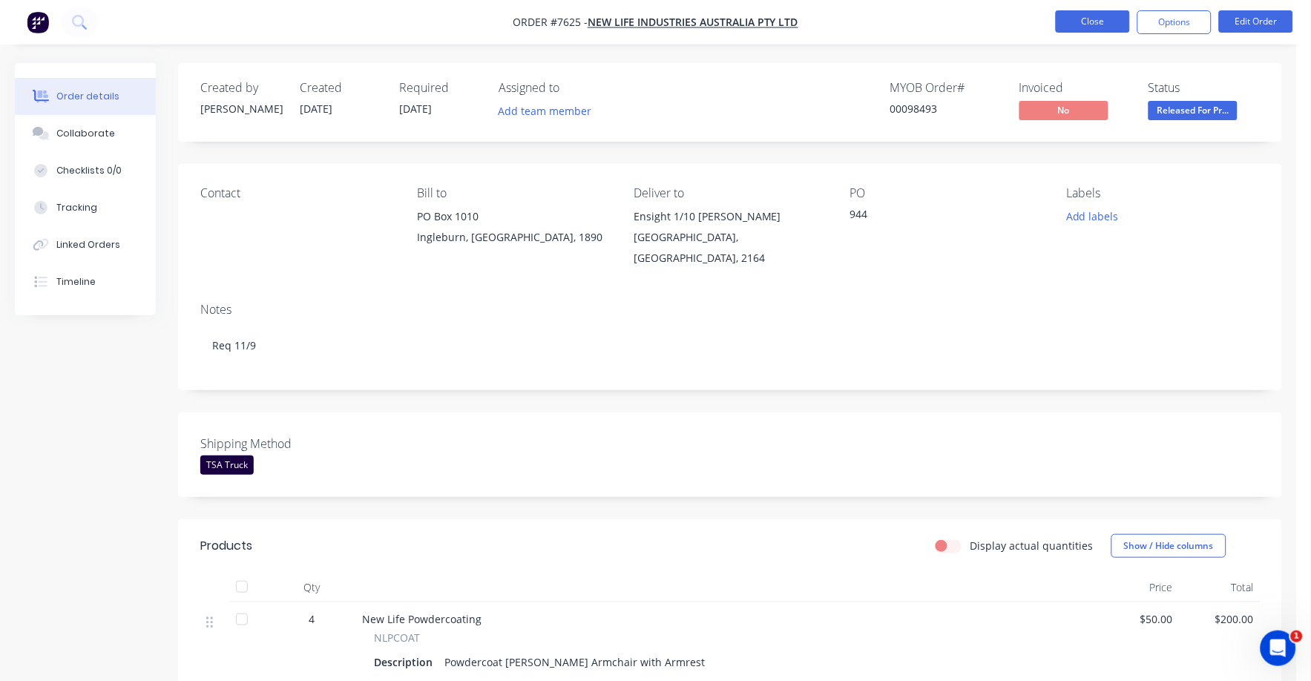
click at [1101, 16] on button "Close" at bounding box center [1093, 21] width 74 height 22
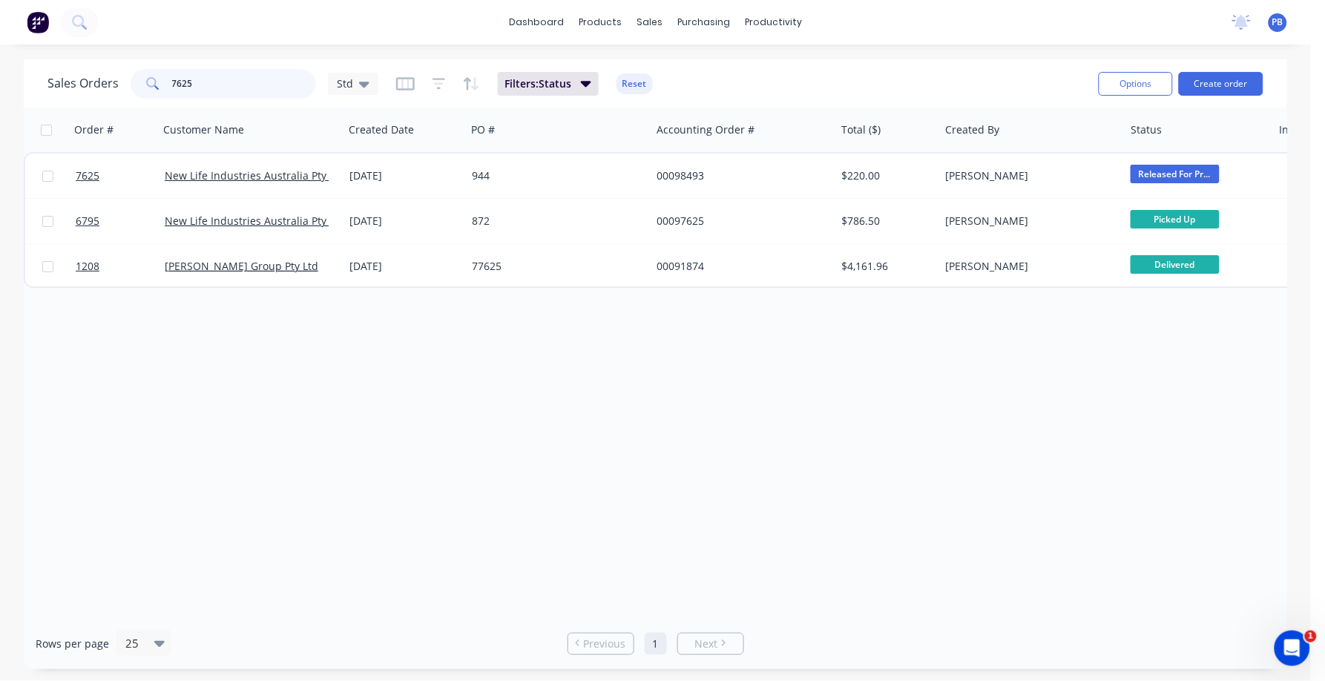
drag, startPoint x: 203, startPoint y: 85, endPoint x: 131, endPoint y: 77, distance: 72.5
click at [131, 77] on div "7625" at bounding box center [224, 84] width 186 height 30
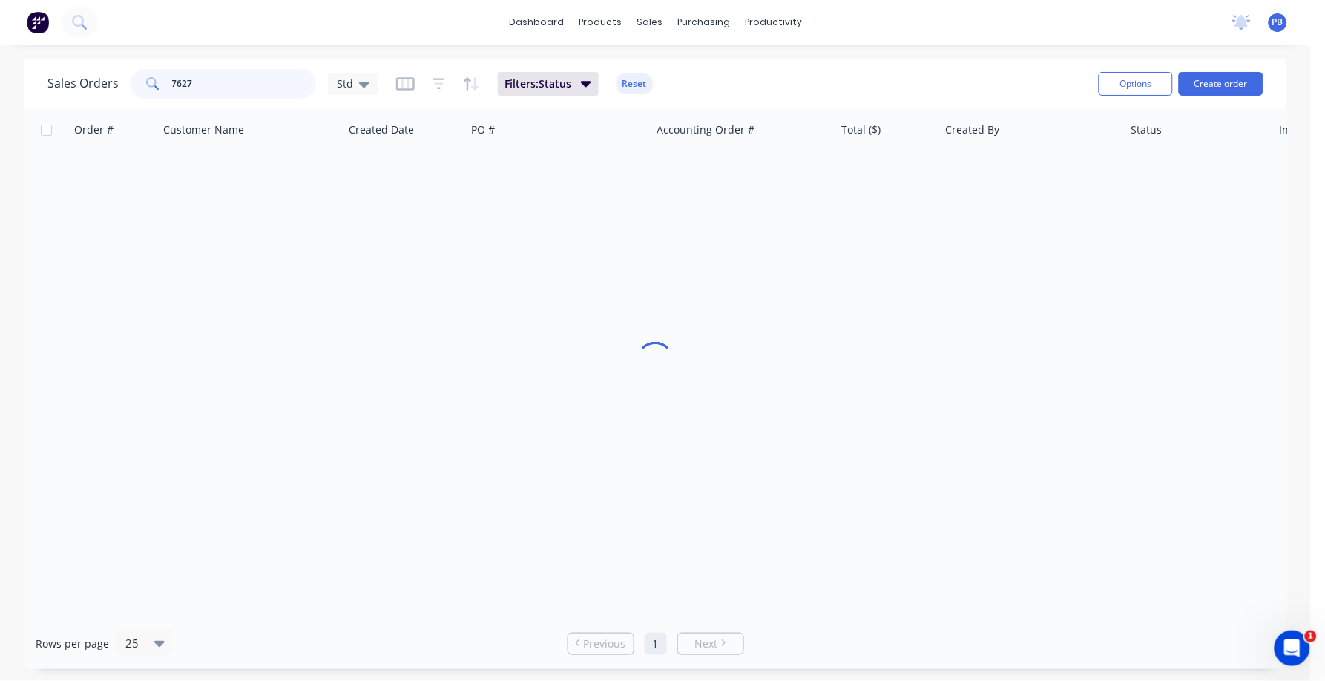
type input "7627"
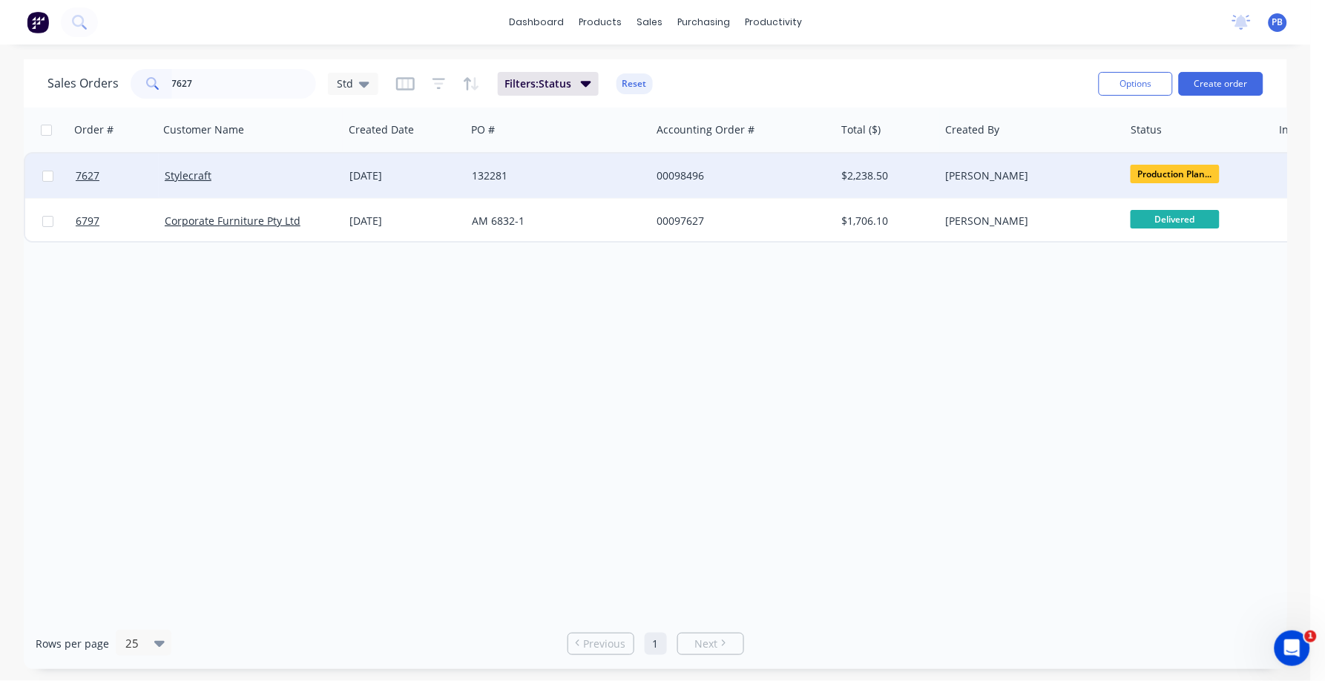
click at [686, 172] on div "00098496" at bounding box center [739, 175] width 165 height 15
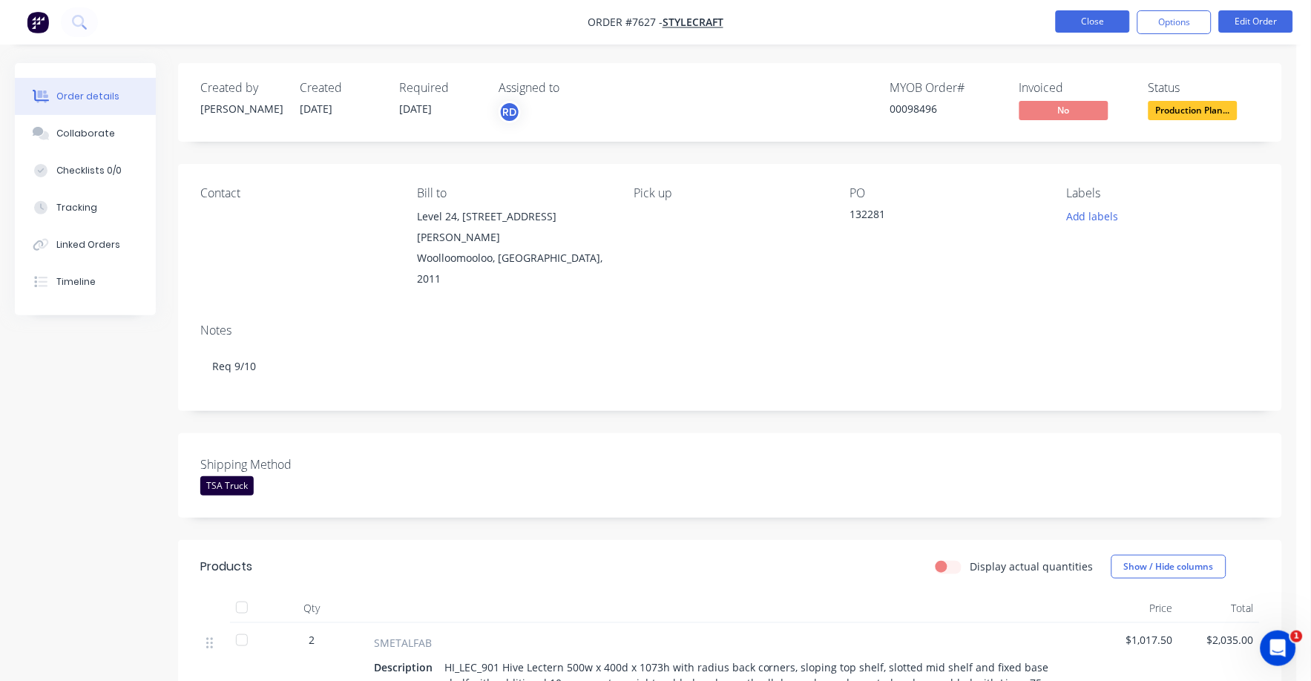
click at [1069, 19] on button "Close" at bounding box center [1093, 21] width 74 height 22
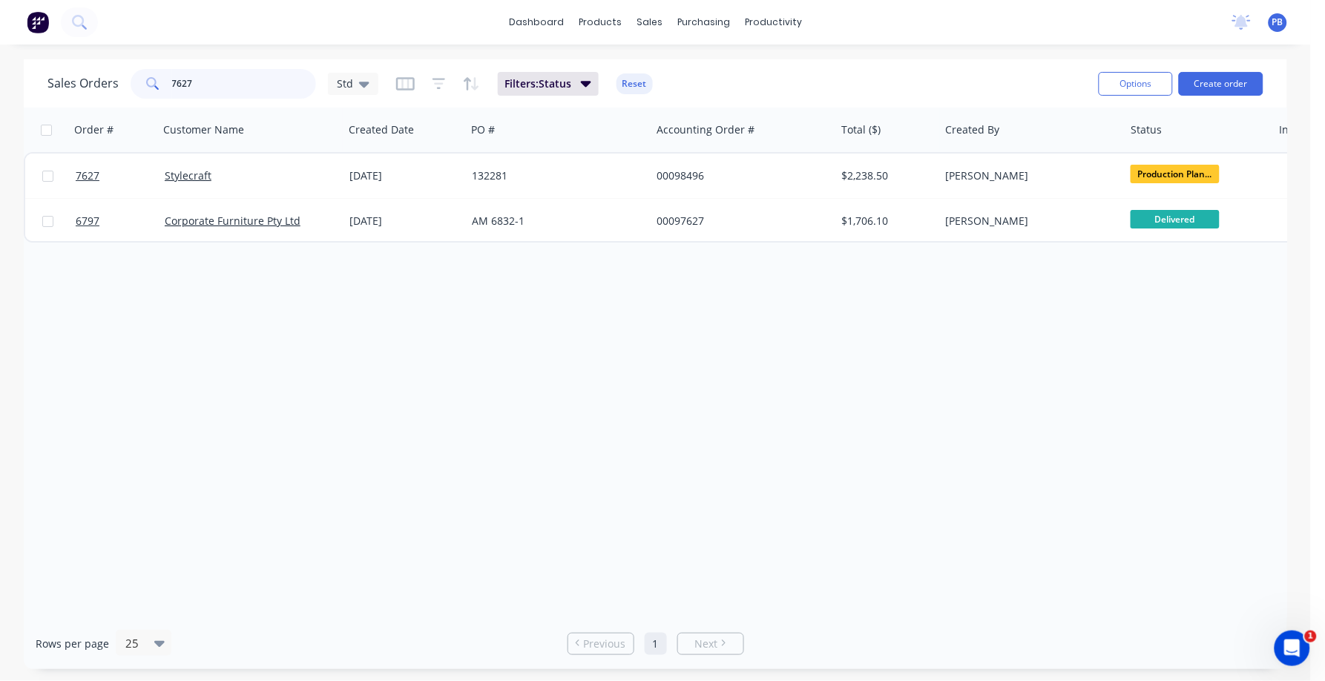
drag, startPoint x: 215, startPoint y: 84, endPoint x: 172, endPoint y: 84, distance: 43.0
click at [174, 84] on input "7627" at bounding box center [244, 84] width 145 height 30
type input "7"
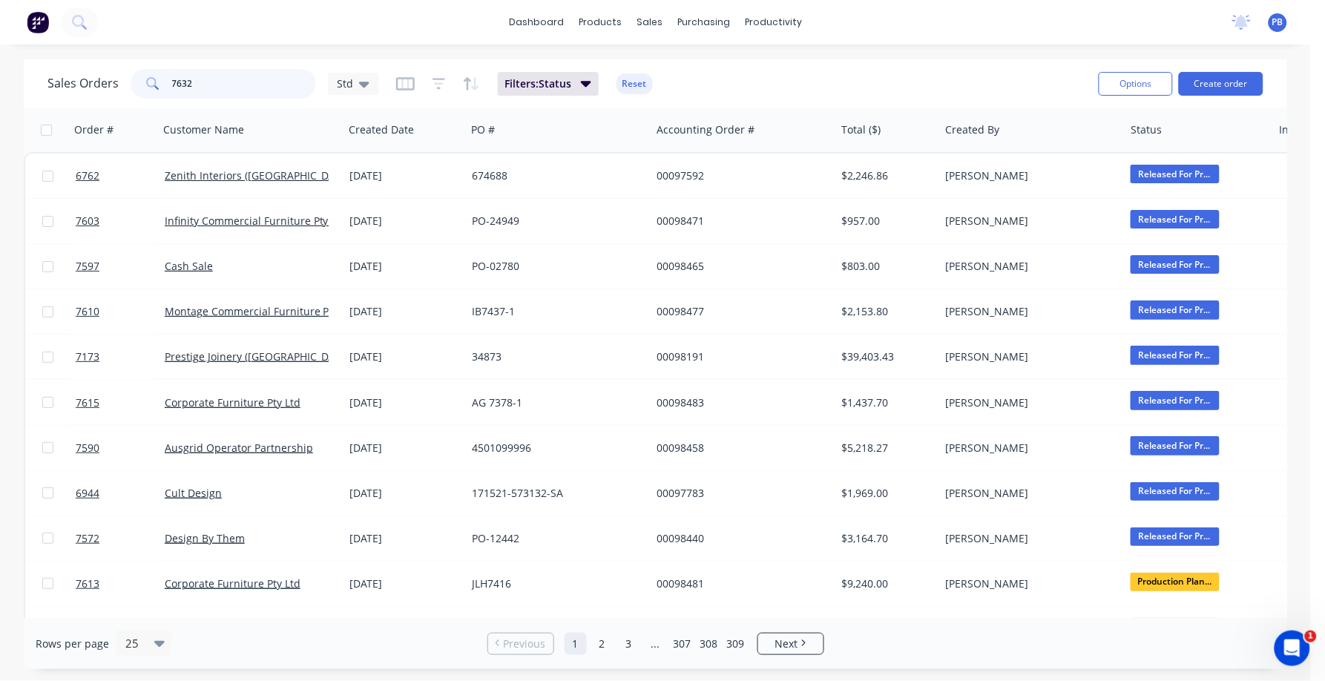
type input "7632"
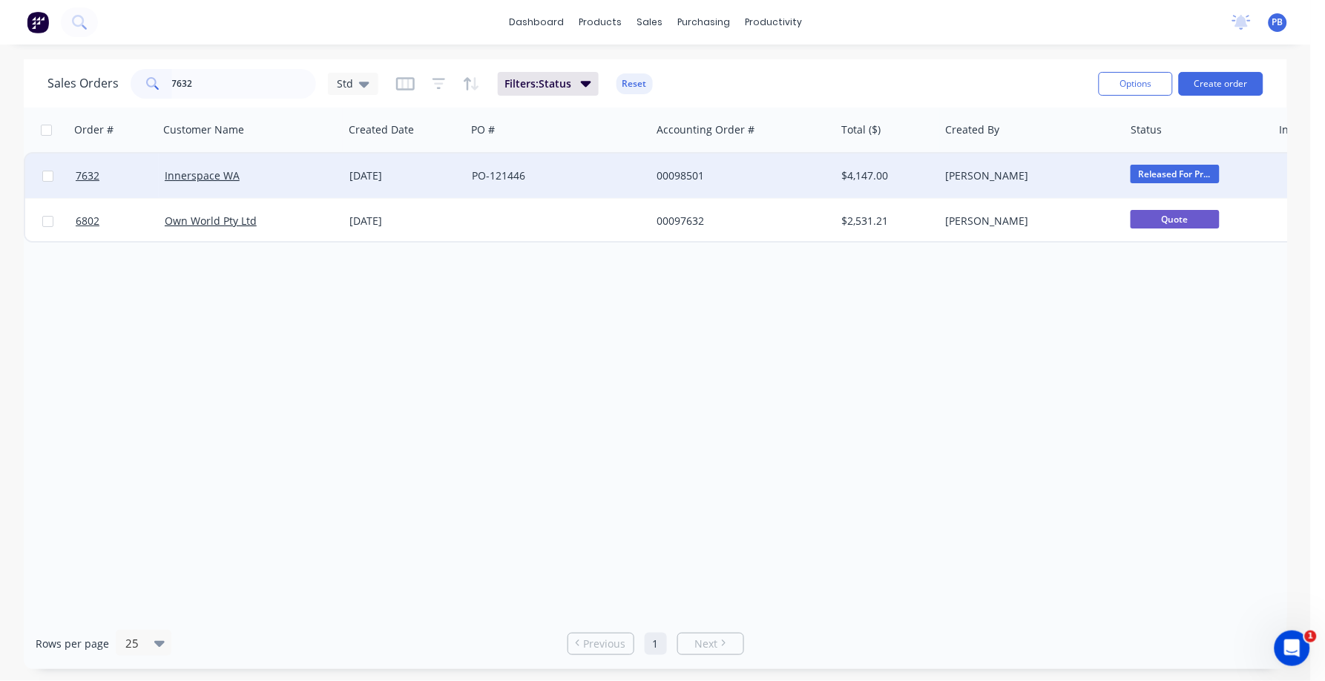
click at [695, 172] on div "00098501" at bounding box center [739, 175] width 165 height 15
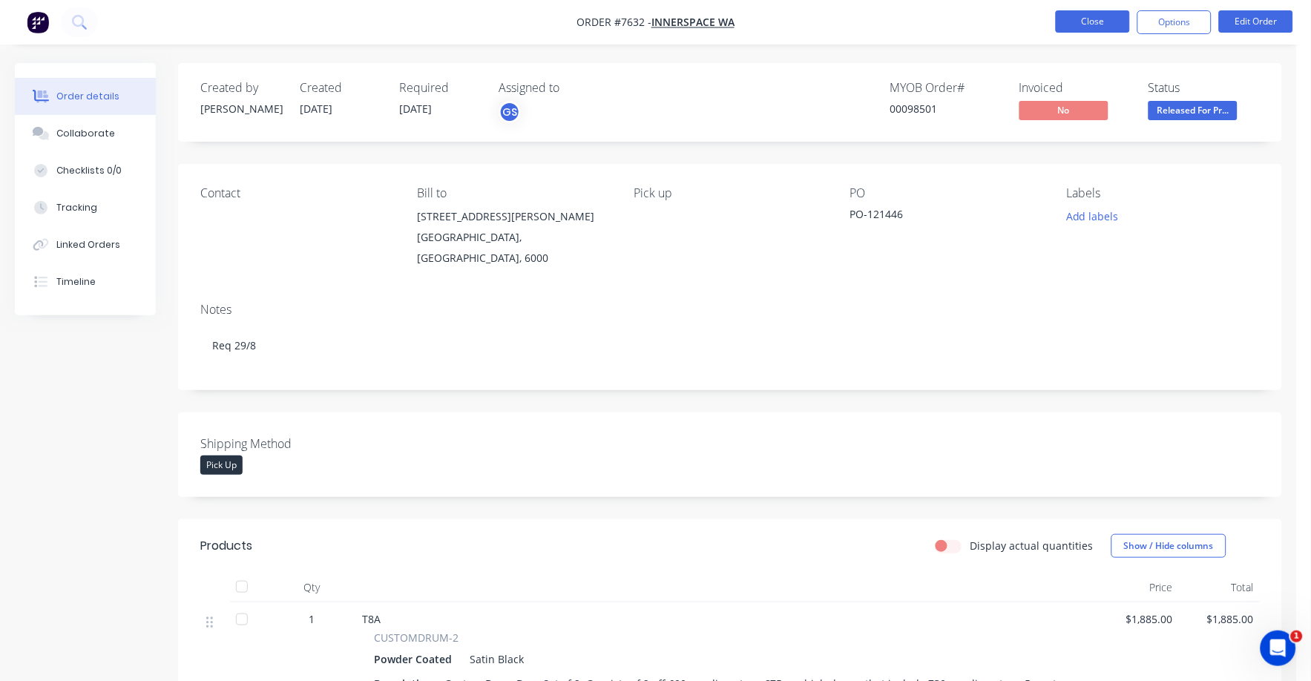
click at [1086, 20] on button "Close" at bounding box center [1093, 21] width 74 height 22
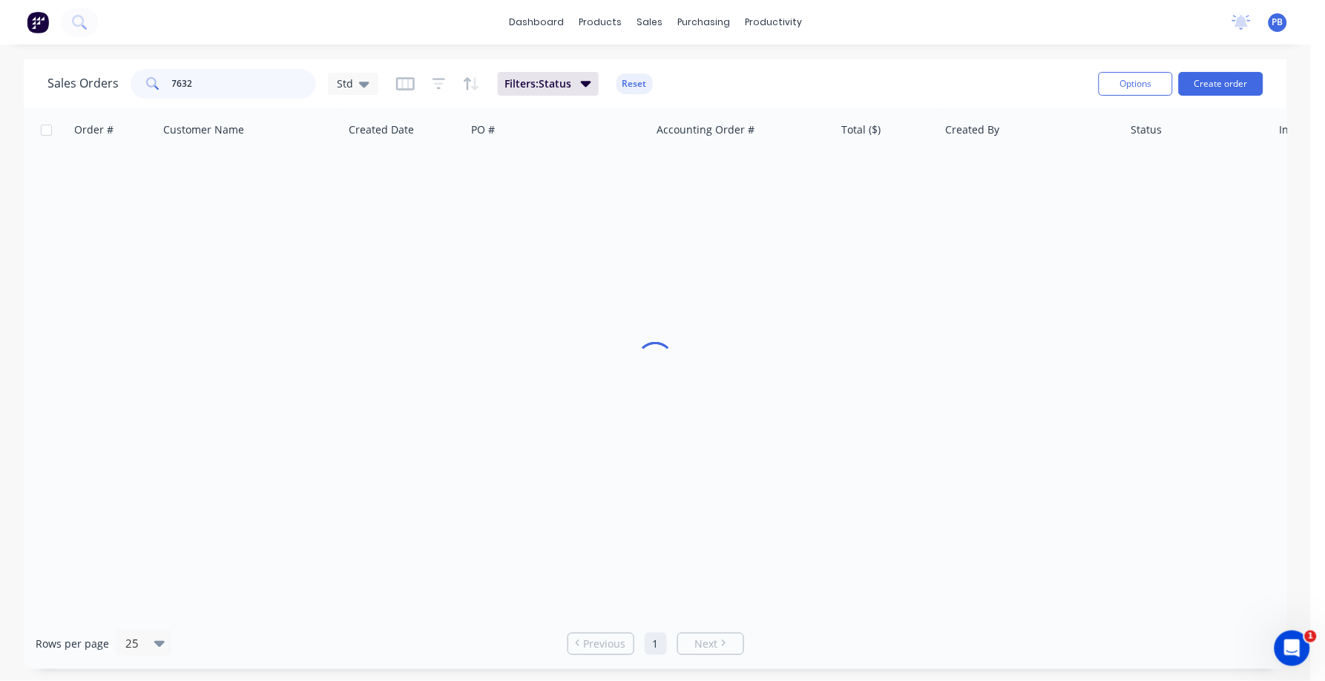
drag, startPoint x: 232, startPoint y: 78, endPoint x: 140, endPoint y: 79, distance: 91.3
click at [140, 79] on div "7632" at bounding box center [224, 84] width 186 height 30
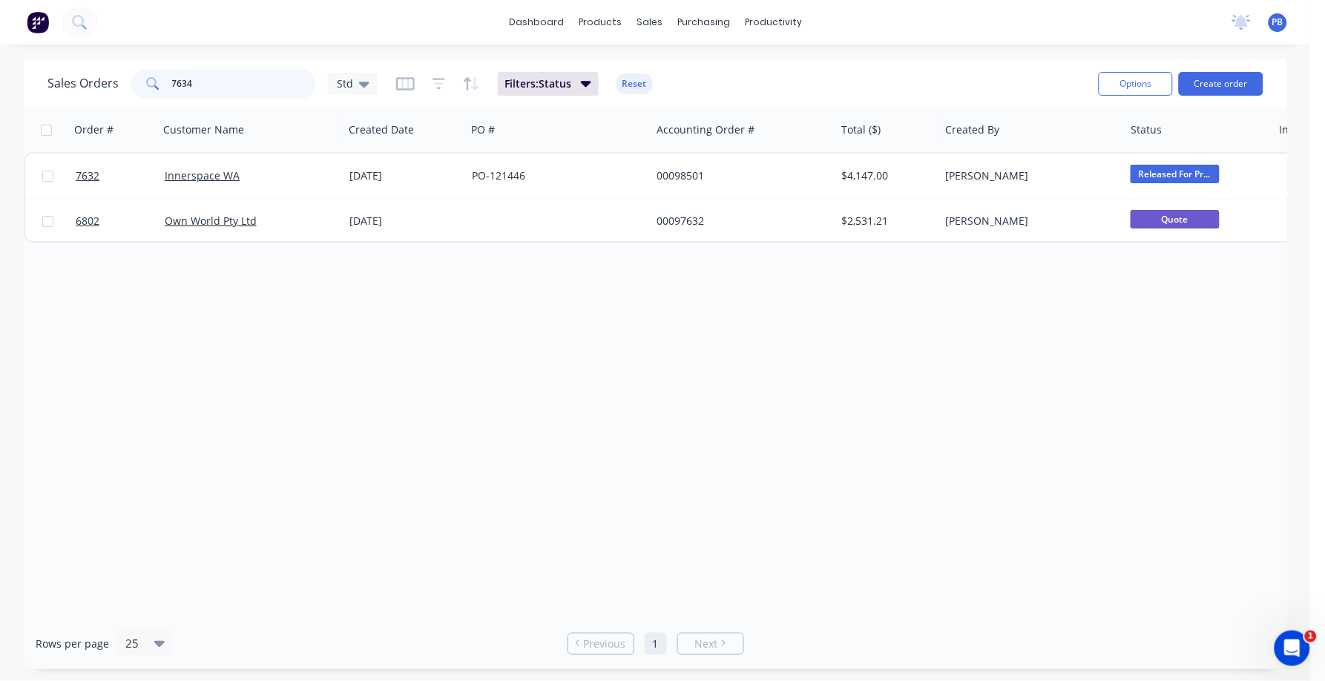
type input "7634"
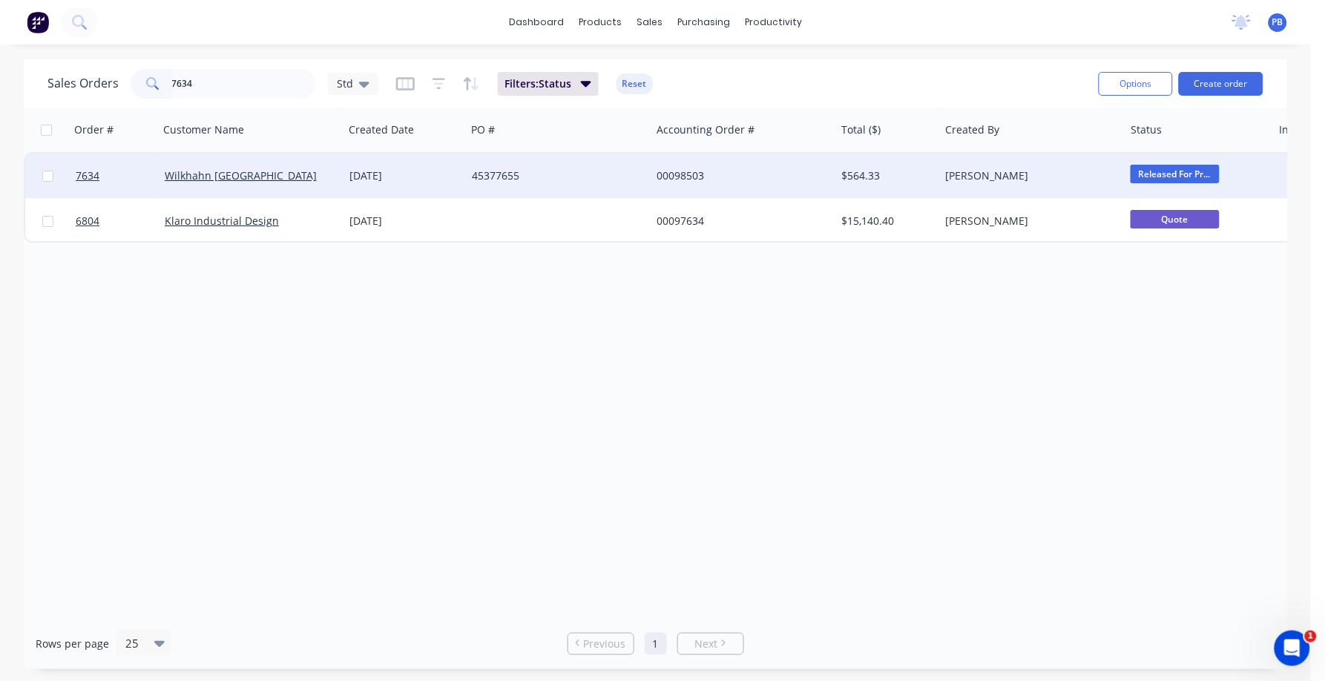
click at [682, 174] on div "00098503" at bounding box center [739, 175] width 165 height 15
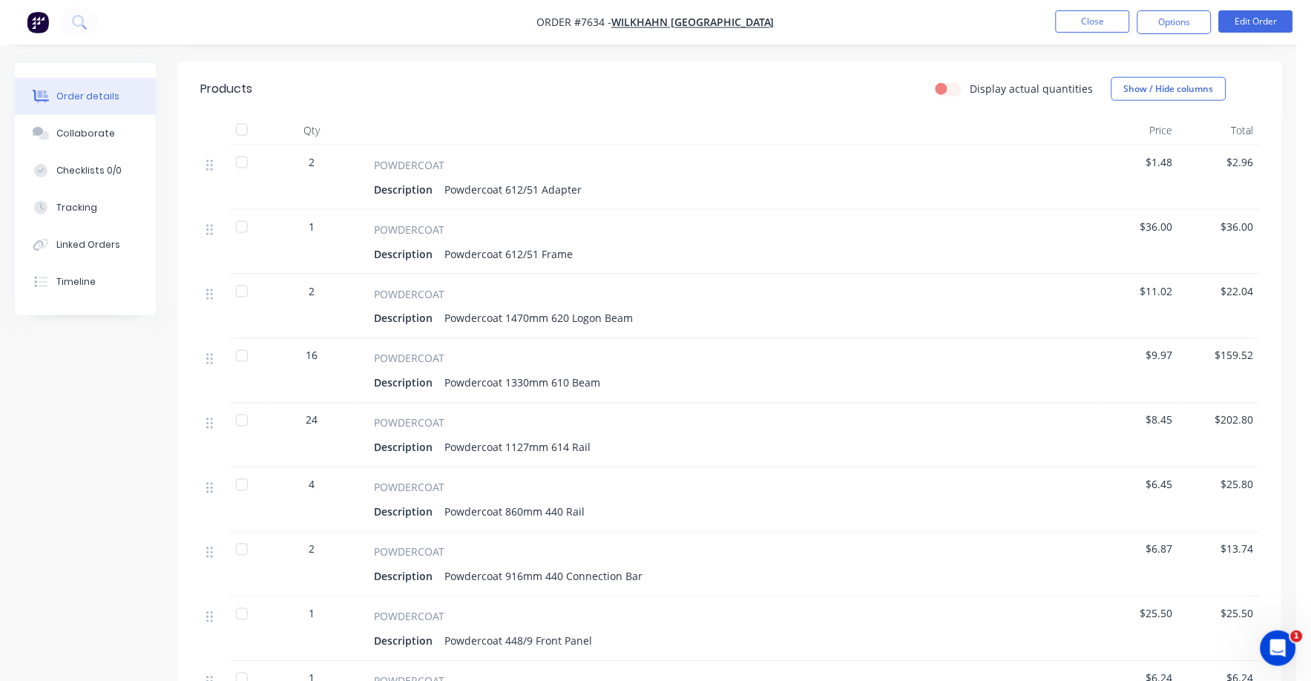
scroll to position [464, 0]
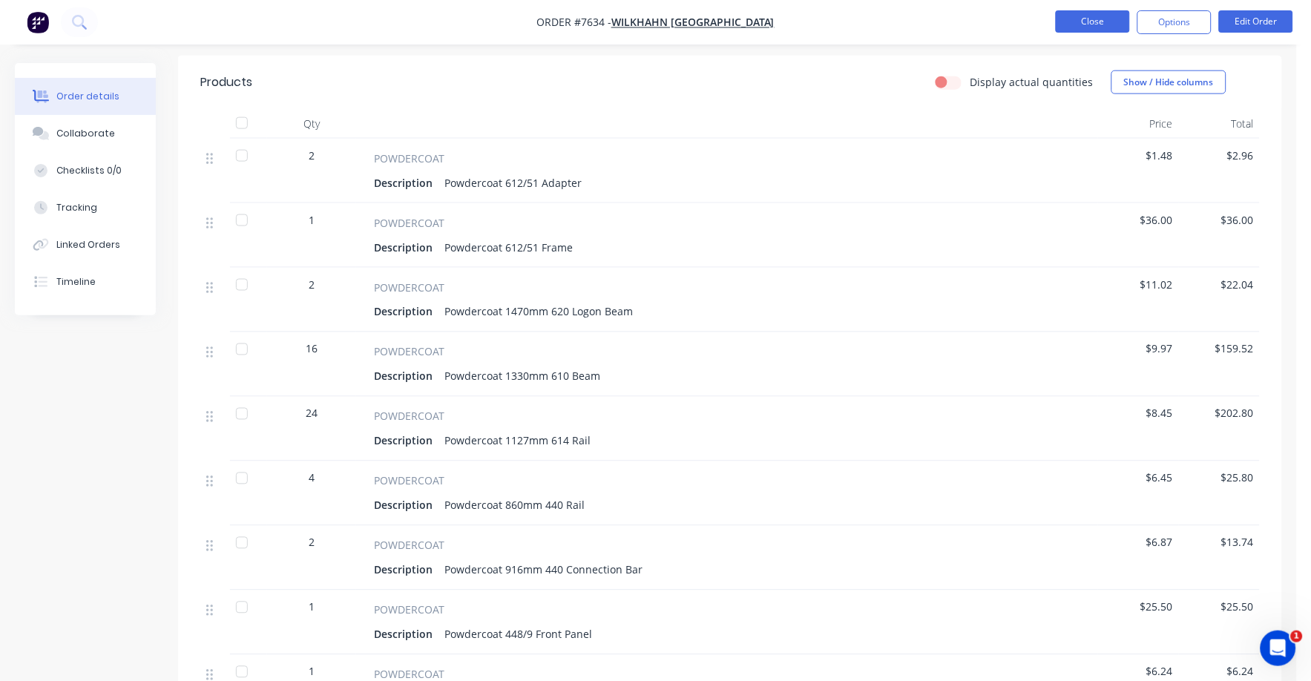
click at [1097, 16] on button "Close" at bounding box center [1093, 21] width 74 height 22
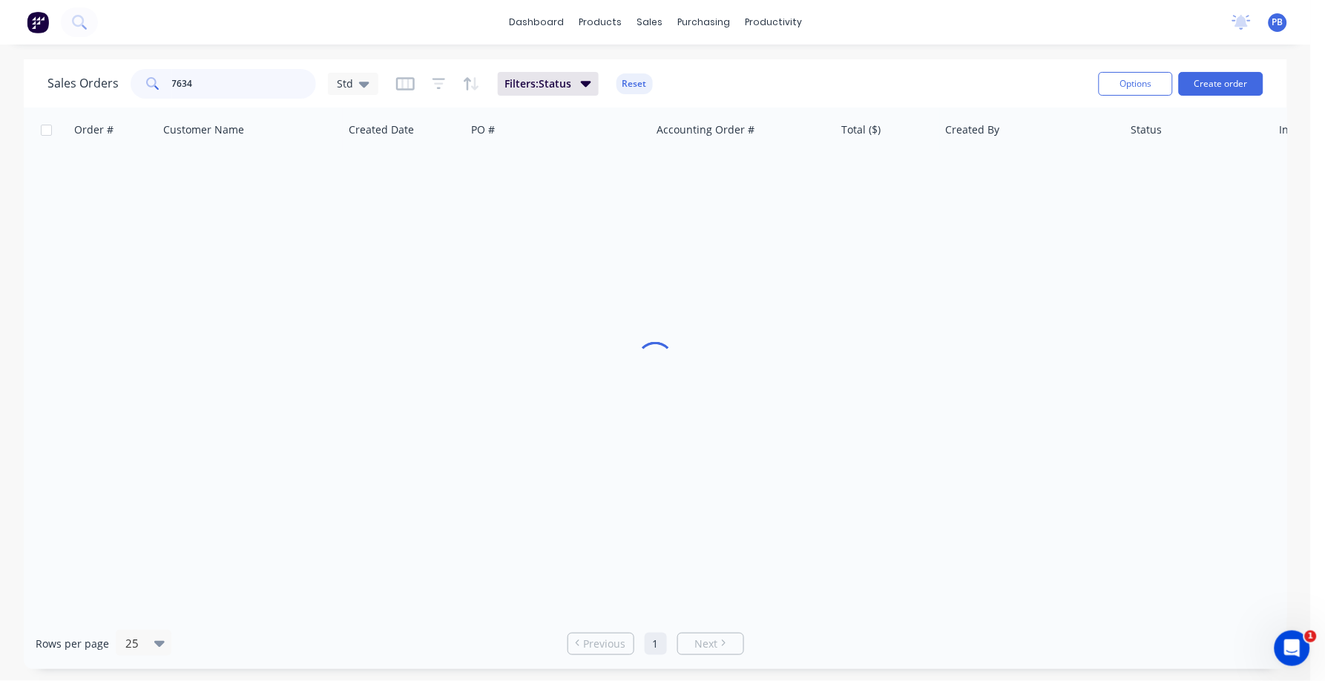
drag, startPoint x: 165, startPoint y: 83, endPoint x: 137, endPoint y: 79, distance: 27.7
click at [137, 79] on div "7634" at bounding box center [224, 84] width 186 height 30
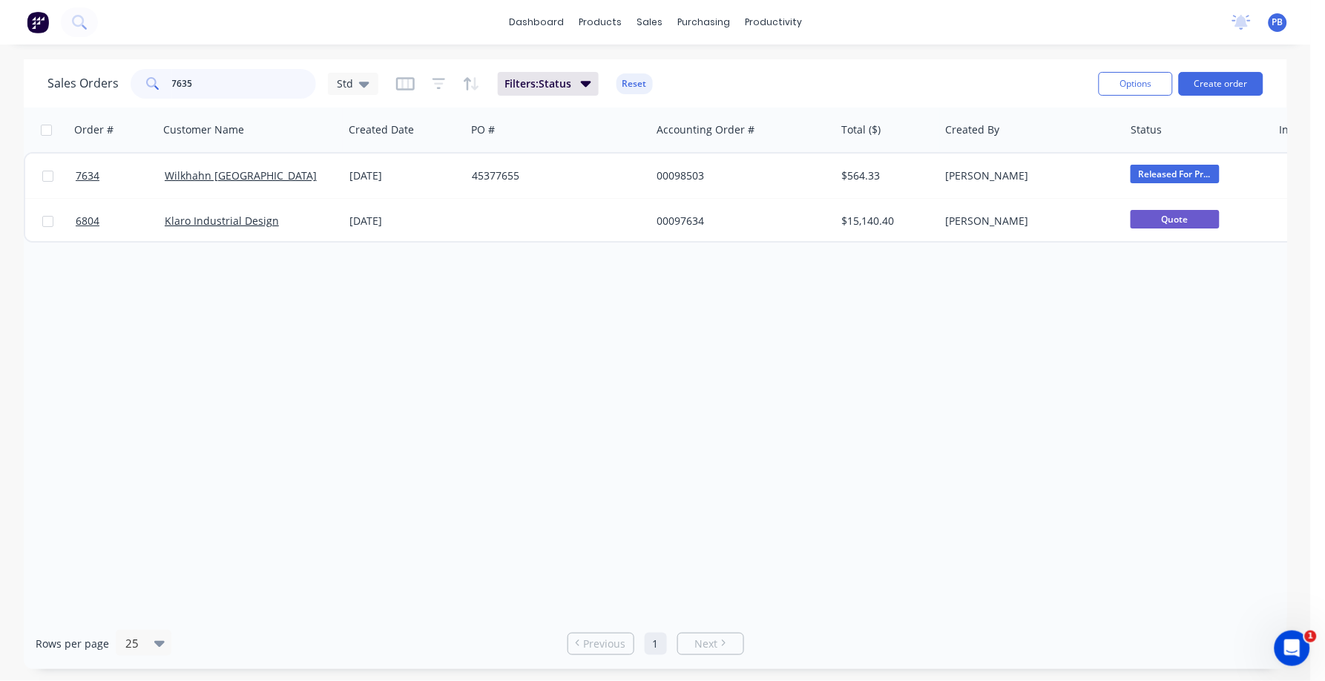
type input "7635"
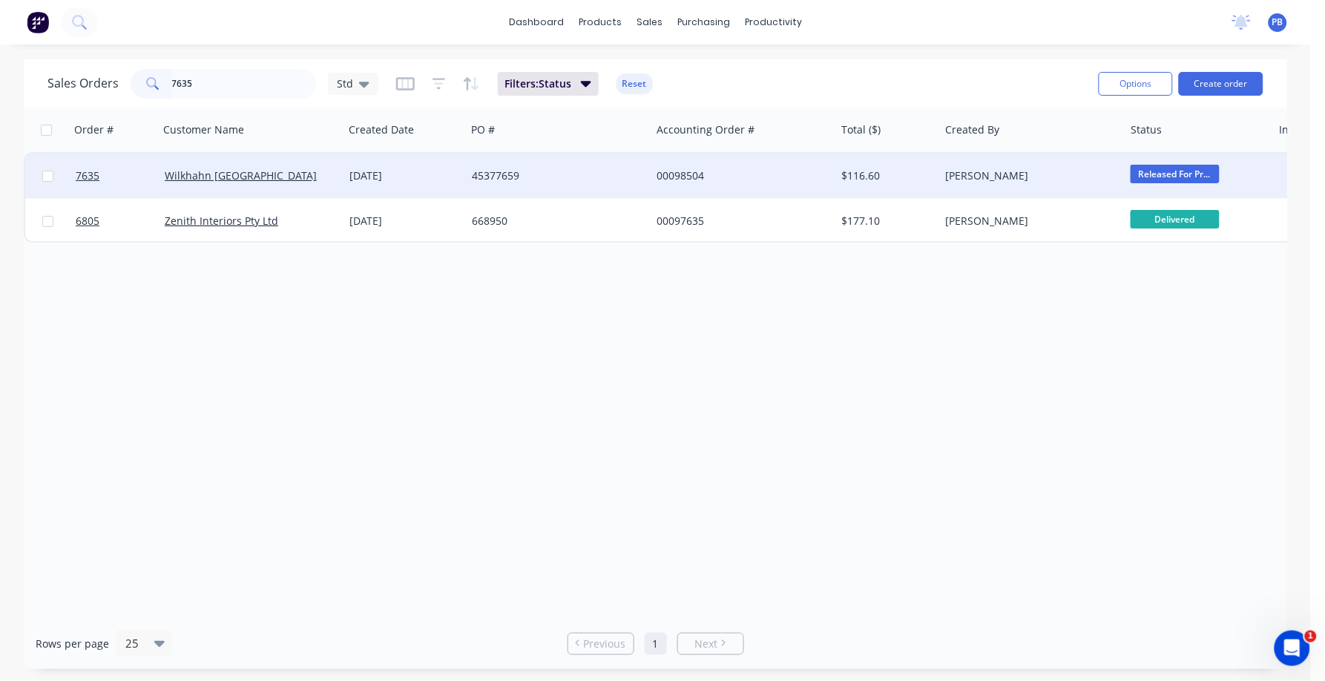
click at [689, 169] on div "00098504" at bounding box center [739, 175] width 165 height 15
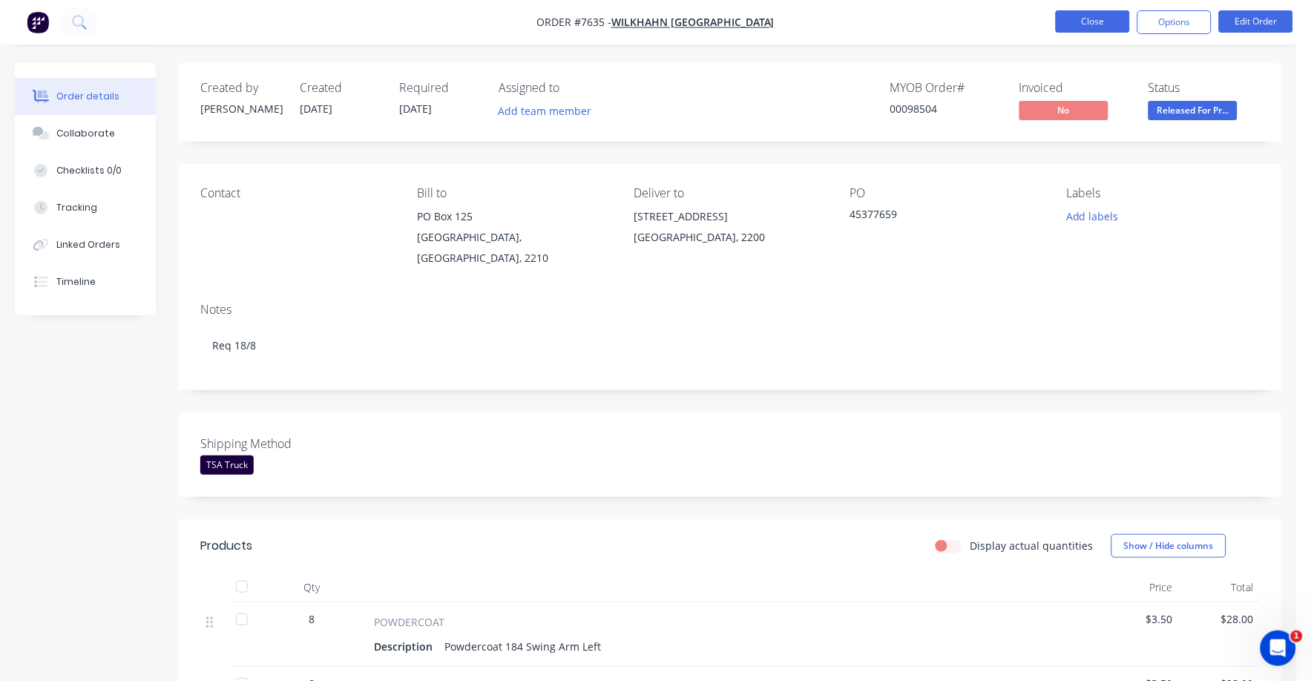
click at [1098, 22] on button "Close" at bounding box center [1093, 21] width 74 height 22
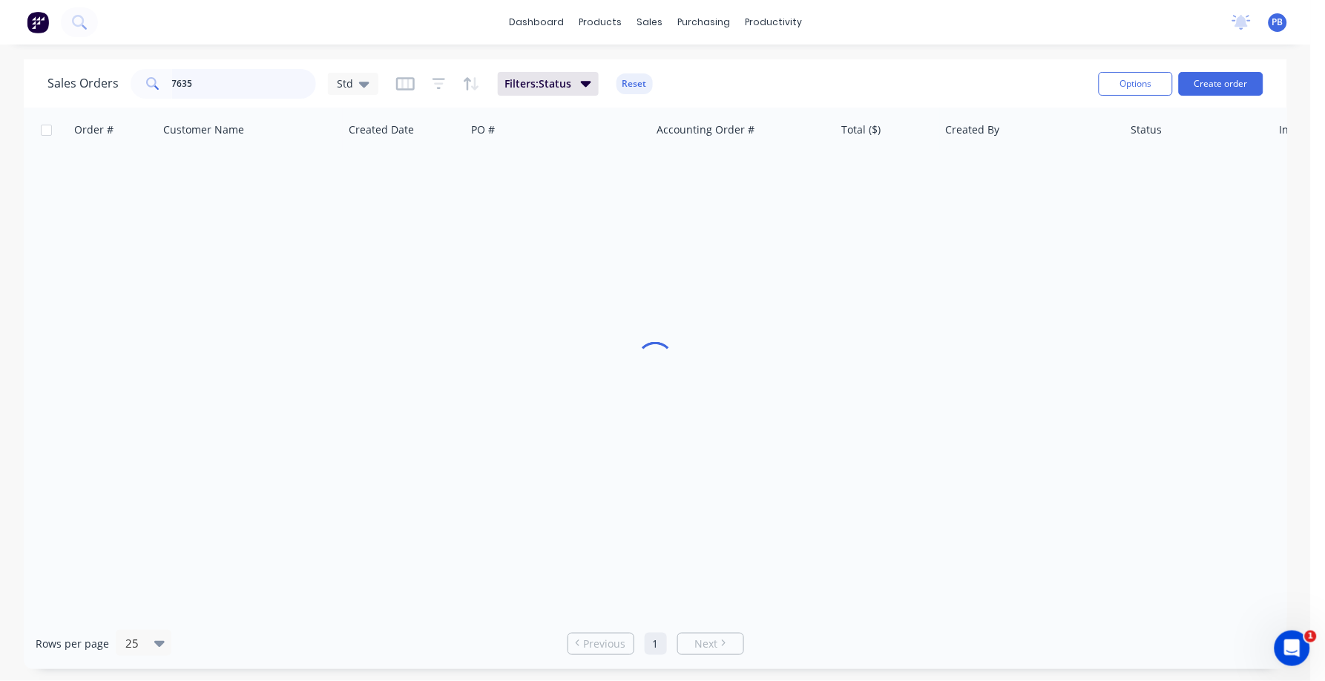
drag, startPoint x: 179, startPoint y: 78, endPoint x: 126, endPoint y: 79, distance: 52.7
click at [126, 79] on div "Sales Orders [STREET_ADDRESS]" at bounding box center [212, 84] width 331 height 30
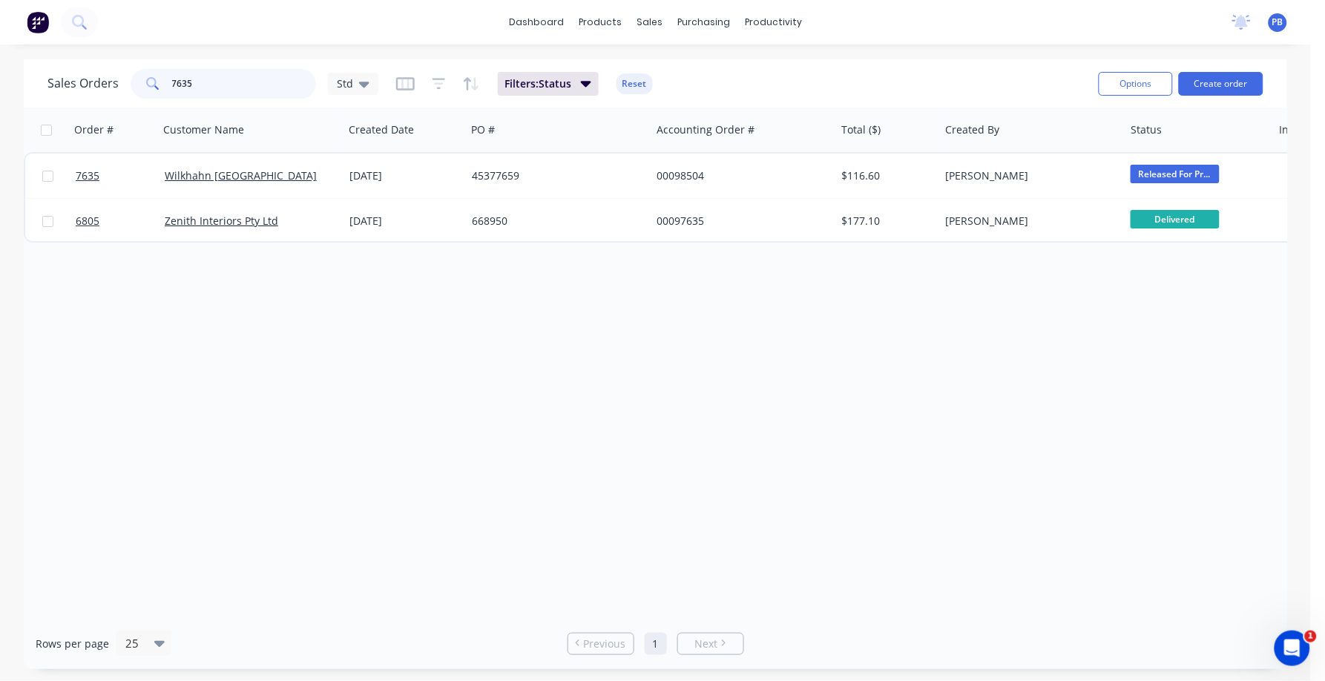
drag, startPoint x: 218, startPoint y: 76, endPoint x: 211, endPoint y: 78, distance: 7.6
click at [214, 78] on input "7635" at bounding box center [244, 84] width 145 height 30
click at [210, 80] on input "7635" at bounding box center [244, 84] width 145 height 30
type input "7418"
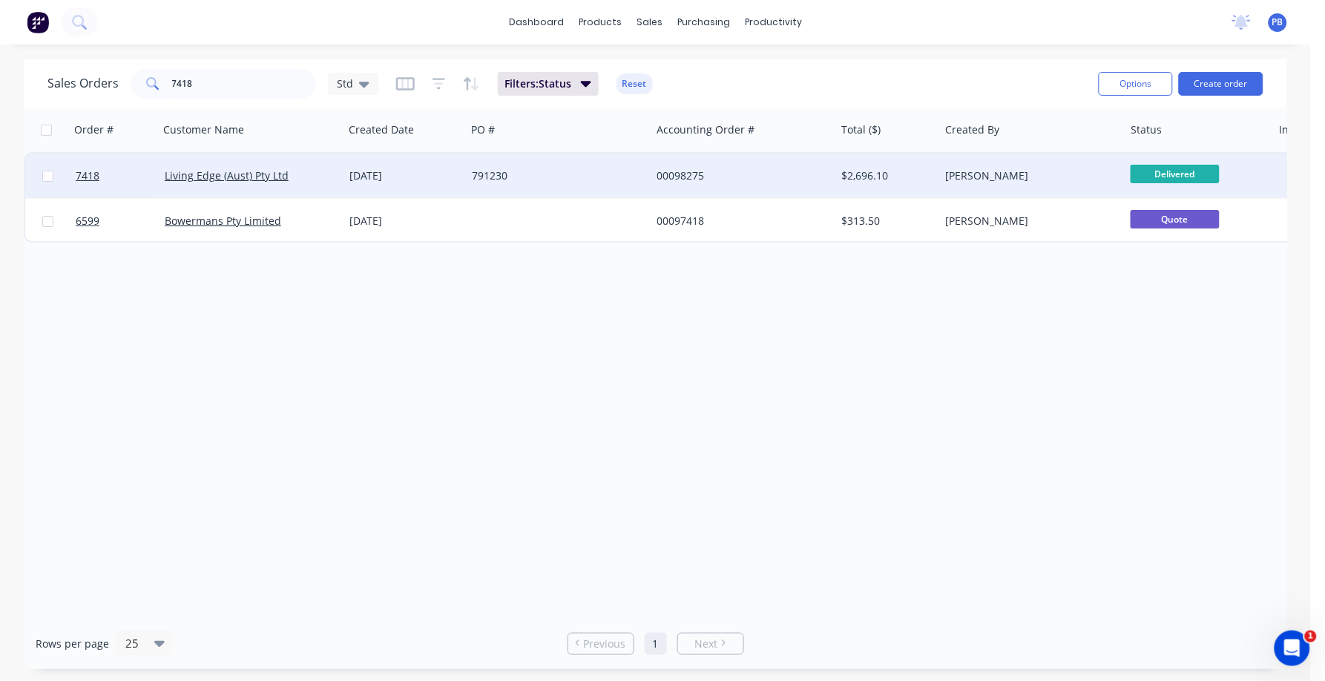
click at [687, 168] on div "00098275" at bounding box center [739, 175] width 165 height 15
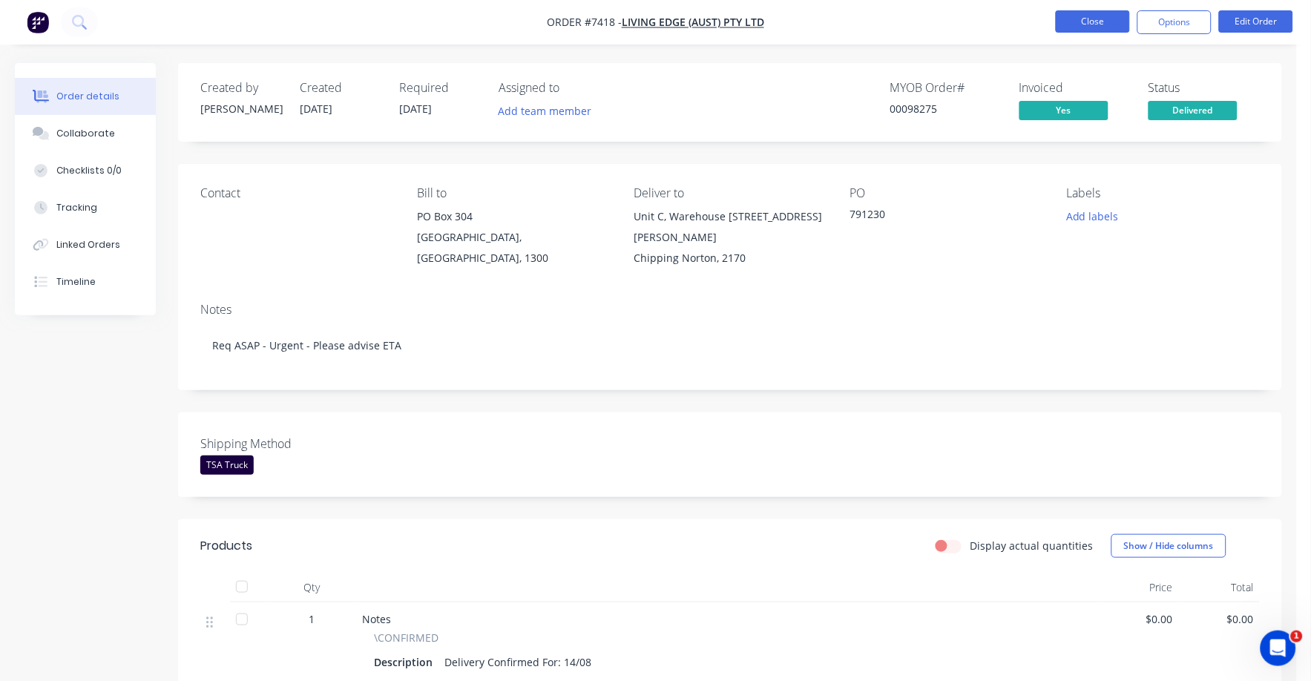
click at [1104, 23] on button "Close" at bounding box center [1093, 21] width 74 height 22
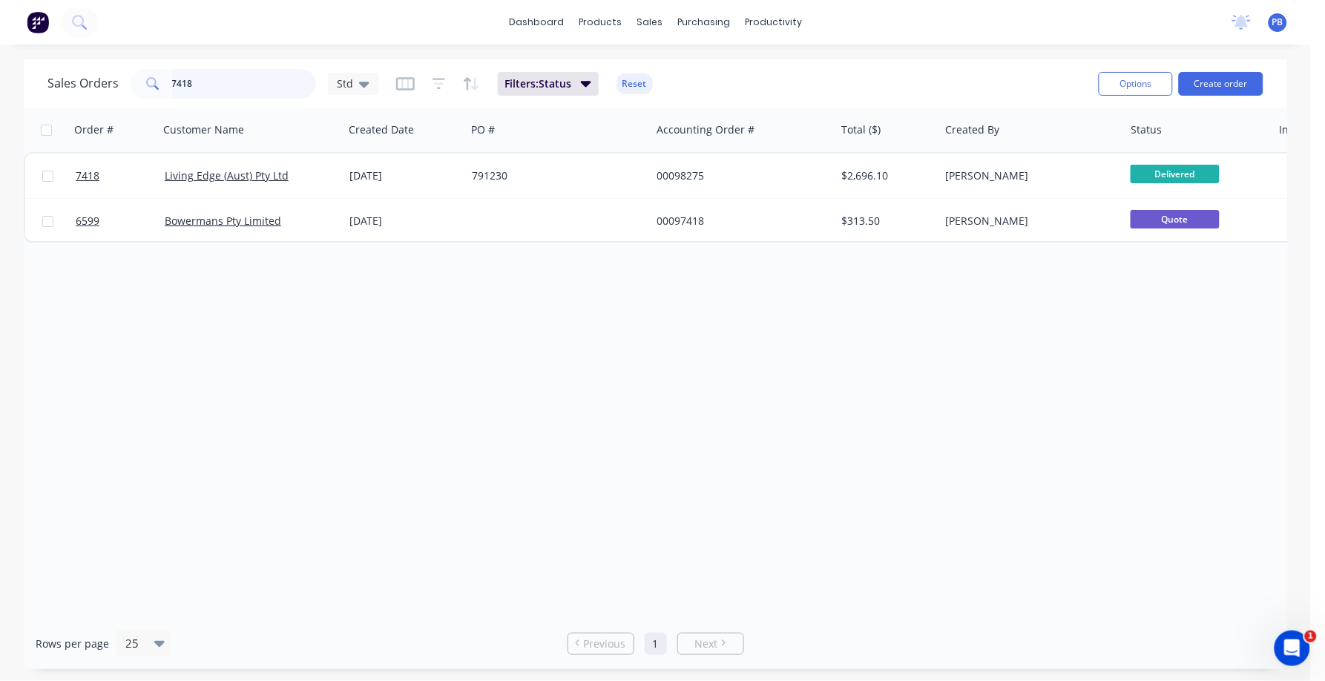
click at [219, 87] on input "7418" at bounding box center [244, 84] width 145 height 30
click at [219, 85] on input "7418" at bounding box center [244, 84] width 145 height 30
type input "7642"
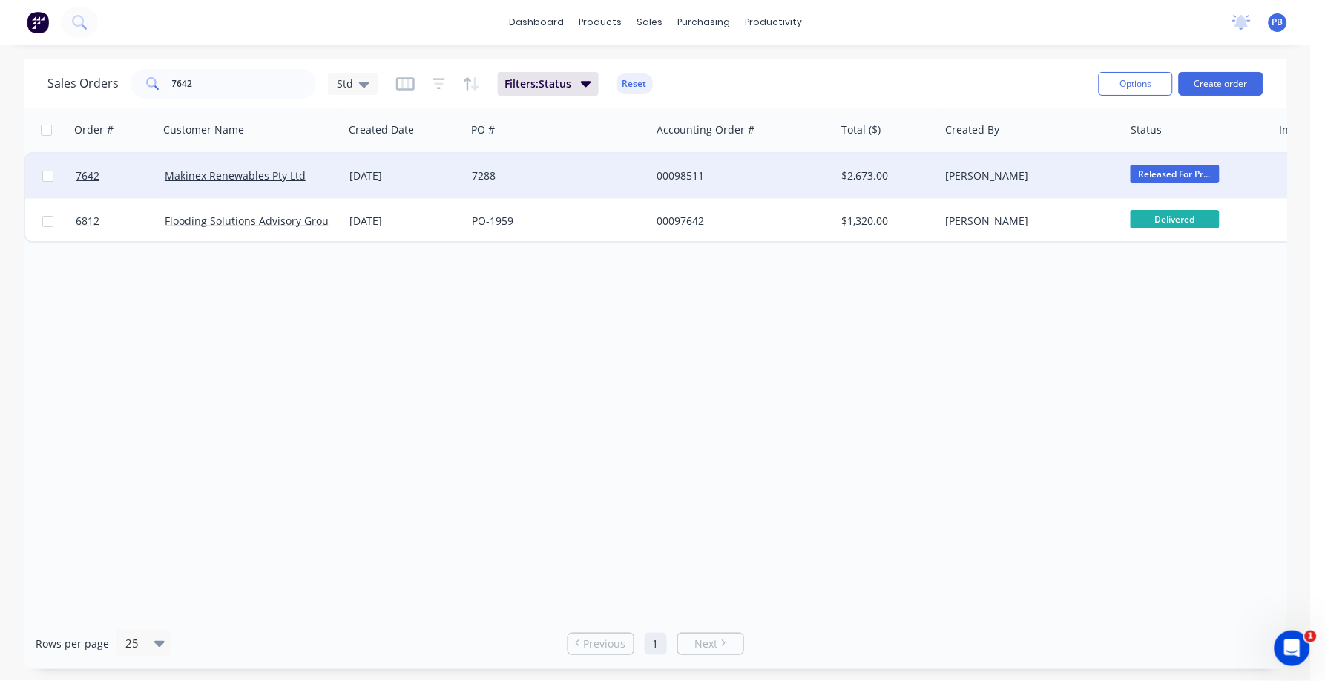
click at [691, 172] on div "00098511" at bounding box center [739, 175] width 165 height 15
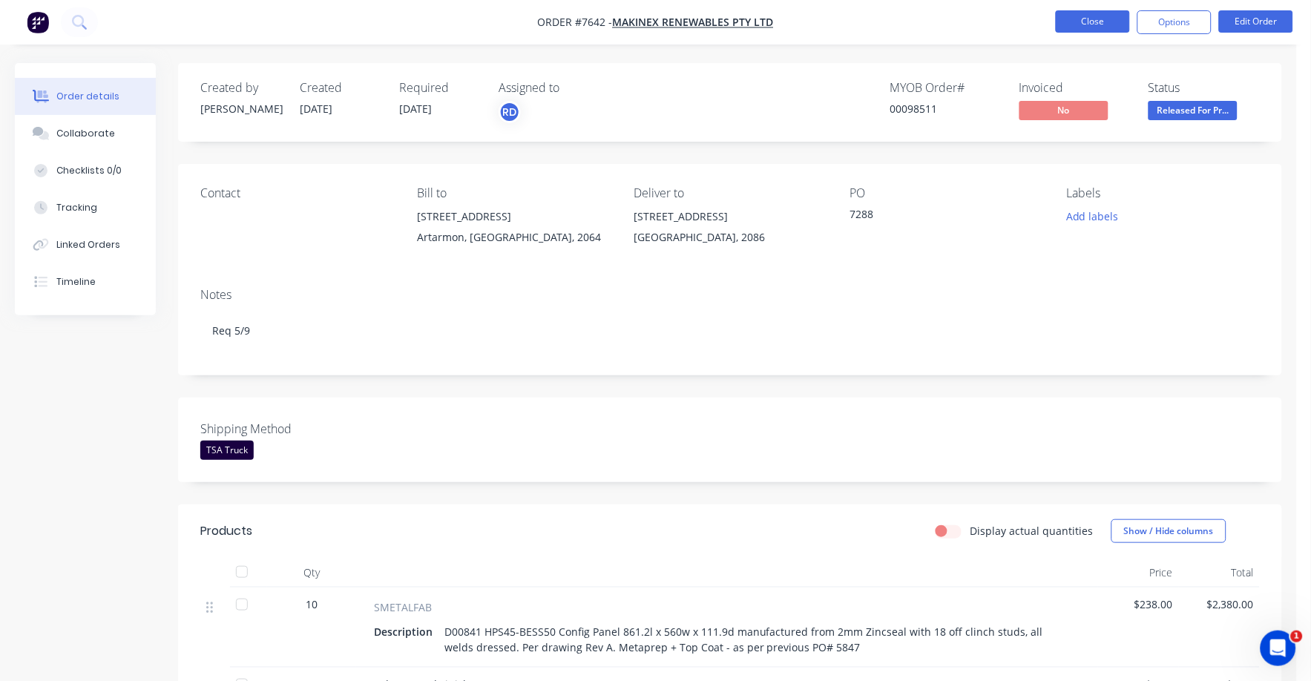
click at [1081, 14] on button "Close" at bounding box center [1093, 21] width 74 height 22
